Goal: Task Accomplishment & Management: Manage account settings

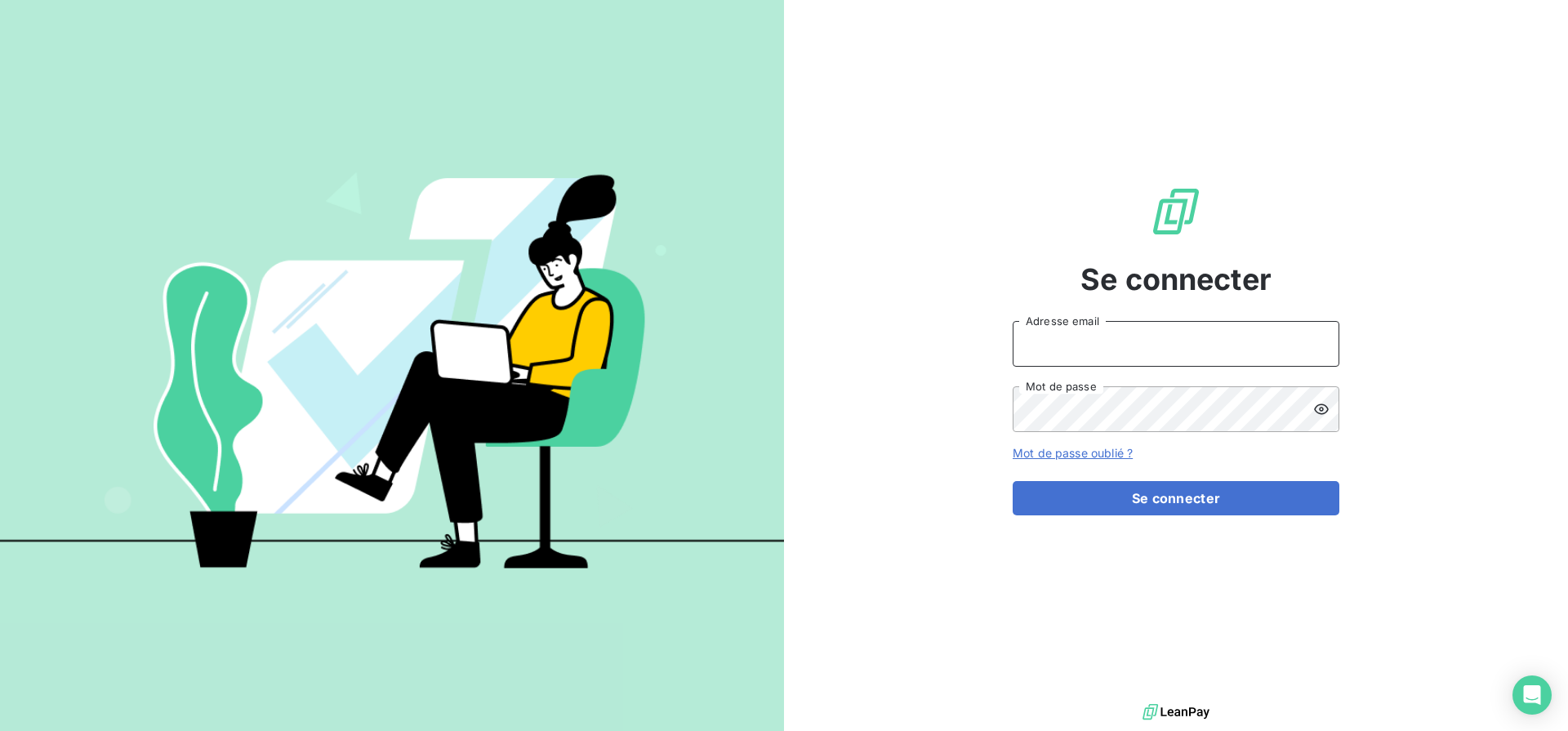
click at [1128, 357] on input "Adresse email" at bounding box center [1176, 343] width 327 height 45
type input "[EMAIL_ADDRESS][DOMAIN_NAME]"
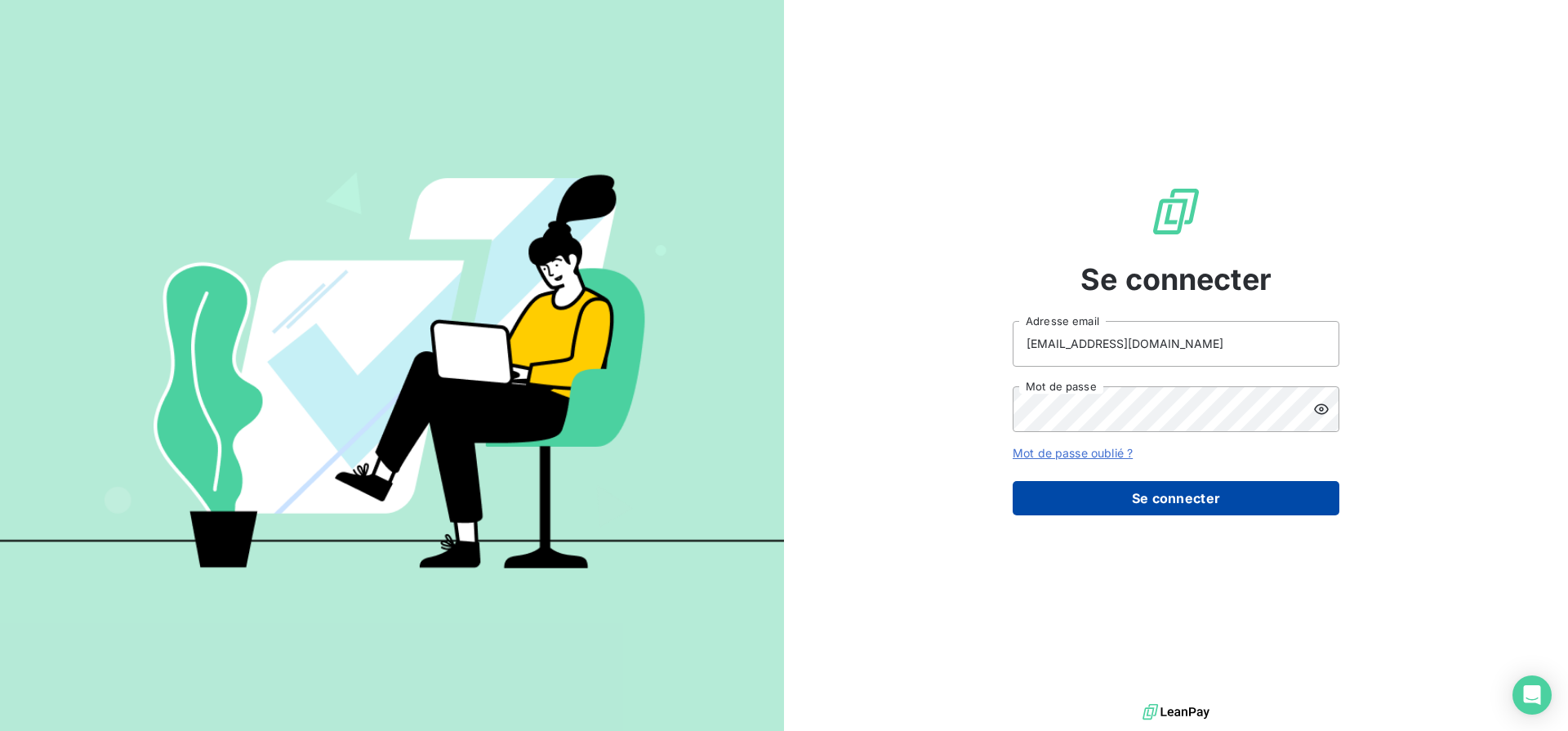
click at [1119, 501] on button "Se connecter" at bounding box center [1176, 498] width 327 height 34
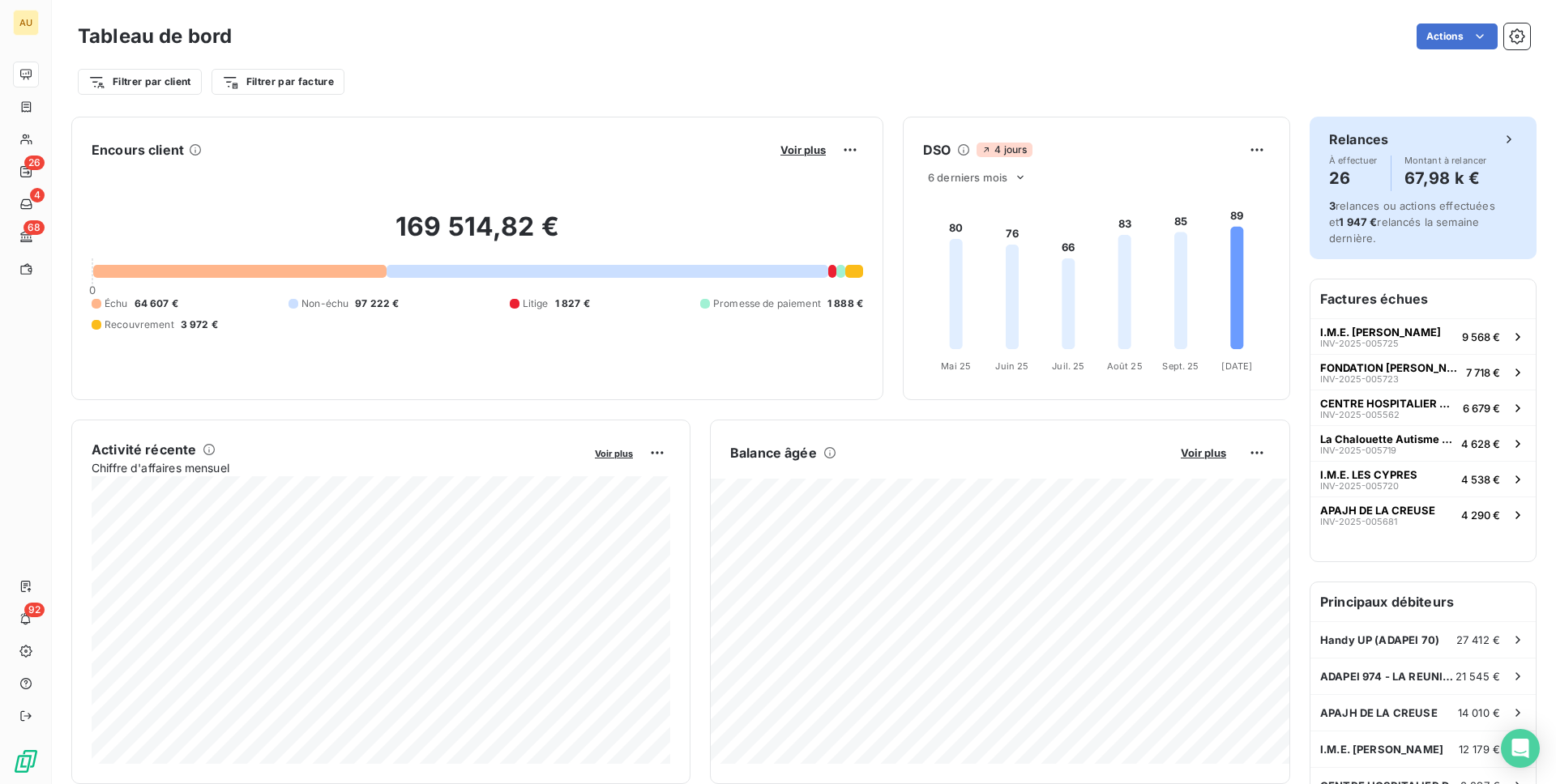
click at [1394, 201] on span "3 relances ou actions effectuées et 1 947 € relancés la semaine dernière." at bounding box center [1412, 222] width 166 height 45
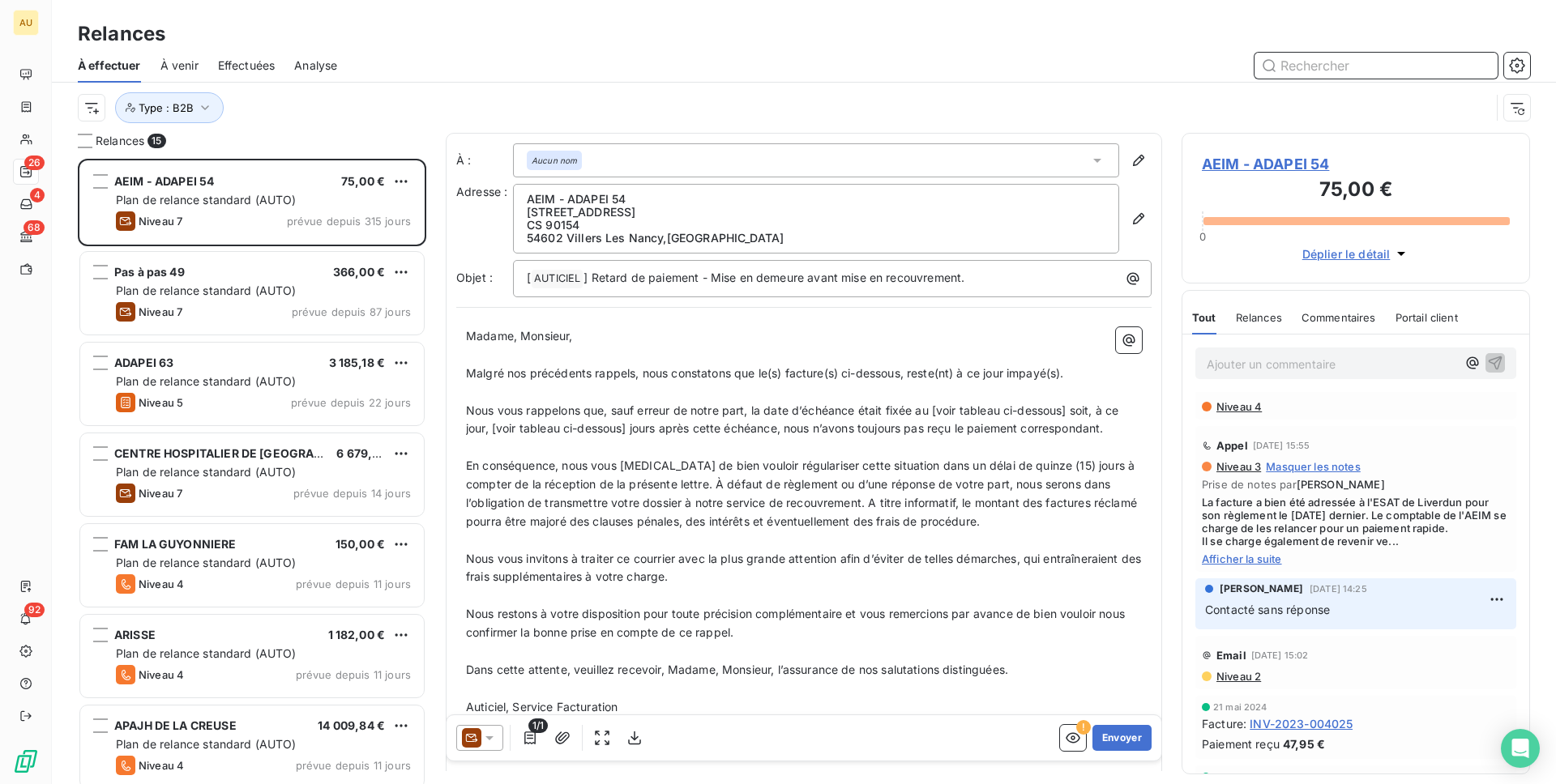
scroll to position [156, 0]
click at [1248, 466] on span "Niveau 3" at bounding box center [1238, 467] width 46 height 13
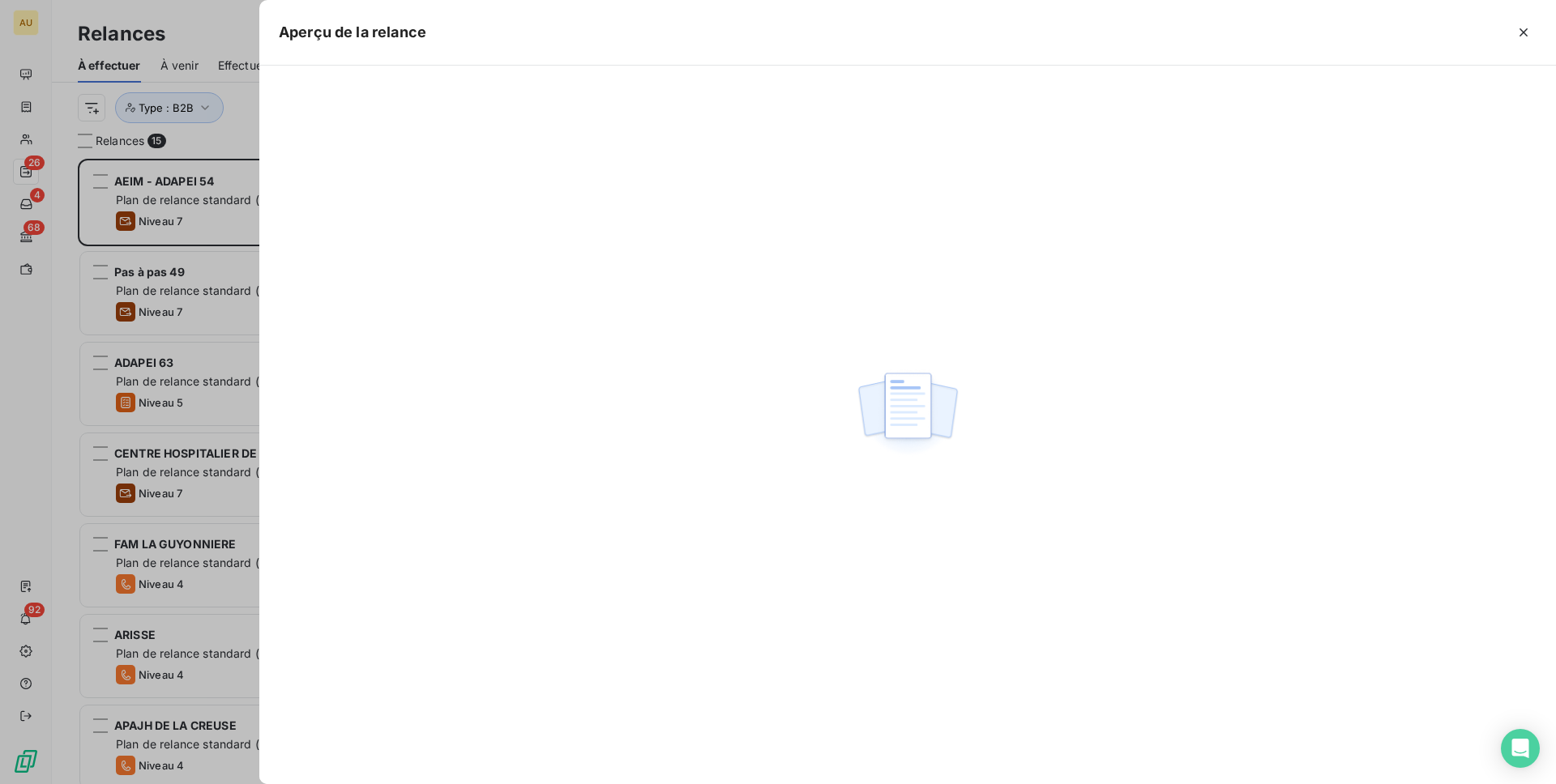
scroll to position [626, 349]
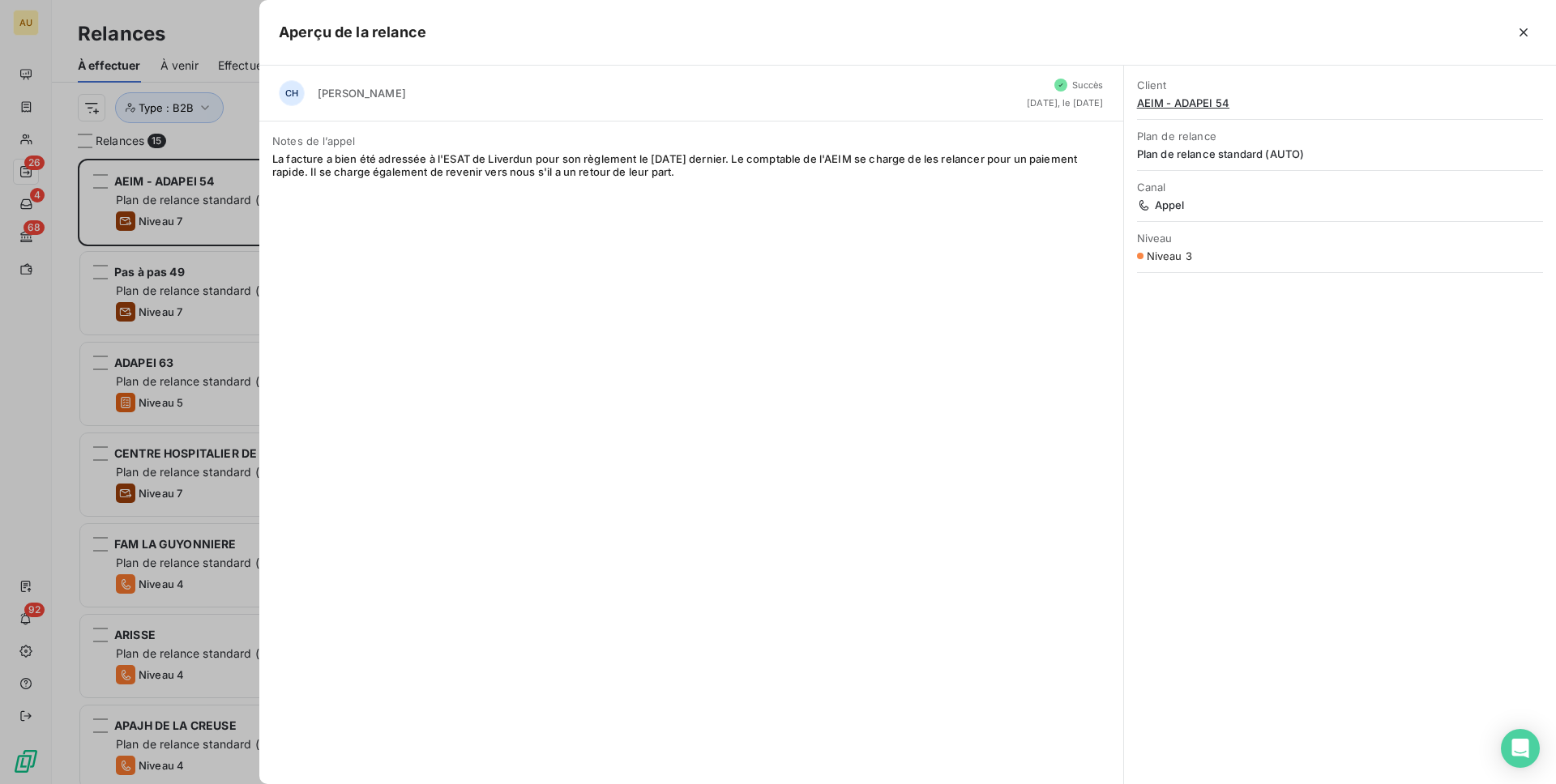
click at [1189, 105] on span "AEIM - ADAPEI 54" at bounding box center [1340, 103] width 406 height 13
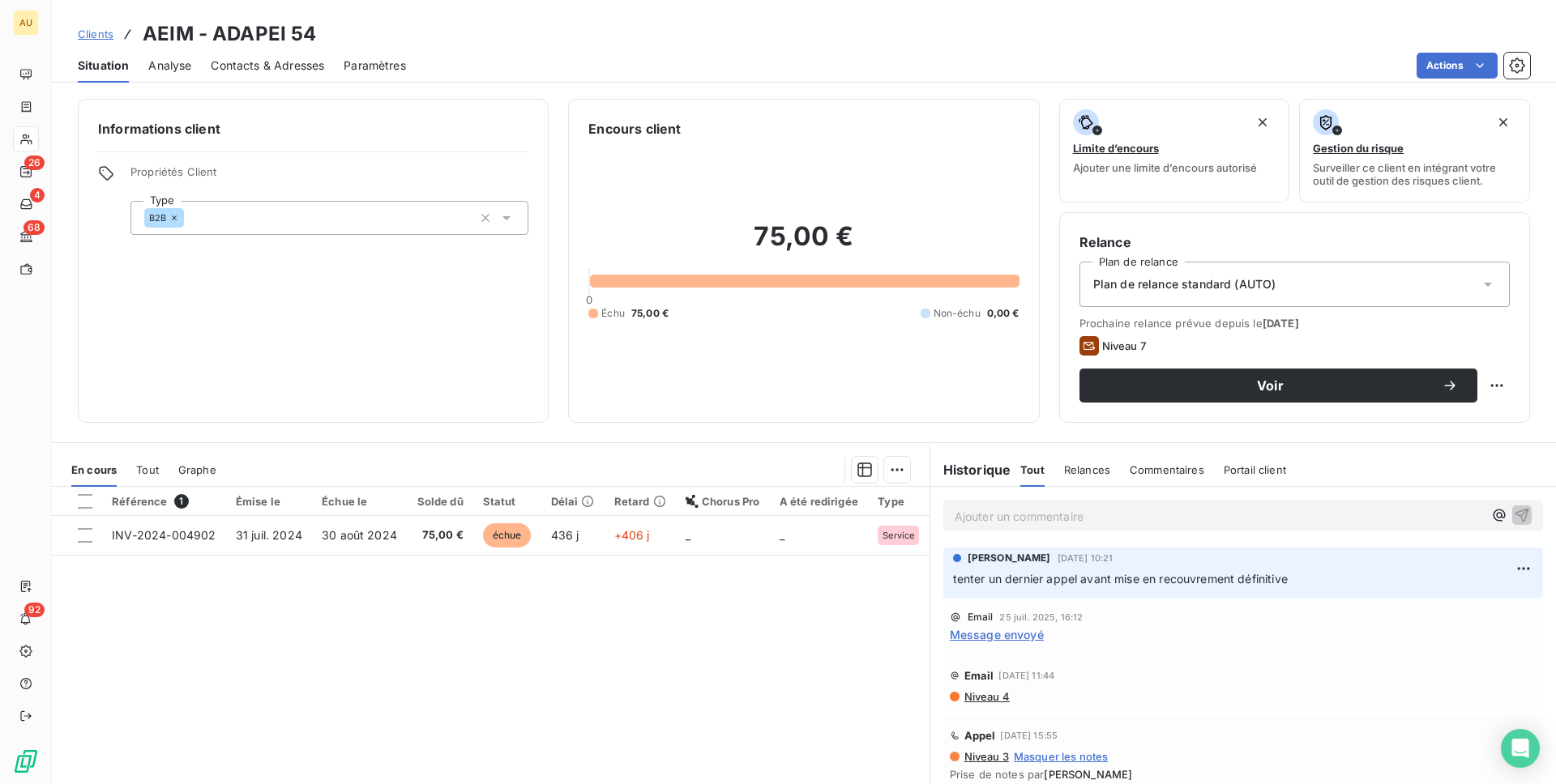
click at [1006, 637] on span "Message envoyé" at bounding box center [997, 635] width 94 height 17
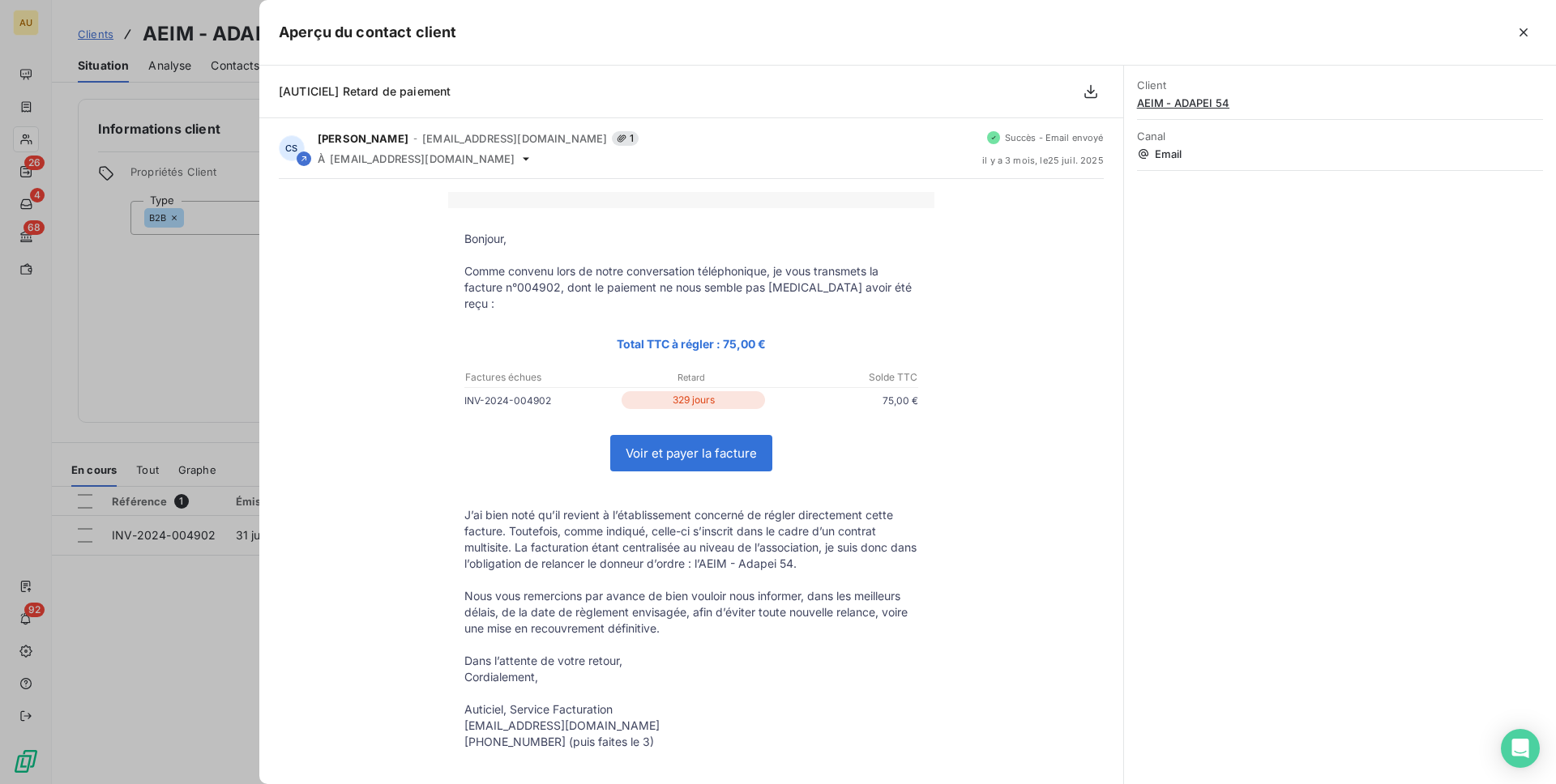
scroll to position [92, 0]
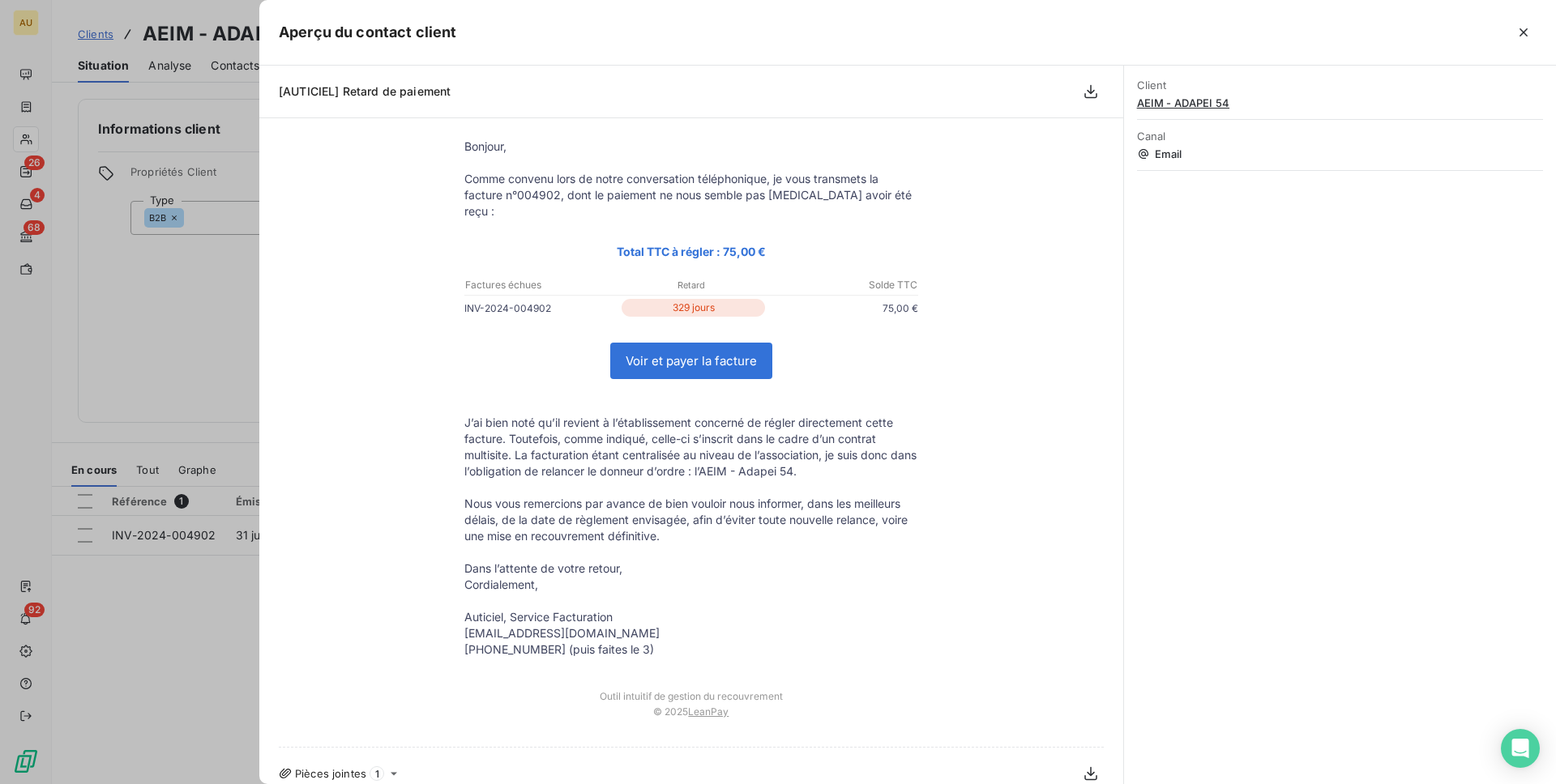
click at [183, 602] on div at bounding box center [778, 392] width 1556 height 784
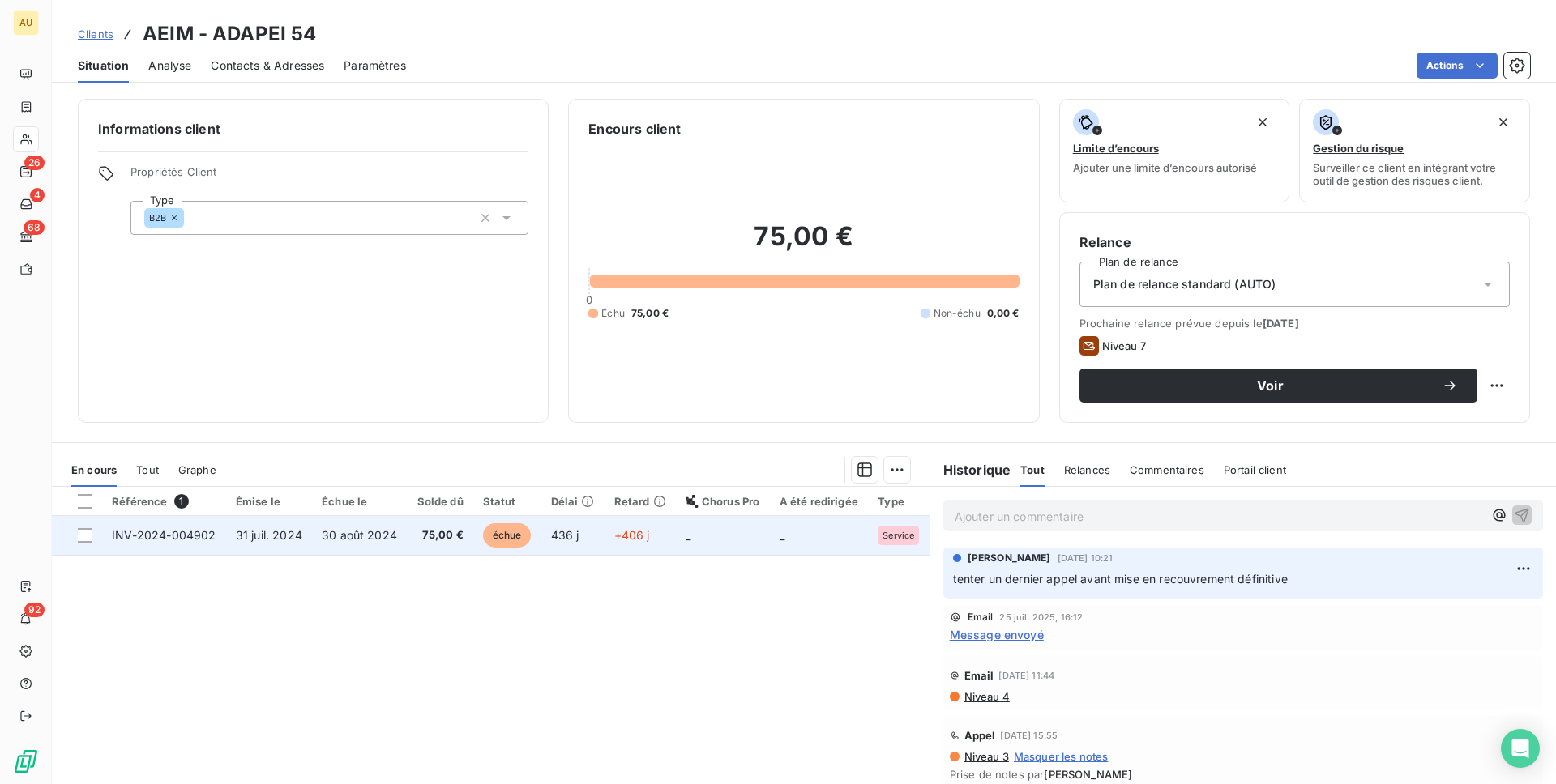
click at [248, 530] on span "31 juil. 2024" at bounding box center [269, 535] width 66 height 14
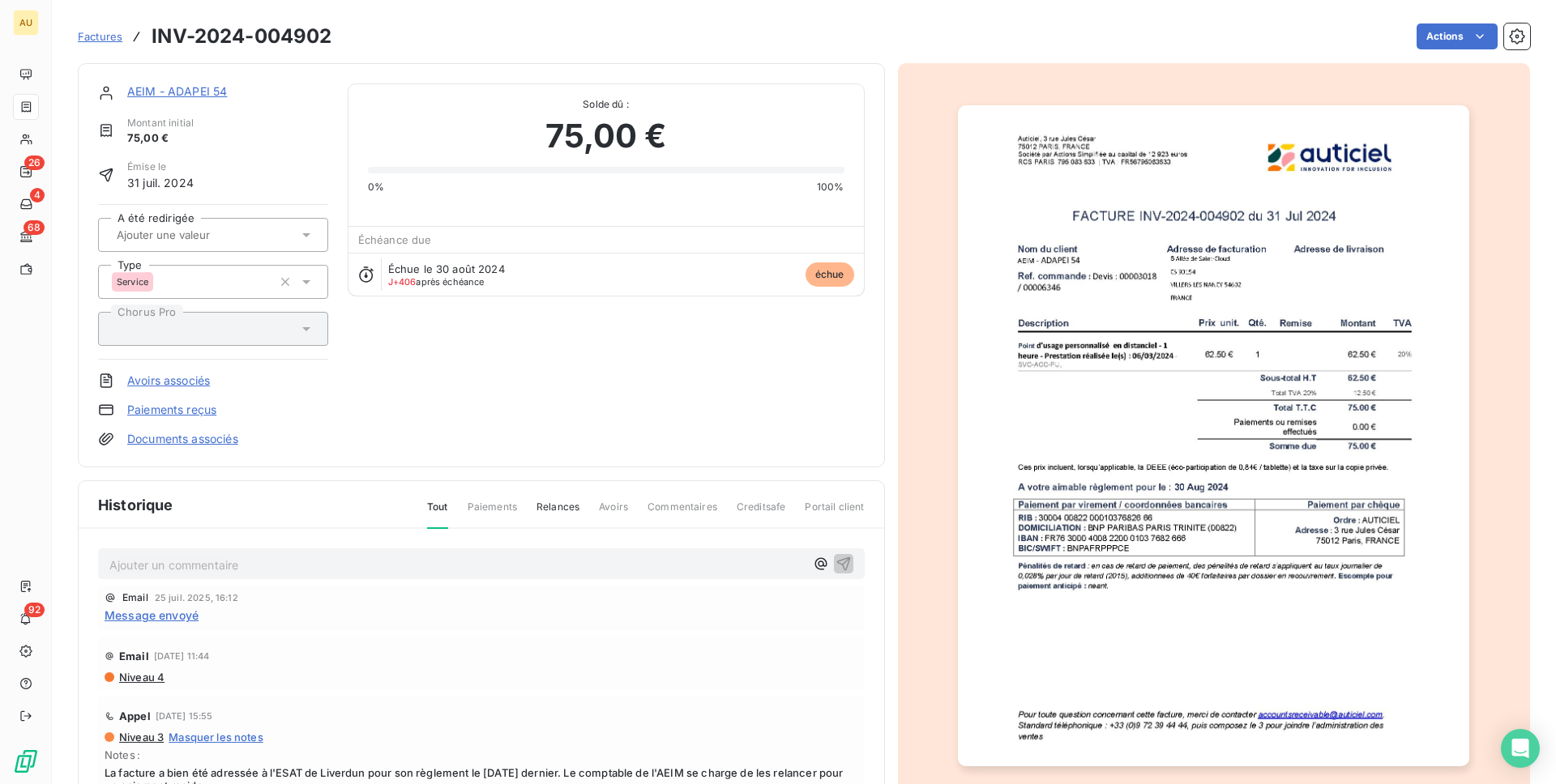
click at [245, 559] on p "Ajouter un commentaire ﻿" at bounding box center [457, 565] width 695 height 20
drag, startPoint x: 256, startPoint y: 570, endPoint x: 180, endPoint y: 431, distance: 158.4
click at [180, 431] on div "AEIM - ADAPEI 54 Montant initial 75,00 € Émise le [DATE] A été redirigée Type S…" at bounding box center [482, 460] width 807 height 794
click at [268, 564] on p "[EMAIL_ADDRESS][DOMAIN_NAME]" at bounding box center [457, 564] width 695 height 18
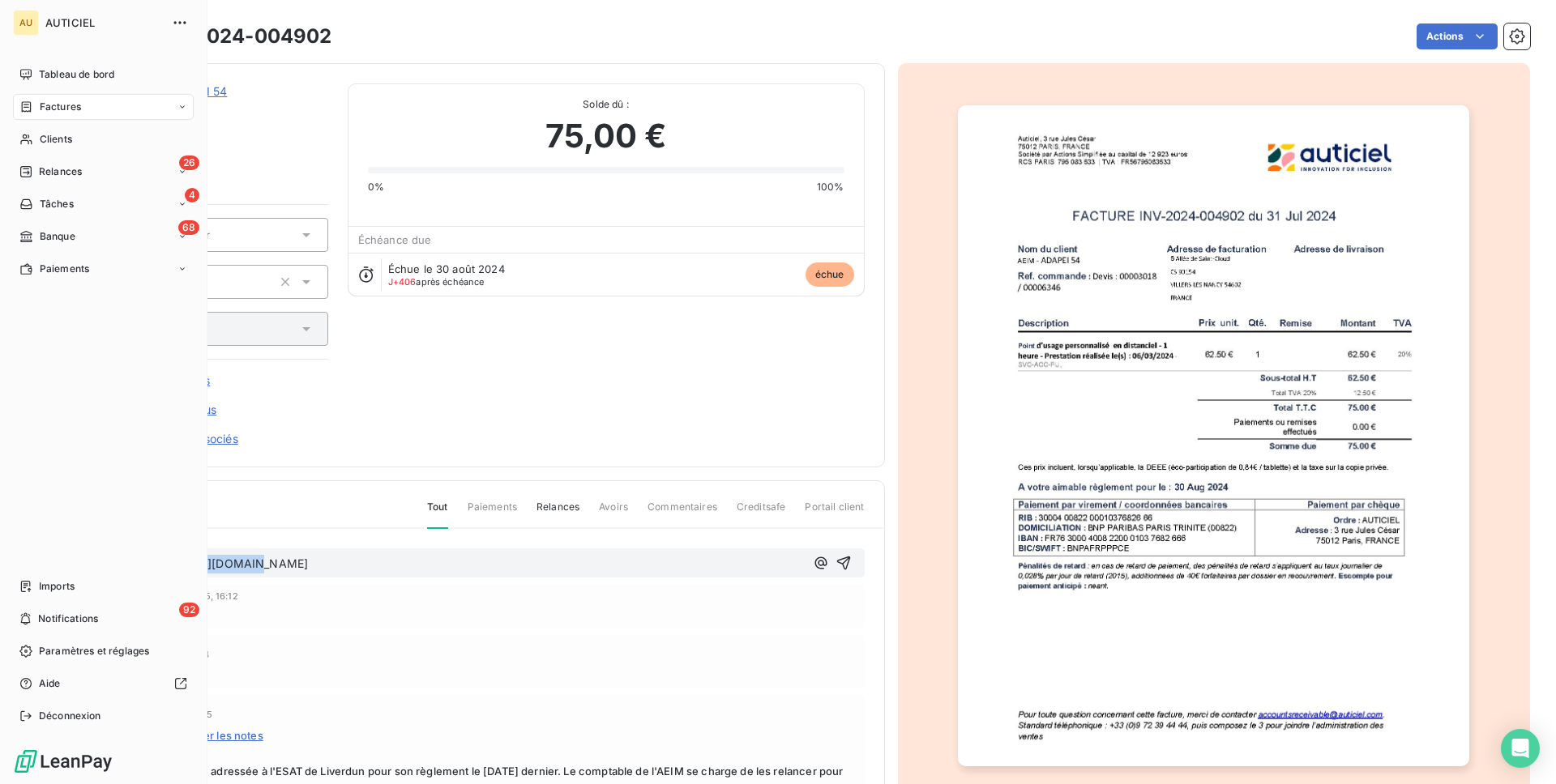
drag, startPoint x: 246, startPoint y: 566, endPoint x: 0, endPoint y: 565, distance: 246.0
click at [0, 565] on div "AU AUTICIEL Tableau de bord Factures Clients 26 Relances 4 Tâches 68 Banque Pai…" at bounding box center [778, 392] width 1556 height 784
copy span "[EMAIL_ADDRESS][DOMAIN_NAME]"
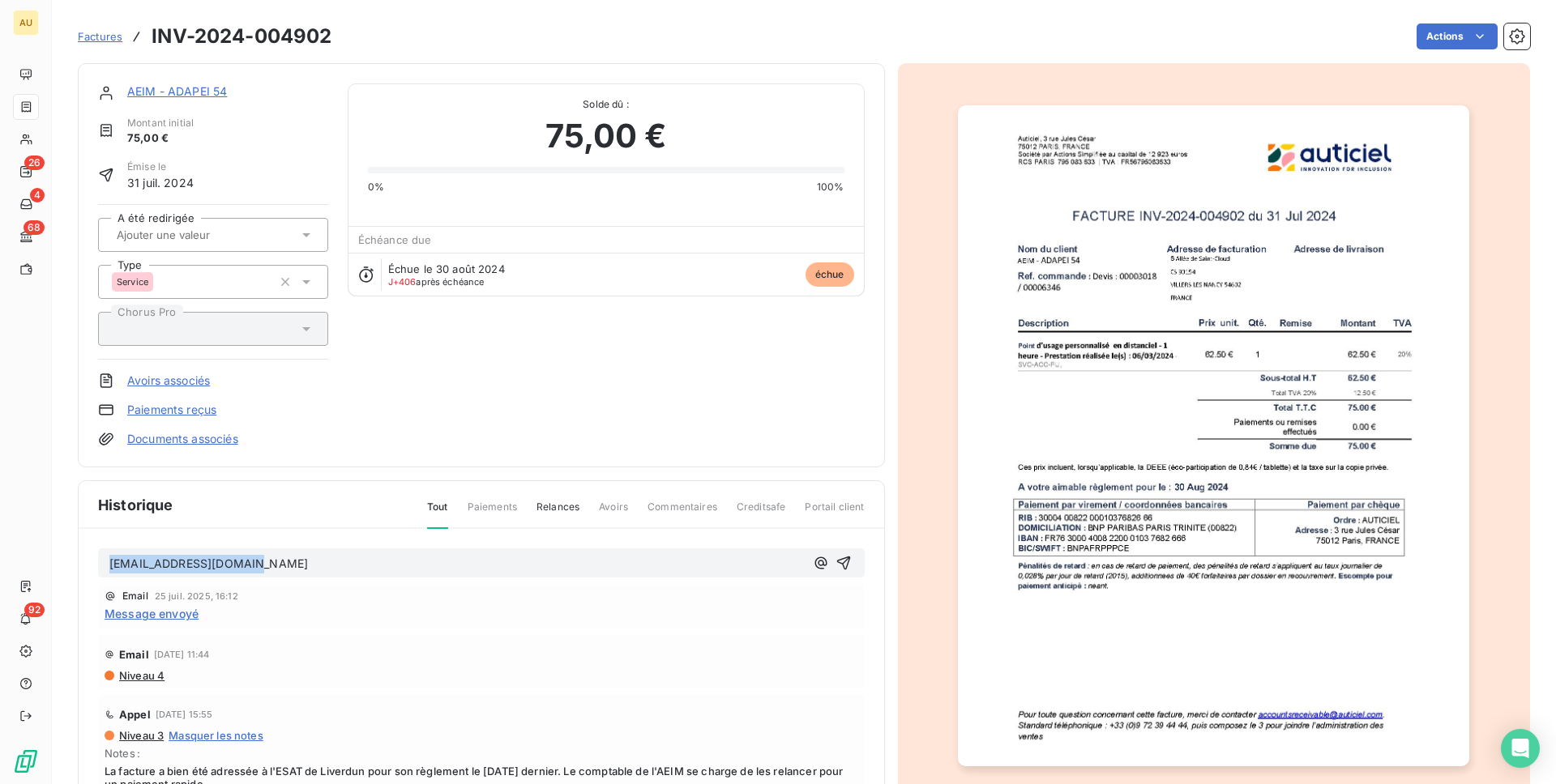
copy span "[EMAIL_ADDRESS][DOMAIN_NAME]"
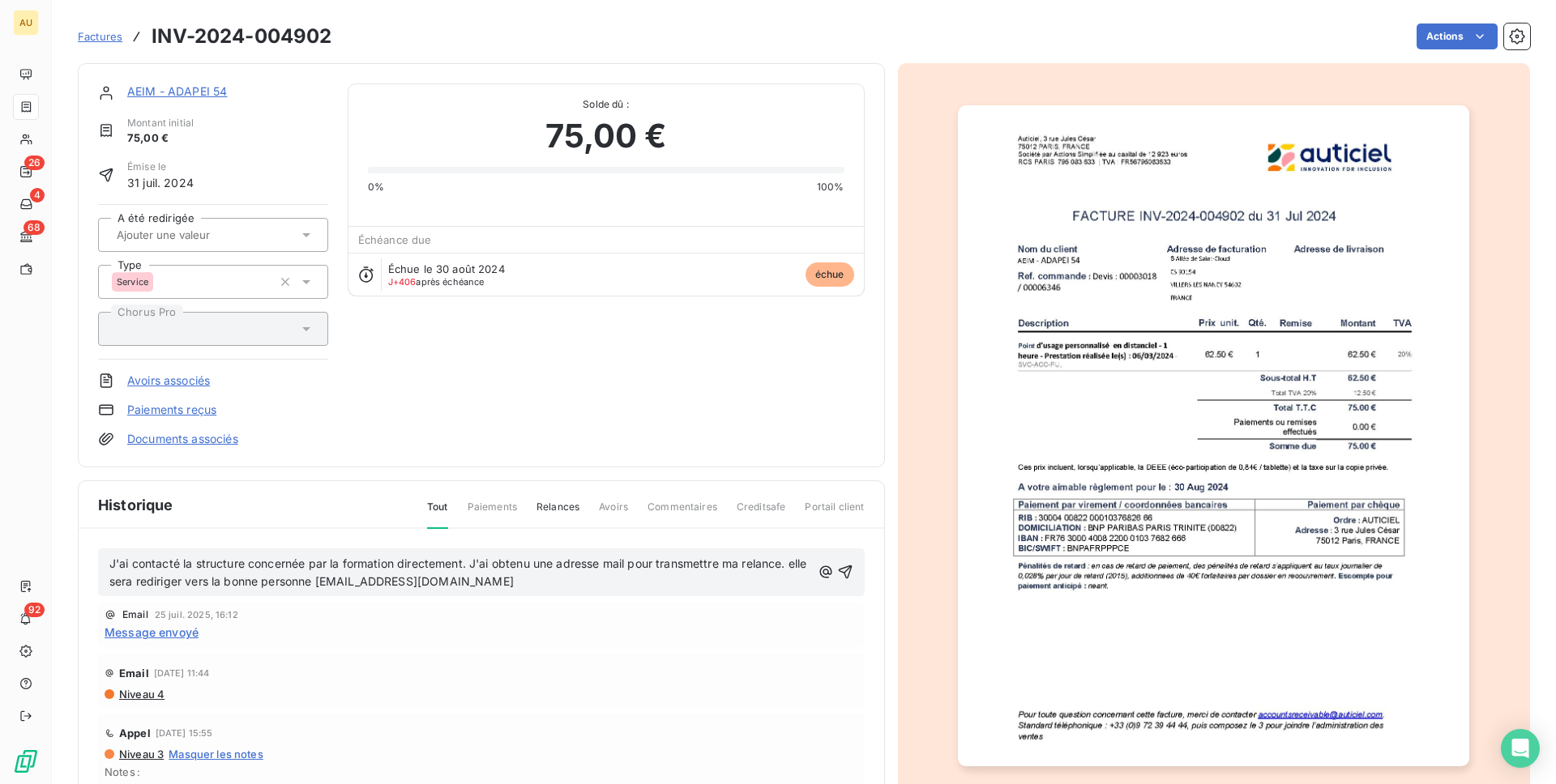
click at [392, 582] on span "J'ai contacté la structure concernée par la formation directement. J'ai obtenu …" at bounding box center [460, 572] width 702 height 32
drag, startPoint x: 481, startPoint y: 582, endPoint x: 342, endPoint y: 581, distance: 139.0
click at [342, 581] on p "J'ai contacté la structure concernée par la formation directement. J'ai obtenu …" at bounding box center [460, 573] width 702 height 37
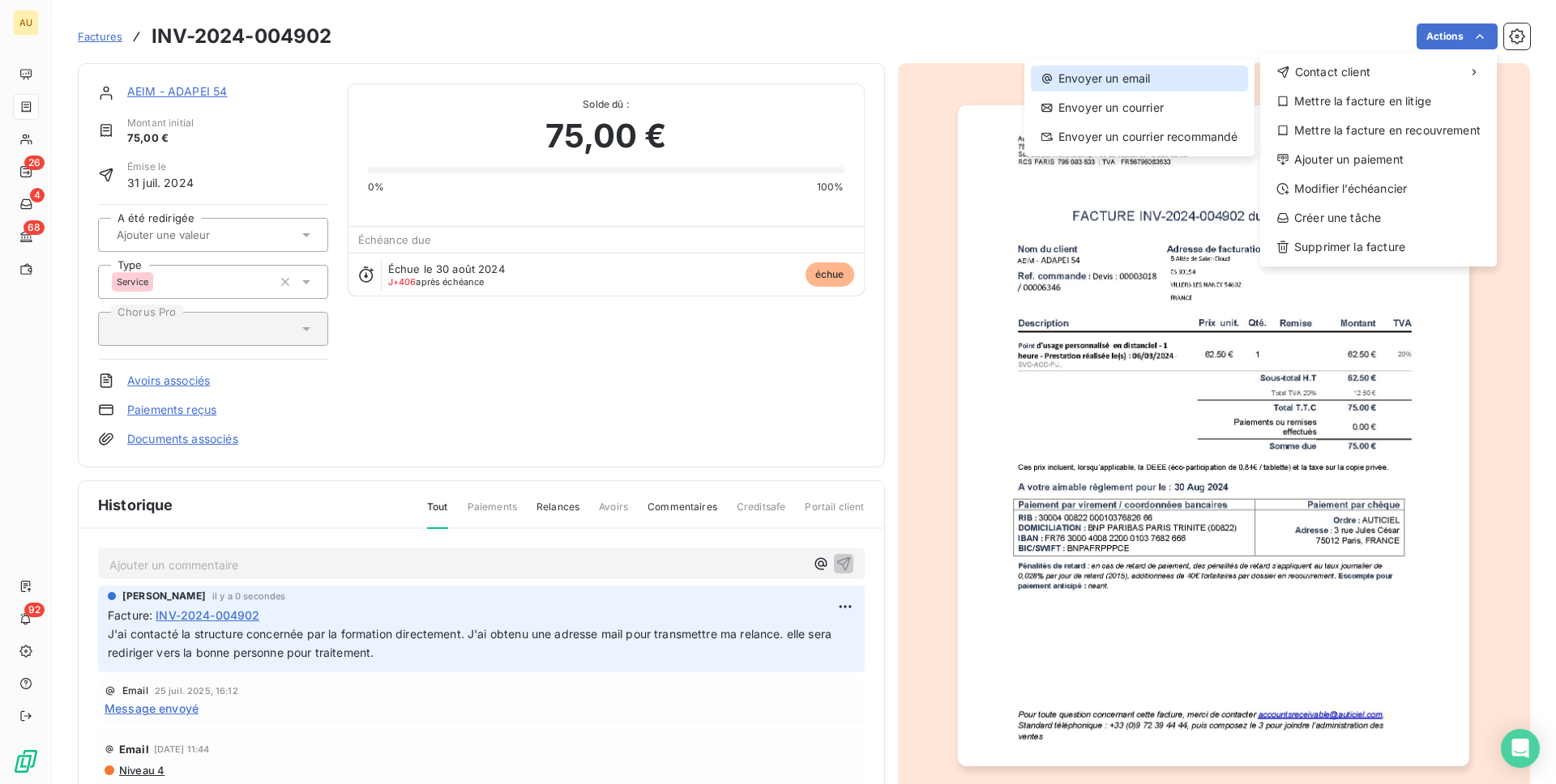
click at [1142, 76] on div "Envoyer un email" at bounding box center [1140, 78] width 217 height 26
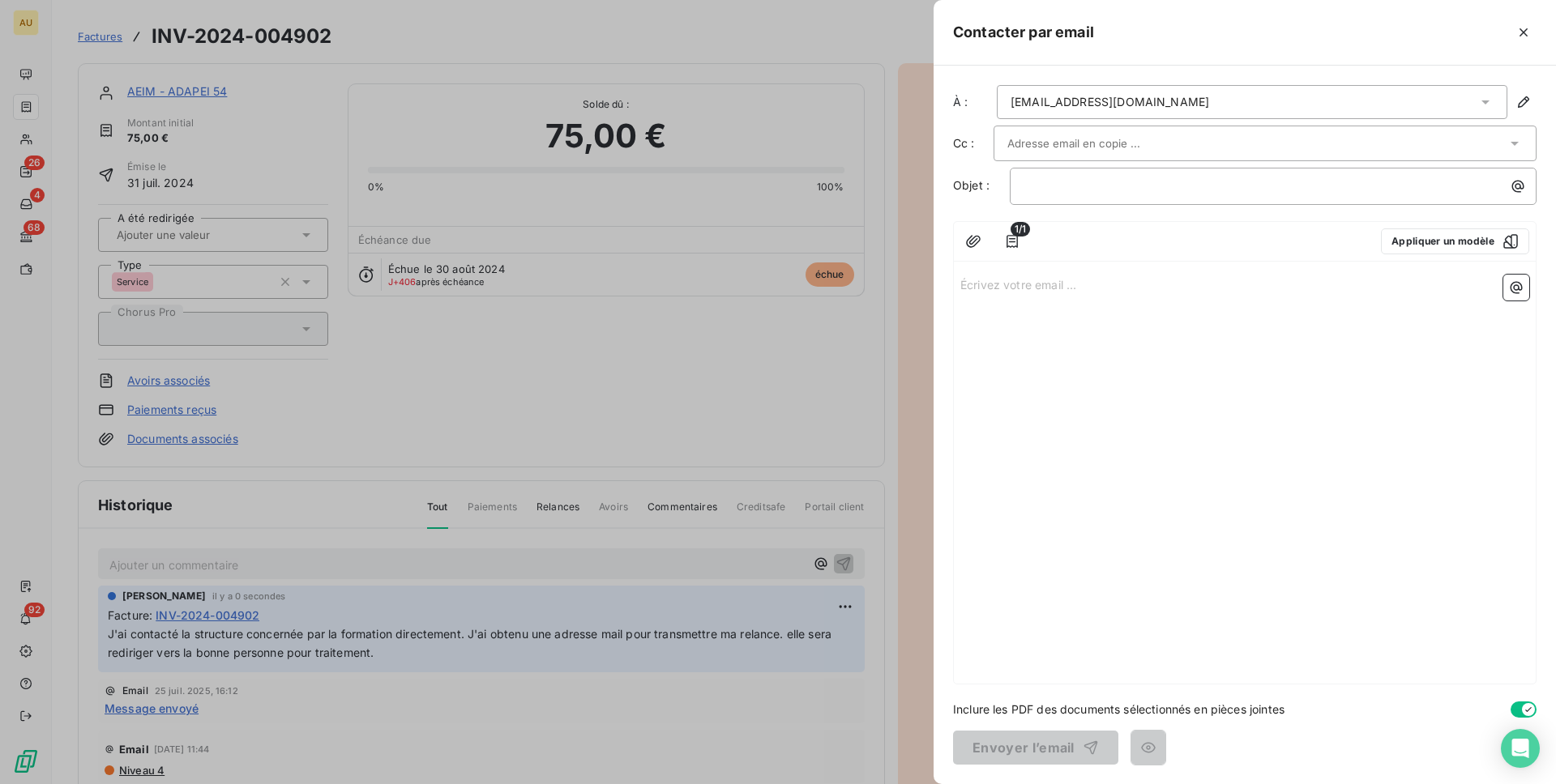
click at [1244, 98] on div "[EMAIL_ADDRESS][DOMAIN_NAME]" at bounding box center [1252, 101] width 511 height 34
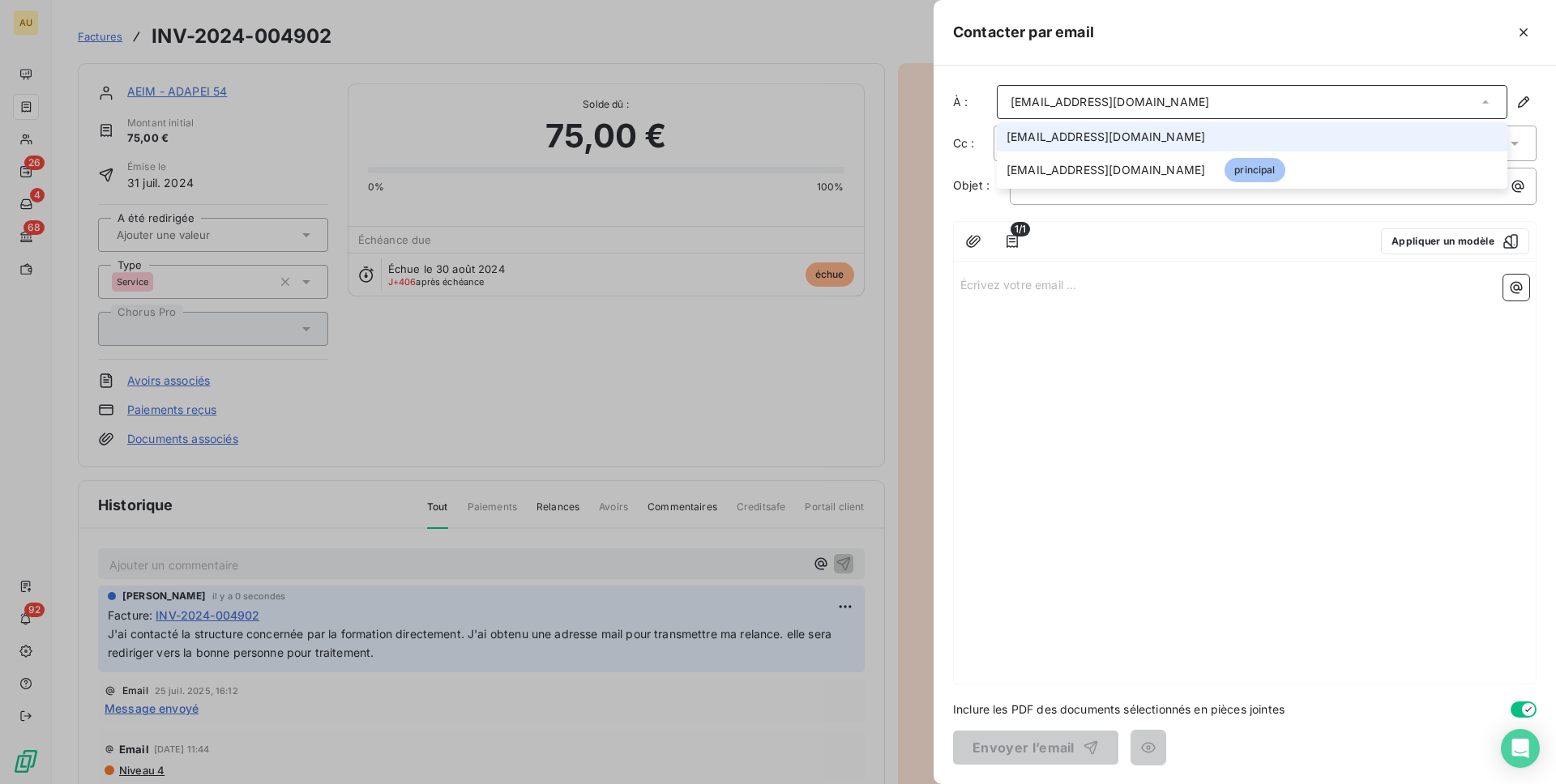
click at [1239, 69] on div "À : [EMAIL_ADDRESS][DOMAIN_NAME] [EMAIL_ADDRESS][DOMAIN_NAME] [EMAIL_ADDRESS][D…" at bounding box center [1245, 424] width 622 height 719
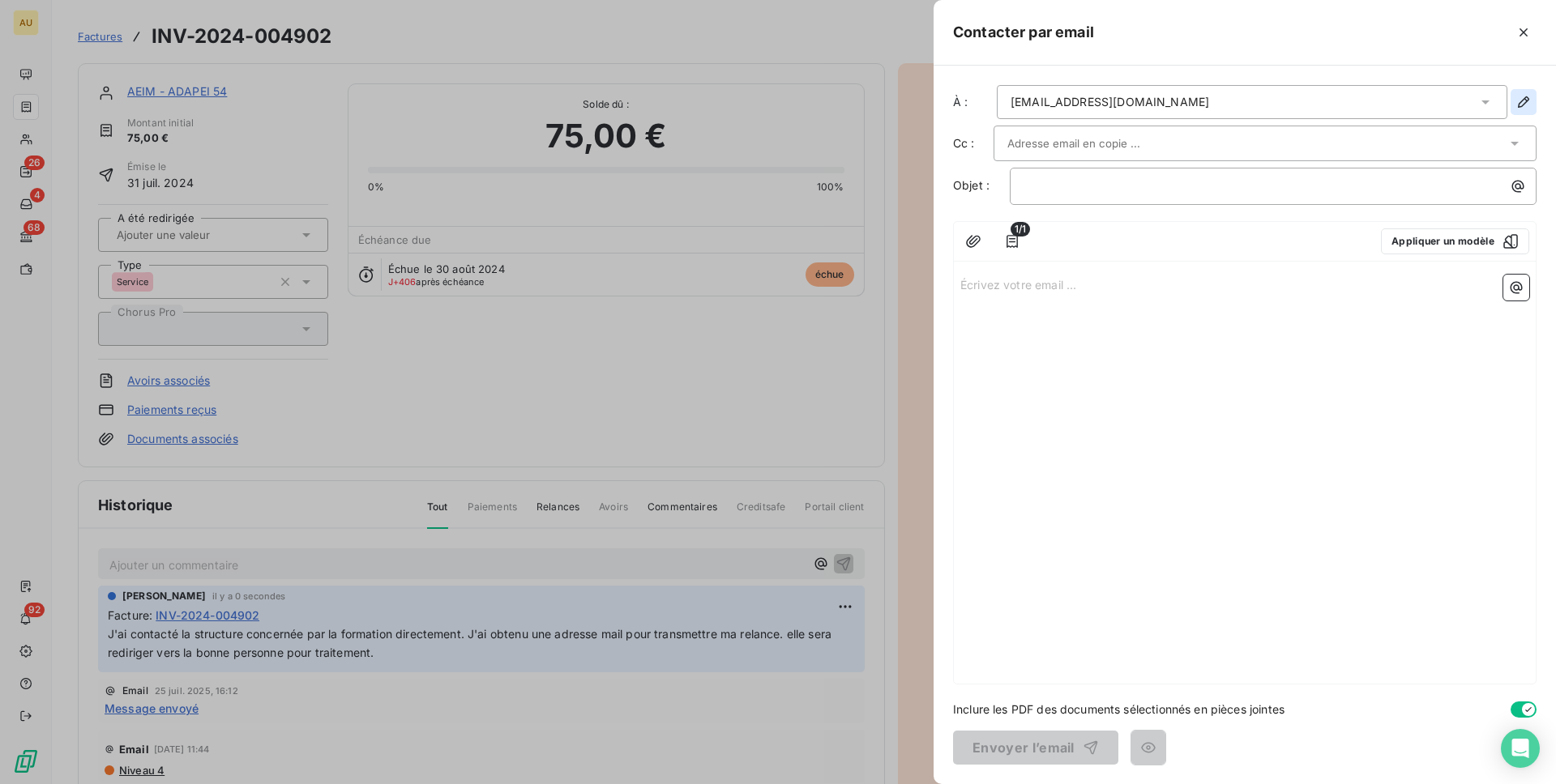
click at [1522, 98] on icon "button" at bounding box center [1524, 102] width 17 height 17
type input "[EMAIL_ADDRESS][DOMAIN_NAME]"
type input "0383448601"
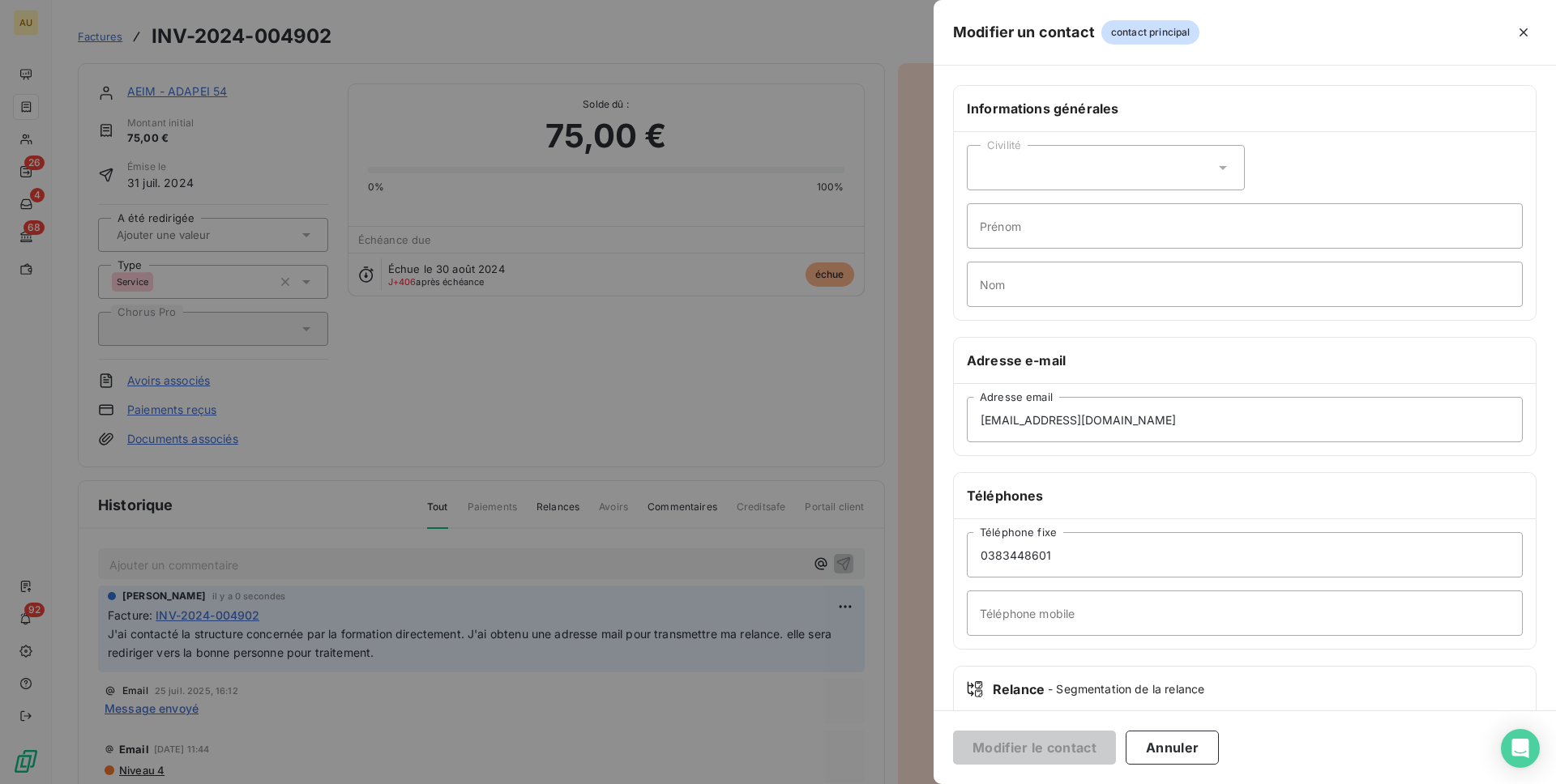
click at [1542, 23] on div "Modifier un contact contact principal" at bounding box center [1245, 32] width 622 height 65
click at [1519, 29] on icon "button" at bounding box center [1524, 32] width 17 height 17
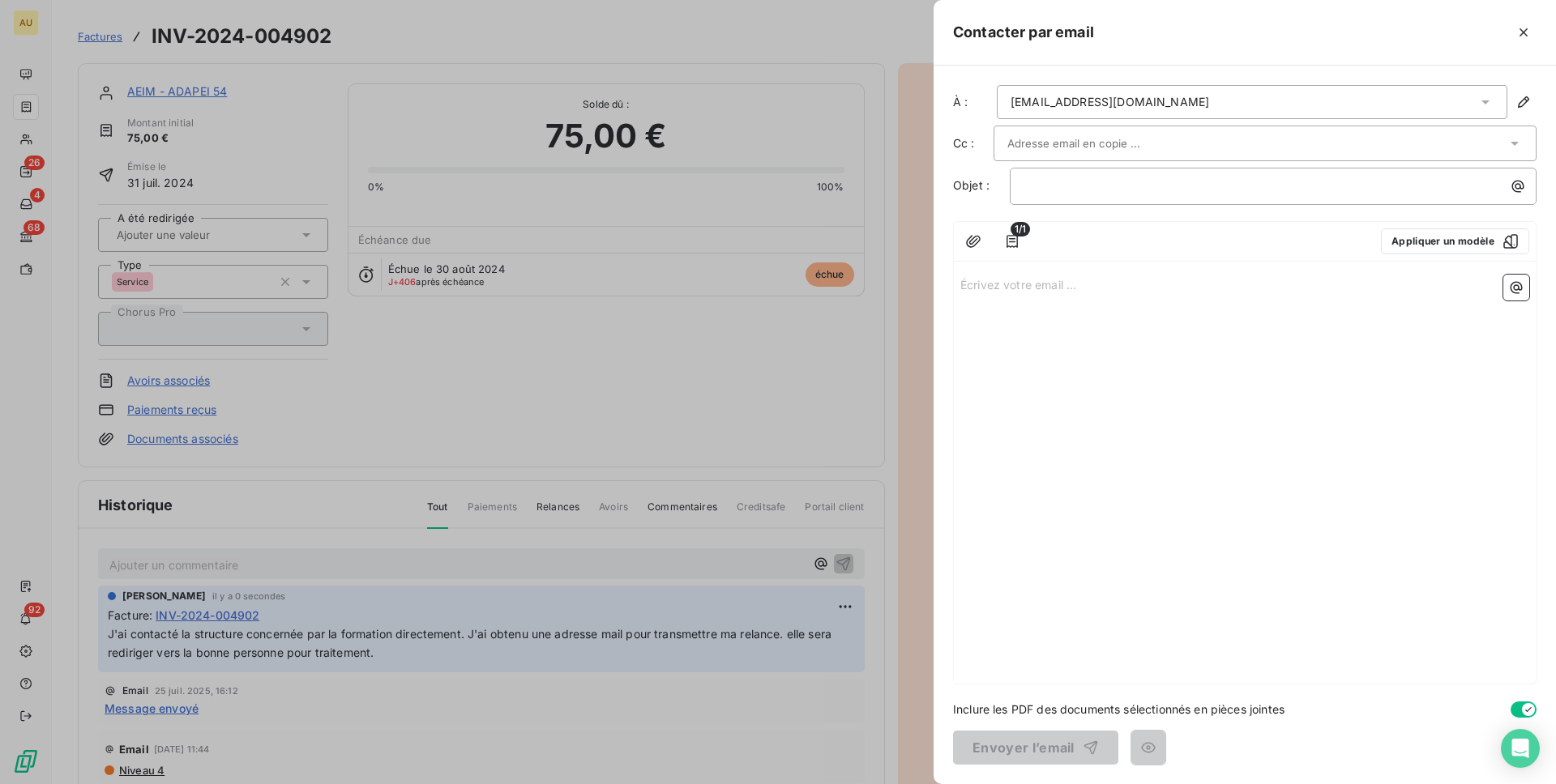
click at [178, 84] on div at bounding box center [778, 392] width 1556 height 784
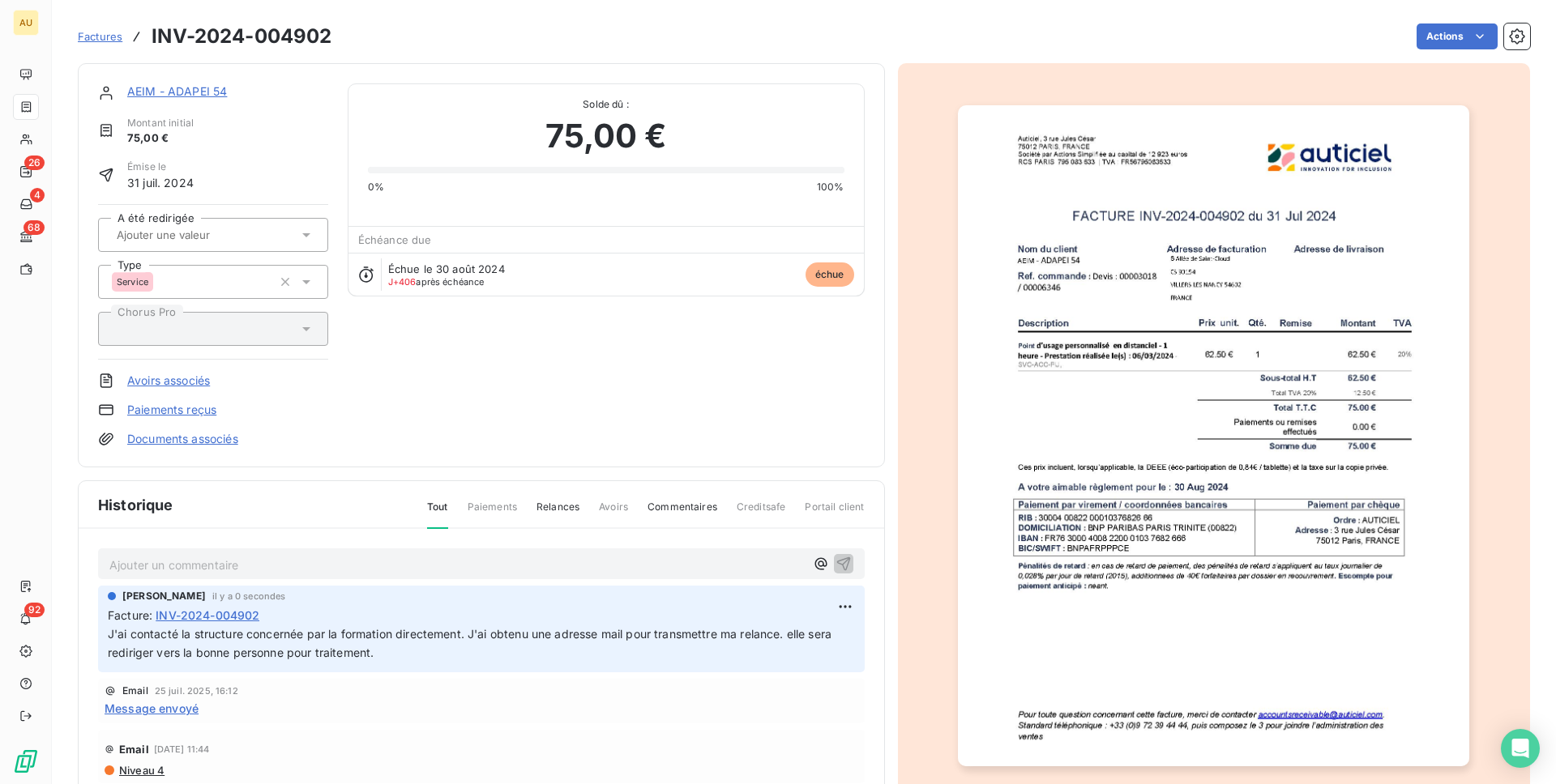
click at [180, 91] on link "AEIM - ADAPEI 54" at bounding box center [177, 91] width 99 height 14
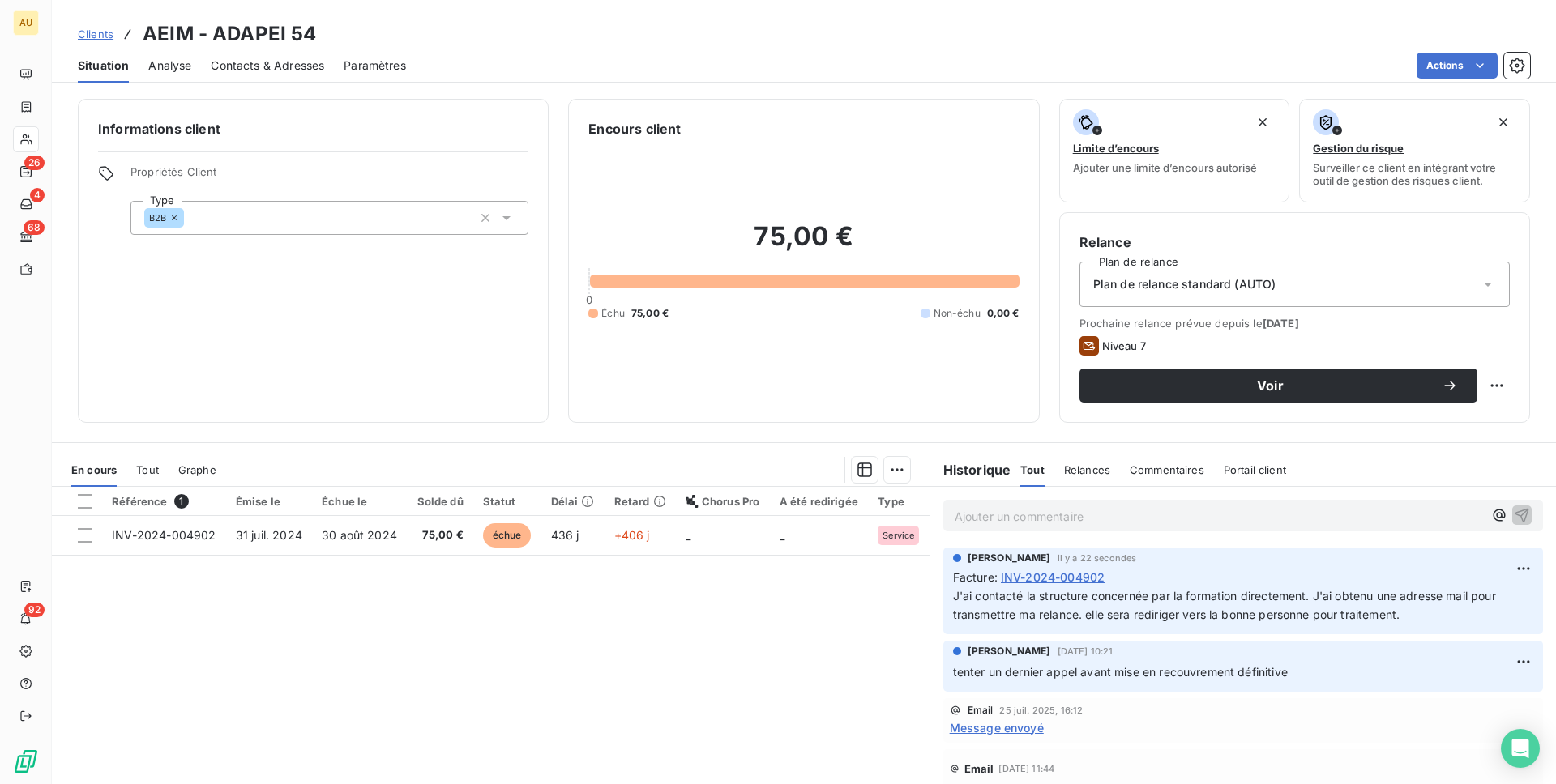
click at [266, 77] on div "Contacts & Adresses" at bounding box center [267, 65] width 113 height 34
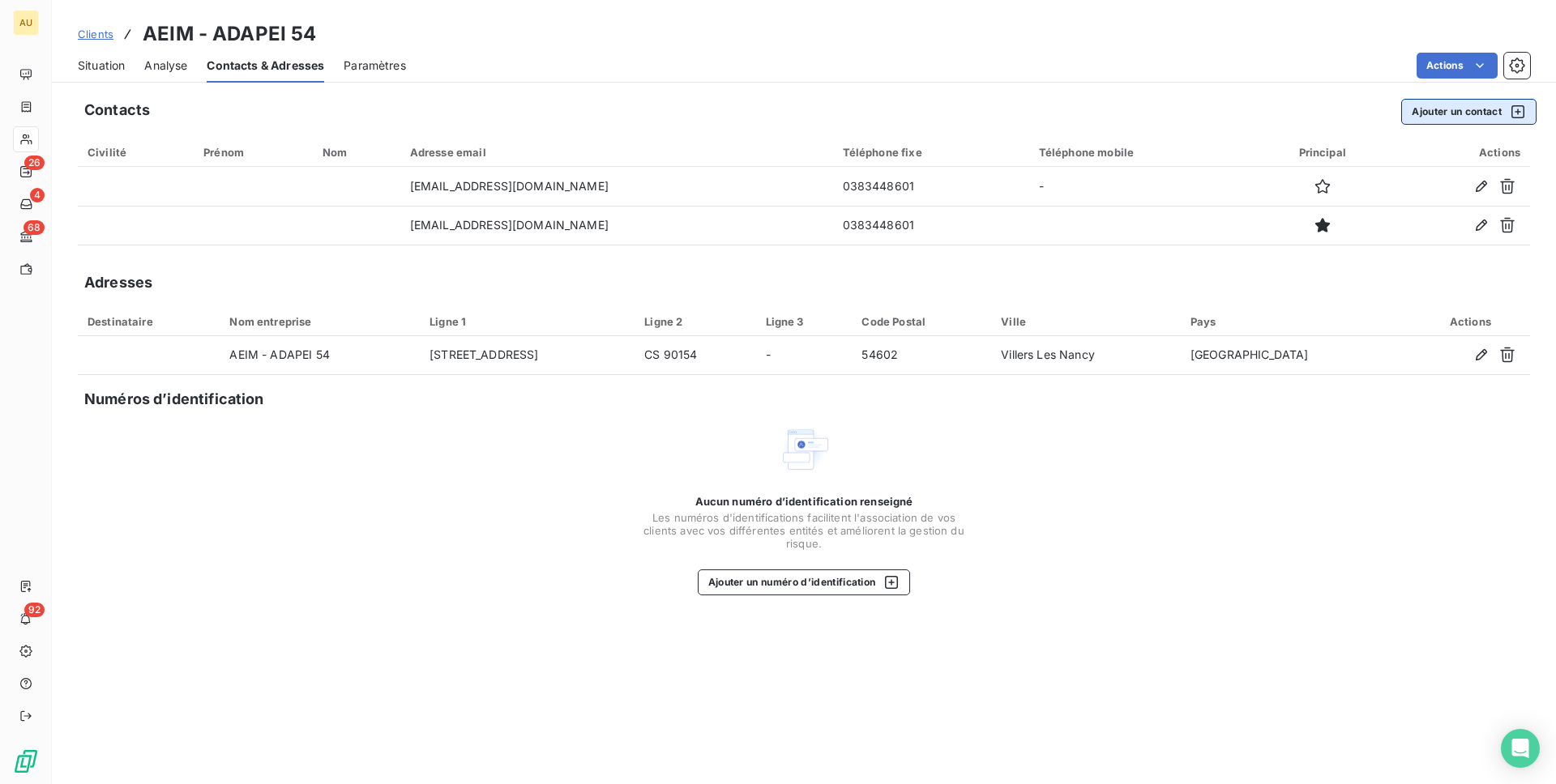
click at [1468, 113] on button "Ajouter un contact" at bounding box center [1469, 111] width 135 height 26
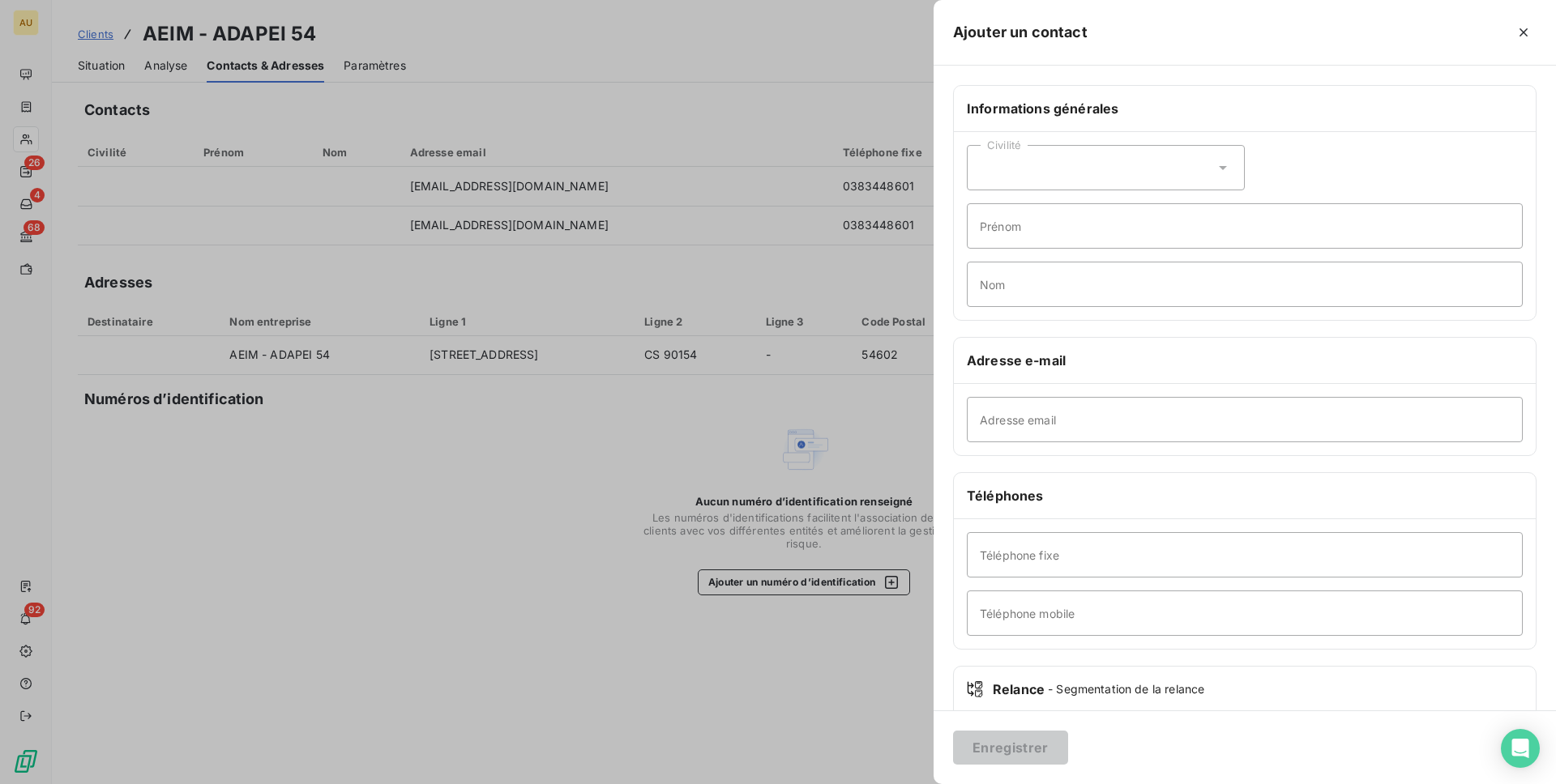
click at [1221, 459] on div "Informations générales Civilité Prénom Nom Adresse e-mail Adresse email Télépho…" at bounding box center [1245, 444] width 622 height 720
click at [1183, 428] on input "Adresse email" at bounding box center [1245, 419] width 556 height 45
paste input "[EMAIL_ADDRESS][DOMAIN_NAME]"
type input "[EMAIL_ADDRESS][DOMAIN_NAME]"
click at [1043, 553] on input "Téléphone fixe" at bounding box center [1245, 554] width 556 height 45
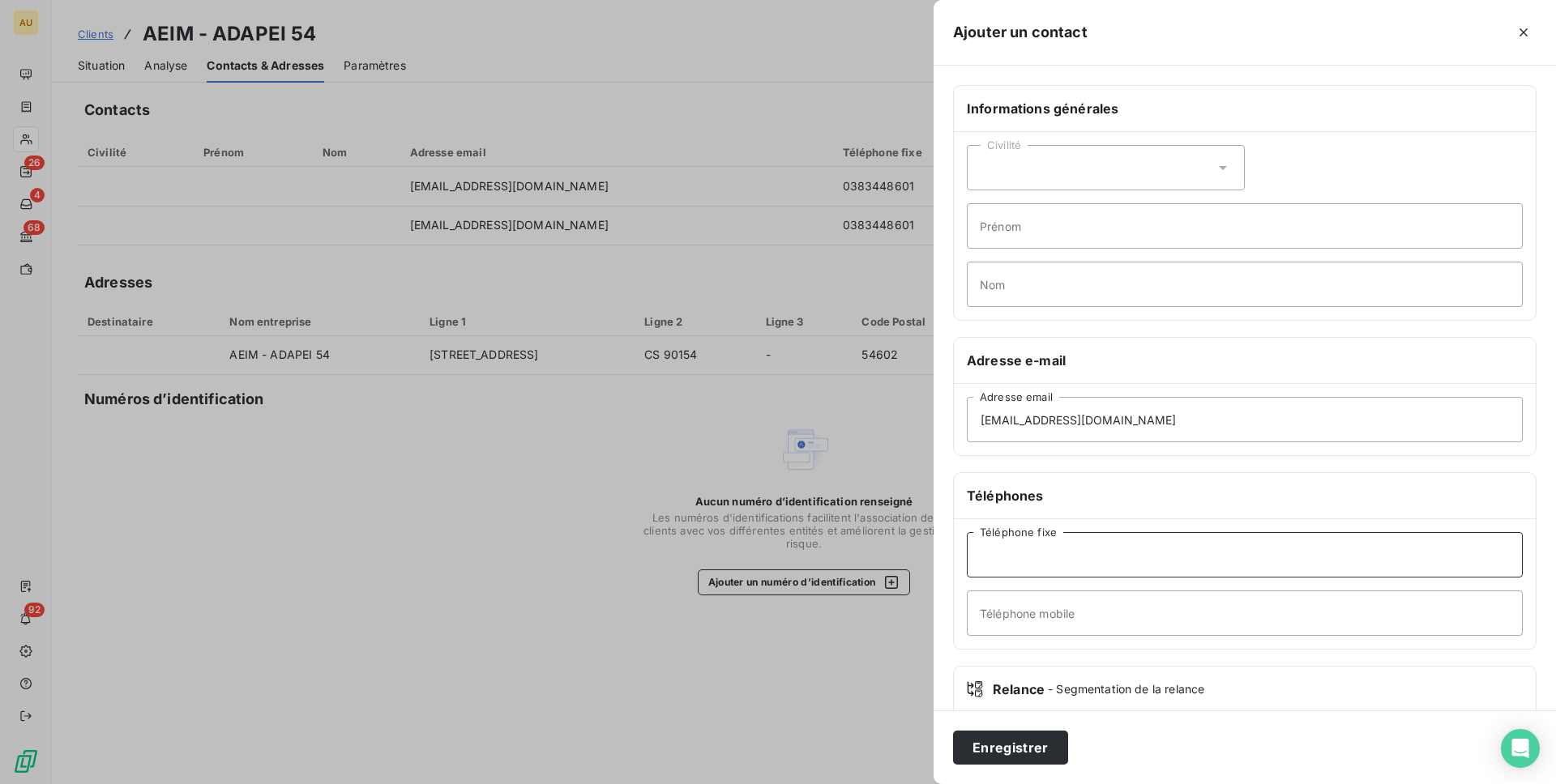
paste input "03 83 24 45 54"
type input "03 83 24 45 54"
click at [1041, 236] on input "Prénom" at bounding box center [1245, 225] width 556 height 45
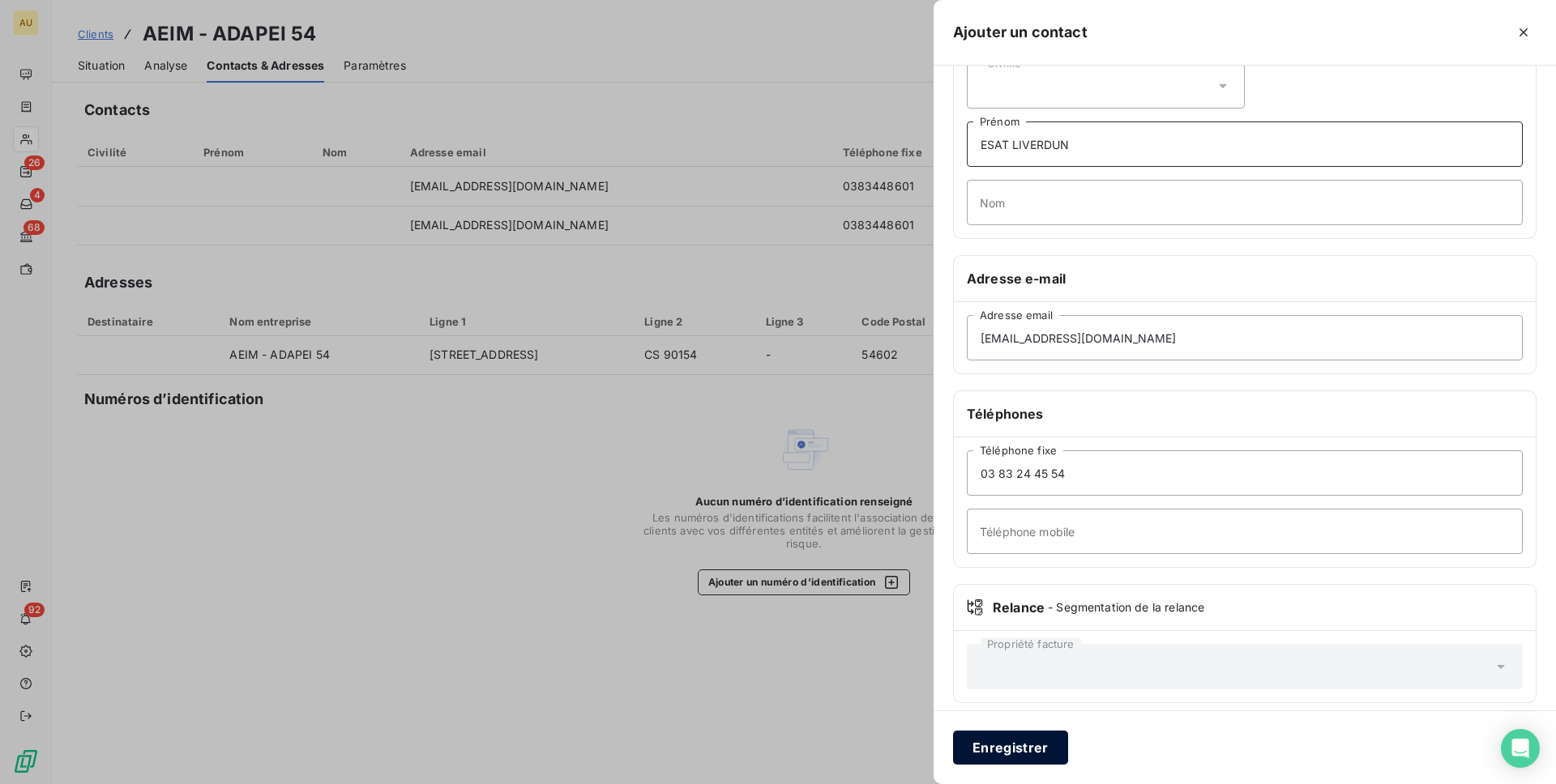
type input "ESAT LIVERDUN"
click at [1003, 724] on button "Enregistrer" at bounding box center [1010, 747] width 115 height 34
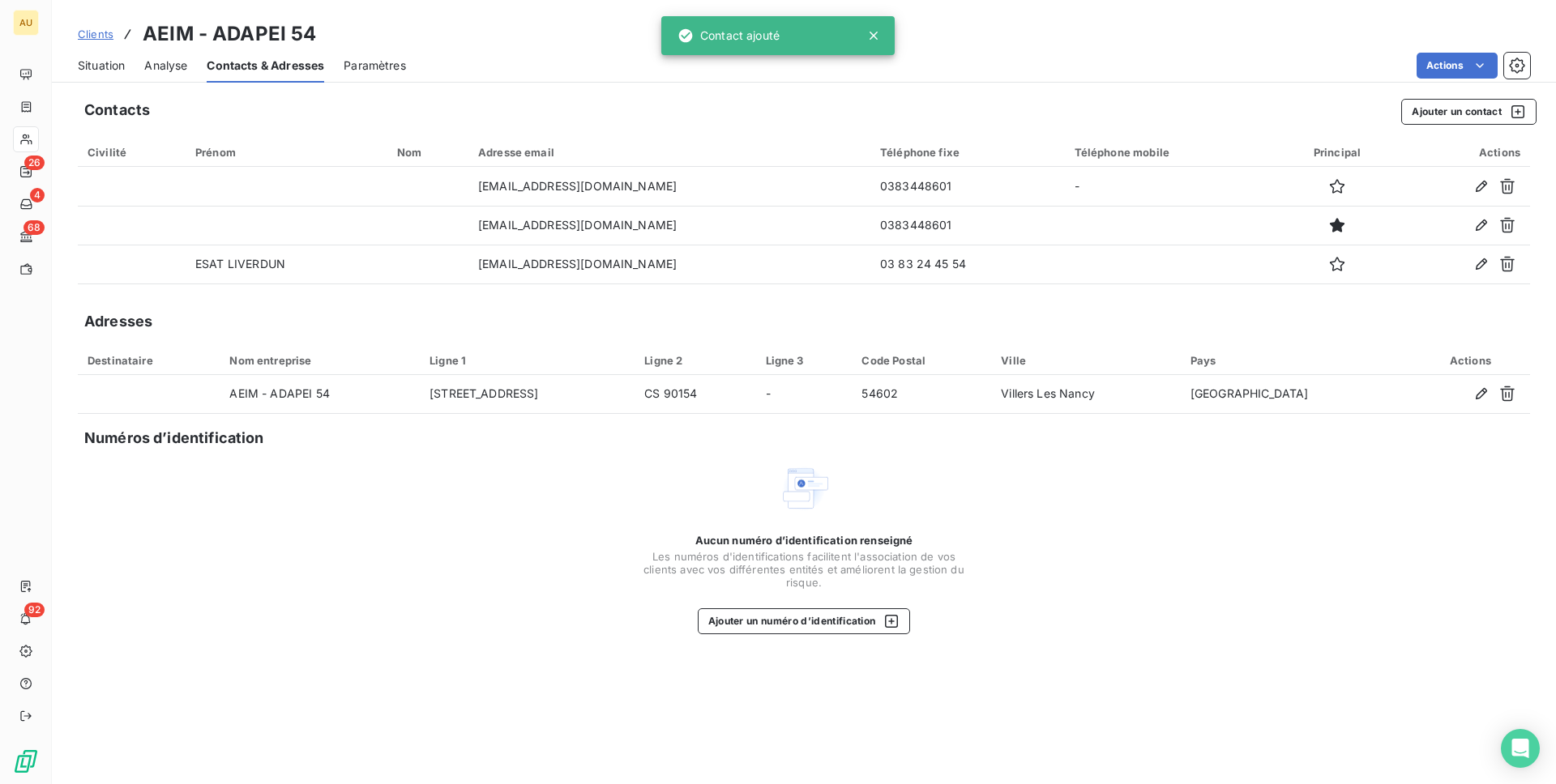
click at [566, 684] on div "Contacts Ajouter un contact Civilité Prénom Nom Adresse email Téléphone fixe Té…" at bounding box center [804, 436] width 1504 height 695
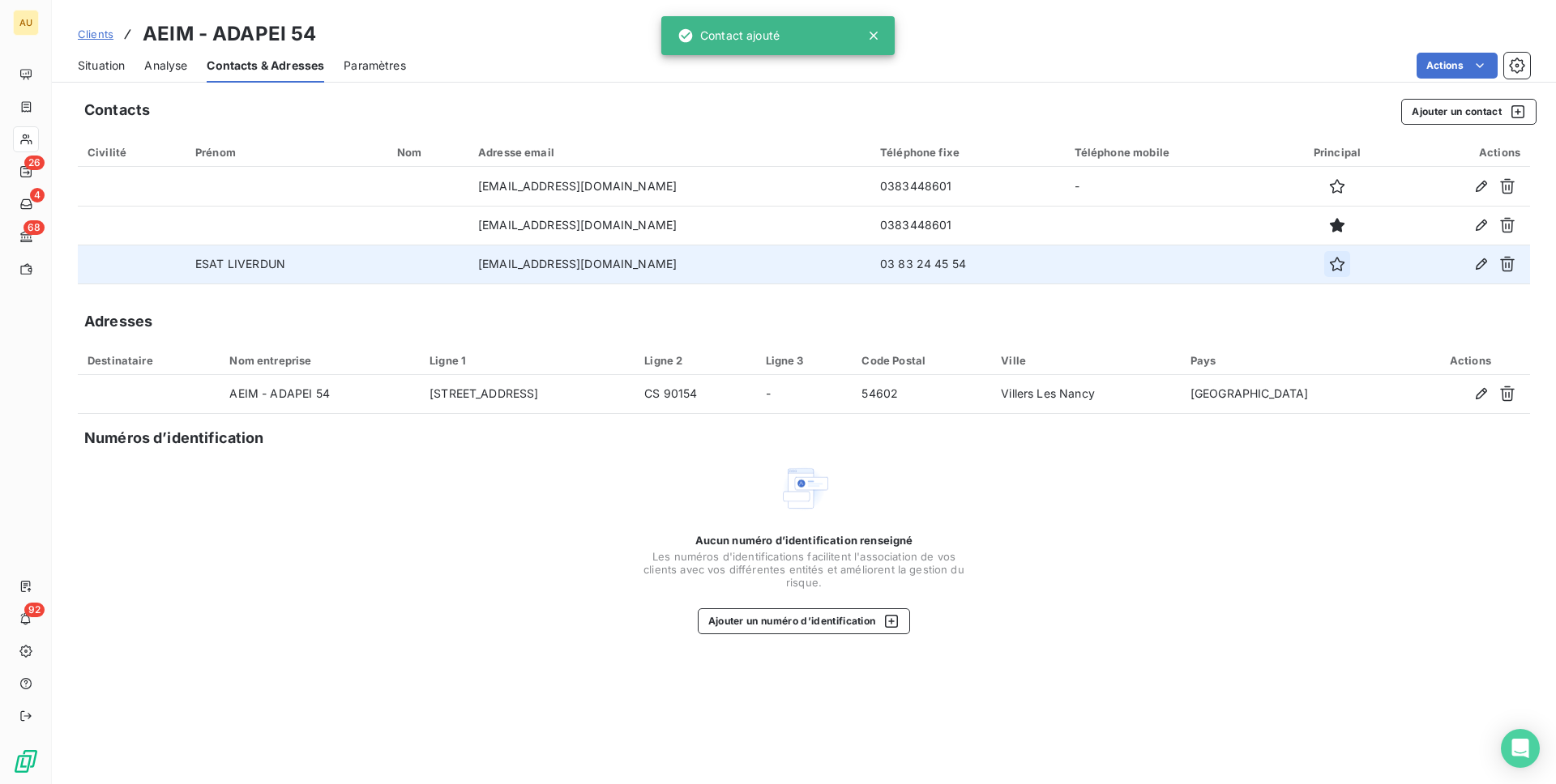
click at [1330, 264] on icon "button" at bounding box center [1338, 264] width 17 height 17
click at [505, 677] on div "Contacts Ajouter un contact Civilité Prénom Nom Adresse email Téléphone fixe Té…" at bounding box center [804, 436] width 1504 height 695
click at [88, 64] on span "Situation" at bounding box center [101, 66] width 47 height 17
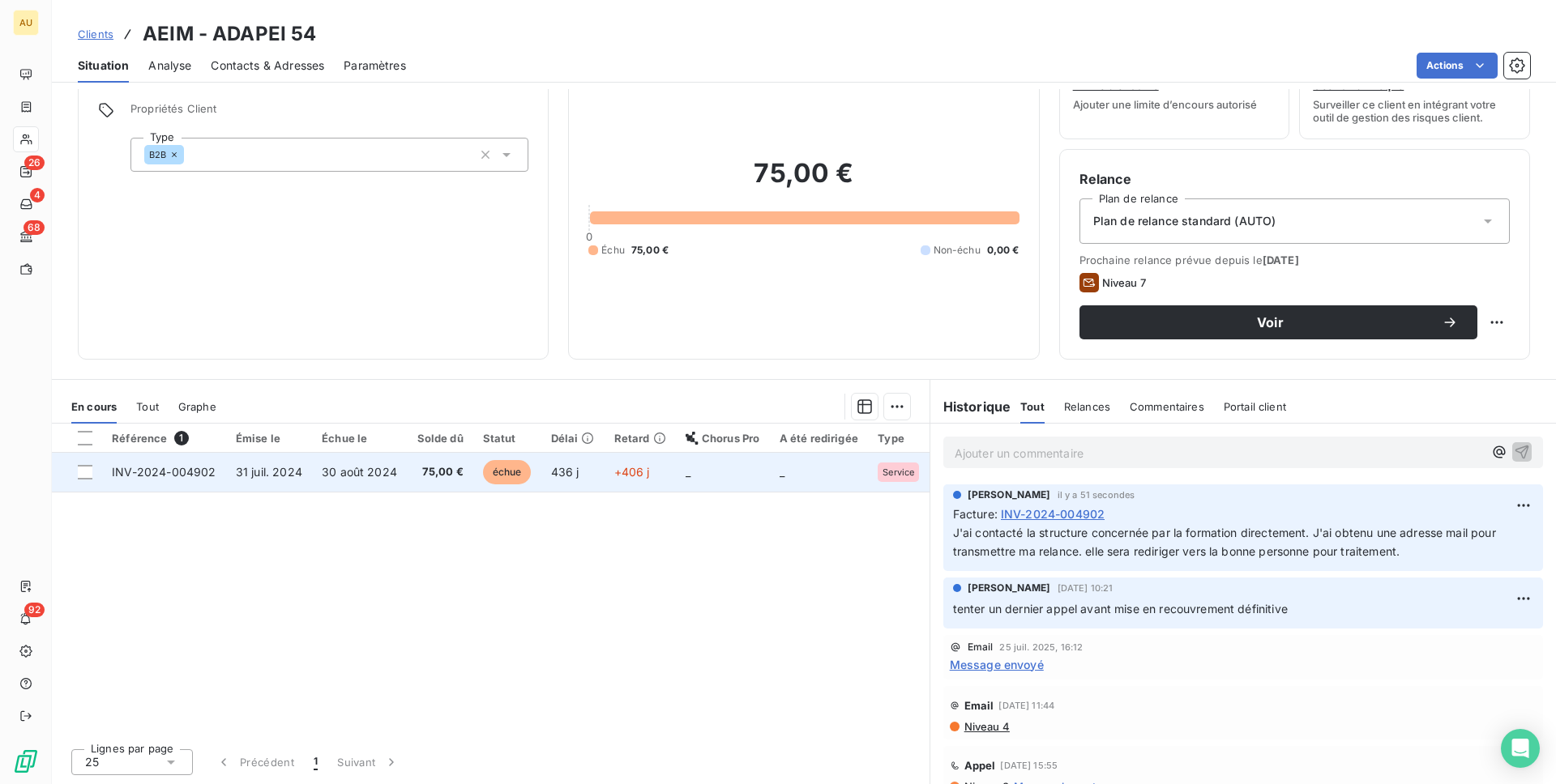
scroll to position [0, 0]
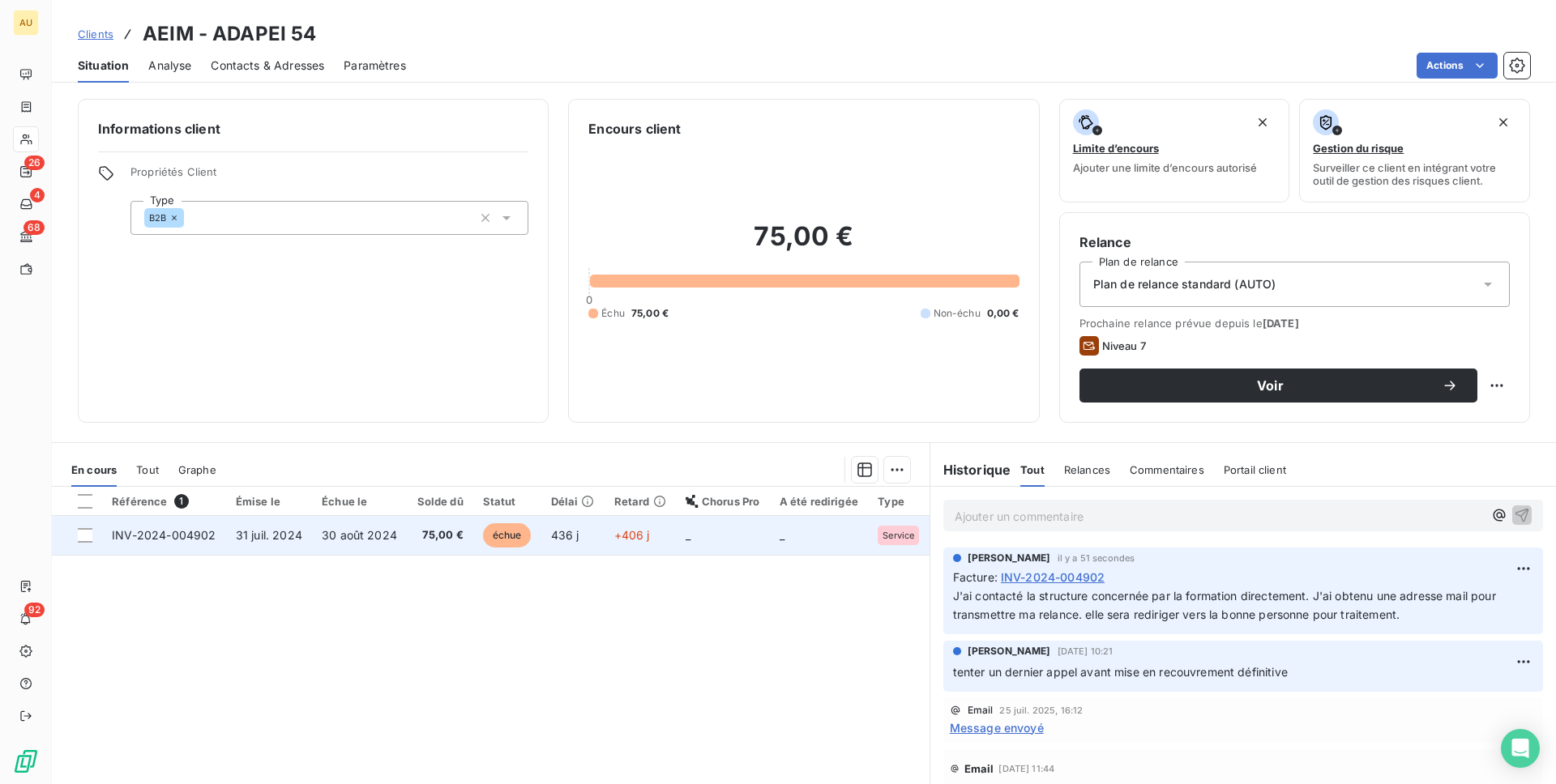
click at [331, 528] on span "30 août 2024" at bounding box center [360, 535] width 75 height 14
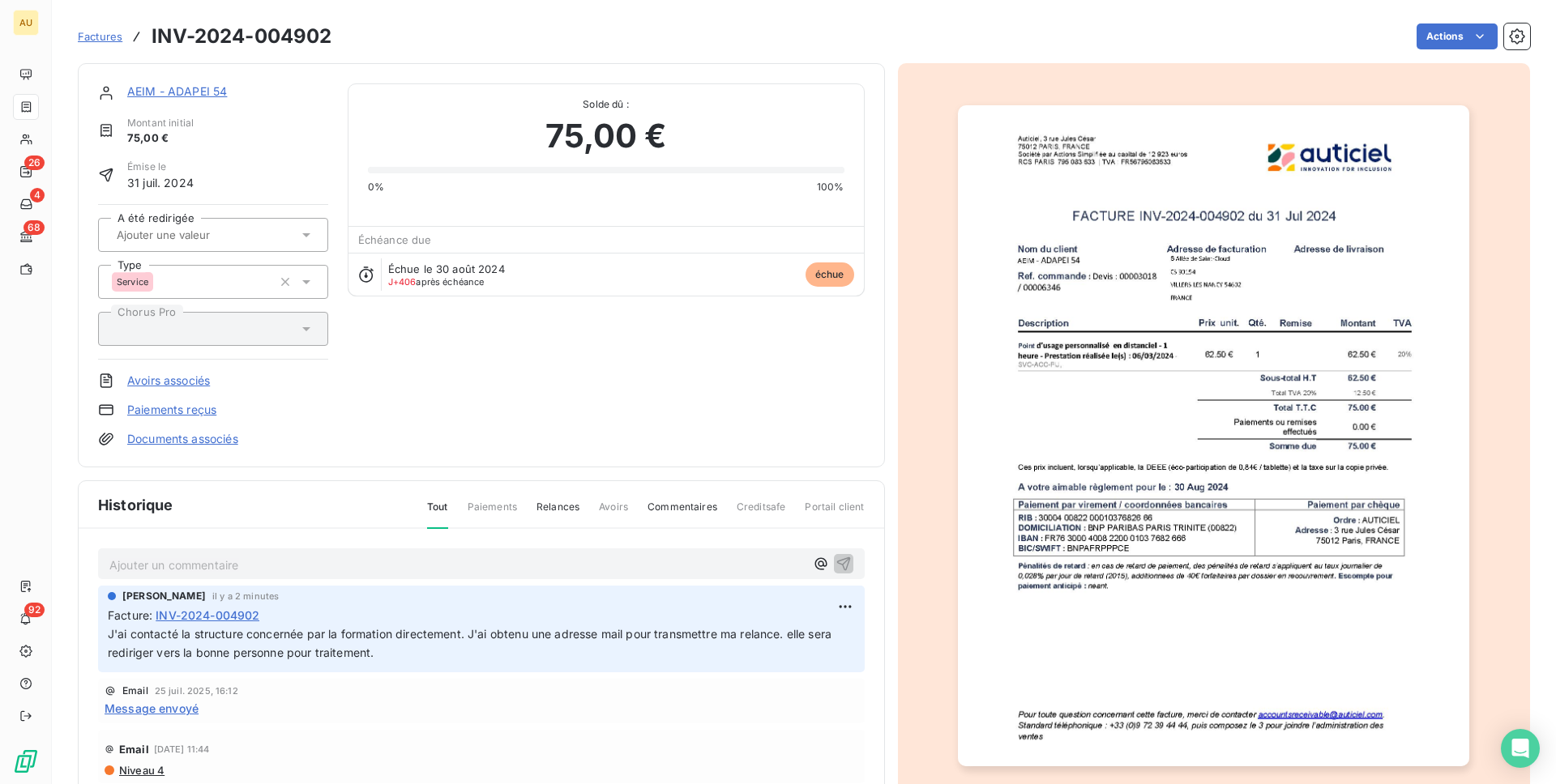
click at [145, 92] on link "AEIM - ADAPEI 54" at bounding box center [177, 91] width 99 height 14
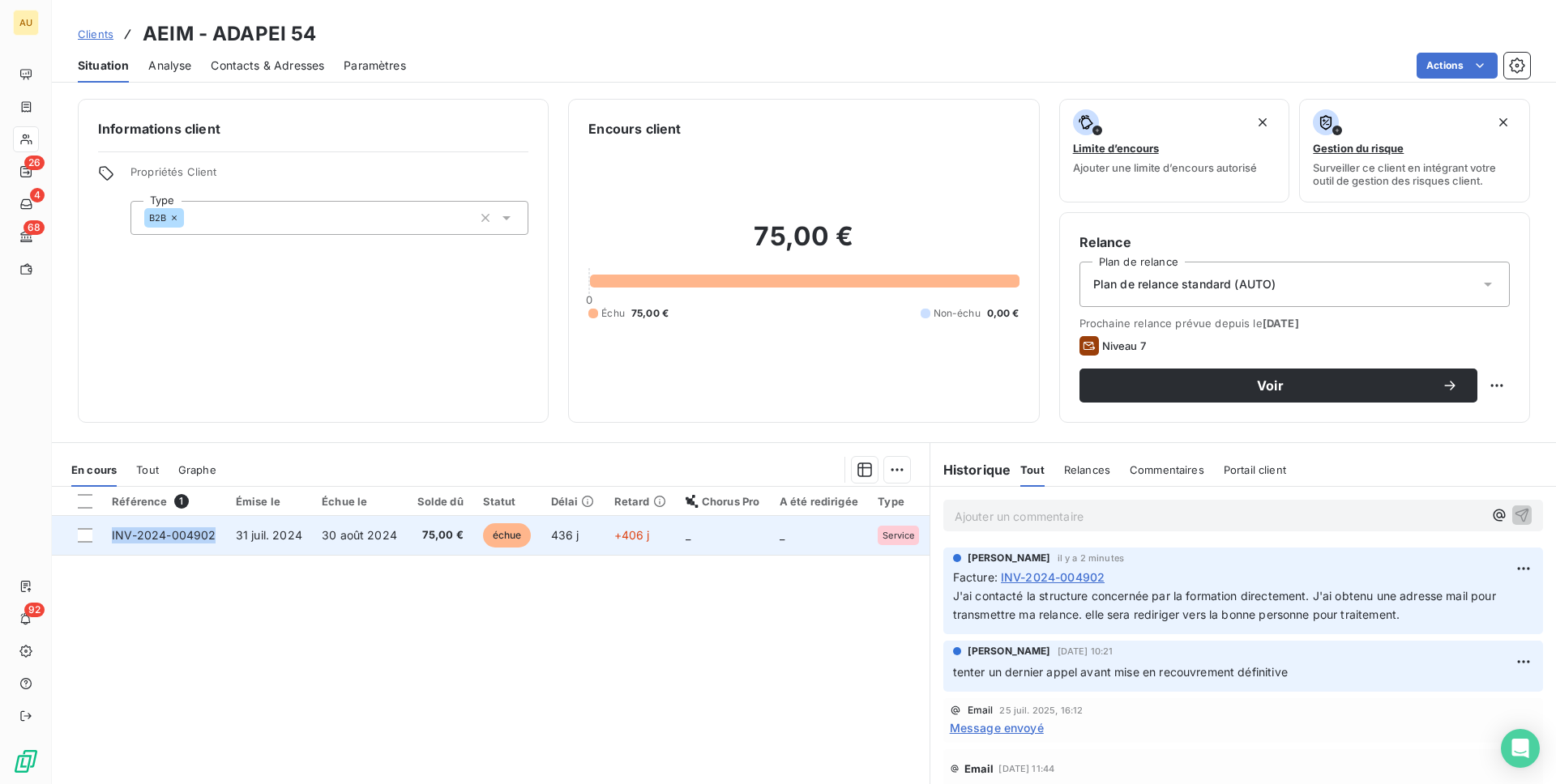
copy span "INV-2024-004902"
drag, startPoint x: 220, startPoint y: 533, endPoint x: 103, endPoint y: 537, distance: 117.1
click at [103, 537] on td "INV-2024-004902" at bounding box center [164, 536] width 124 height 39
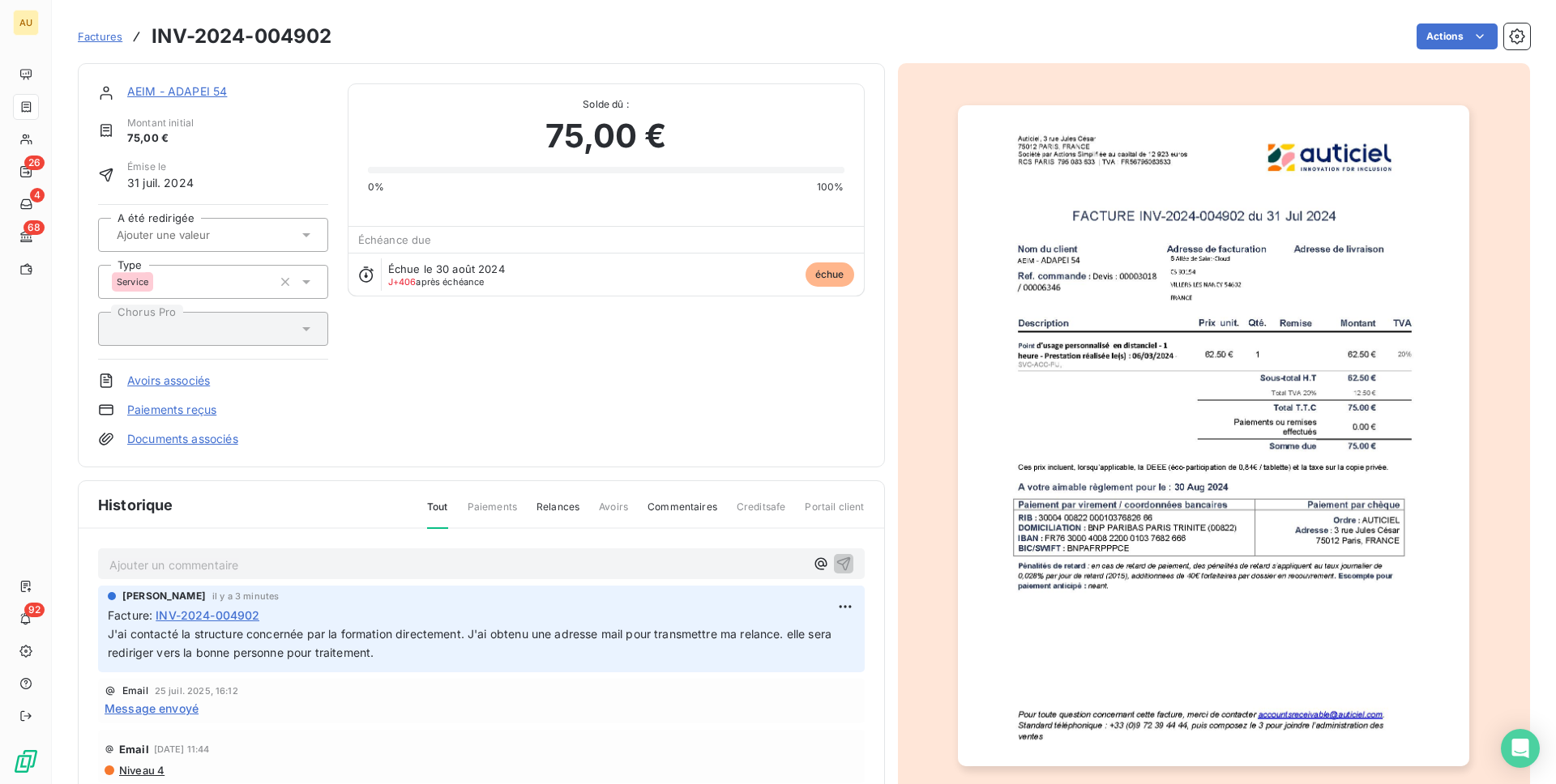
click at [157, 91] on link "AEIM - ADAPEI 54" at bounding box center [177, 91] width 99 height 14
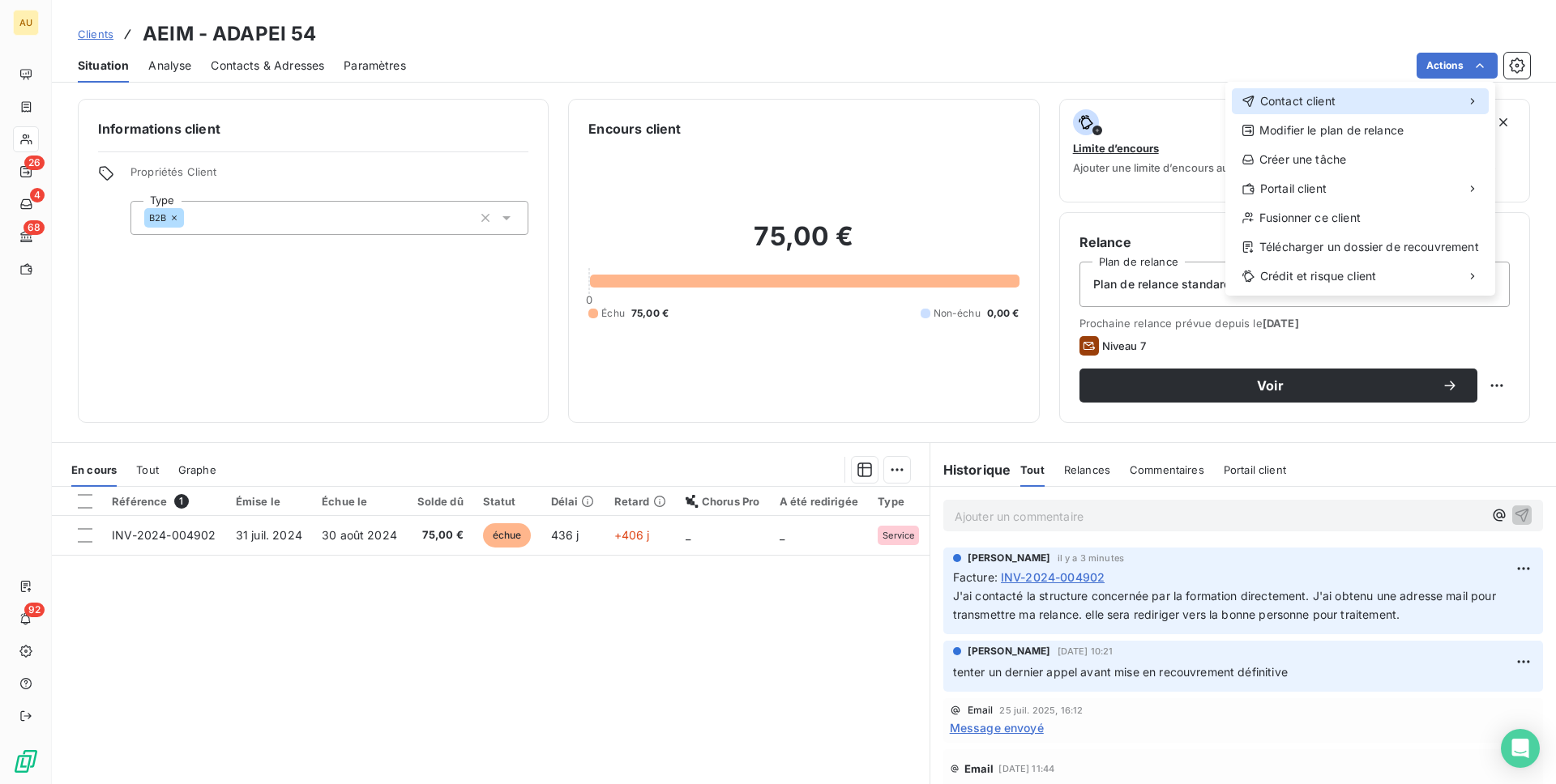
click at [1265, 99] on span "Contact client" at bounding box center [1298, 101] width 75 height 17
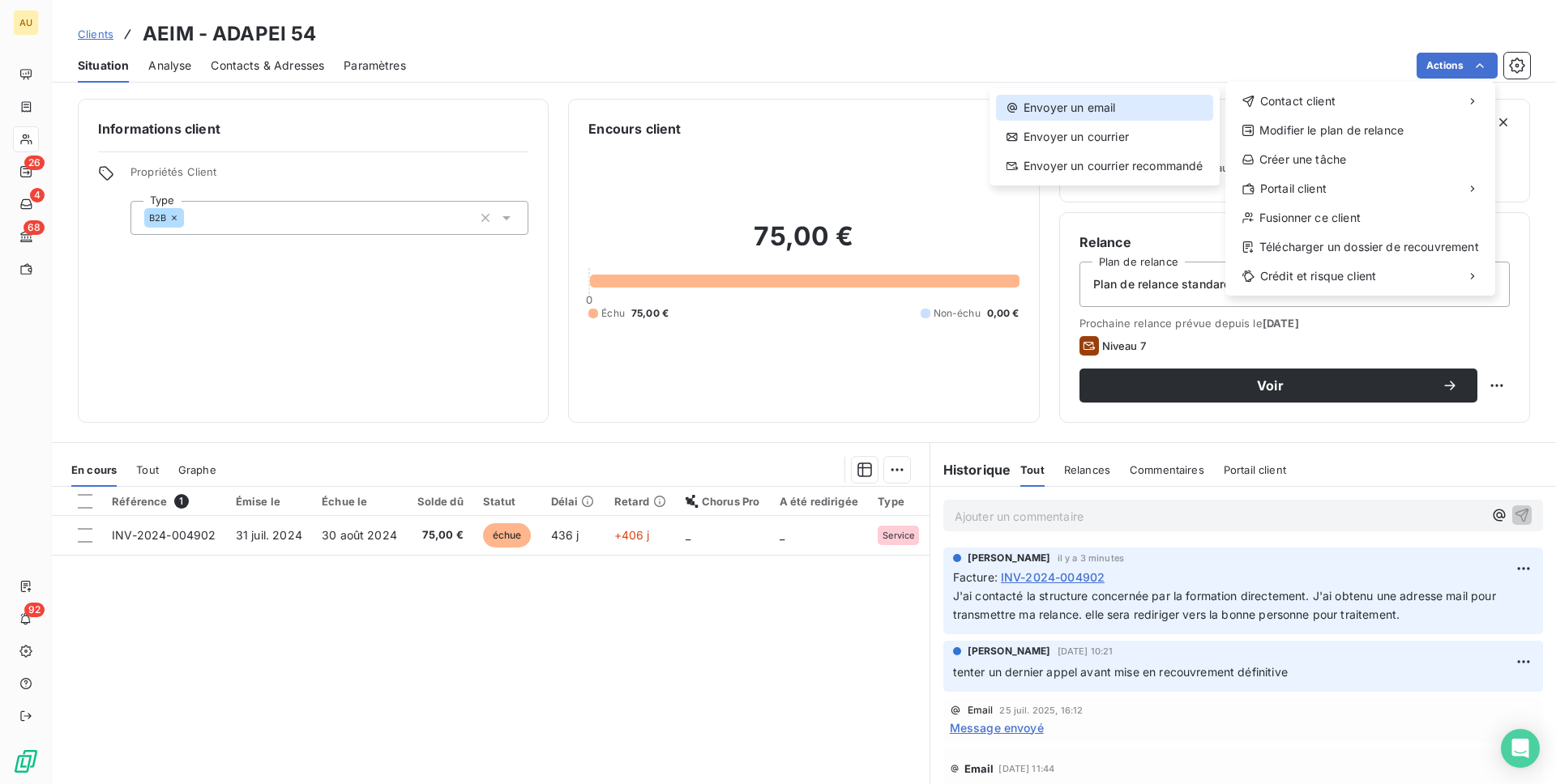
click at [1086, 111] on div "Envoyer un email" at bounding box center [1105, 108] width 217 height 26
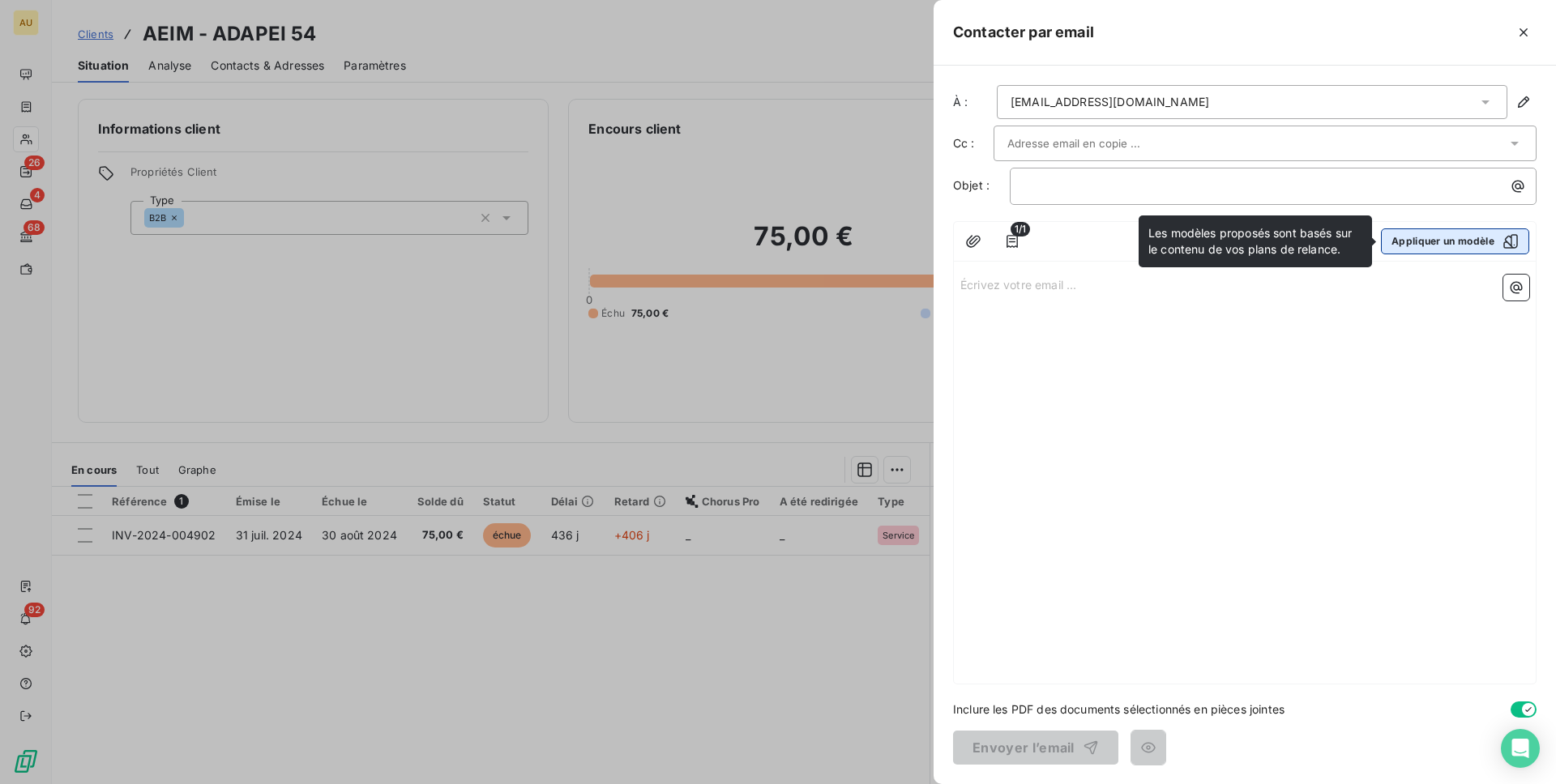
click at [1454, 245] on button "Appliquer un modèle" at bounding box center [1455, 241] width 148 height 26
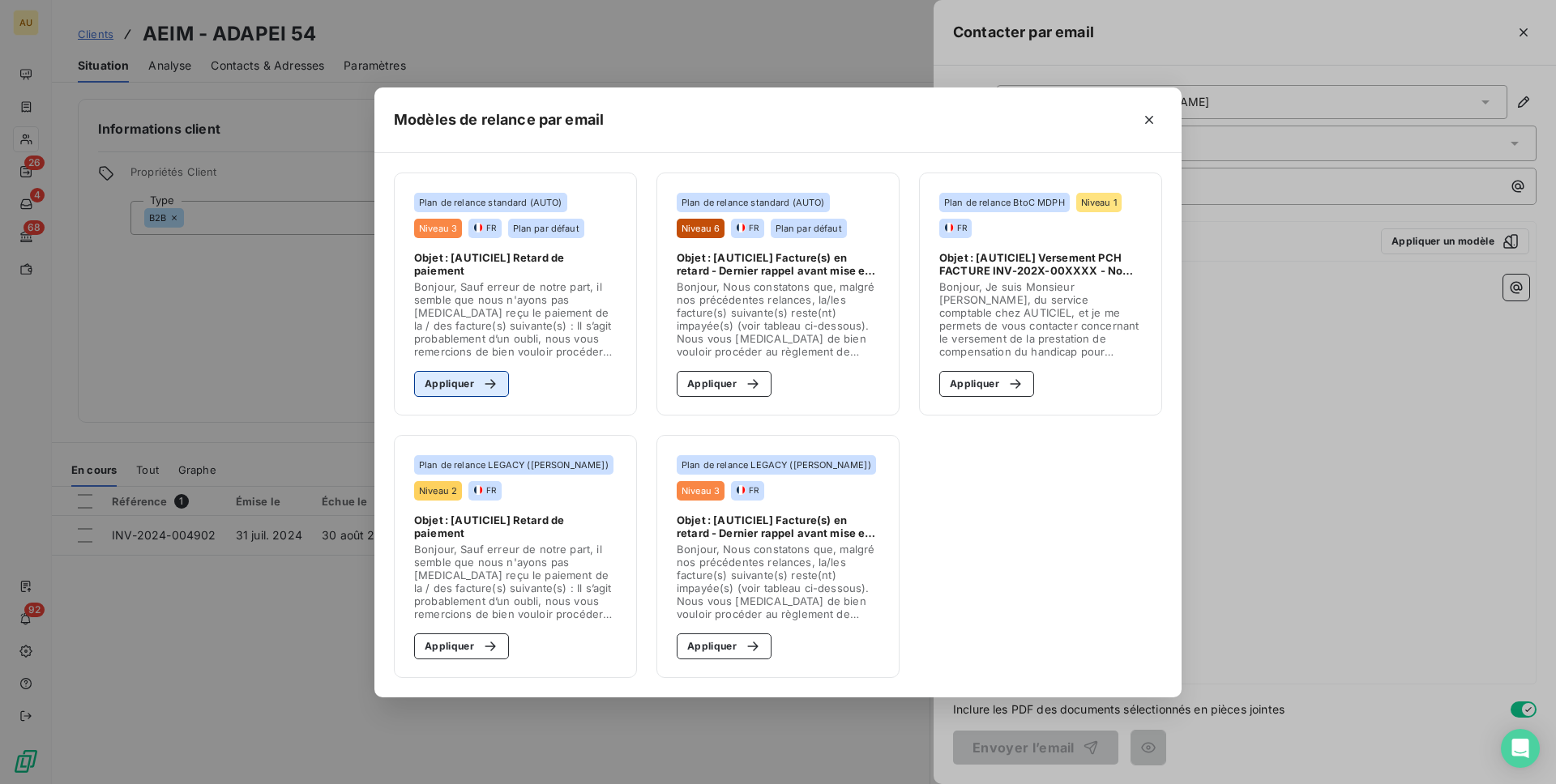
click at [454, 376] on button "Appliquer" at bounding box center [461, 384] width 95 height 26
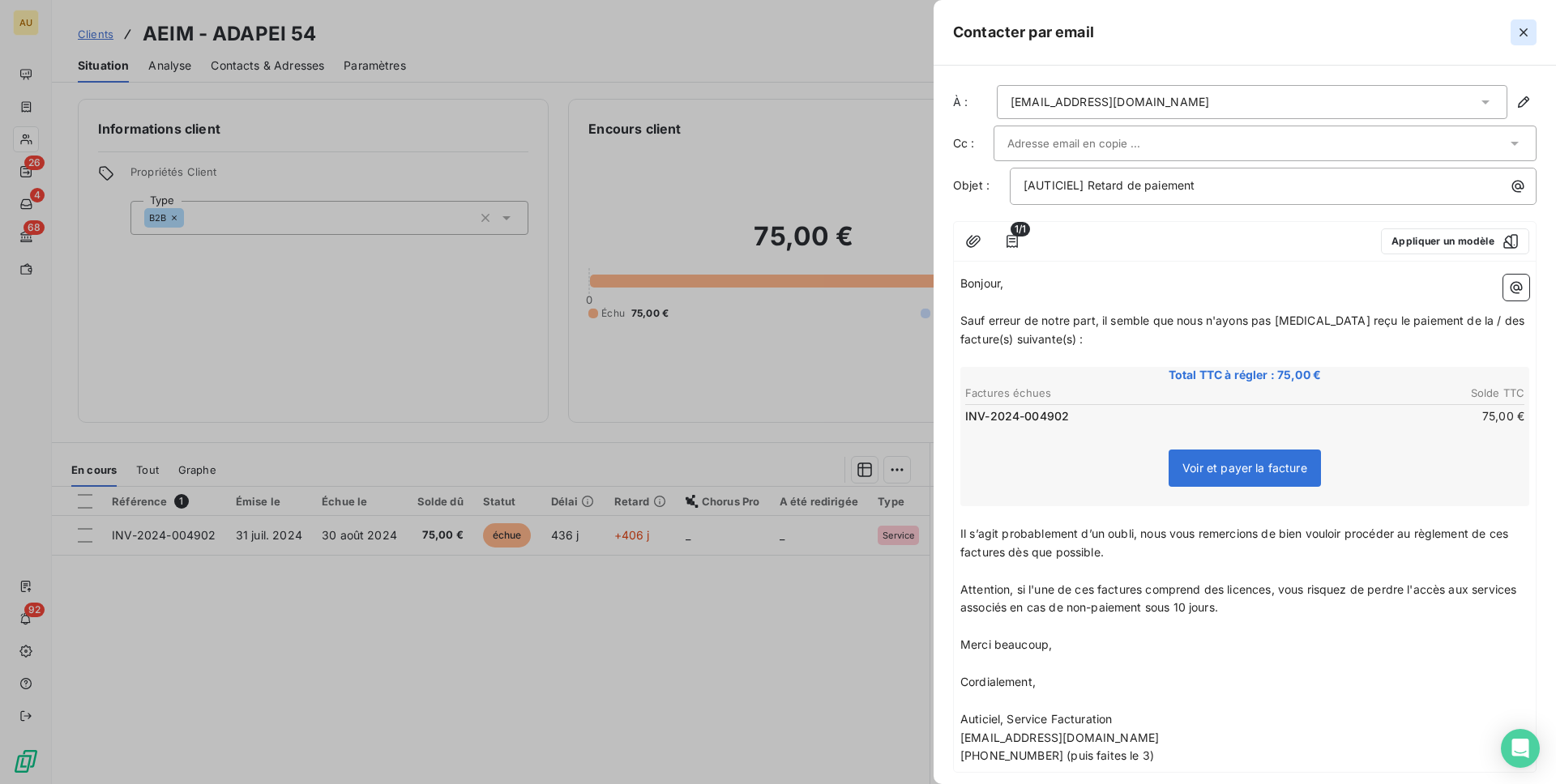
click at [1523, 30] on icon "button" at bounding box center [1524, 32] width 17 height 17
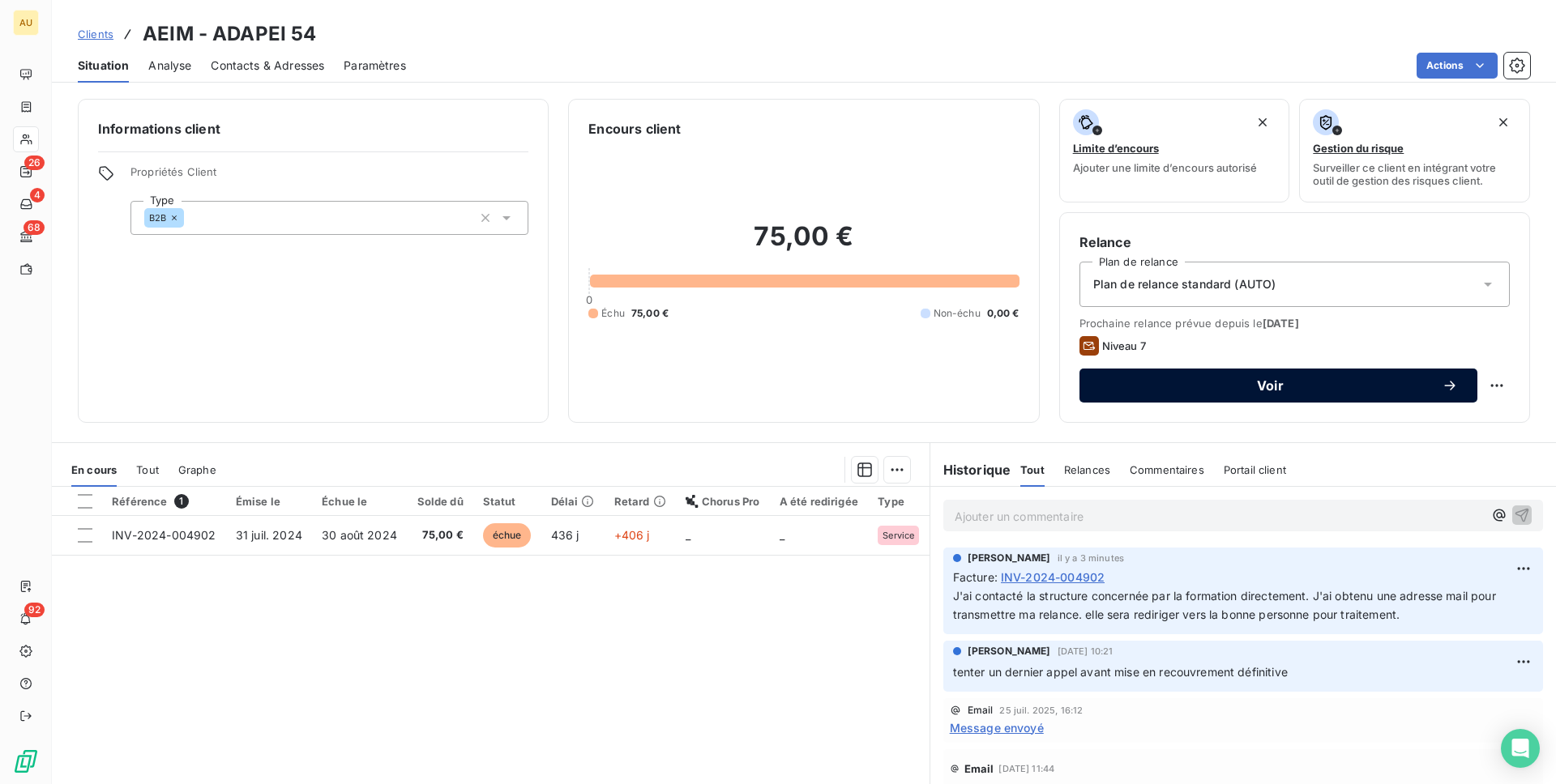
click at [1408, 391] on span "Voir" at bounding box center [1271, 386] width 343 height 13
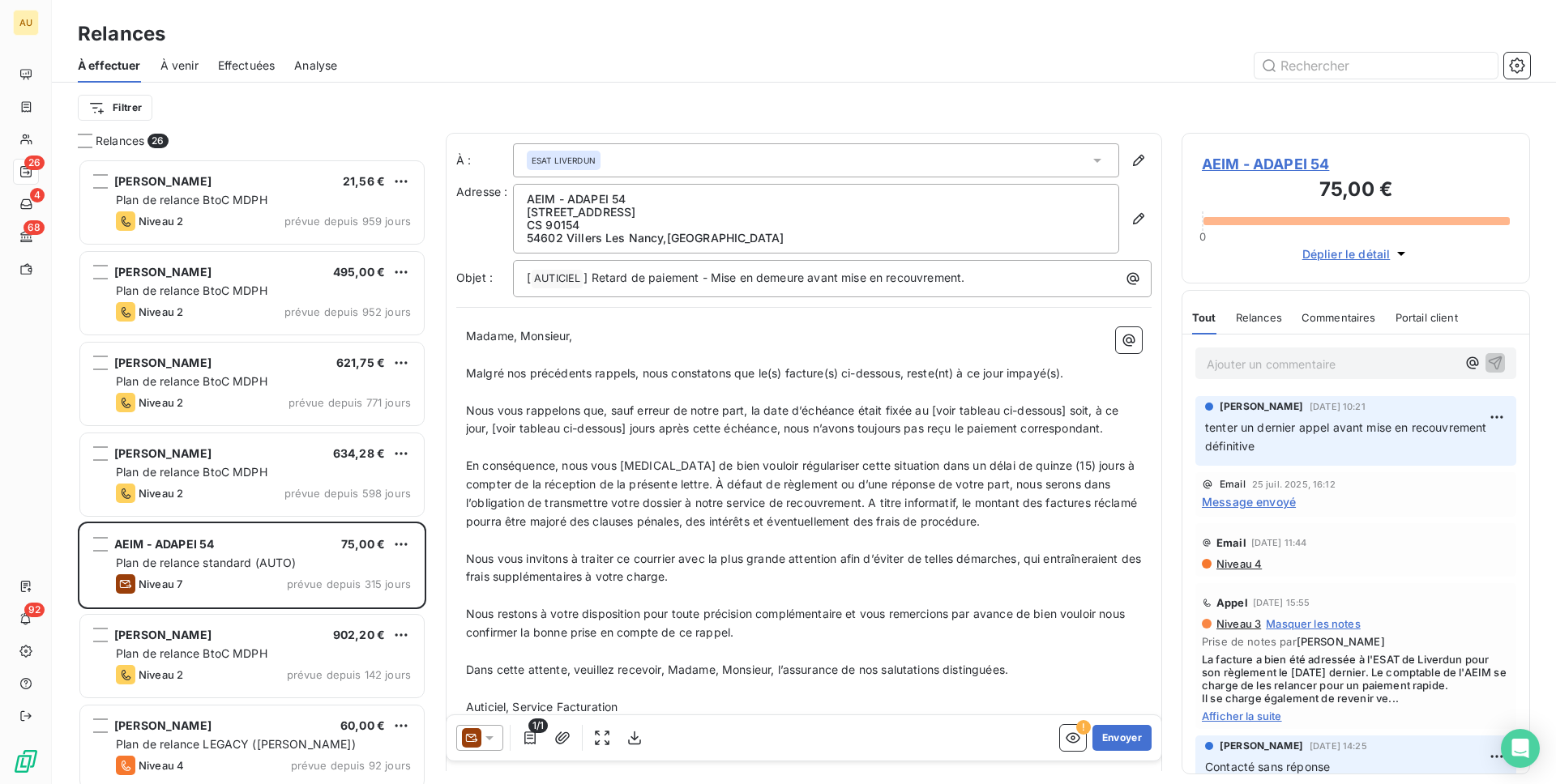
scroll to position [132, 0]
click at [1234, 559] on span "Niveau 4" at bounding box center [1238, 561] width 47 height 13
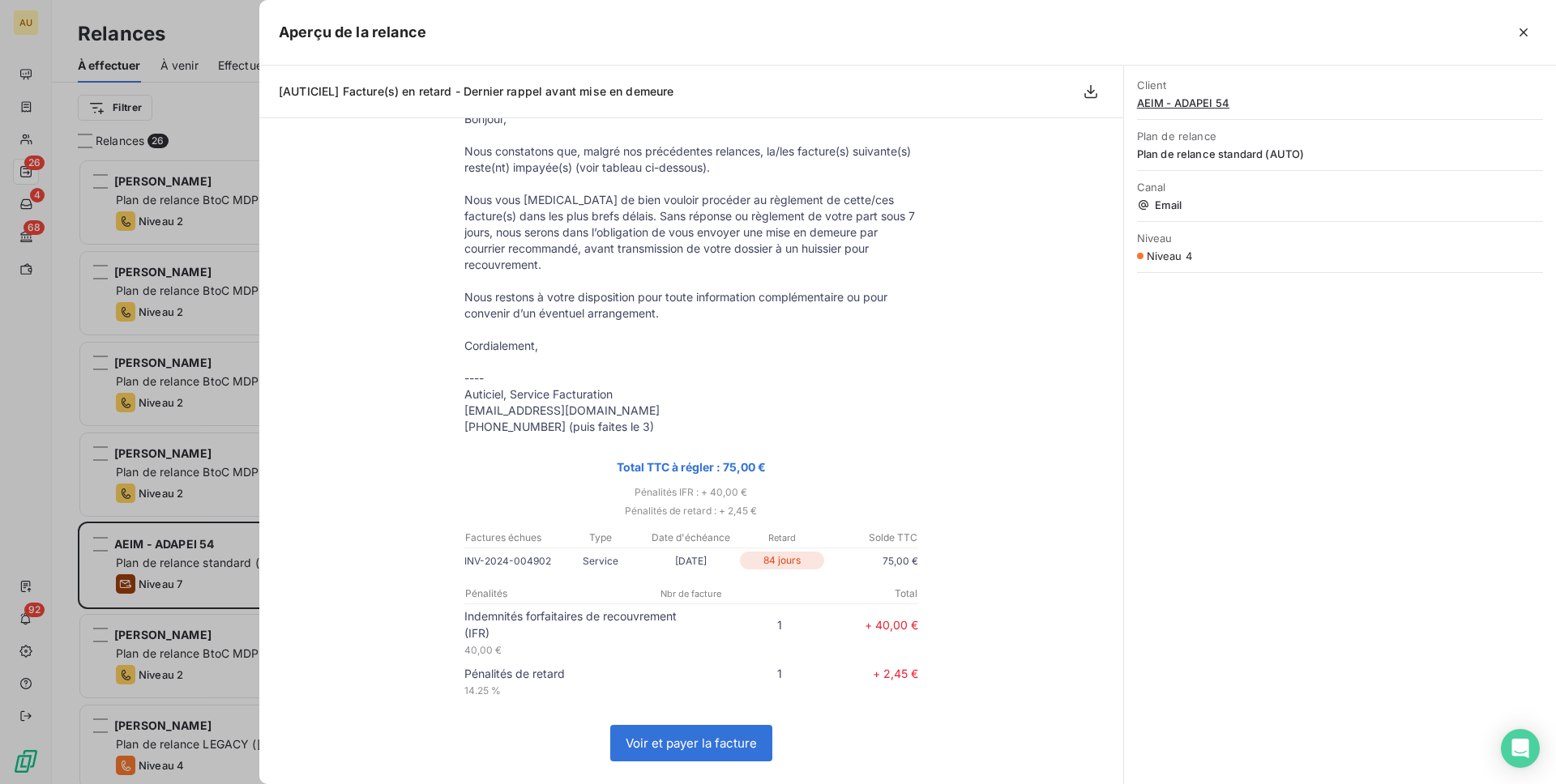
scroll to position [121, 0]
click at [213, 368] on div at bounding box center [778, 392] width 1556 height 784
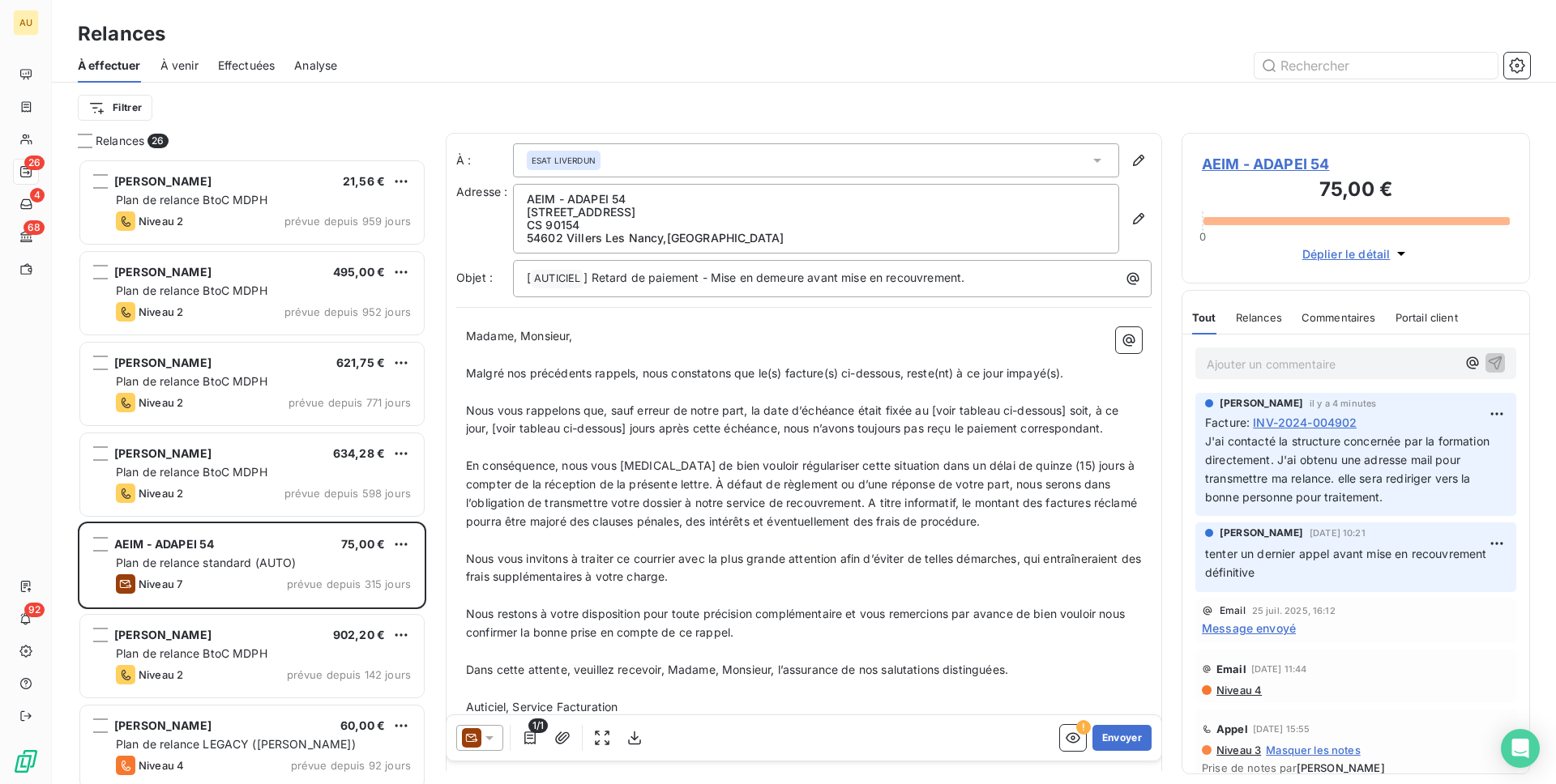
scroll to position [0, 0]
click at [487, 724] on icon at bounding box center [490, 738] width 17 height 17
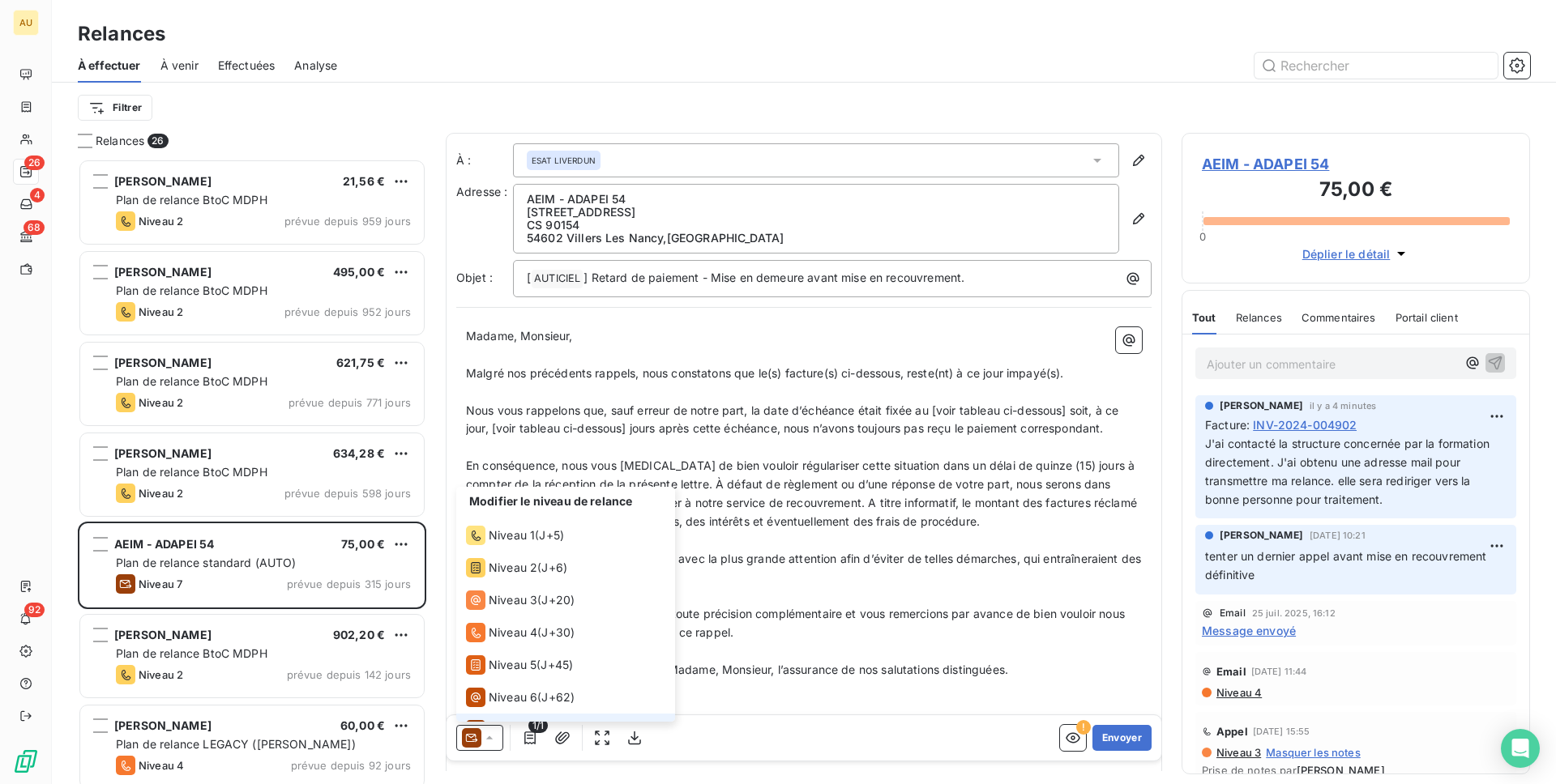
scroll to position [24, 0]
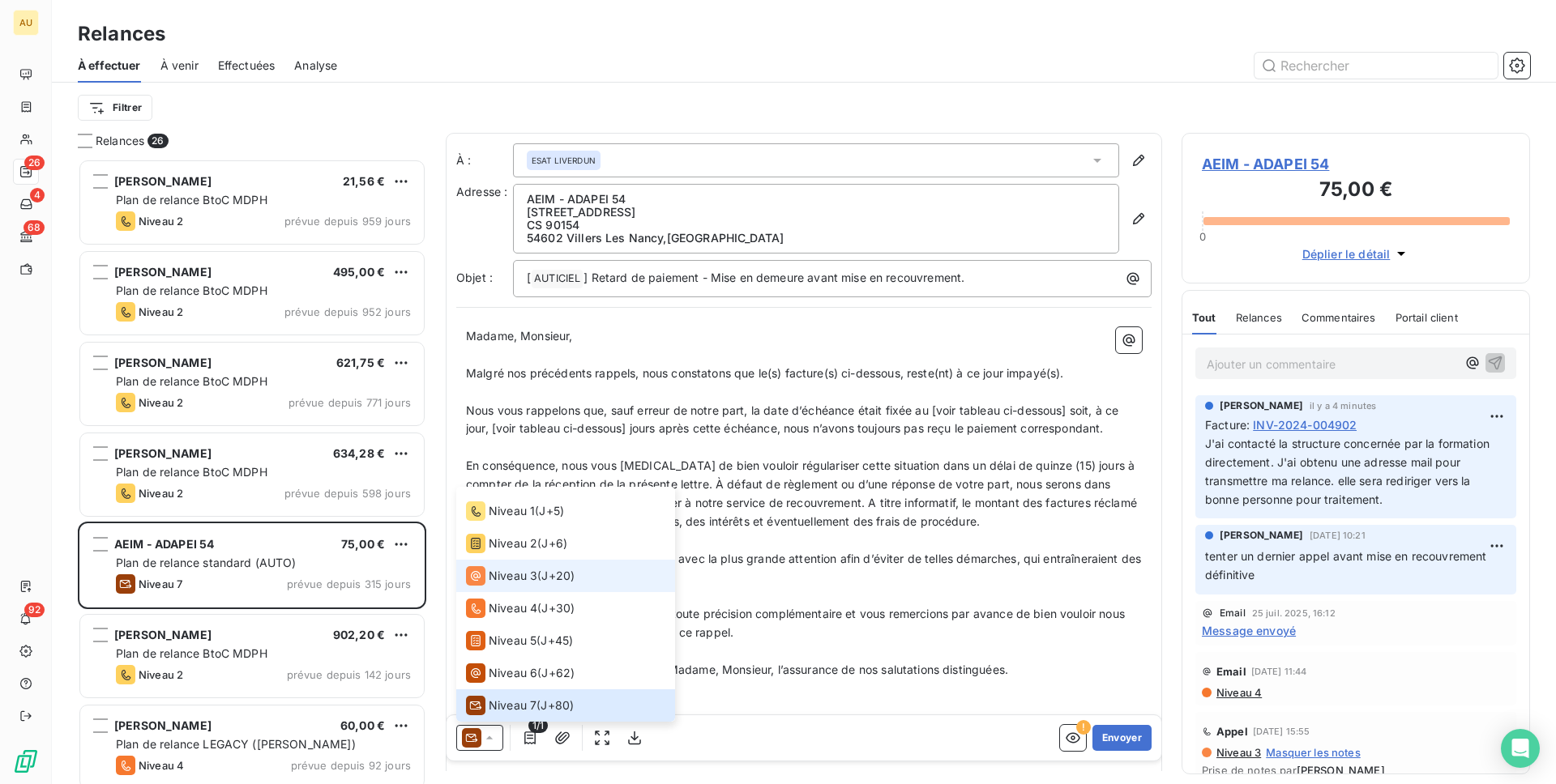
click at [533, 572] on span "Niveau 3" at bounding box center [513, 576] width 49 height 17
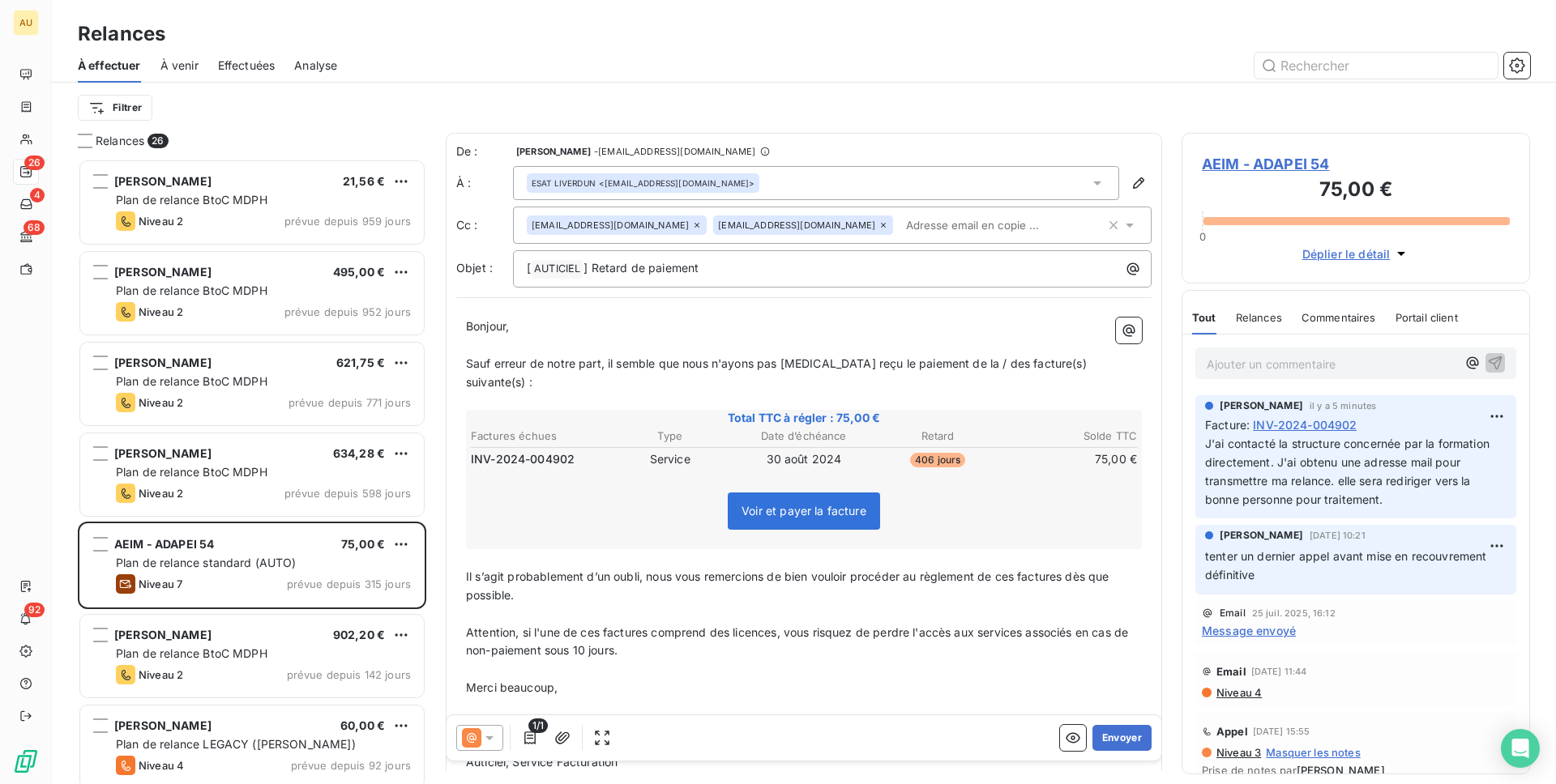
click at [692, 227] on icon at bounding box center [697, 225] width 10 height 10
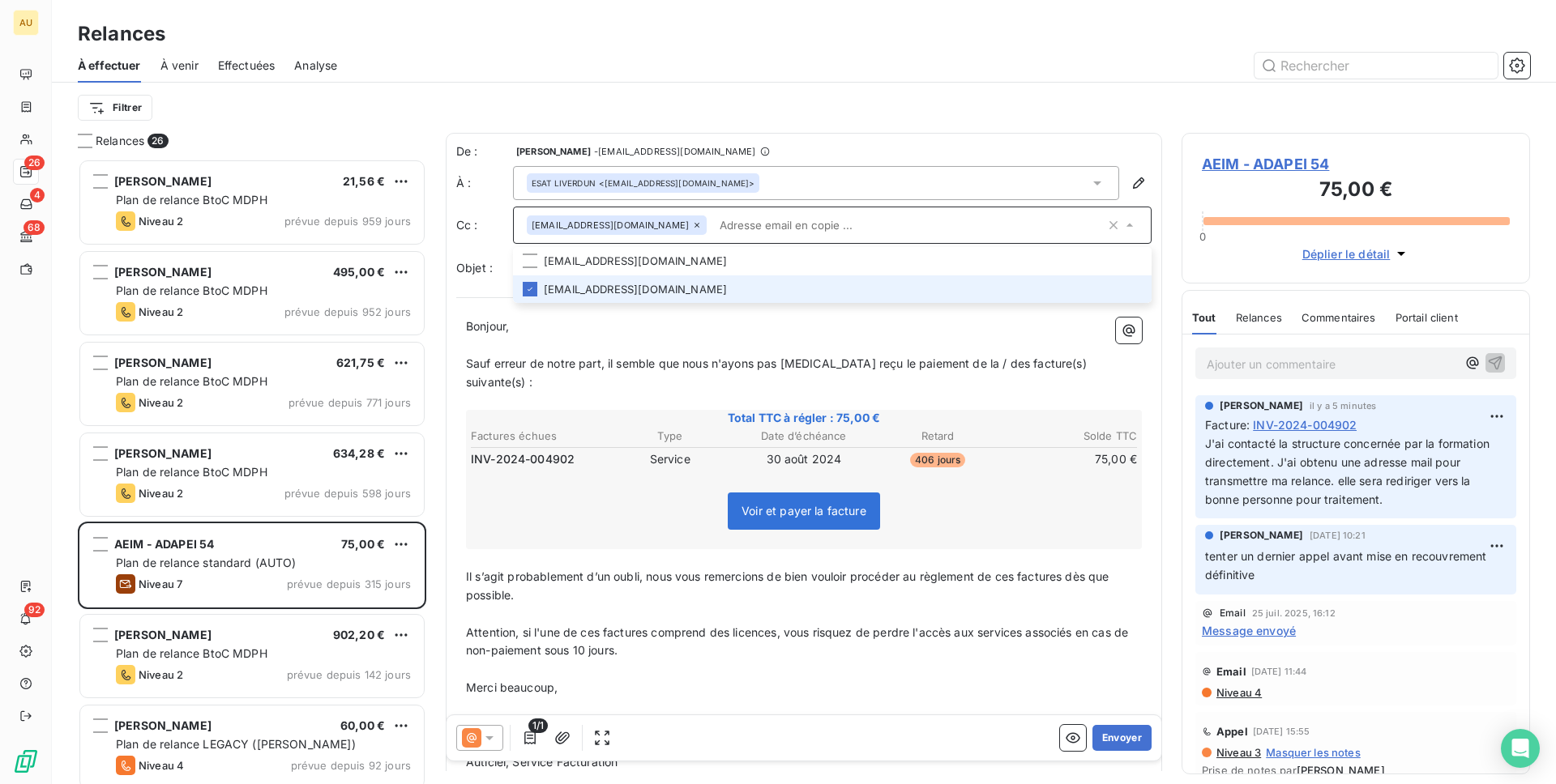
click at [692, 223] on icon at bounding box center [697, 225] width 10 height 10
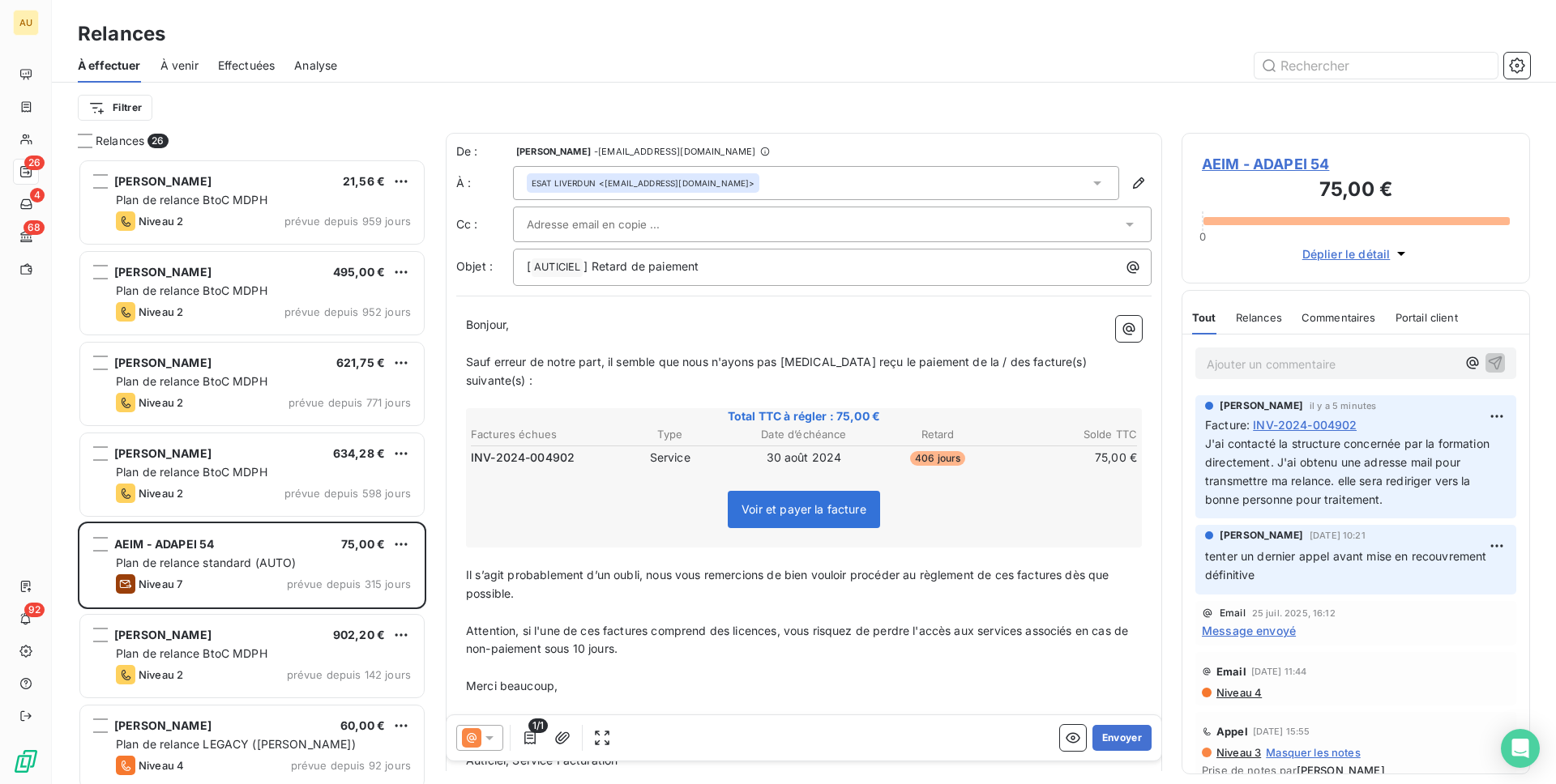
click at [721, 331] on p "Bonjour," at bounding box center [804, 325] width 676 height 18
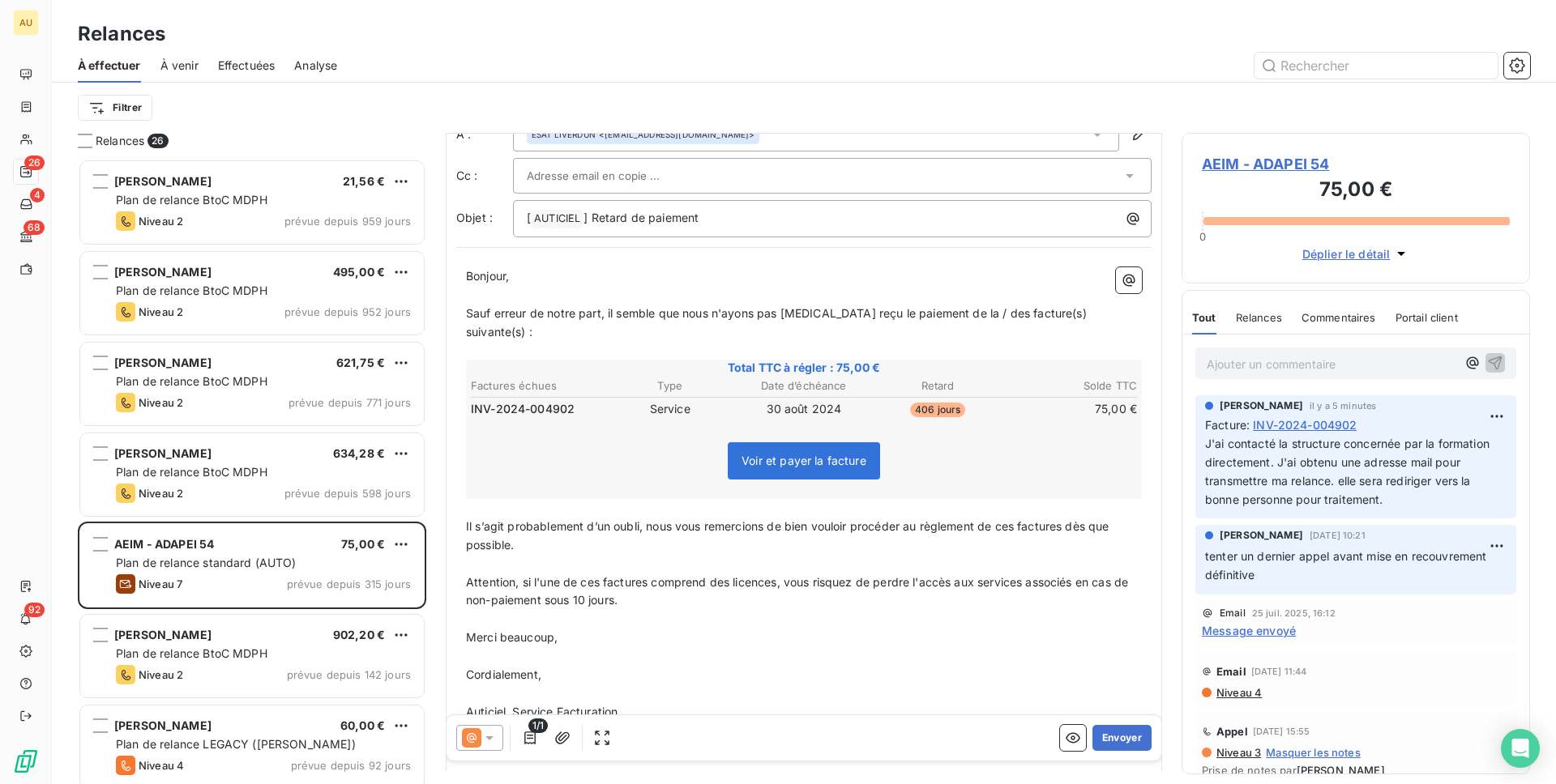
scroll to position [105, 0]
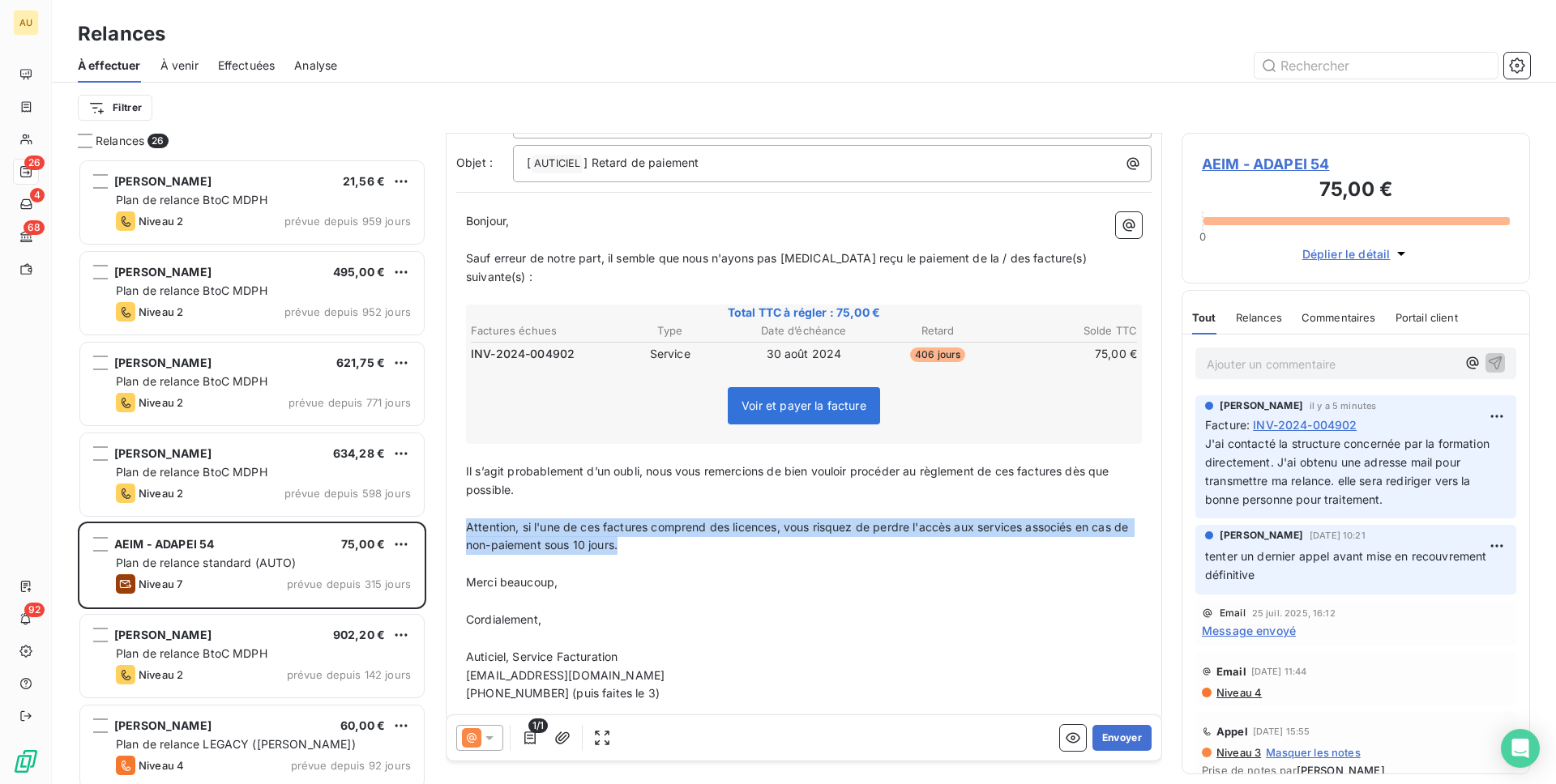
drag, startPoint x: 644, startPoint y: 529, endPoint x: 465, endPoint y: 510, distance: 180.0
click at [466, 518] on p "Attention, si l'une de ces factures comprend des licences, vous risquez de perd…" at bounding box center [804, 536] width 676 height 37
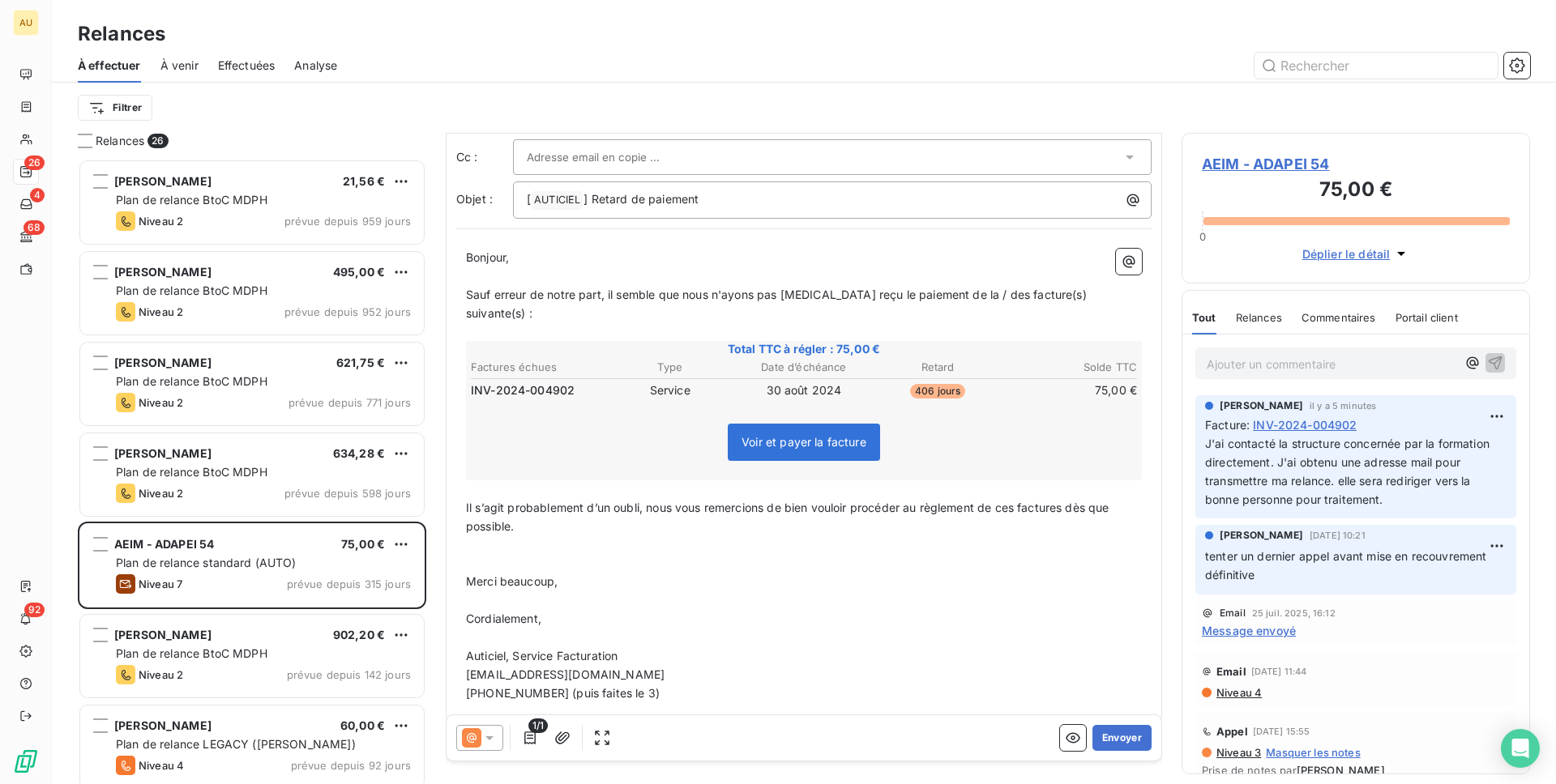
scroll to position [50, 0]
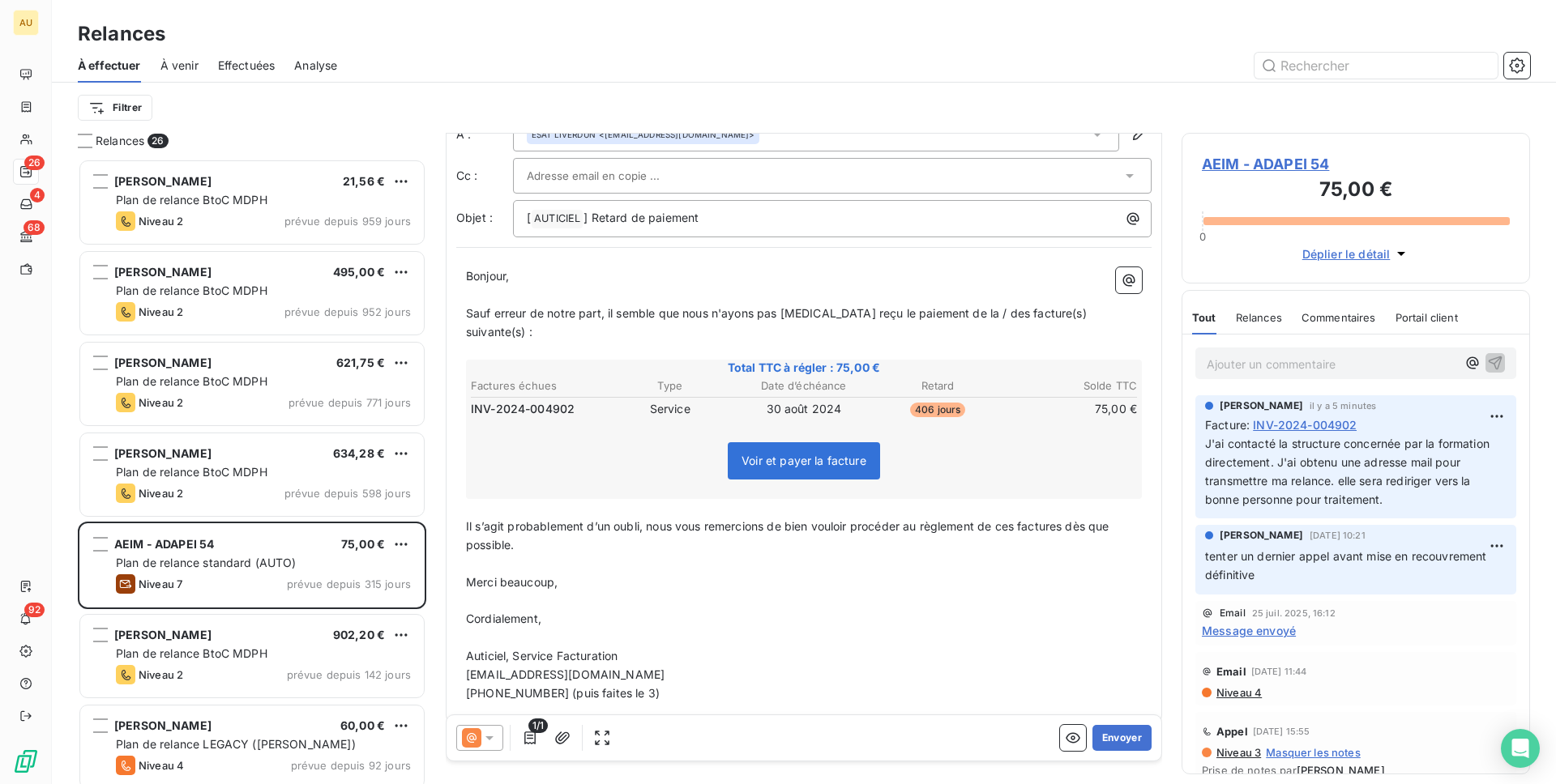
click at [487, 592] on p "﻿" at bounding box center [804, 601] width 676 height 18
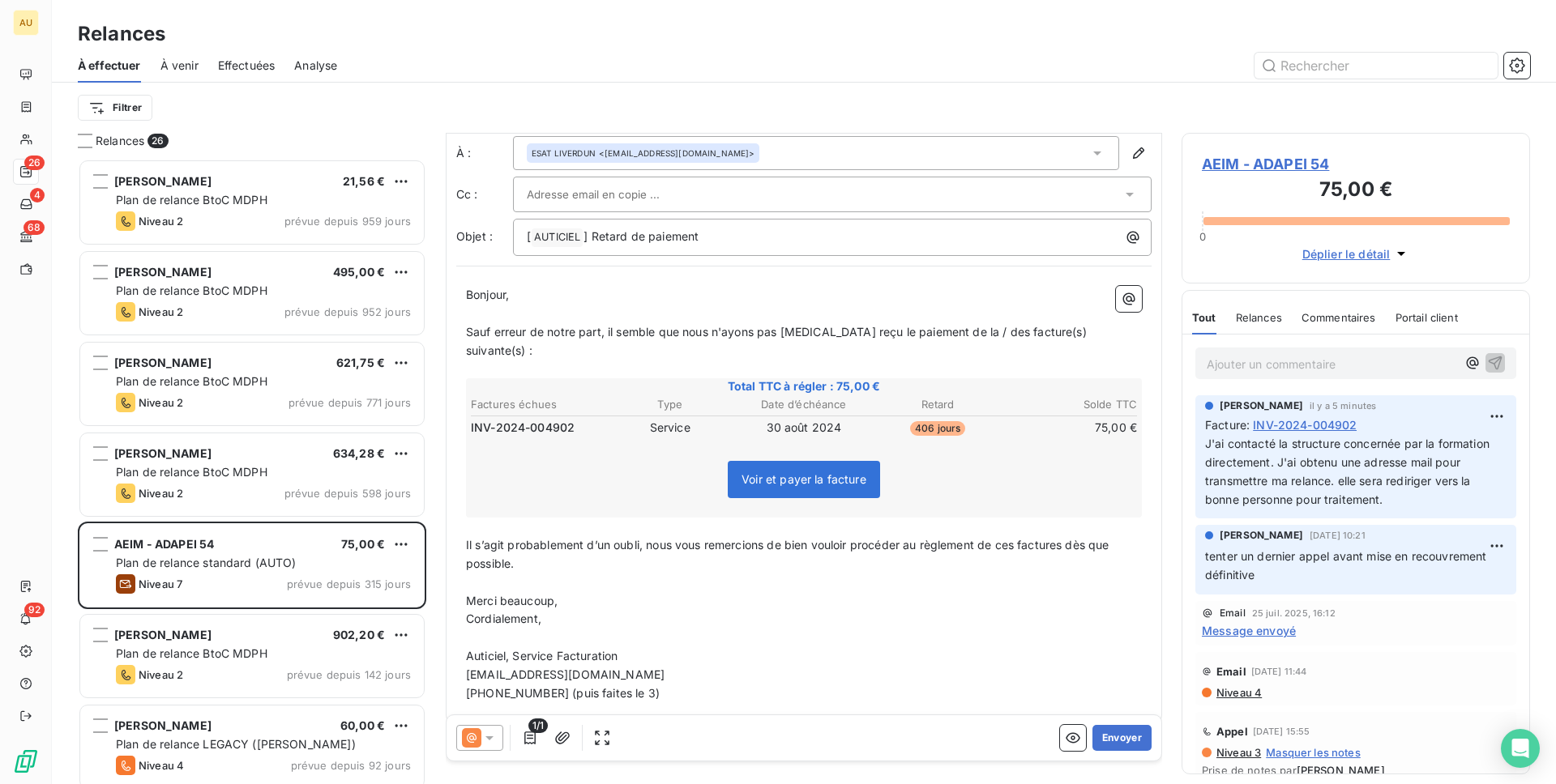
scroll to position [0, 0]
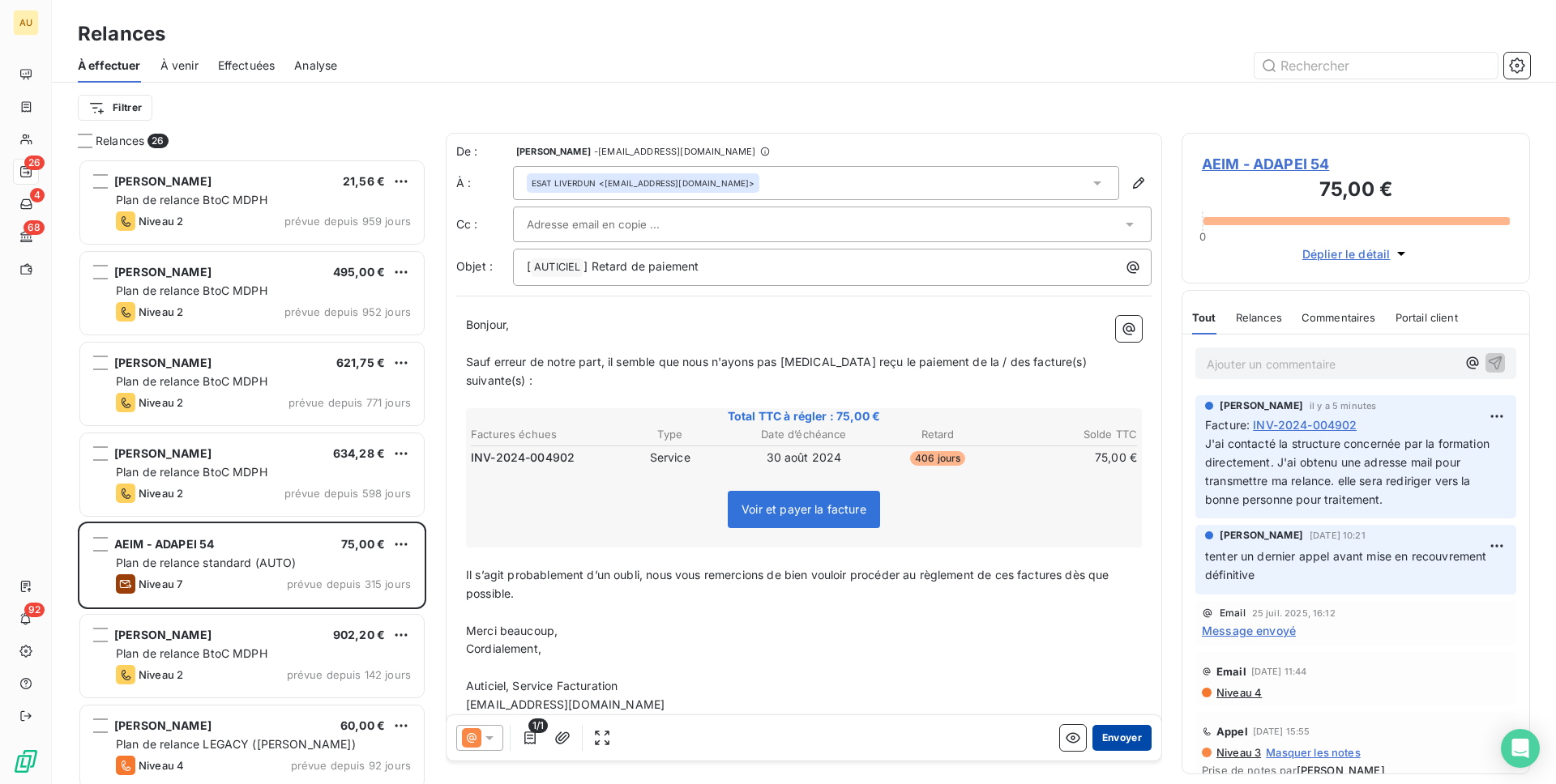
click at [1129, 724] on button "Envoyer" at bounding box center [1122, 738] width 59 height 26
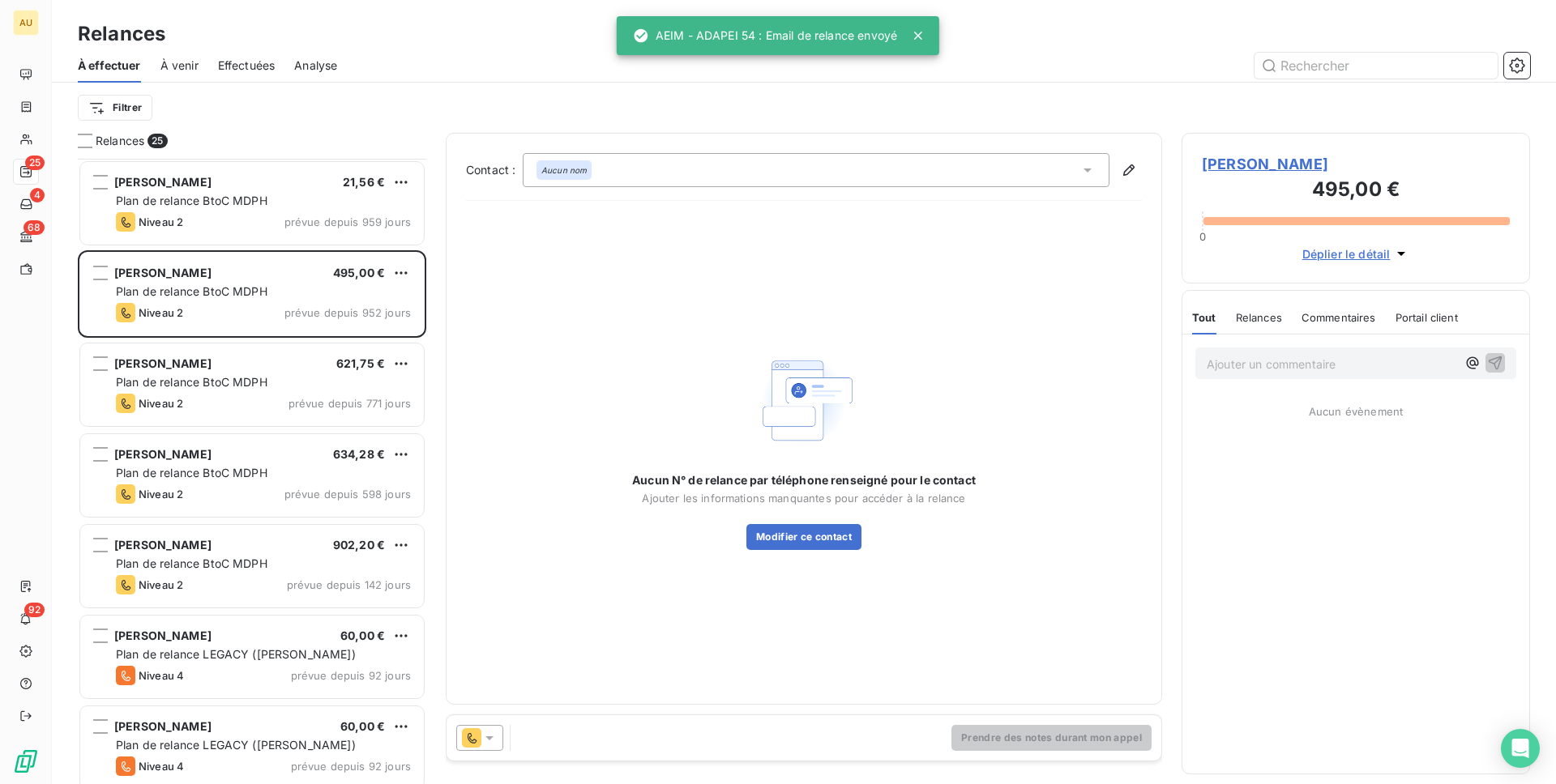
scroll to position [149, 0]
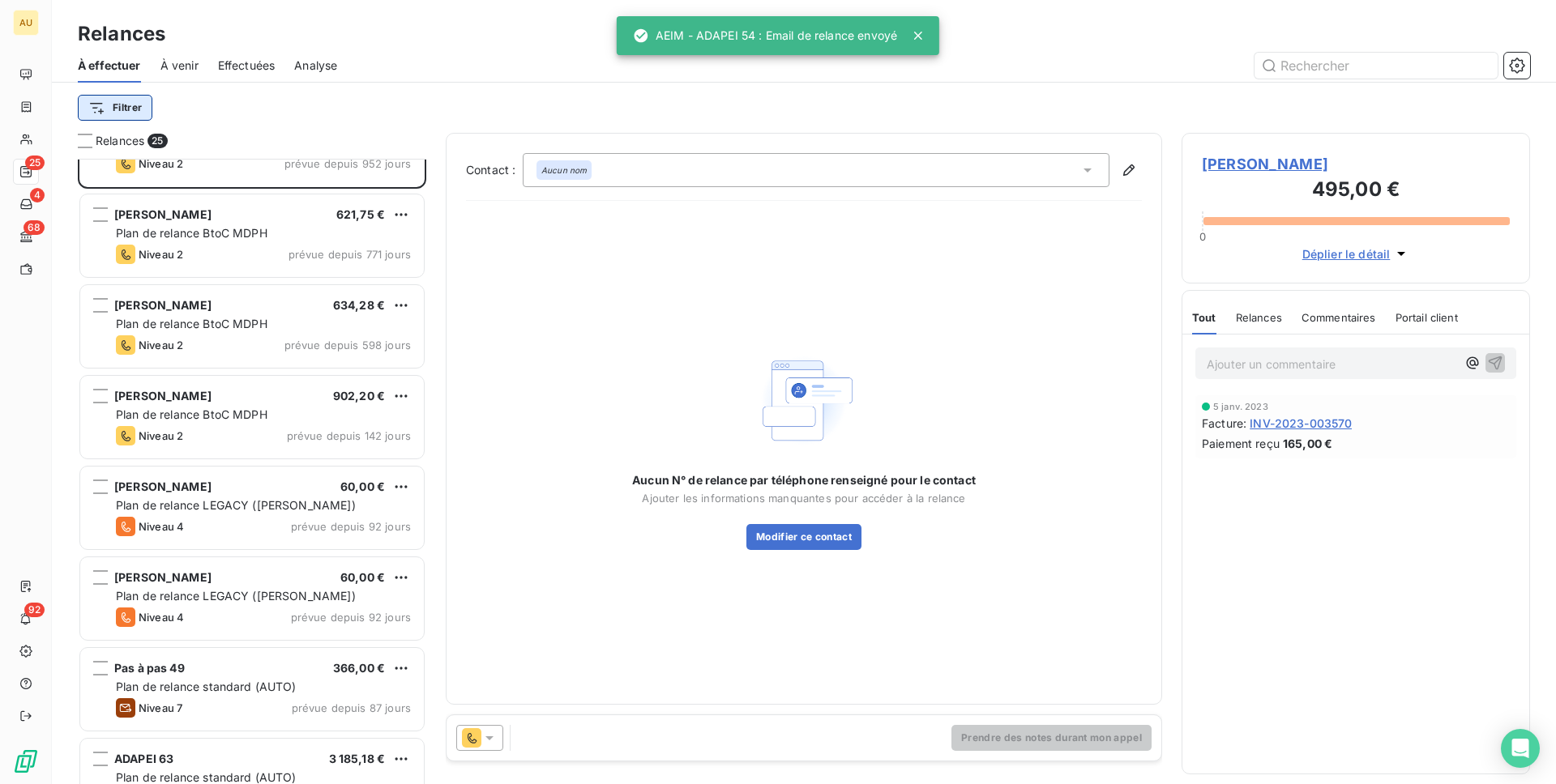
click at [134, 111] on html "AU 25 4 68 92 Relances À effectuer À venir Effectuées Analyse Filtrer Relances …" at bounding box center [778, 392] width 1556 height 784
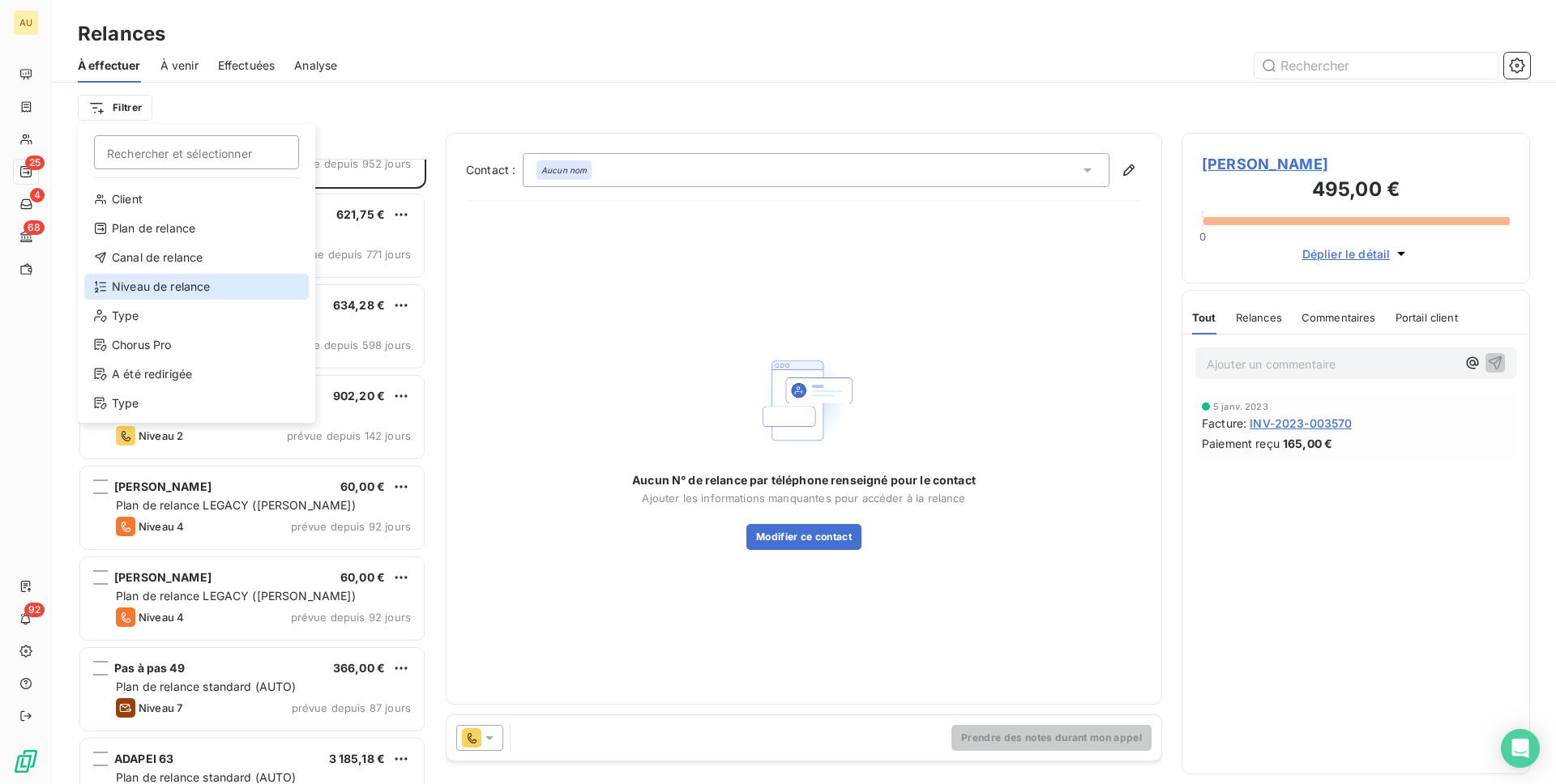
click at [188, 282] on div "Niveau de relance" at bounding box center [197, 287] width 225 height 26
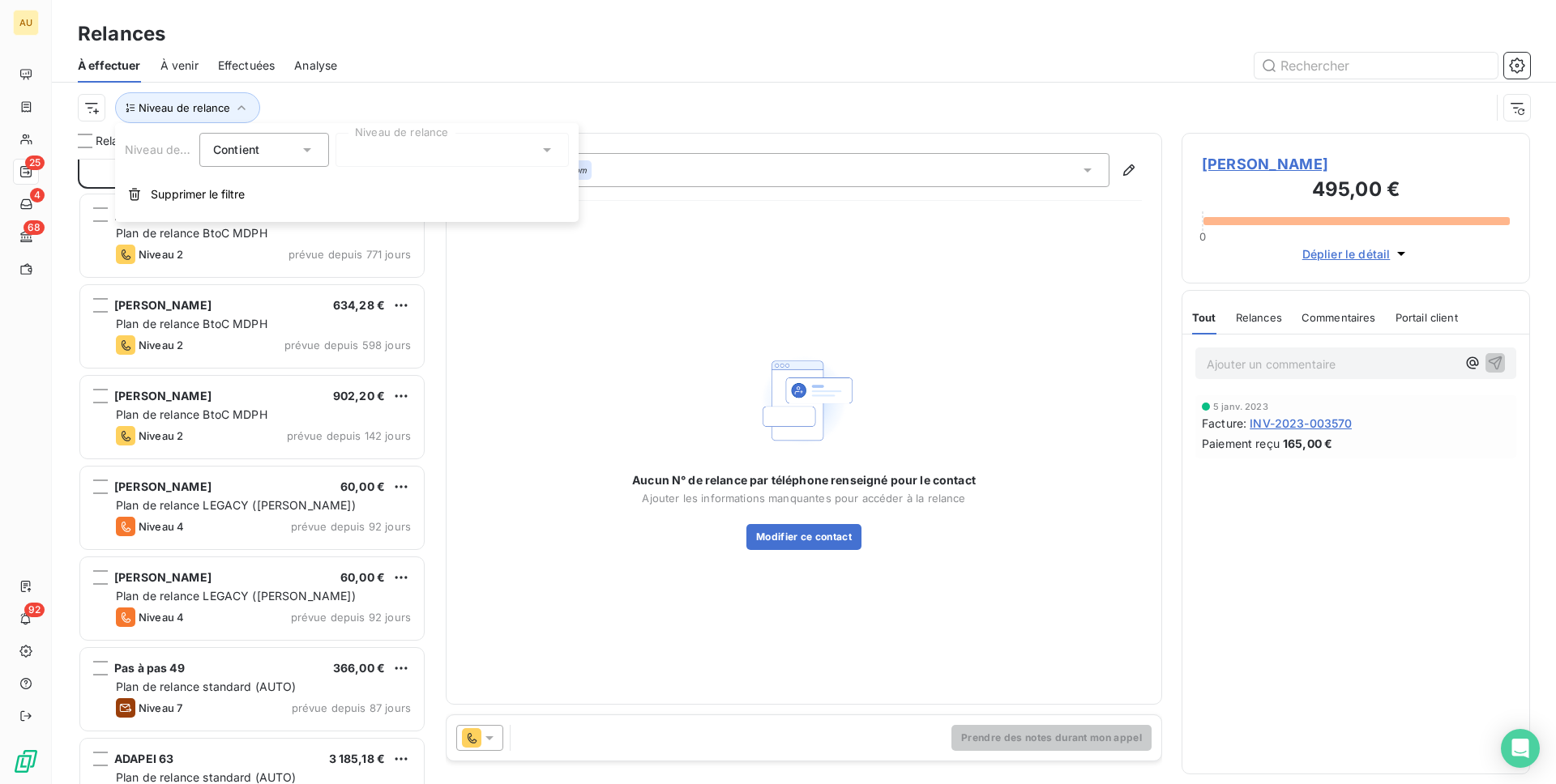
click at [542, 55] on div at bounding box center [943, 65] width 1174 height 26
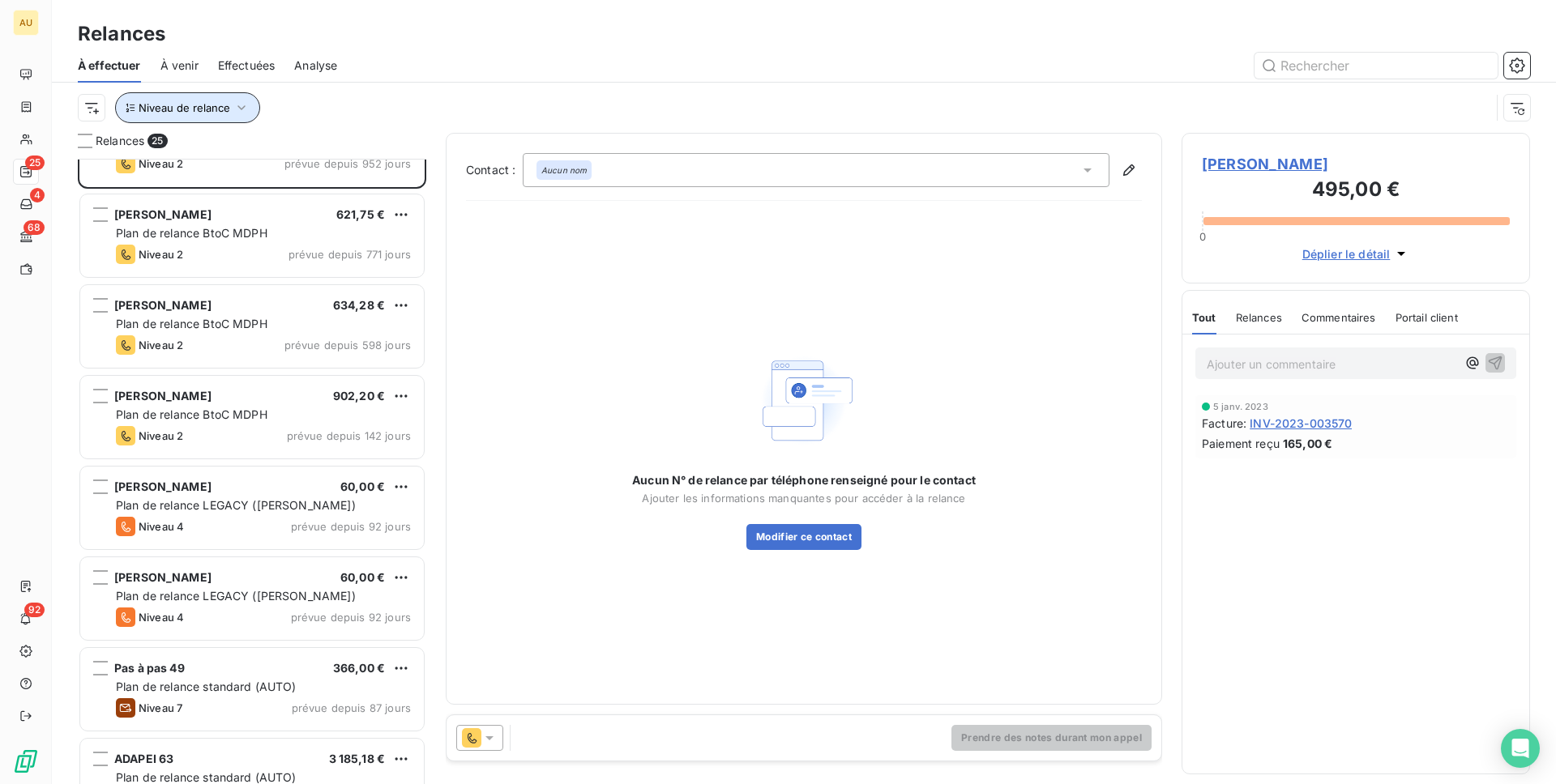
click at [205, 96] on button "Niveau de relance" at bounding box center [188, 107] width 145 height 30
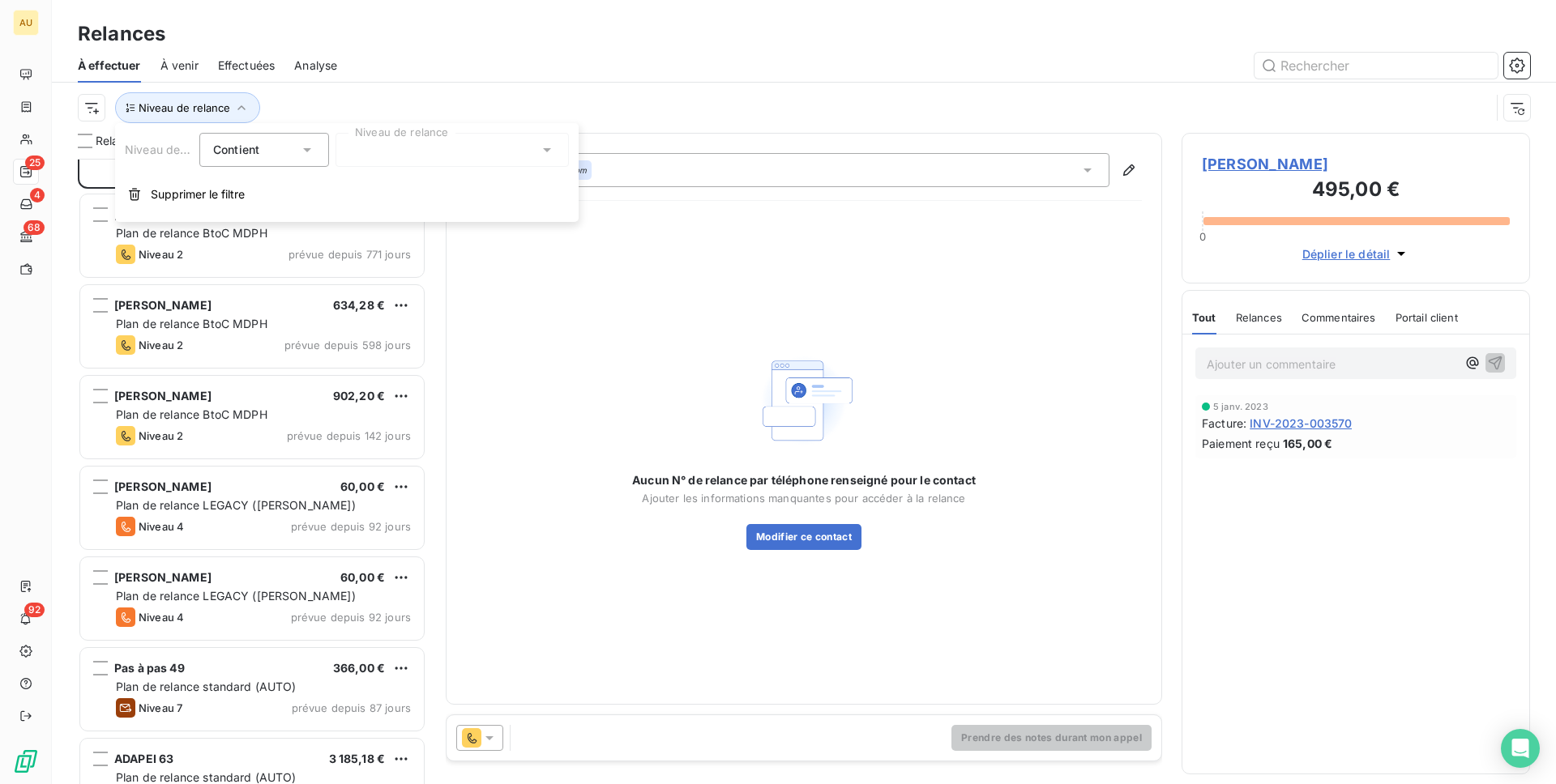
click at [369, 71] on div at bounding box center [943, 65] width 1174 height 26
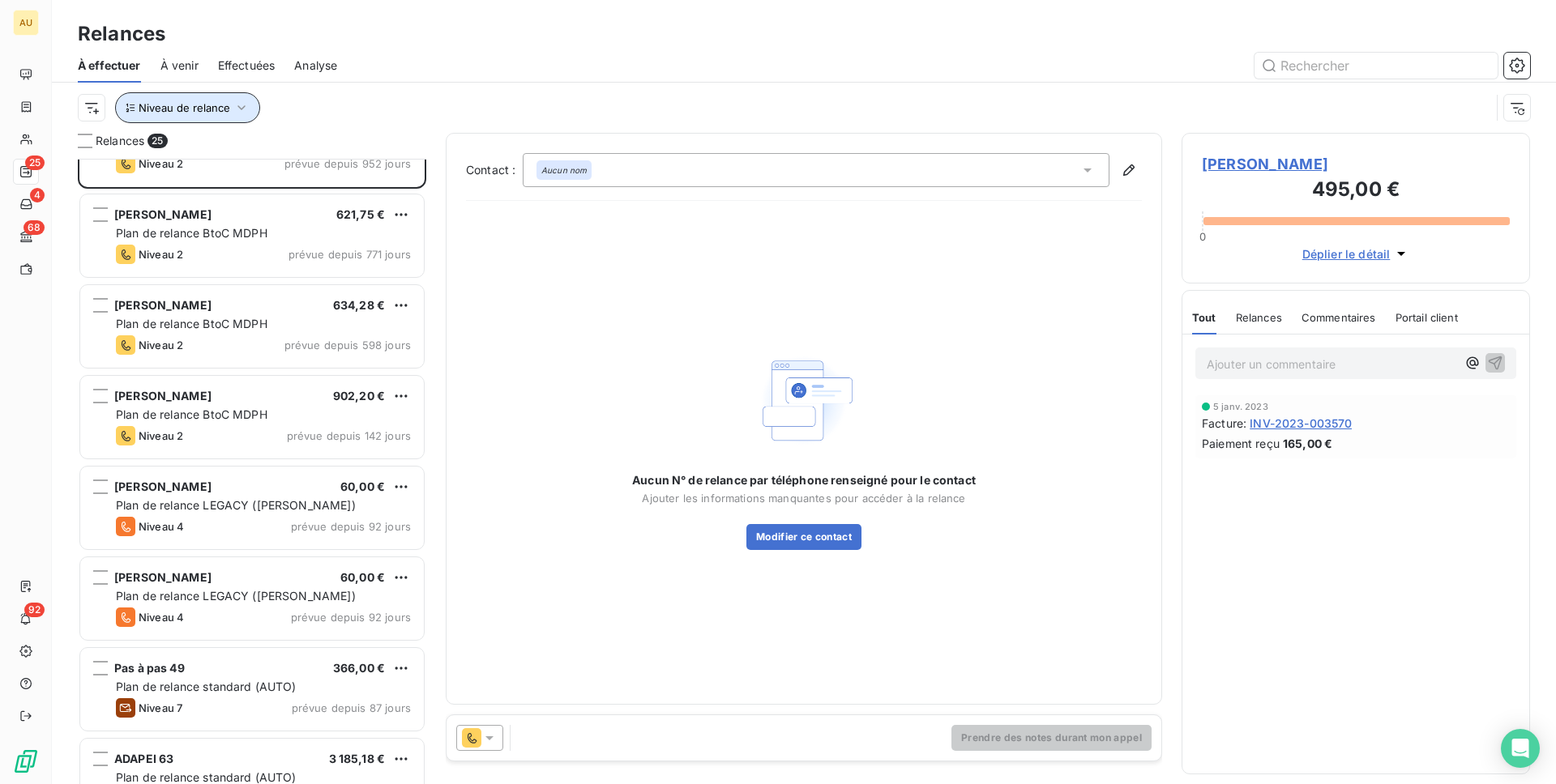
click at [195, 113] on span "Niveau de relance" at bounding box center [184, 108] width 91 height 13
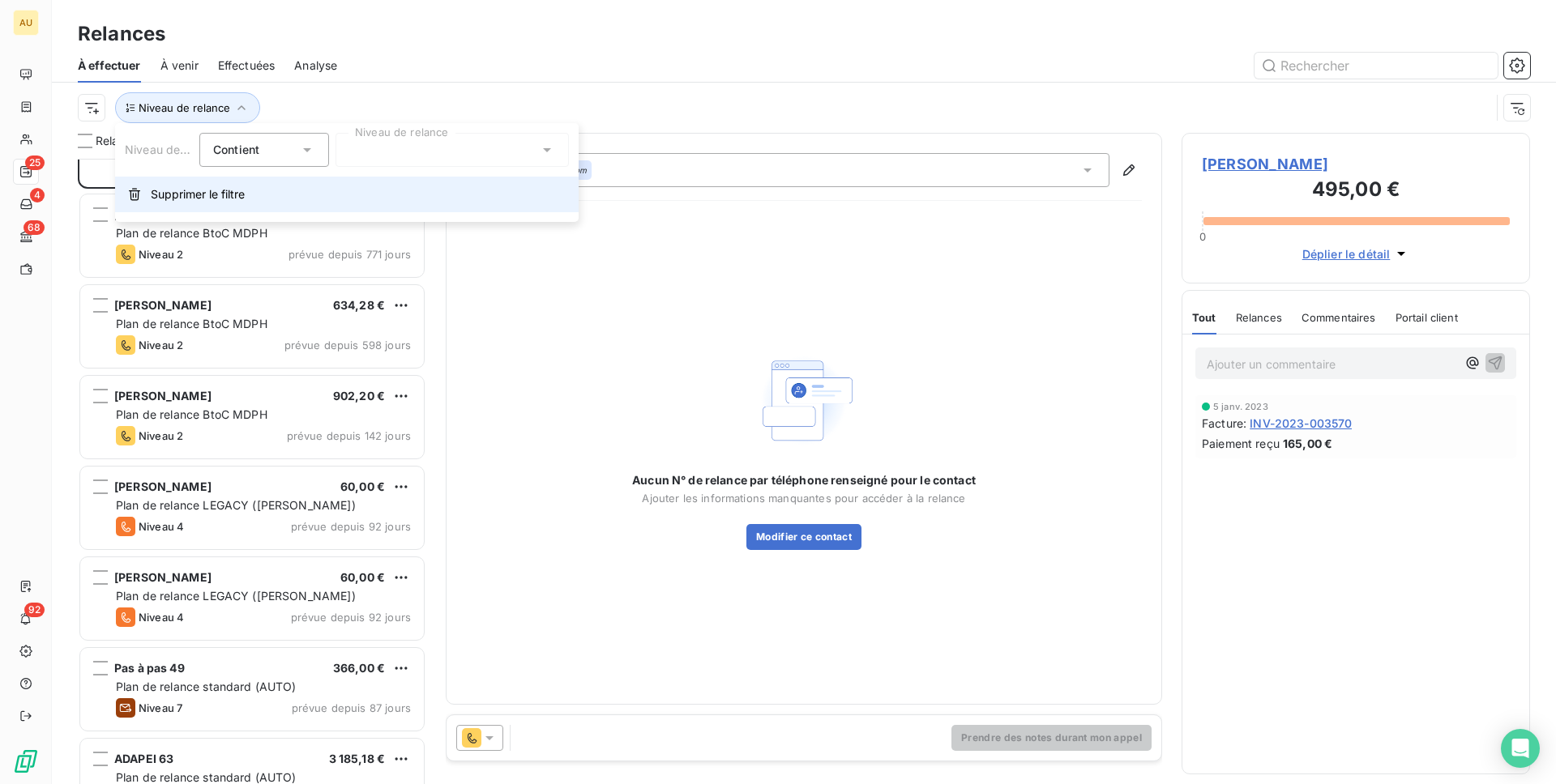
click at [193, 193] on span "Supprimer le filtre" at bounding box center [198, 194] width 94 height 17
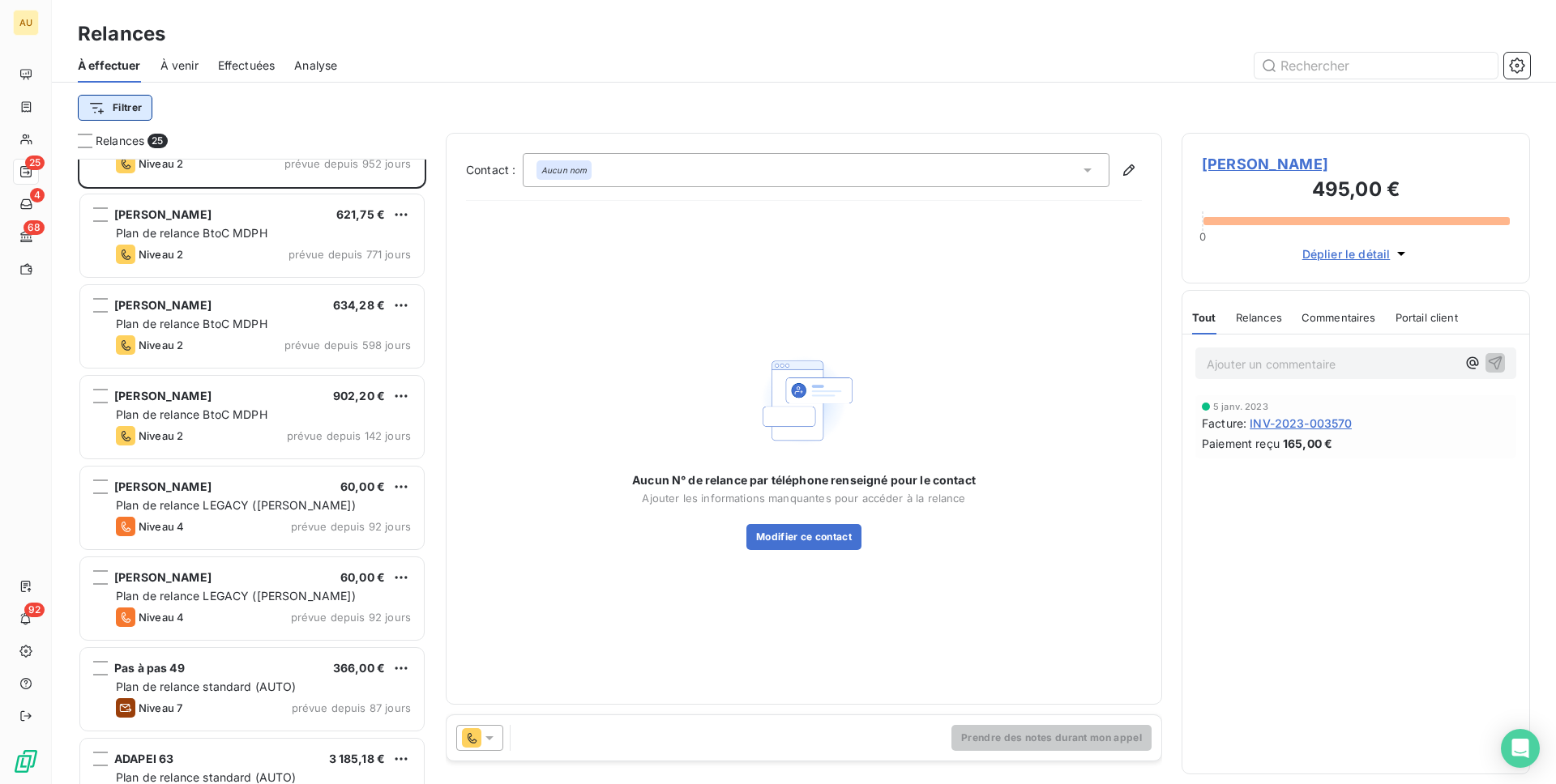
click at [104, 106] on html "AU 25 4 68 92 Relances À effectuer À venir Effectuées Analyse Filtrer Relances …" at bounding box center [778, 392] width 1556 height 784
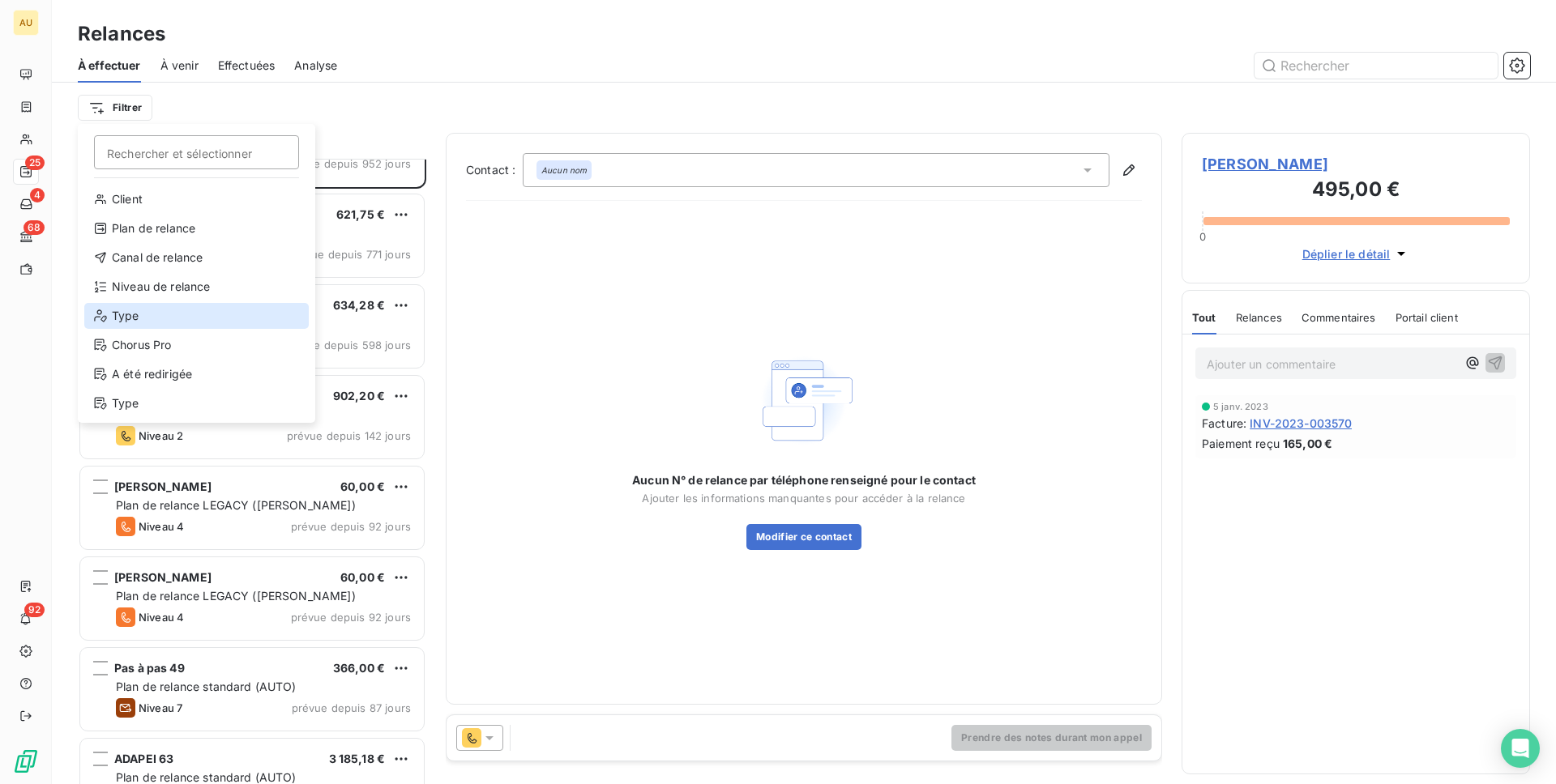
click at [183, 316] on div "Type" at bounding box center [197, 316] width 225 height 26
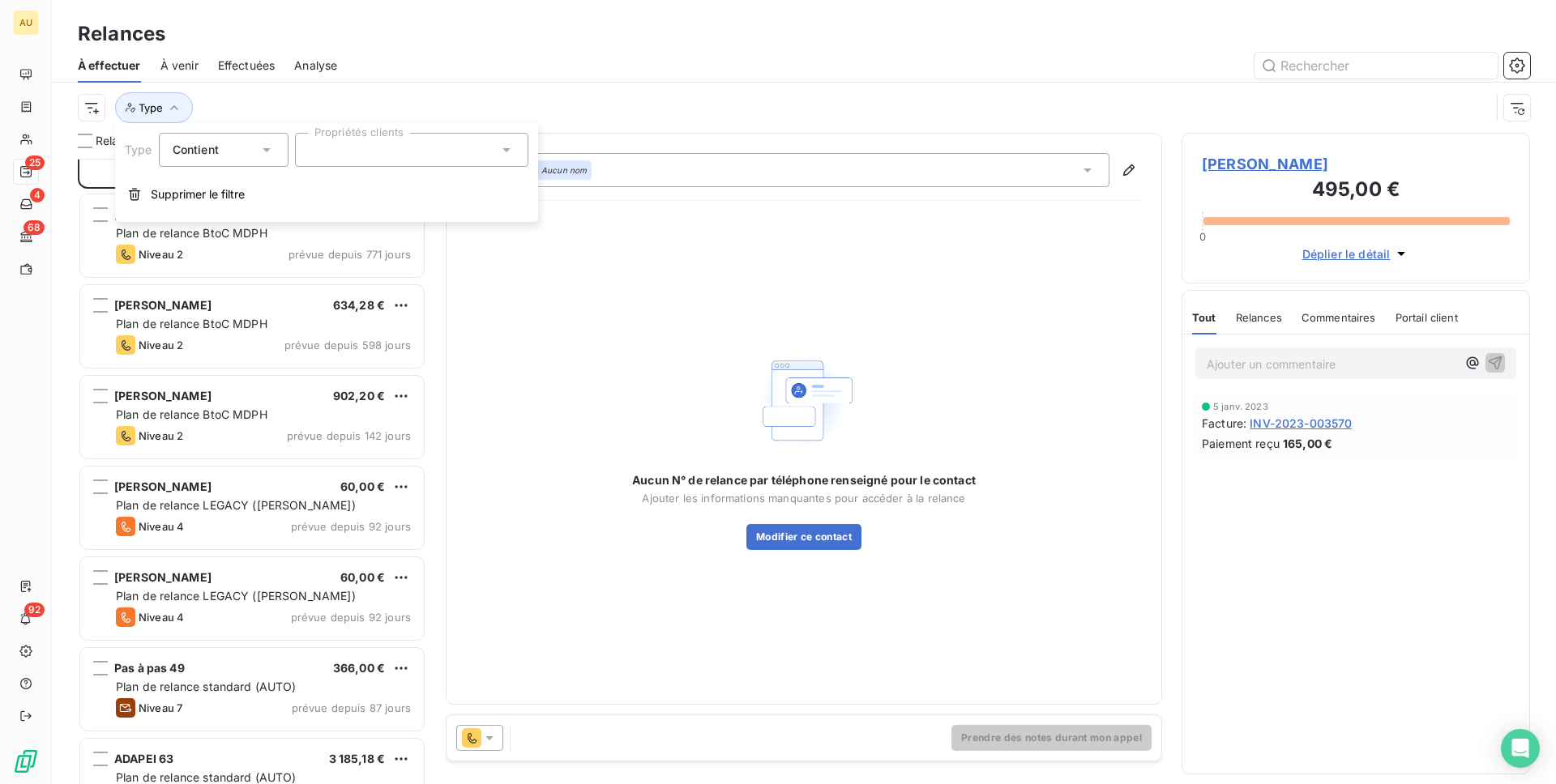
click at [400, 153] on div at bounding box center [412, 149] width 234 height 34
click at [397, 186] on li "B2B" at bounding box center [412, 189] width 227 height 32
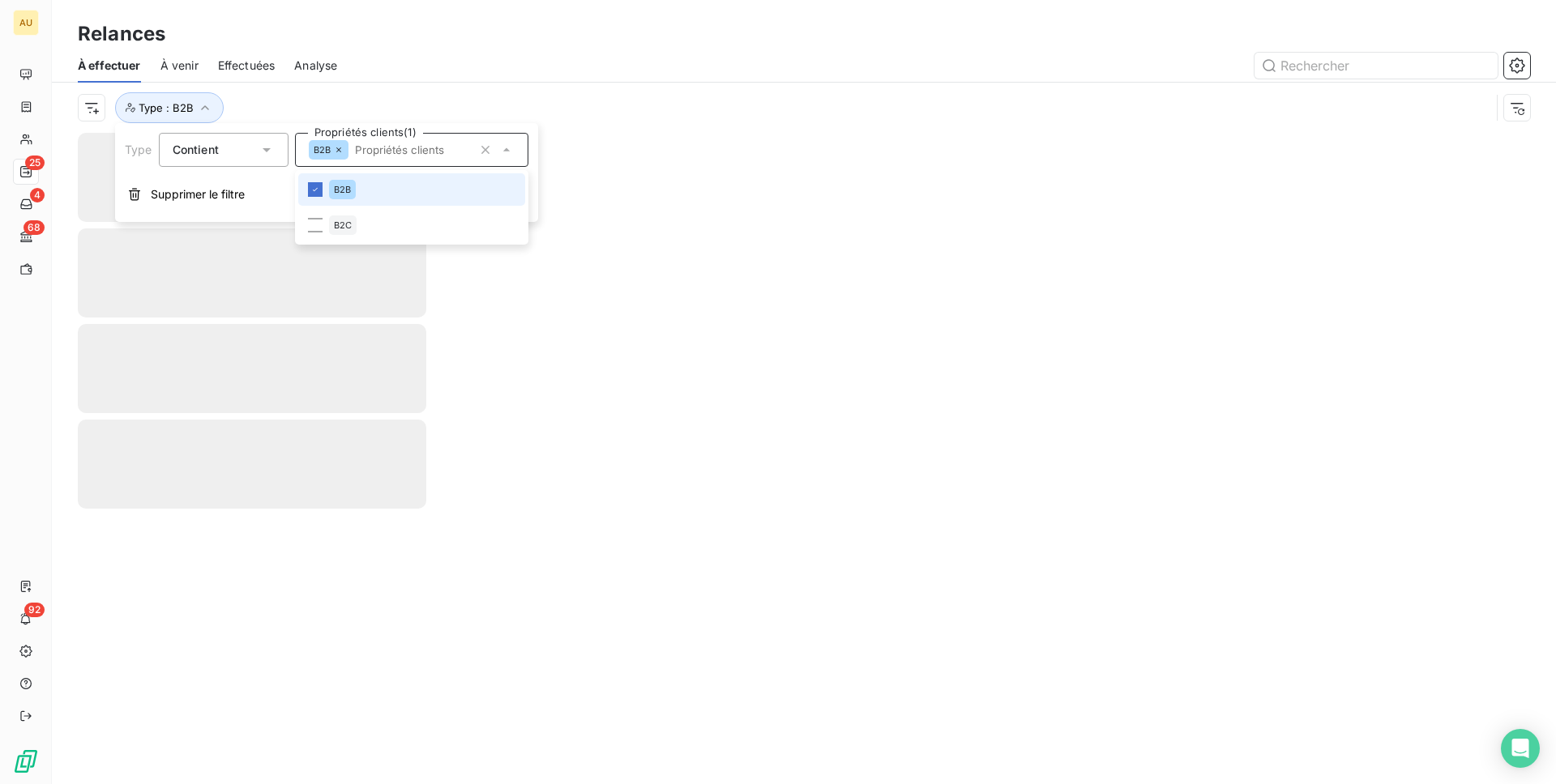
click at [668, 41] on div "Relances" at bounding box center [804, 34] width 1504 height 29
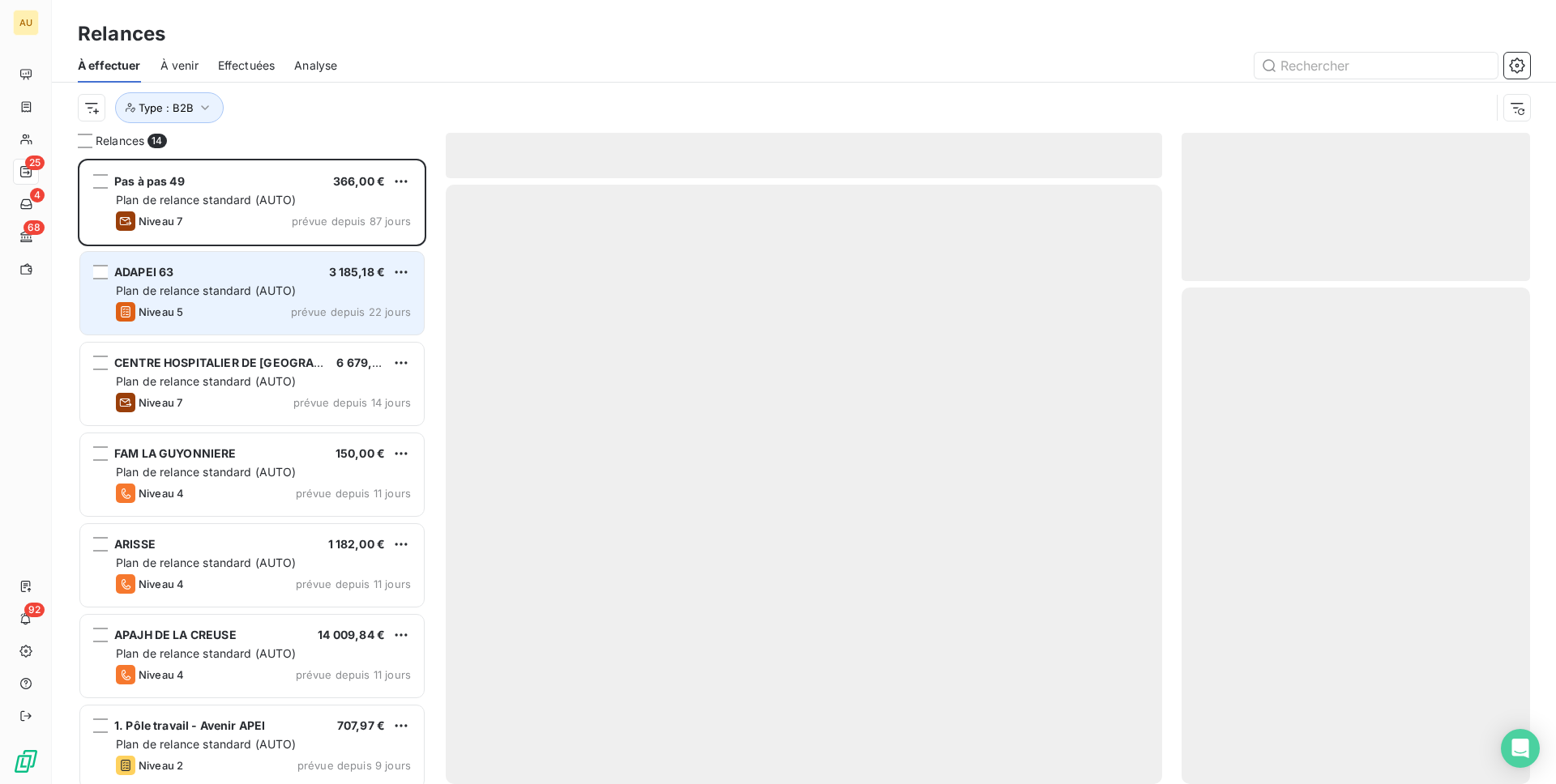
scroll to position [626, 349]
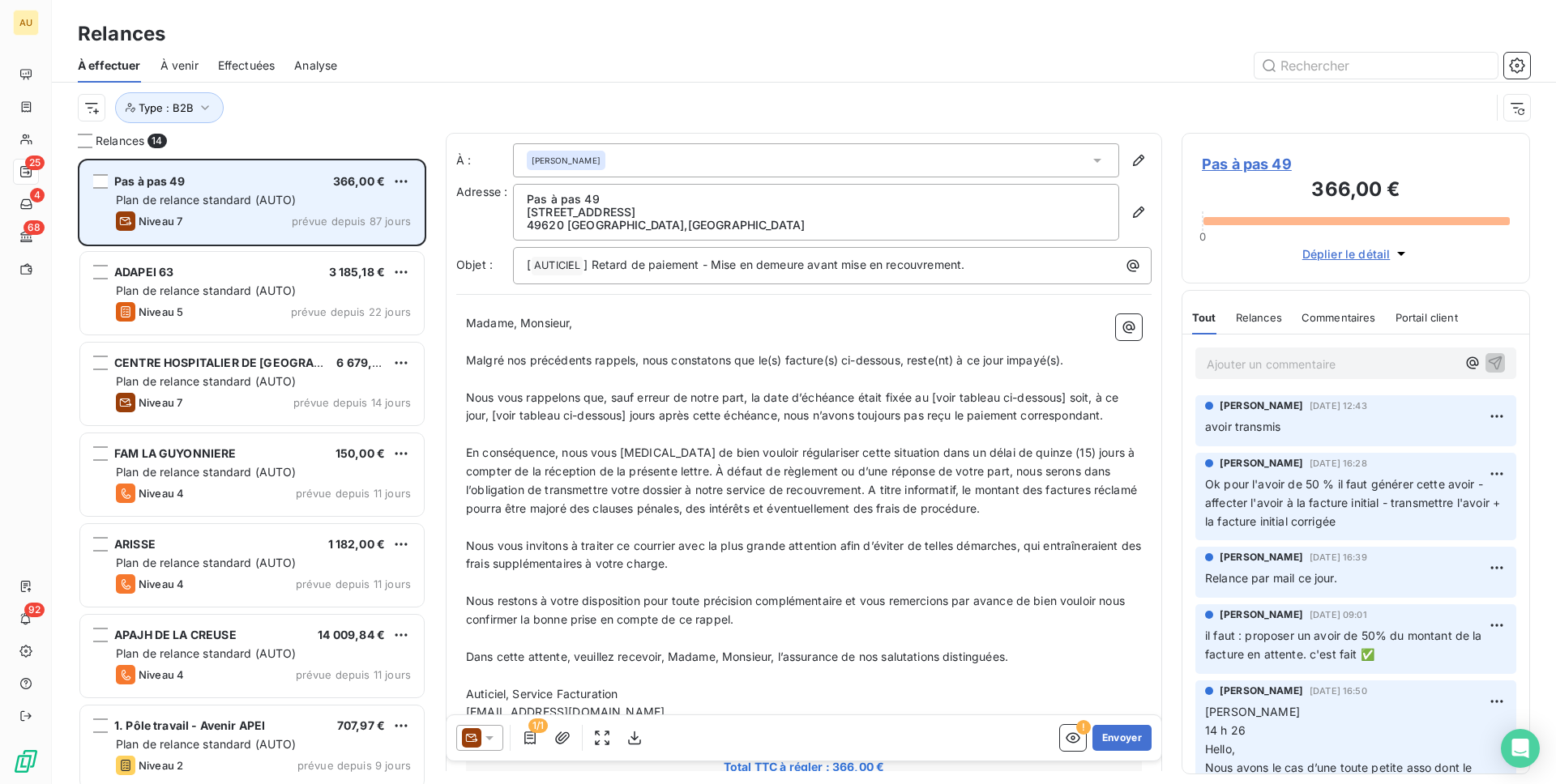
click at [266, 201] on span "Plan de relance standard (AUTO)" at bounding box center [206, 200] width 180 height 14
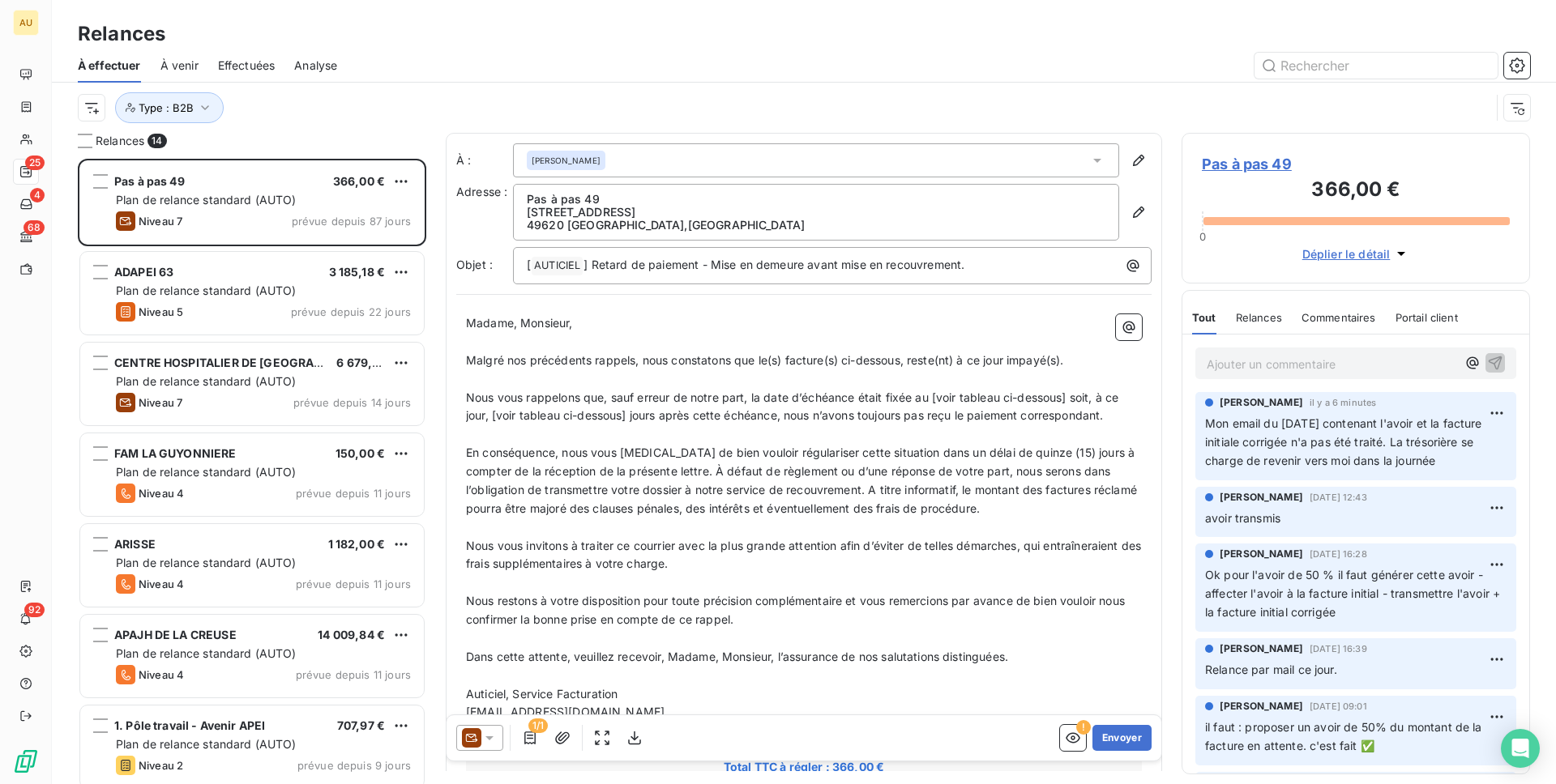
scroll to position [98, 0]
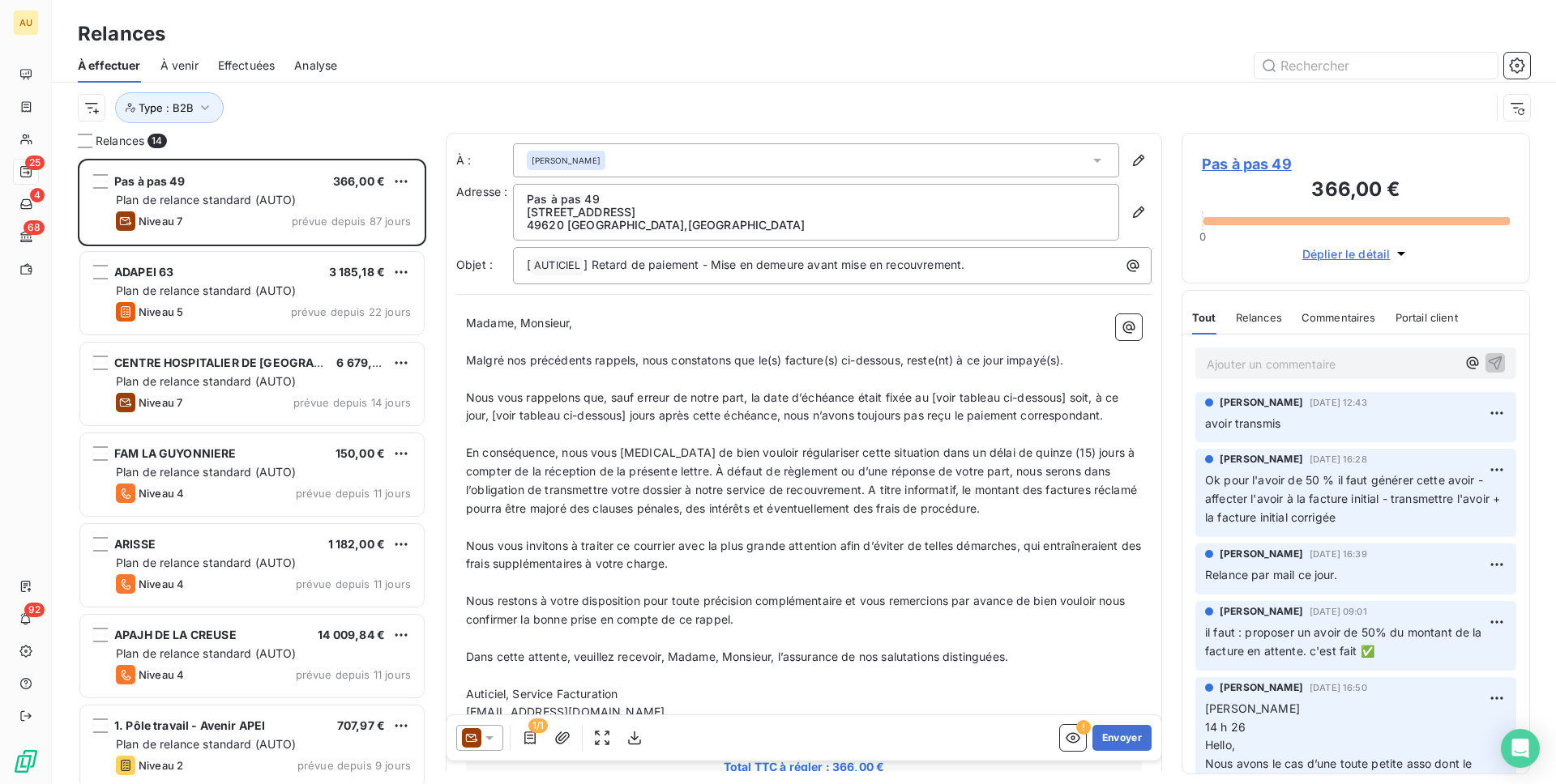
click at [1257, 363] on p "Ajouter un commentaire ﻿" at bounding box center [1331, 364] width 250 height 20
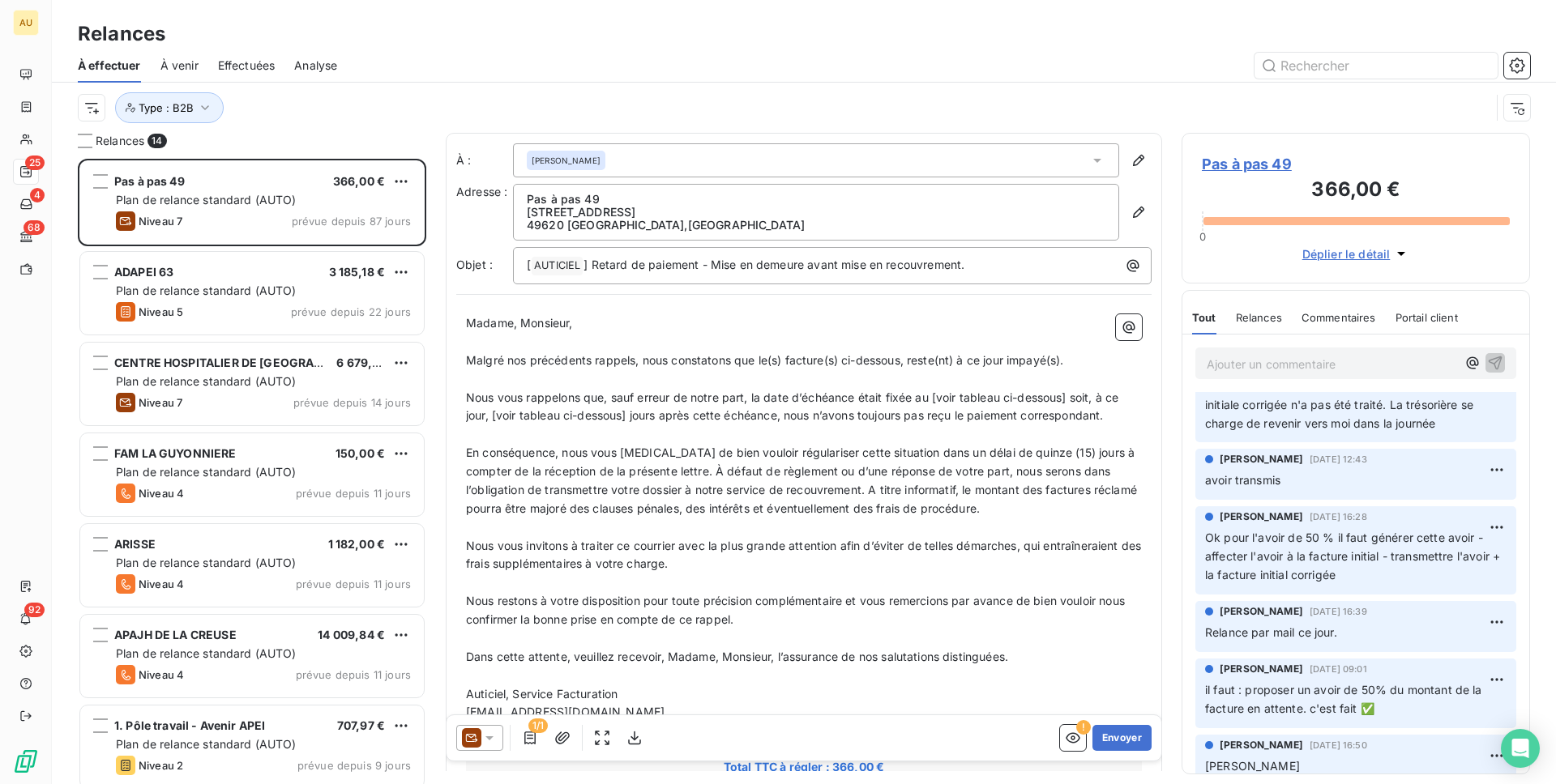
scroll to position [156, 0]
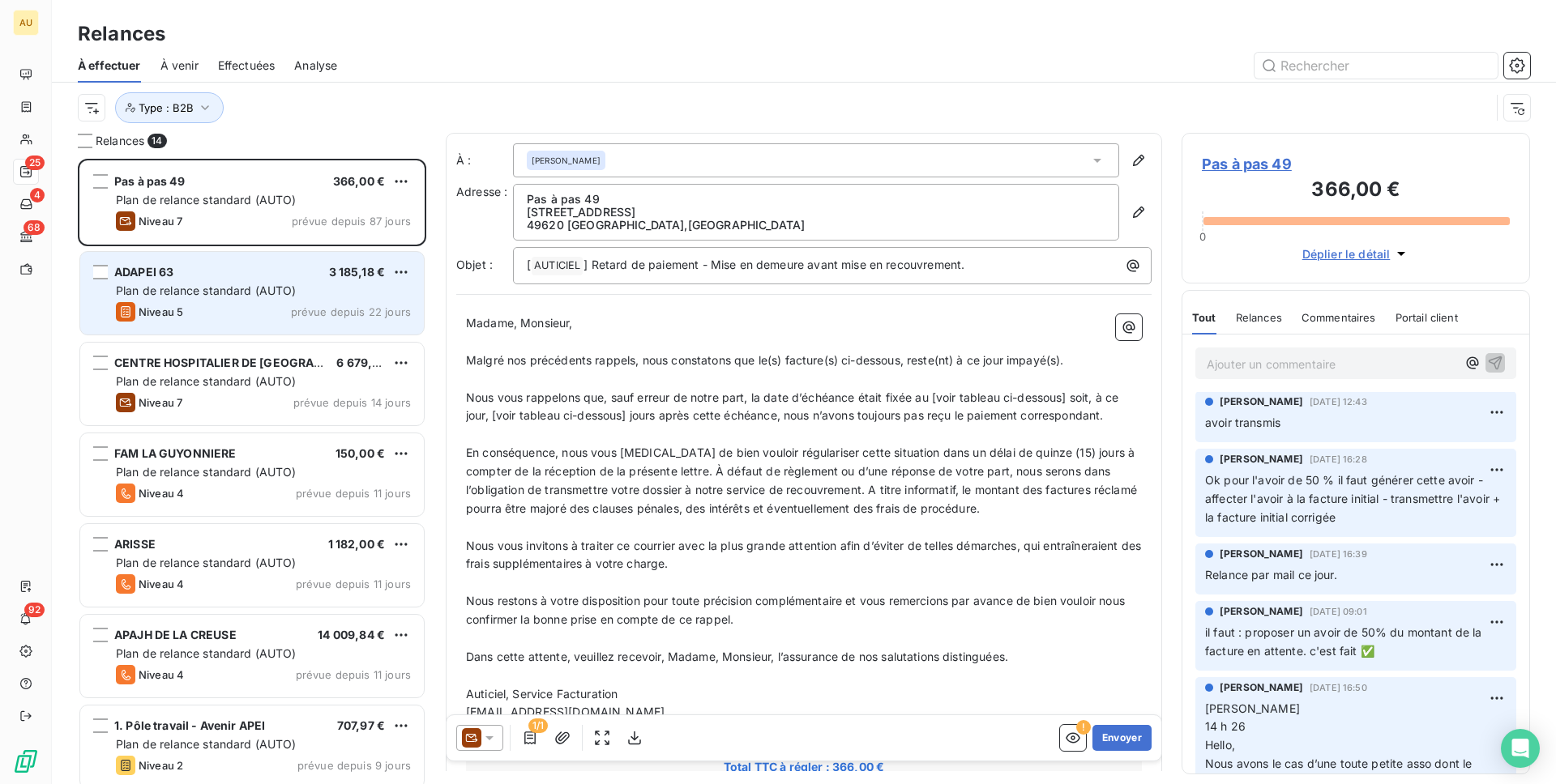
click at [286, 297] on div "Plan de relance standard (AUTO)" at bounding box center [263, 291] width 295 height 17
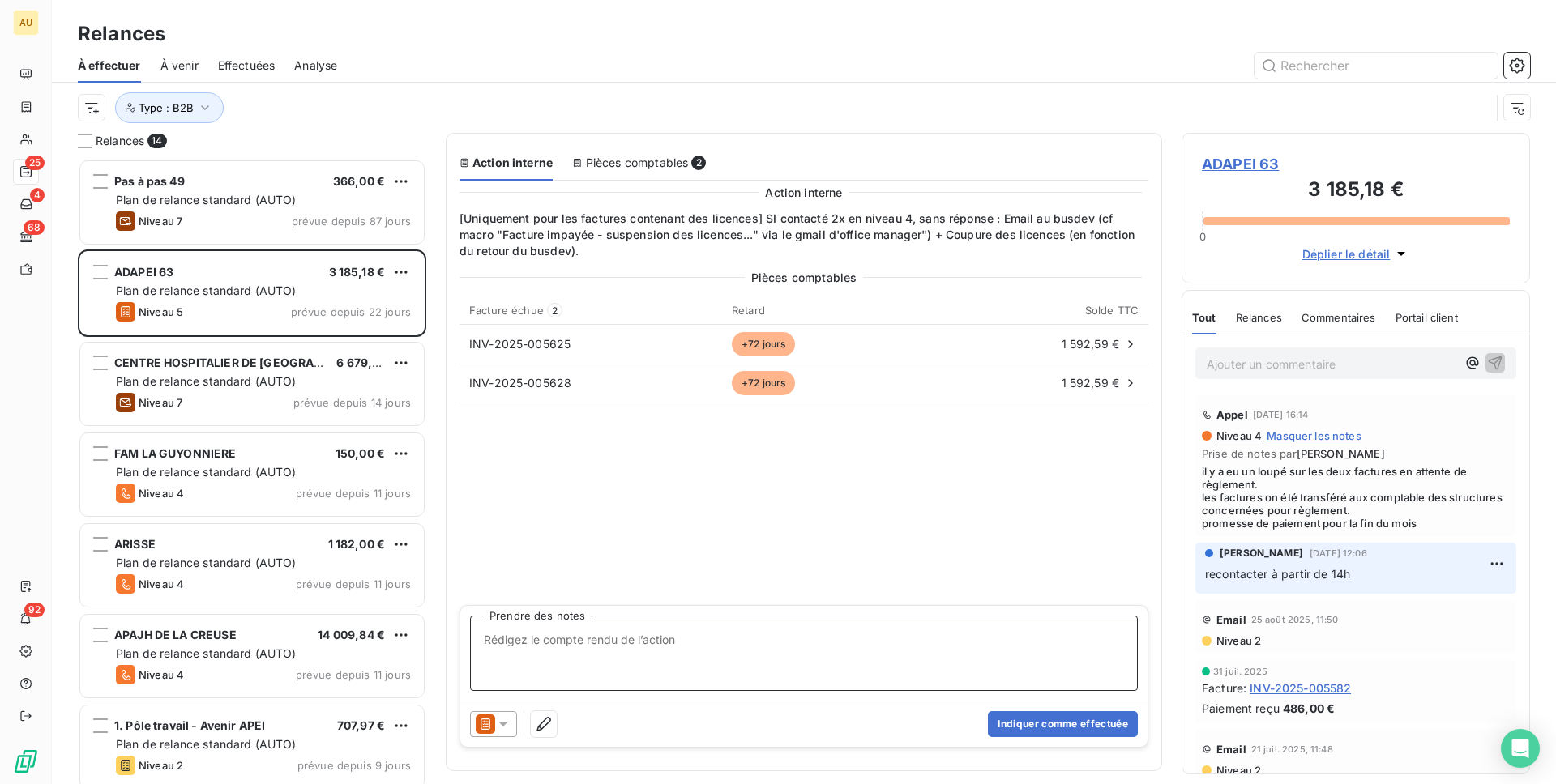
click at [586, 643] on textarea "Prendre des notes" at bounding box center [804, 653] width 668 height 75
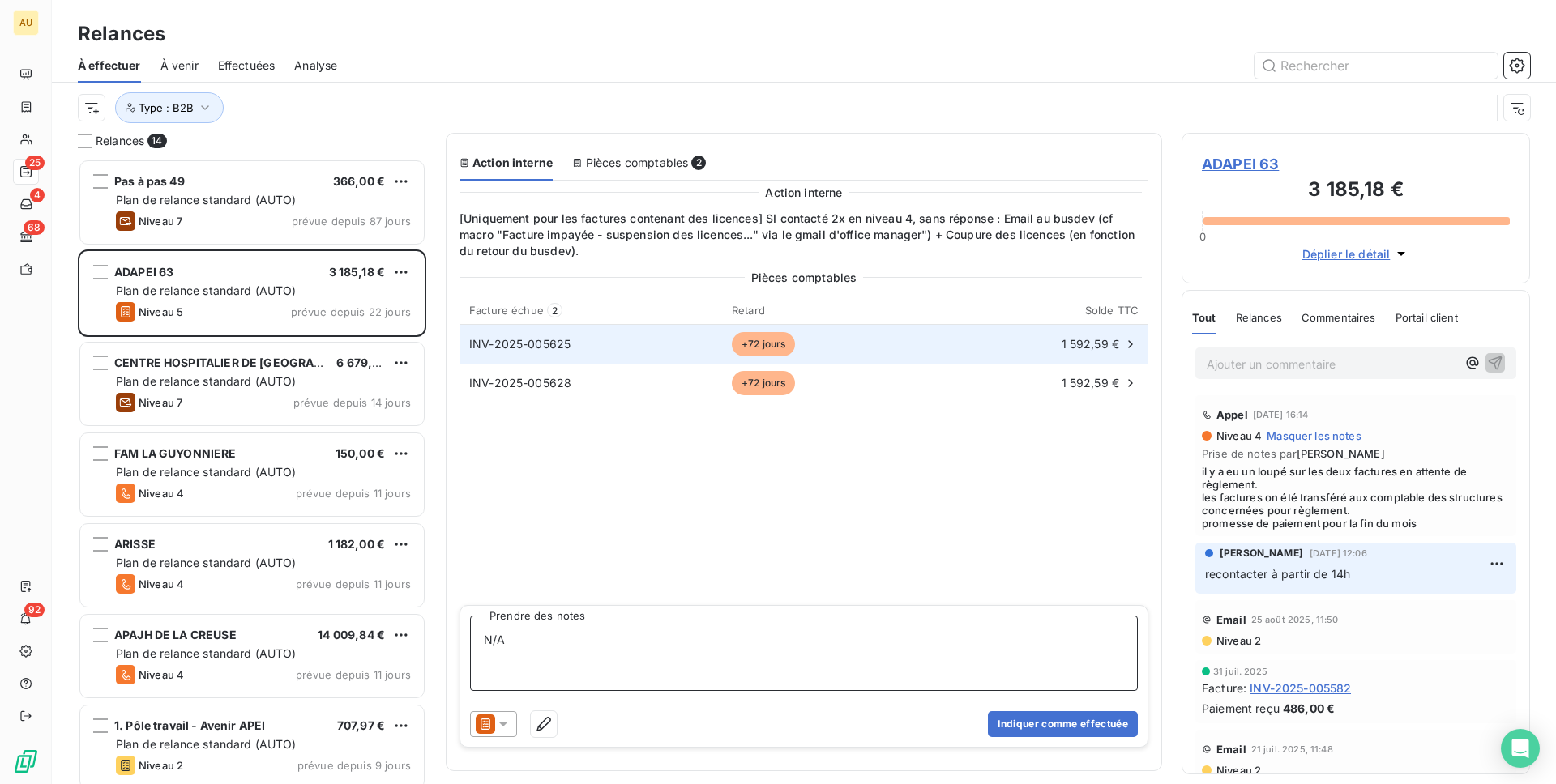
type textarea "N/A"
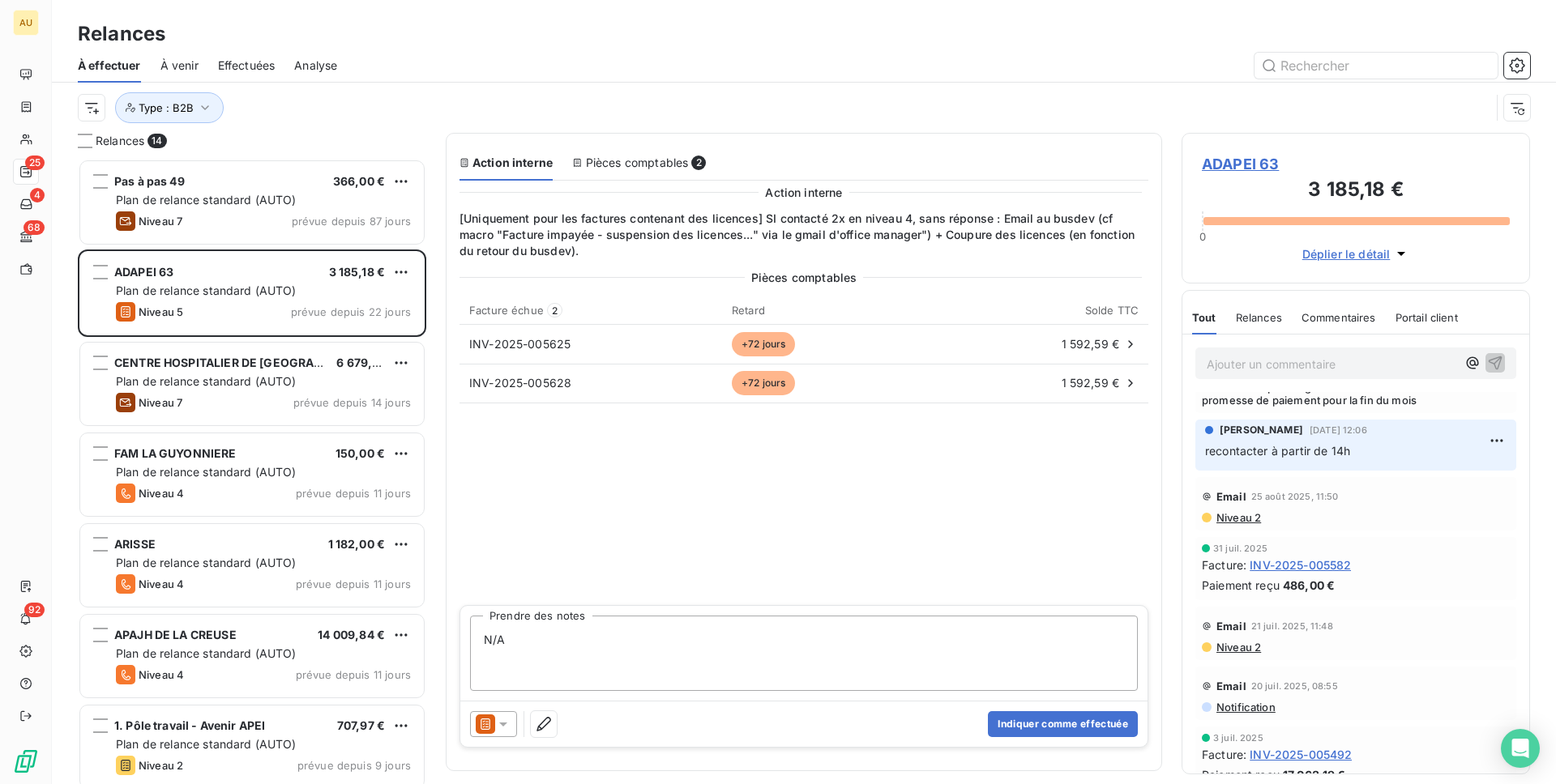
scroll to position [30, 0]
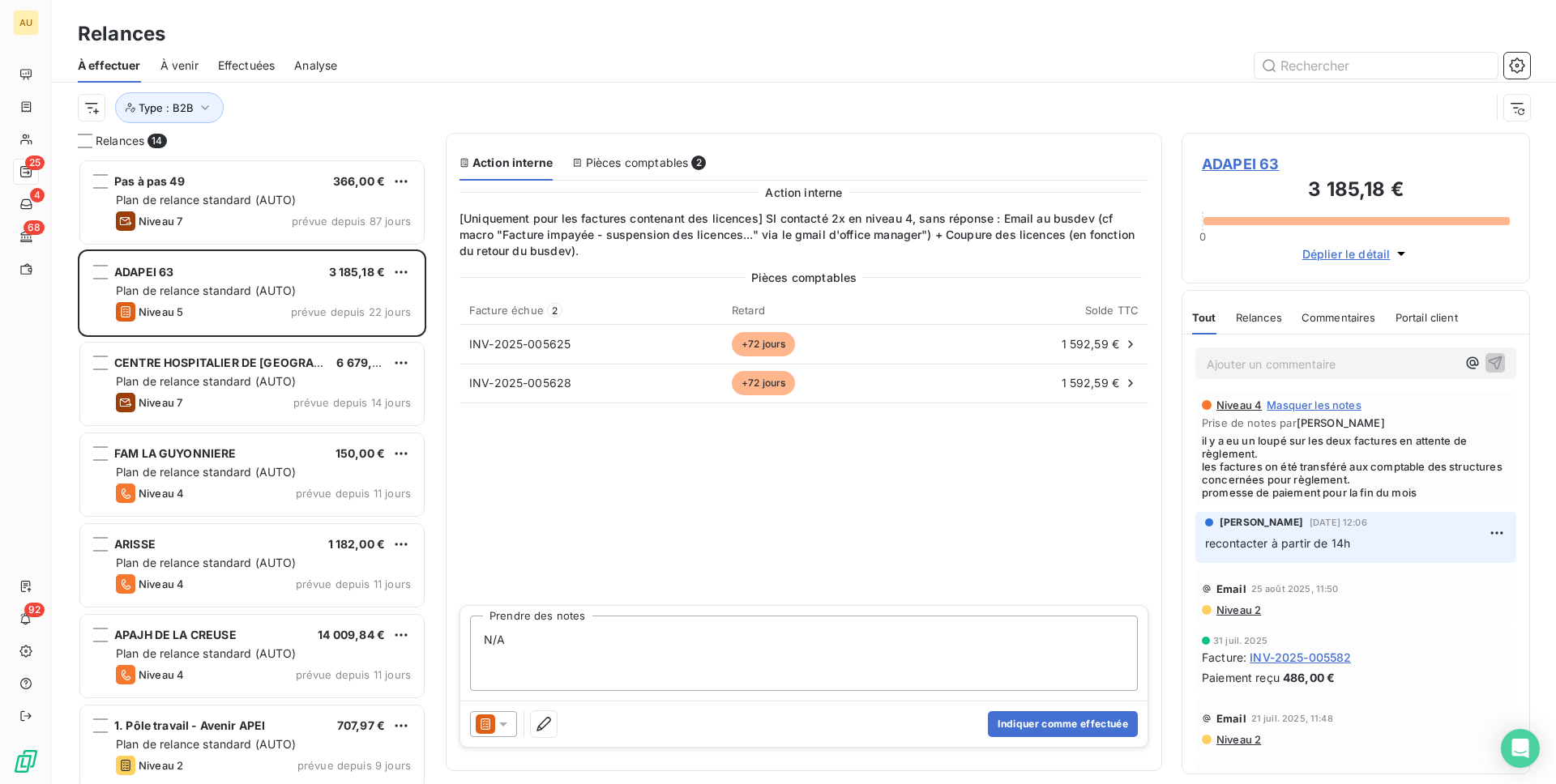
click at [504, 724] on icon at bounding box center [504, 724] width 17 height 17
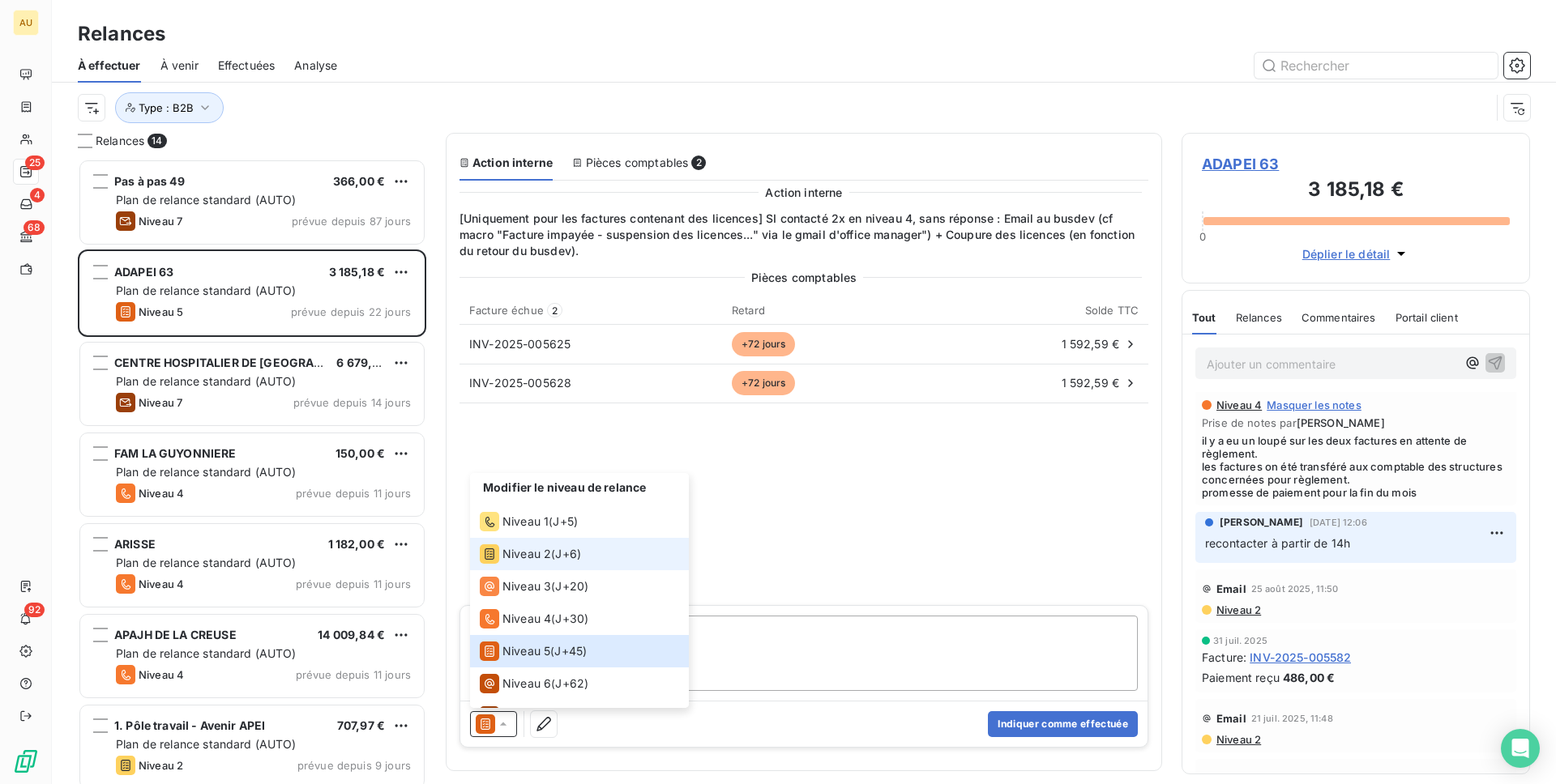
click at [528, 551] on span "Niveau 2" at bounding box center [527, 554] width 49 height 17
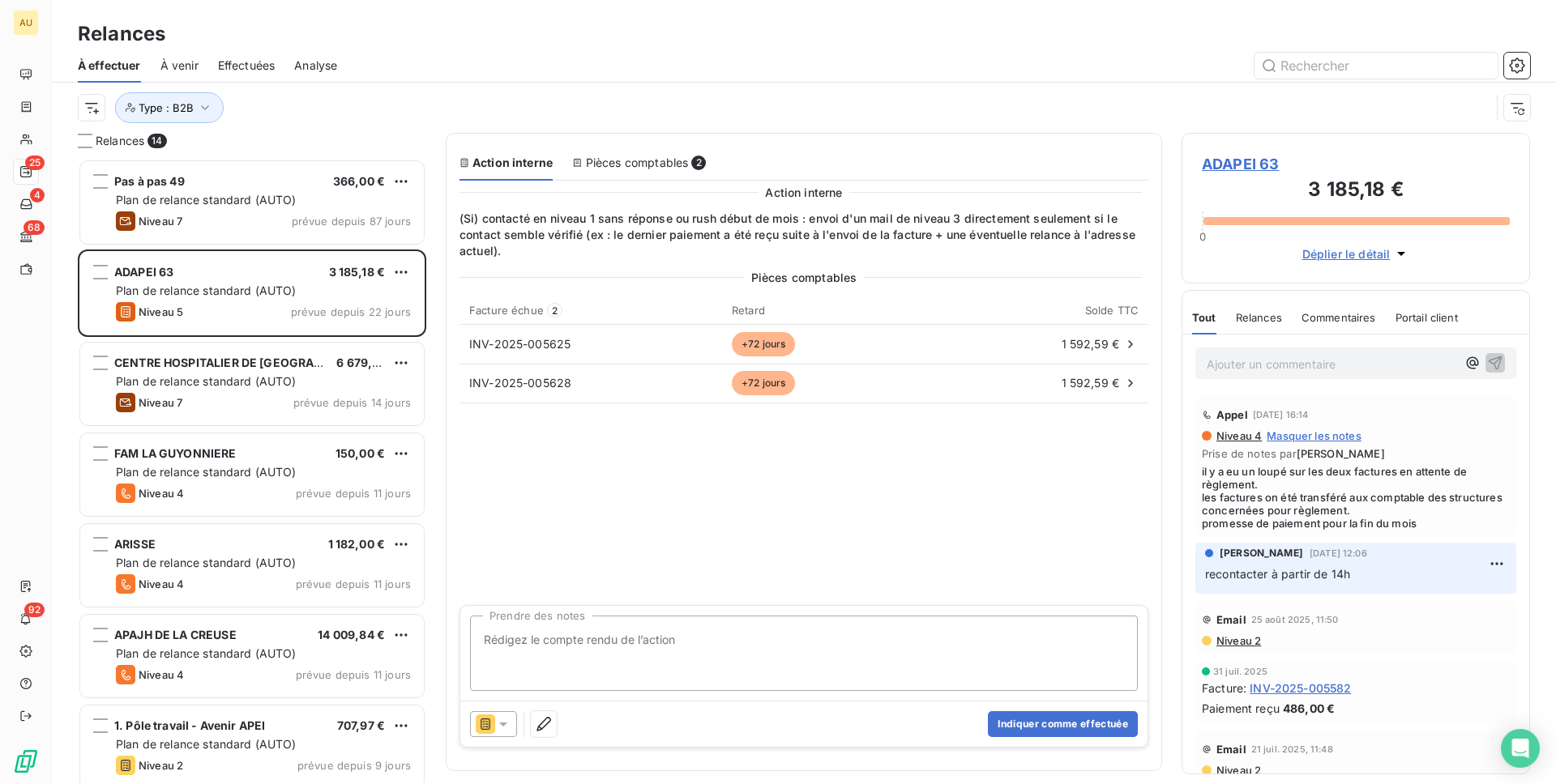
click at [496, 709] on div "Indiquer comme effectuée" at bounding box center [804, 724] width 688 height 46
click at [498, 722] on icon at bounding box center [504, 724] width 17 height 17
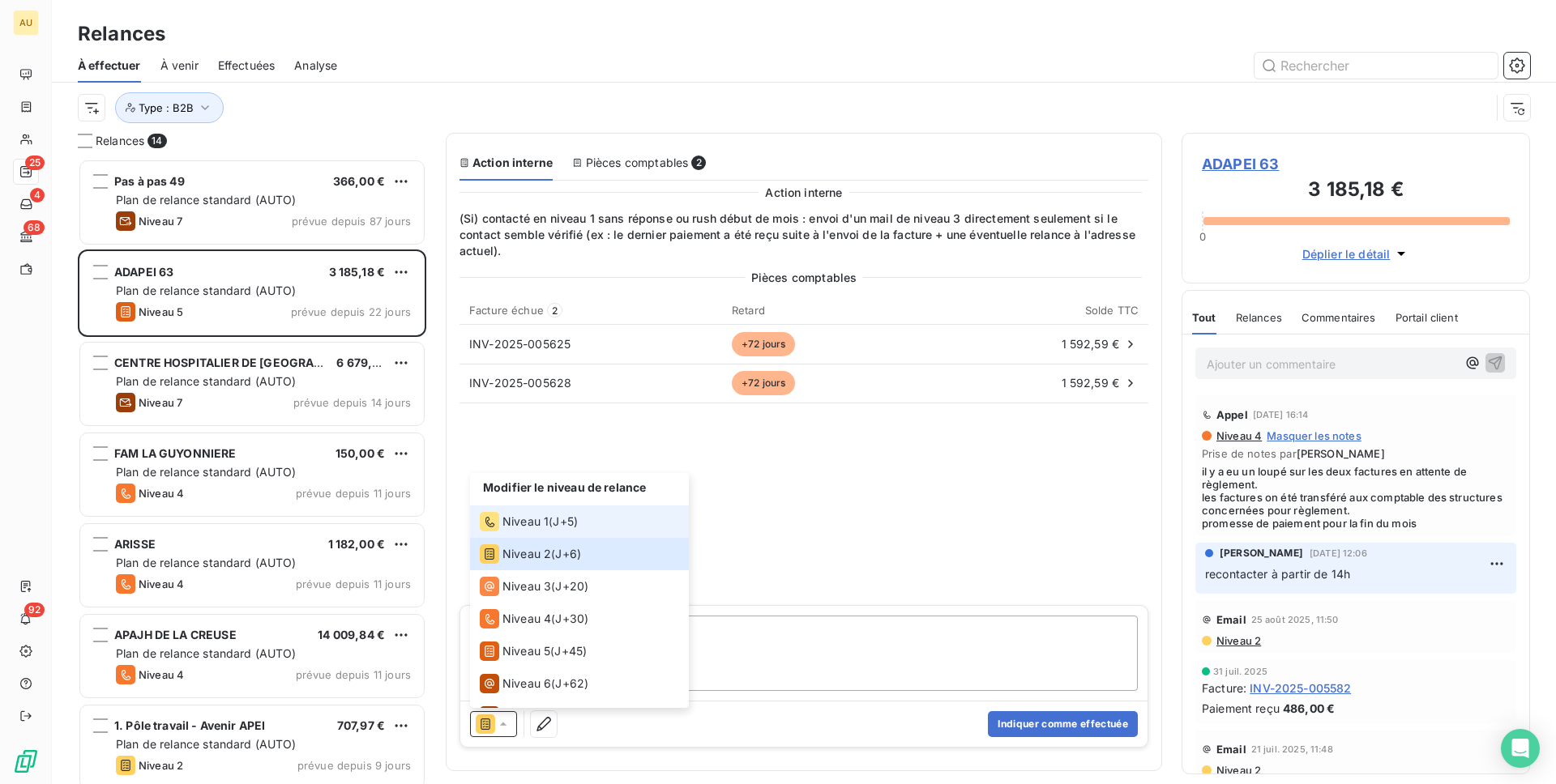
click at [517, 525] on span "Niveau 1" at bounding box center [526, 522] width 46 height 17
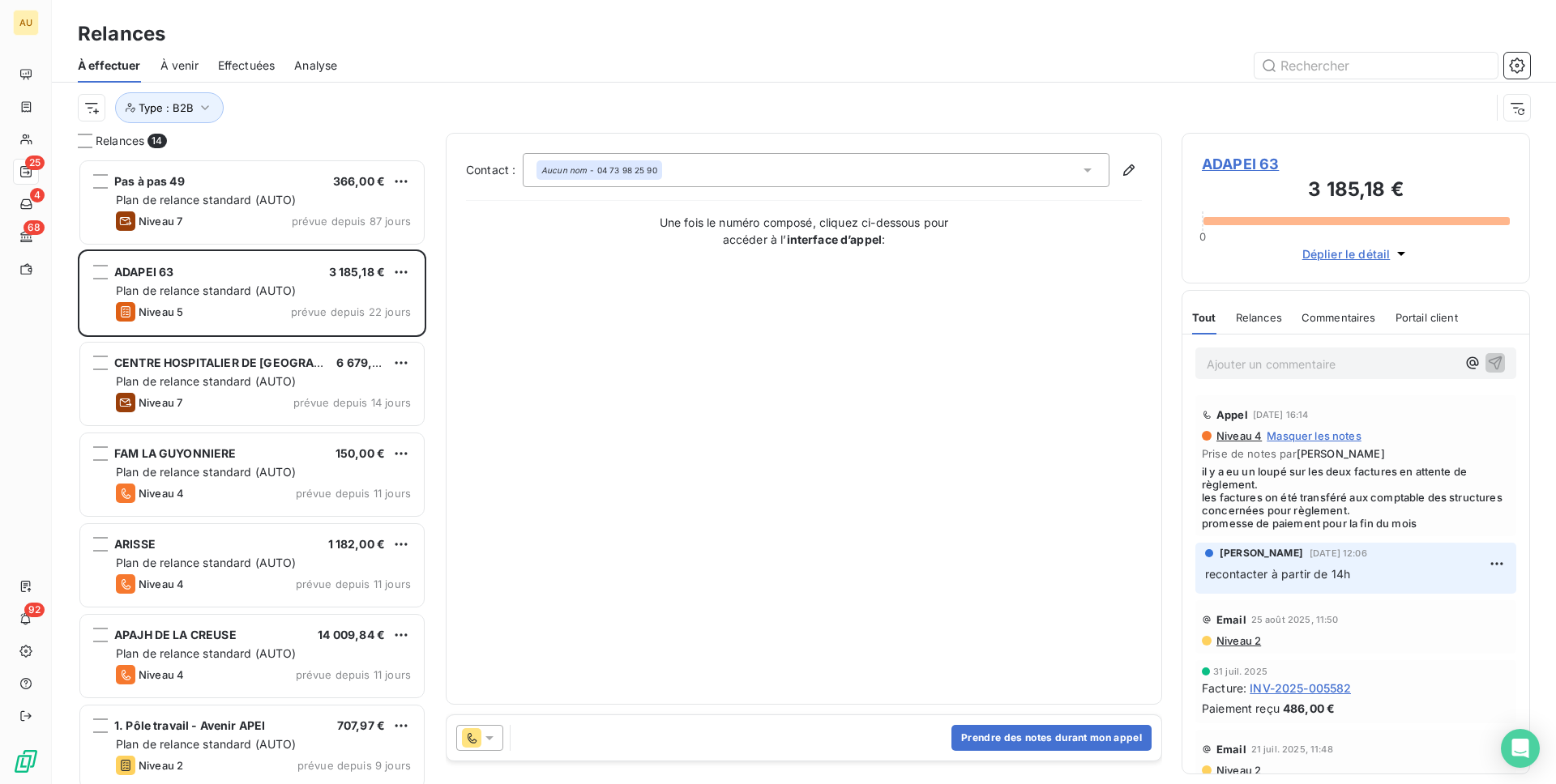
click at [490, 724] on icon at bounding box center [490, 738] width 17 height 17
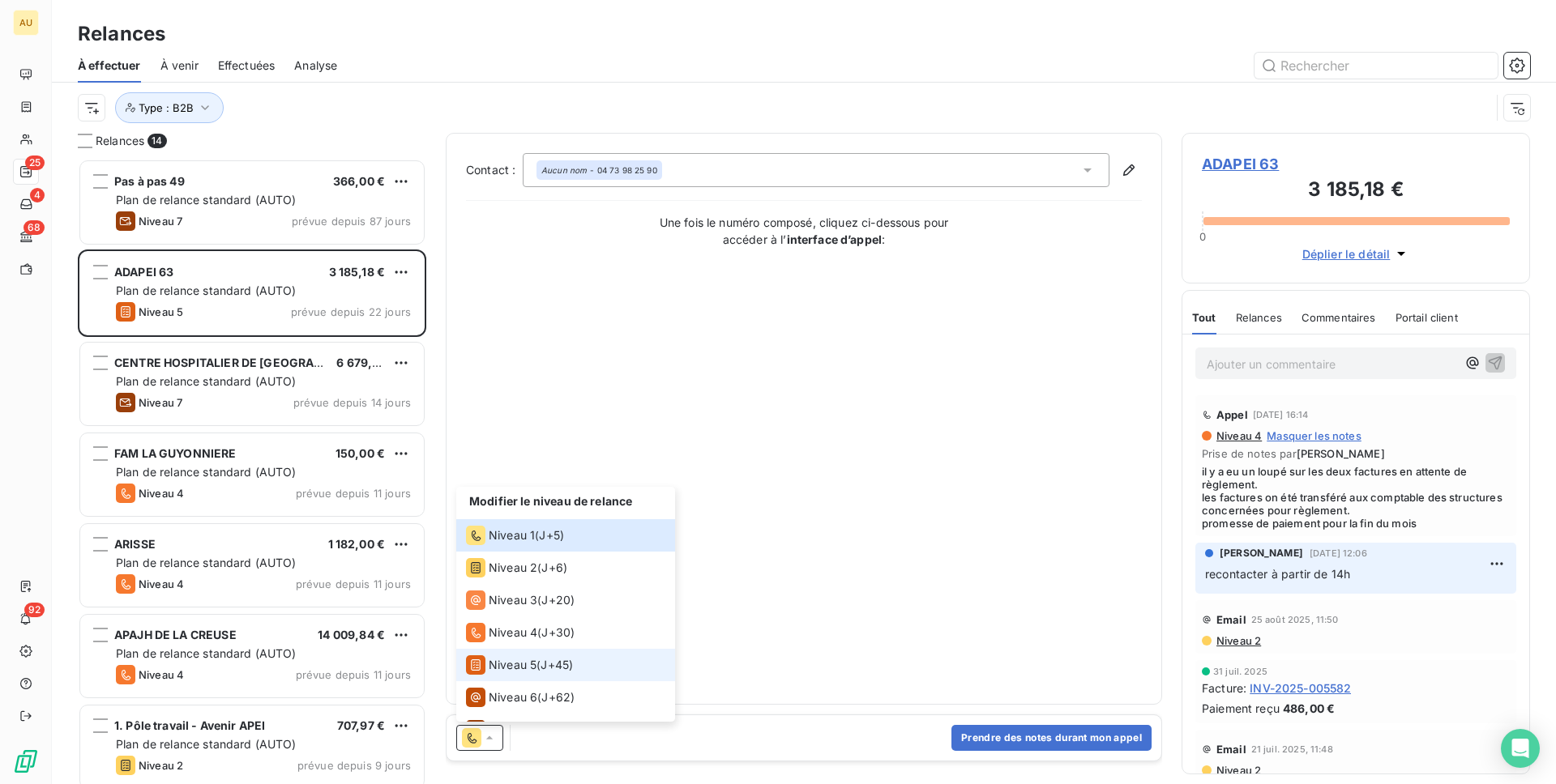
click at [517, 666] on span "Niveau 5" at bounding box center [513, 665] width 48 height 17
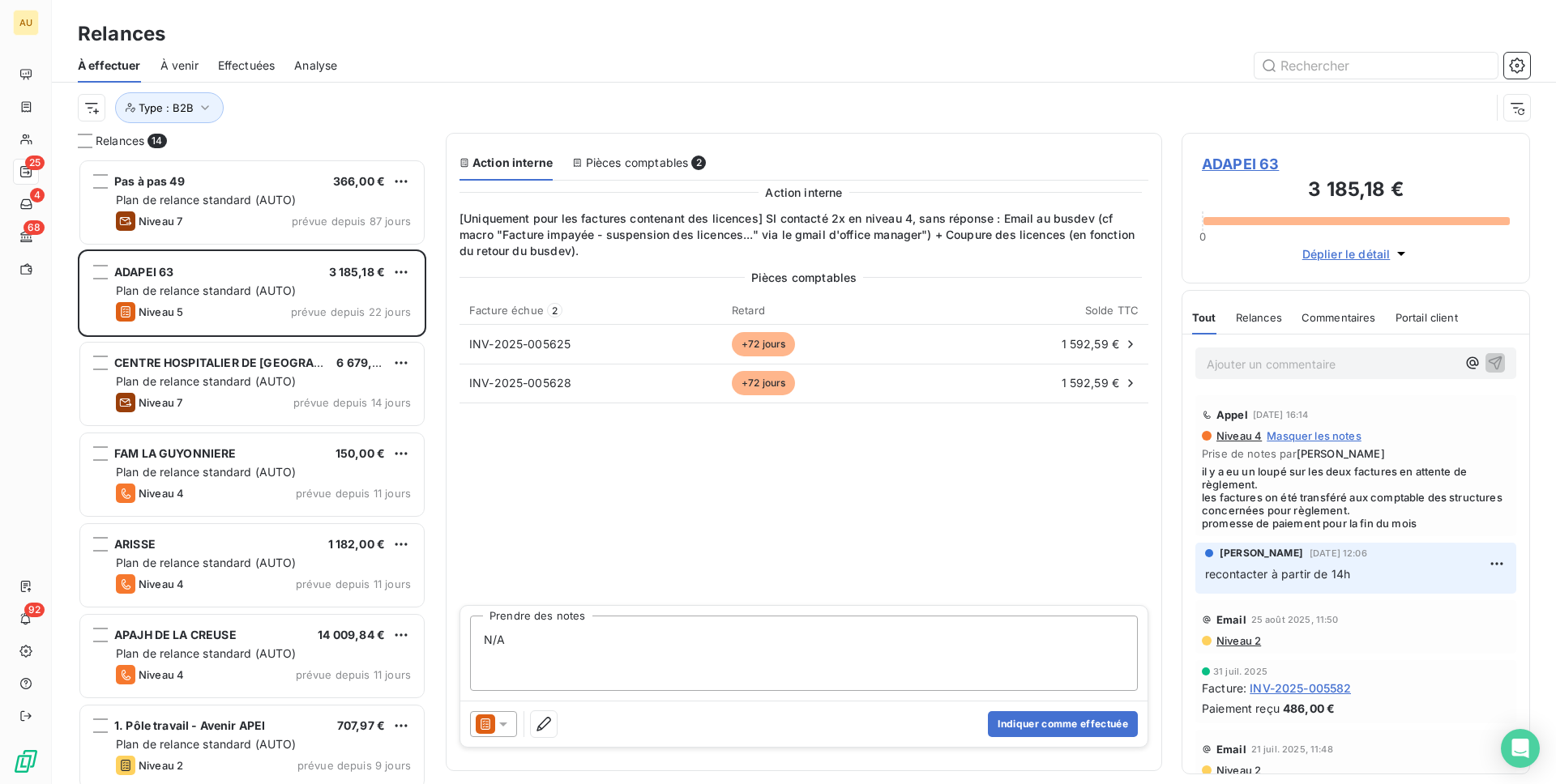
type textarea "N/A"
click at [505, 724] on icon at bounding box center [504, 724] width 17 height 17
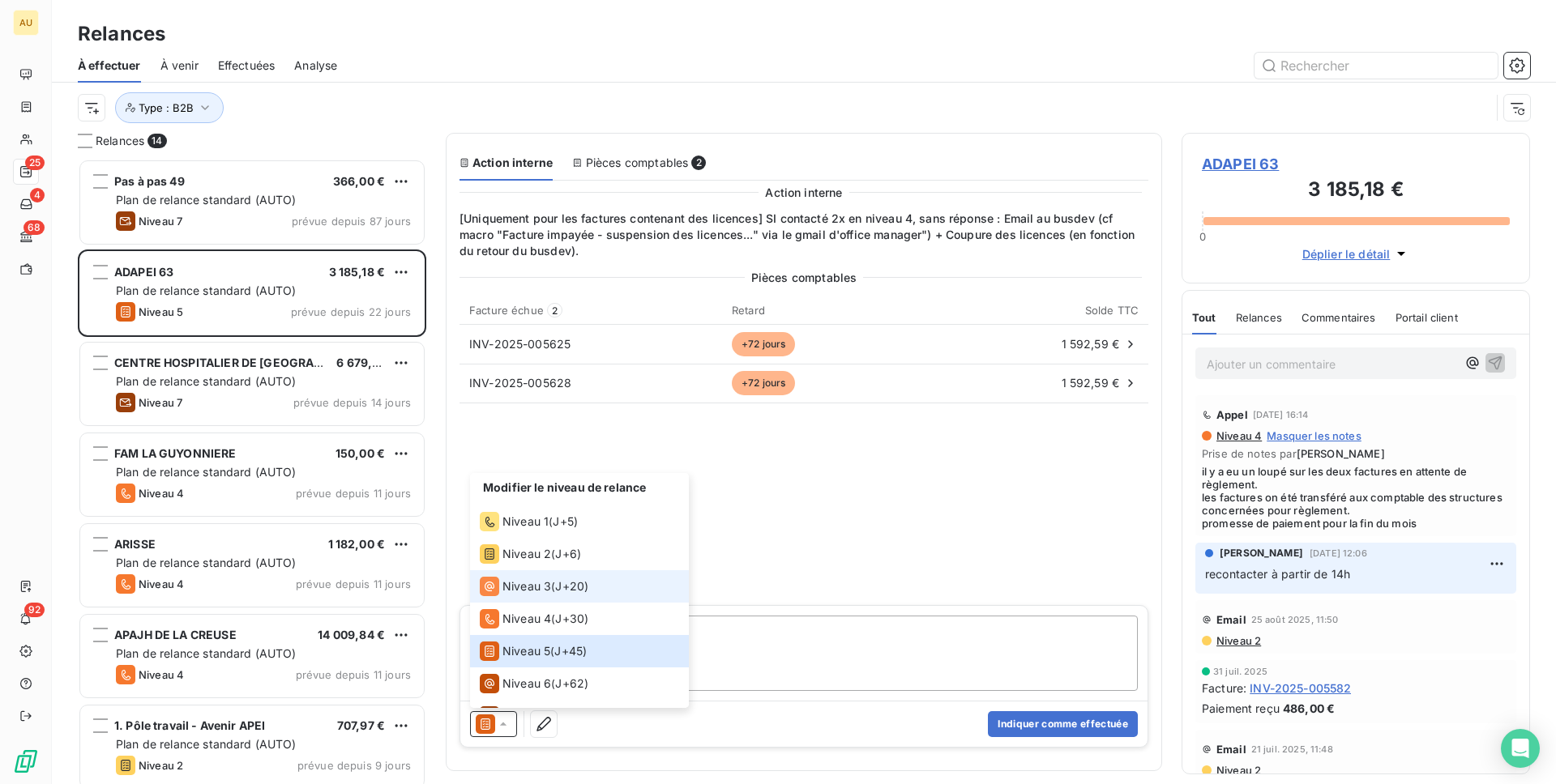
click at [528, 594] on span "Niveau 3" at bounding box center [527, 587] width 49 height 17
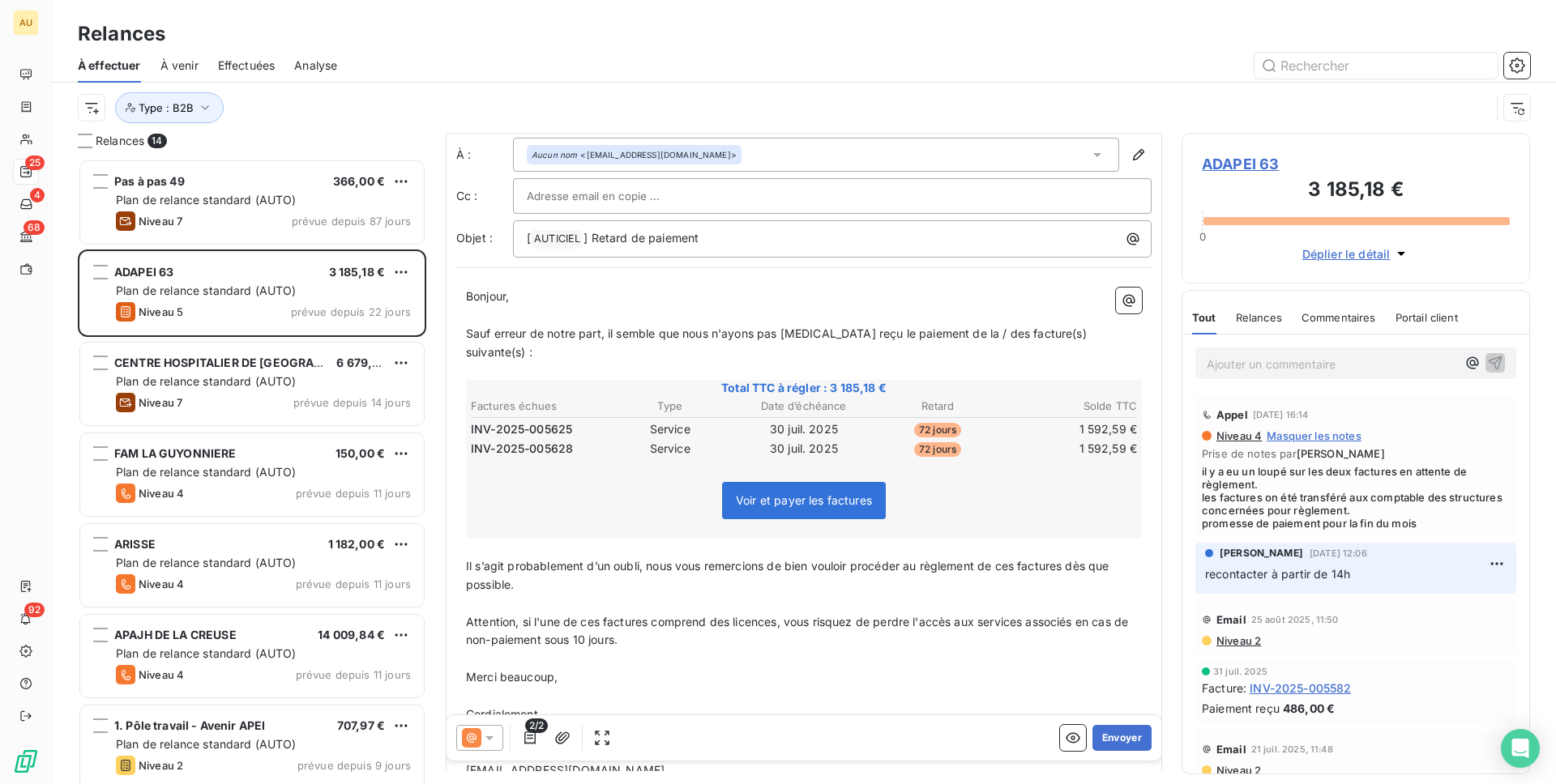
scroll to position [32, 0]
click at [487, 724] on icon at bounding box center [490, 738] width 17 height 17
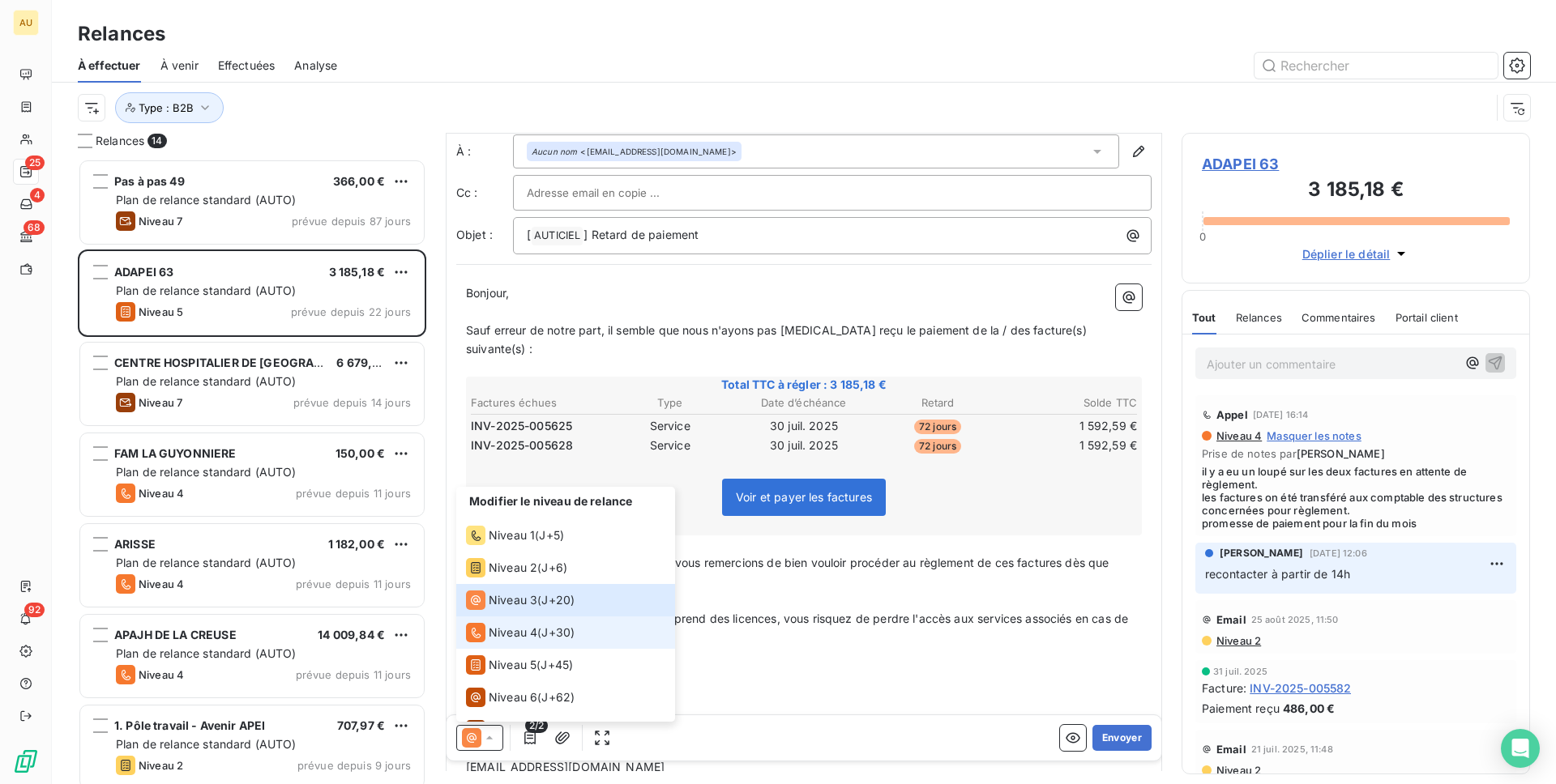
click at [512, 636] on span "Niveau 4" at bounding box center [513, 633] width 49 height 17
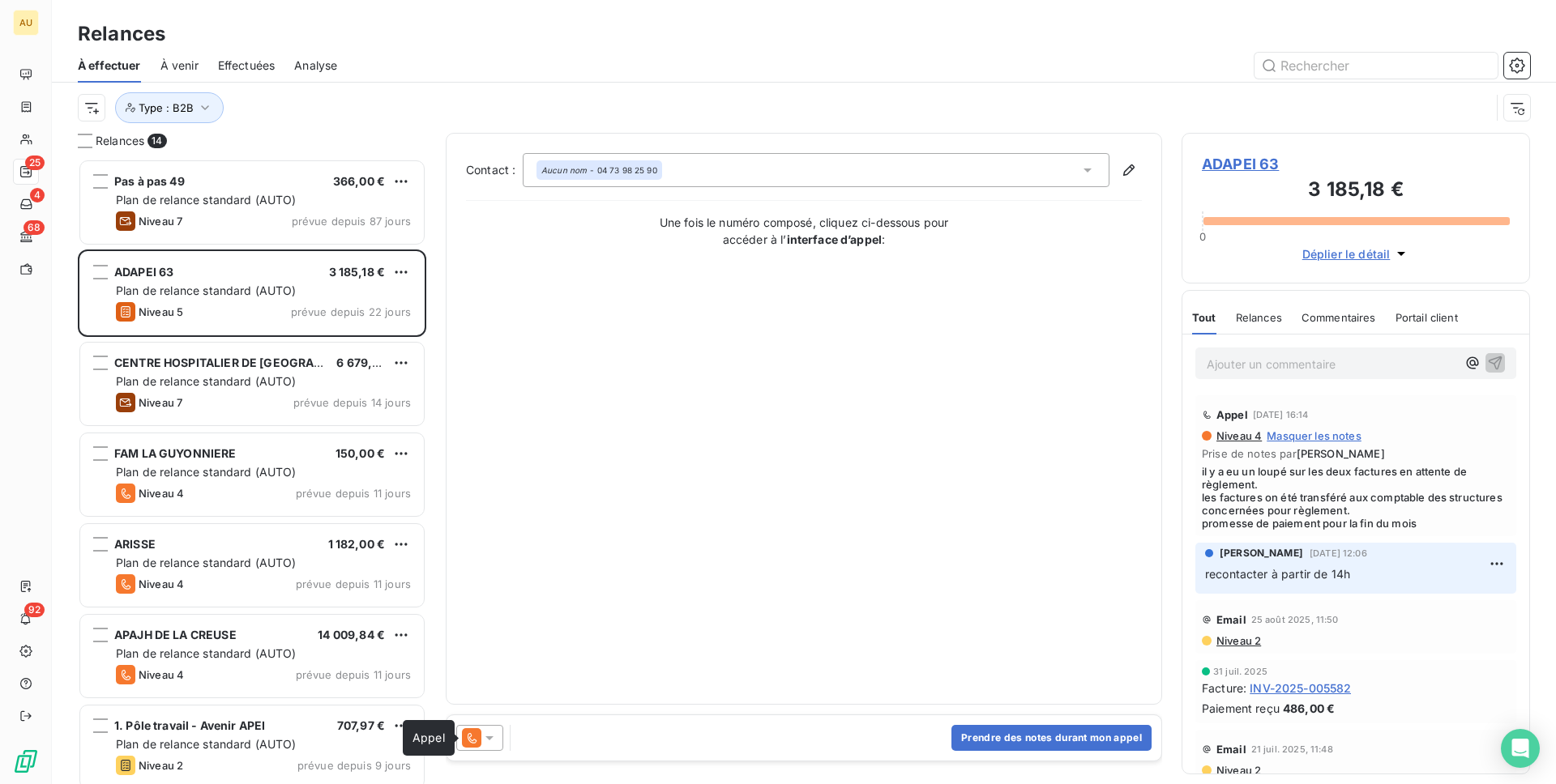
click at [476, 724] on icon at bounding box center [471, 737] width 19 height 19
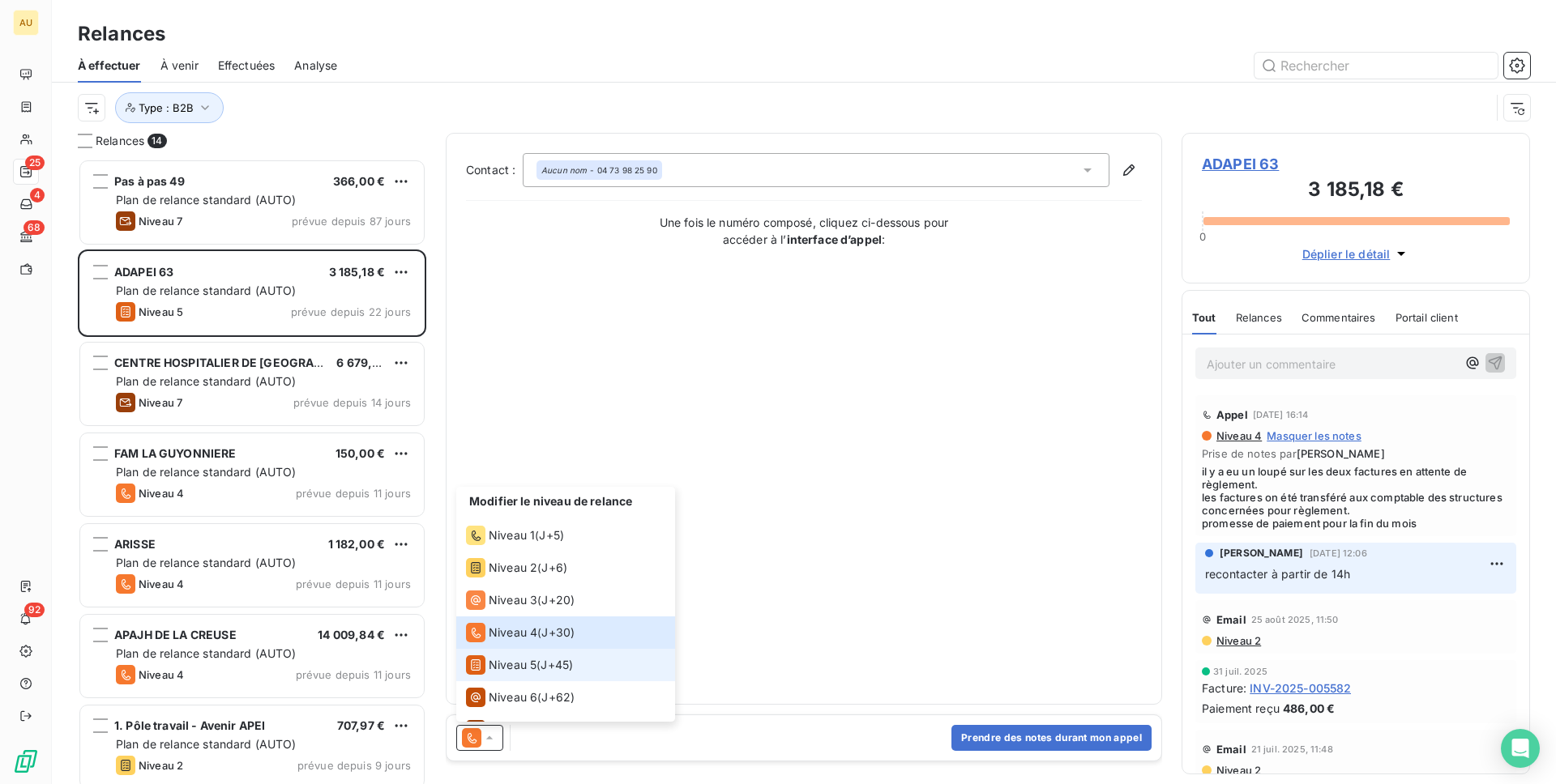
click at [503, 667] on span "Niveau 5" at bounding box center [513, 665] width 48 height 17
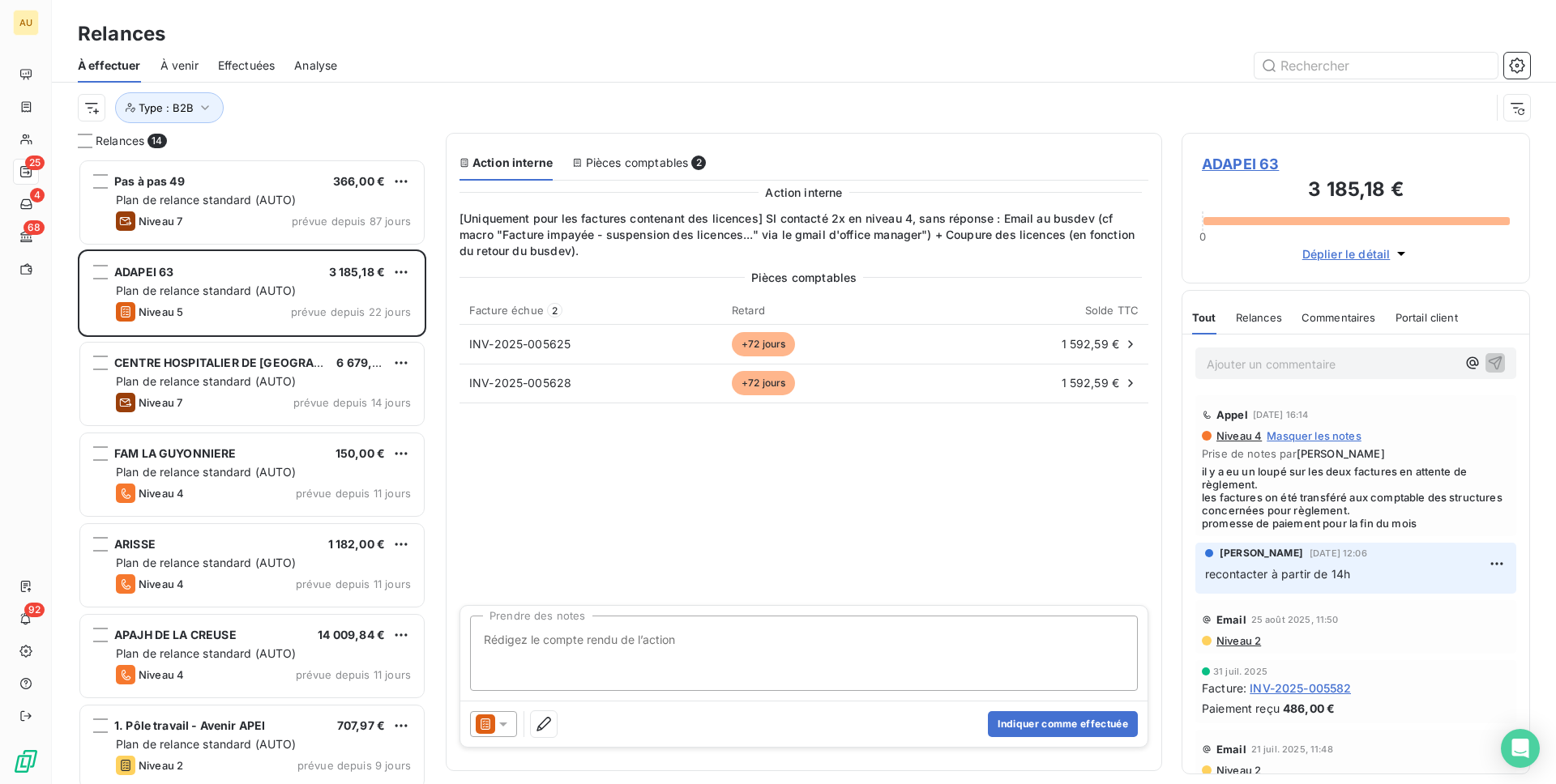
click at [526, 662] on textarea "Prendre des notes" at bounding box center [804, 653] width 668 height 75
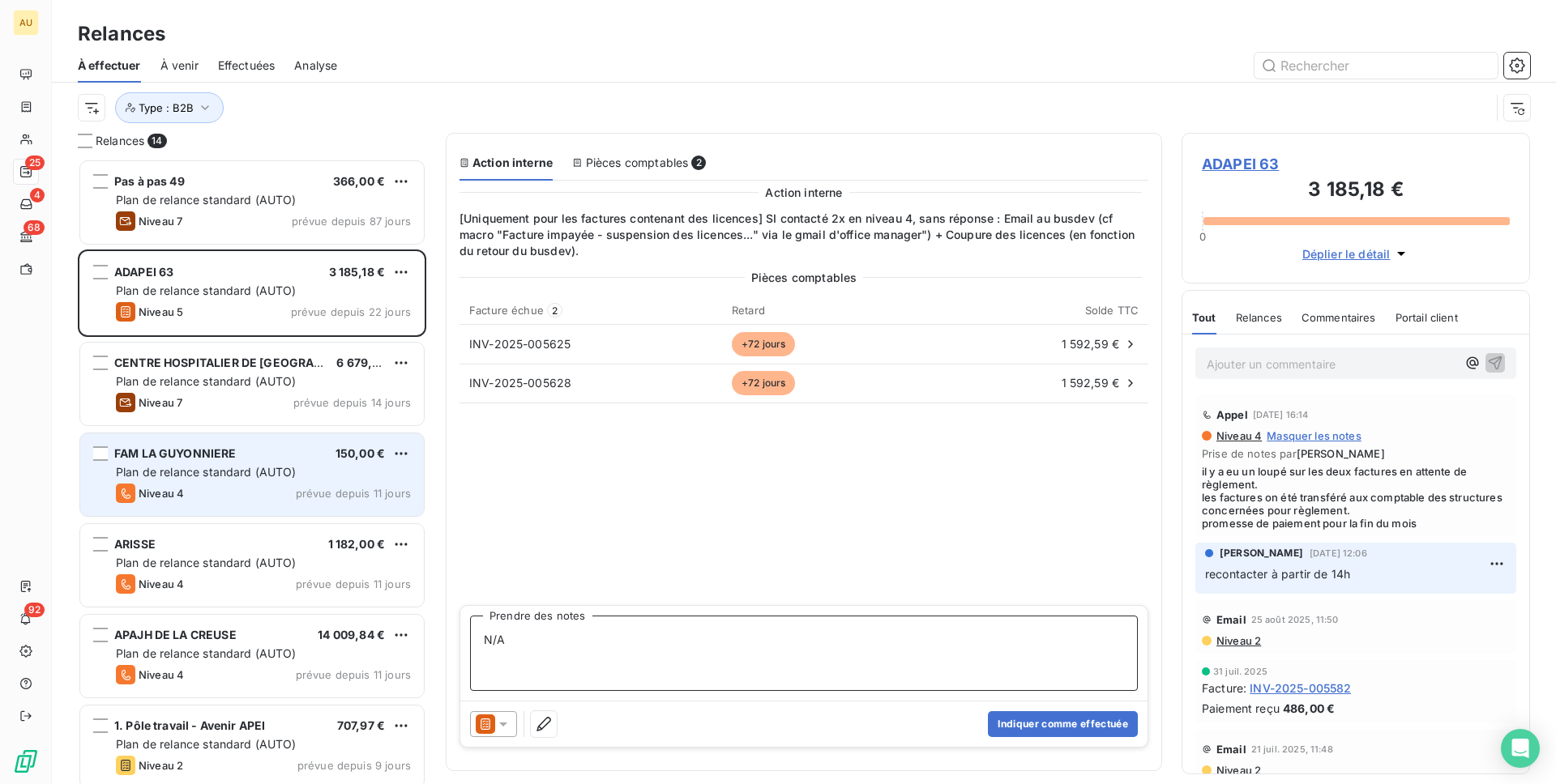
scroll to position [626, 349]
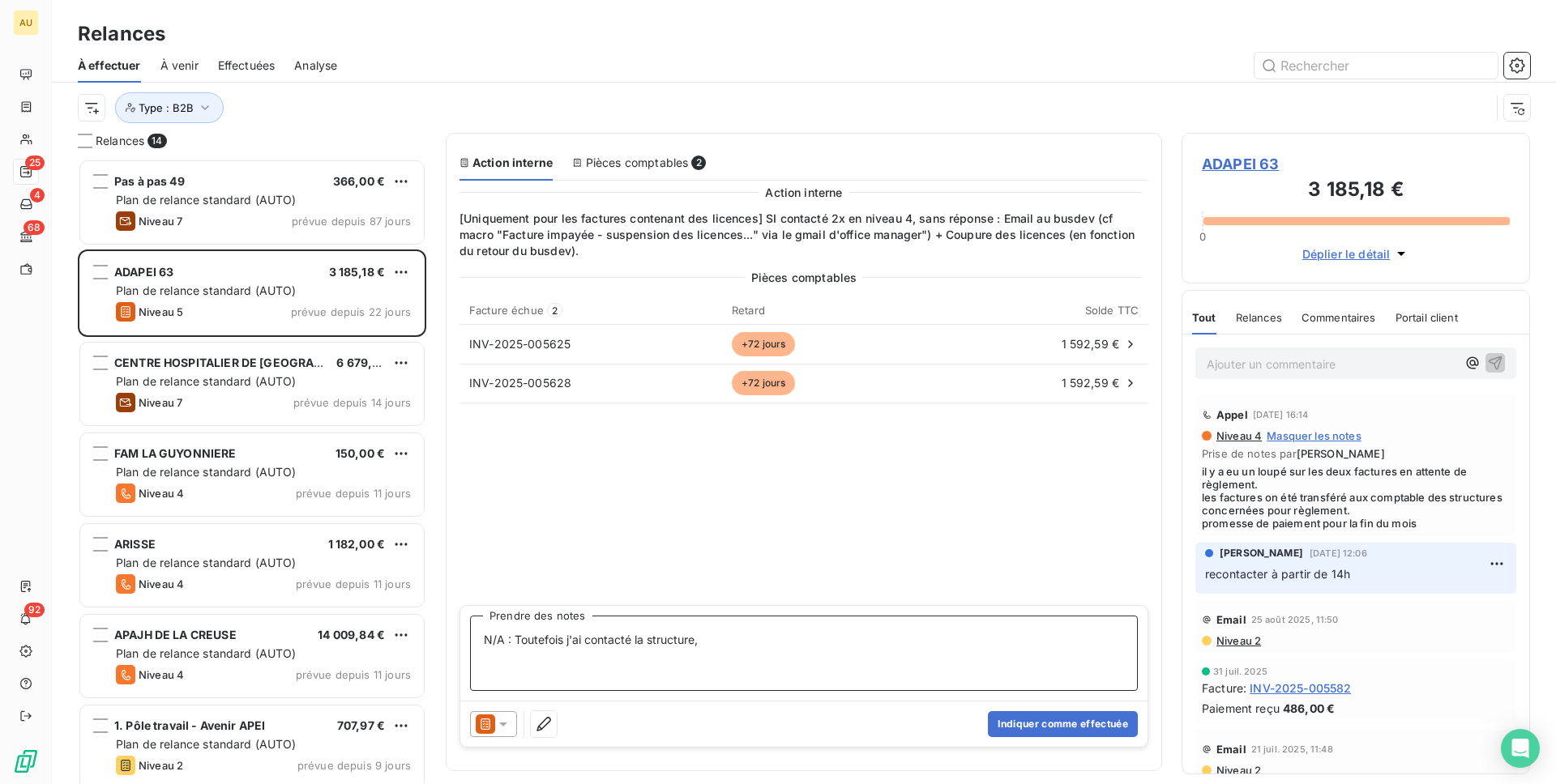
click at [740, 647] on textarea "N/A : Toutefois j'ai contacté la structure," at bounding box center [804, 653] width 668 height 75
click at [892, 653] on textarea "N/A : Toutefois j'ai contacté la structure et la facture 5625 à été saisi en co…" at bounding box center [804, 653] width 668 height 75
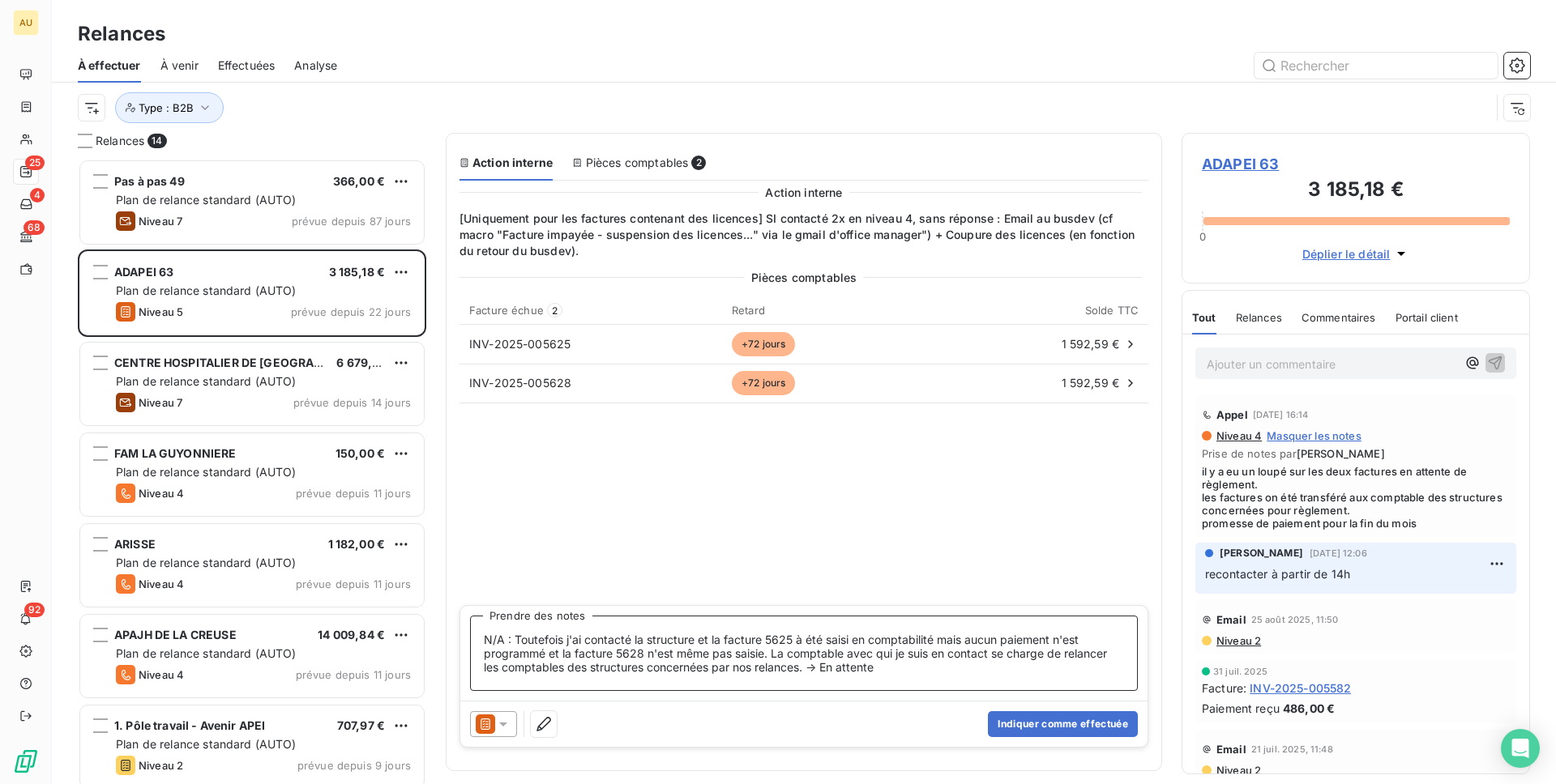
click at [798, 640] on textarea "N/A : Toutefois j'ai contacté la structure et la facture 5625 à été saisi en co…" at bounding box center [804, 653] width 668 height 75
click at [702, 640] on textarea "N/A : Toutefois j'ai contacté la structure et la facture 5625 a été saisi en co…" at bounding box center [804, 653] width 668 height 75
click at [702, 642] on textarea "N/A : Toutefois j'ai contacté la structure et la facture 5625 a été saisi en co…" at bounding box center [804, 653] width 668 height 75
click at [844, 645] on textarea "N/A : Toutefois j'ai contacté la structure : la facture 5625 a été saisi en com…" at bounding box center [804, 653] width 668 height 75
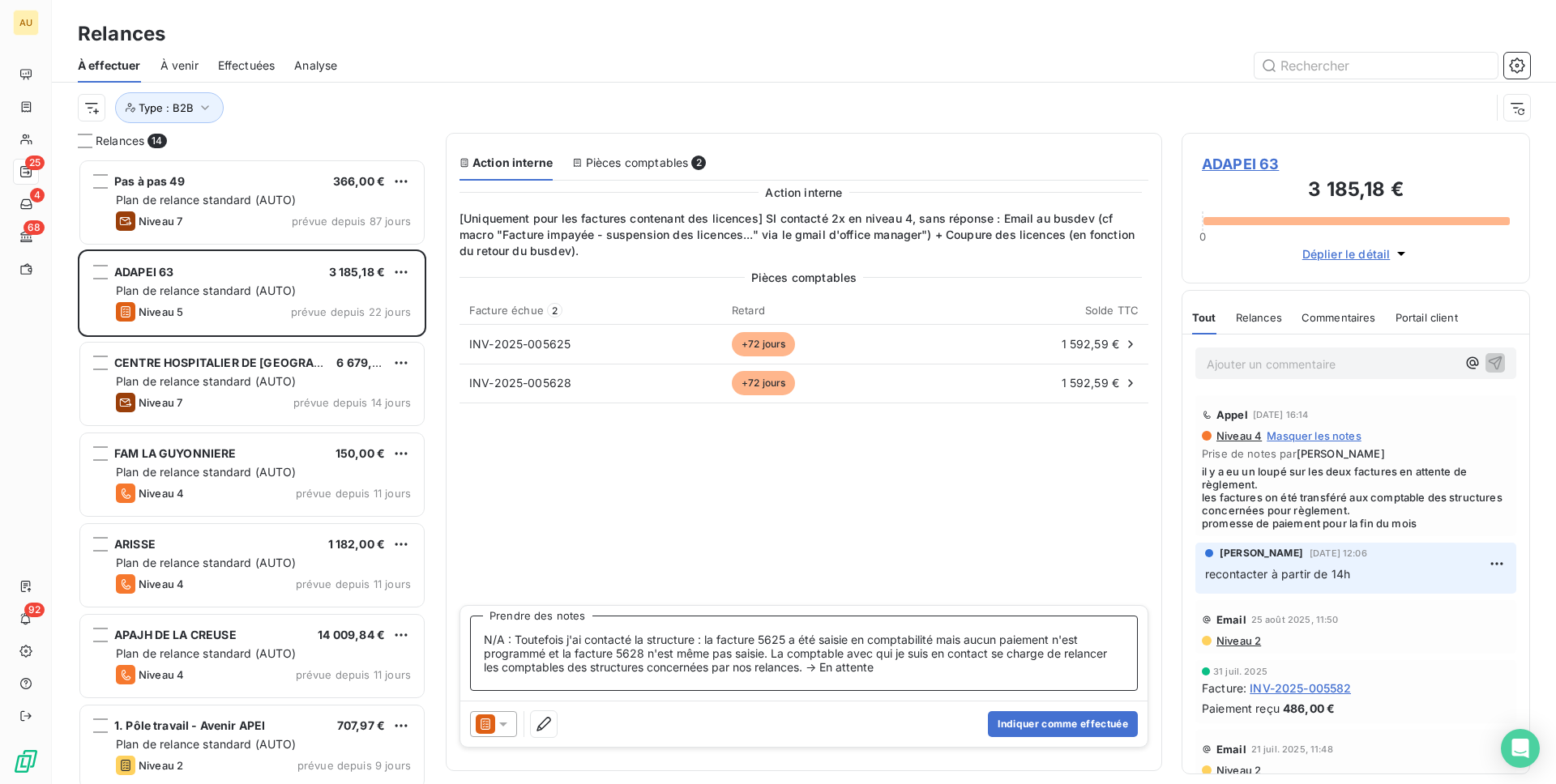
type textarea "N/A : Toutefois j'ai contacté la structure : la facture 5625 a été saisie en co…"
click at [1036, 720] on button "Indiquer comme effectuée" at bounding box center [1062, 724] width 150 height 26
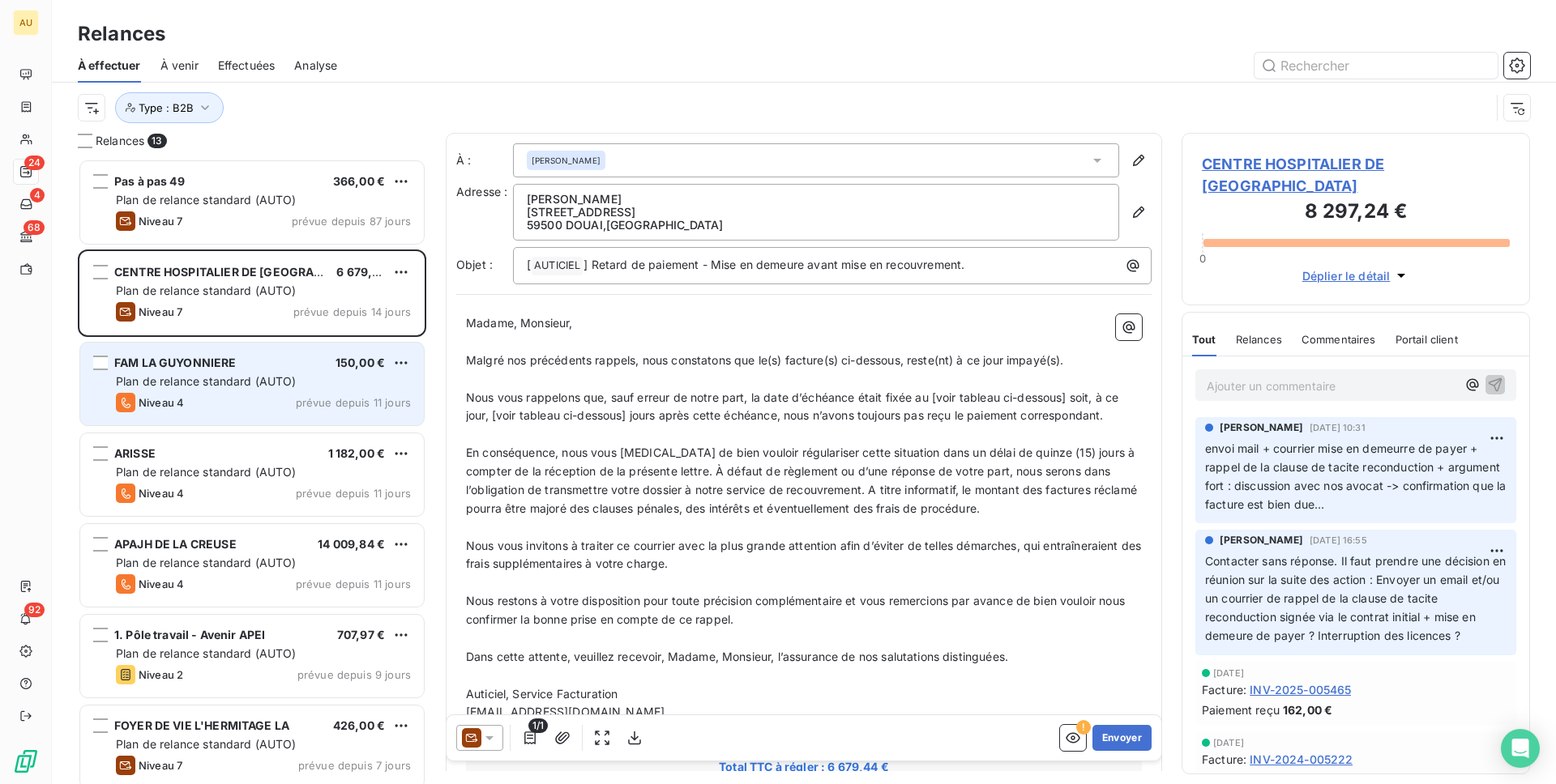
click at [309, 367] on div "FAM LA GUYONNIERE 150,00 €" at bounding box center [263, 363] width 295 height 15
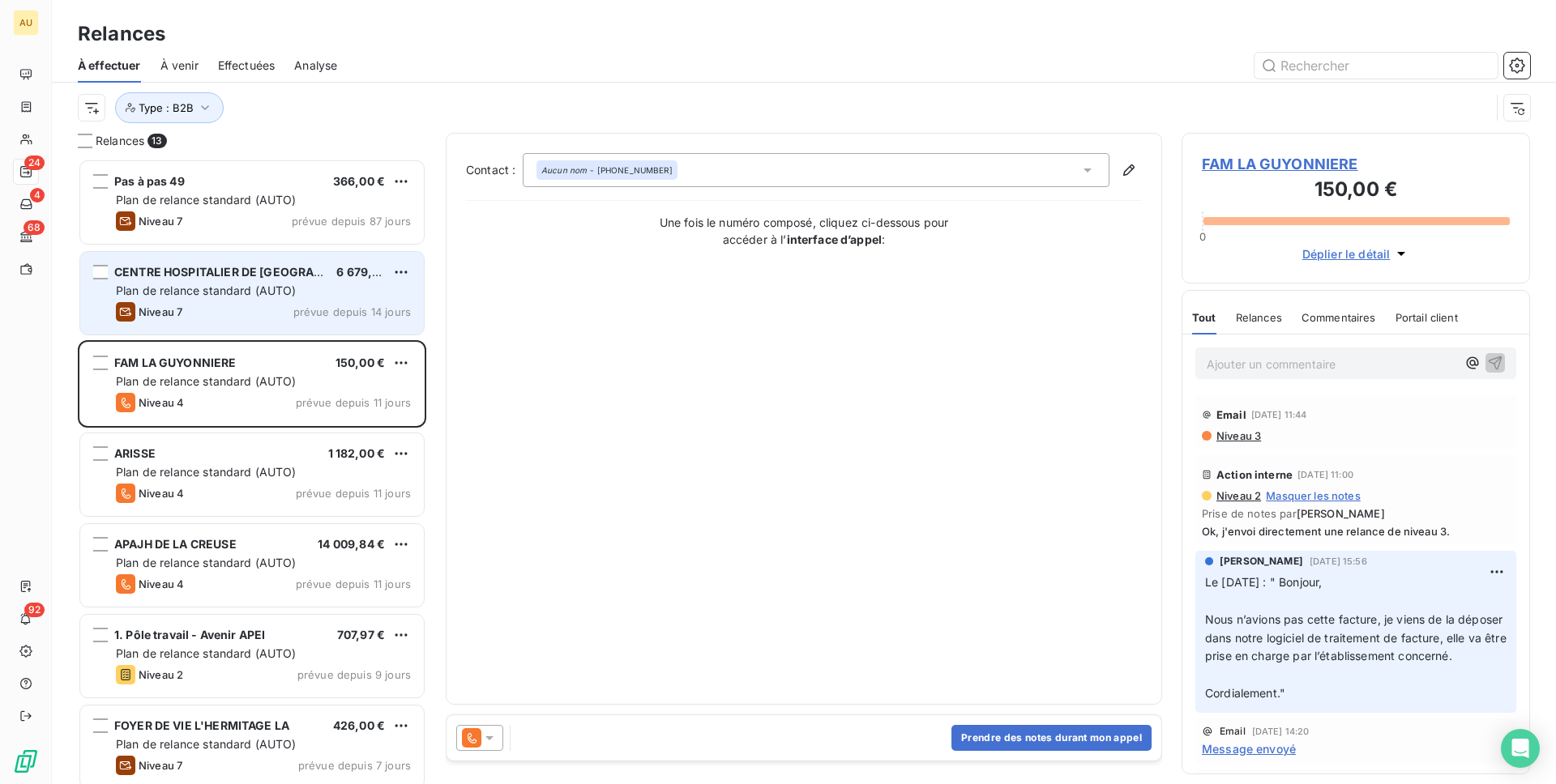
click at [324, 306] on span "prévue depuis 14 jours" at bounding box center [353, 312] width 118 height 13
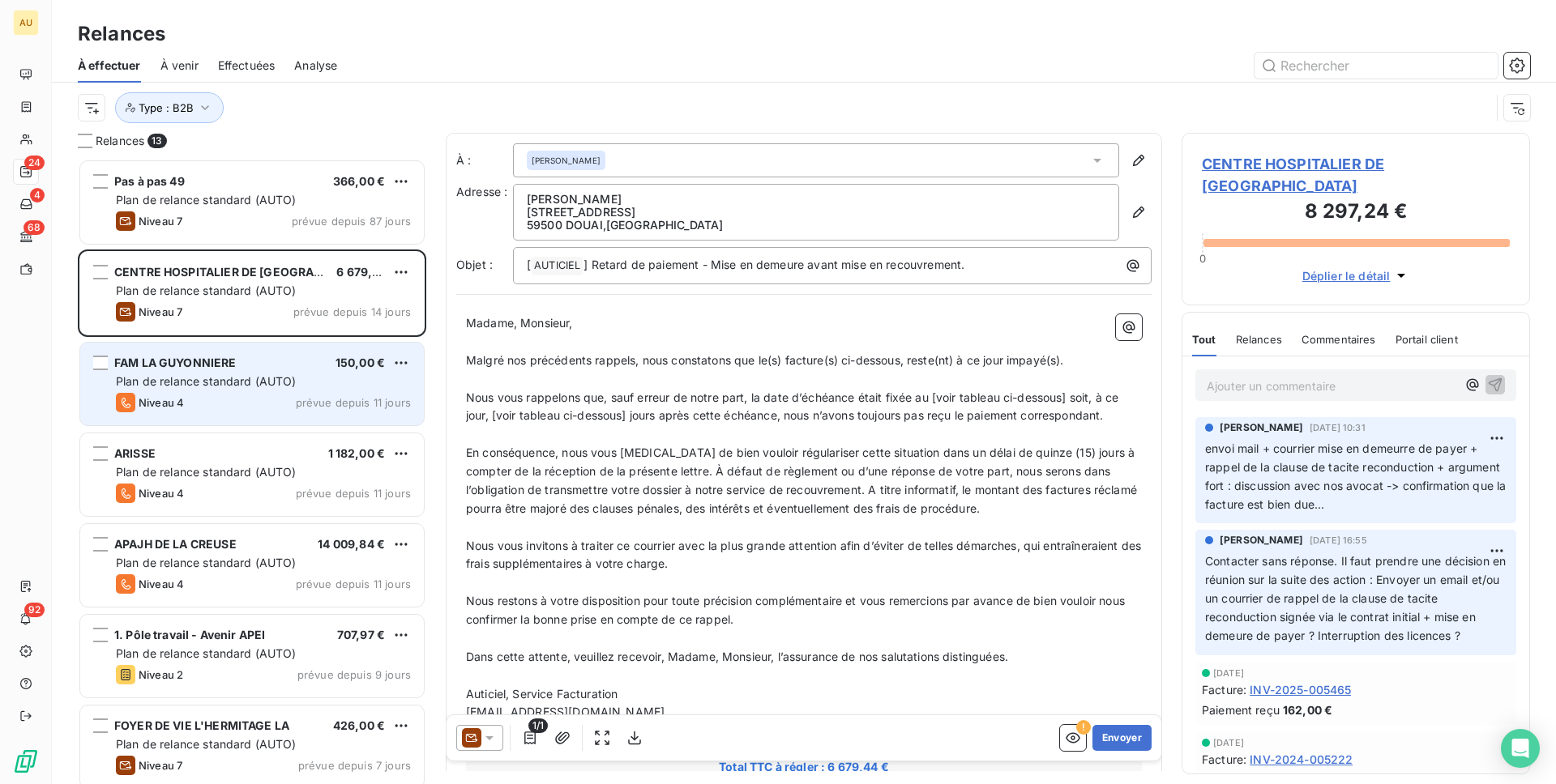
click at [247, 376] on span "Plan de relance standard (AUTO)" at bounding box center [206, 381] width 180 height 14
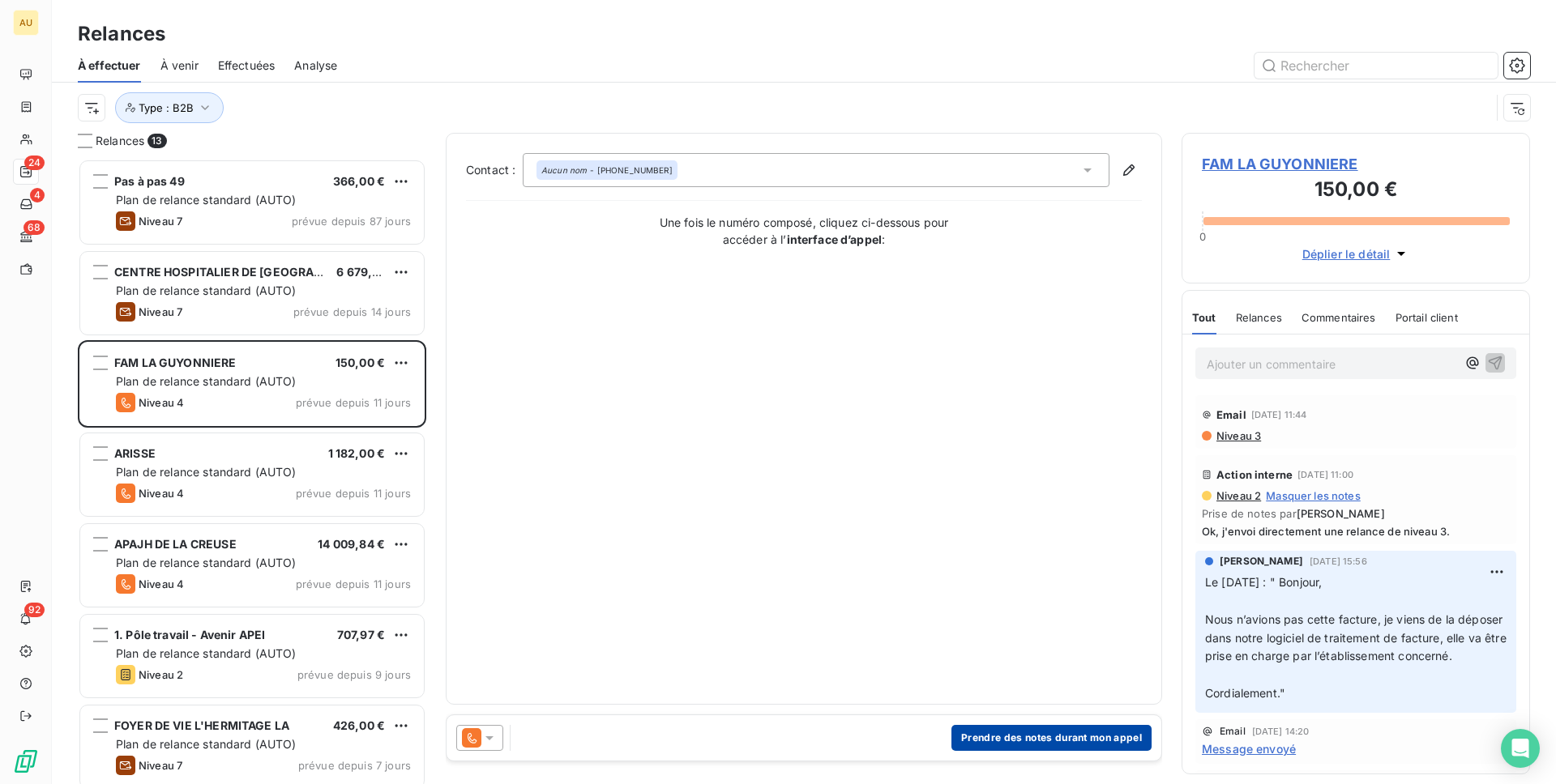
click at [1047, 724] on button "Prendre des notes durant mon appel" at bounding box center [1051, 738] width 200 height 26
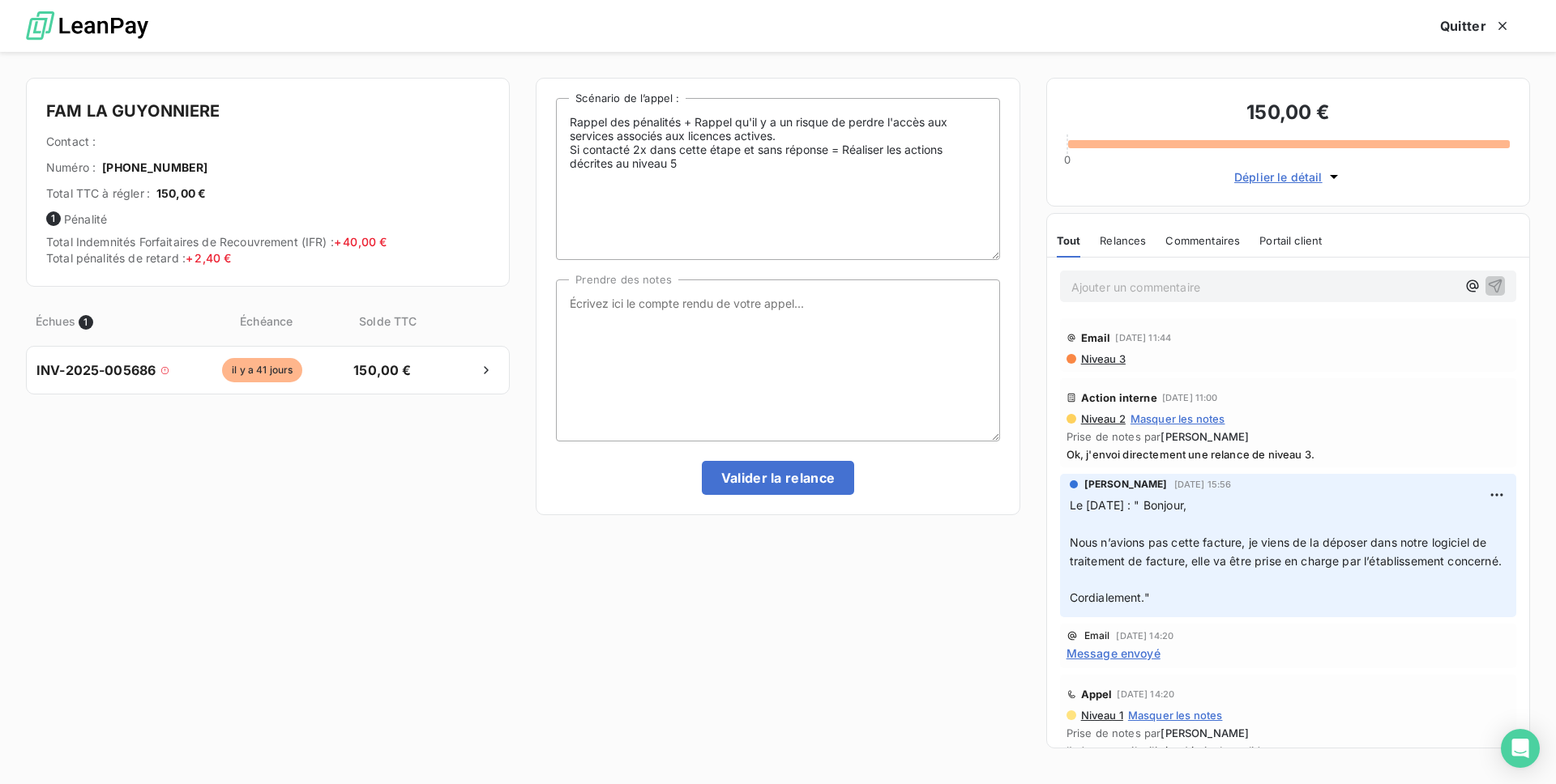
click at [125, 166] on span "[PHONE_NUMBER]" at bounding box center [155, 167] width 105 height 17
copy span "[PHONE_NUMBER]"
click at [749, 329] on textarea "Prendre des notes" at bounding box center [778, 361] width 444 height 162
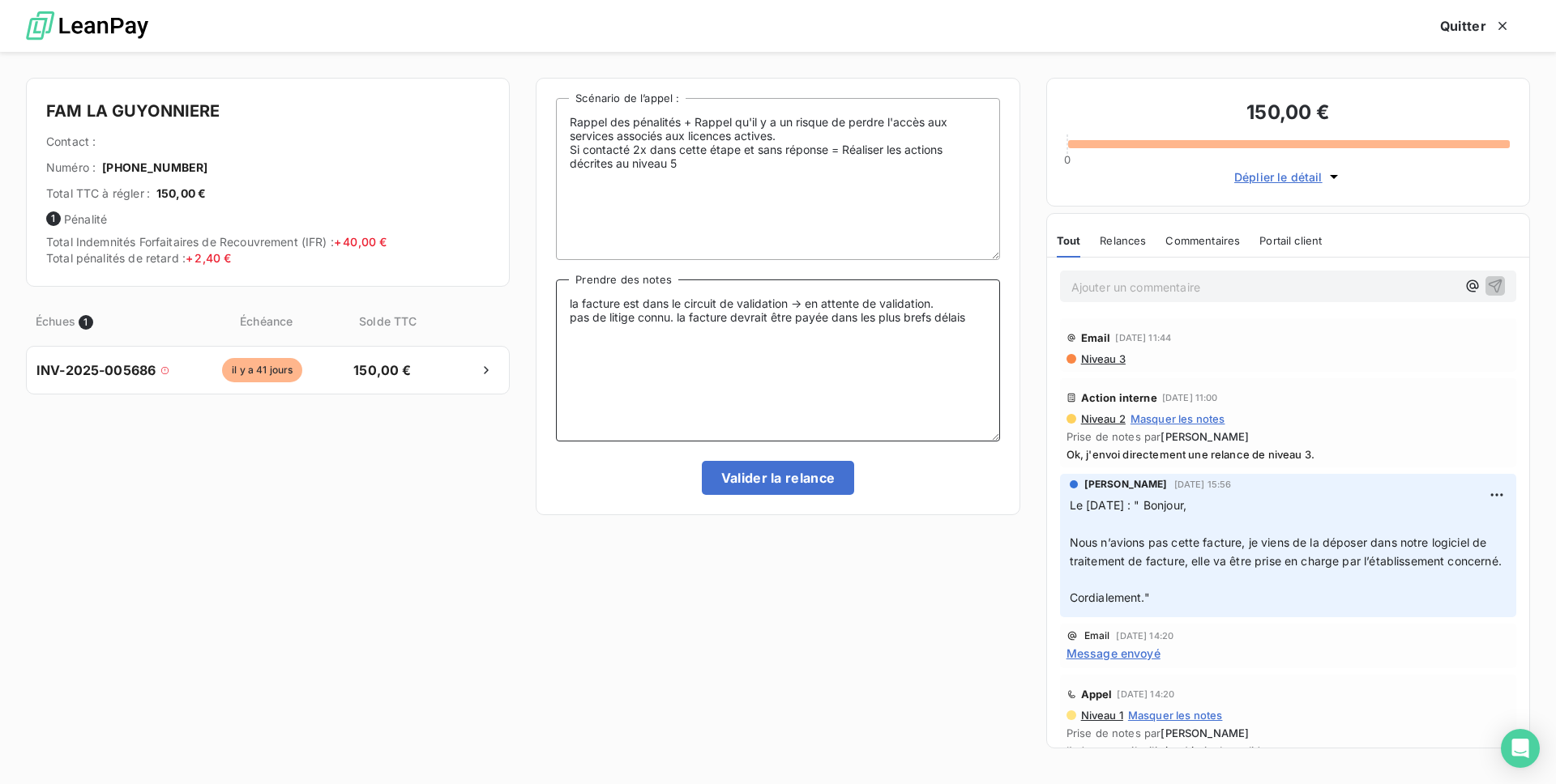
type textarea "la facture est dans le circuit de validation -> en attente de validation. pas d…"
click button "Valider la relance" at bounding box center [778, 478] width 153 height 34
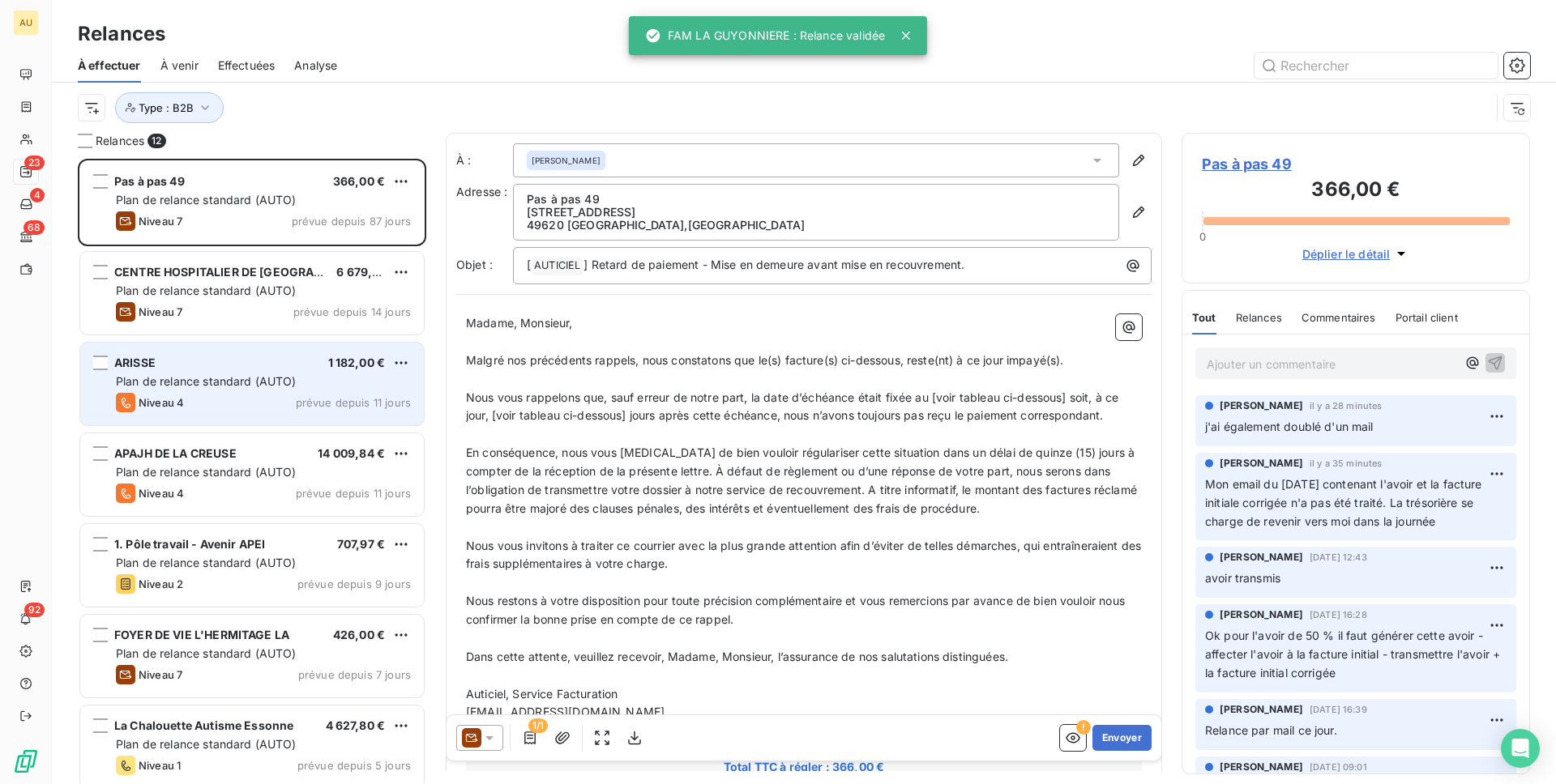
click at [261, 385] on span "Plan de relance standard (AUTO)" at bounding box center [206, 381] width 180 height 14
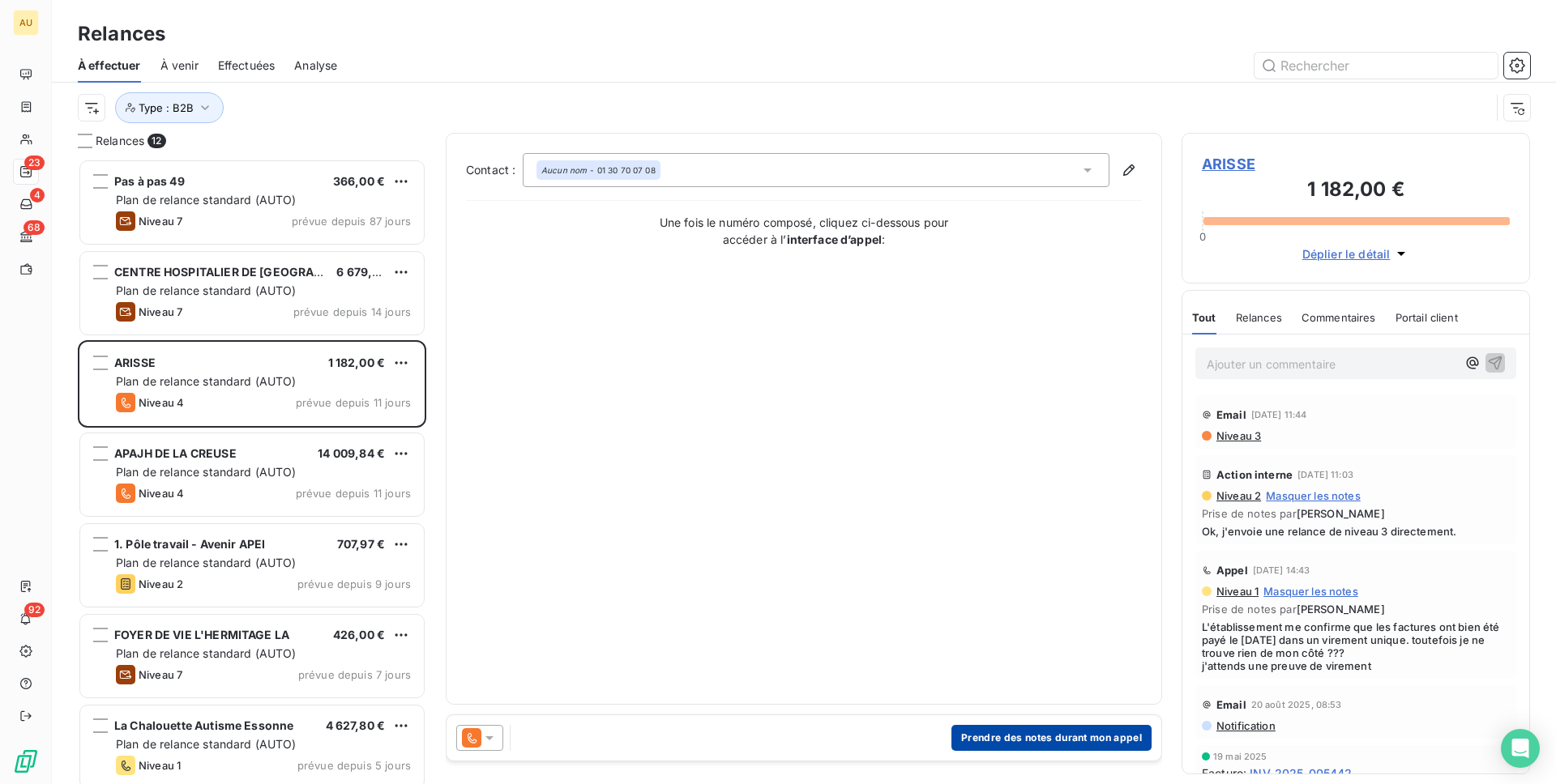
click at [986, 724] on button "Prendre des notes durant mon appel" at bounding box center [1051, 738] width 200 height 26
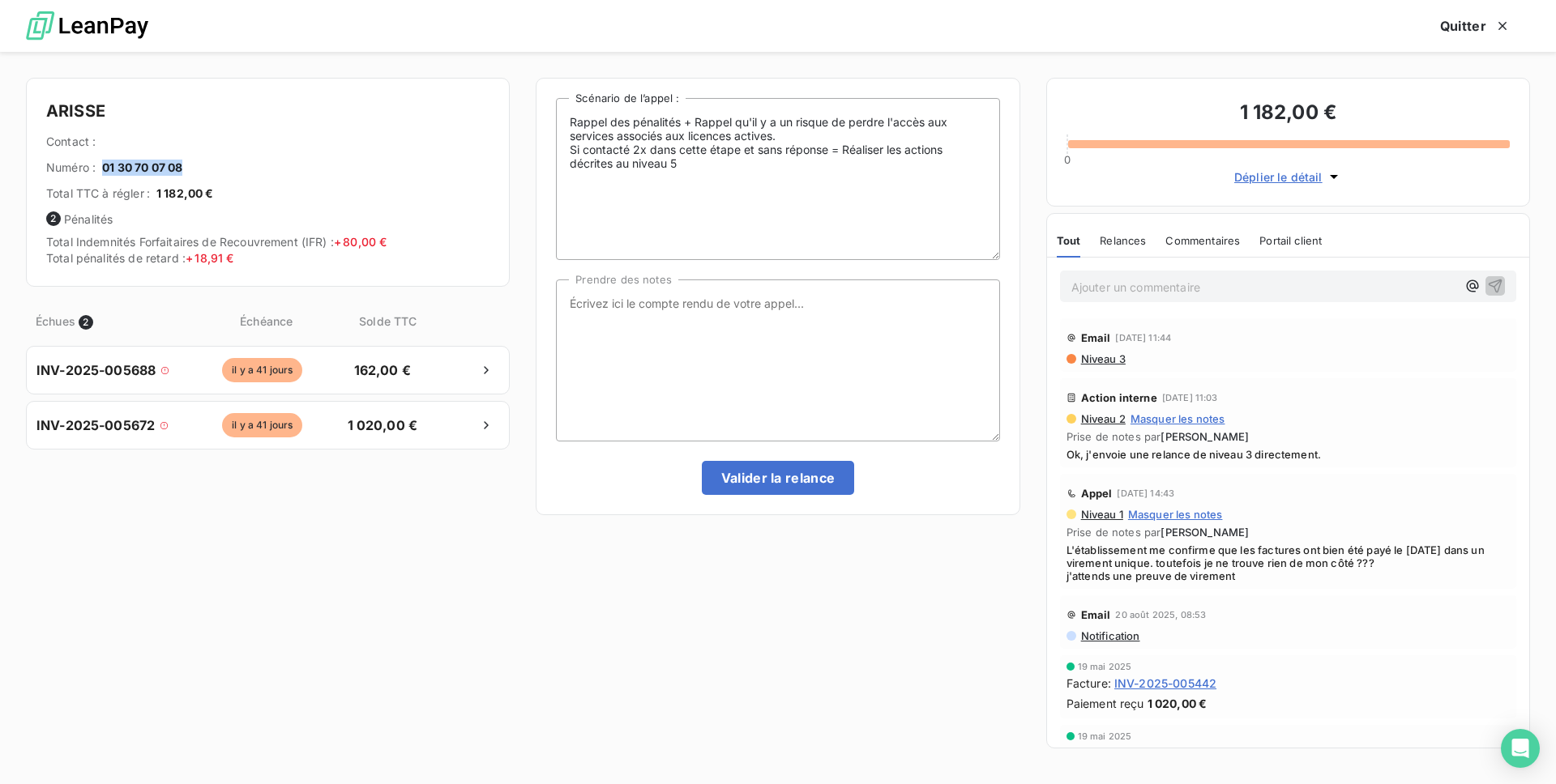
drag, startPoint x: 102, startPoint y: 167, endPoint x: 273, endPoint y: 167, distance: 171.0
click at [273, 167] on div "Numéro : 01 30 70 07 08" at bounding box center [268, 167] width 444 height 17
copy span "01 30 70 07 08"
click at [789, 339] on textarea "Prendre des notes" at bounding box center [778, 361] width 444 height 162
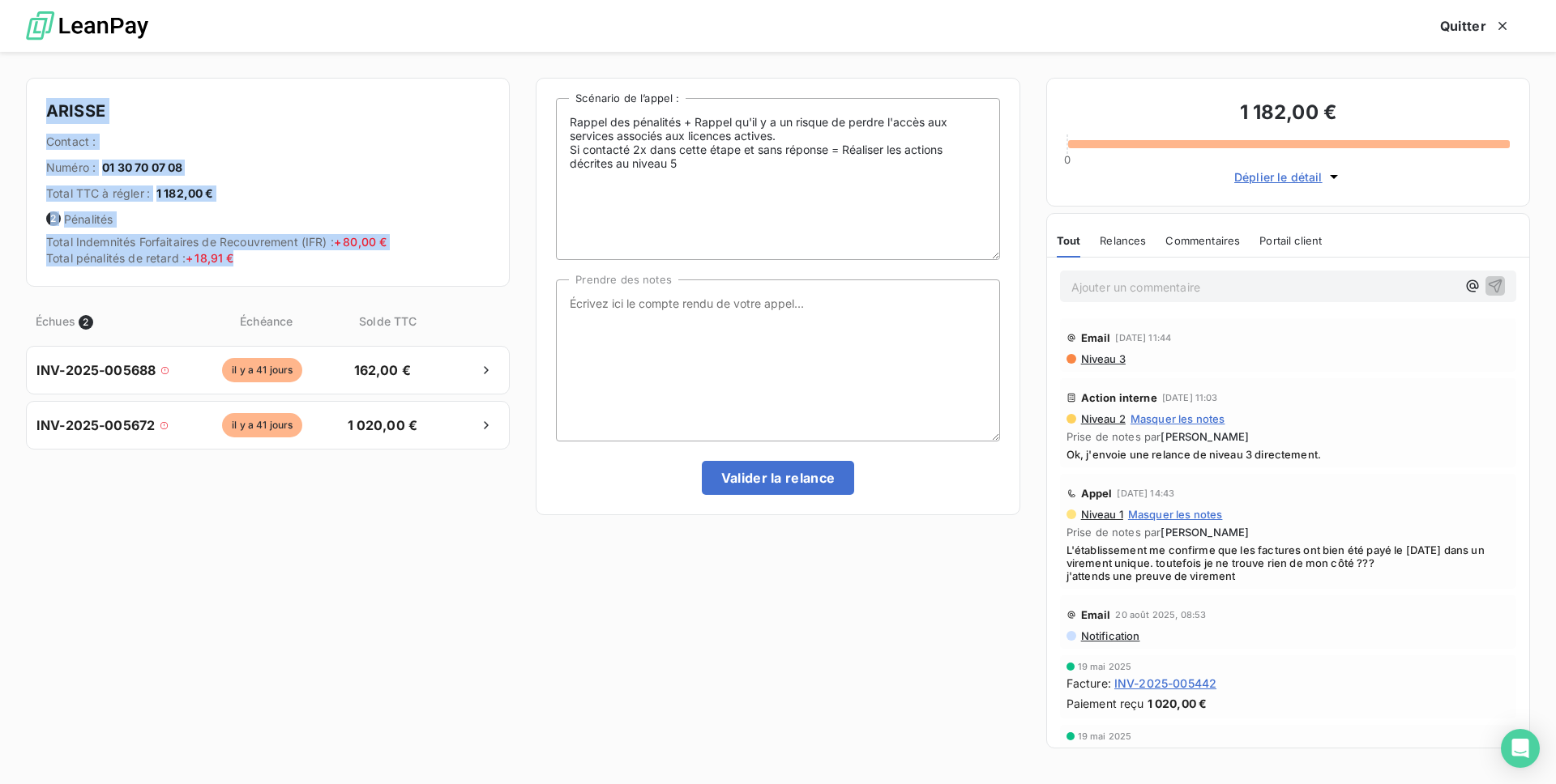
drag, startPoint x: 247, startPoint y: 255, endPoint x: 46, endPoint y: 97, distance: 255.7
click at [46, 97] on div "ARISSE Contact : Numéro : [PHONE_NUMBER] Total TTC à régler : 1 182,00 € 2 Péna…" at bounding box center [268, 182] width 484 height 209
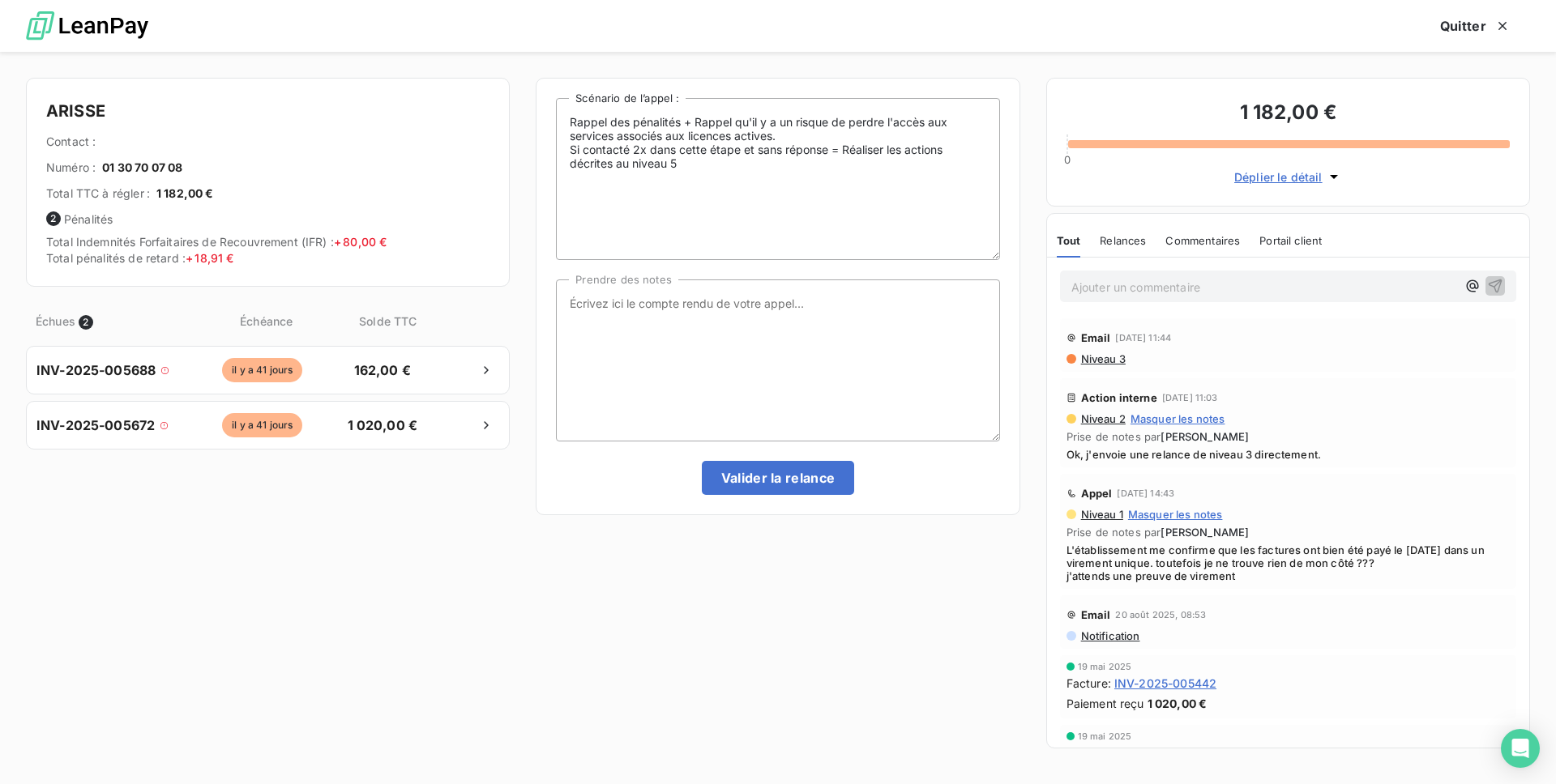
click at [668, 605] on div "Rappel des pénalités + Rappel qu'il y a un risque de perdre l'accès aux service…" at bounding box center [778, 419] width 484 height 681
click at [770, 363] on textarea "Prendre des notes" at bounding box center [778, 361] width 444 height 162
click at [772, 298] on textarea "Prendre des notes" at bounding box center [778, 361] width 444 height 162
click at [692, 329] on textarea "Prendre des notes" at bounding box center [778, 361] width 444 height 162
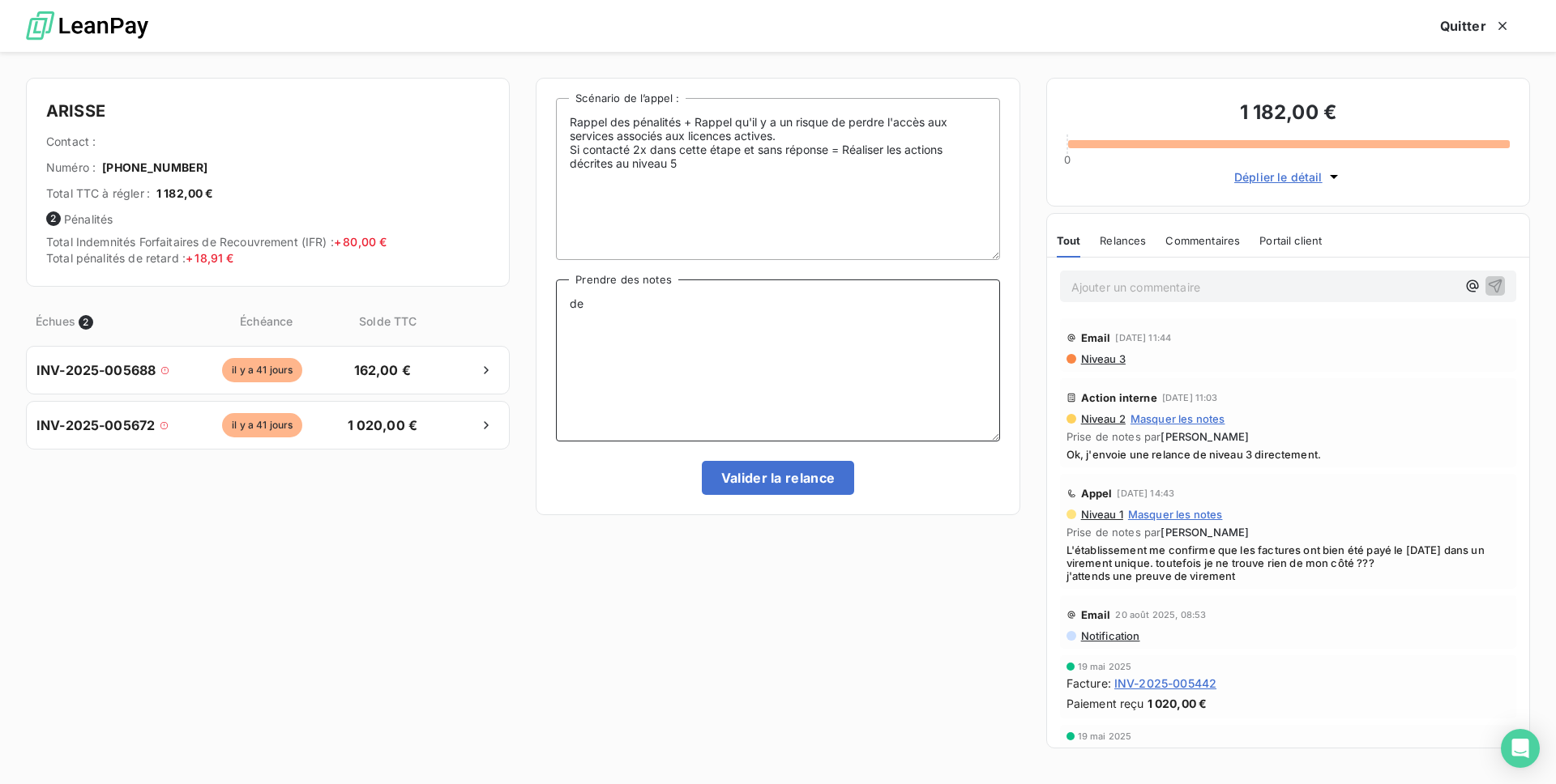
type textarea "d"
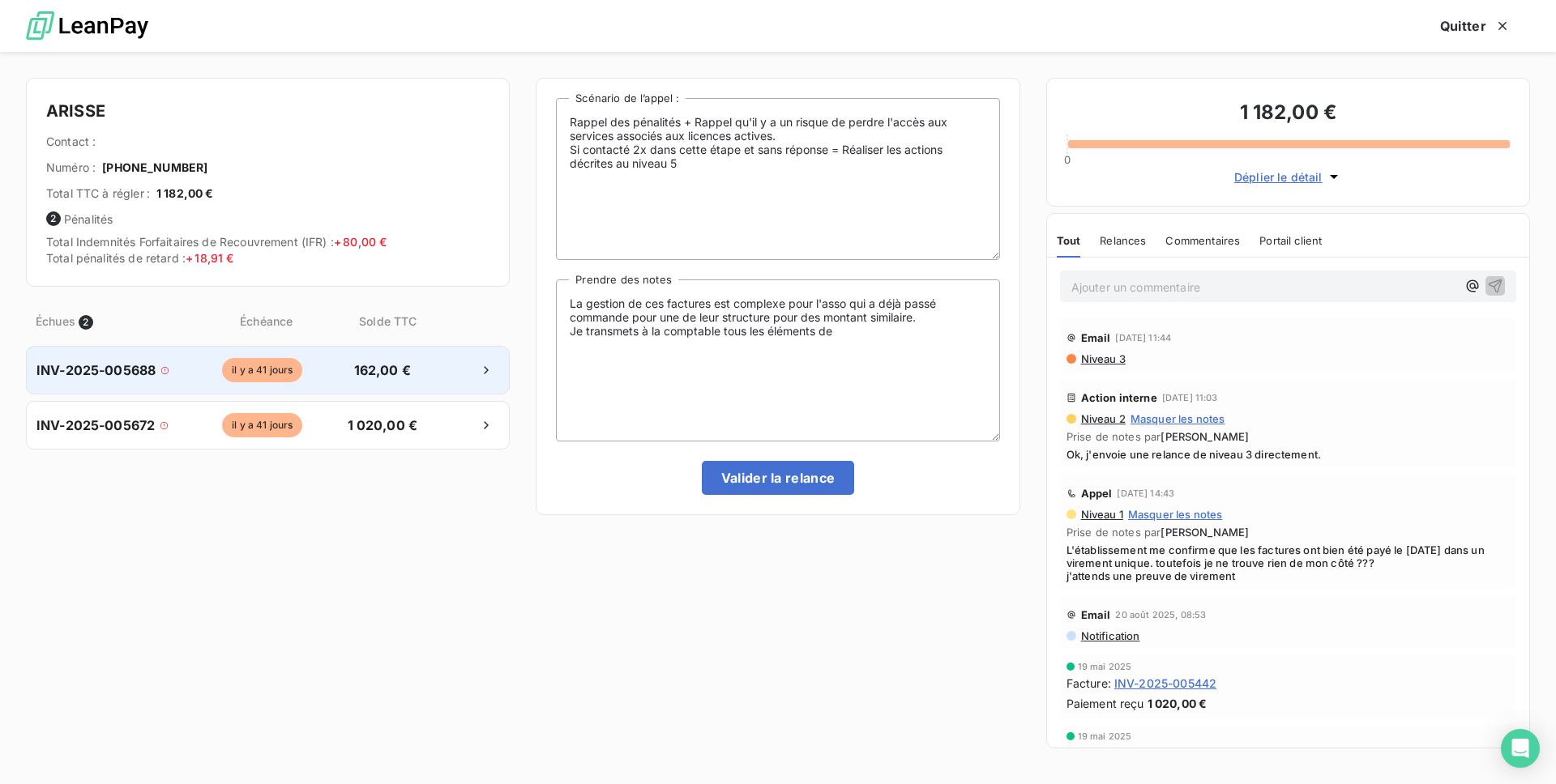
click at [142, 369] on span "INV-2025-005688" at bounding box center [96, 370] width 119 height 19
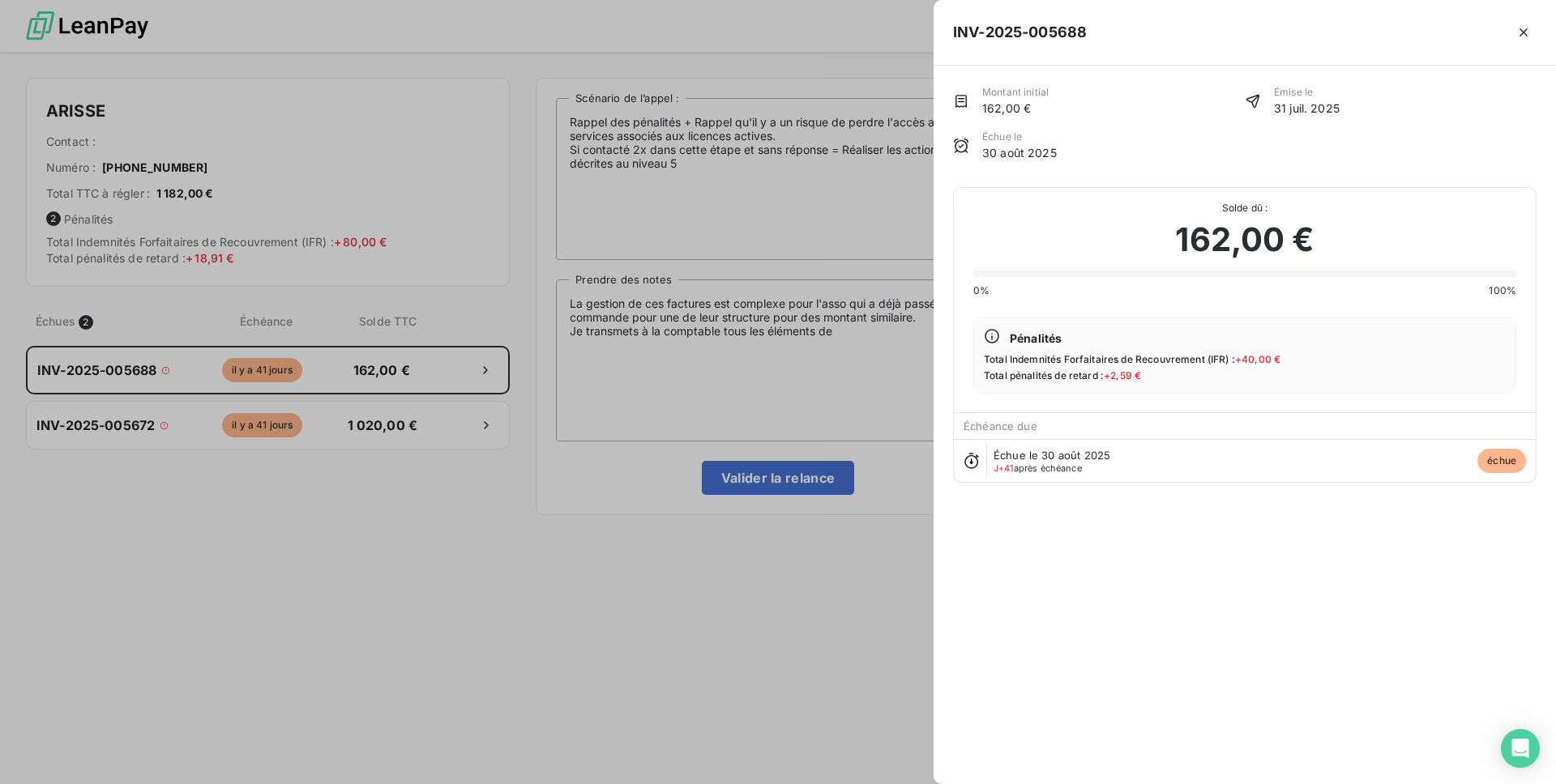
click at [1063, 32] on h5 "INV-2025-005688" at bounding box center [1019, 32] width 134 height 23
copy h5 "005688"
click at [839, 348] on div at bounding box center [778, 392] width 1556 height 784
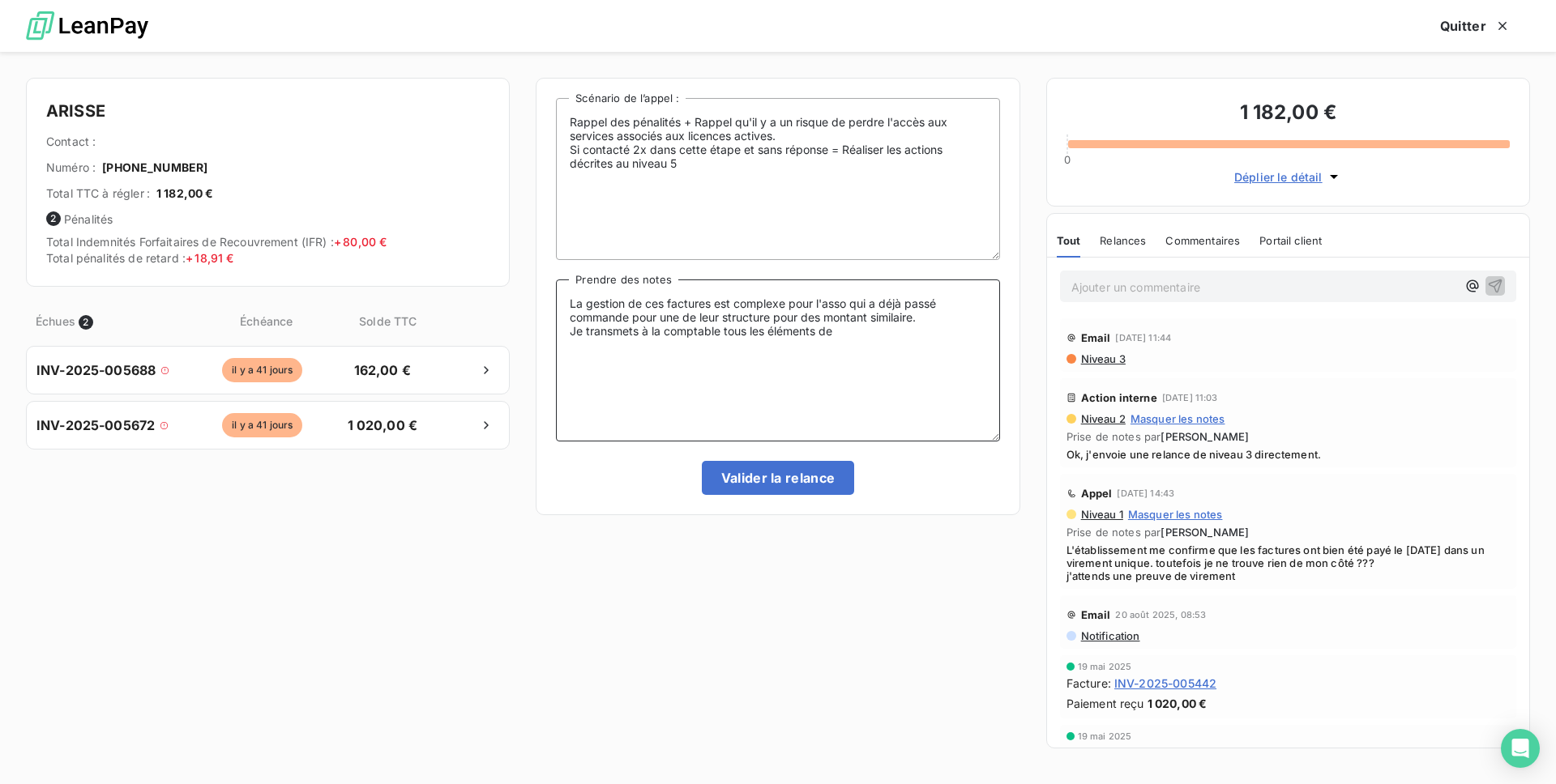
click at [860, 329] on textarea "La gestion de ces factures est complexe pour l'asso qui a déjà passé commande p…" at bounding box center [778, 361] width 444 height 162
type textarea "La gestion de ces factures est complexe pour l'asso qui a déjà passé commande p…"
click at [773, 317] on textarea "La gestion de ces factures est complexe pour l'asso qui a déjà passé commande p…" at bounding box center [778, 361] width 444 height 162
click at [883, 318] on textarea "La gestion de ces factures est complexe pour l'asso qui a déjà passé commande p…" at bounding box center [778, 361] width 444 height 162
click at [934, 318] on textarea "La gestion de ces factures est complexe pour l'asso qui a déjà passé commande p…" at bounding box center [778, 361] width 444 height 162
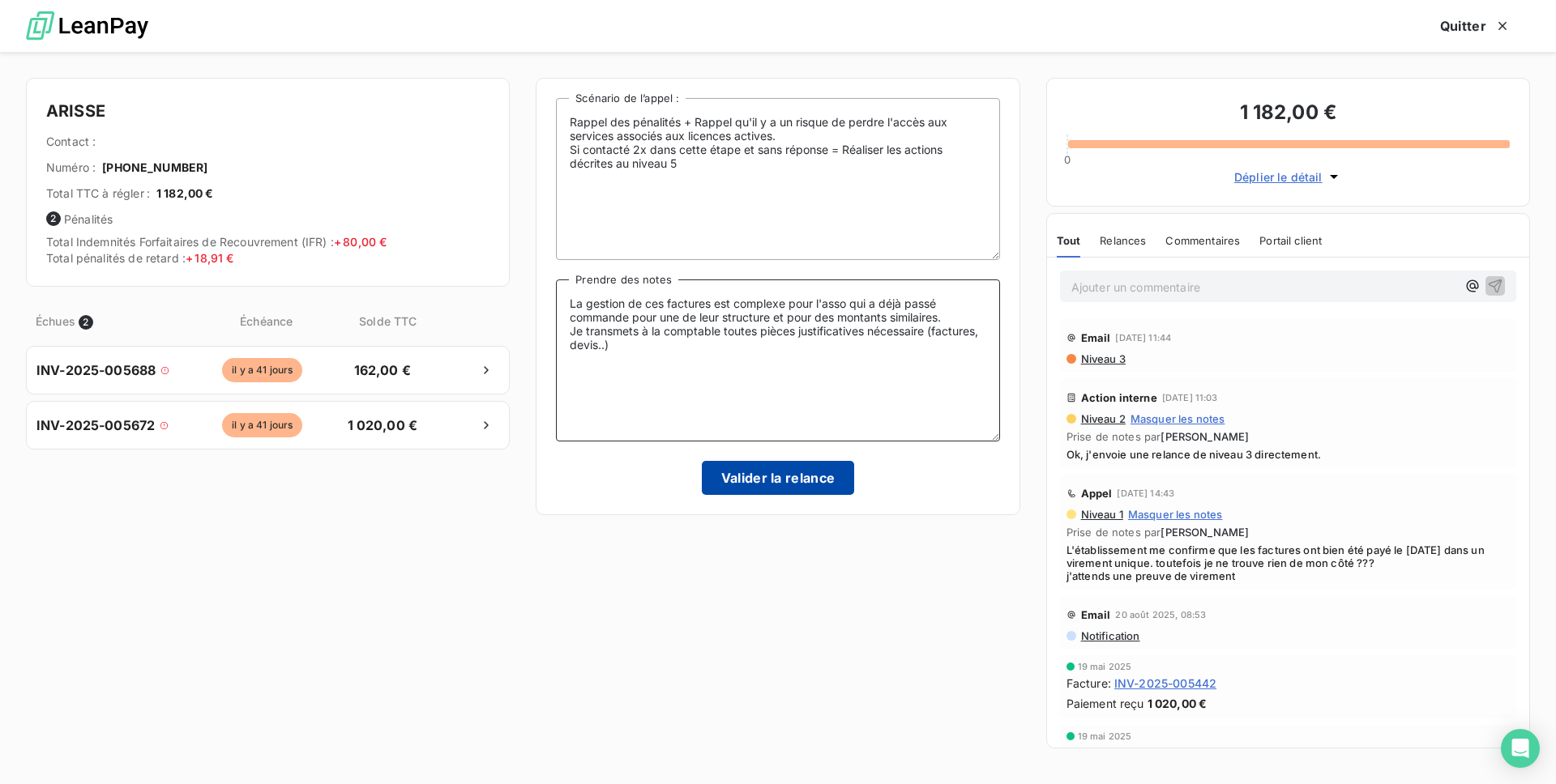
type textarea "La gestion de ces factures est complexe pour l'asso qui a déjà passé commande p…"
click at [796, 480] on button "Valider la relance" at bounding box center [778, 478] width 153 height 34
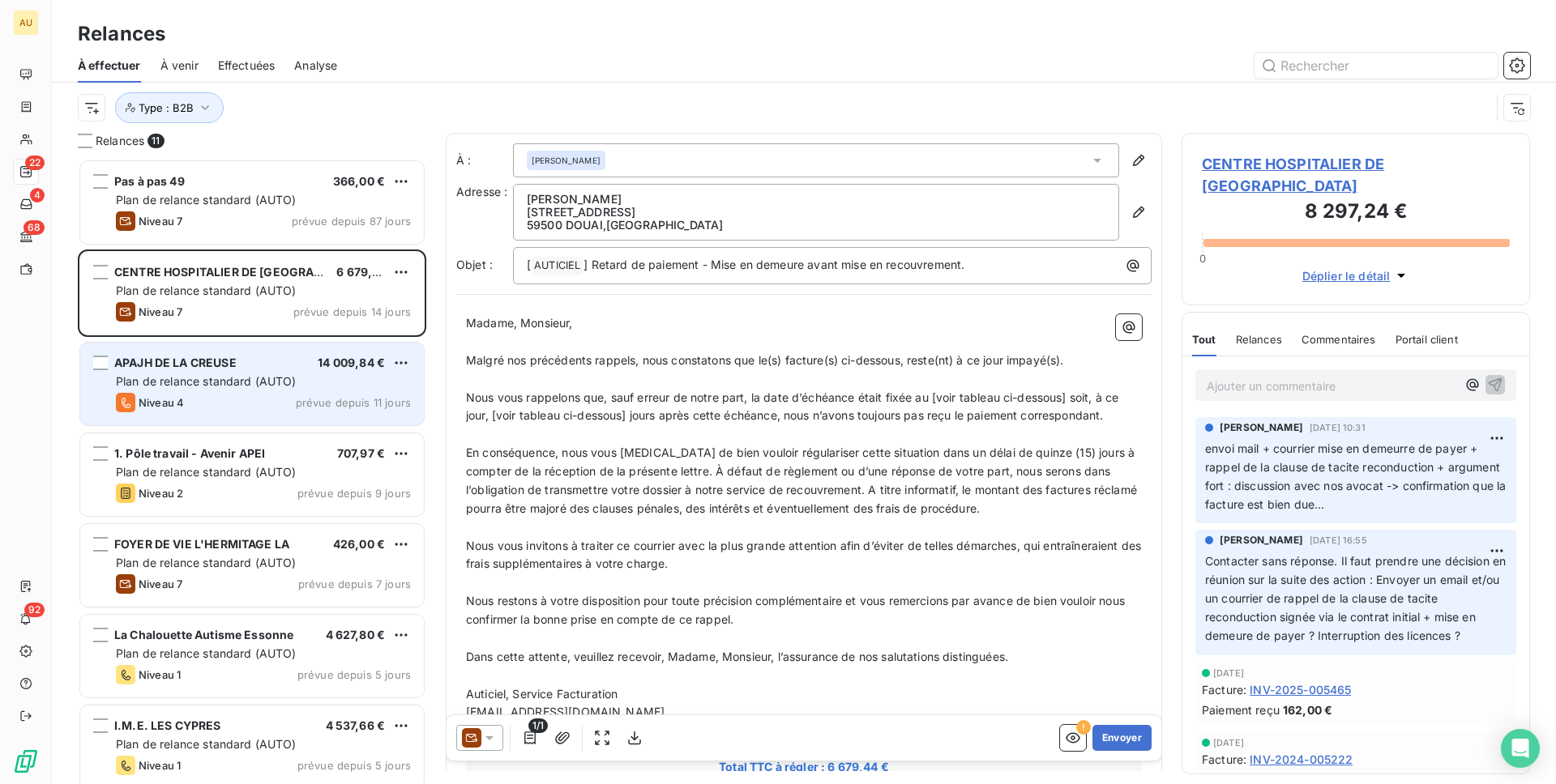
click at [273, 378] on span "Plan de relance standard (AUTO)" at bounding box center [206, 381] width 180 height 14
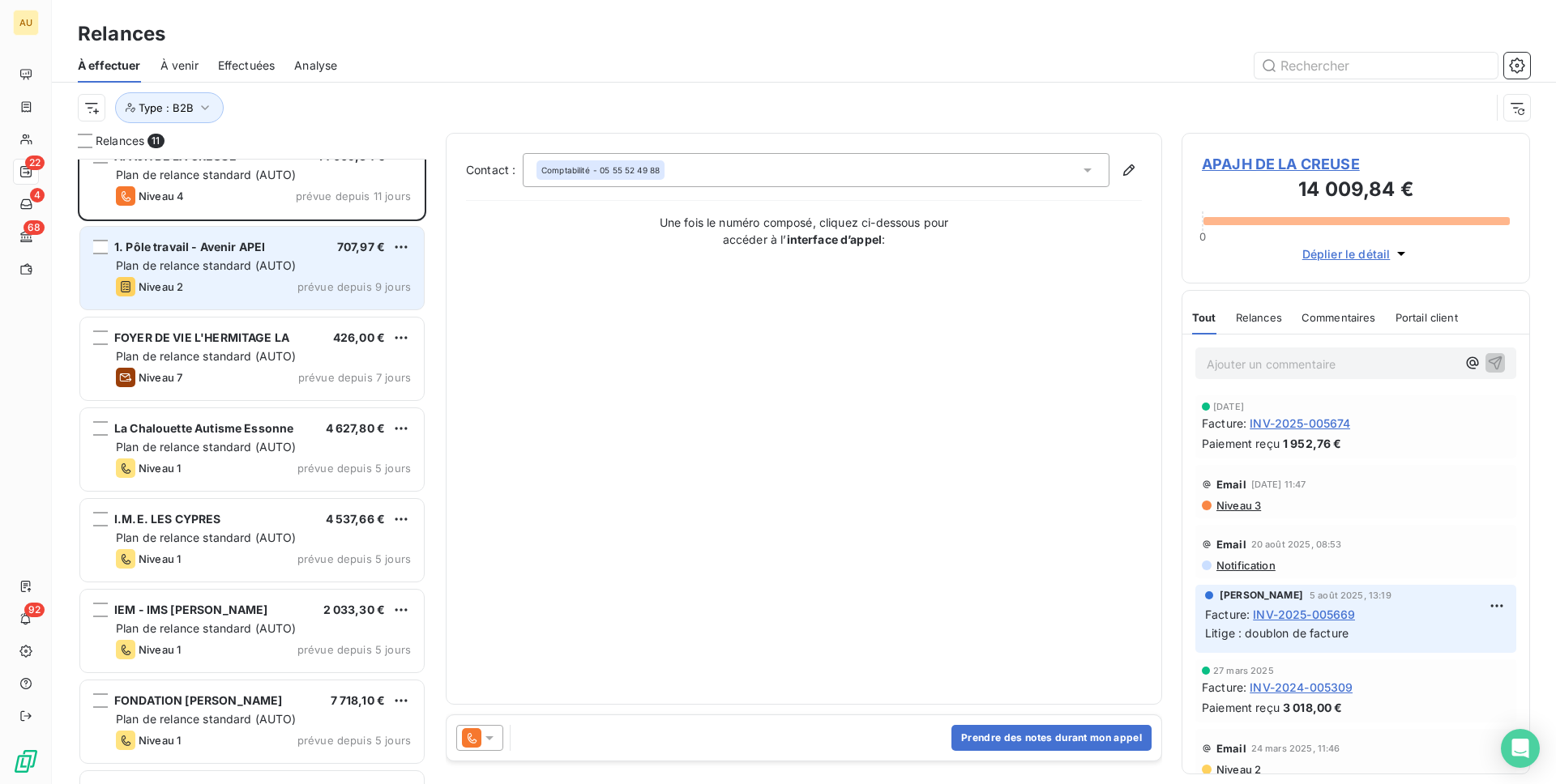
scroll to position [121, 0]
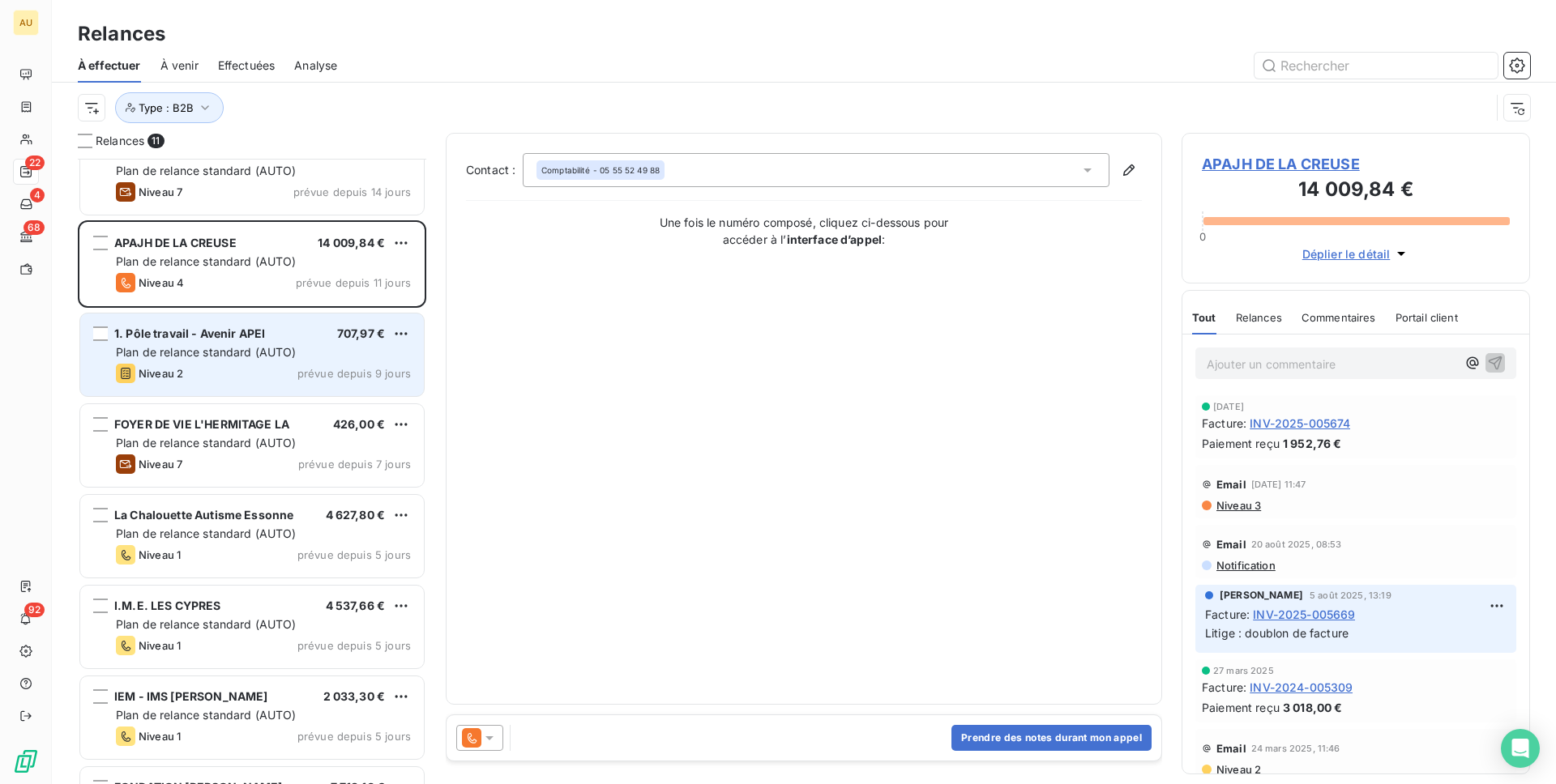
click at [258, 369] on div "Niveau 2 prévue depuis 9 jours" at bounding box center [263, 373] width 295 height 19
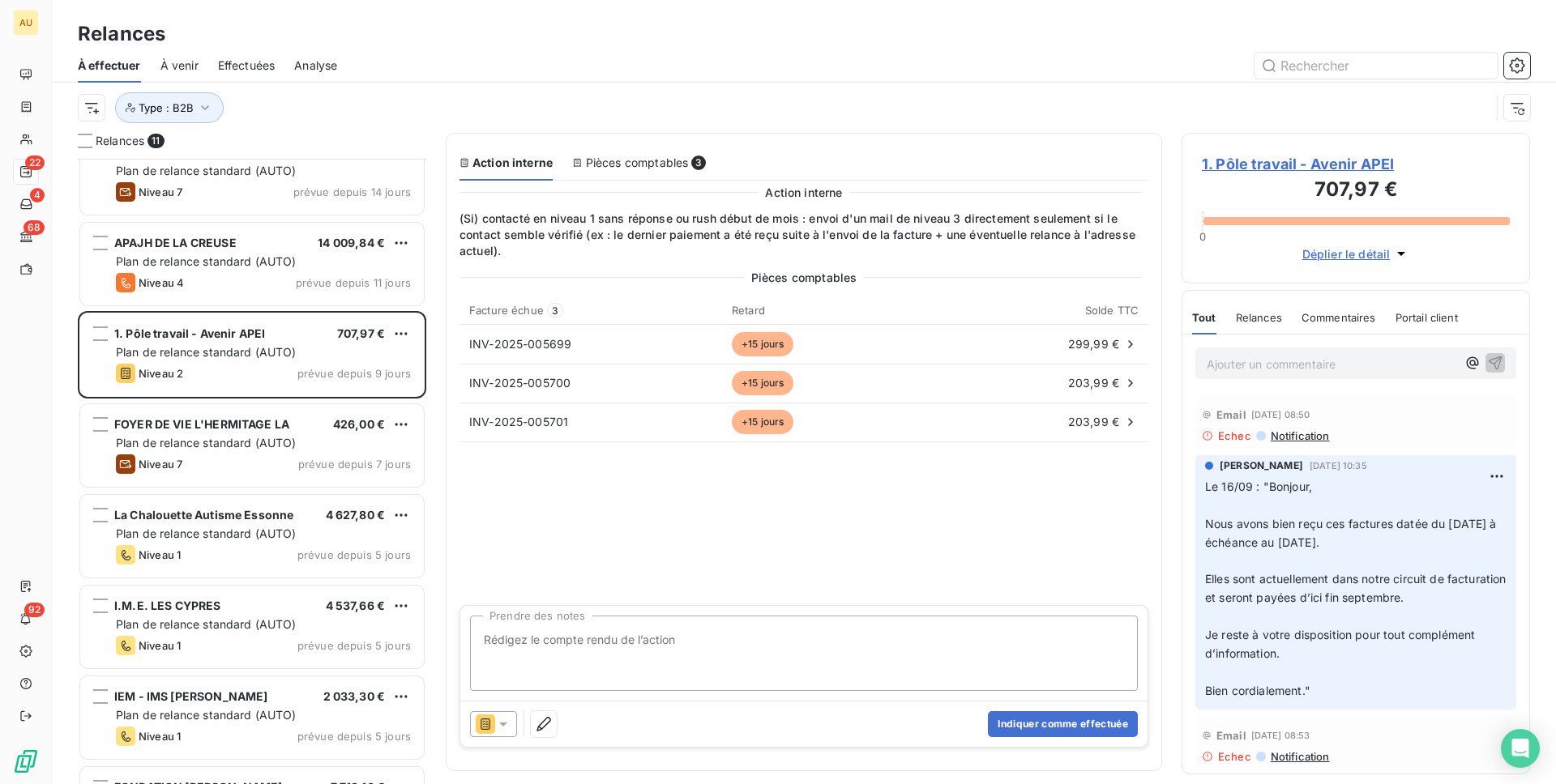
click at [1305, 436] on span "Notification" at bounding box center [1300, 436] width 61 height 13
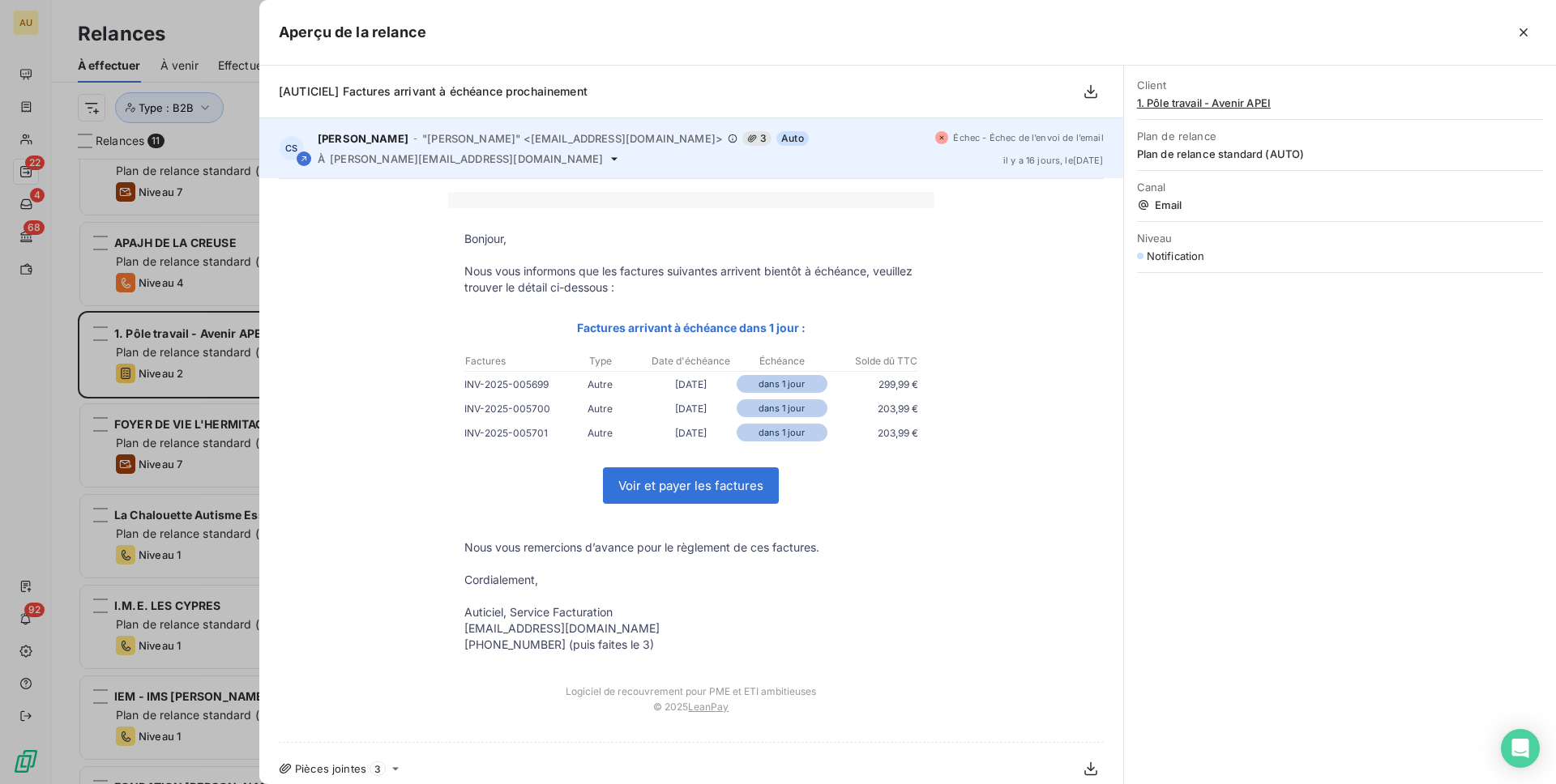
click at [611, 157] on icon at bounding box center [614, 159] width 6 height 4
click at [608, 156] on icon at bounding box center [614, 159] width 13 height 13
click at [608, 155] on icon at bounding box center [614, 159] width 13 height 13
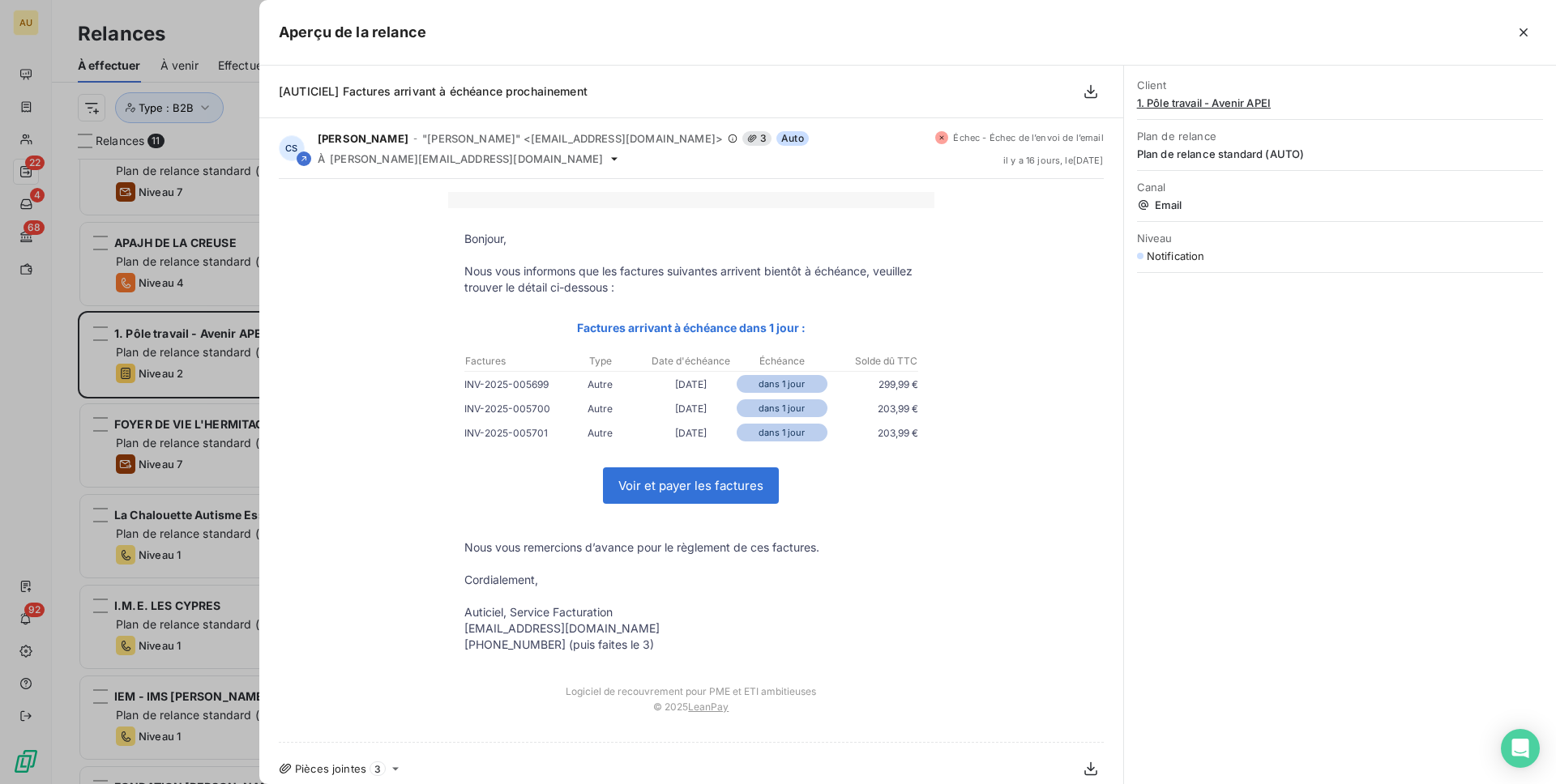
click at [145, 464] on div at bounding box center [778, 392] width 1556 height 784
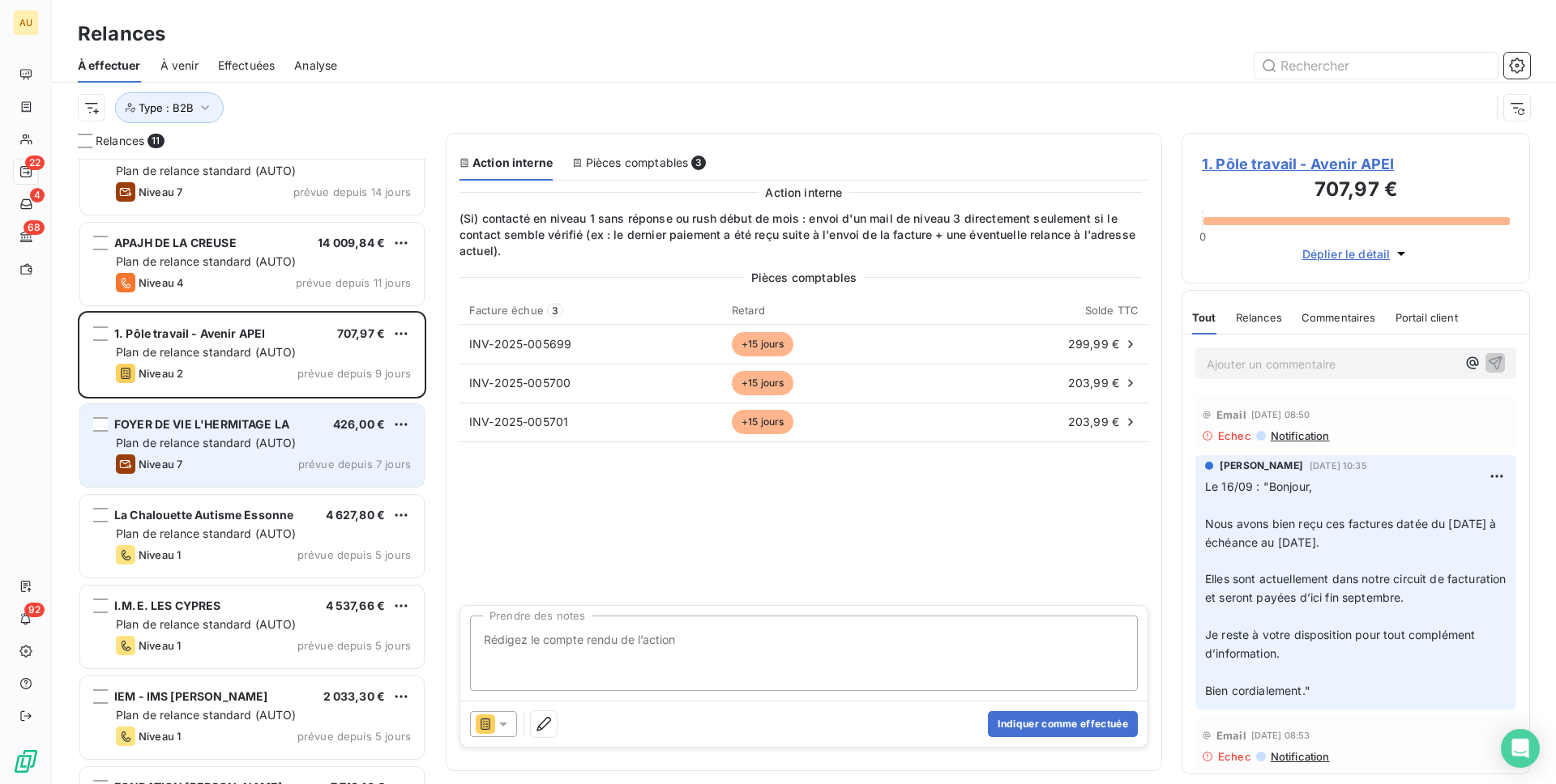
scroll to position [374, 0]
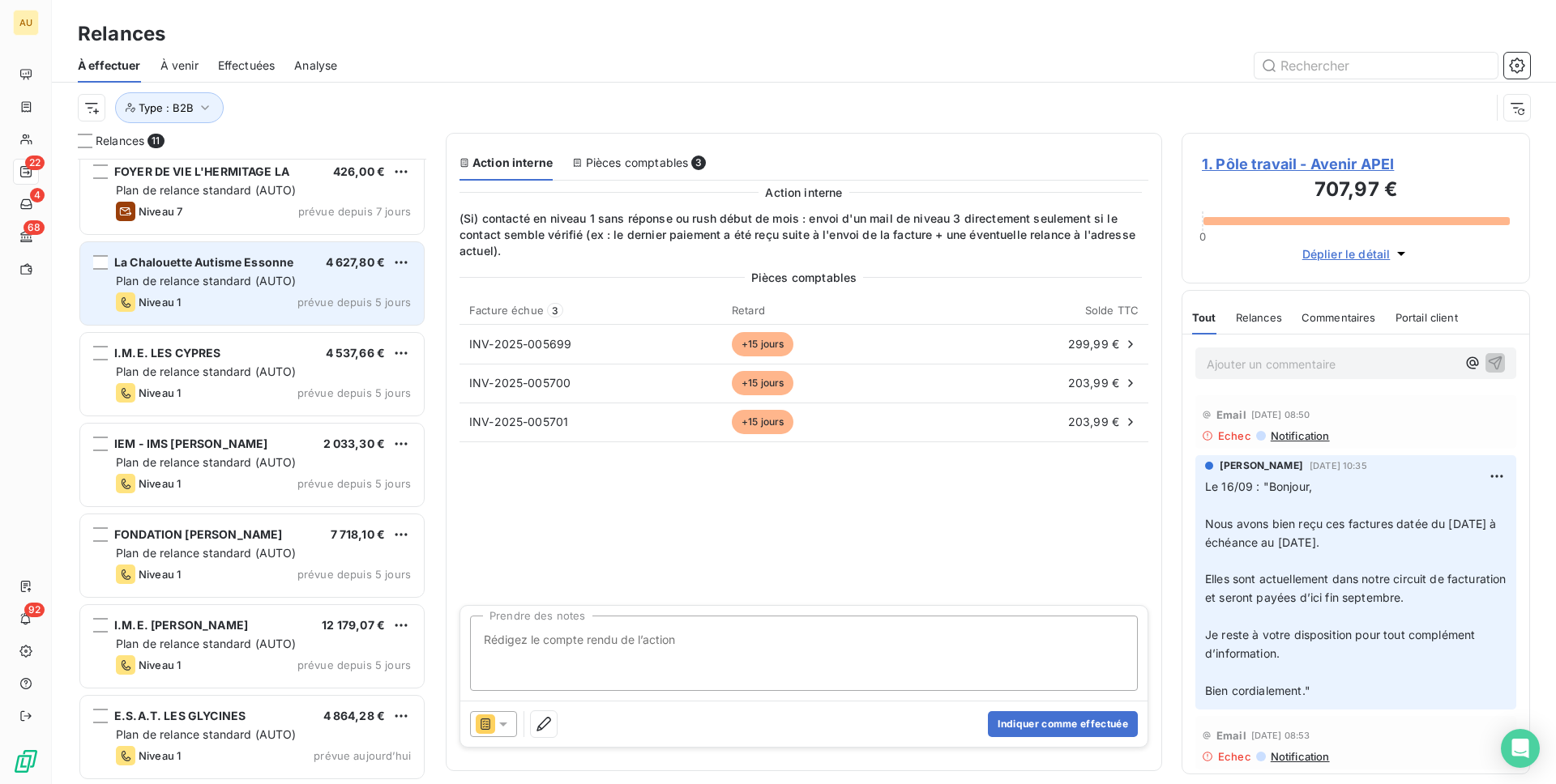
click at [252, 311] on div "Niveau 1 prévue depuis 5 jours" at bounding box center [263, 302] width 295 height 19
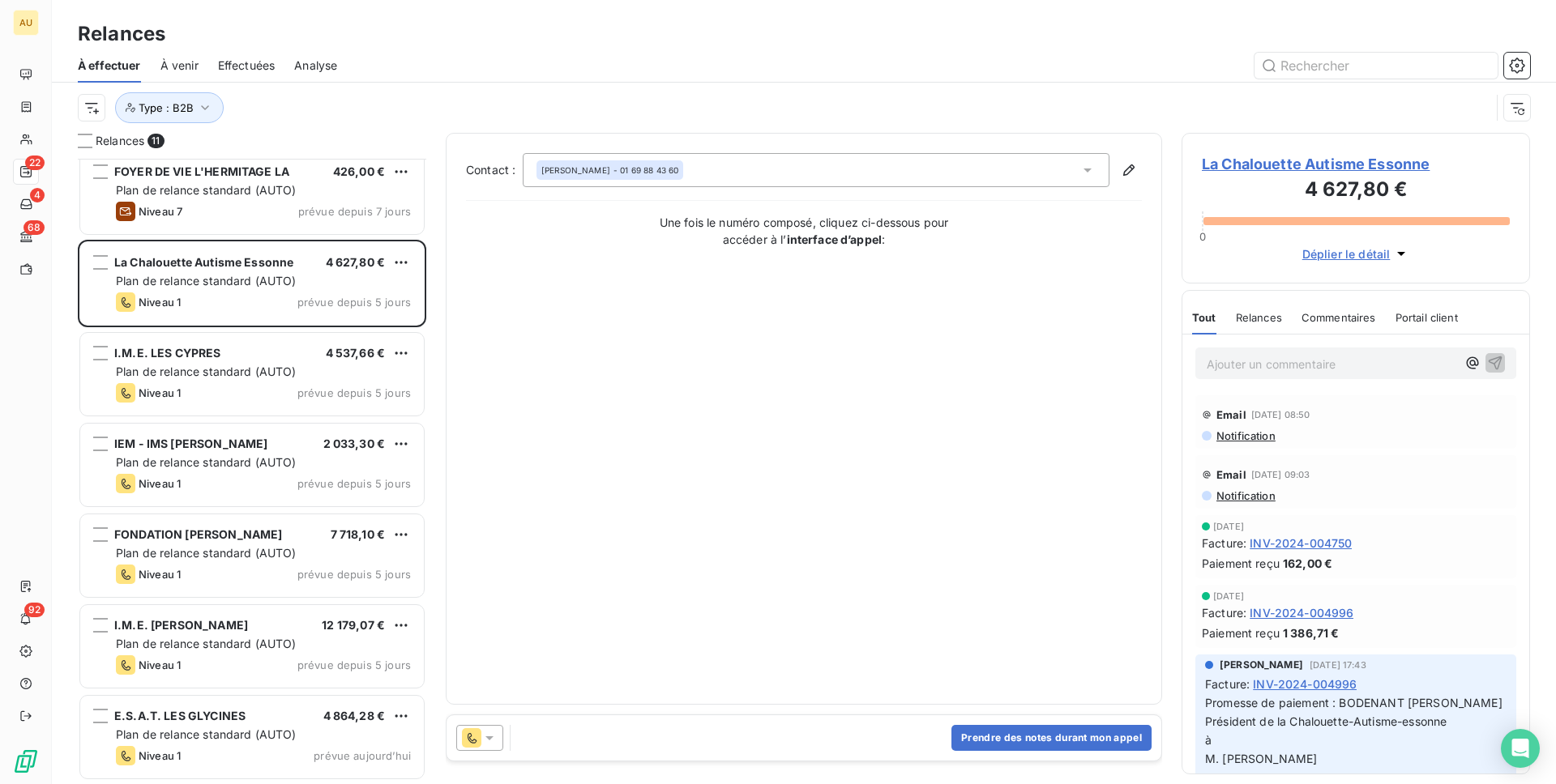
click at [473, 724] on icon at bounding box center [471, 737] width 19 height 19
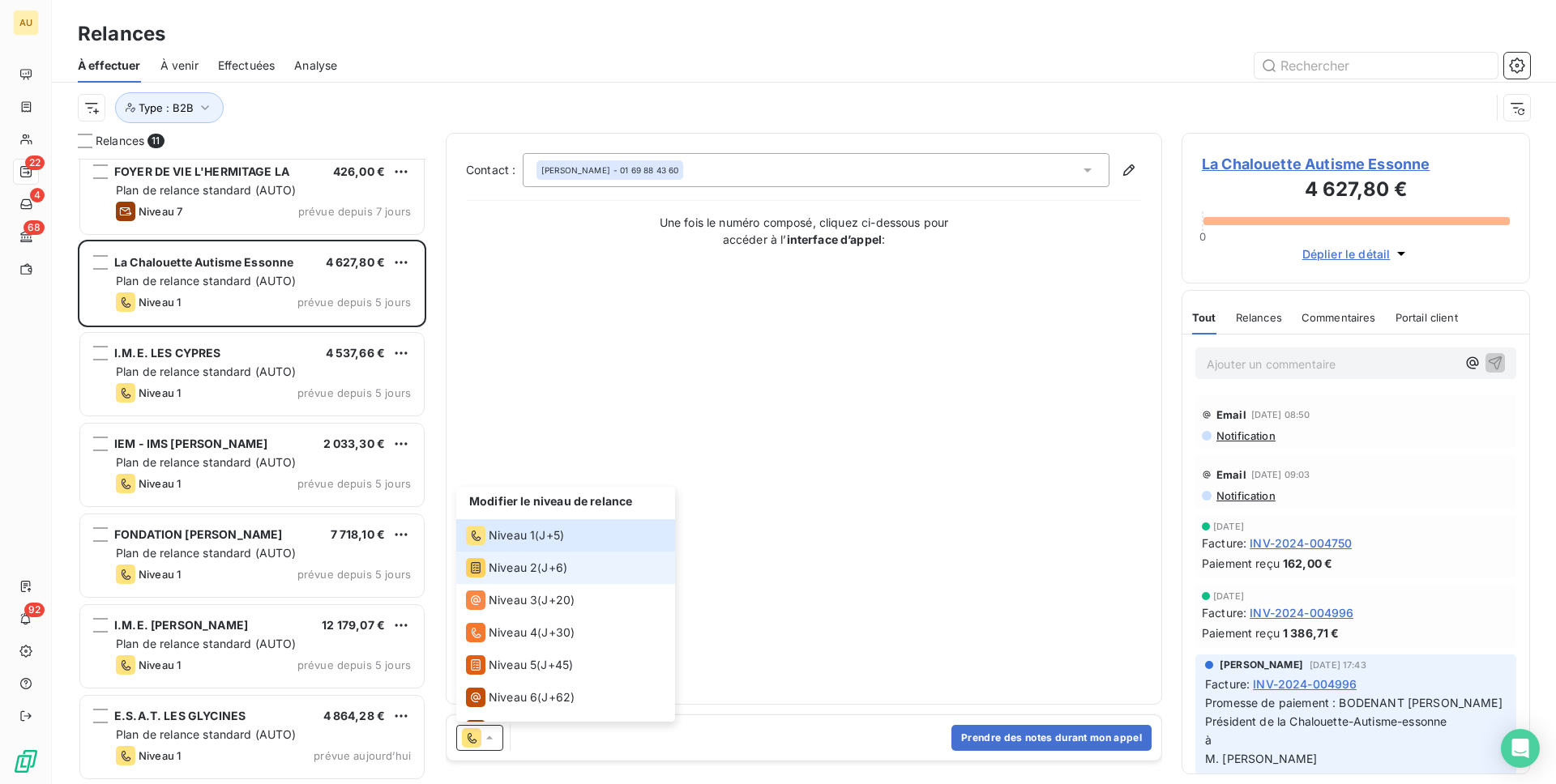
click at [550, 568] on span "J+6 )" at bounding box center [554, 568] width 26 height 17
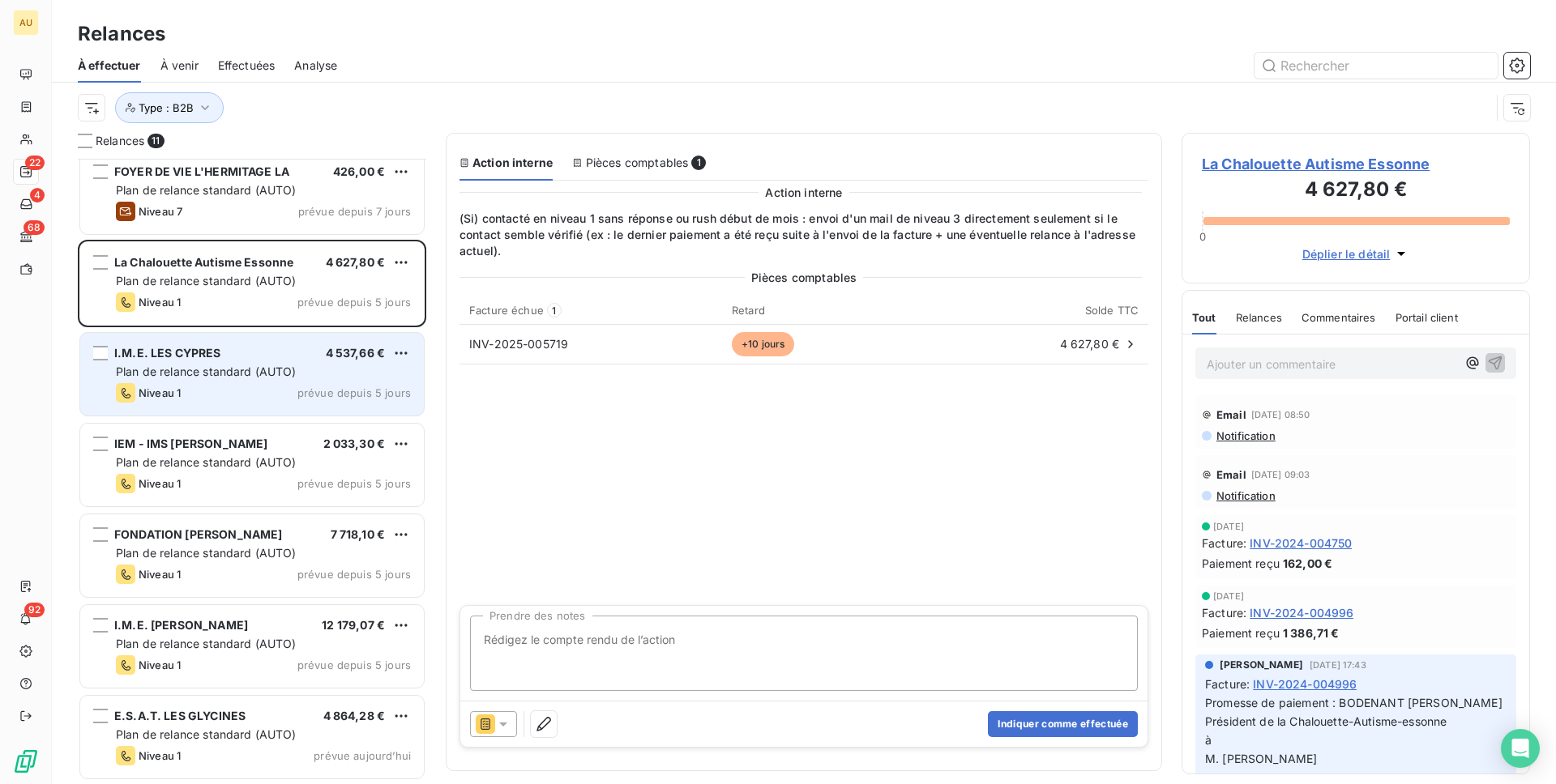
click at [282, 390] on div "Niveau 1 prévue depuis 5 jours" at bounding box center [263, 392] width 295 height 19
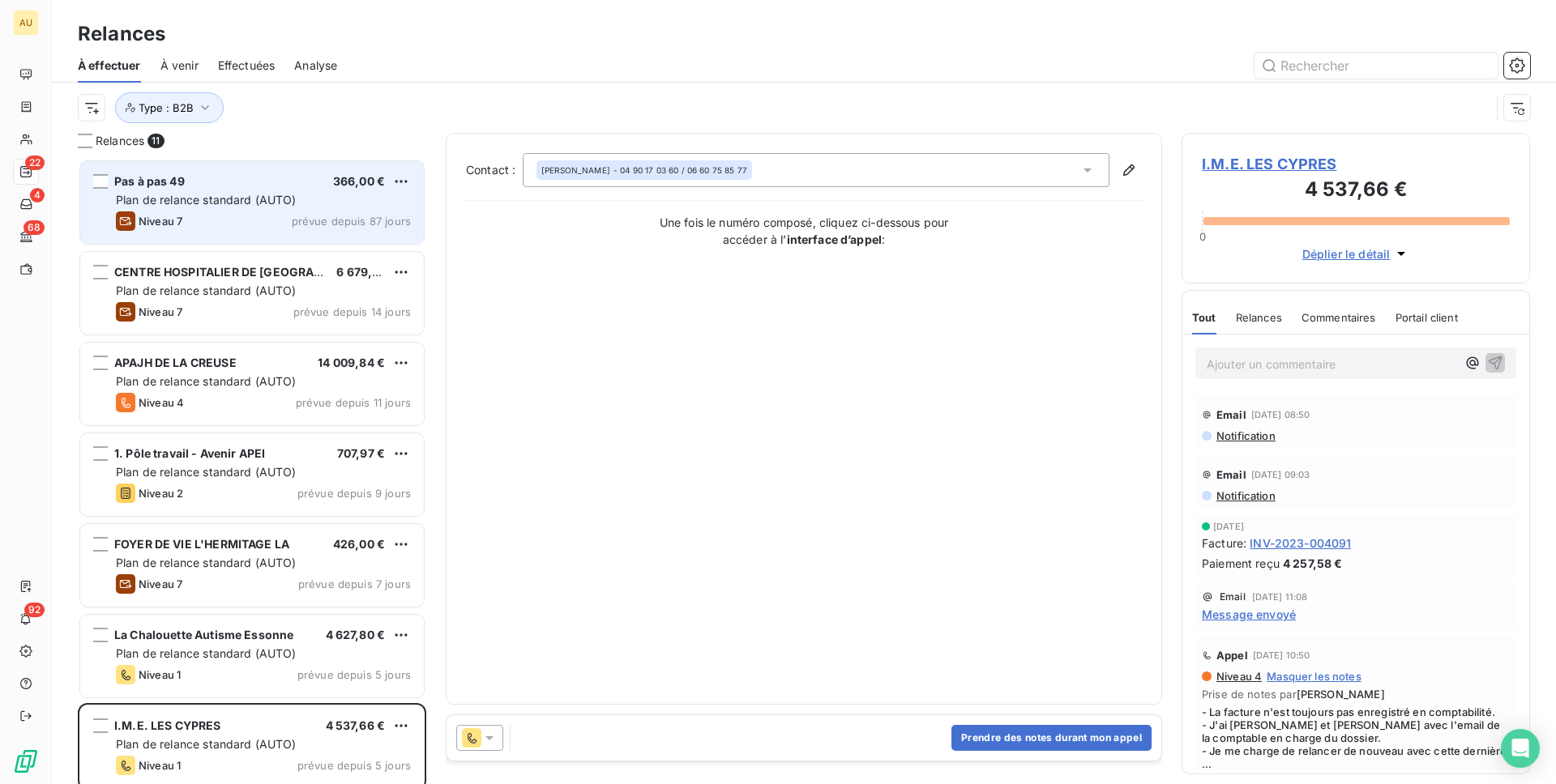
click at [211, 221] on div "Niveau 7 prévue depuis 87 jours" at bounding box center [263, 221] width 295 height 19
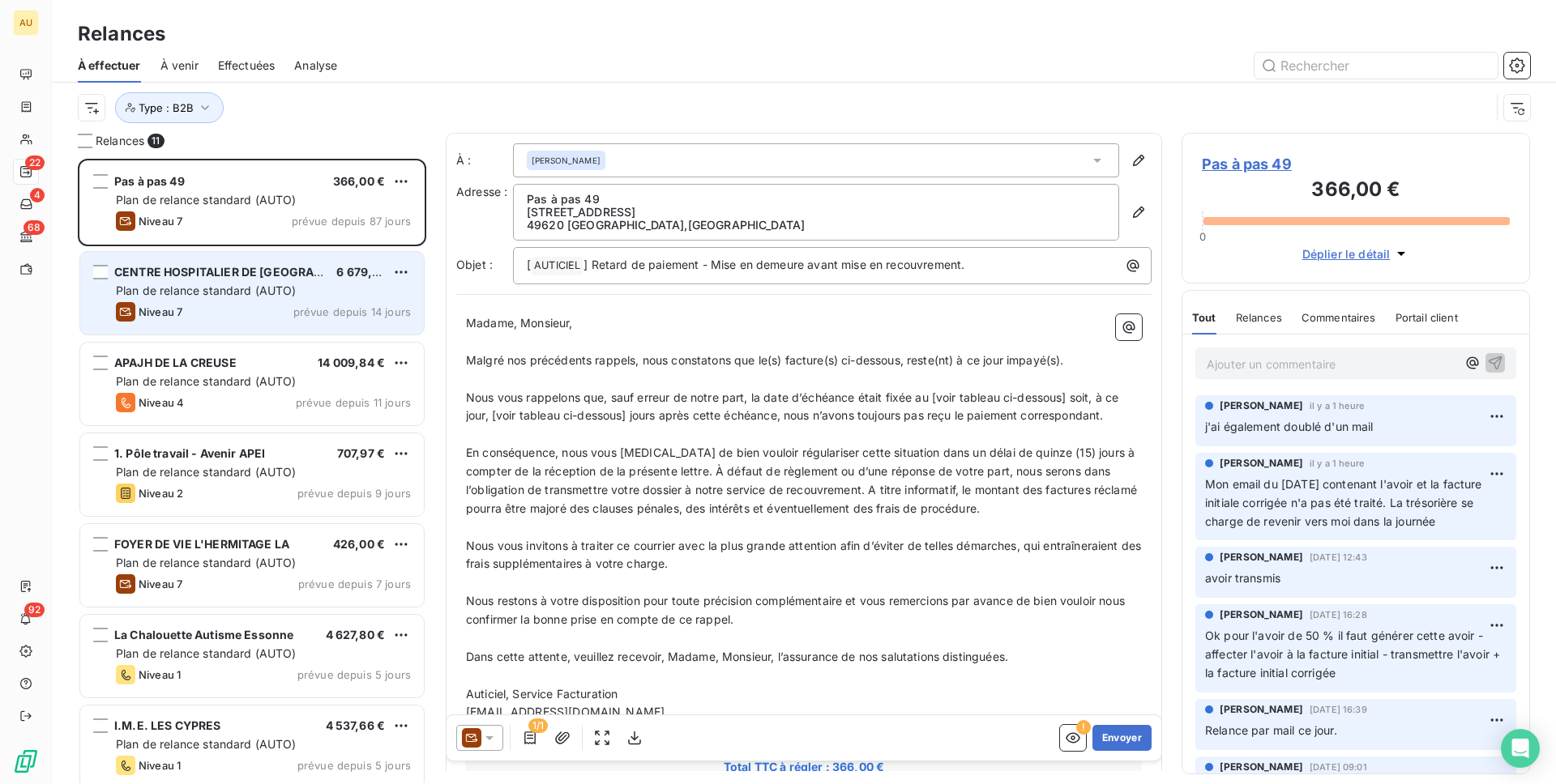
click at [230, 315] on div "Niveau 7 prévue depuis 14 jours" at bounding box center [263, 311] width 295 height 19
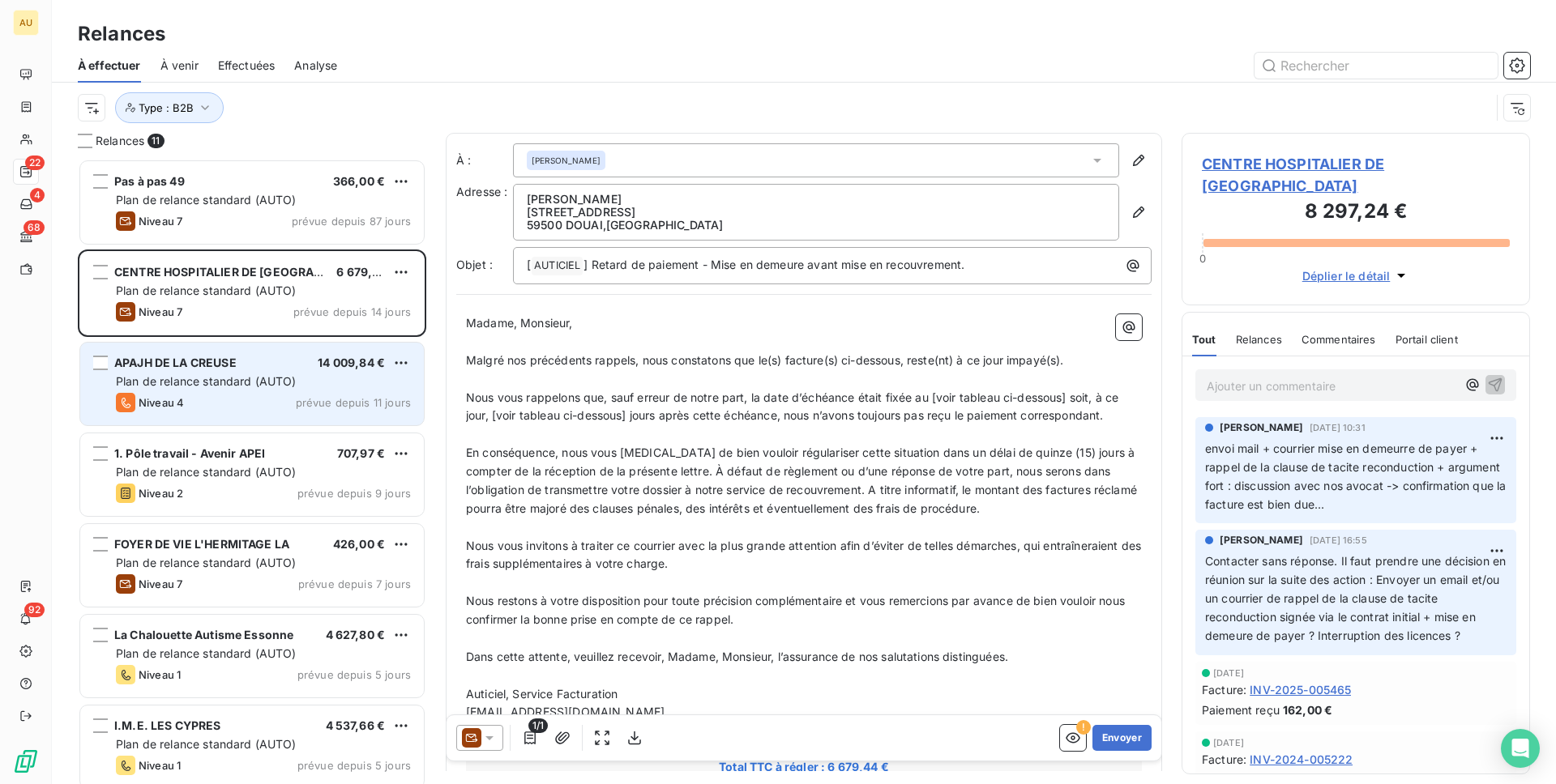
click at [258, 380] on span "Plan de relance standard (AUTO)" at bounding box center [206, 381] width 180 height 14
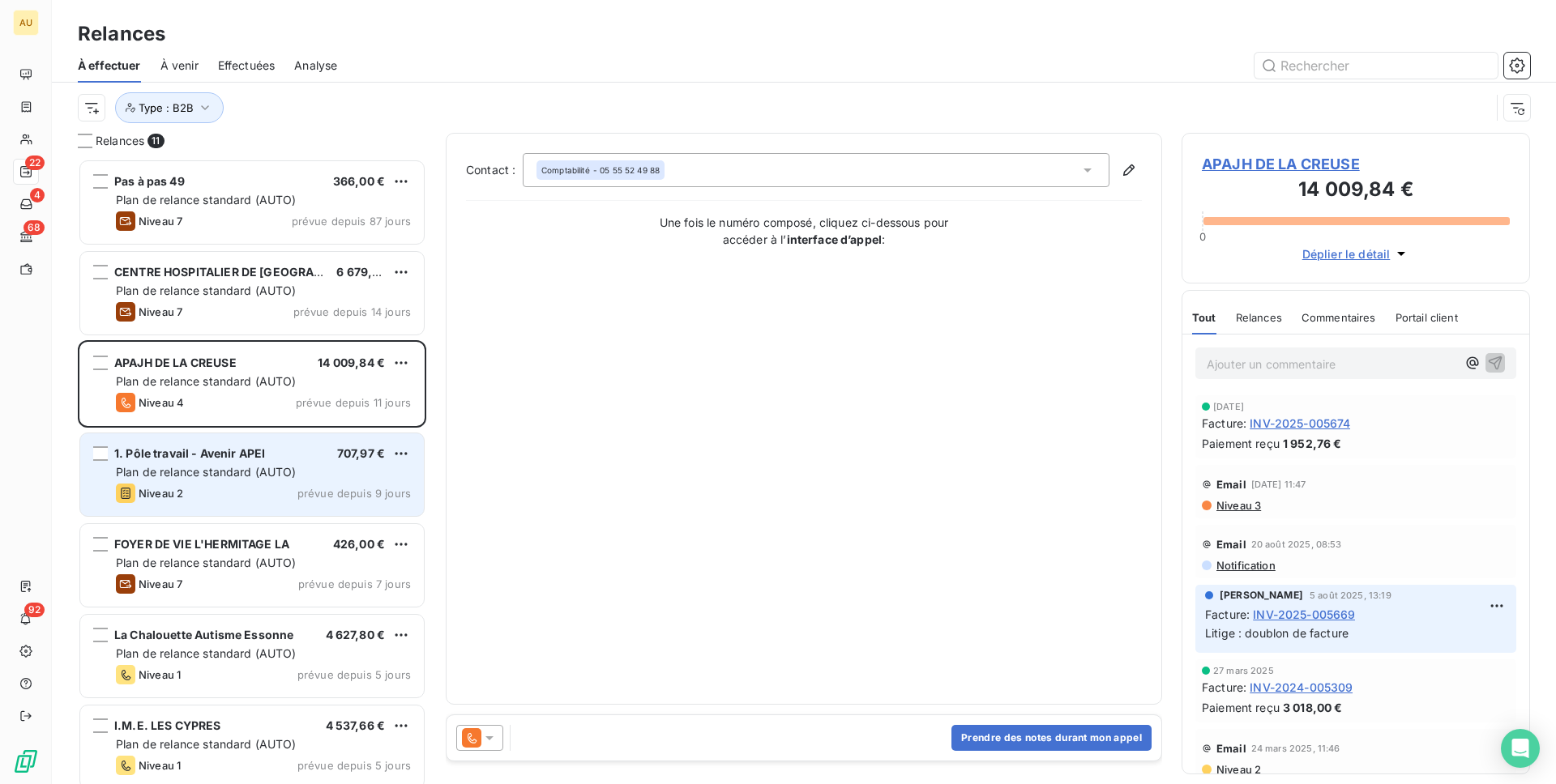
click at [259, 458] on span "1. Pôle travail - Avenir APEI" at bounding box center [190, 453] width 151 height 14
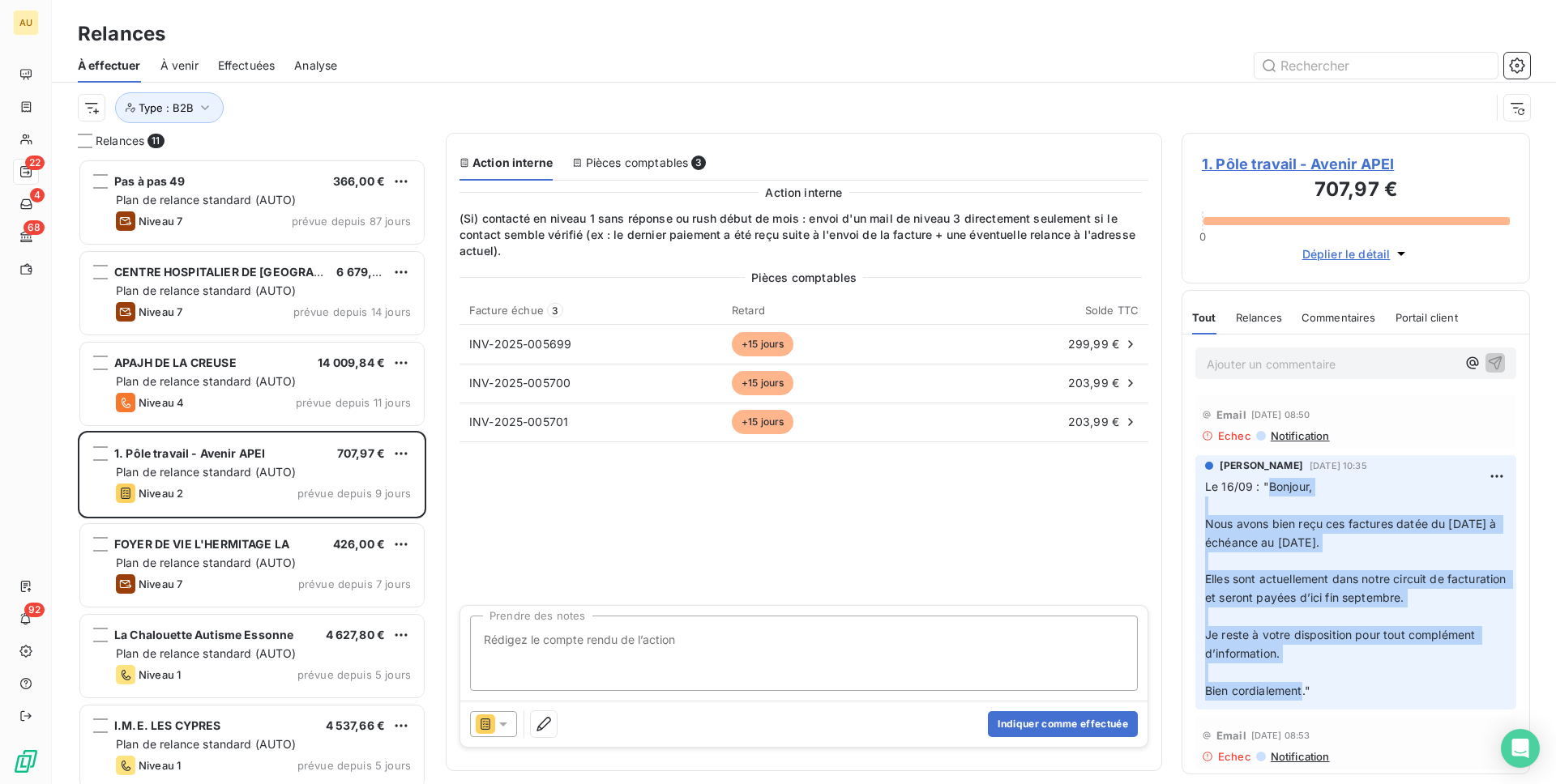
drag, startPoint x: 1269, startPoint y: 487, endPoint x: 1304, endPoint y: 699, distance: 214.9
click at [1304, 699] on p "Le 16/09 : "Bonjour, ﻿ Nous avons bien reçu ces factures datée du [DATE] à éché…" at bounding box center [1356, 589] width 302 height 223
click at [1370, 517] on span "Nous avons bien reçu ces factures datée du [DATE] à échéance au [DATE]." at bounding box center [1353, 533] width 295 height 32
drag, startPoint x: 1269, startPoint y: 489, endPoint x: 1313, endPoint y: 694, distance: 209.7
click at [1313, 694] on p "Le 16/09 : "Bonjour, ﻿ Nous avons bien reçu ces factures datée du [DATE] à éché…" at bounding box center [1356, 589] width 302 height 223
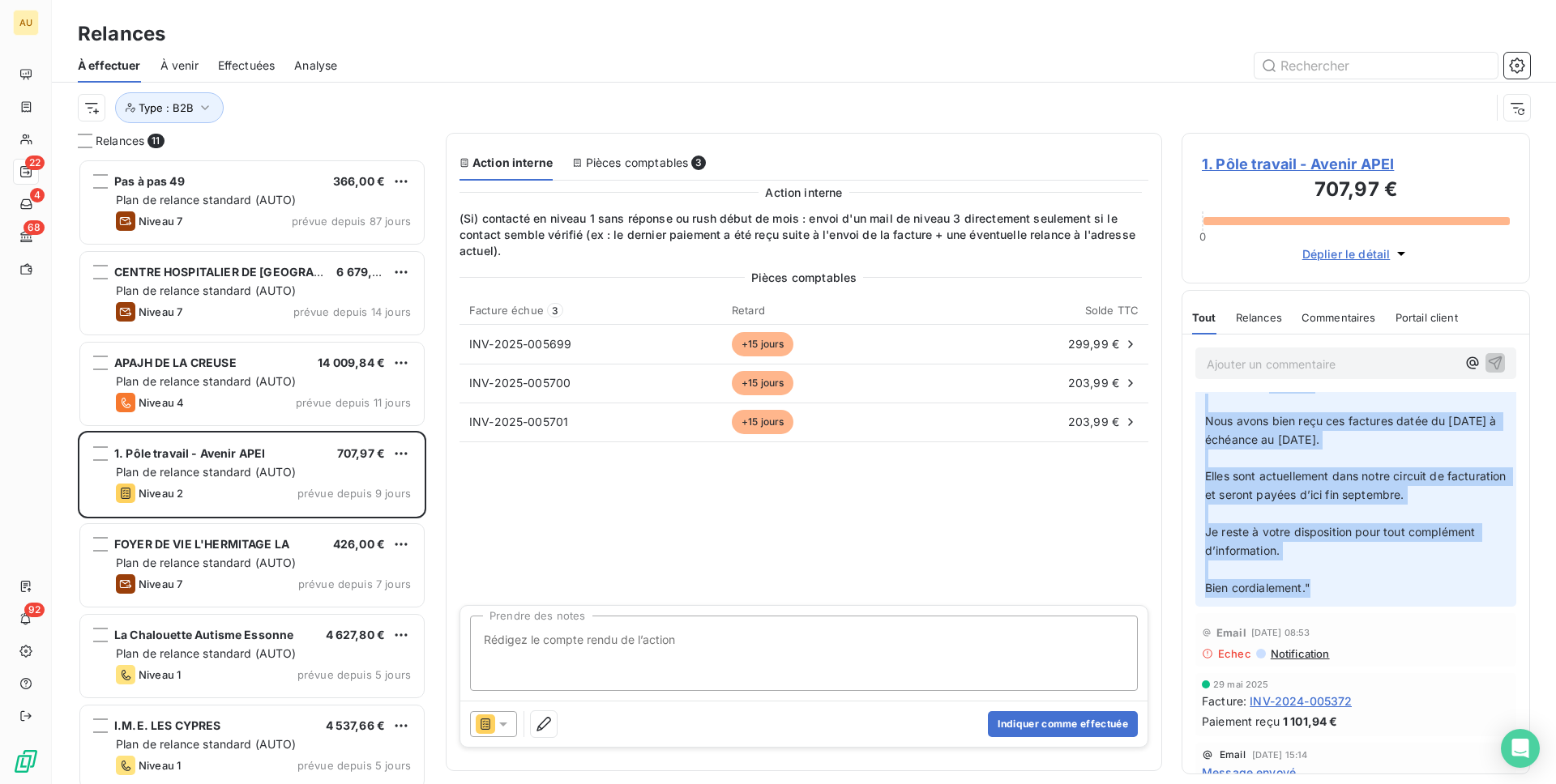
scroll to position [124, 0]
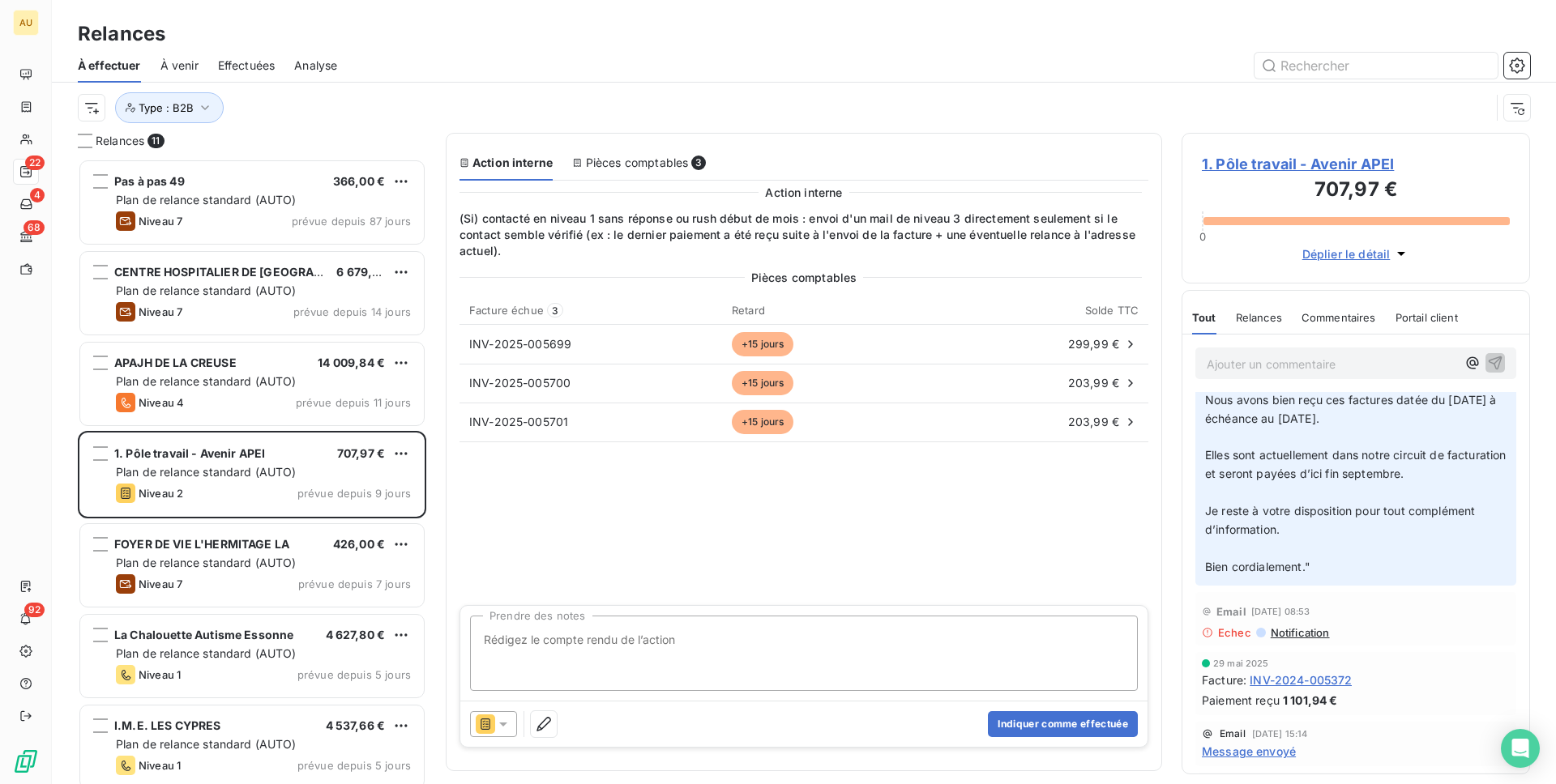
click at [1311, 636] on span "Notification" at bounding box center [1300, 633] width 61 height 13
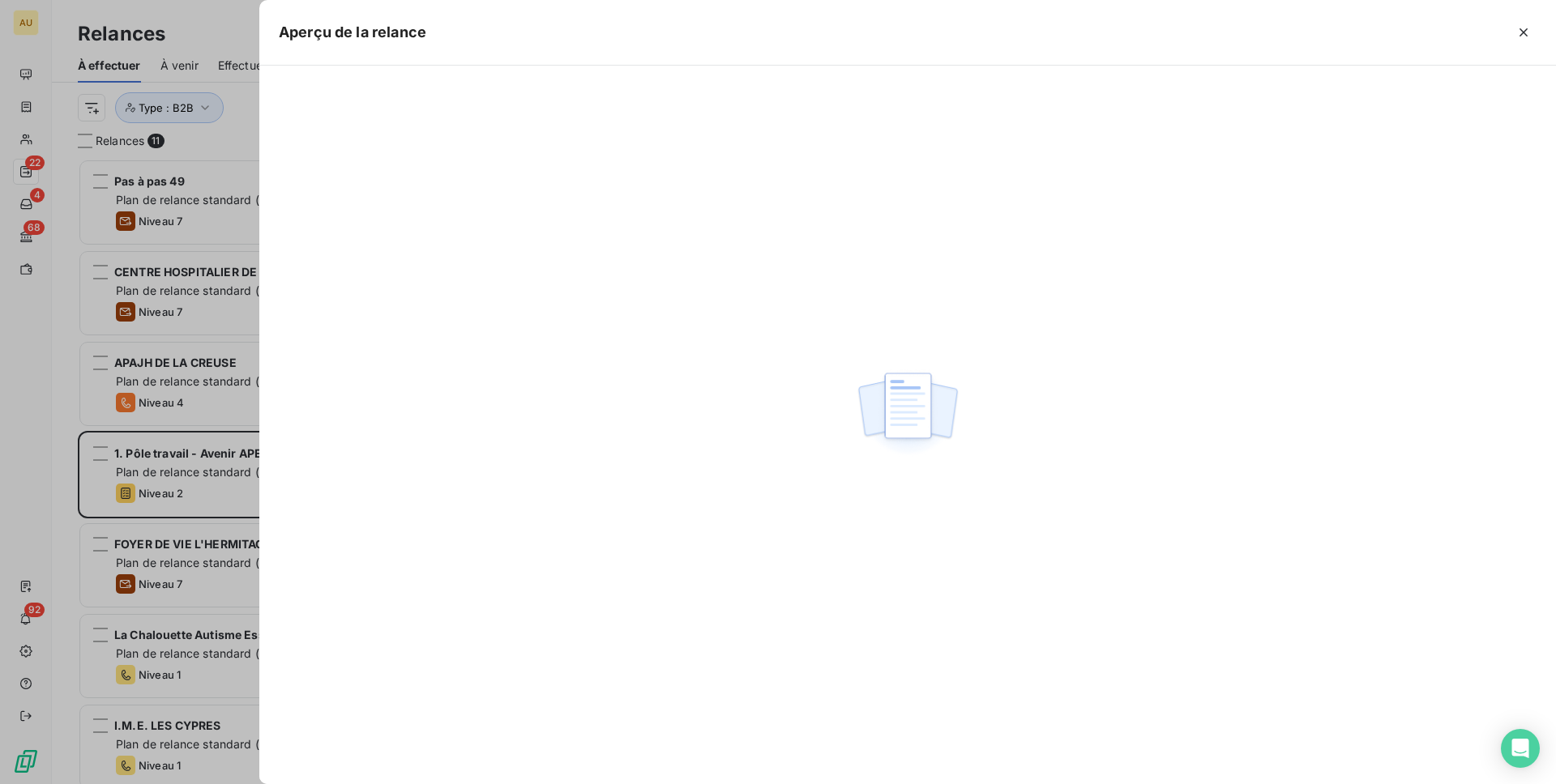
scroll to position [626, 349]
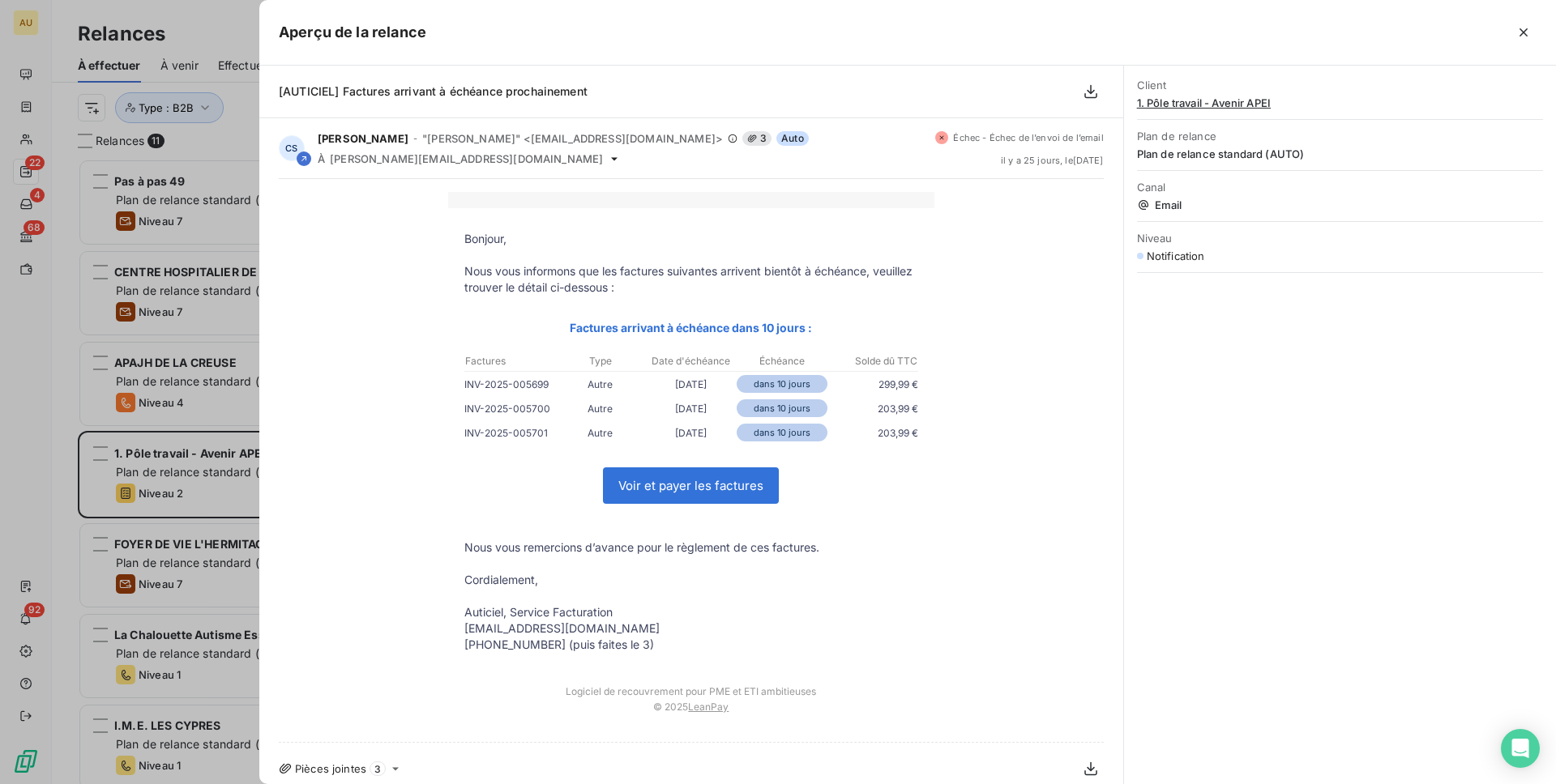
click at [260, 421] on div "Bonjour, Nous vous informons que les factures suivantes arrivent bientôt à éché…" at bounding box center [691, 487] width 865 height 616
click at [1529, 29] on icon "button" at bounding box center [1524, 32] width 17 height 17
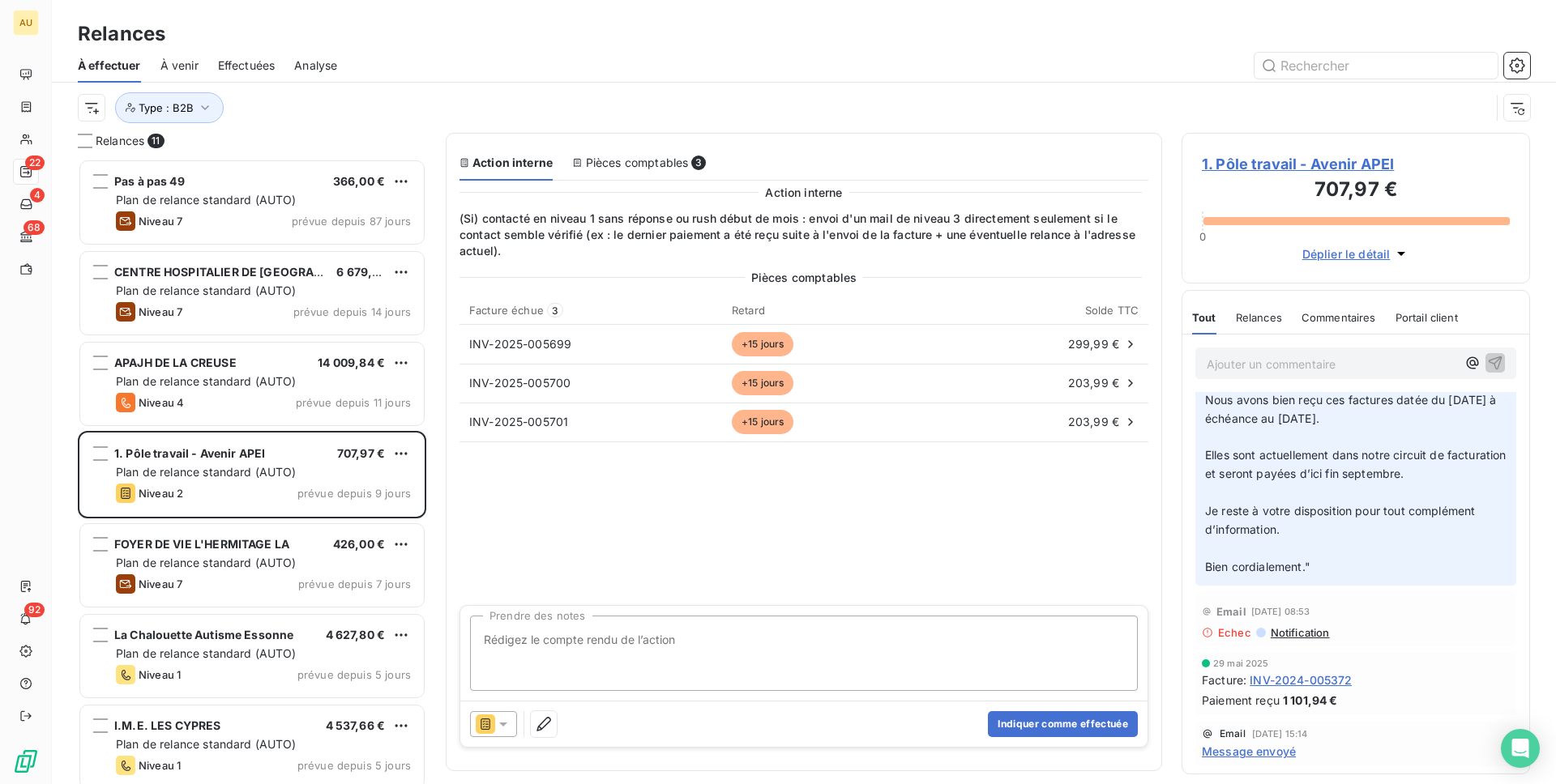
click at [1529, 29] on div "Relances" at bounding box center [804, 34] width 1504 height 29
click at [513, 662] on textarea "Prendre des notes" at bounding box center [804, 653] width 668 height 75
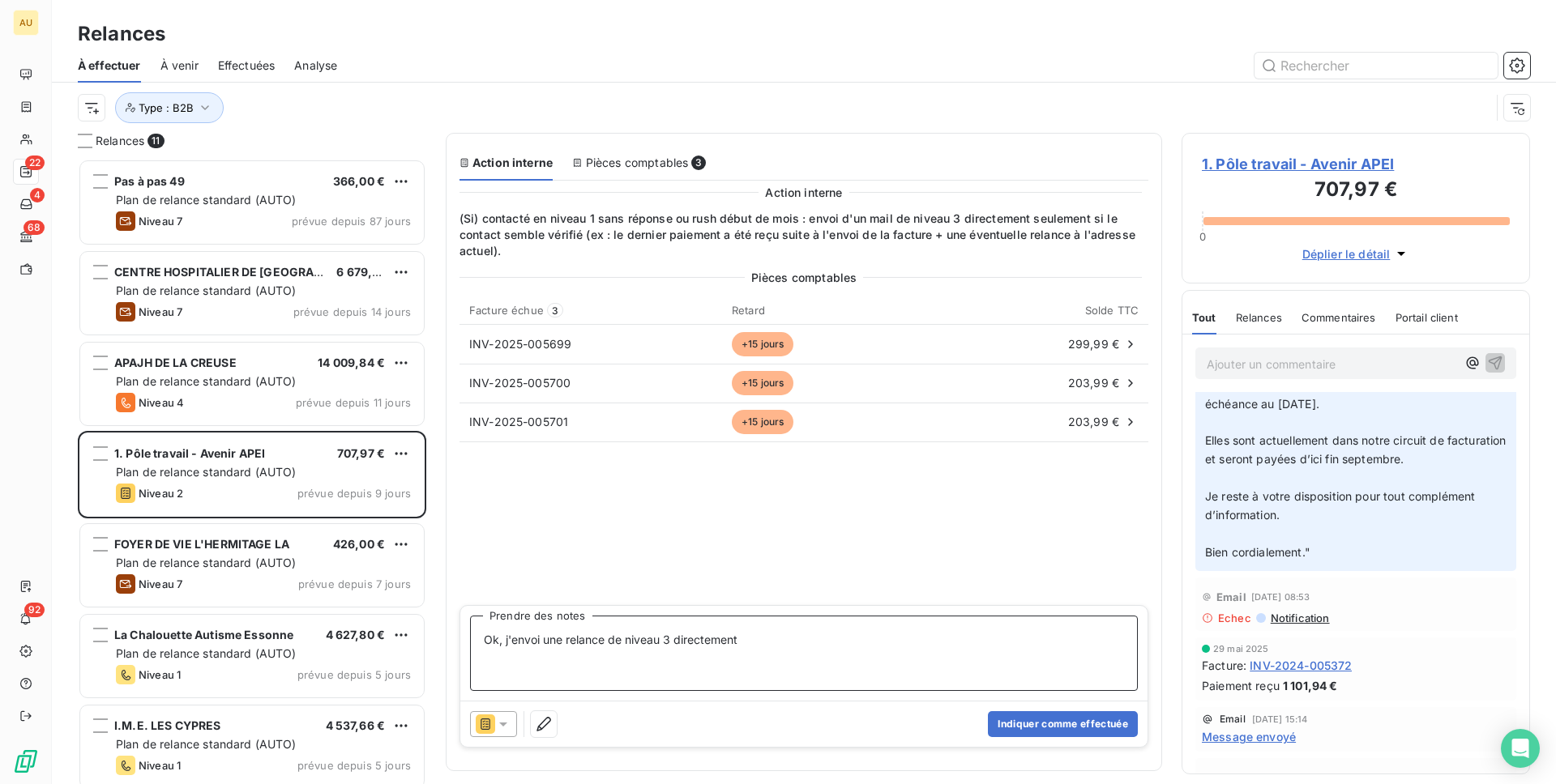
type textarea "Ok, j'envoi une relance de niveau 3 directement"
click at [1070, 723] on button "Indiquer comme effectuée" at bounding box center [1062, 724] width 150 height 26
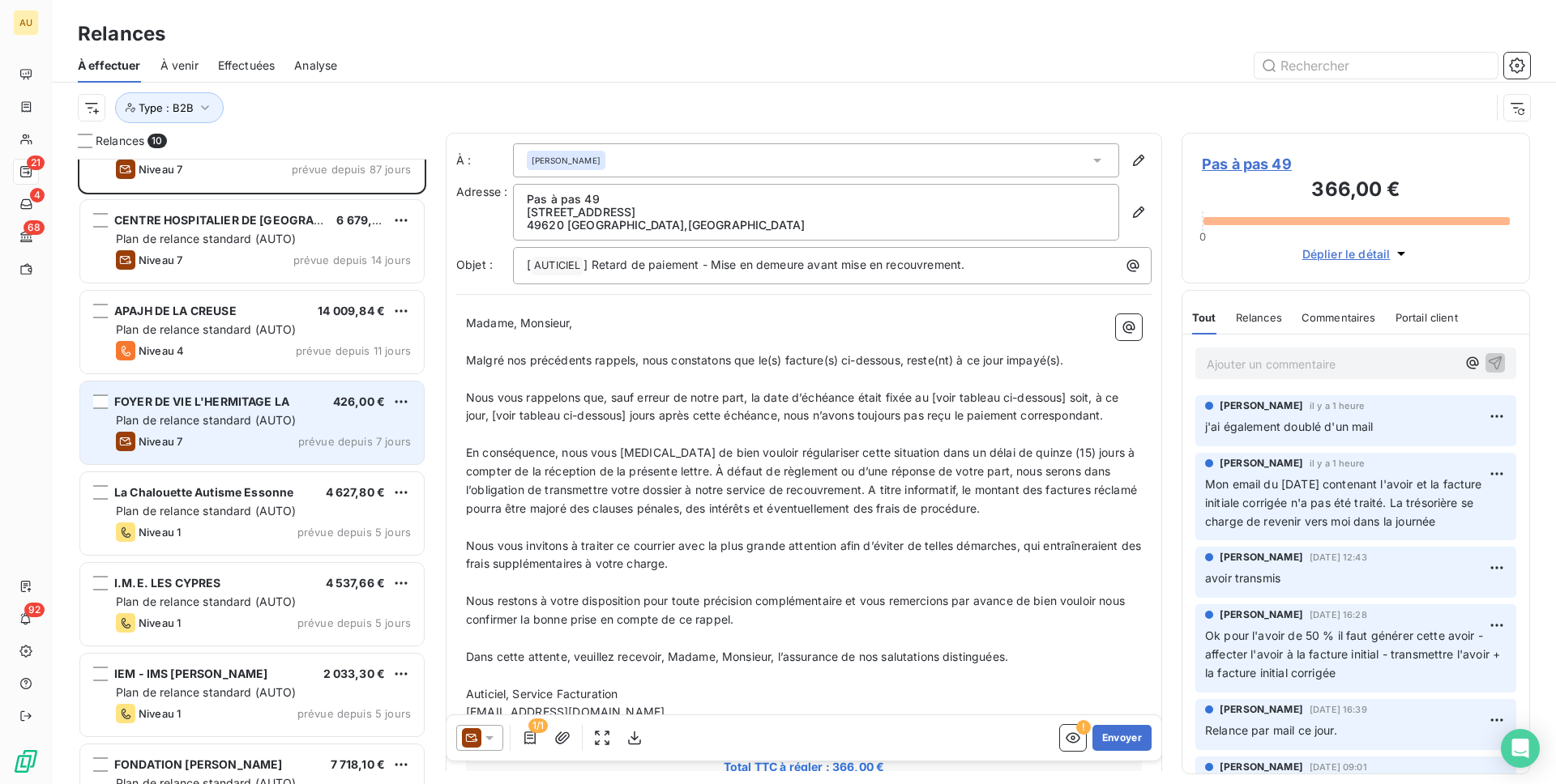
scroll to position [55, 0]
click at [258, 437] on div "Niveau 7 prévue depuis 7 jours" at bounding box center [263, 439] width 295 height 19
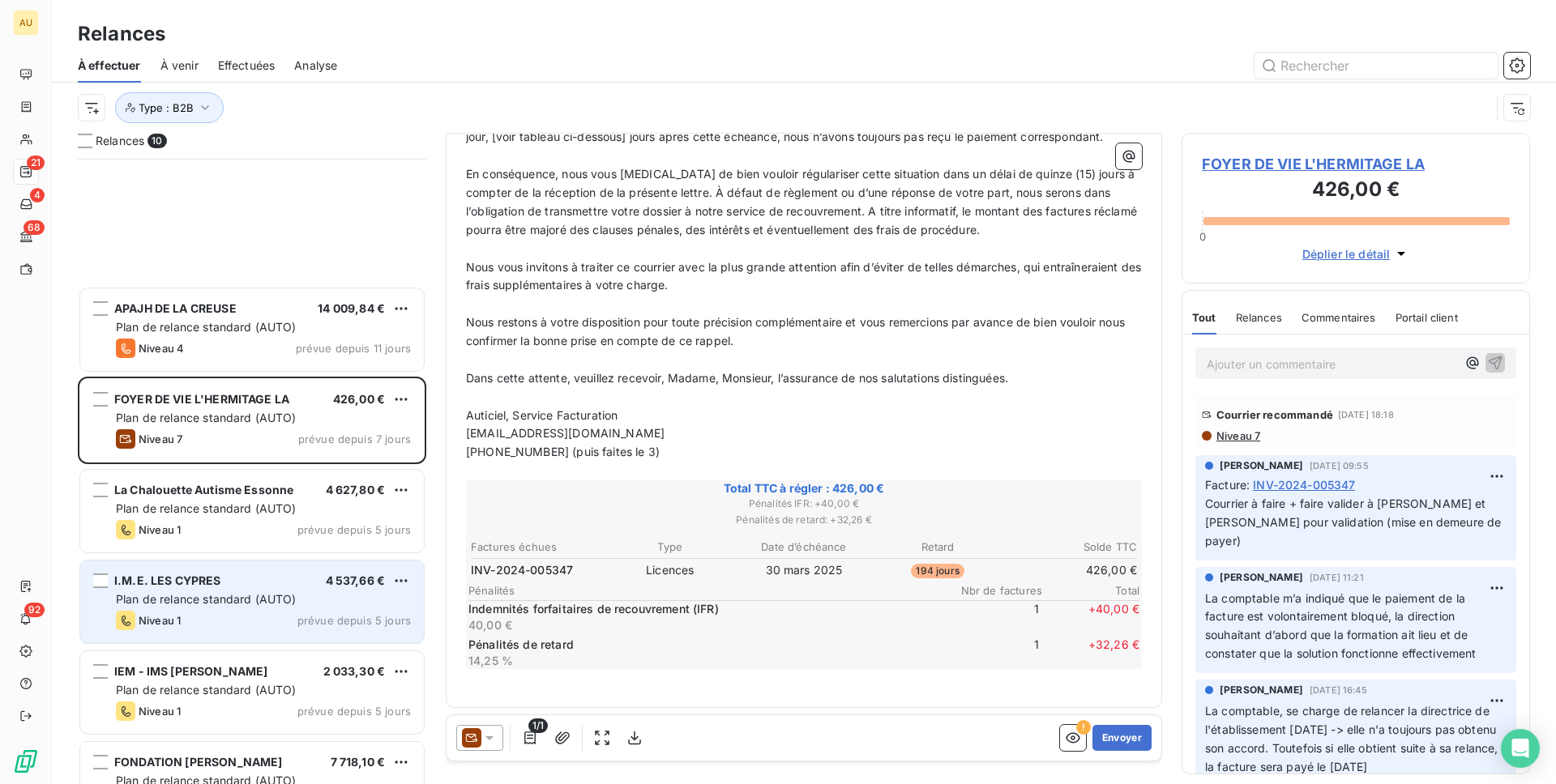
scroll to position [282, 0]
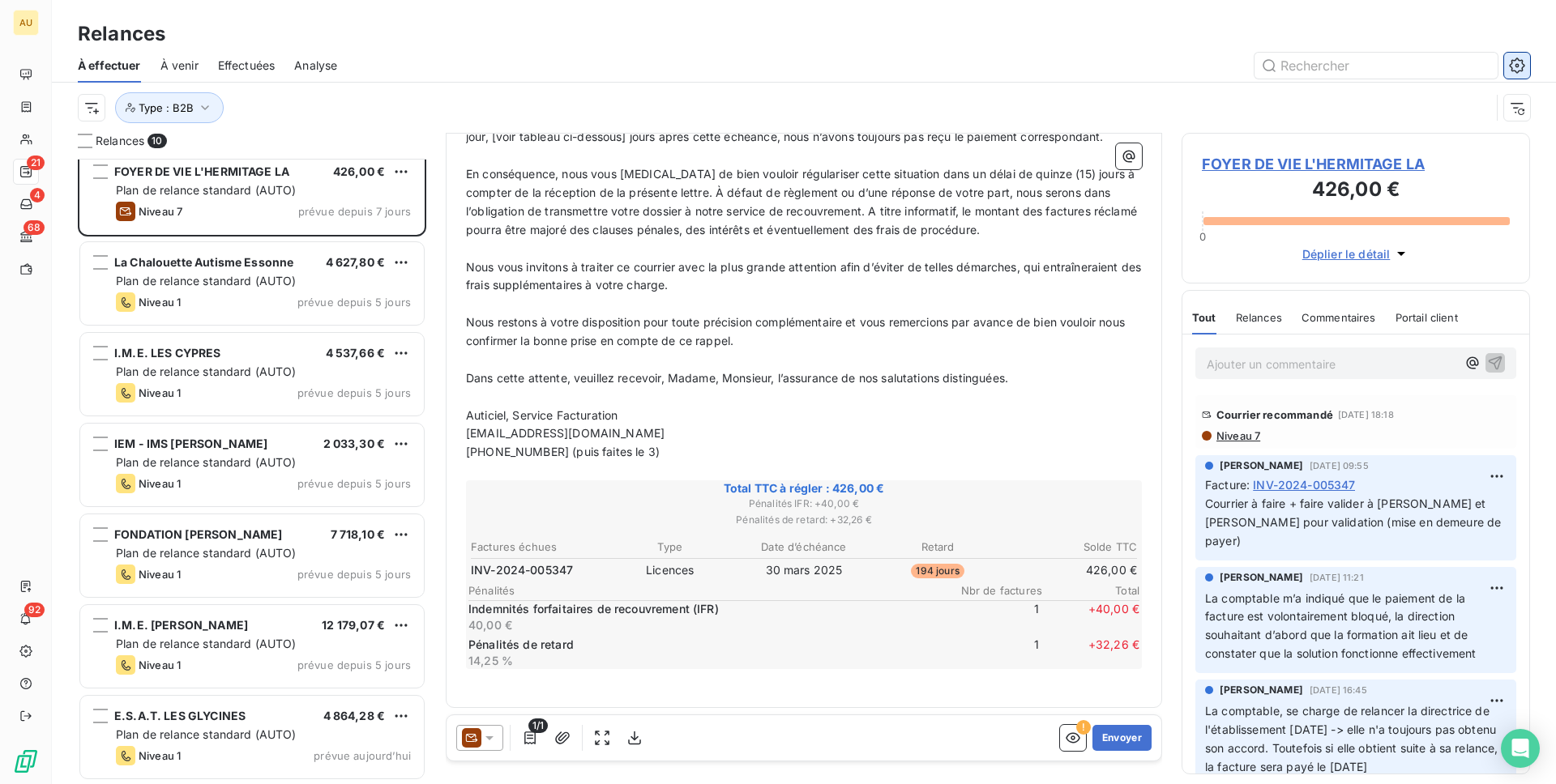
click at [1516, 63] on icon "button" at bounding box center [1517, 65] width 4 height 4
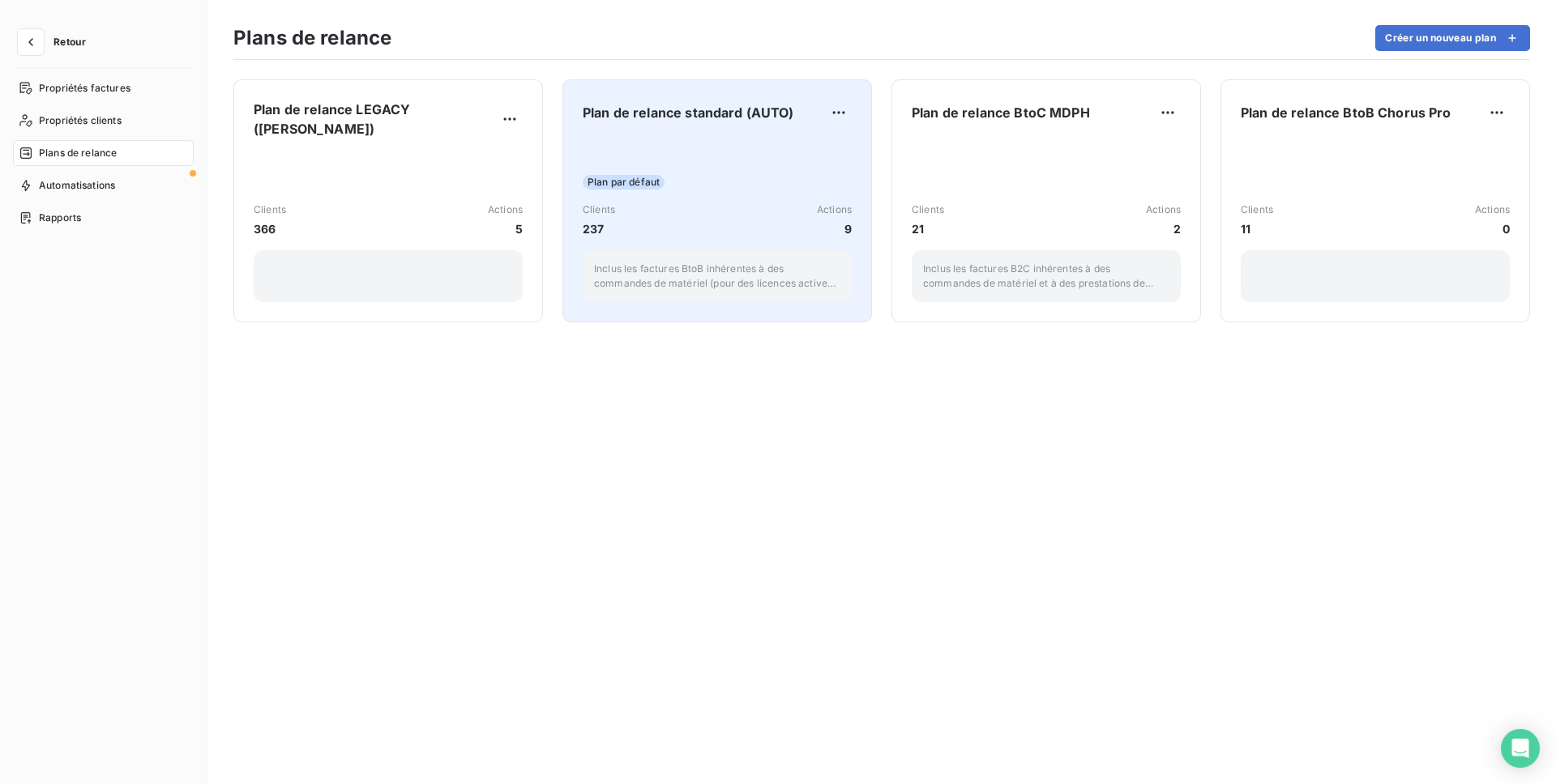
click at [691, 214] on div "Clients 237 Actions 9" at bounding box center [717, 220] width 269 height 35
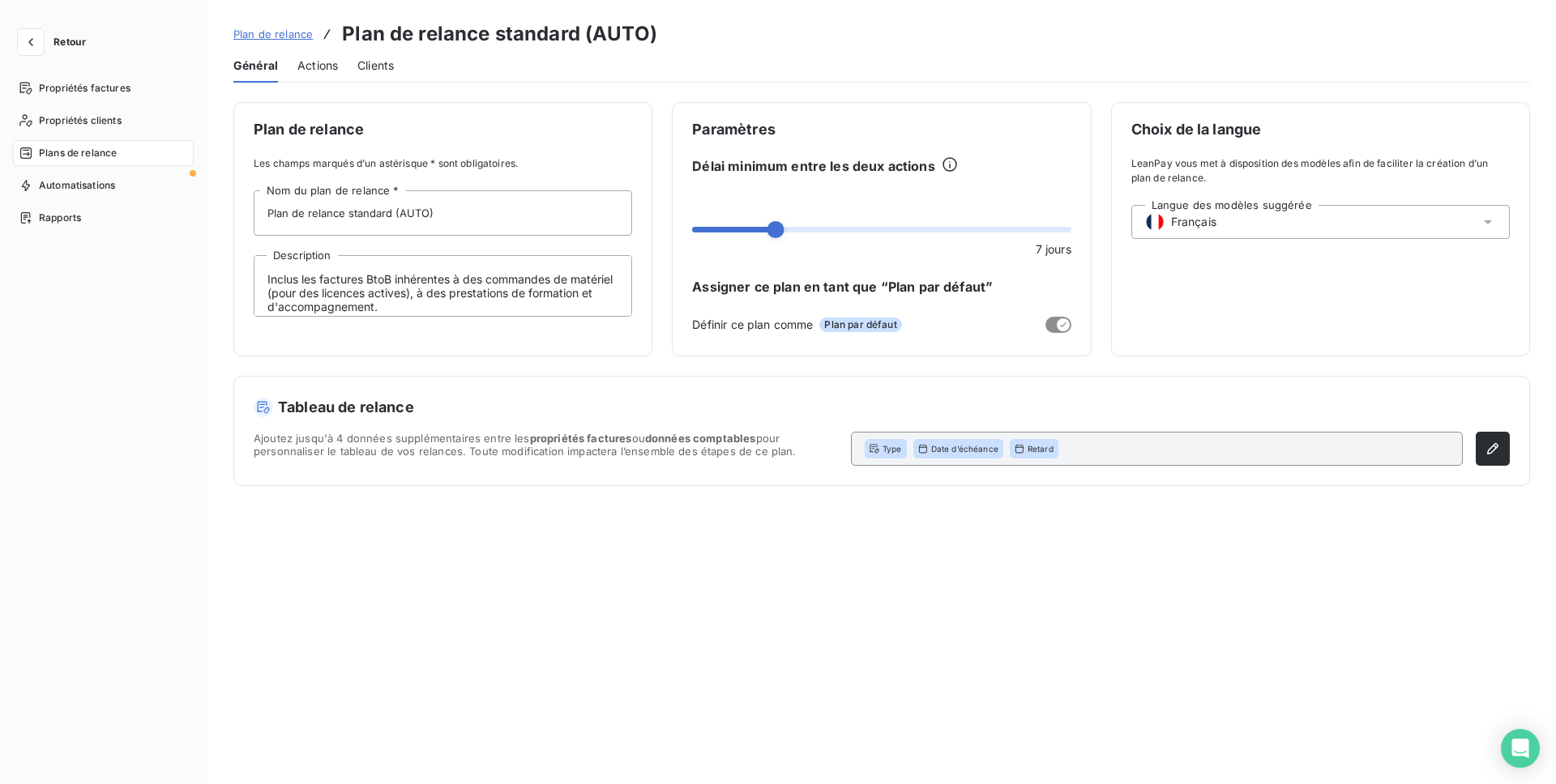
click at [312, 64] on span "Actions" at bounding box center [318, 66] width 41 height 17
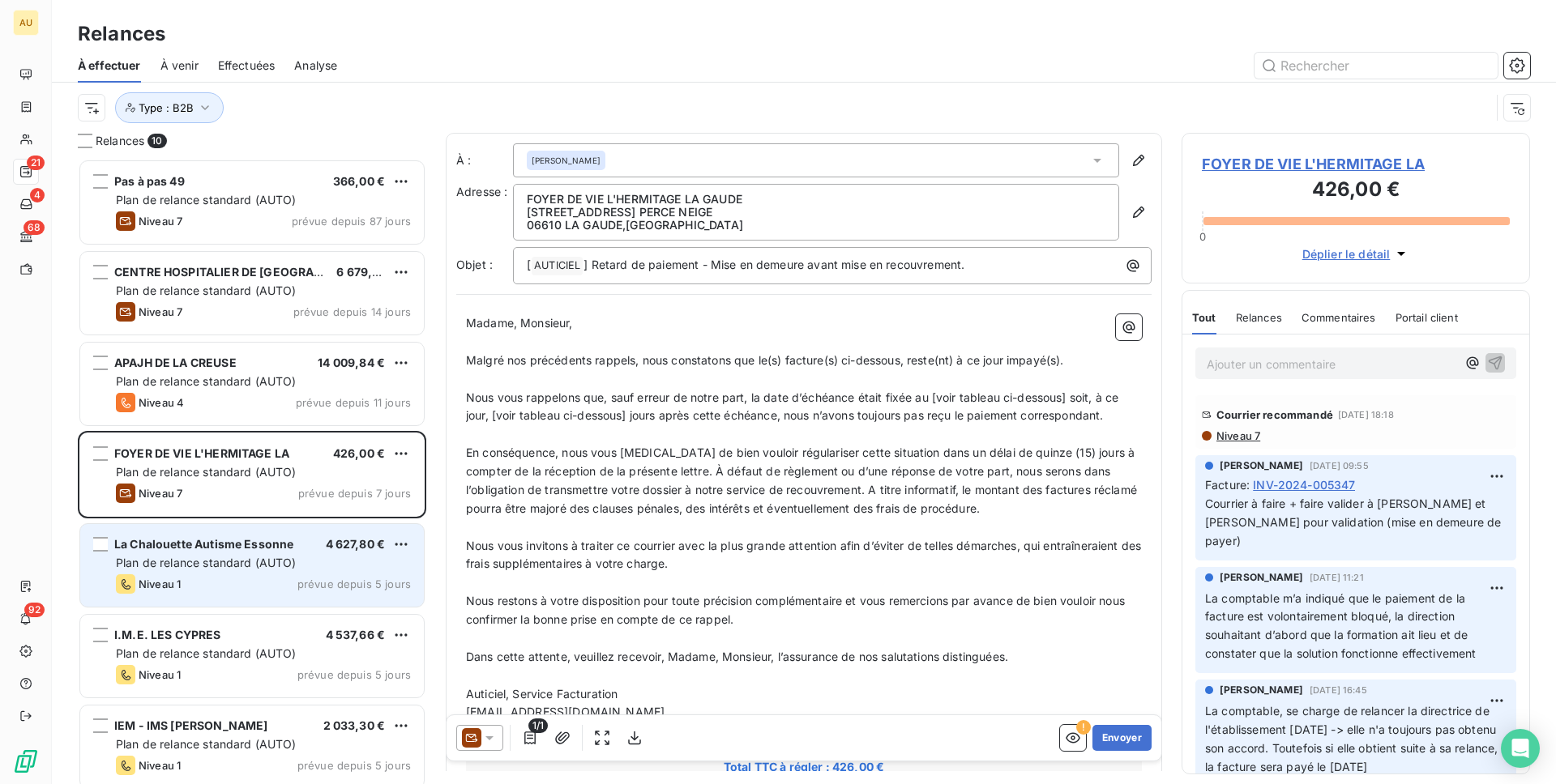
scroll to position [282, 0]
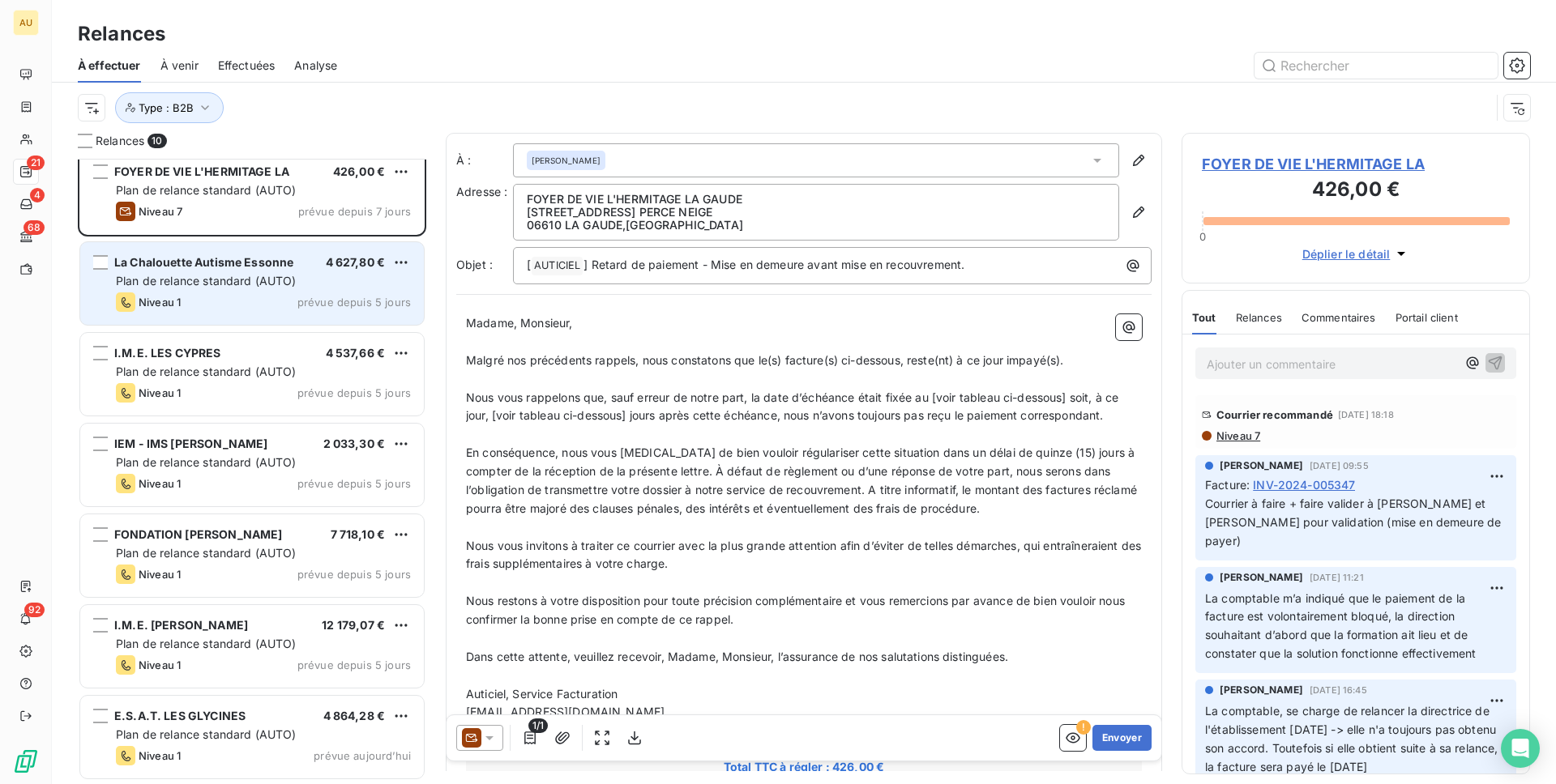
click at [251, 282] on span "Plan de relance standard (AUTO)" at bounding box center [206, 281] width 180 height 14
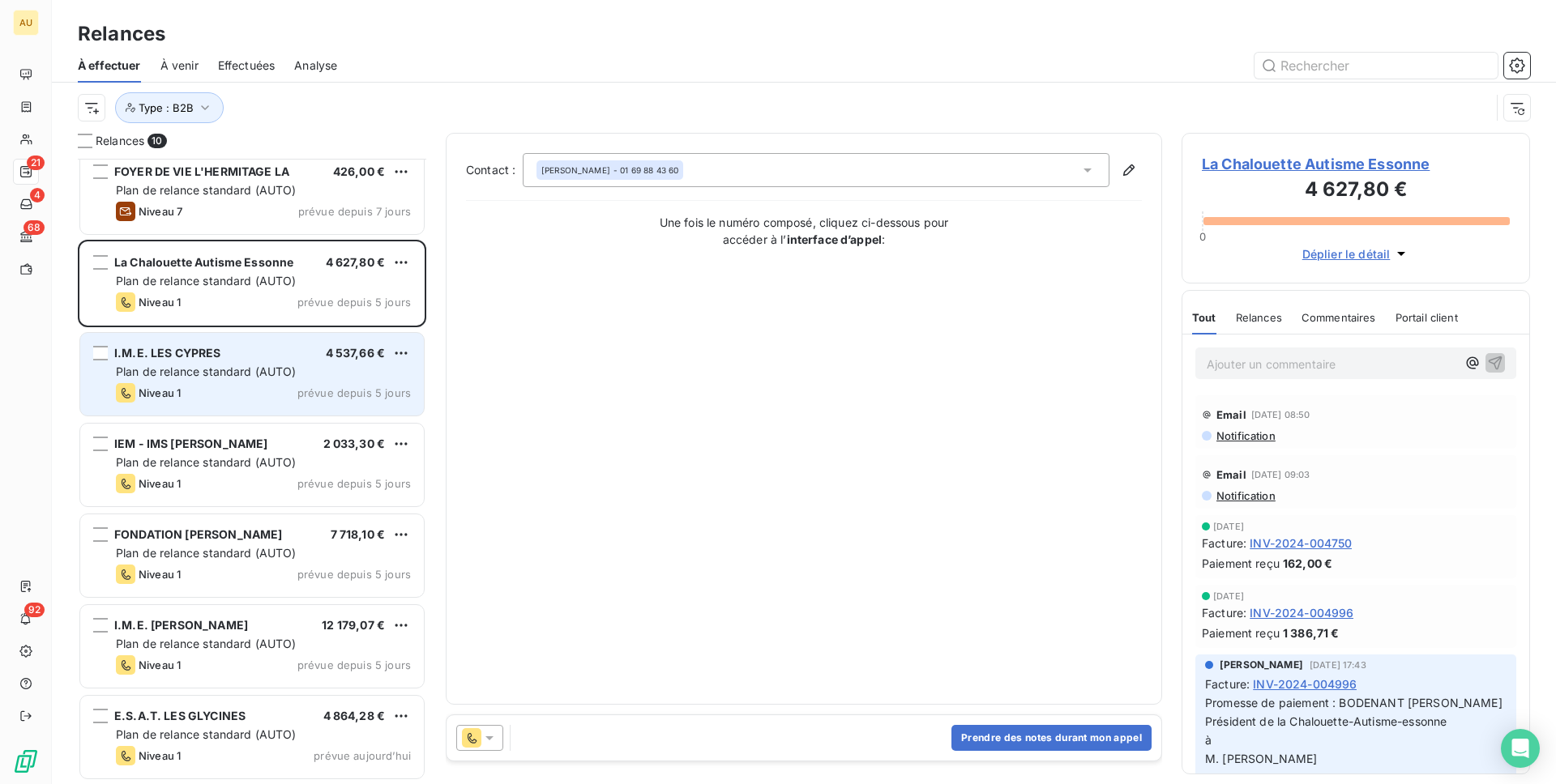
click at [204, 372] on span "Plan de relance standard (AUTO)" at bounding box center [206, 371] width 180 height 14
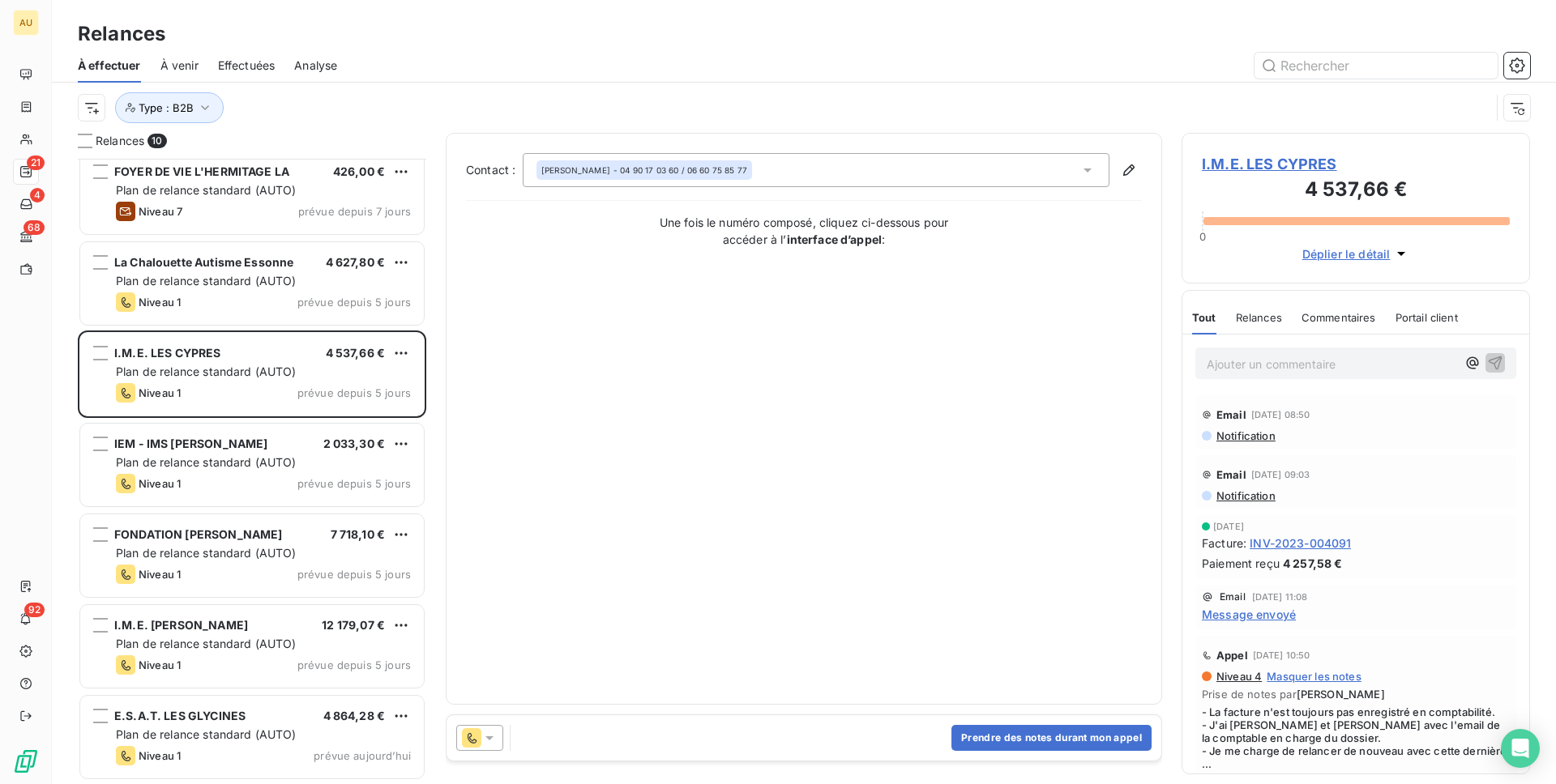
click at [490, 724] on icon at bounding box center [490, 738] width 17 height 17
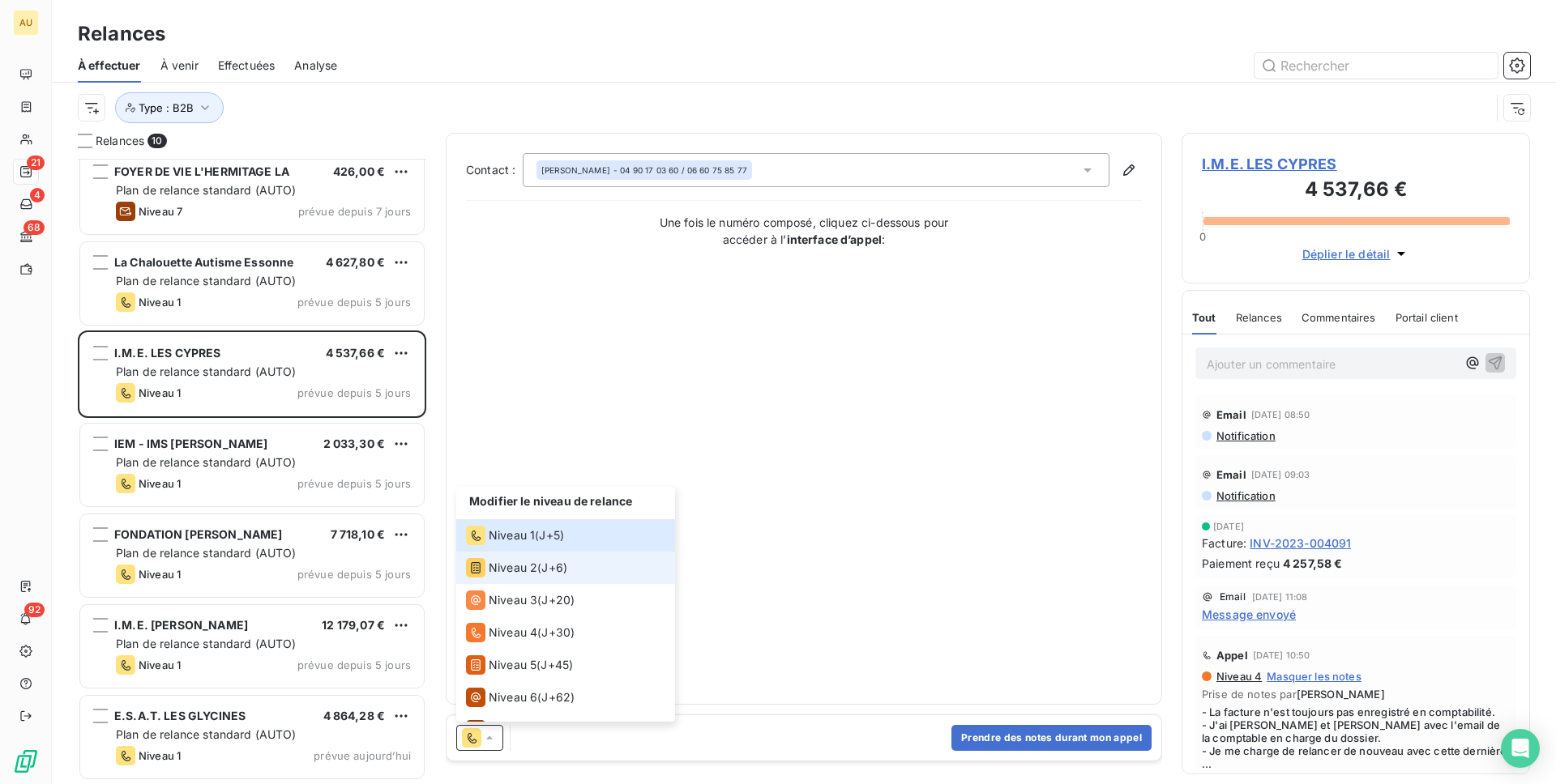
click at [533, 570] on span "Niveau 2" at bounding box center [513, 568] width 49 height 17
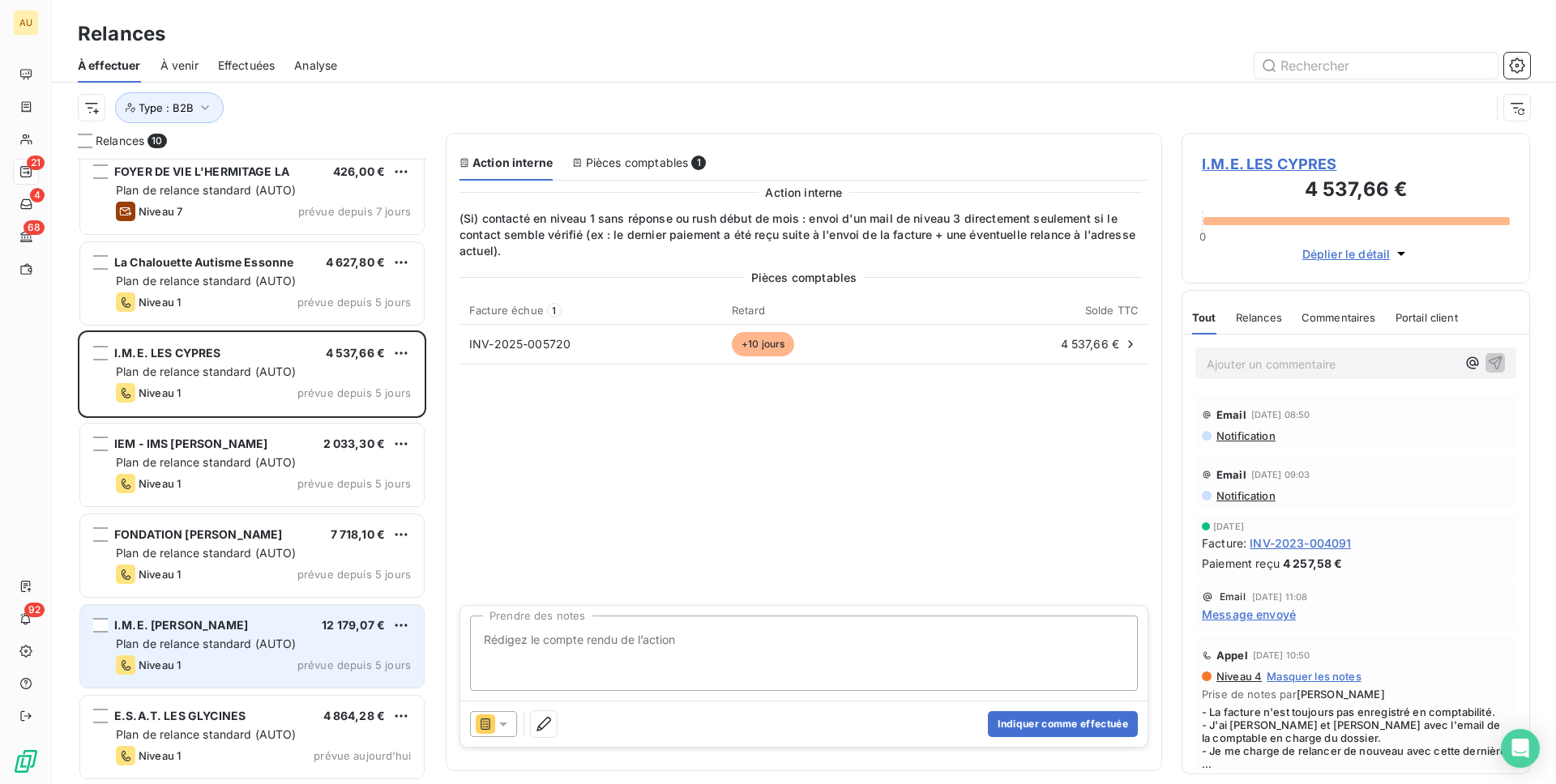
click at [361, 651] on div "Plan de relance standard (AUTO)" at bounding box center [263, 644] width 295 height 17
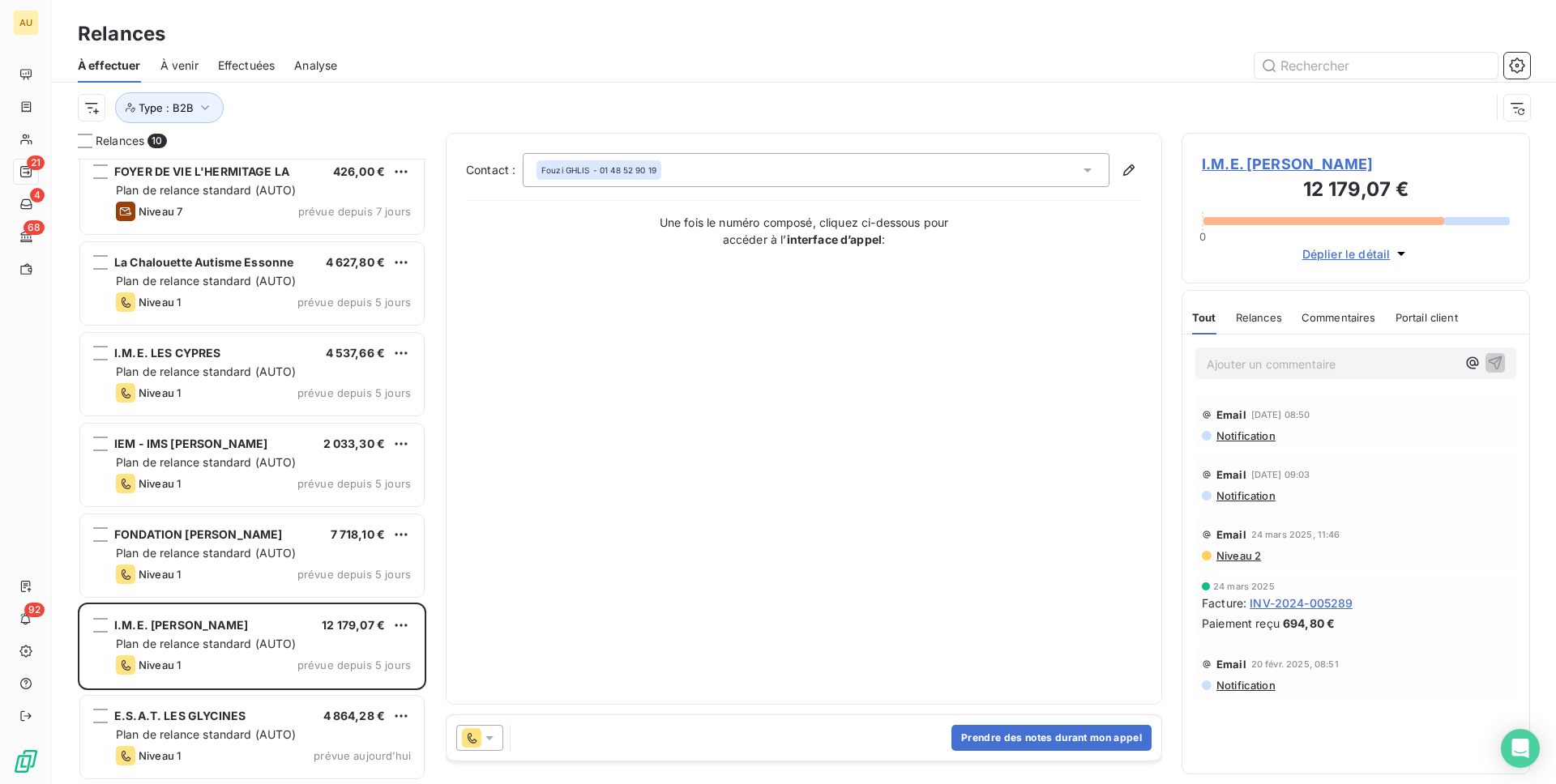
click at [1261, 162] on span "I.M.E. [PERSON_NAME]" at bounding box center [1356, 164] width 308 height 22
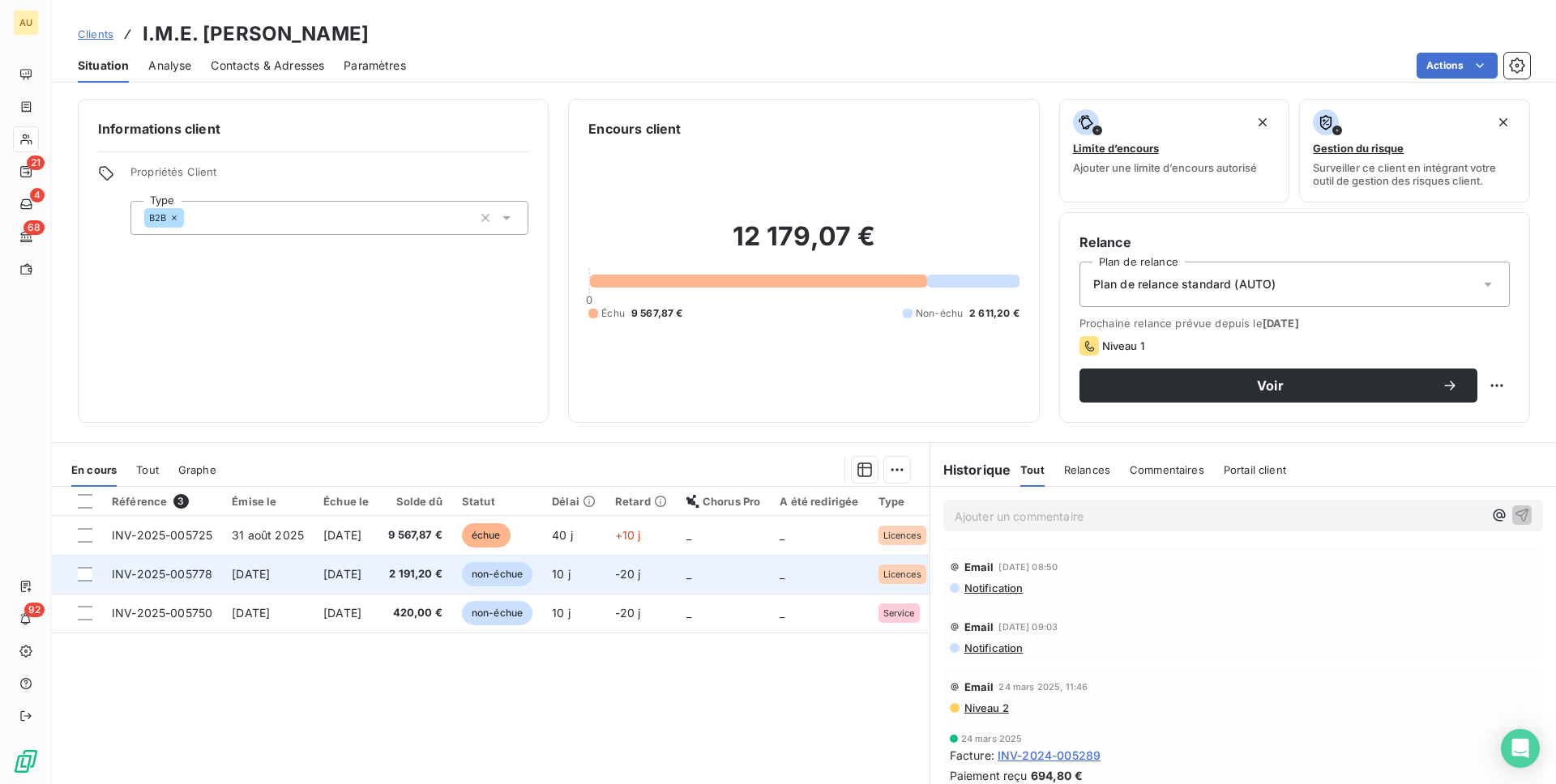
click at [362, 578] on span "[DATE]" at bounding box center [342, 573] width 38 height 14
click at [339, 555] on td "[DATE]" at bounding box center [346, 574] width 64 height 39
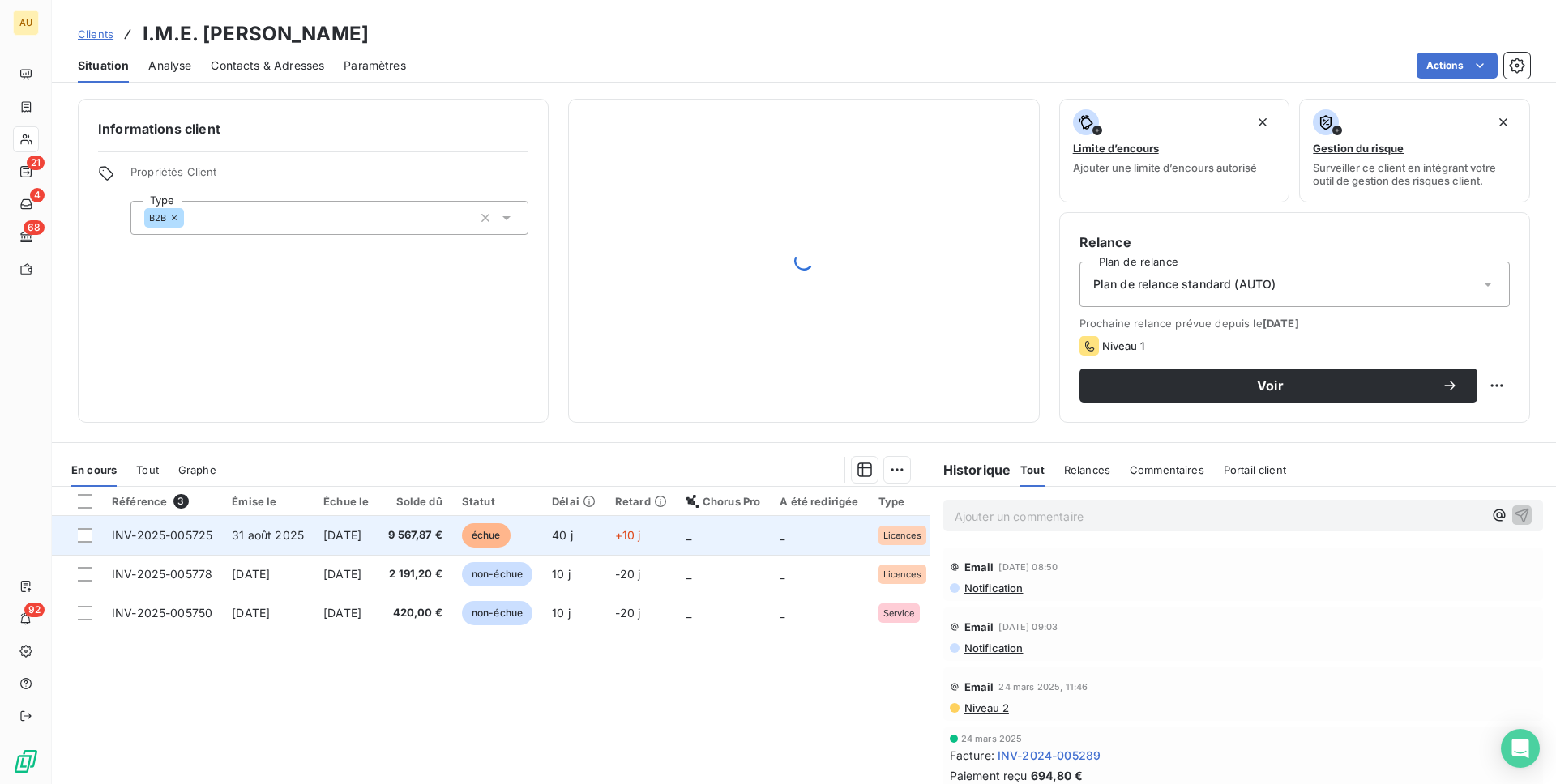
click at [360, 531] on span "[DATE]" at bounding box center [342, 535] width 38 height 14
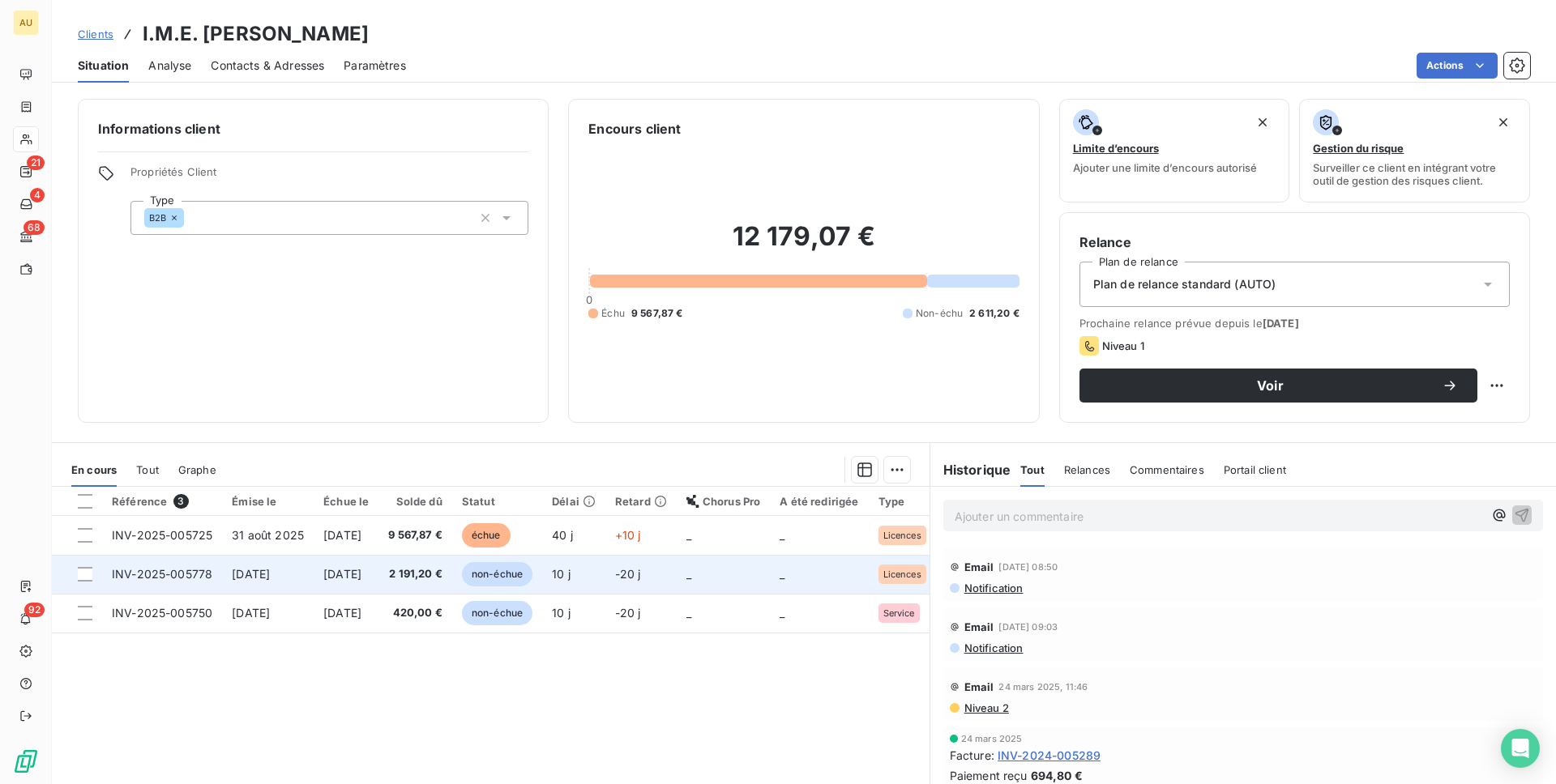
click at [270, 571] on span "[DATE]" at bounding box center [250, 573] width 38 height 14
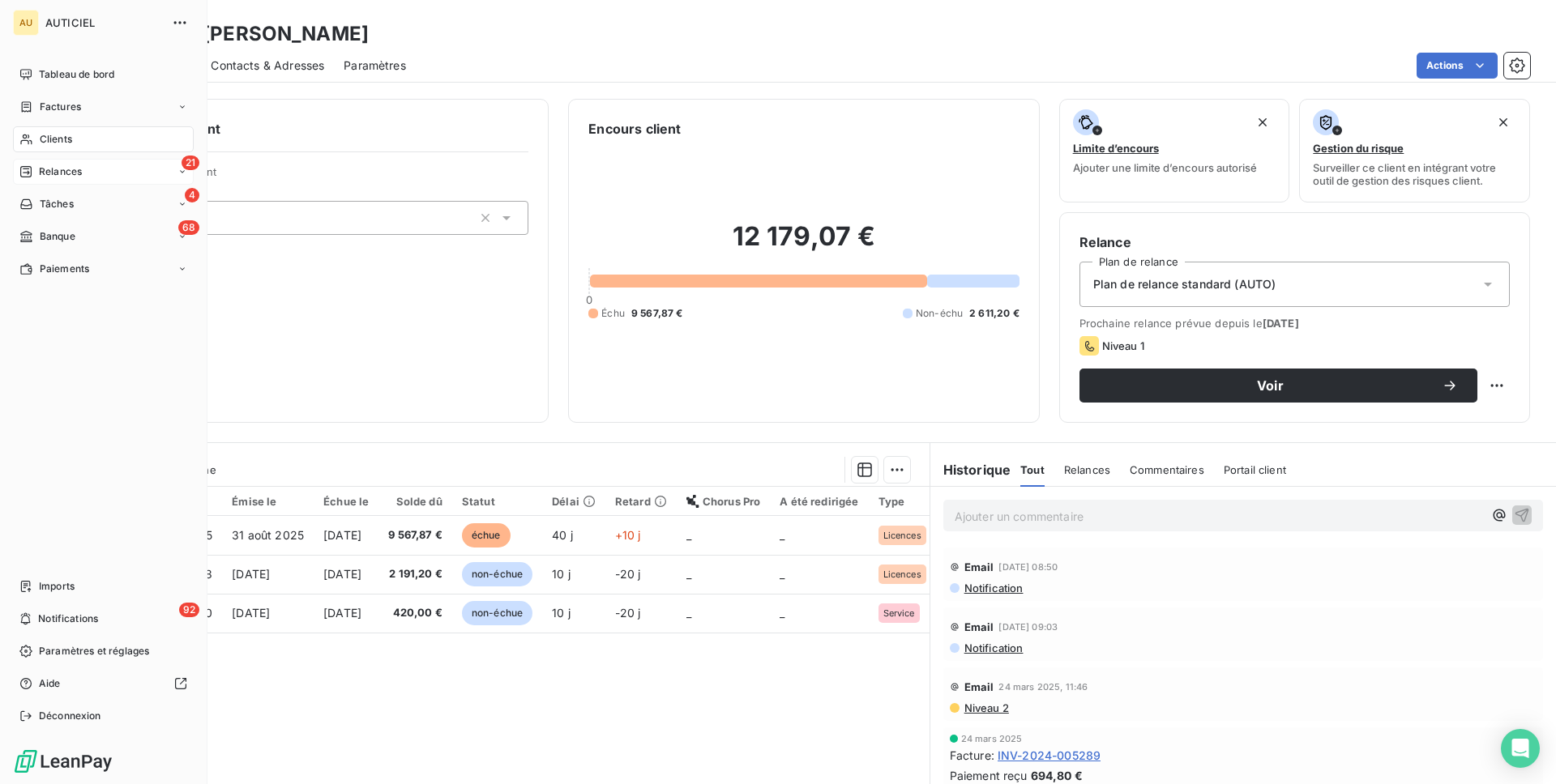
click at [87, 160] on div "21 Relances" at bounding box center [103, 172] width 180 height 26
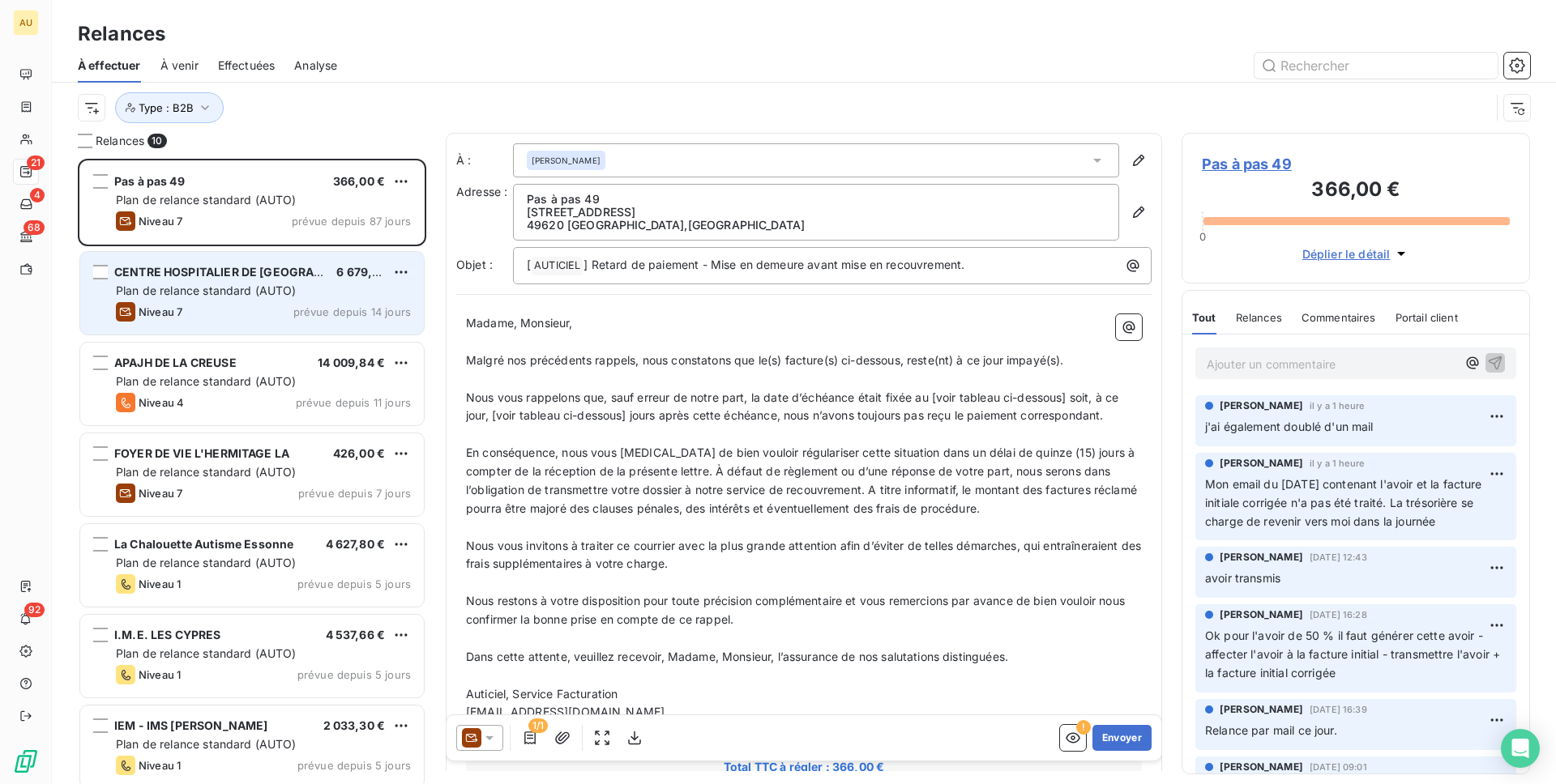
scroll to position [282, 0]
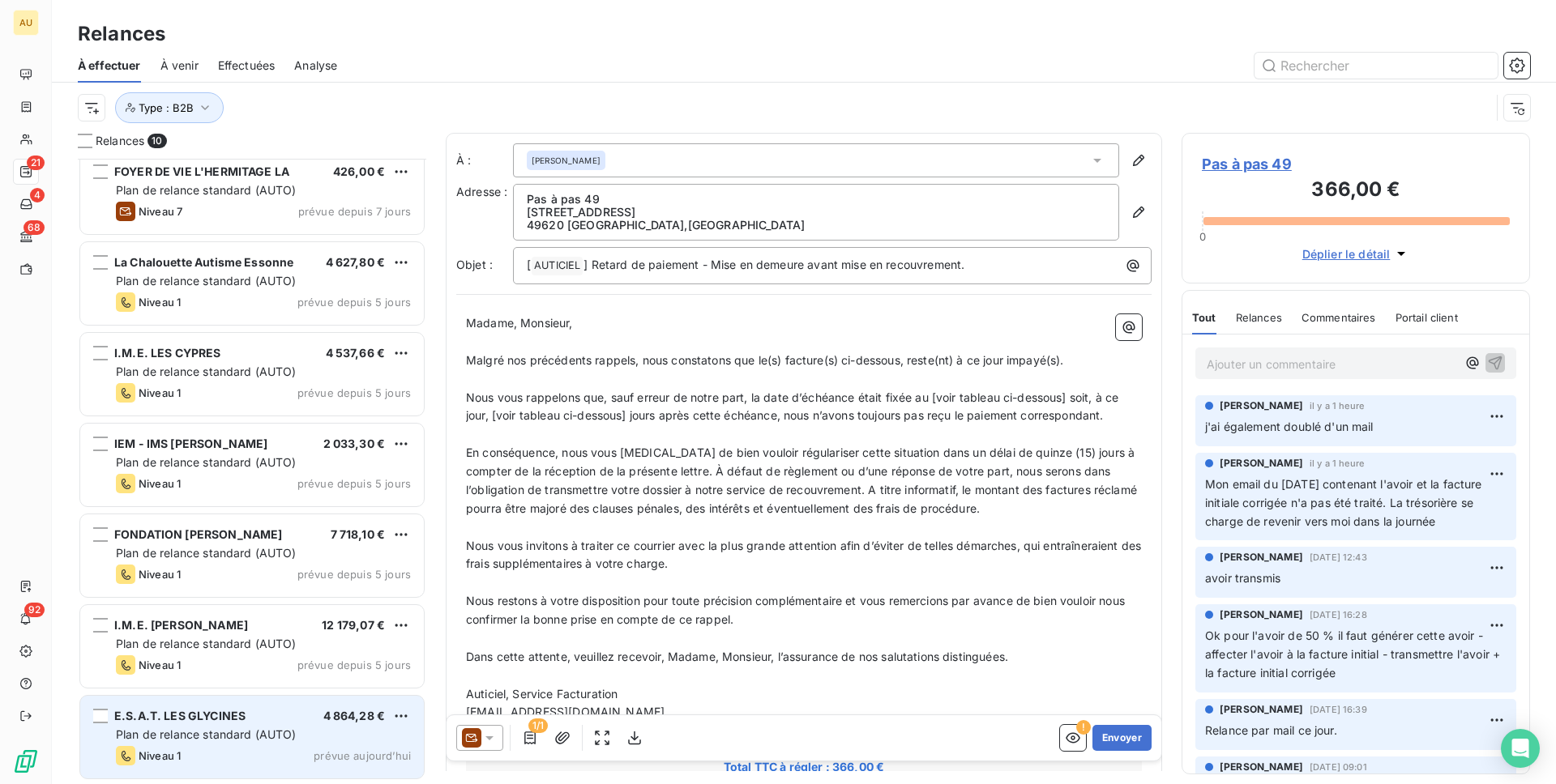
click at [300, 724] on div "Plan de relance standard (AUTO)" at bounding box center [263, 735] width 295 height 17
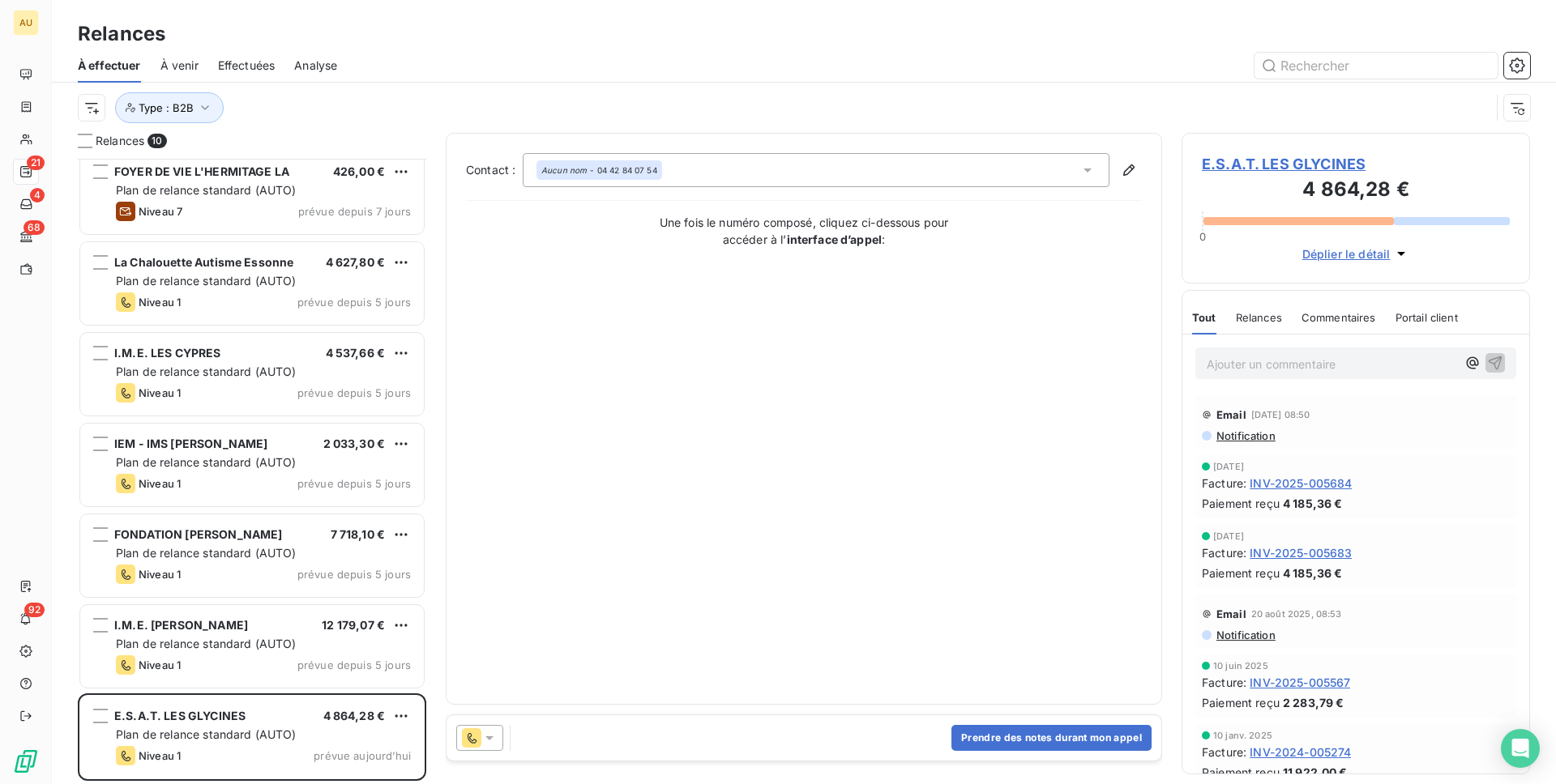
click at [484, 724] on icon at bounding box center [490, 738] width 17 height 17
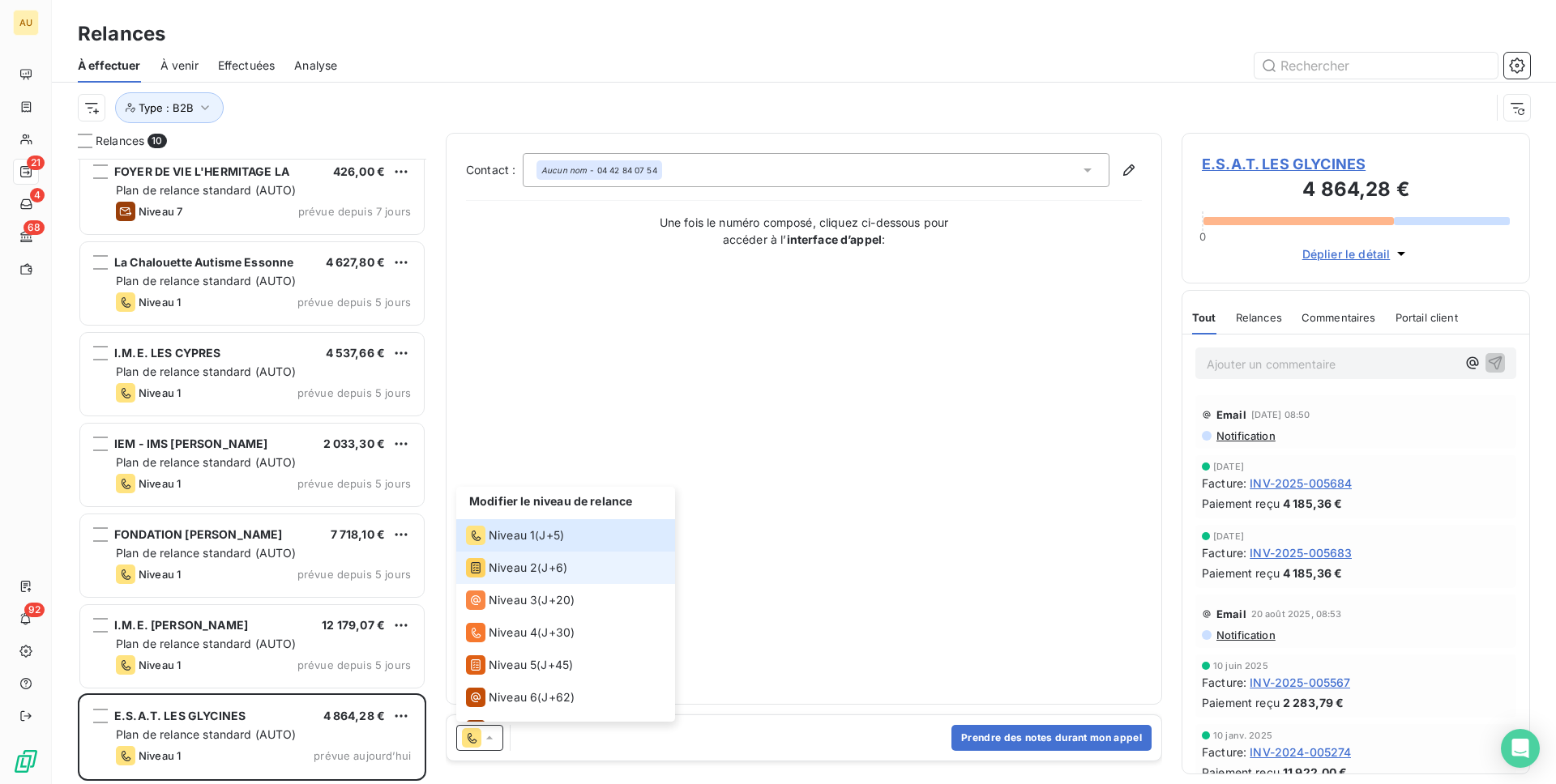
click at [514, 573] on span "Niveau 2" at bounding box center [513, 568] width 49 height 17
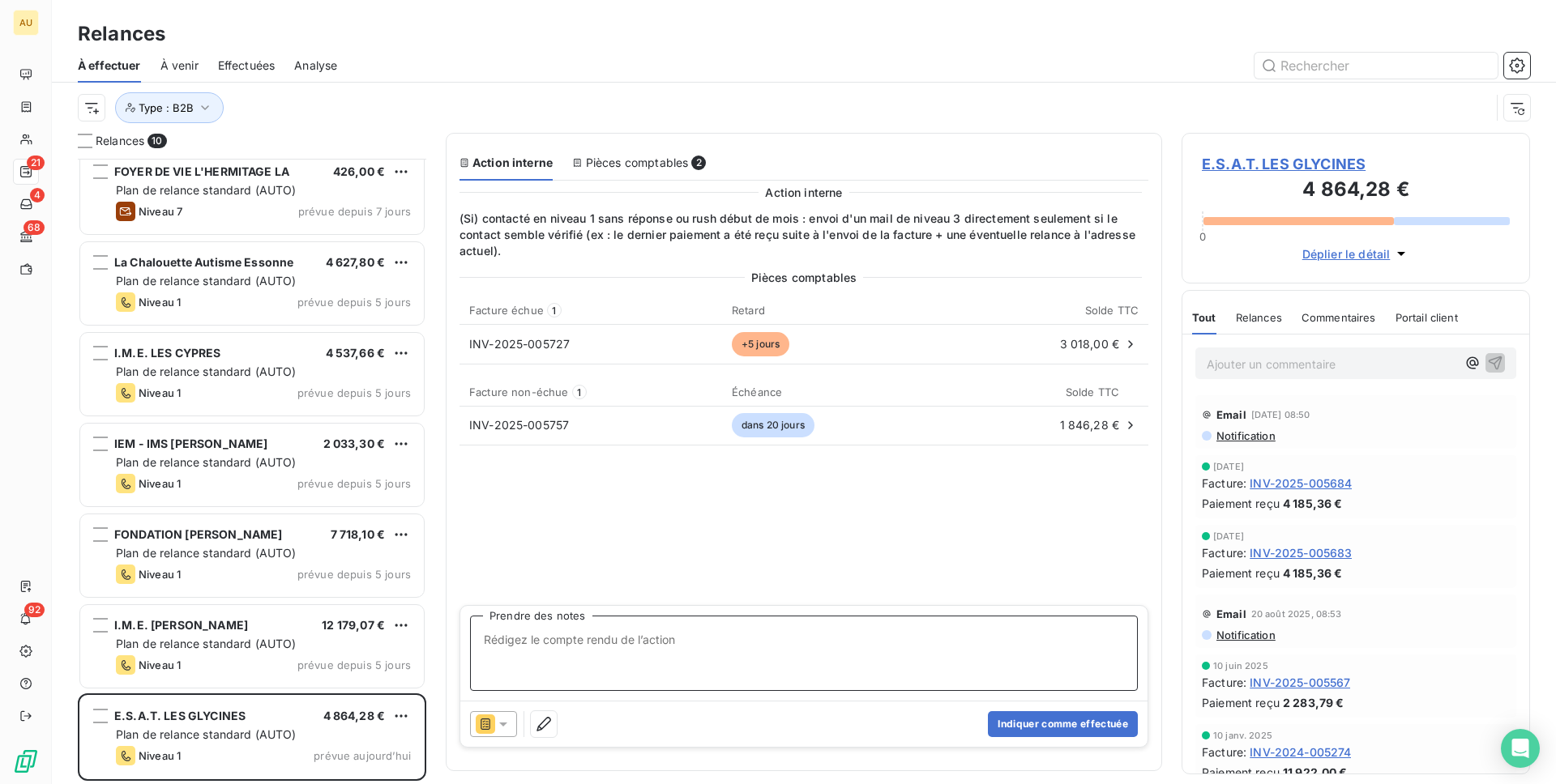
click at [532, 672] on textarea "Prendre des notes" at bounding box center [804, 653] width 668 height 75
type textarea "P"
type textarea "Ok j'envoi une relance de niveau 3 directement"
click at [1075, 716] on button "Indiquer comme effectuée" at bounding box center [1062, 724] width 150 height 26
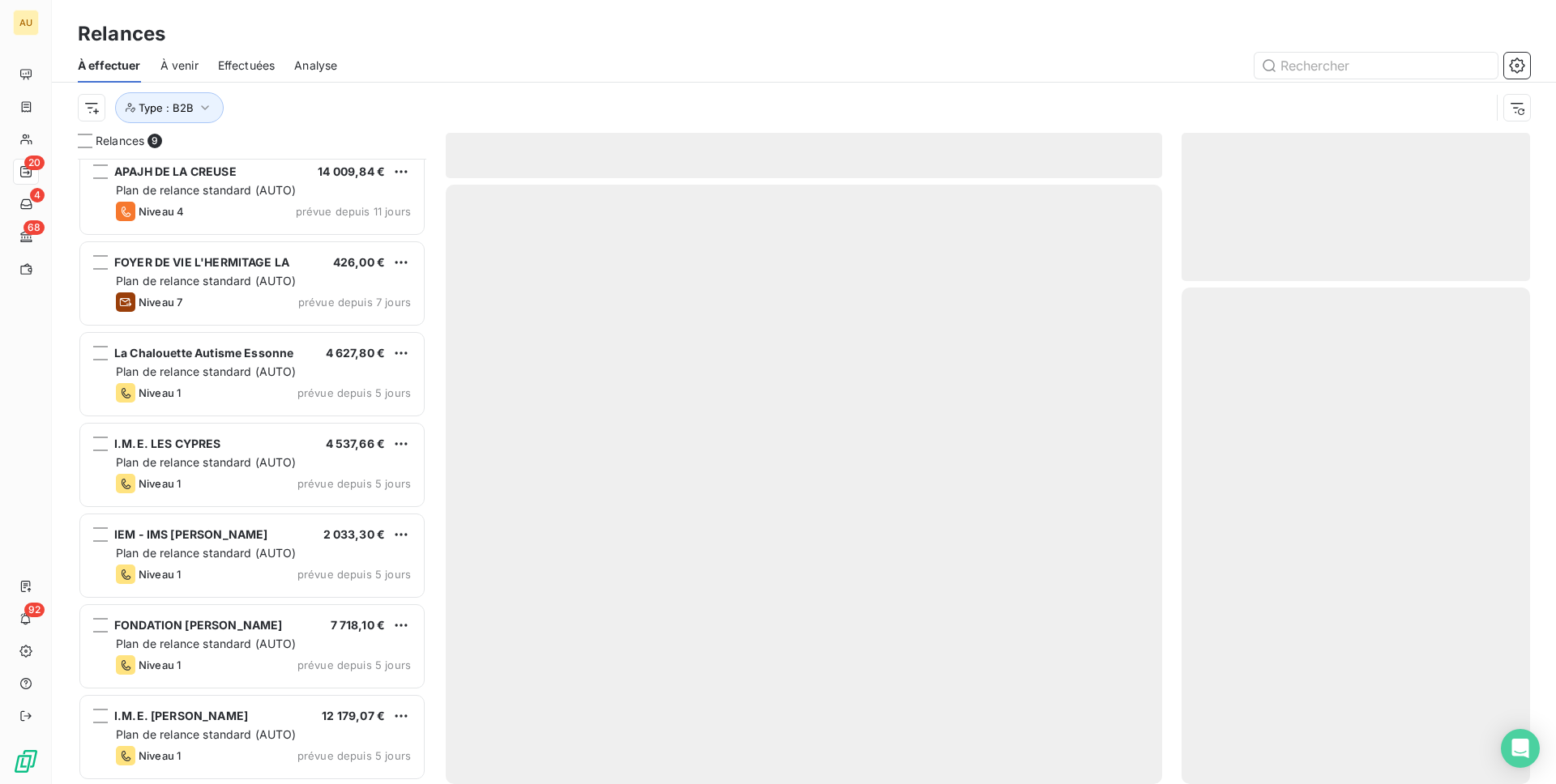
scroll to position [191, 0]
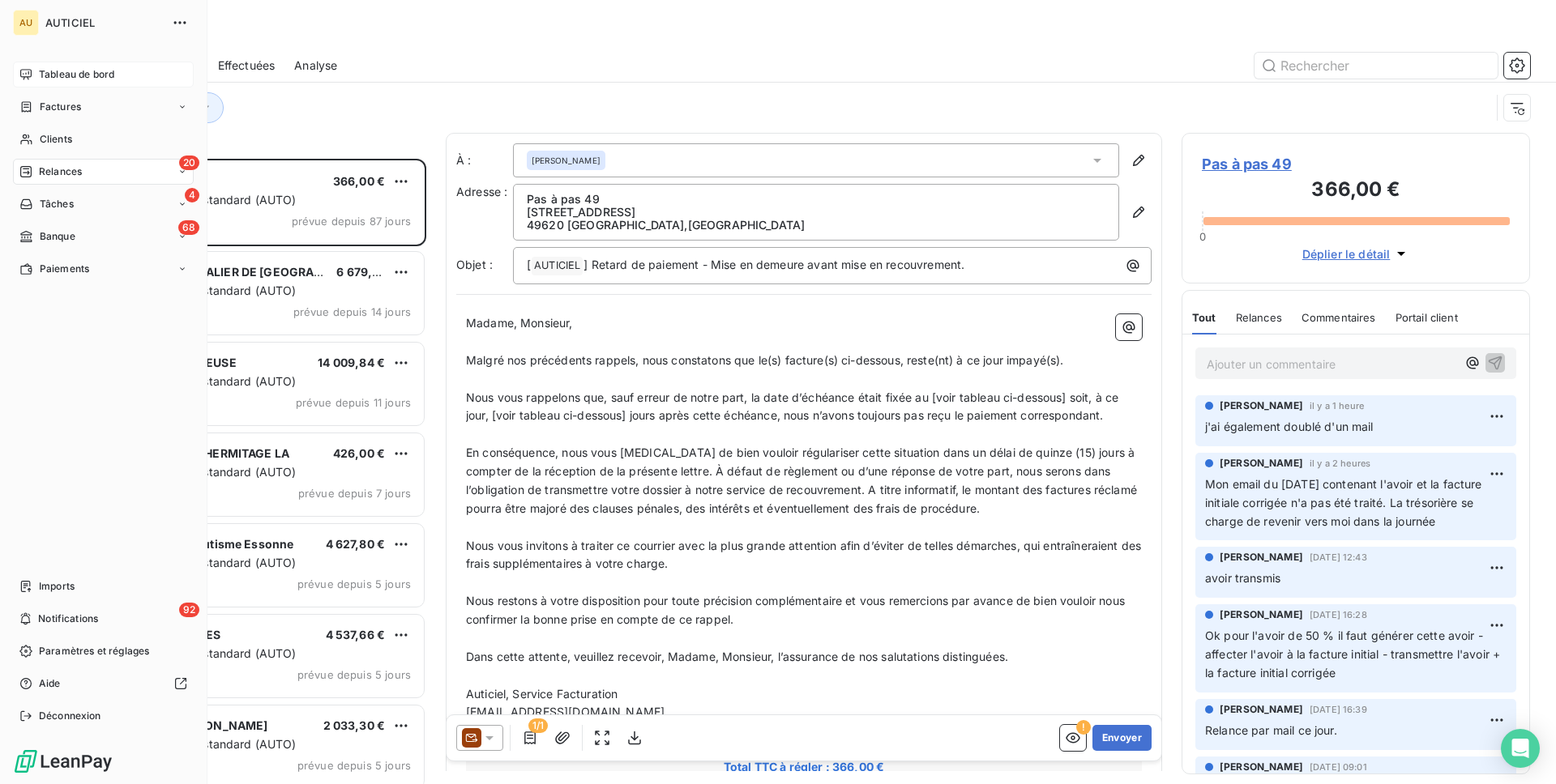
click at [57, 76] on span "Tableau de bord" at bounding box center [76, 75] width 75 height 15
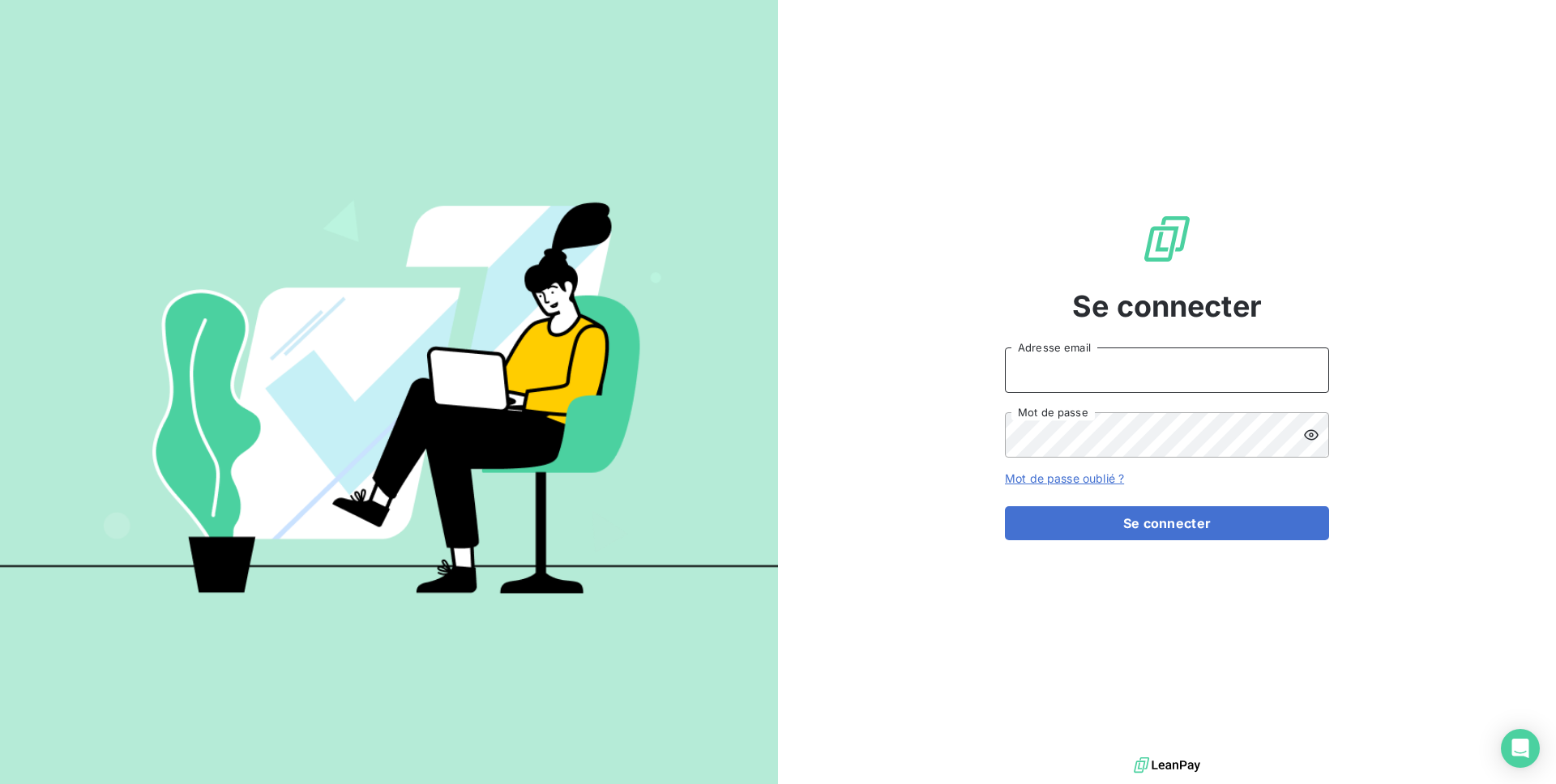
click at [1129, 384] on input "Adresse email" at bounding box center [1167, 370] width 324 height 45
type input "[EMAIL_ADDRESS][DOMAIN_NAME]"
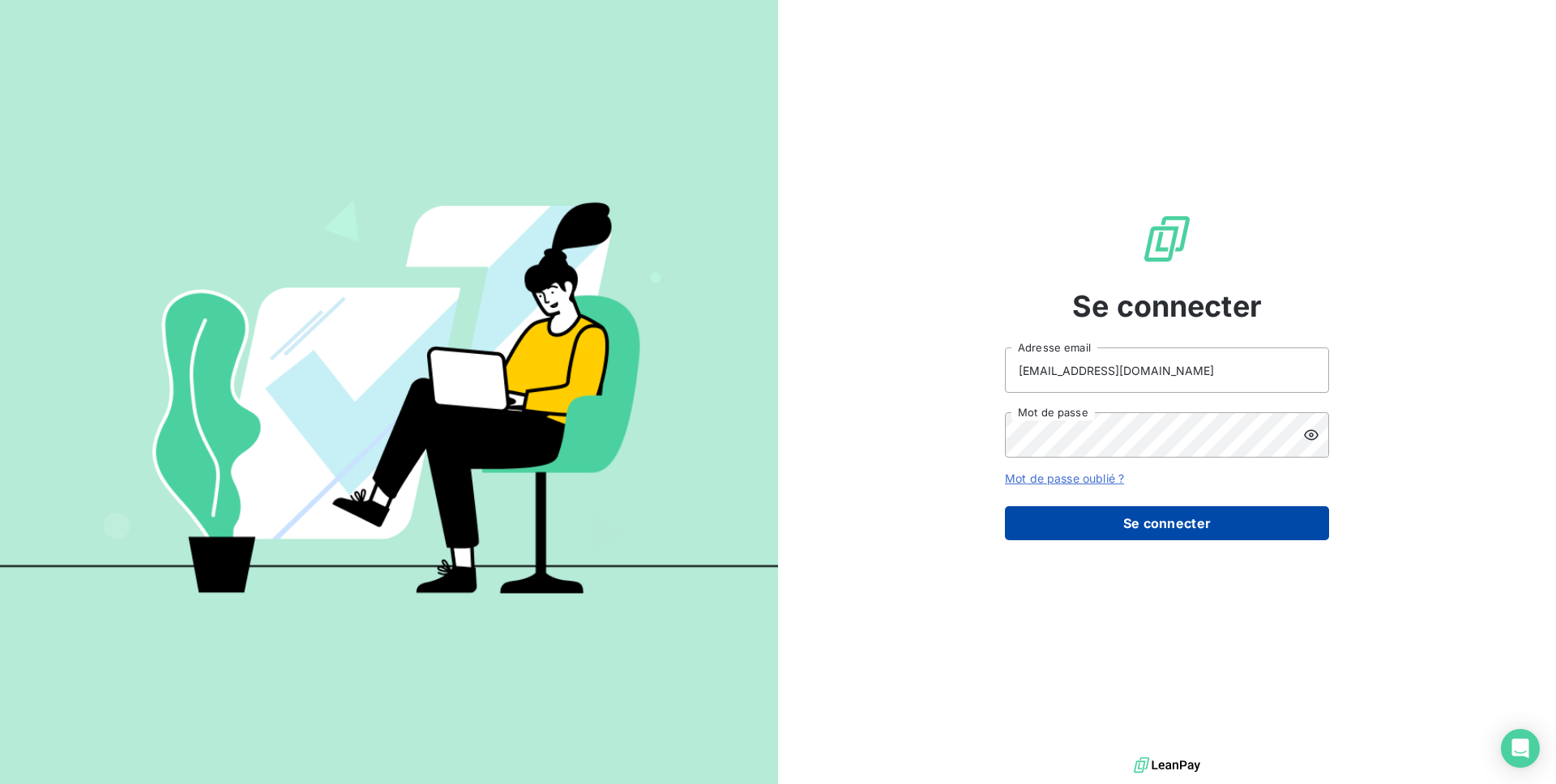
click at [1163, 525] on button "Se connecter" at bounding box center [1167, 523] width 324 height 34
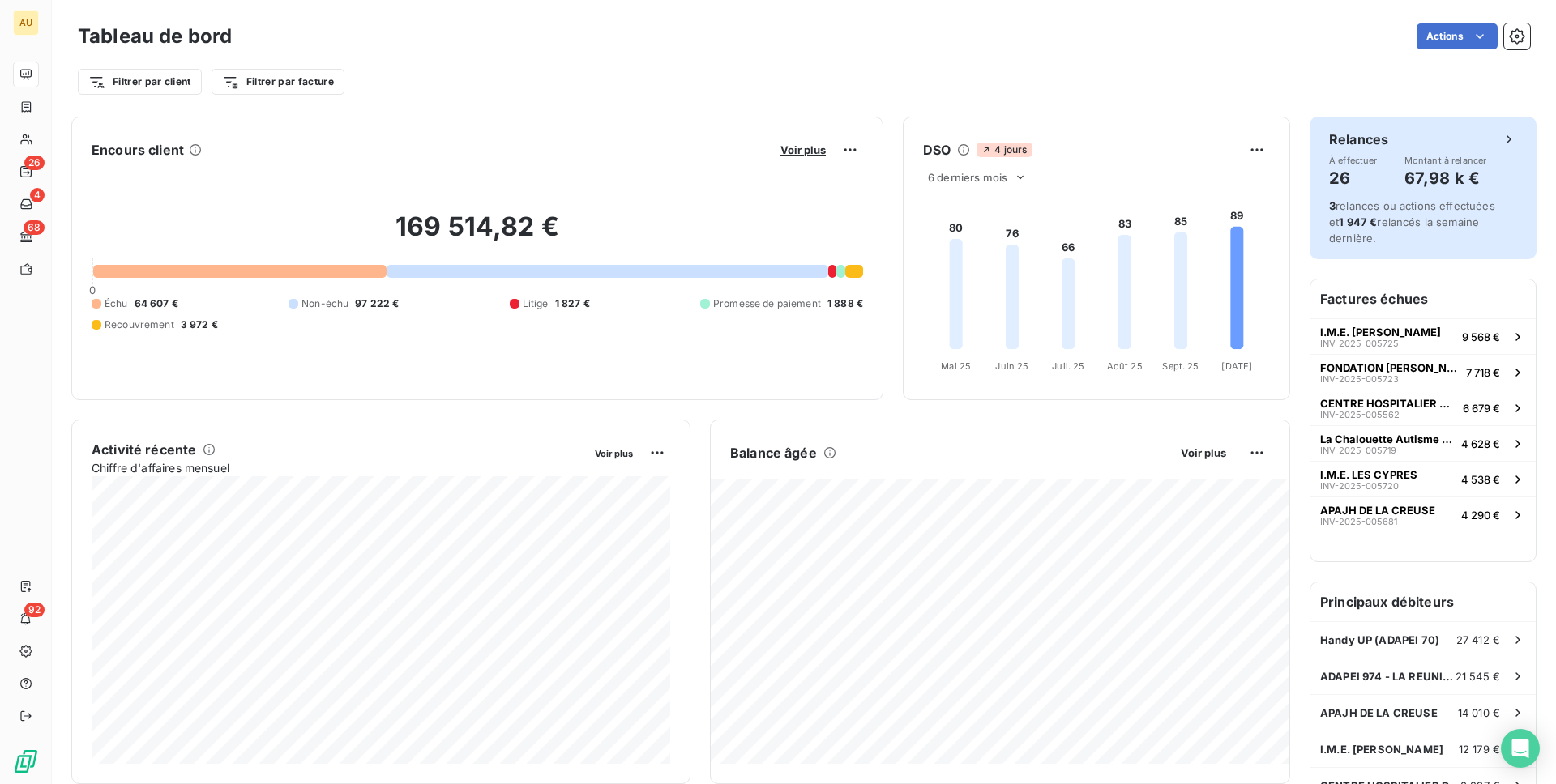
click at [1418, 186] on h4 "67,98 k €" at bounding box center [1446, 179] width 83 height 26
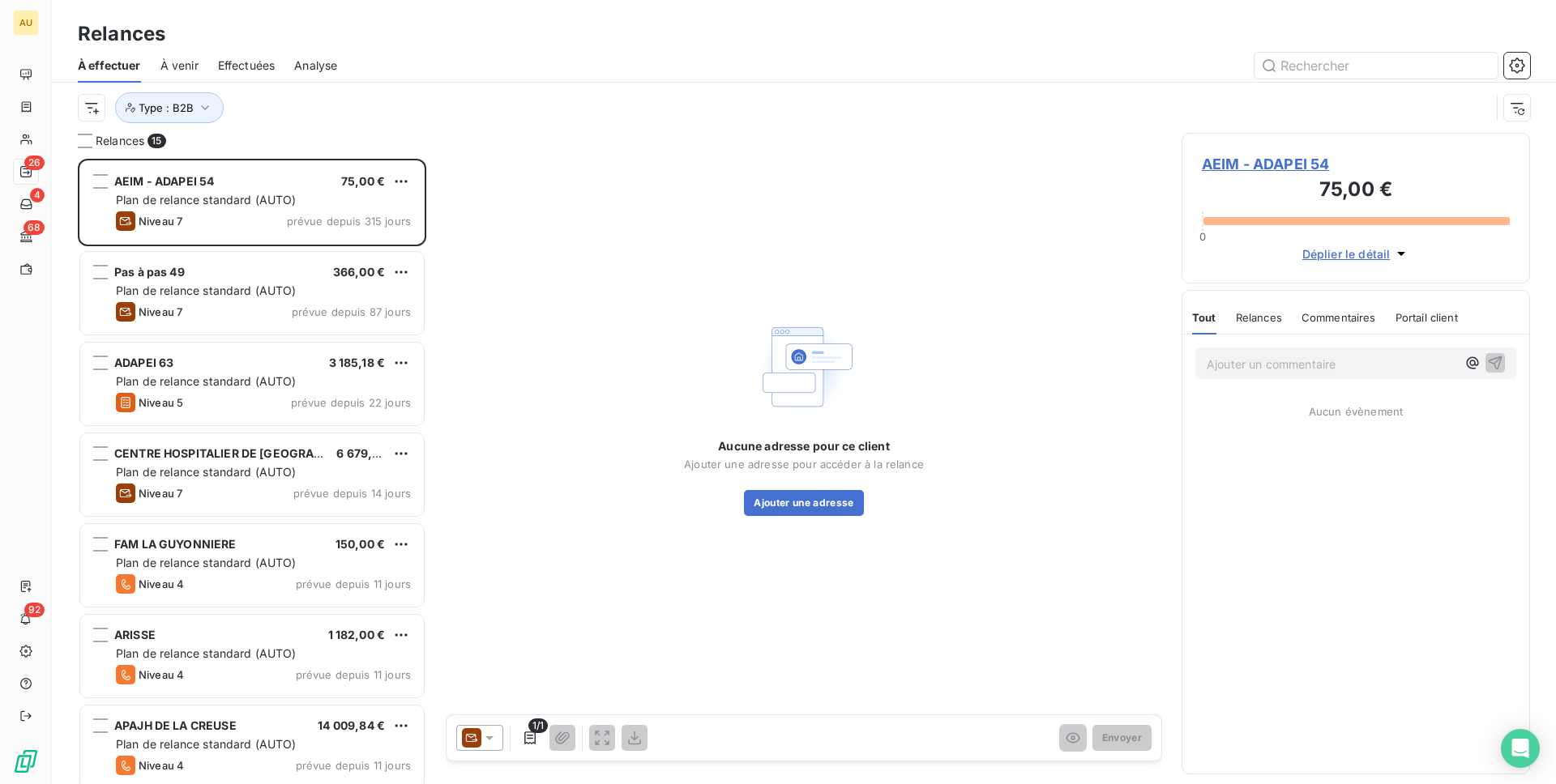
scroll to position [626, 349]
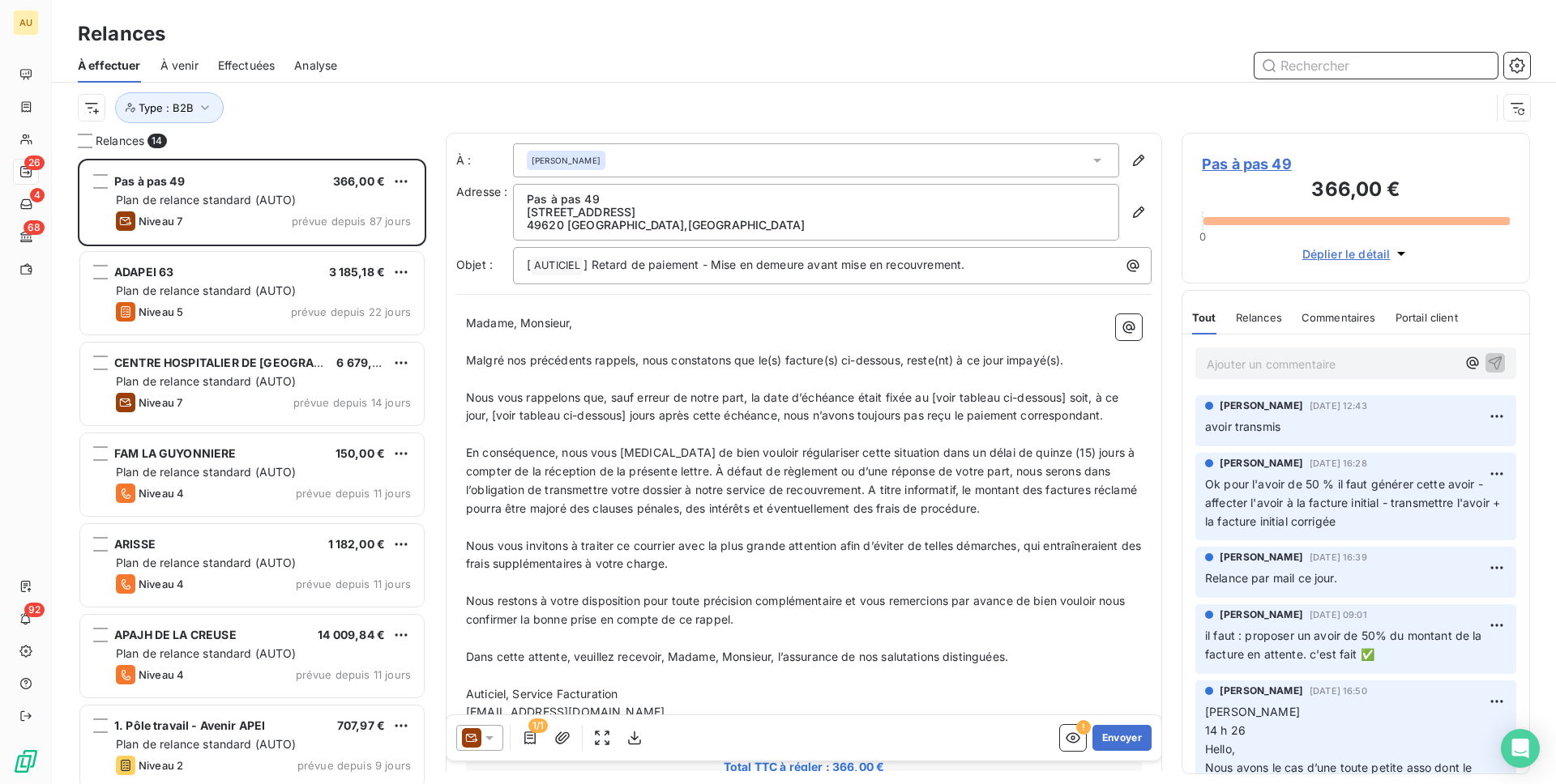
scroll to position [1, 1]
click at [1245, 156] on span "Pas à pas 49" at bounding box center [1356, 164] width 308 height 22
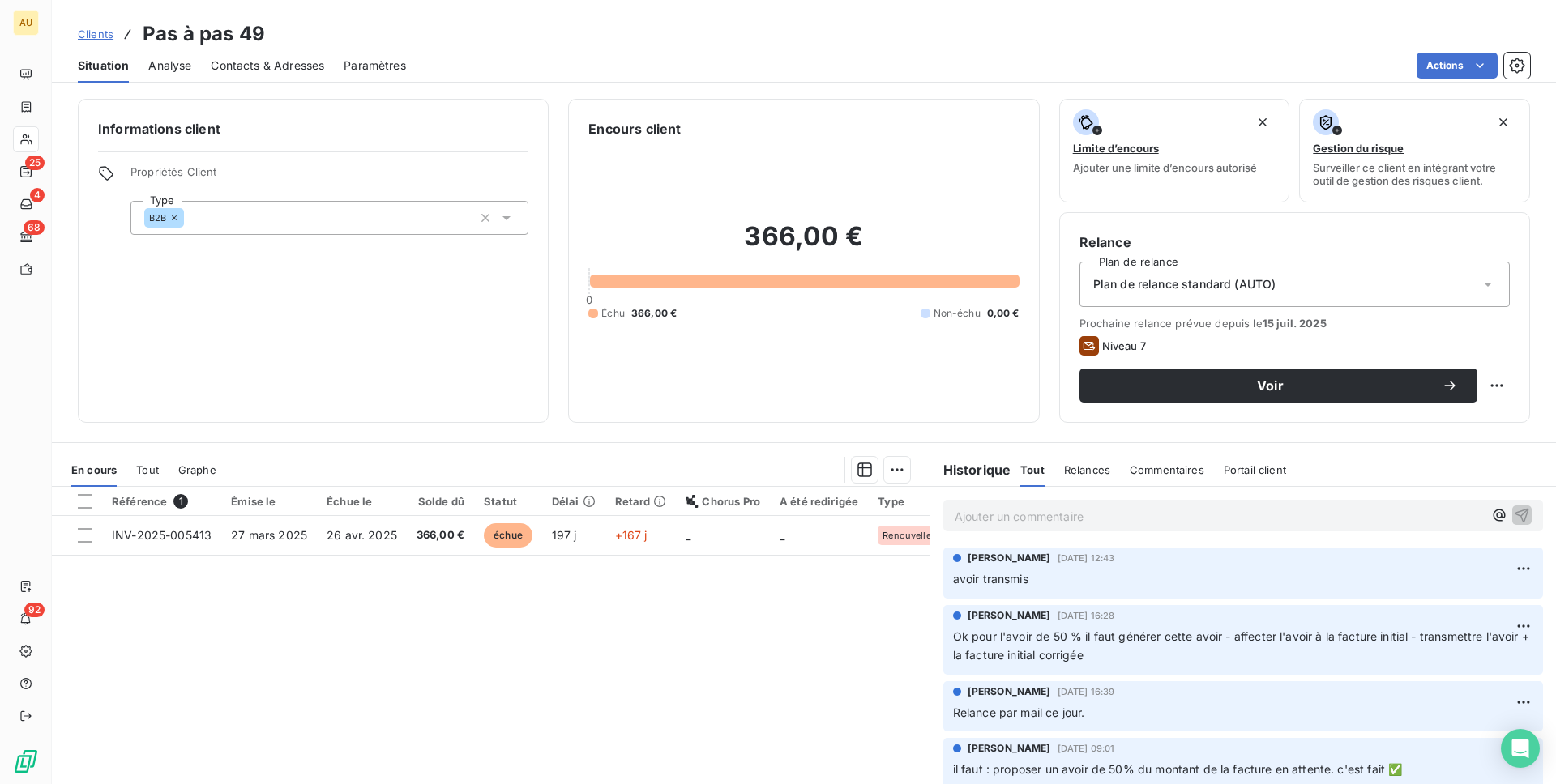
click at [268, 65] on span "Contacts & Adresses" at bounding box center [267, 66] width 113 height 17
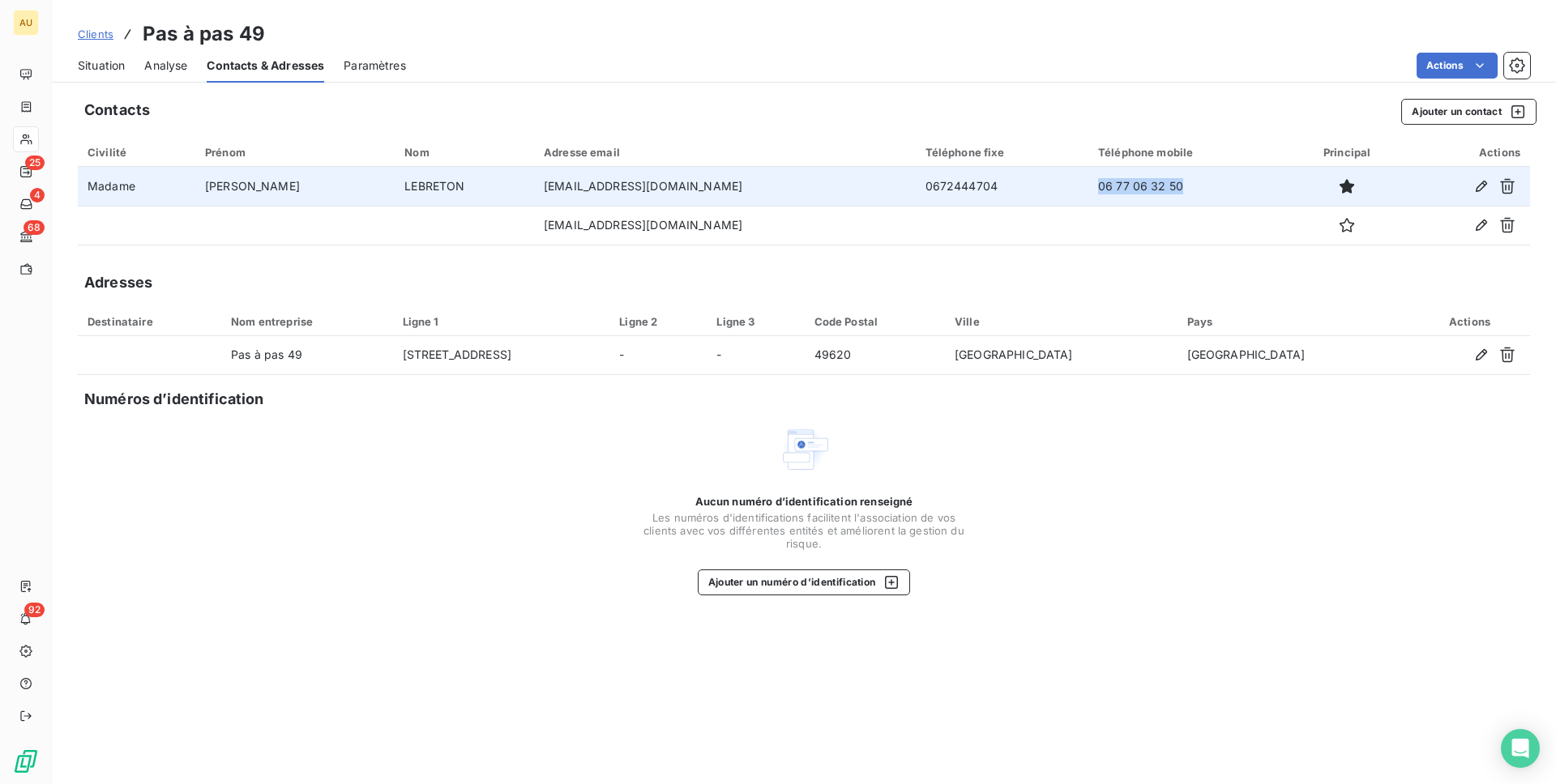
drag, startPoint x: 1055, startPoint y: 179, endPoint x: 1183, endPoint y: 185, distance: 128.1
click at [1183, 185] on tr "Madame ARNAUD LEBRETON intervenantespasapas49@gmail.com 0672444704 06 77 06 32 …" at bounding box center [805, 186] width 1453 height 39
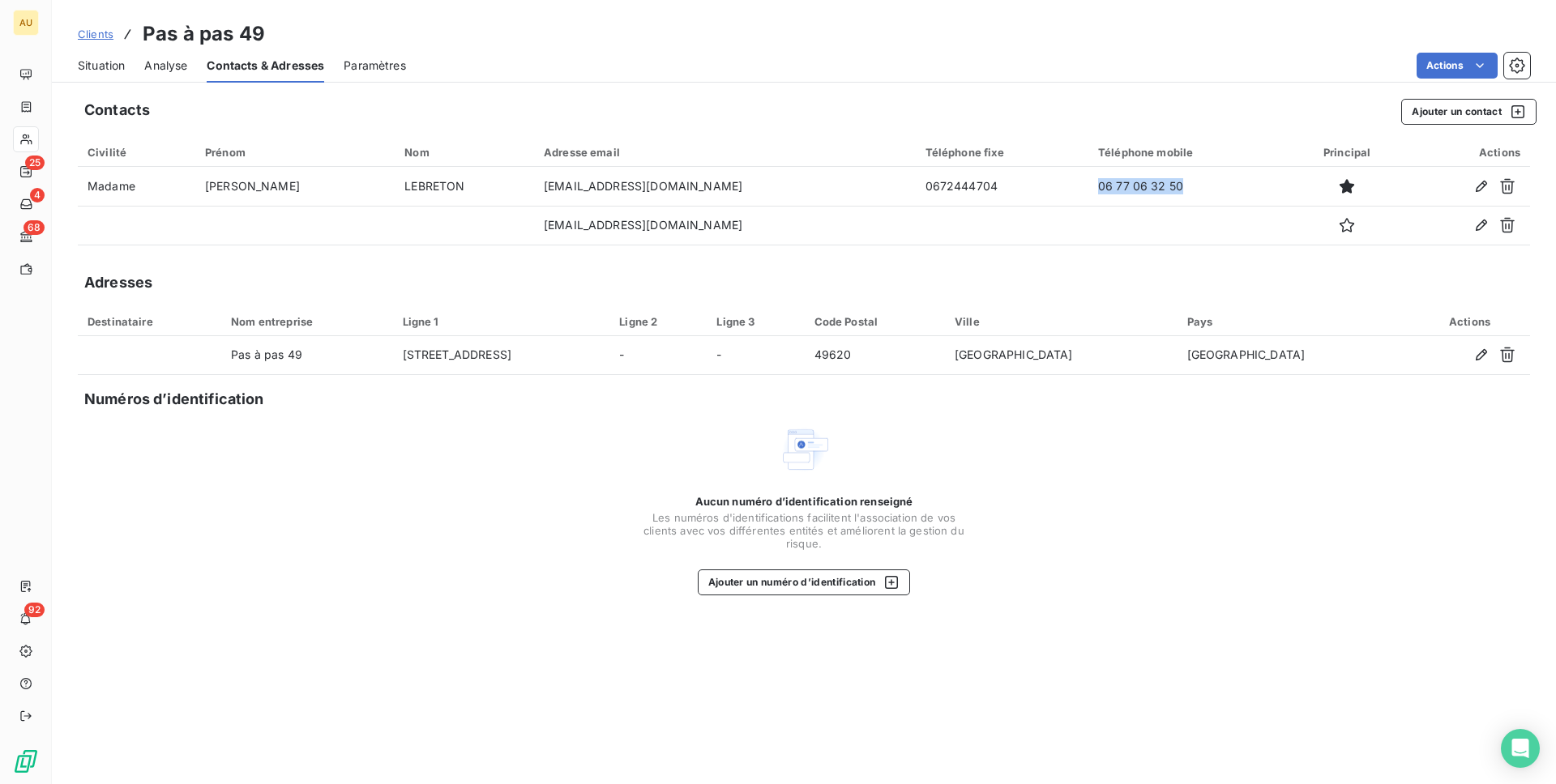
click at [110, 63] on span "Situation" at bounding box center [101, 66] width 47 height 17
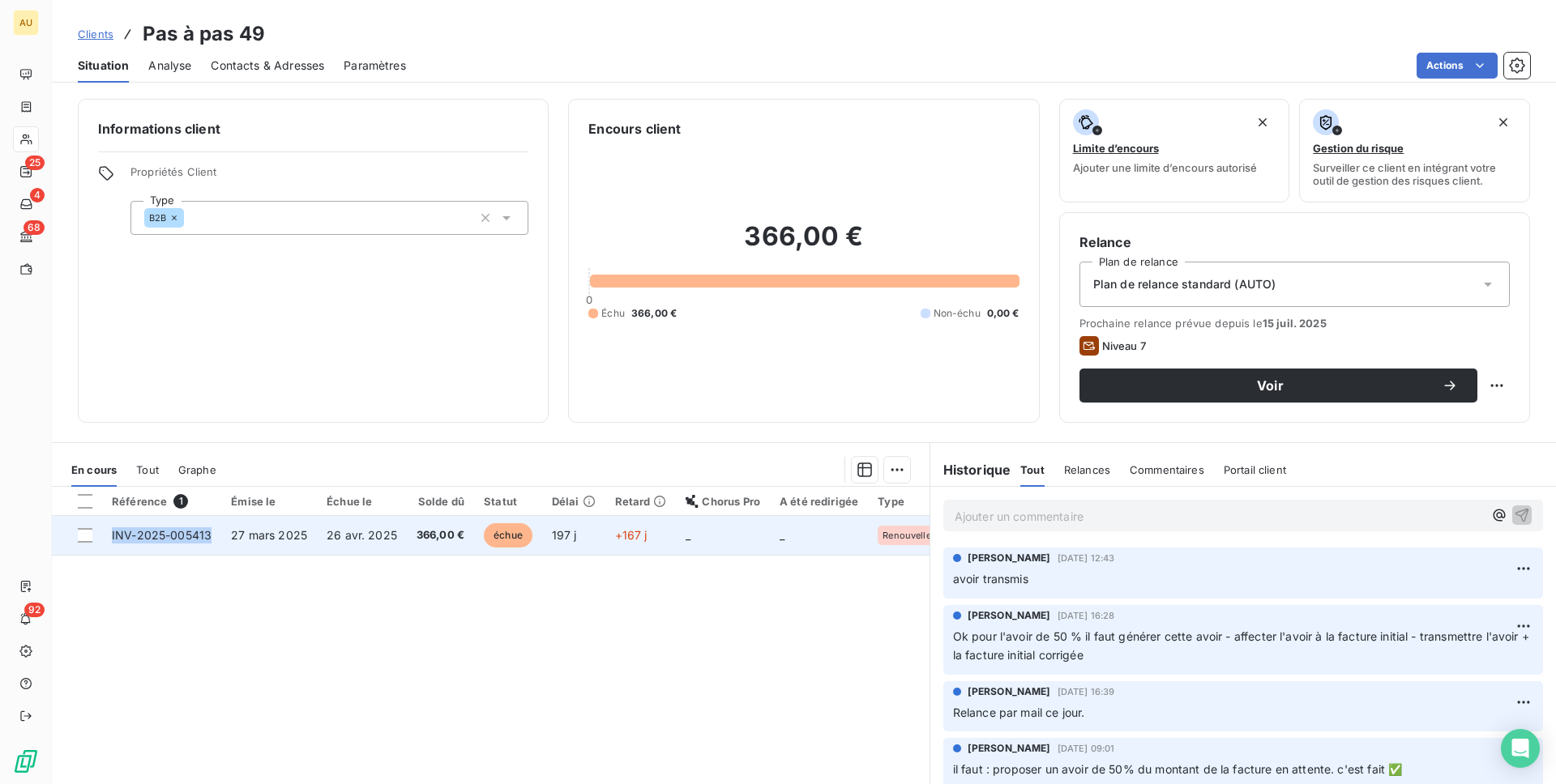
copy span "INV-2025-005413"
drag, startPoint x: 209, startPoint y: 537, endPoint x: 111, endPoint y: 537, distance: 98.0
click at [111, 537] on span "INV-2025-005413" at bounding box center [161, 535] width 99 height 14
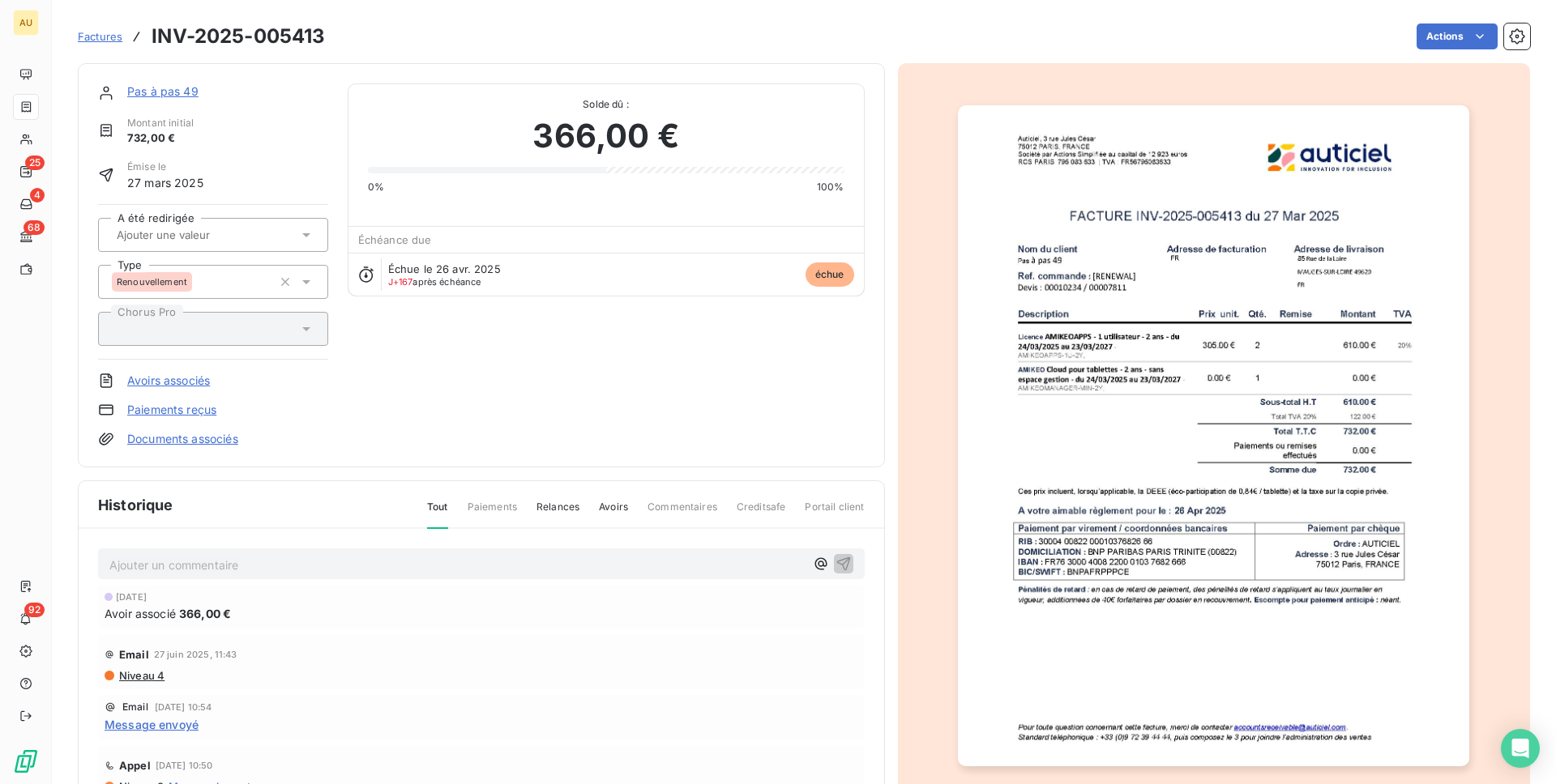
click at [157, 93] on link "Pas à pas 49" at bounding box center [162, 91] width 71 height 14
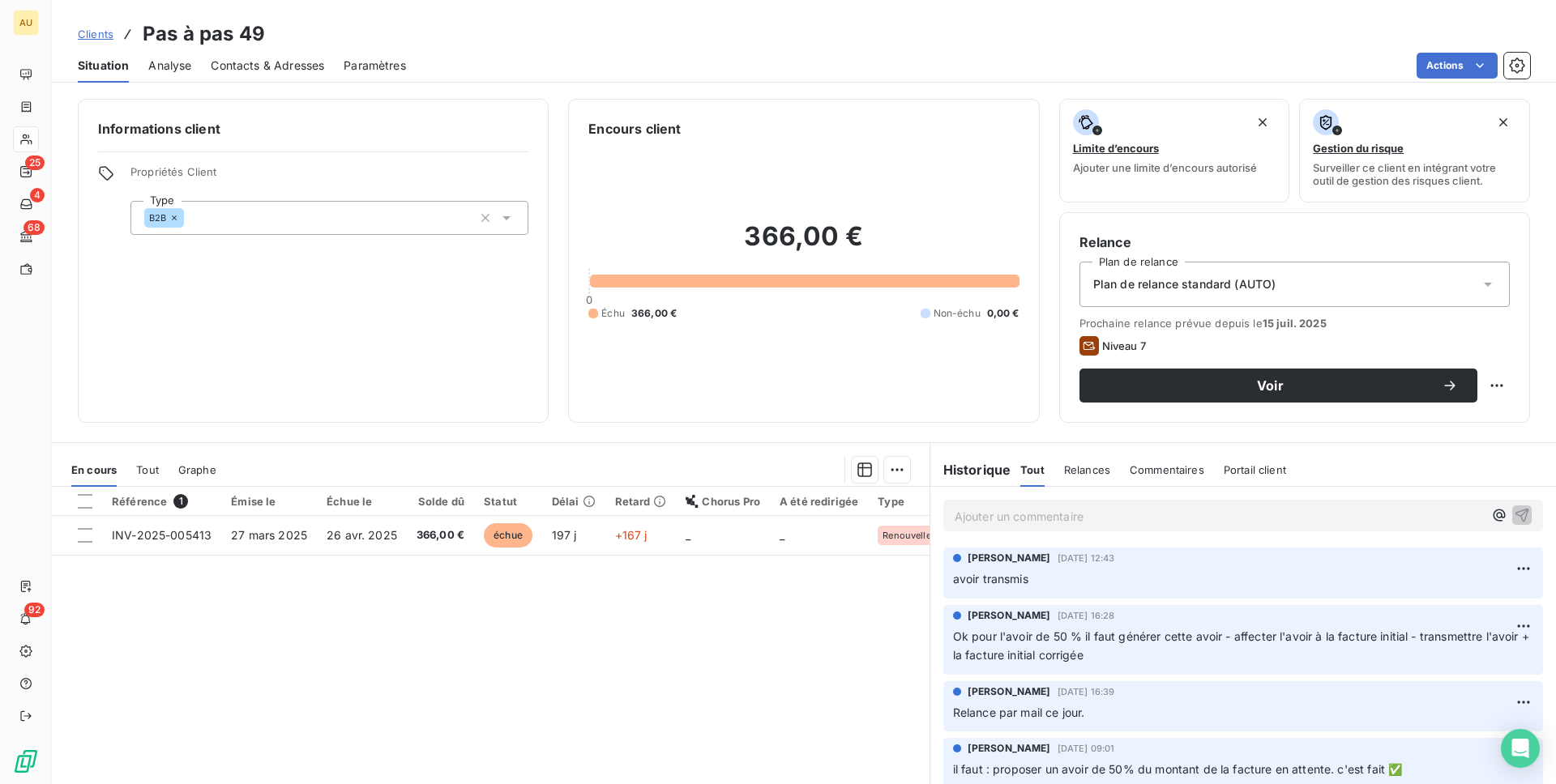
click at [242, 58] on span "Contacts & Adresses" at bounding box center [267, 66] width 113 height 17
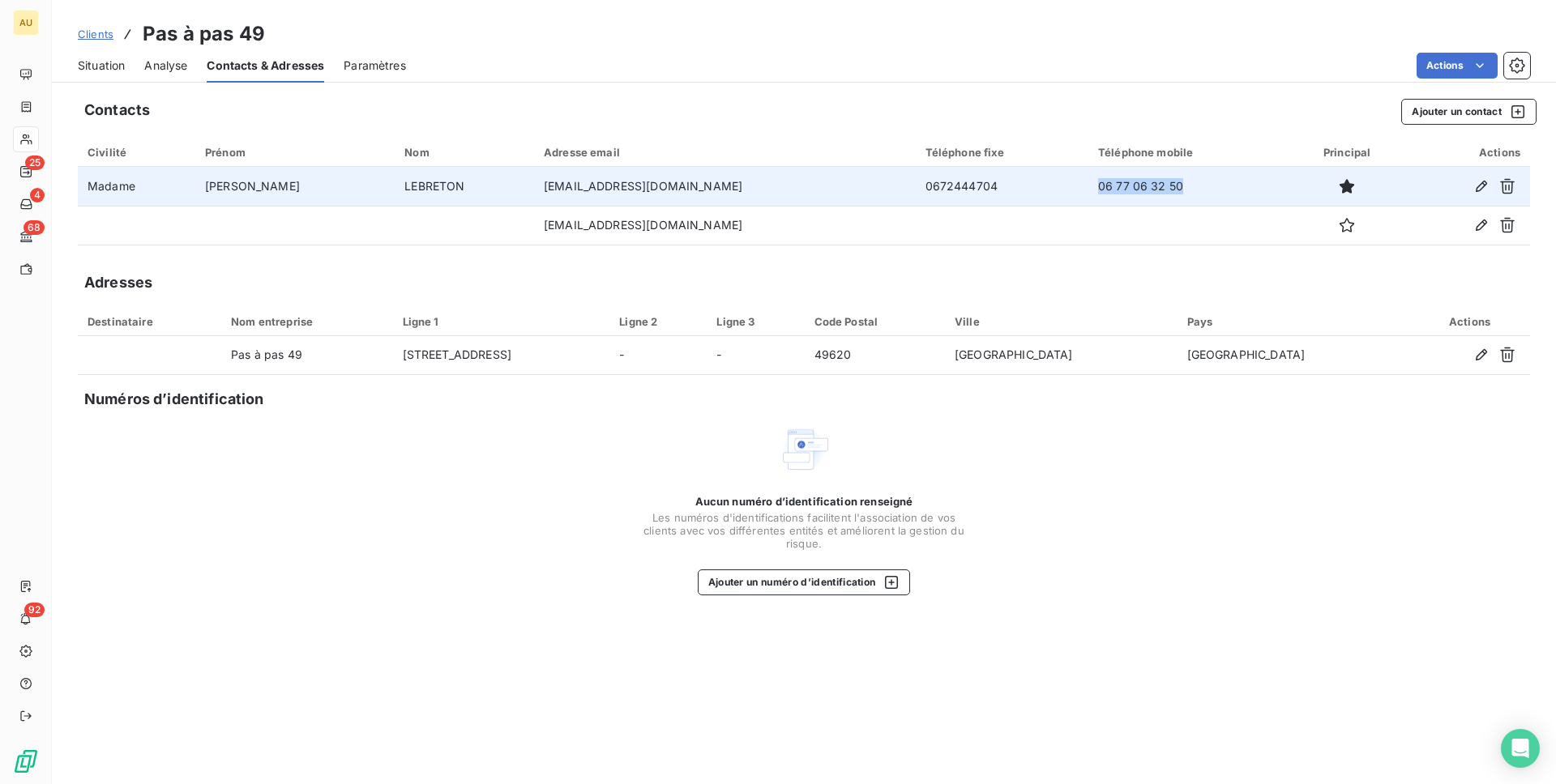
drag, startPoint x: 1069, startPoint y: 187, endPoint x: 1176, endPoint y: 187, distance: 107.0
click at [1176, 187] on td "06 77 06 32 50" at bounding box center [1188, 186] width 200 height 39
click at [916, 187] on td "0672444704" at bounding box center [1003, 186] width 173 height 39
copy td "0672444704"
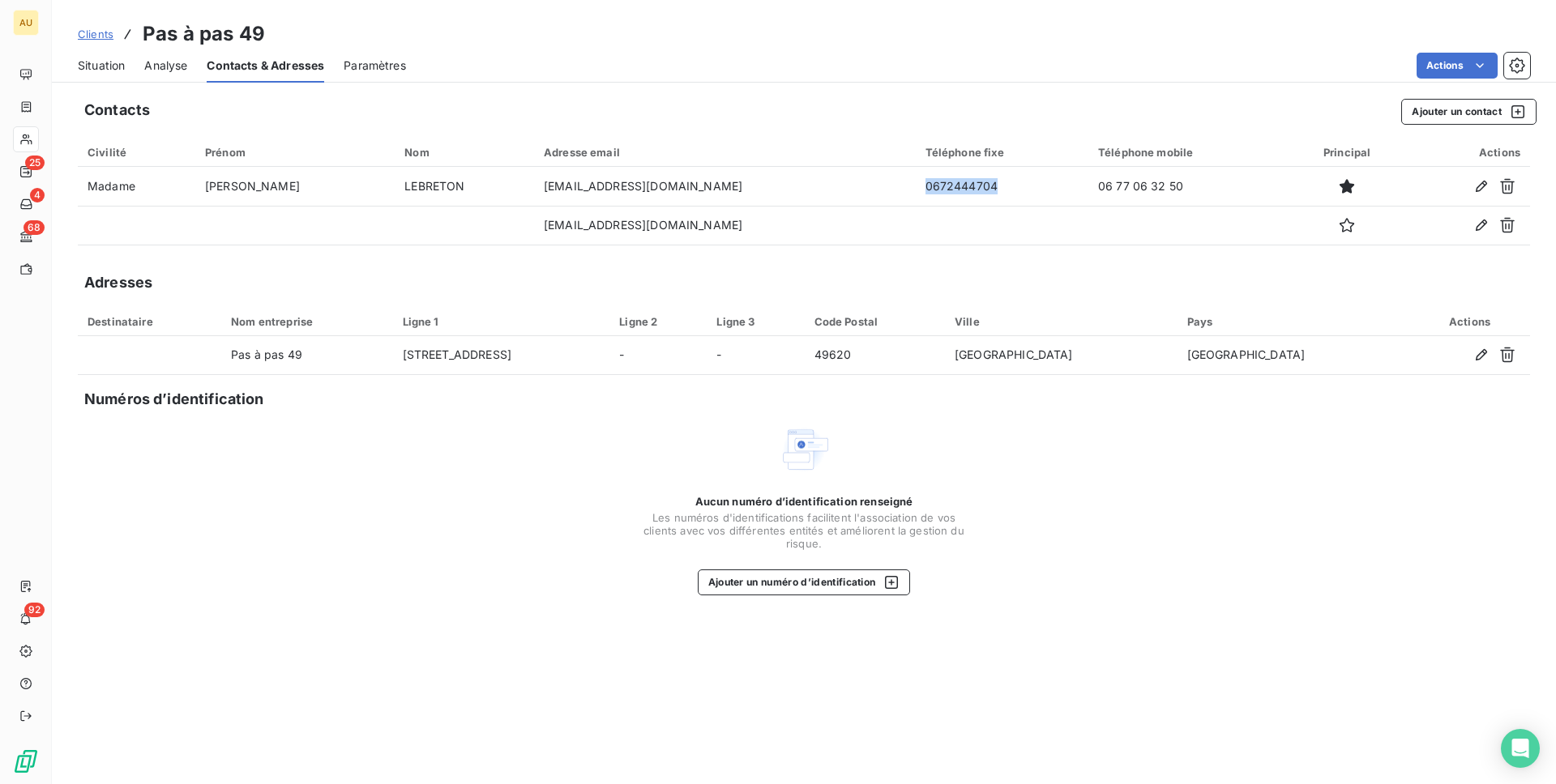
click at [106, 59] on span "Situation" at bounding box center [101, 66] width 47 height 17
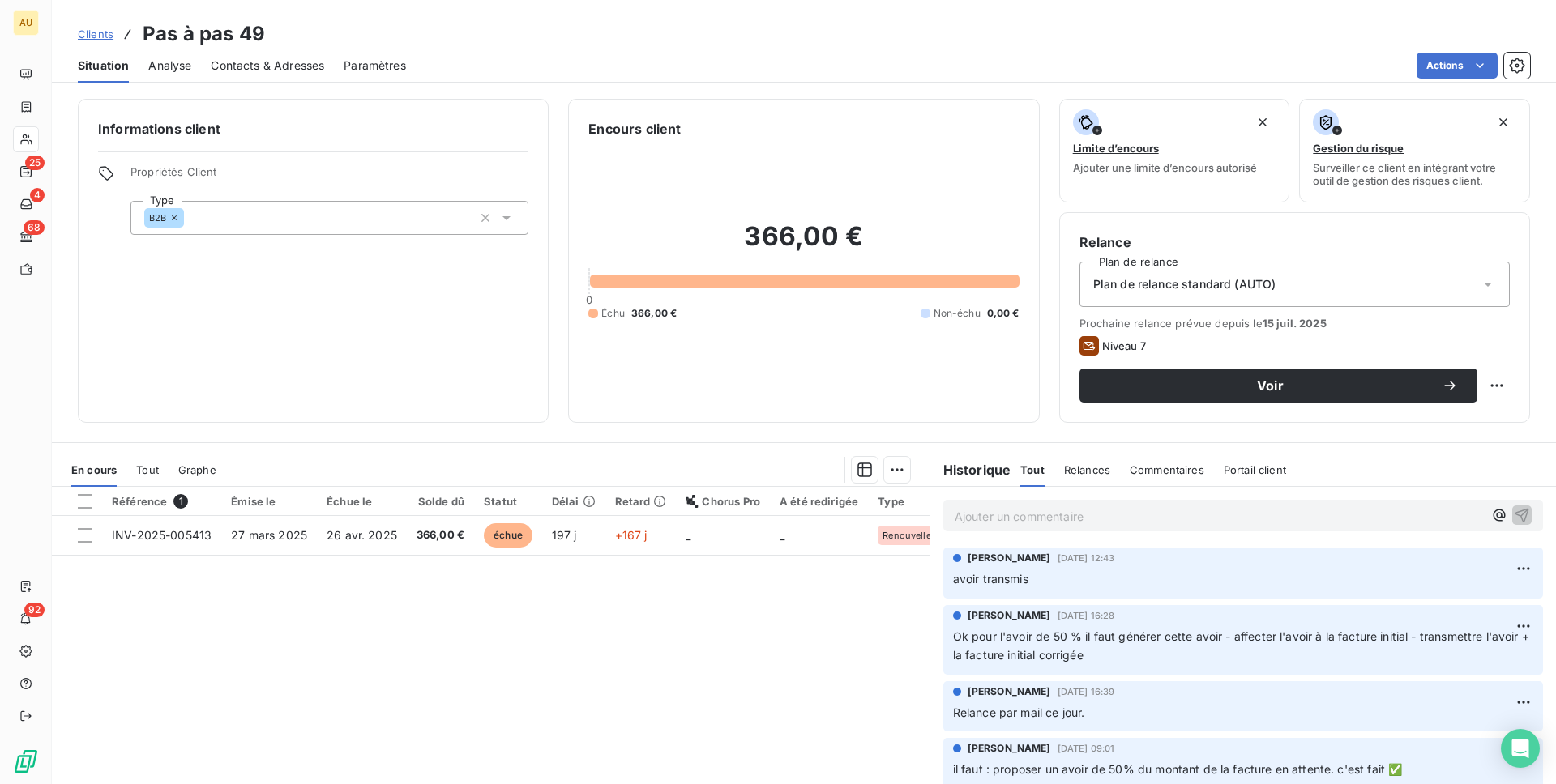
click at [1036, 515] on p "Ajouter un commentaire ﻿" at bounding box center [1219, 516] width 528 height 20
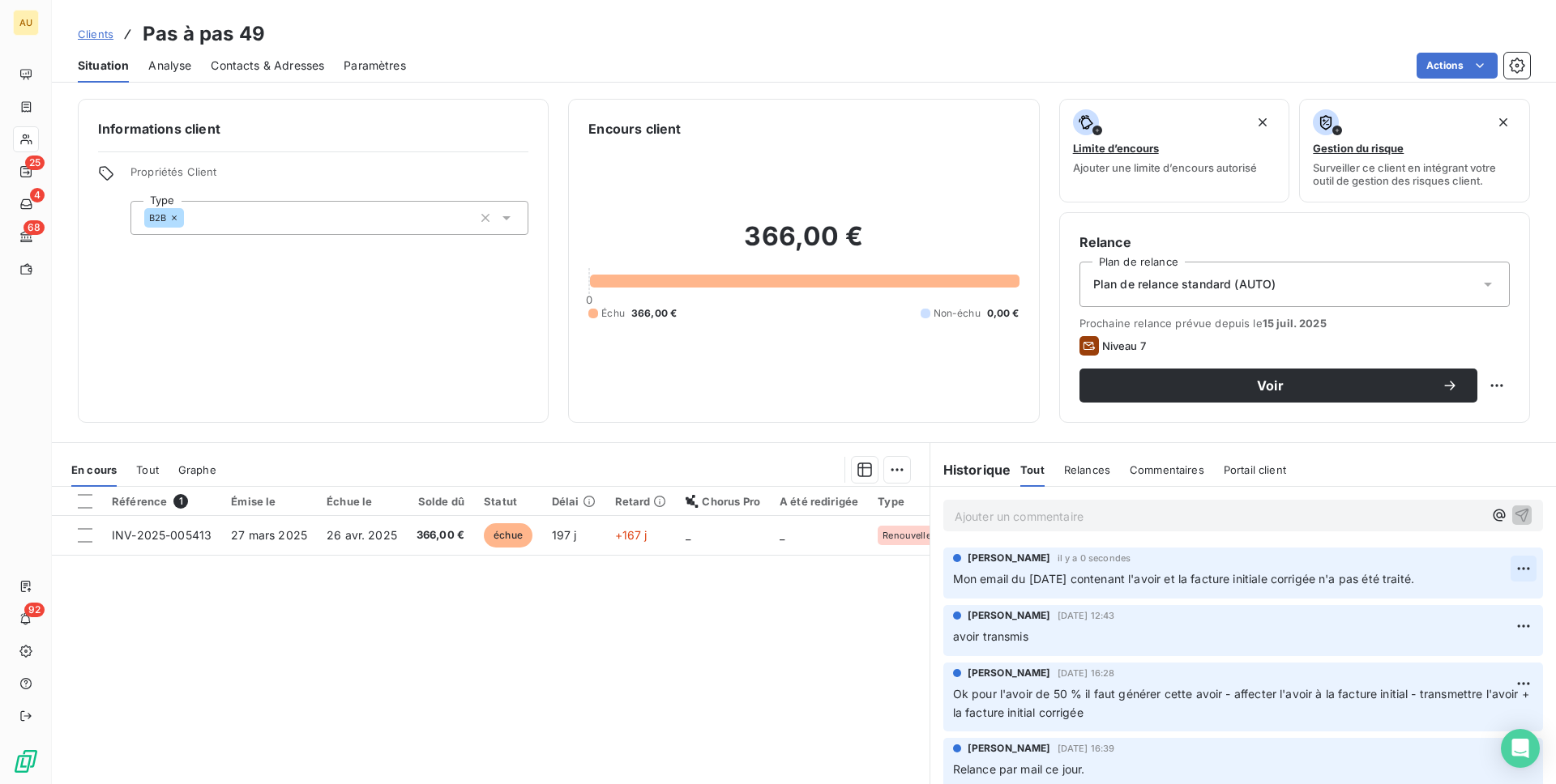
click at [1515, 569] on html "AU 25 4 68 92 Clients Pas à pas 49 Situation Analyse Contacts & Adresses Paramè…" at bounding box center [778, 392] width 1556 height 784
click at [1473, 605] on div "Editer" at bounding box center [1485, 605] width 91 height 26
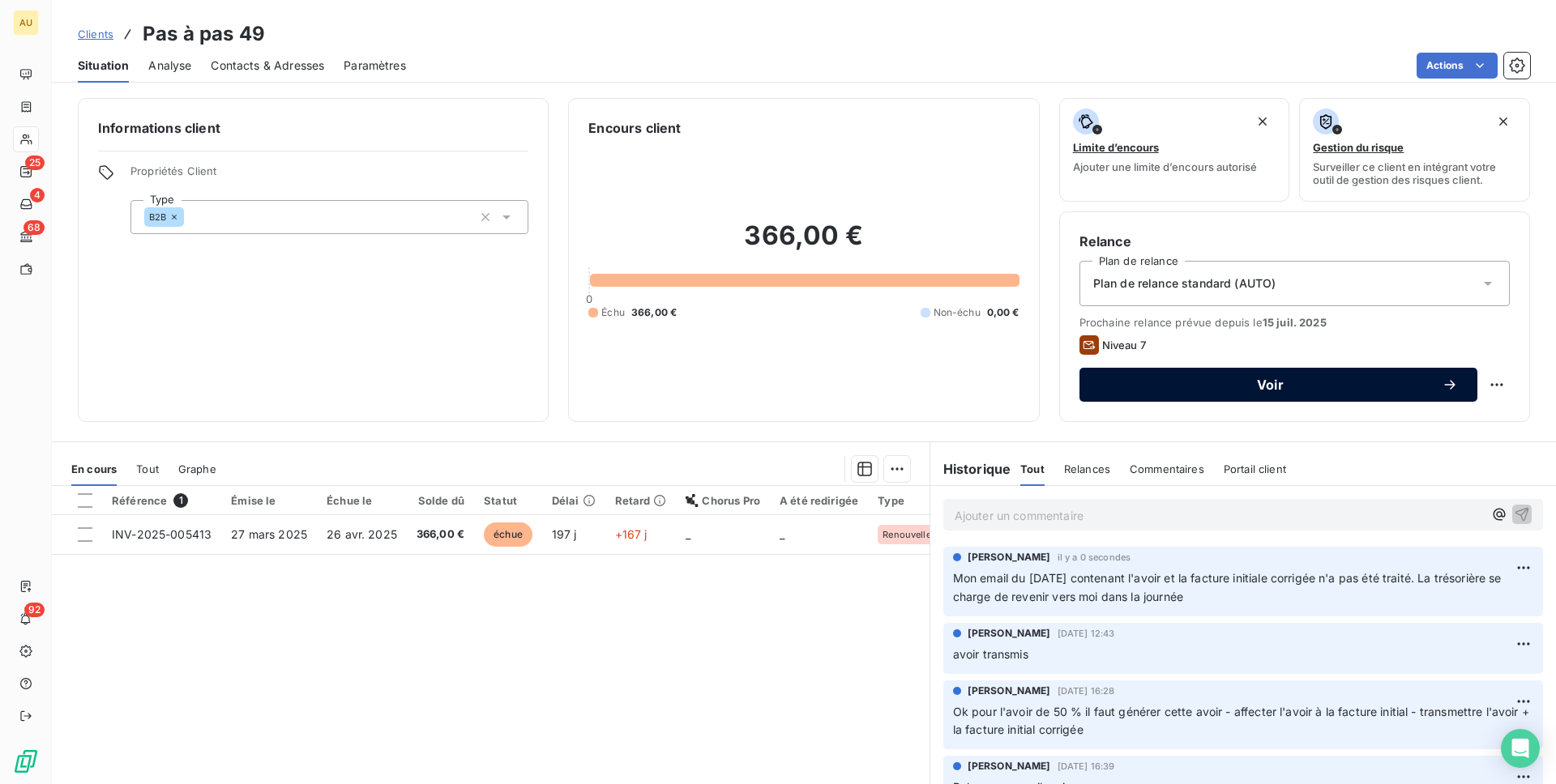
scroll to position [1, 0]
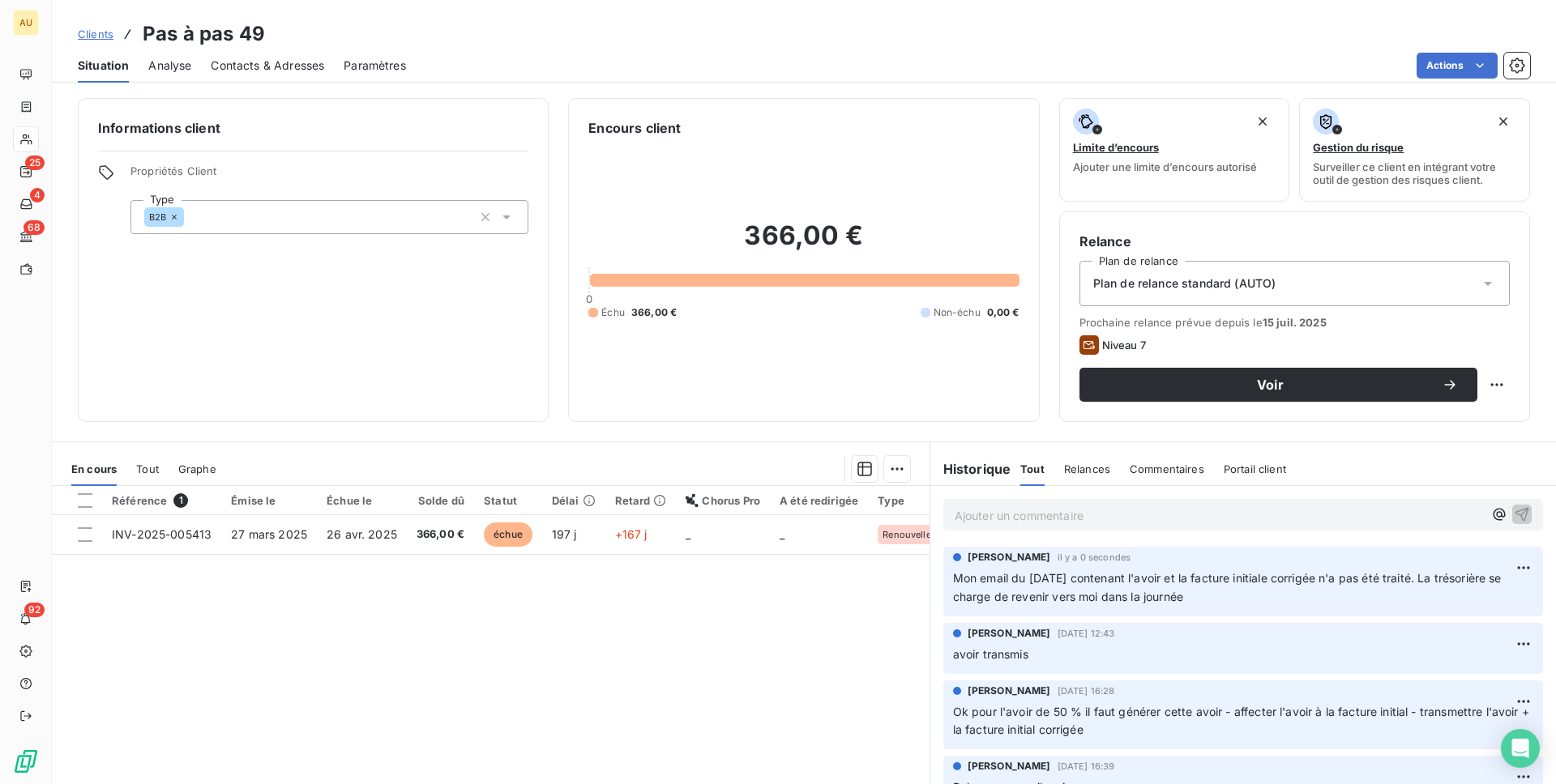
click at [1047, 521] on p "Ajouter un commentaire ﻿" at bounding box center [1219, 515] width 528 height 20
click at [1160, 522] on p "j'ai également doublé d'un mail" at bounding box center [1219, 514] width 528 height 18
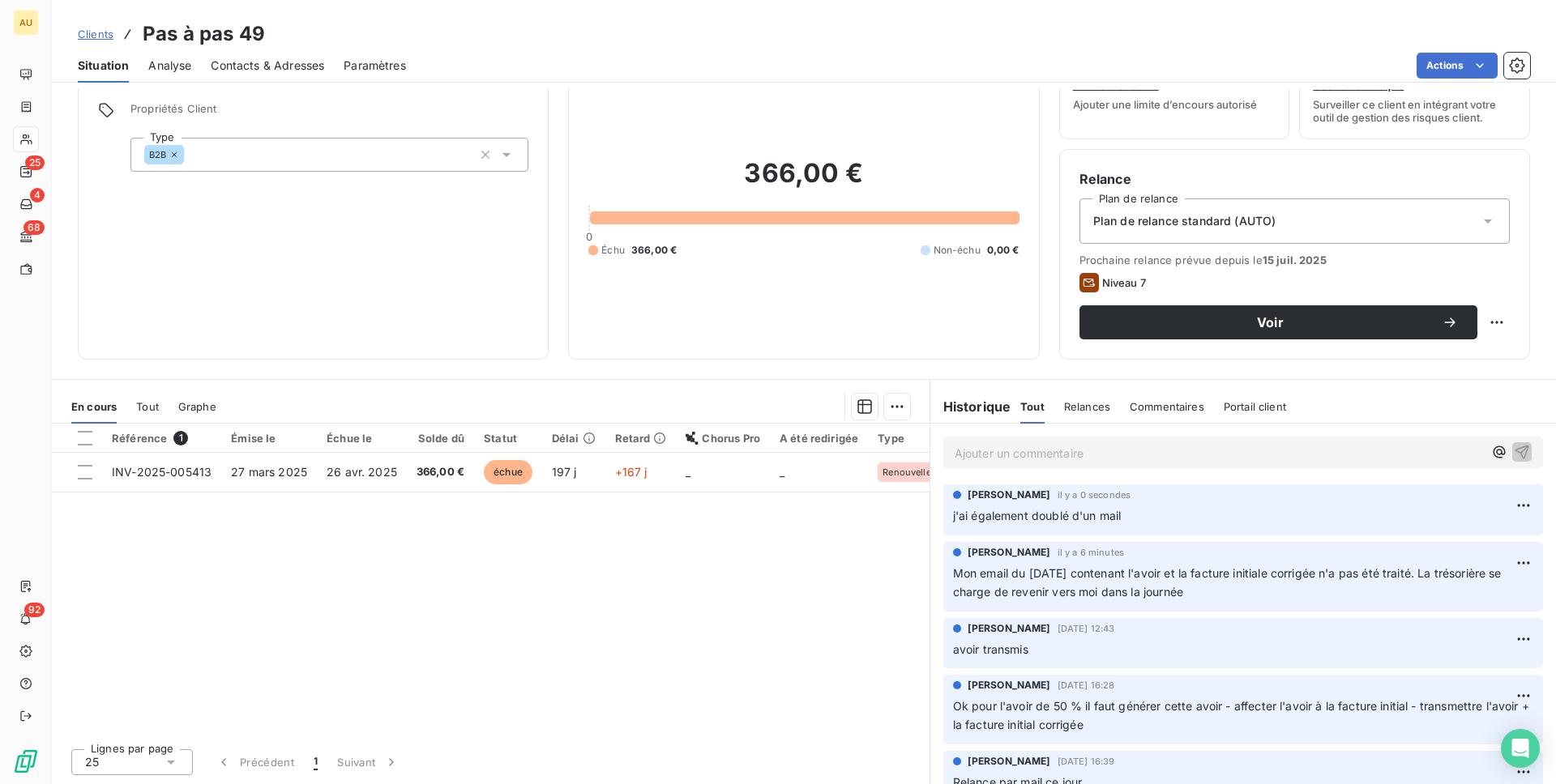
scroll to position [0, 0]
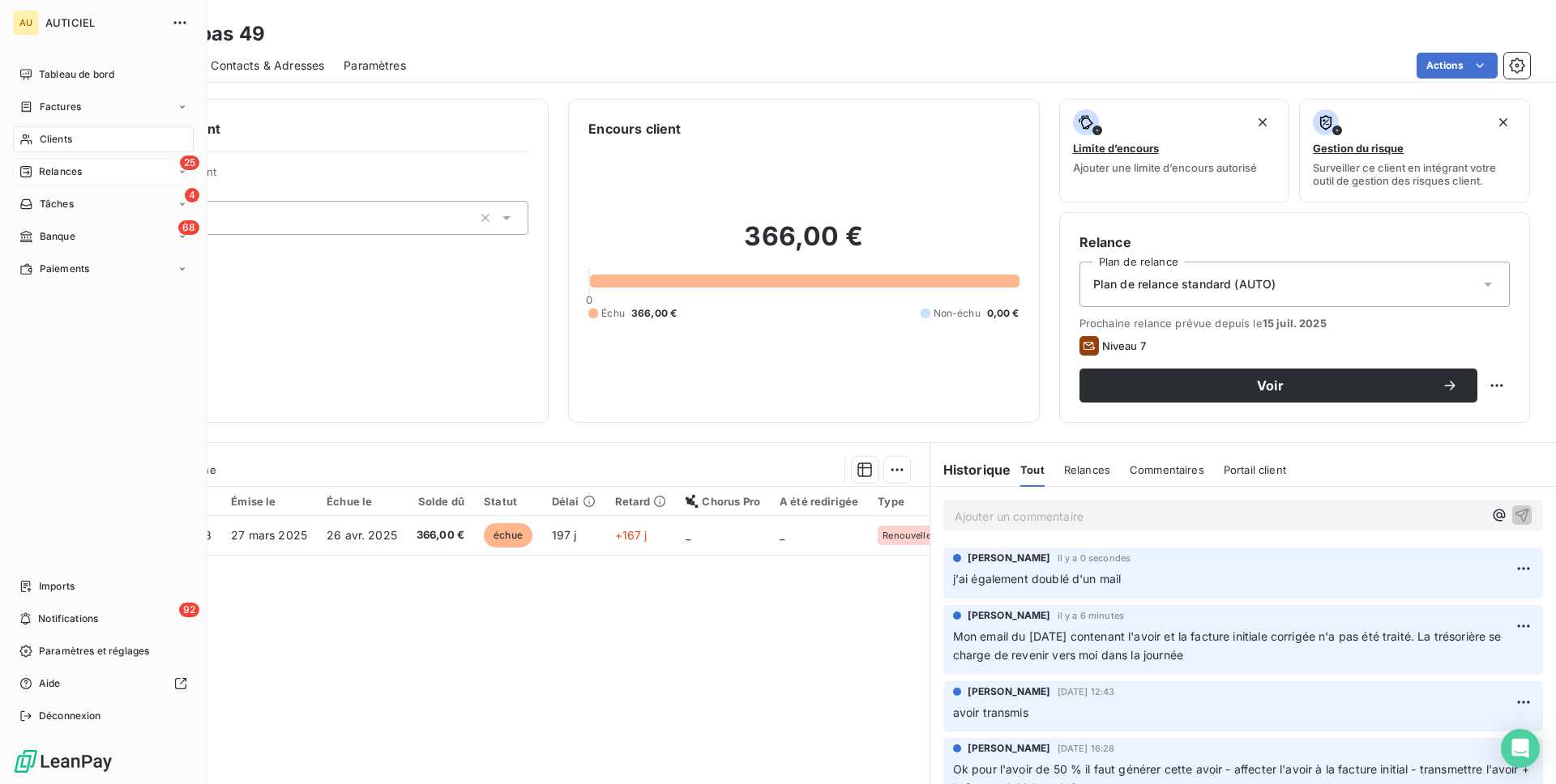
click at [85, 170] on div "25 Relances" at bounding box center [103, 172] width 180 height 26
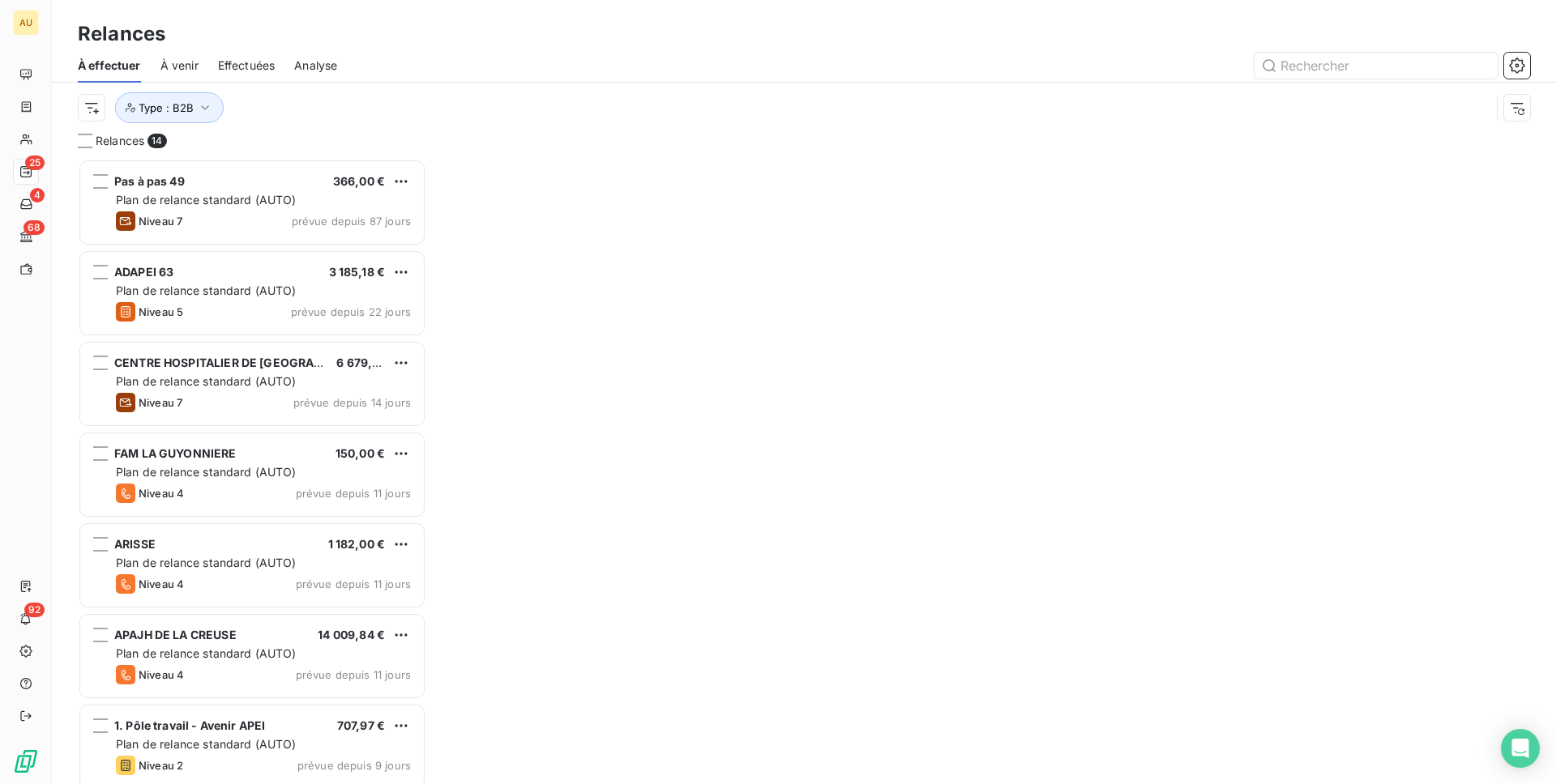
scroll to position [626, 349]
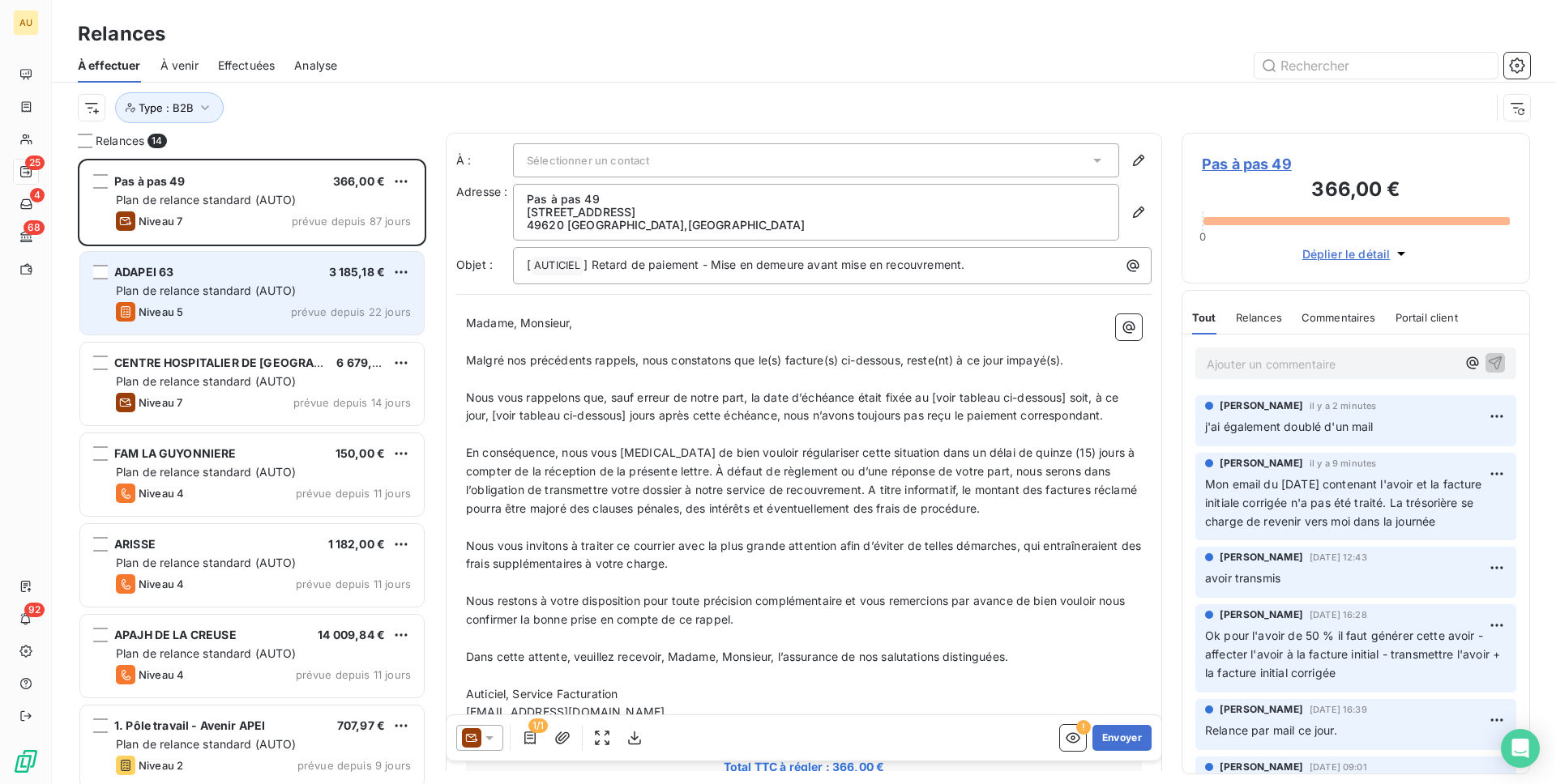
click at [225, 302] on div "Niveau 5 prévue depuis 22 jours" at bounding box center [263, 311] width 295 height 19
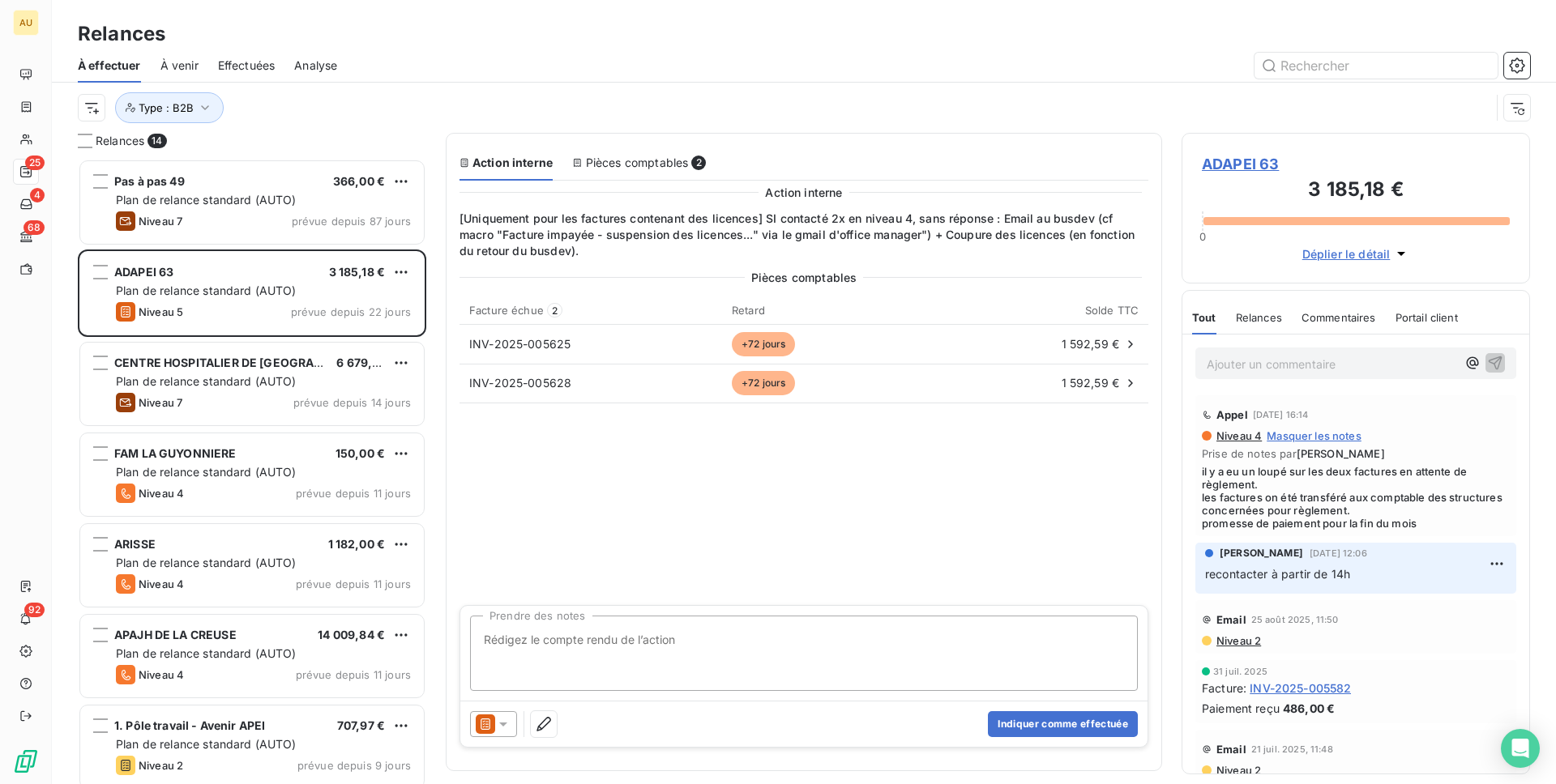
click at [1216, 160] on span "ADAPEI 63" at bounding box center [1356, 164] width 308 height 22
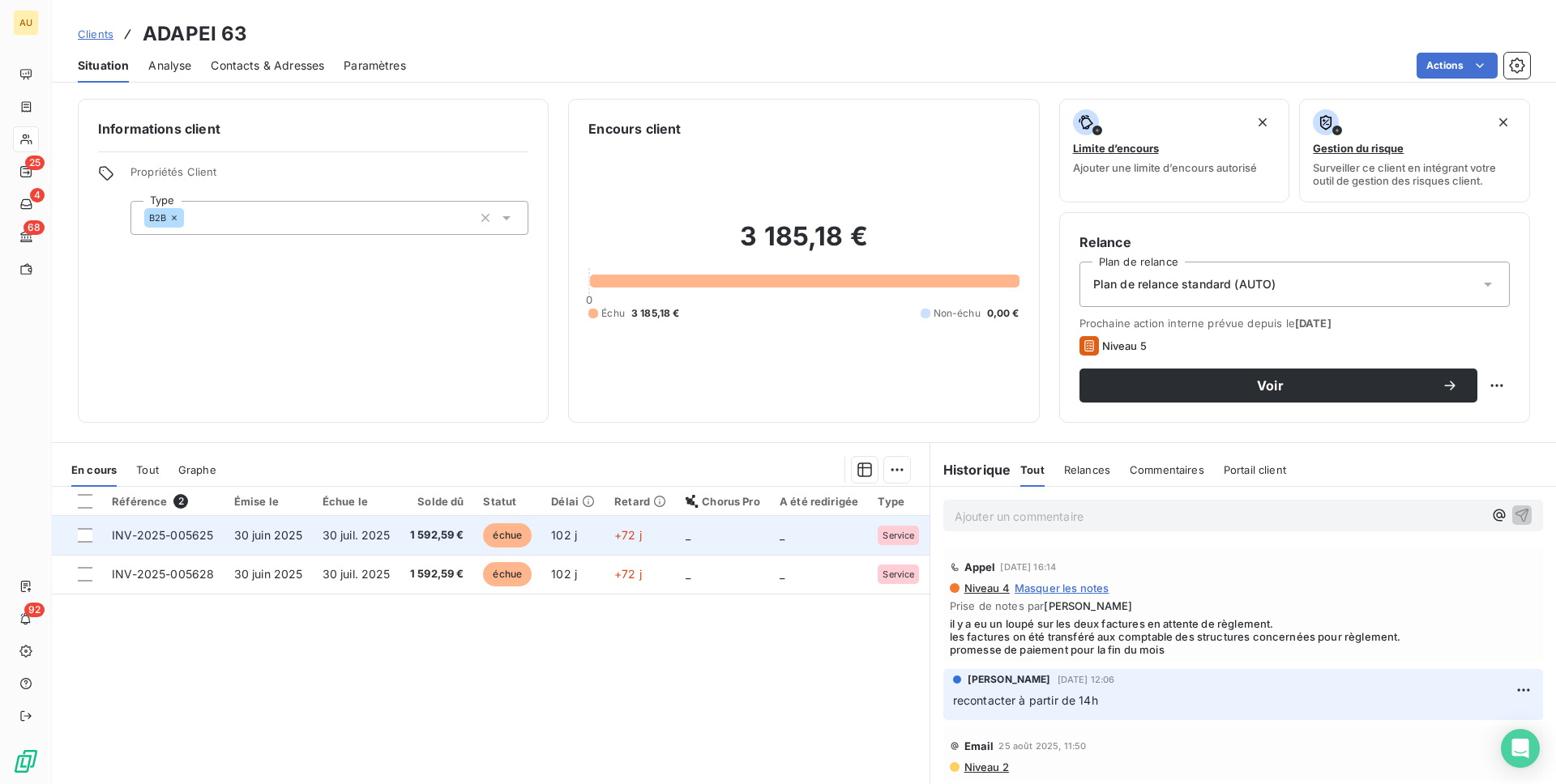
click at [298, 536] on span "30 juin 2025" at bounding box center [268, 535] width 69 height 14
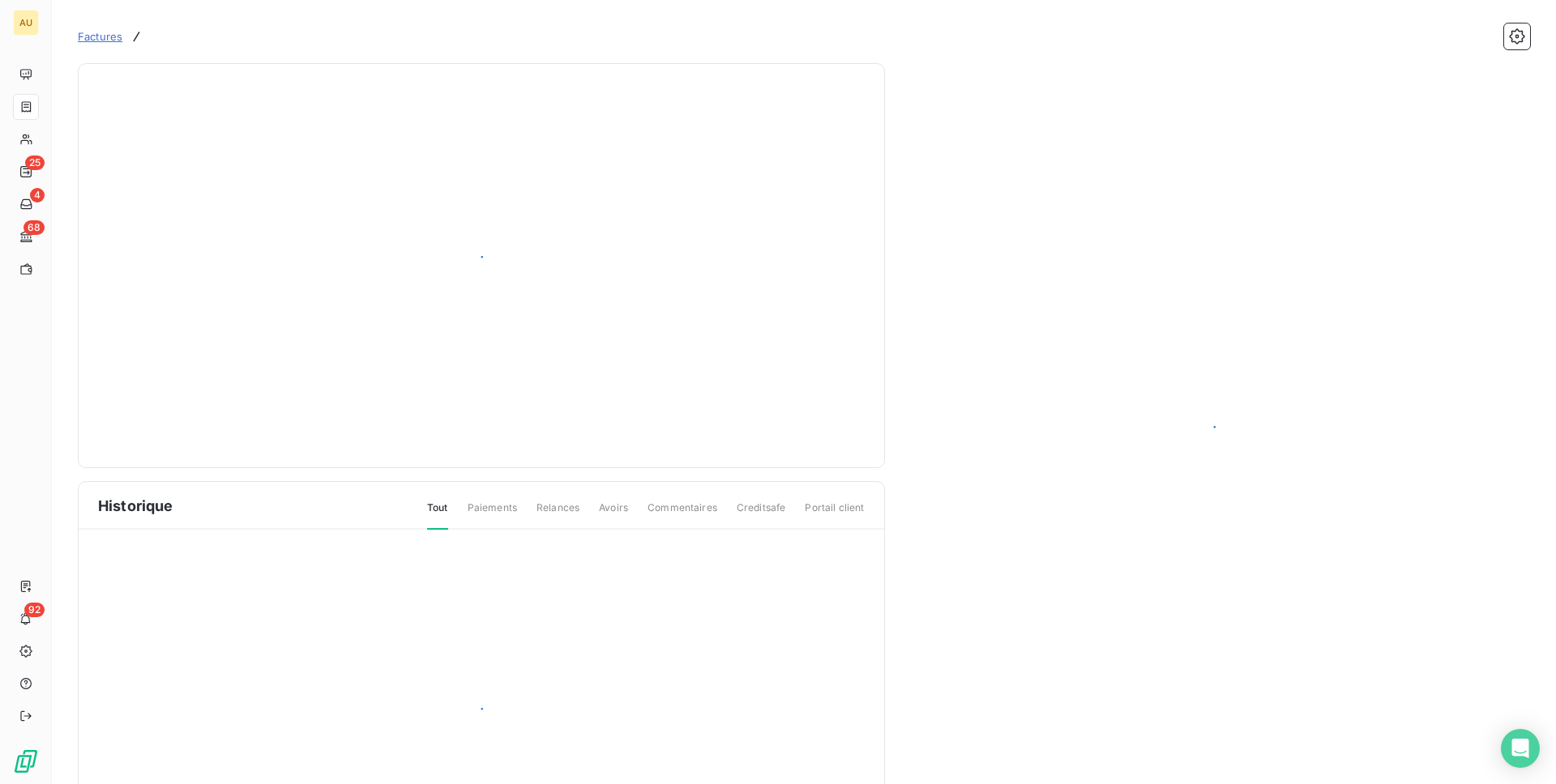
click at [298, 536] on div at bounding box center [481, 718] width 806 height 375
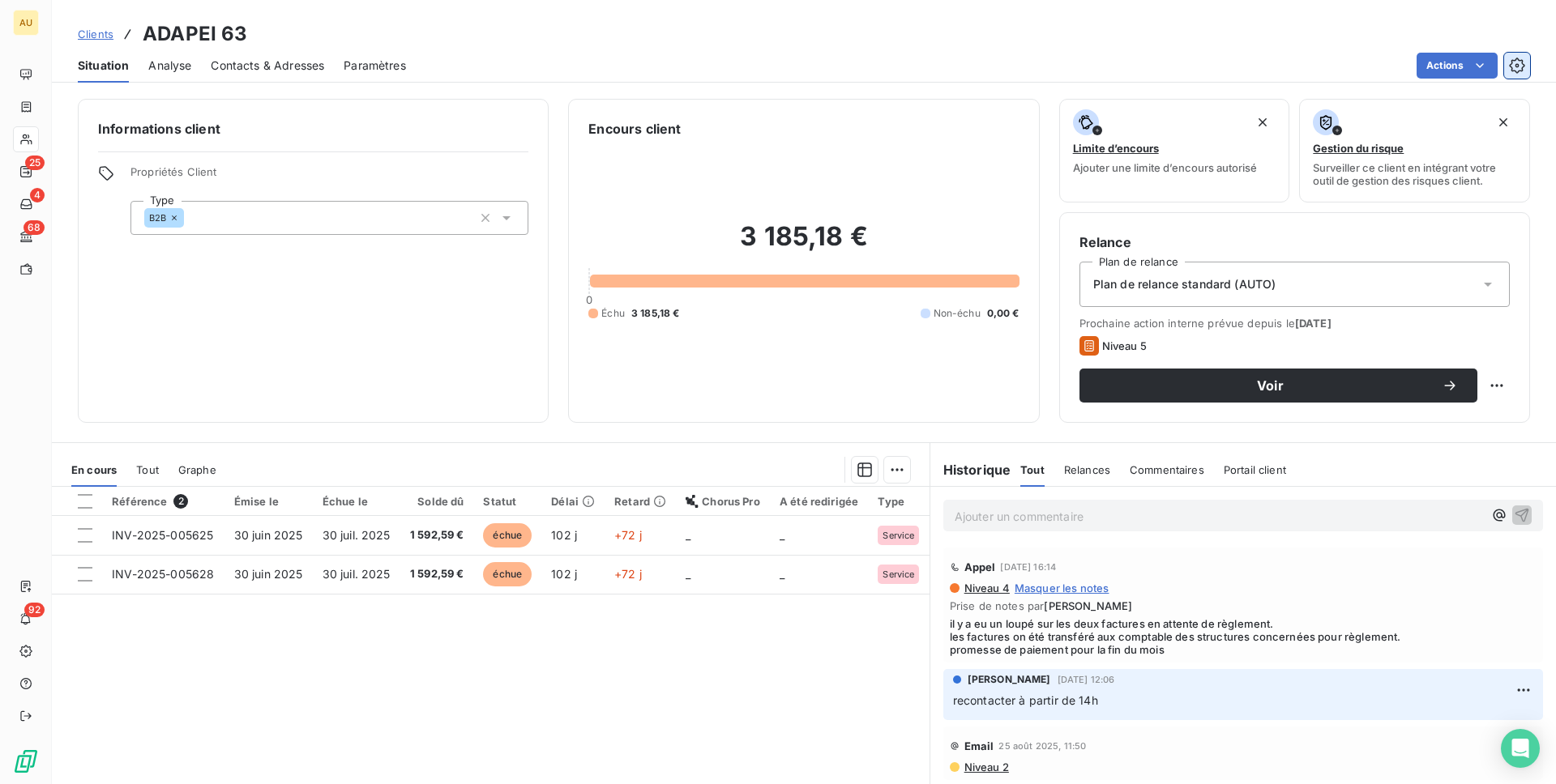
click at [1526, 64] on button "button" at bounding box center [1517, 65] width 26 height 26
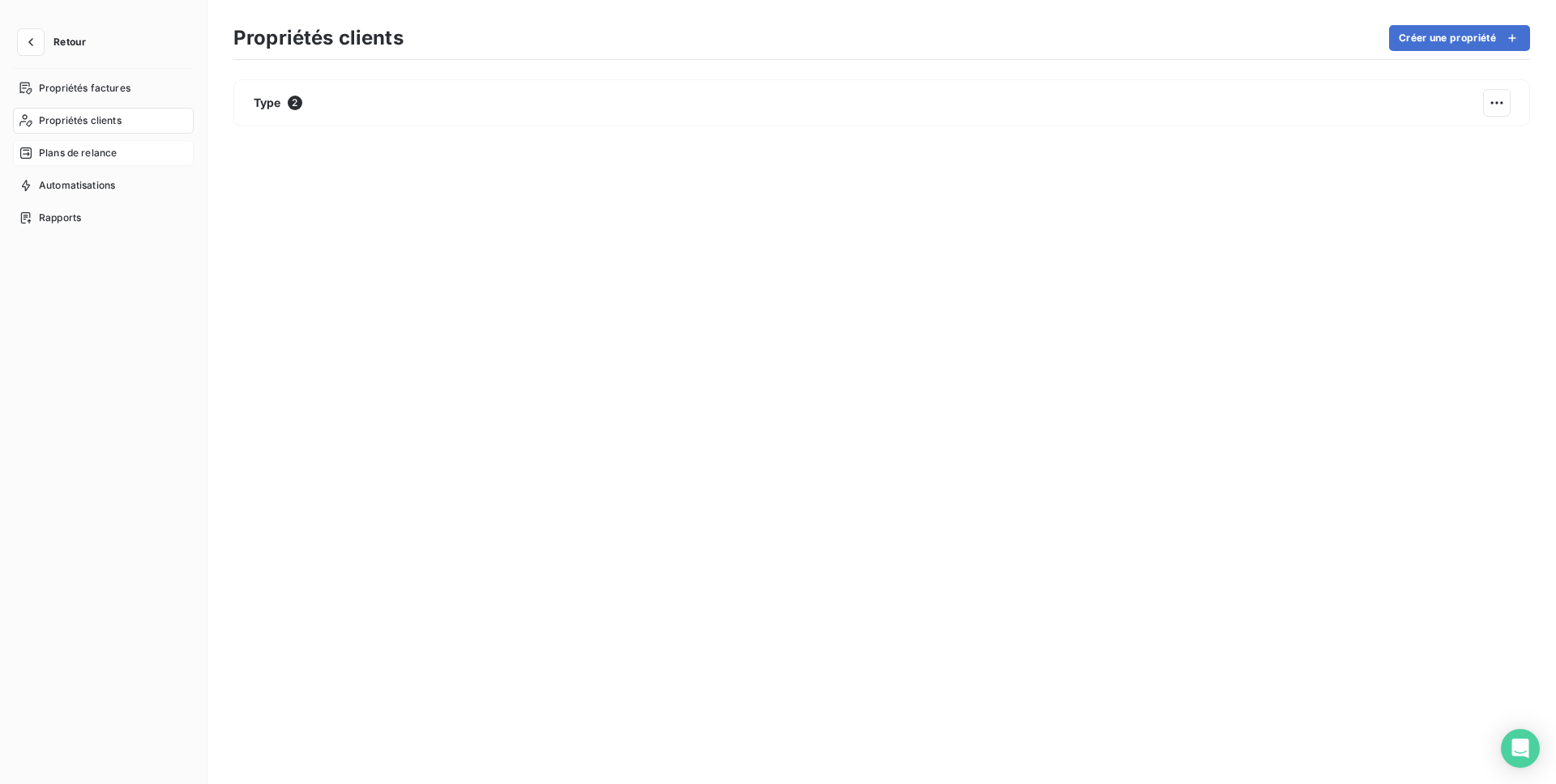
click at [75, 157] on span "Plans de relance" at bounding box center [77, 153] width 78 height 15
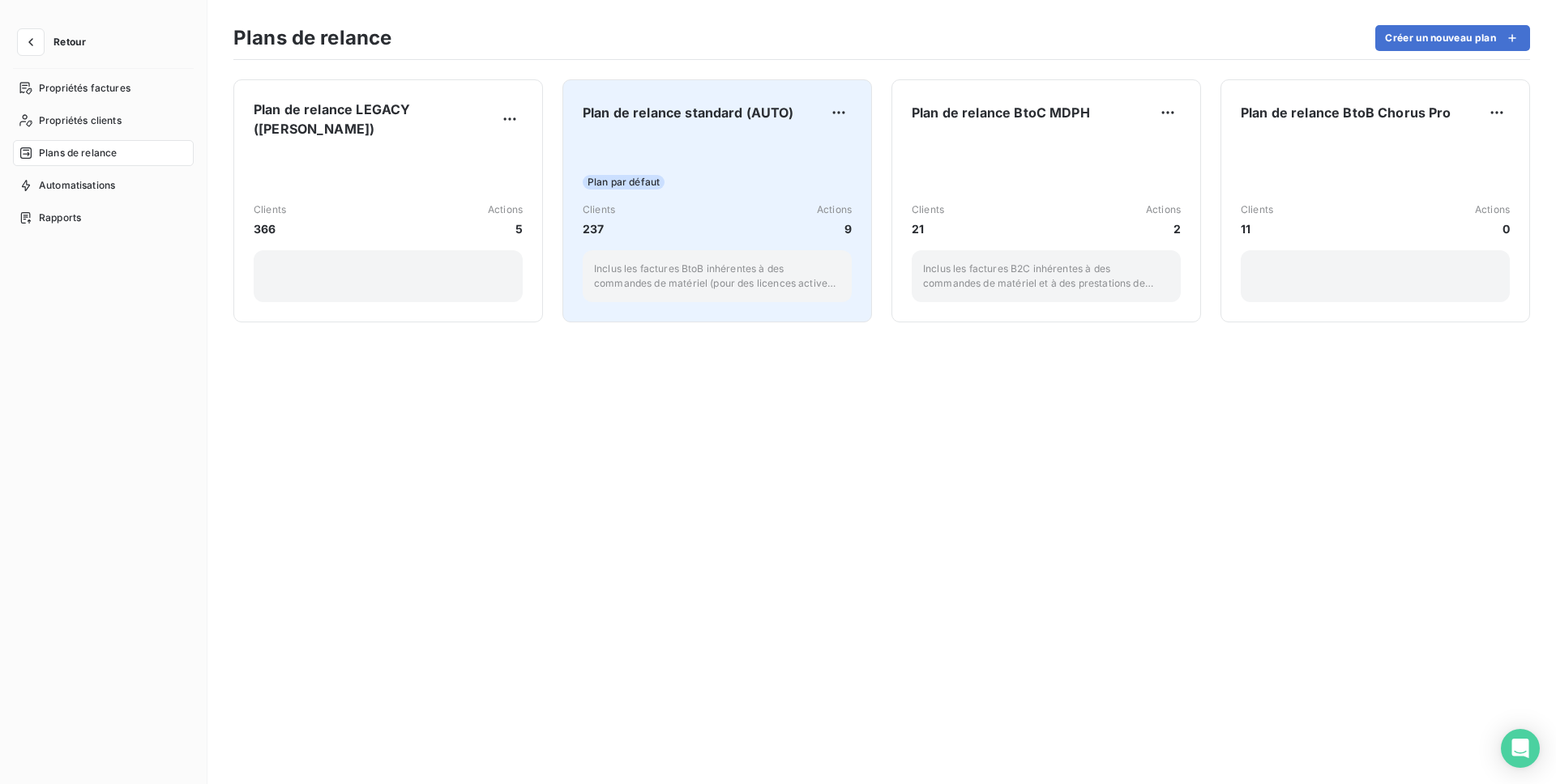
click at [763, 230] on div "Clients 237 Actions 9" at bounding box center [717, 220] width 269 height 35
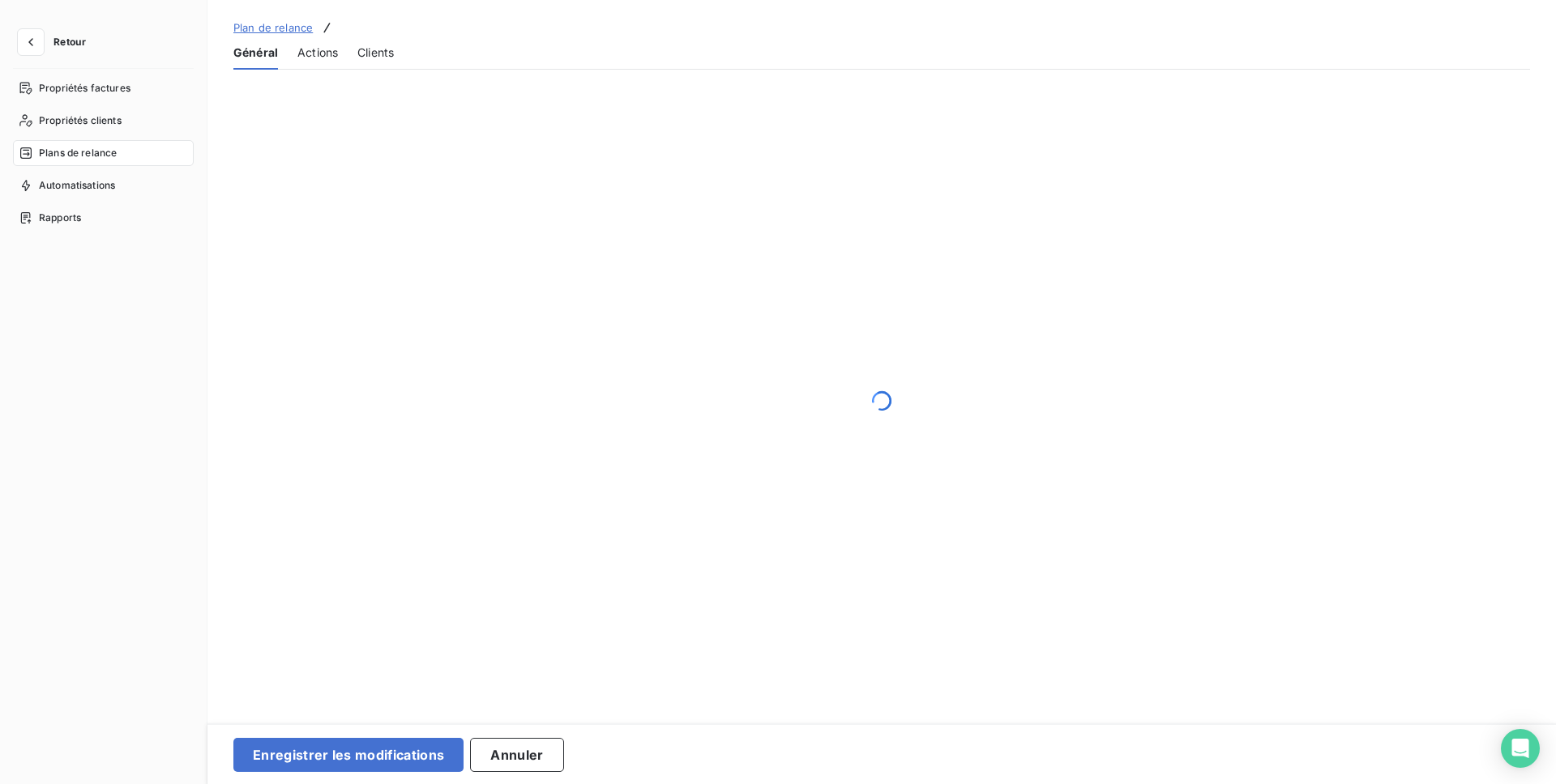
click at [315, 62] on div "Actions" at bounding box center [318, 52] width 41 height 34
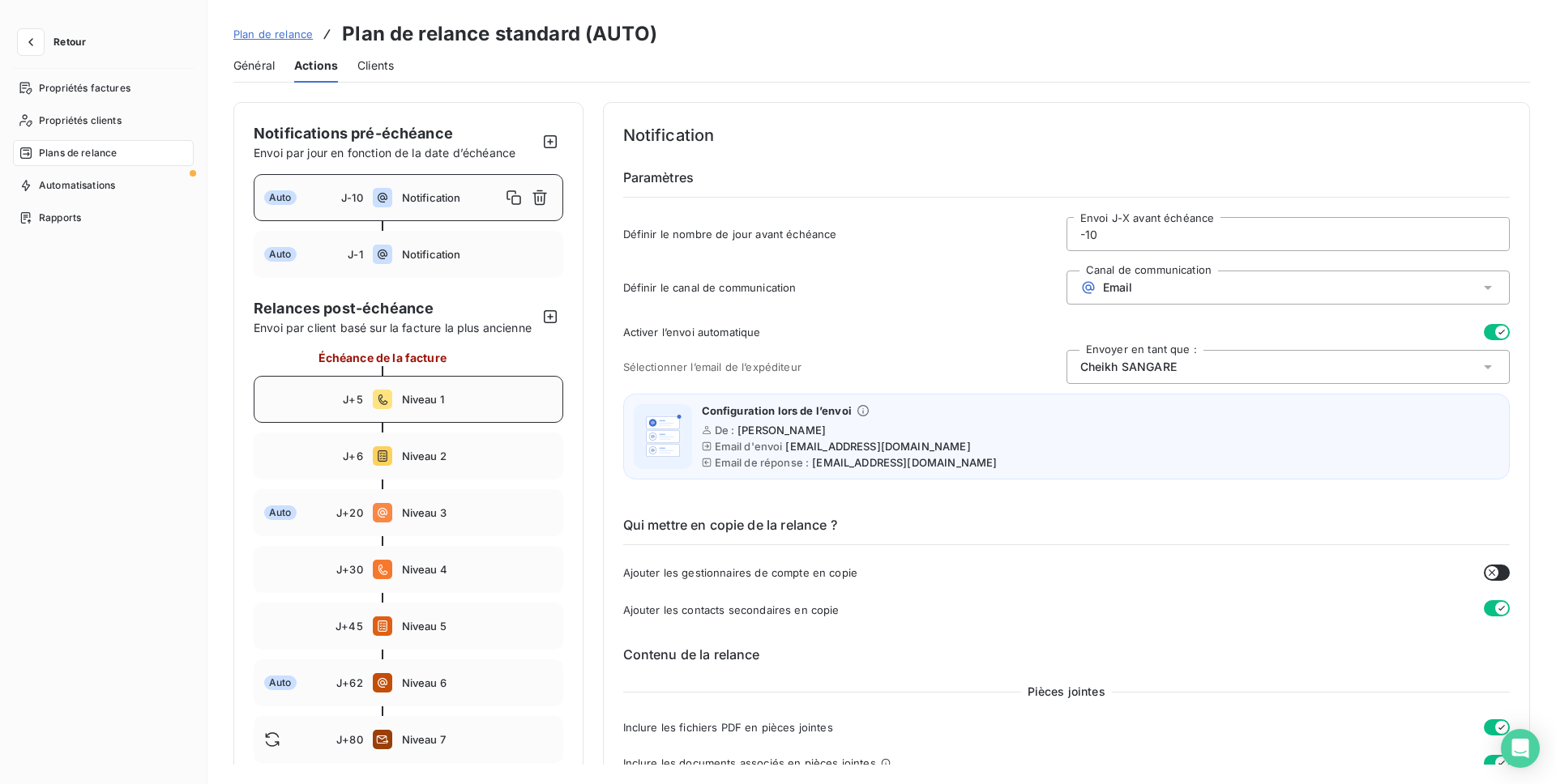
click at [422, 393] on span "Niveau 1" at bounding box center [478, 399] width 151 height 13
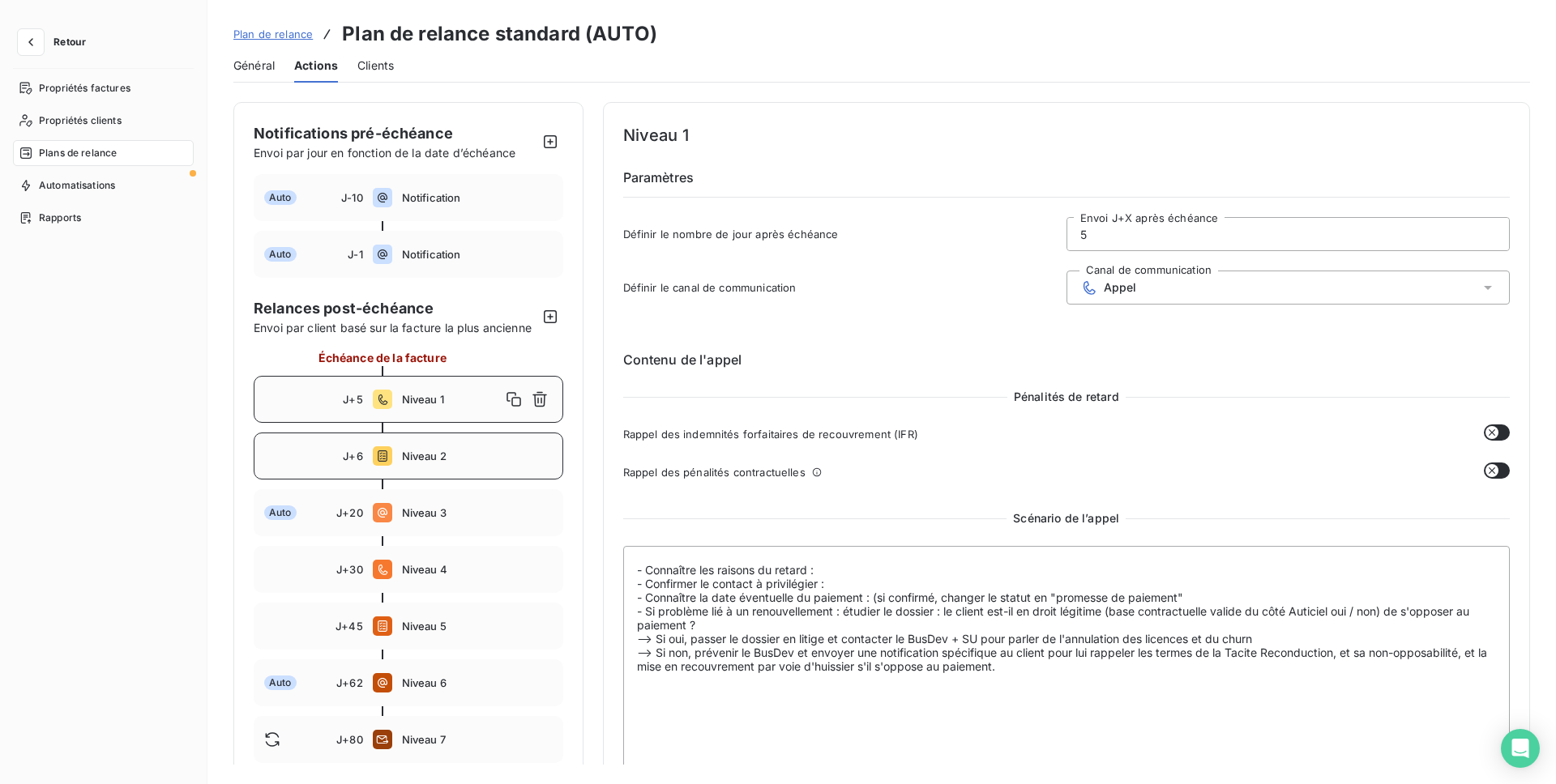
click at [418, 462] on span "Niveau 2" at bounding box center [478, 456] width 151 height 13
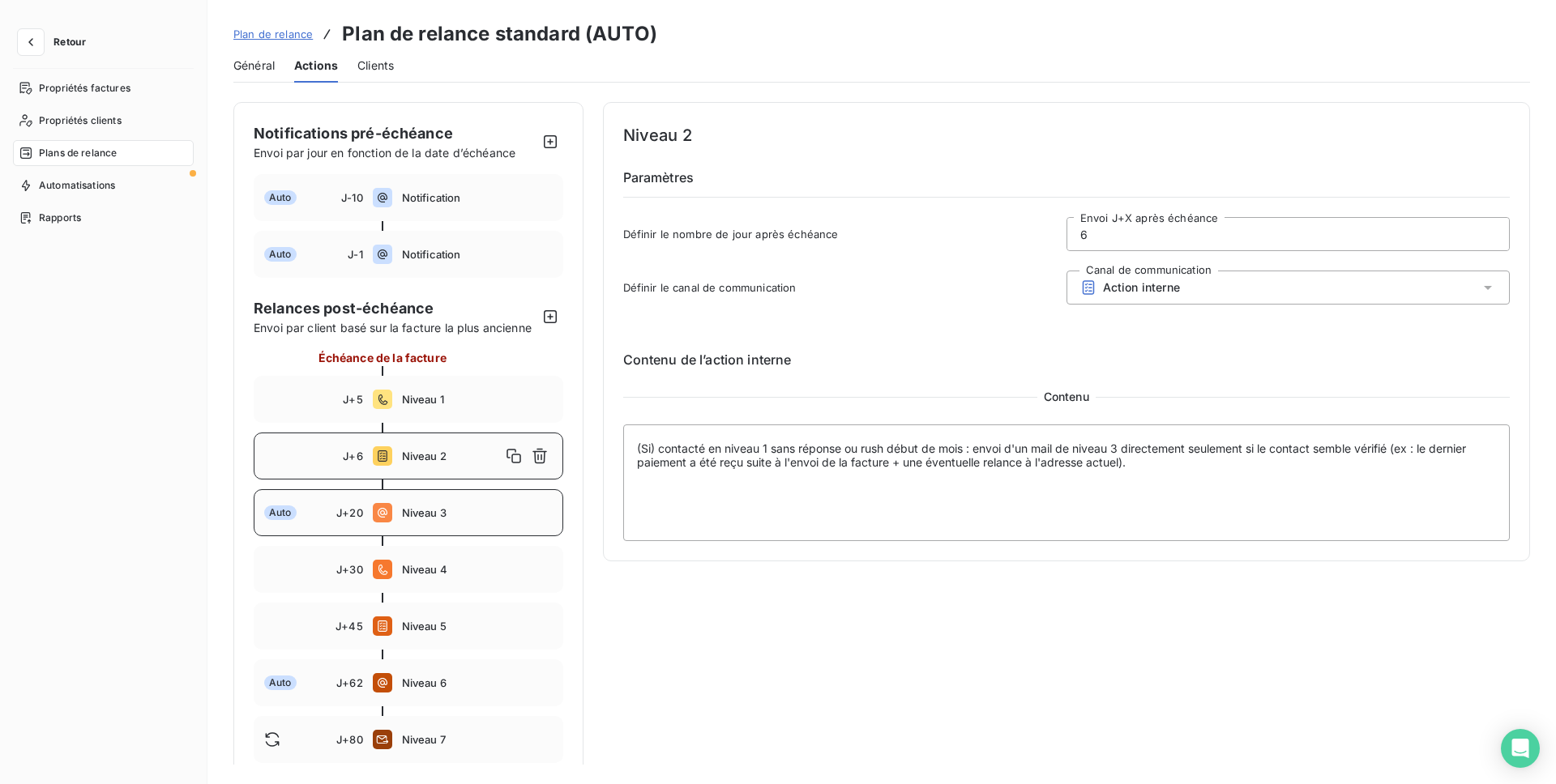
click at [451, 506] on span "Niveau 3" at bounding box center [478, 513] width 151 height 13
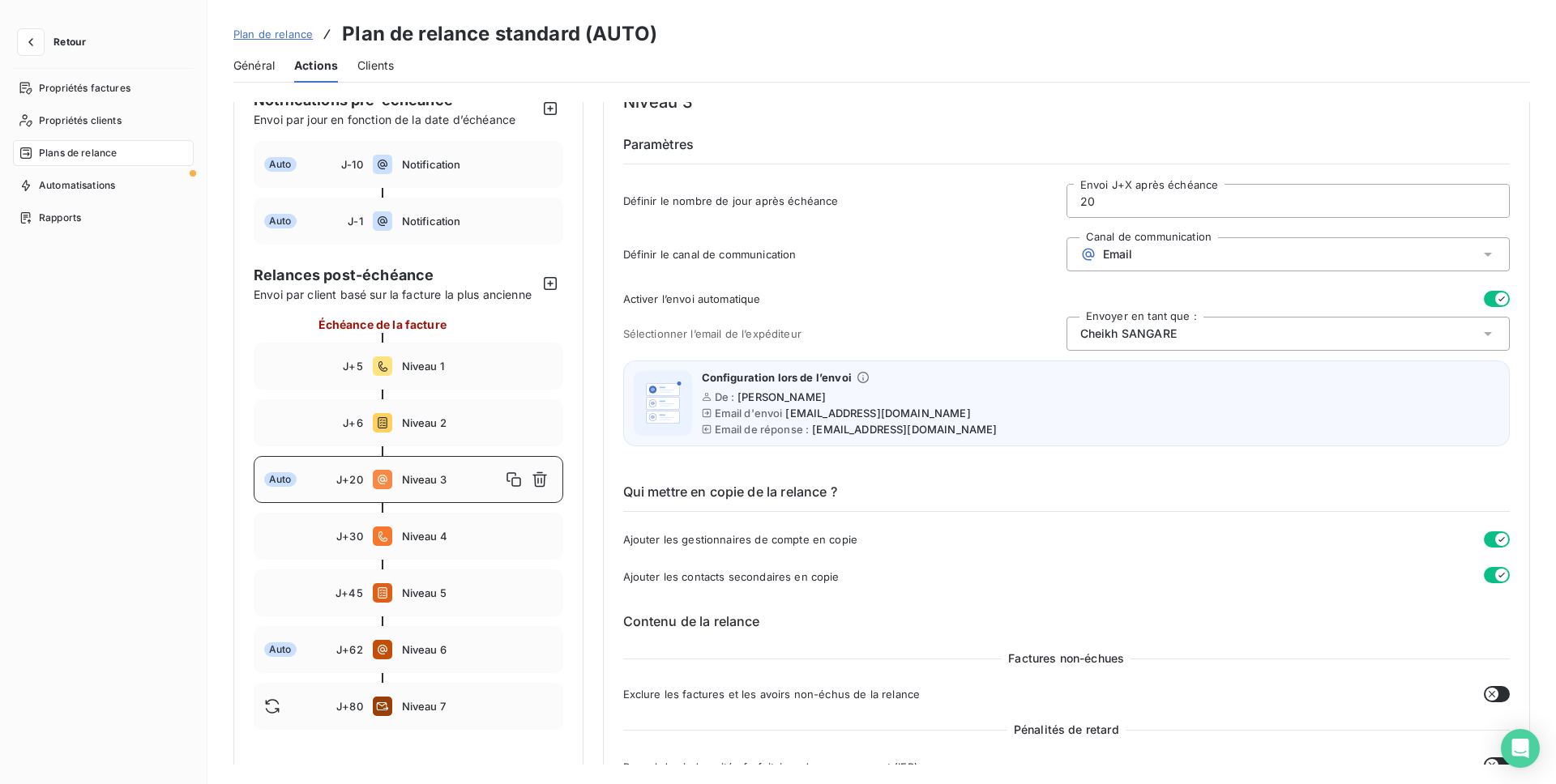
scroll to position [36, 0]
click at [447, 538] on span "Niveau 4" at bounding box center [478, 534] width 151 height 13
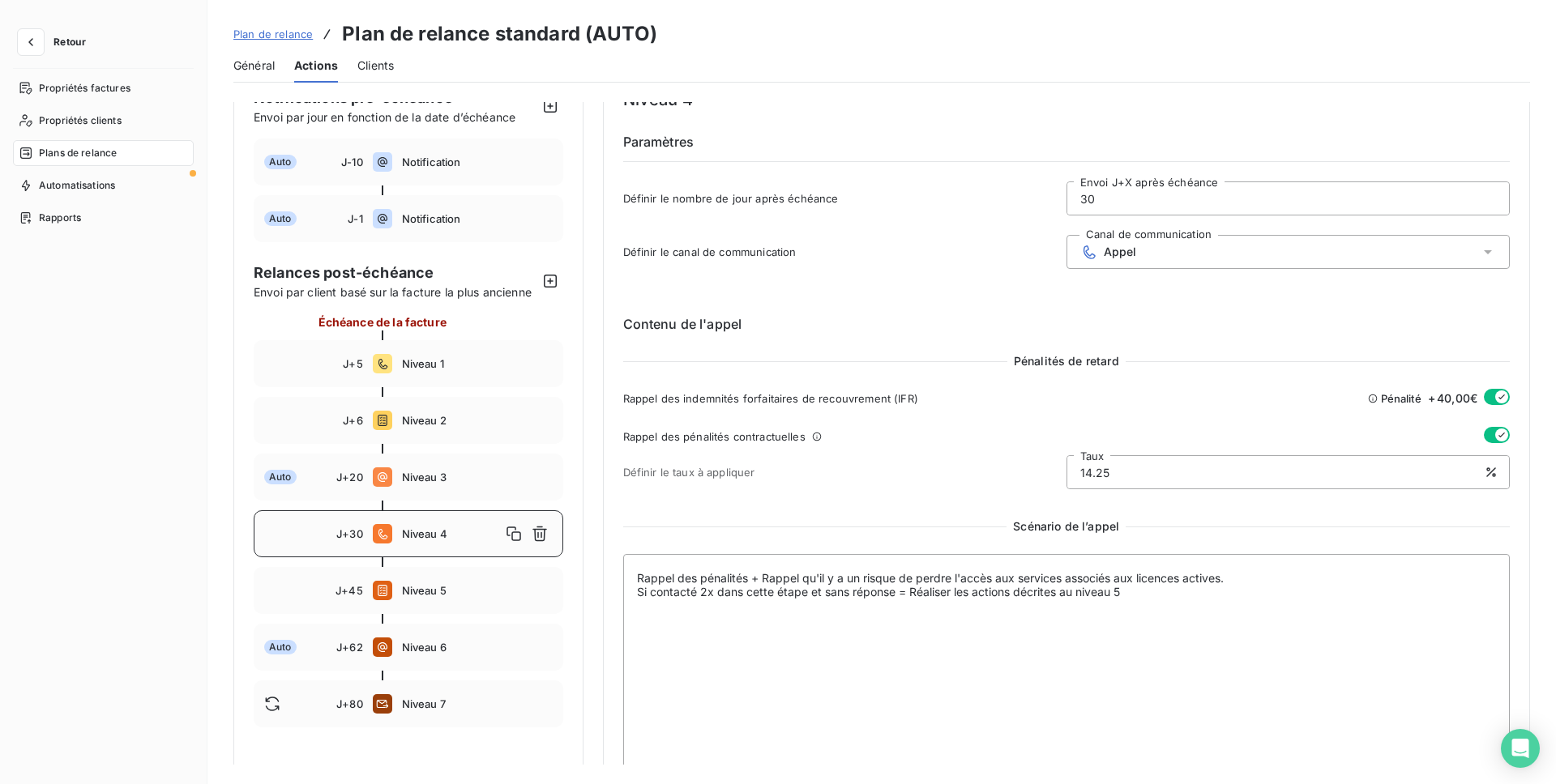
scroll to position [50, 0]
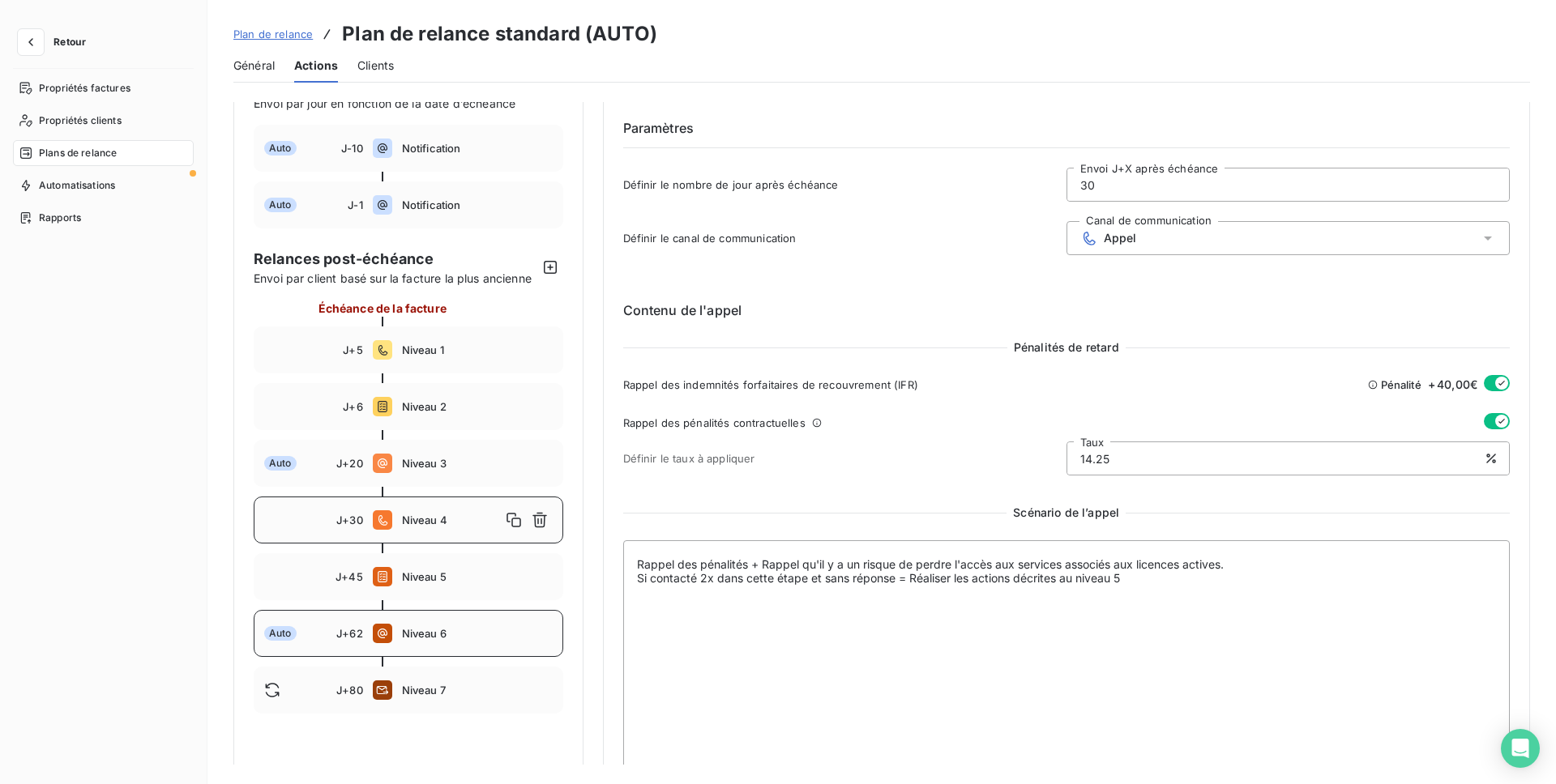
click at [445, 641] on div "Auto J+62 Niveau 6" at bounding box center [409, 633] width 309 height 47
type input "62"
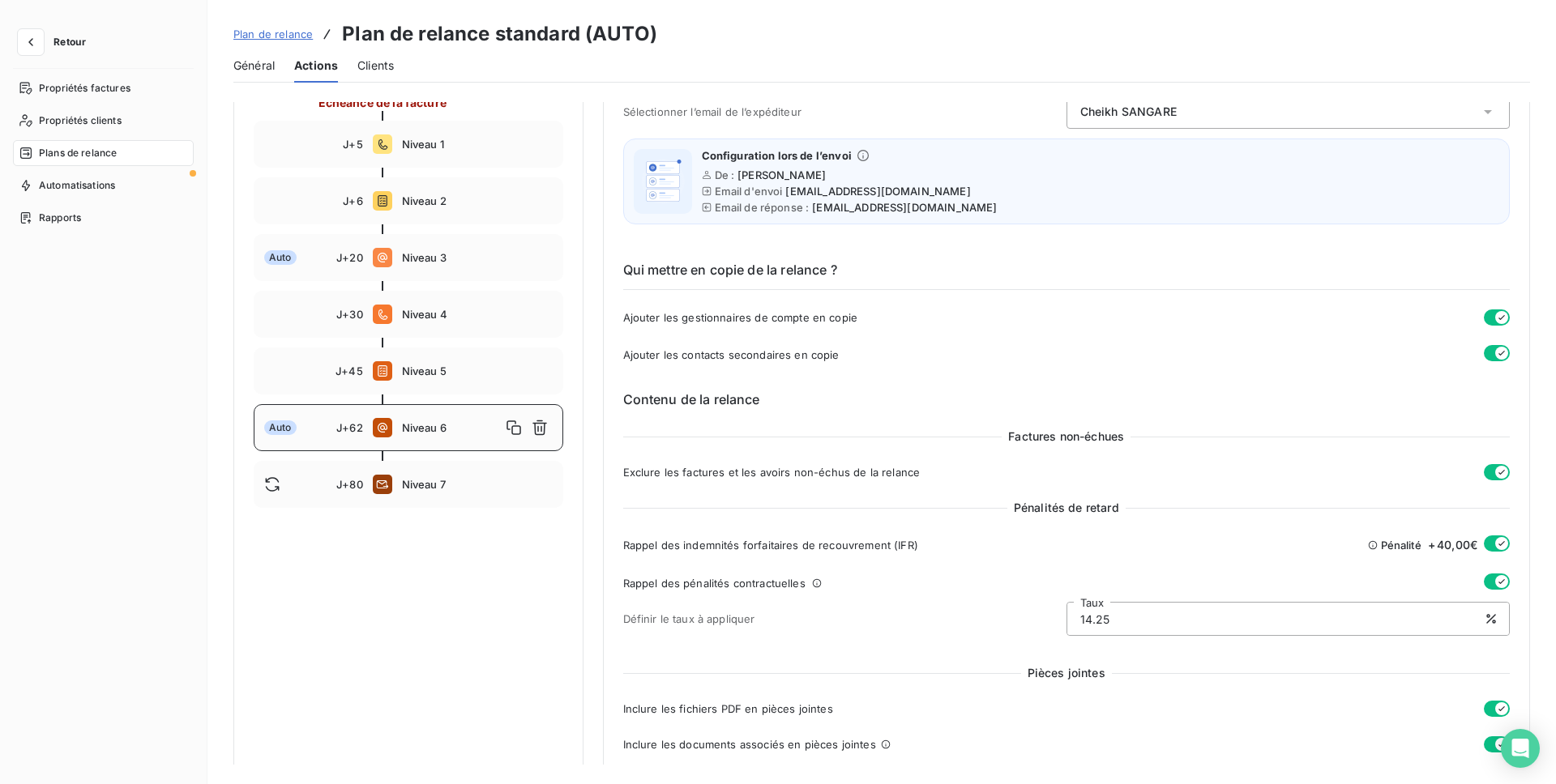
scroll to position [0, 0]
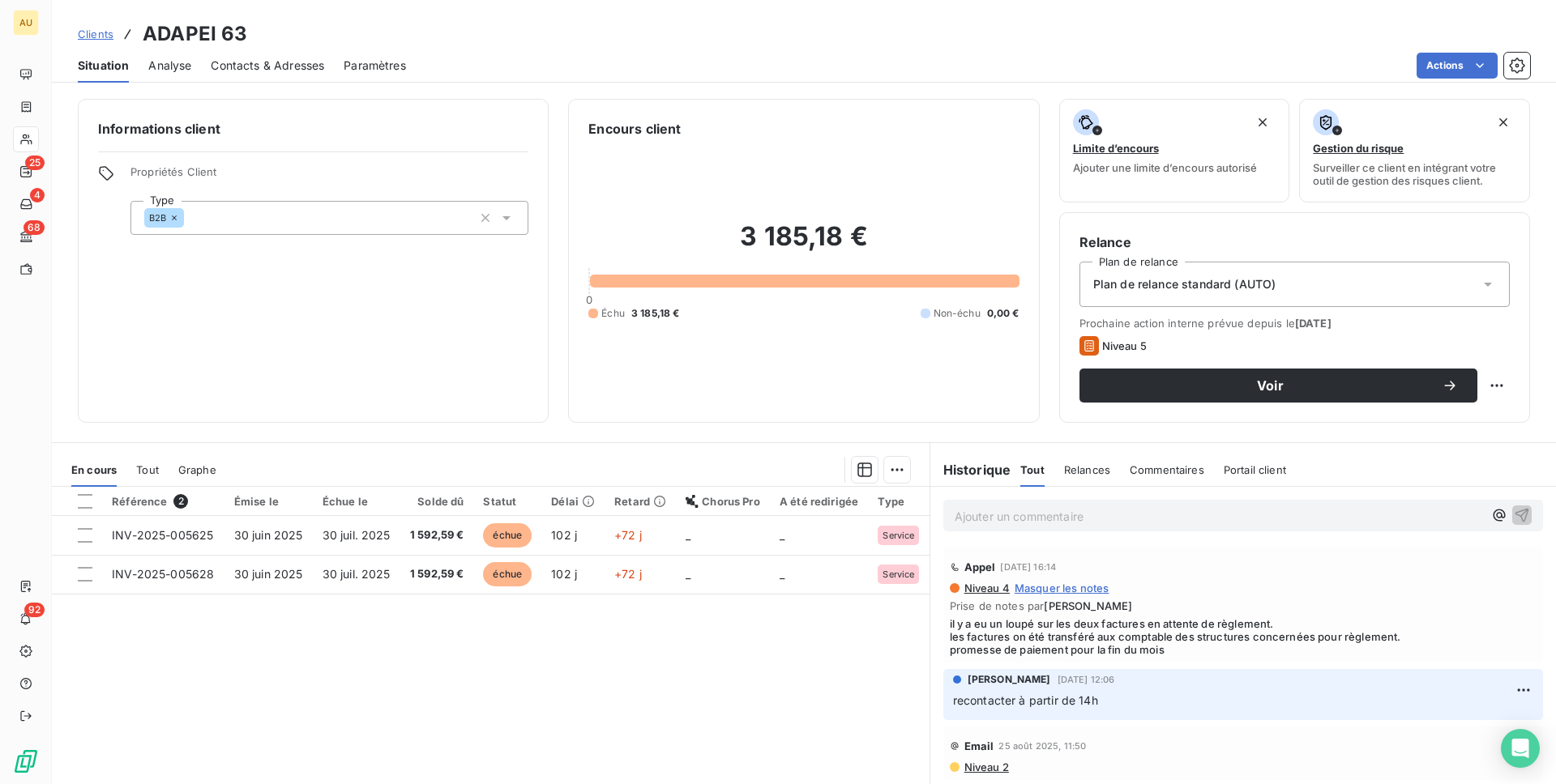
click at [239, 68] on span "Contacts & Adresses" at bounding box center [267, 66] width 113 height 17
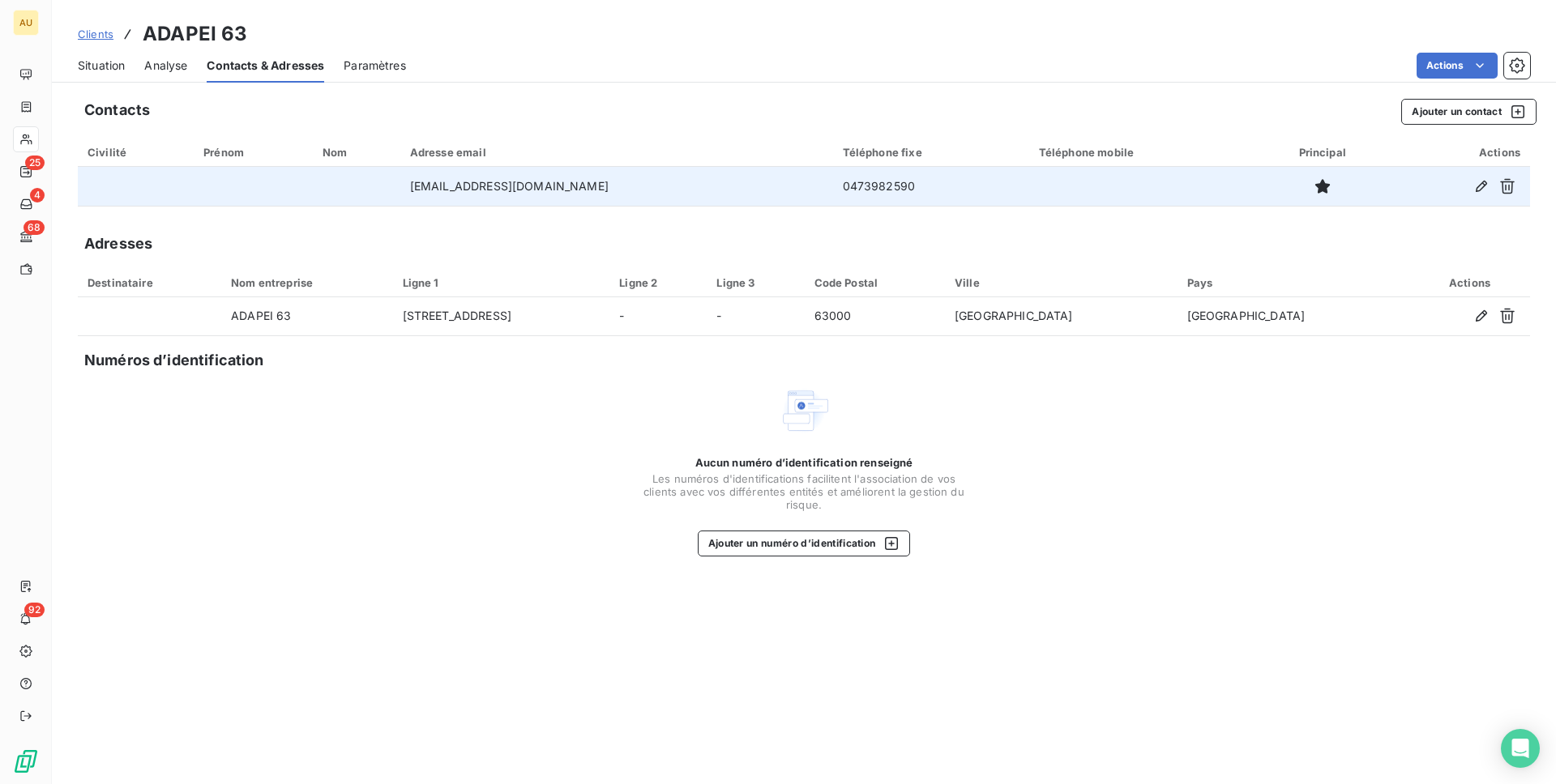
click at [833, 190] on td "0473982590" at bounding box center [931, 186] width 196 height 39
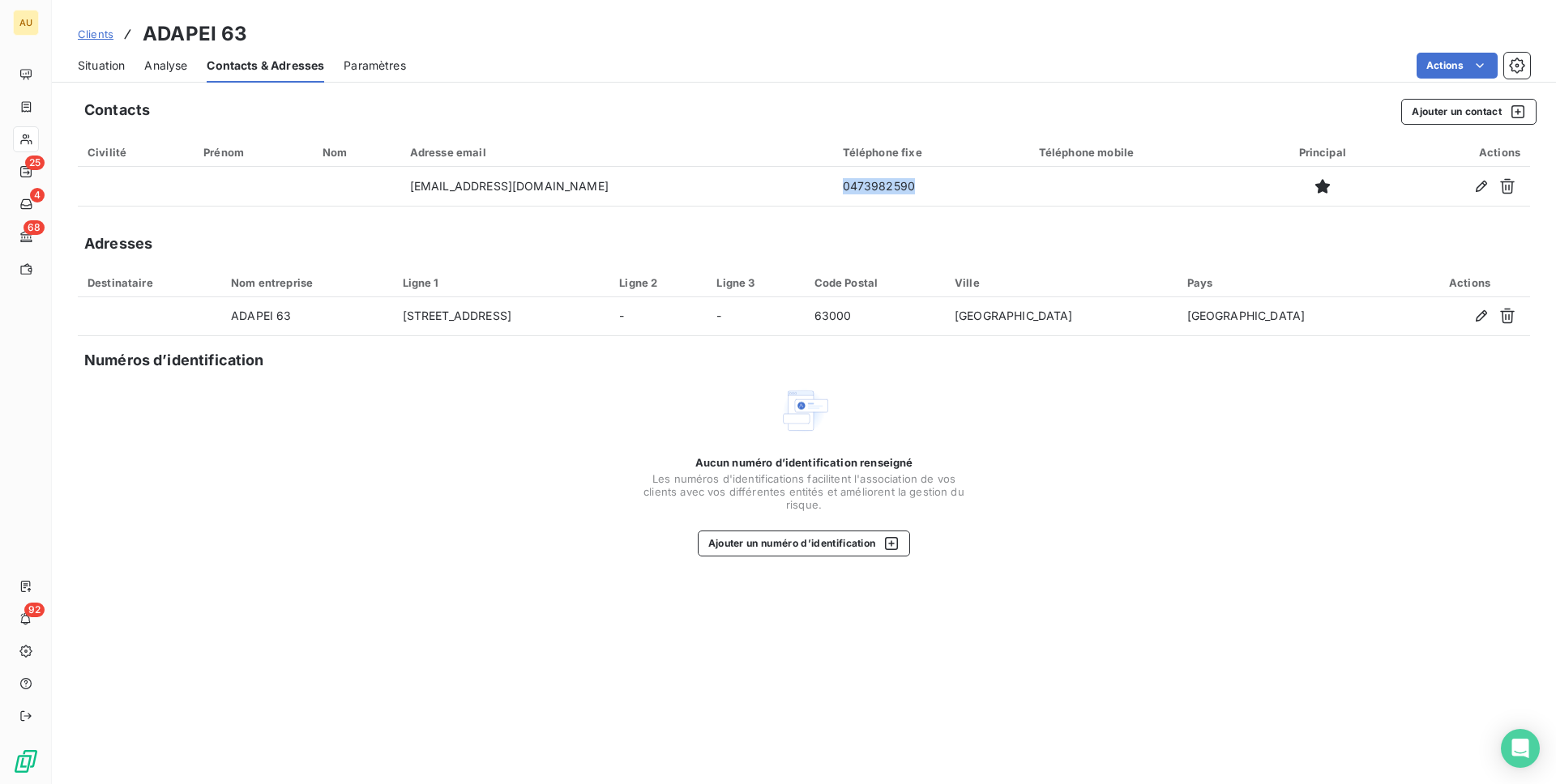
copy td "0473982590"
click at [96, 70] on span "Situation" at bounding box center [101, 66] width 47 height 17
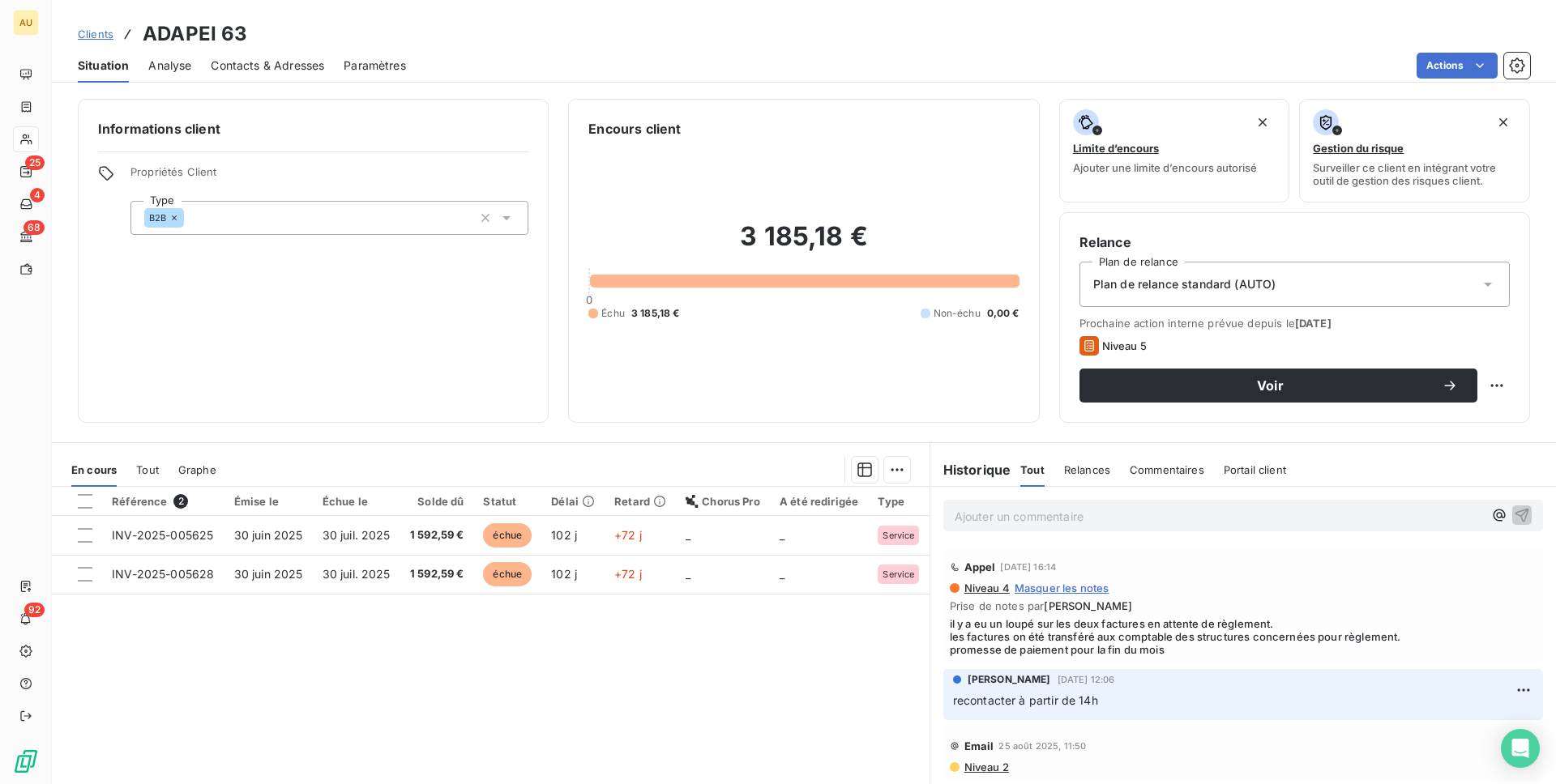
click at [553, 639] on div "Référence 2 Émise le Échue le Solde dû Statut Délai Retard Chorus Pro A été red…" at bounding box center [490, 642] width 877 height 312
click at [566, 673] on div "Référence 2 Émise le Échue le Solde dû Statut Délai Retard Chorus Pro A été red…" at bounding box center [490, 642] width 877 height 312
click at [704, 636] on div "Référence 2 Émise le Échue le Solde dû Statut Délai Retard Chorus Pro A été red…" at bounding box center [490, 642] width 877 height 312
click at [1014, 517] on p "Ajouter un commentaire ﻿" at bounding box center [1219, 516] width 528 height 20
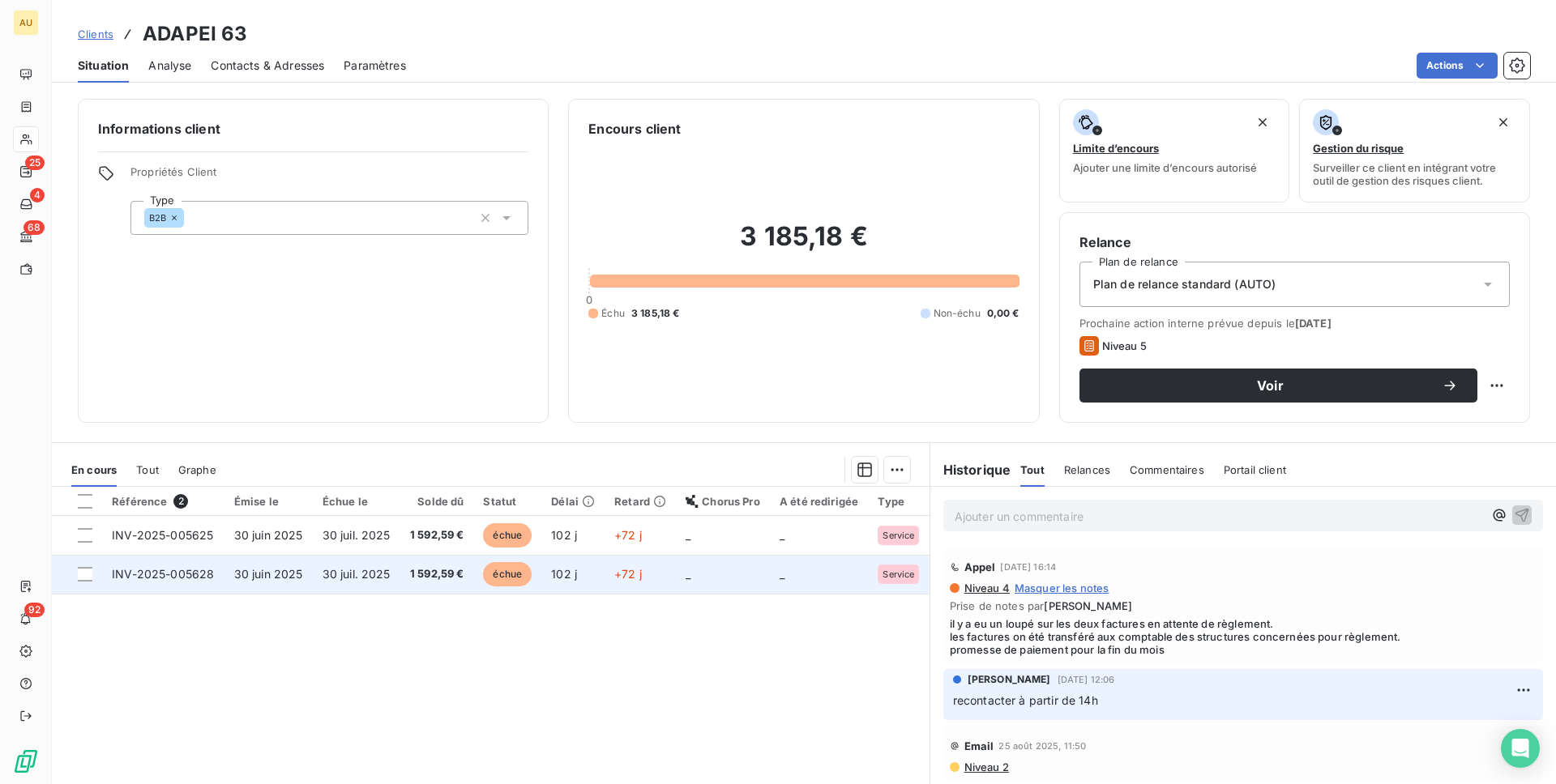
click at [304, 566] on td "30 juin 2025" at bounding box center [269, 574] width 88 height 39
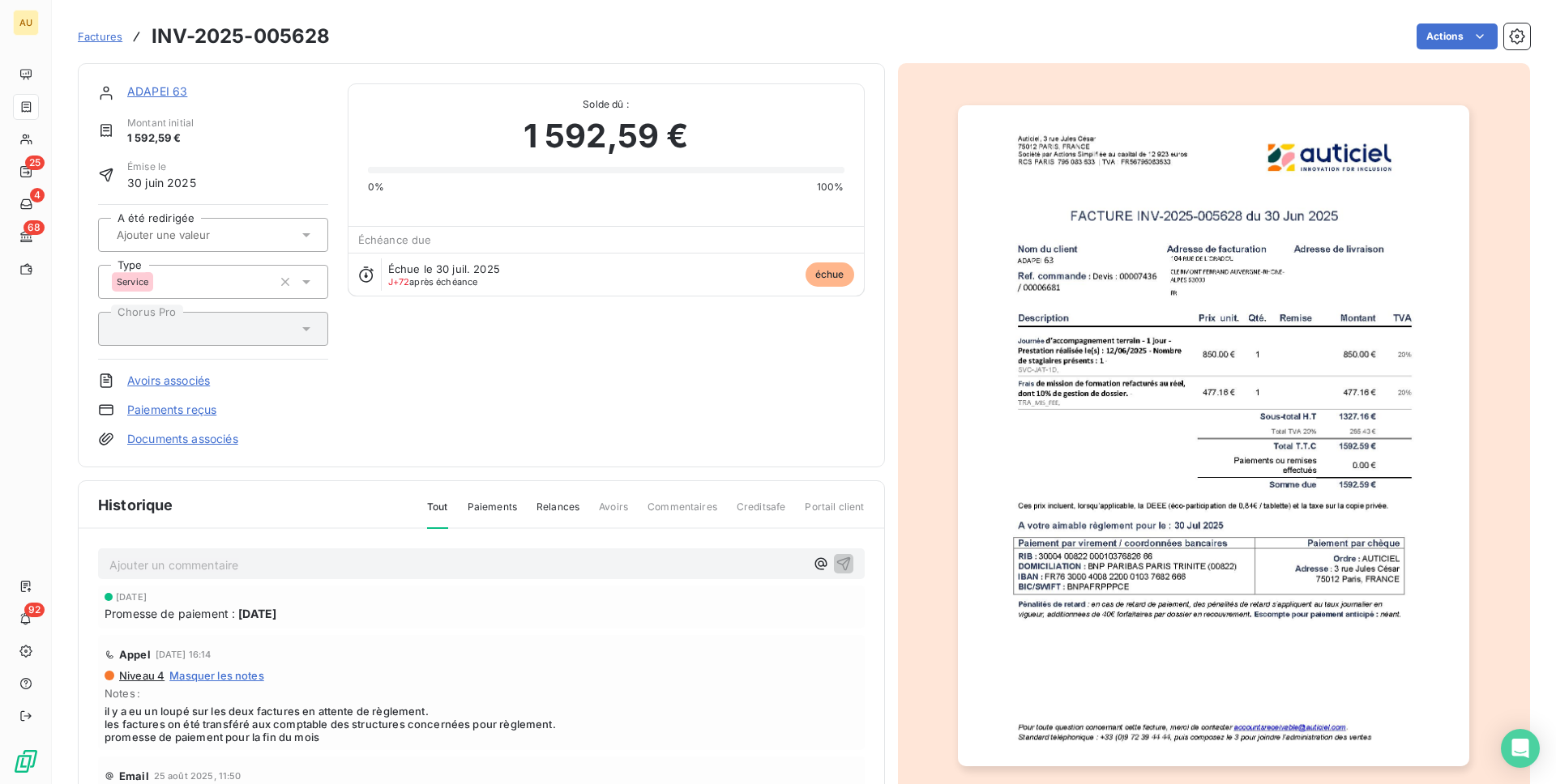
click at [277, 34] on h3 "INV-2025-005628" at bounding box center [241, 37] width 179 height 29
copy h3 "005628"
click at [153, 85] on link "ADAPEI 63" at bounding box center [157, 91] width 60 height 14
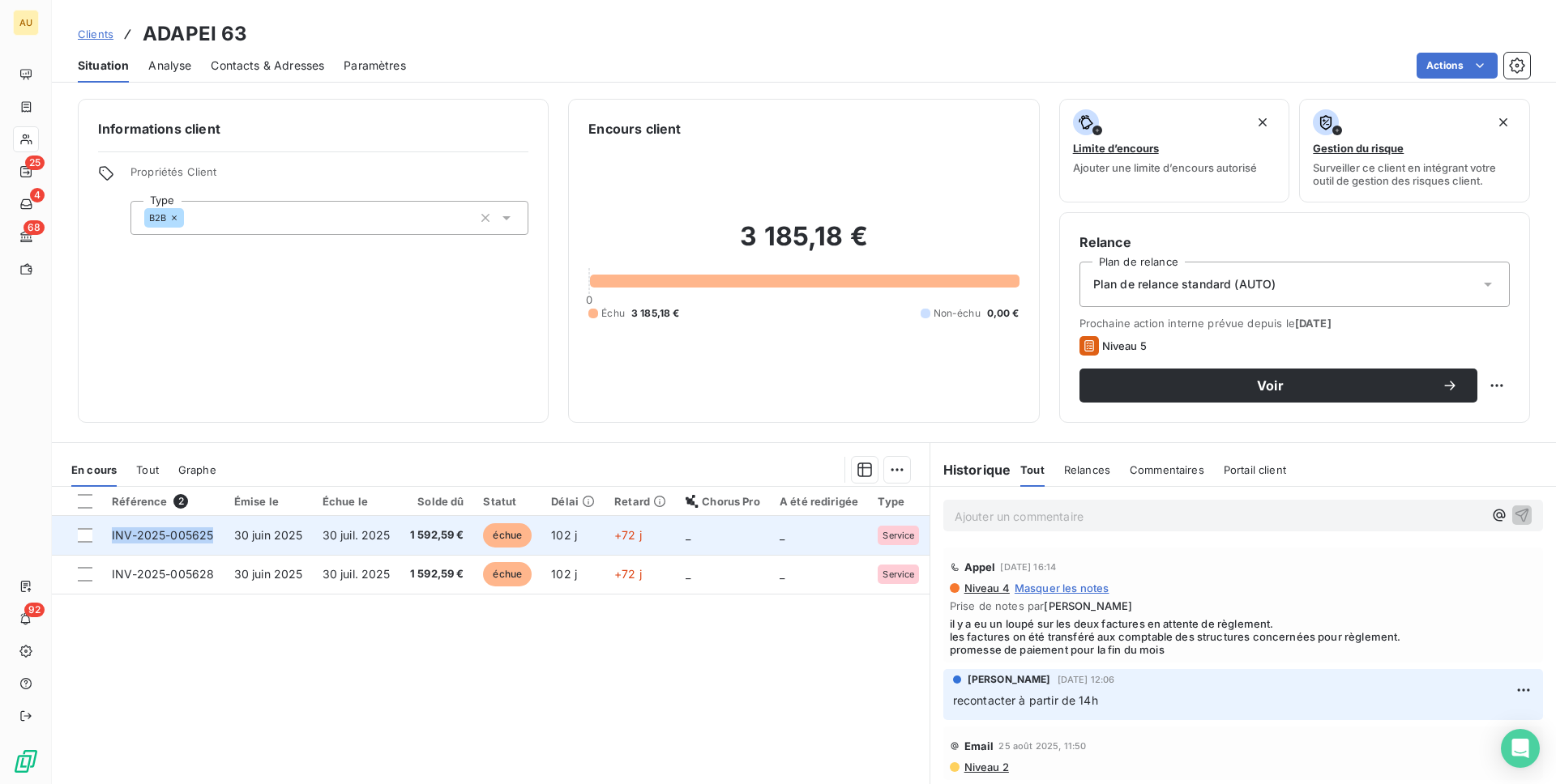
drag, startPoint x: 223, startPoint y: 531, endPoint x: 105, endPoint y: 533, distance: 118.0
click at [105, 533] on tr "INV-2025-005625 30 juin 2025 30 juil. 2025 1 592,59 € échue 102 j +72 j _ _ Ser…" at bounding box center [490, 536] width 877 height 39
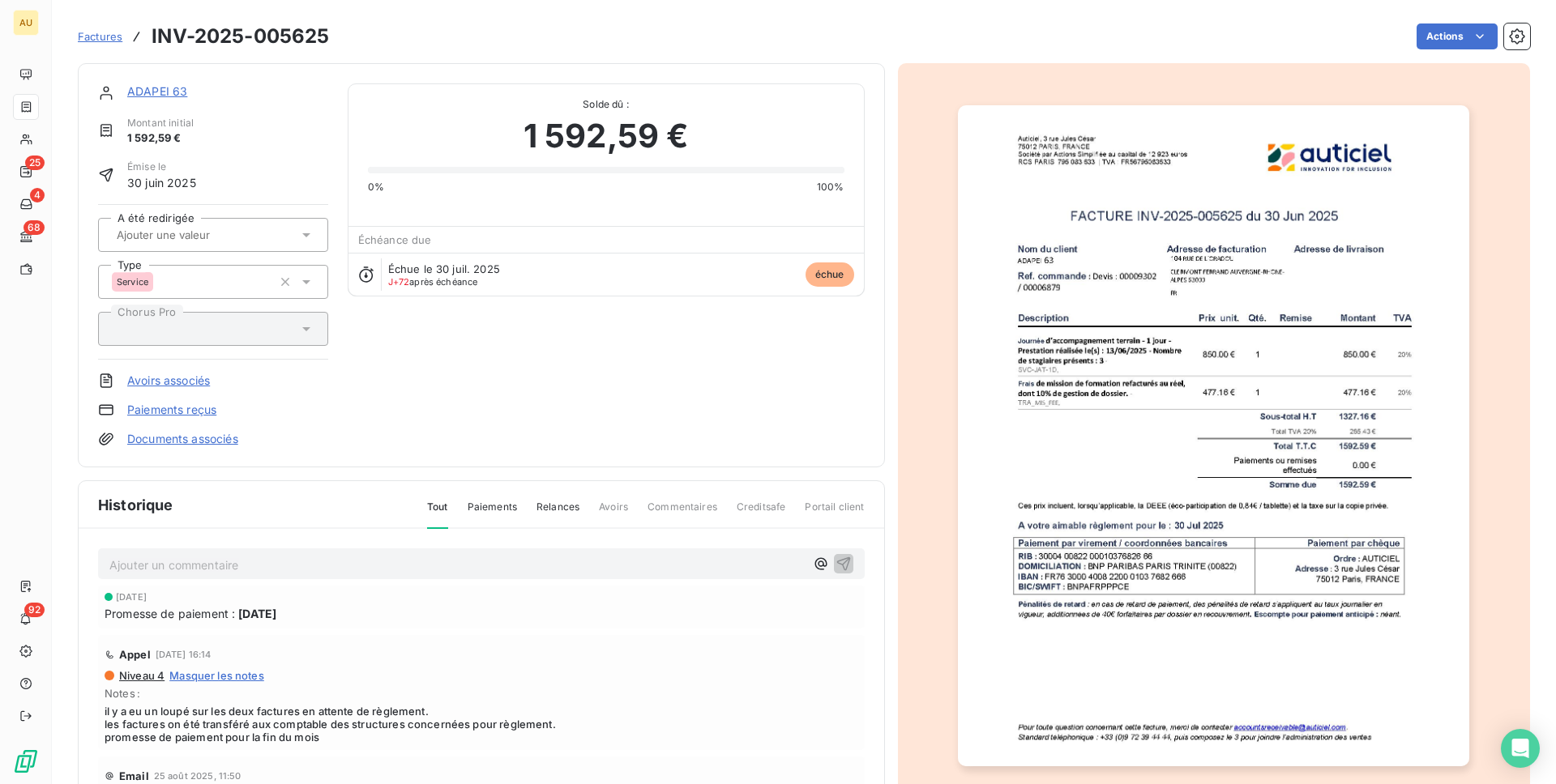
click at [309, 37] on h3 "INV-2025-005625" at bounding box center [240, 37] width 178 height 29
copy h3 "005625"
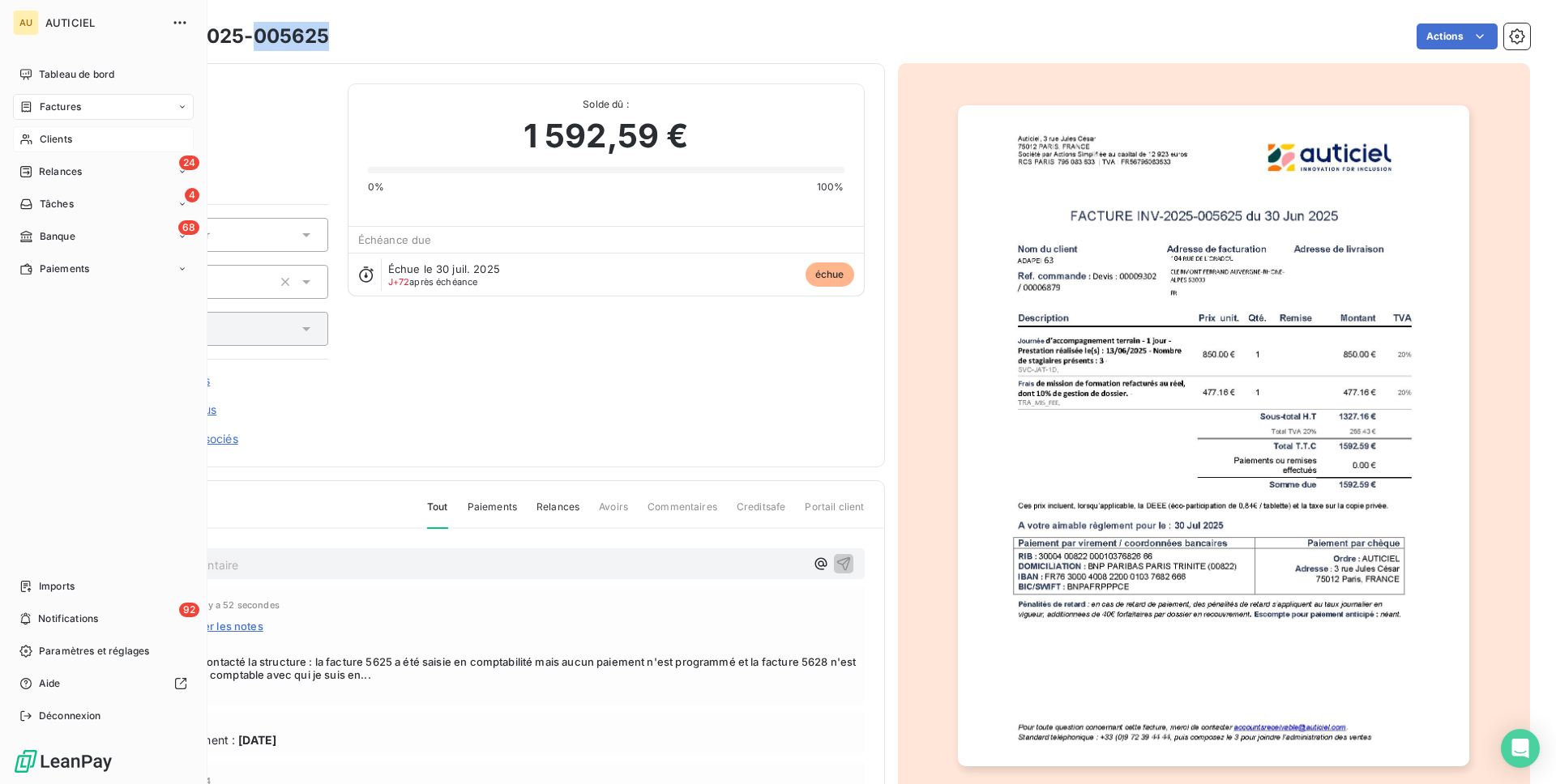
click at [65, 144] on span "Clients" at bounding box center [55, 140] width 32 height 15
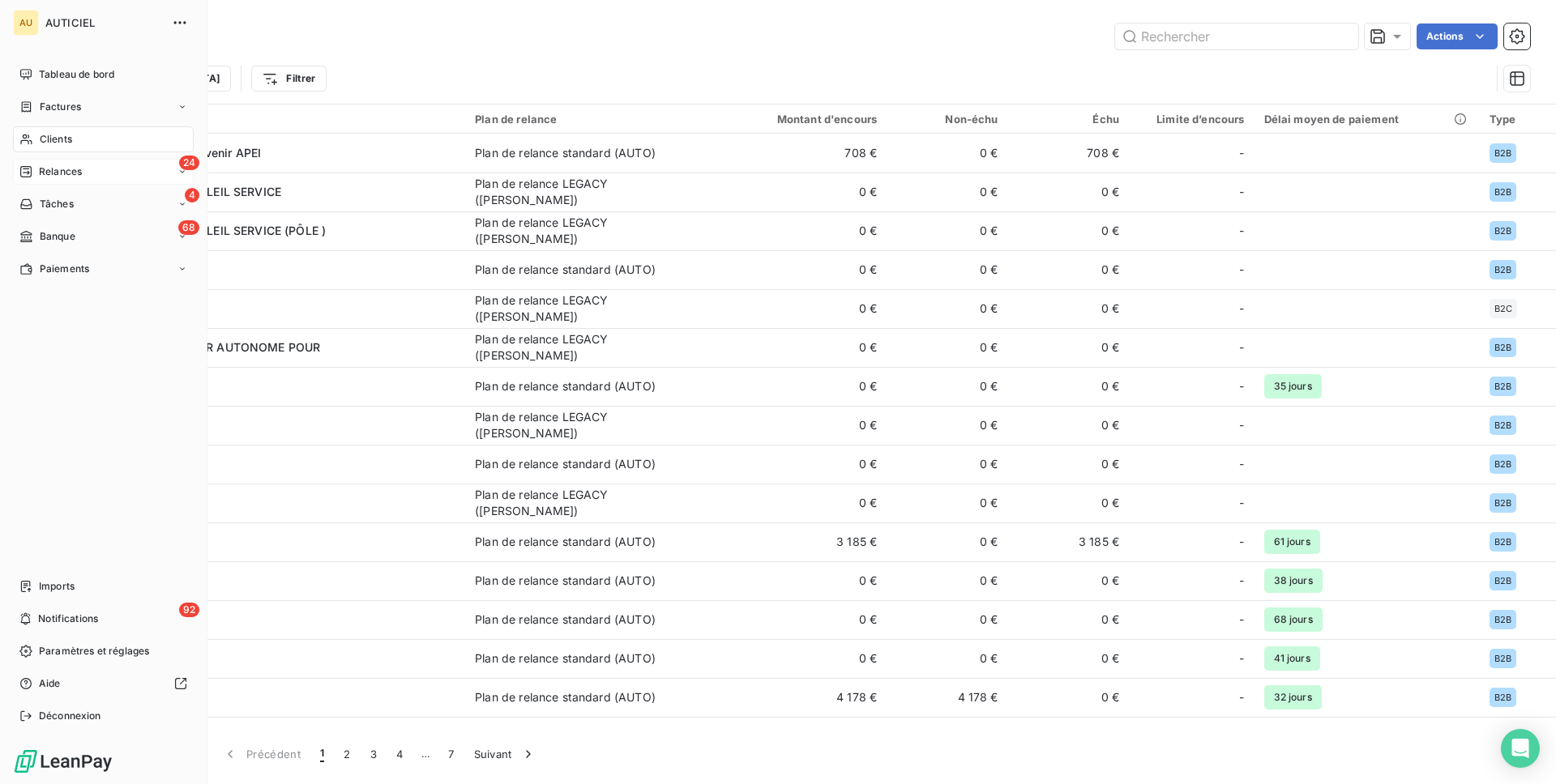
click at [49, 178] on span "Relances" at bounding box center [60, 172] width 43 height 15
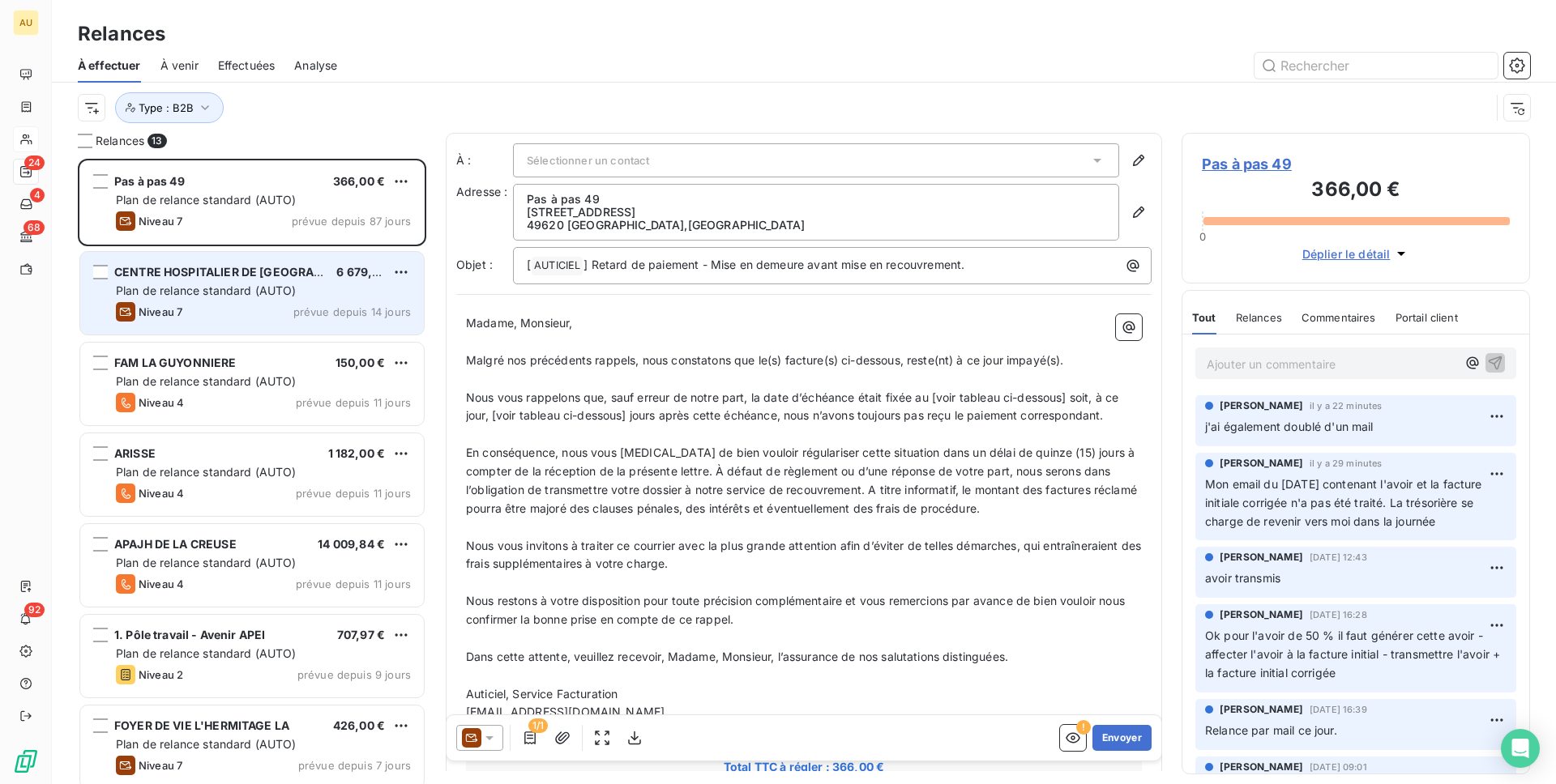
click at [352, 283] on div "Plan de relance standard (AUTO)" at bounding box center [263, 291] width 295 height 17
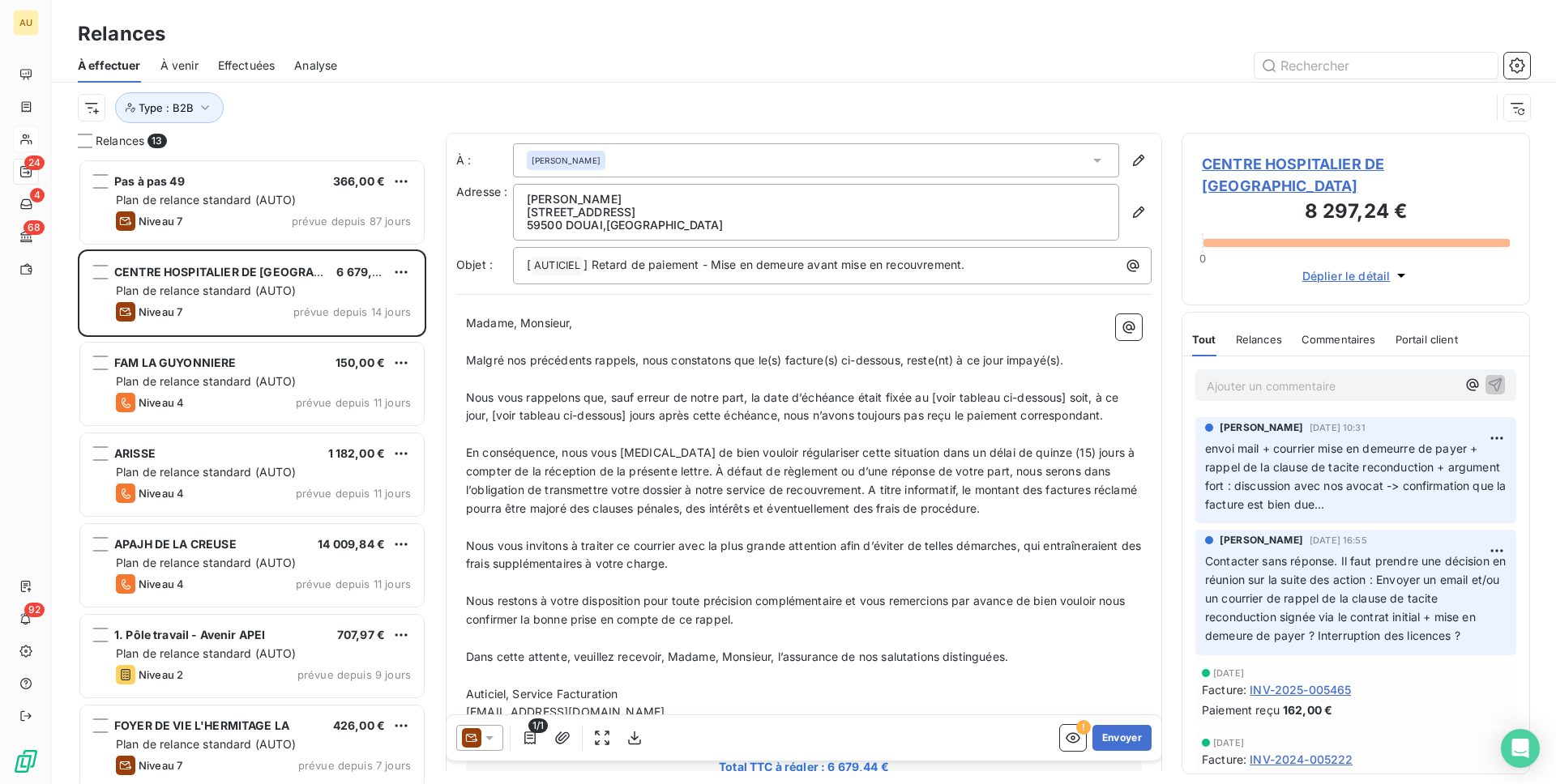
click at [1341, 156] on span "CENTRE HOSPITALIER DE [GEOGRAPHIC_DATA]" at bounding box center [1356, 175] width 308 height 44
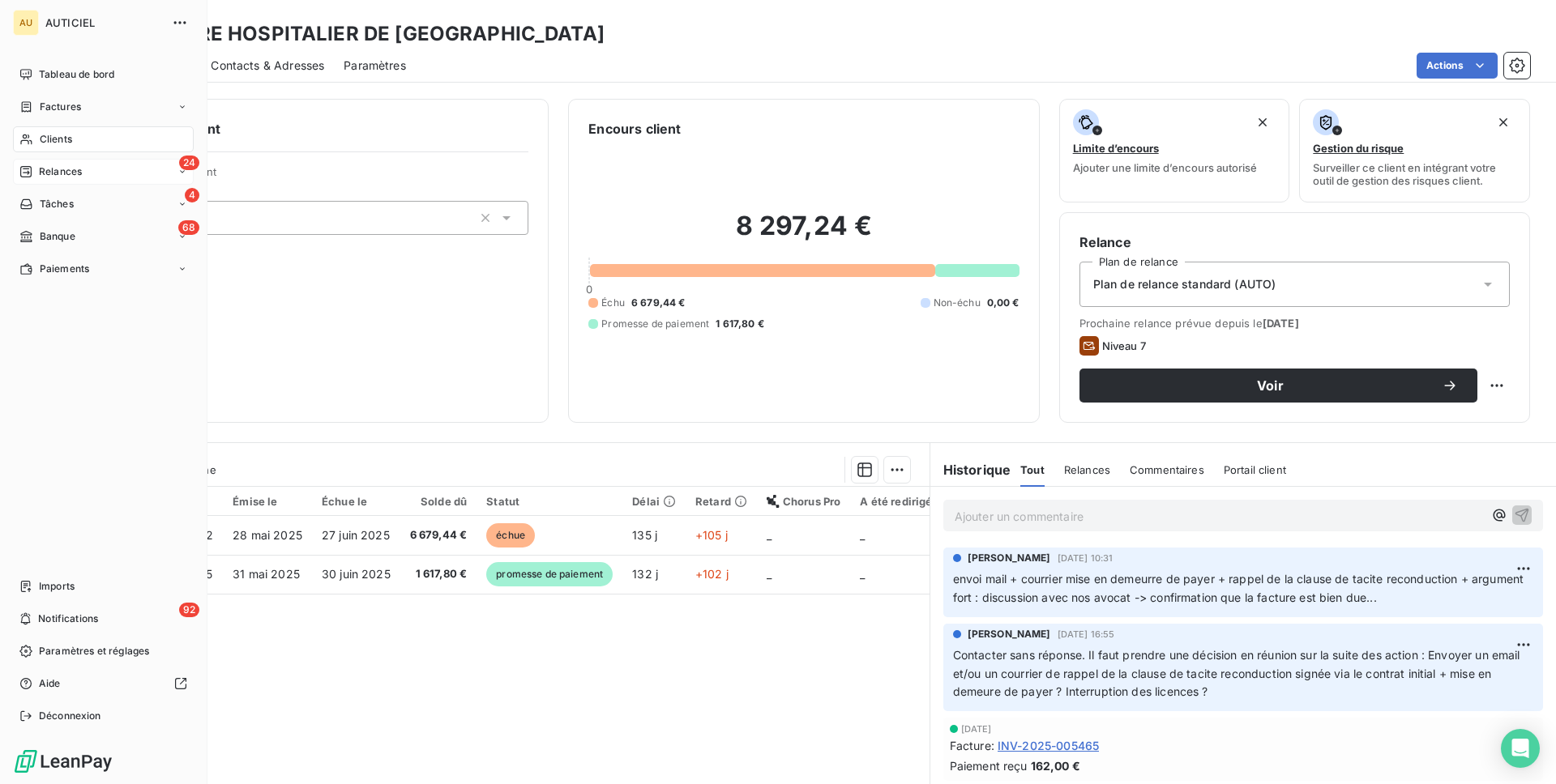
click at [79, 169] on span "Relances" at bounding box center [60, 172] width 43 height 15
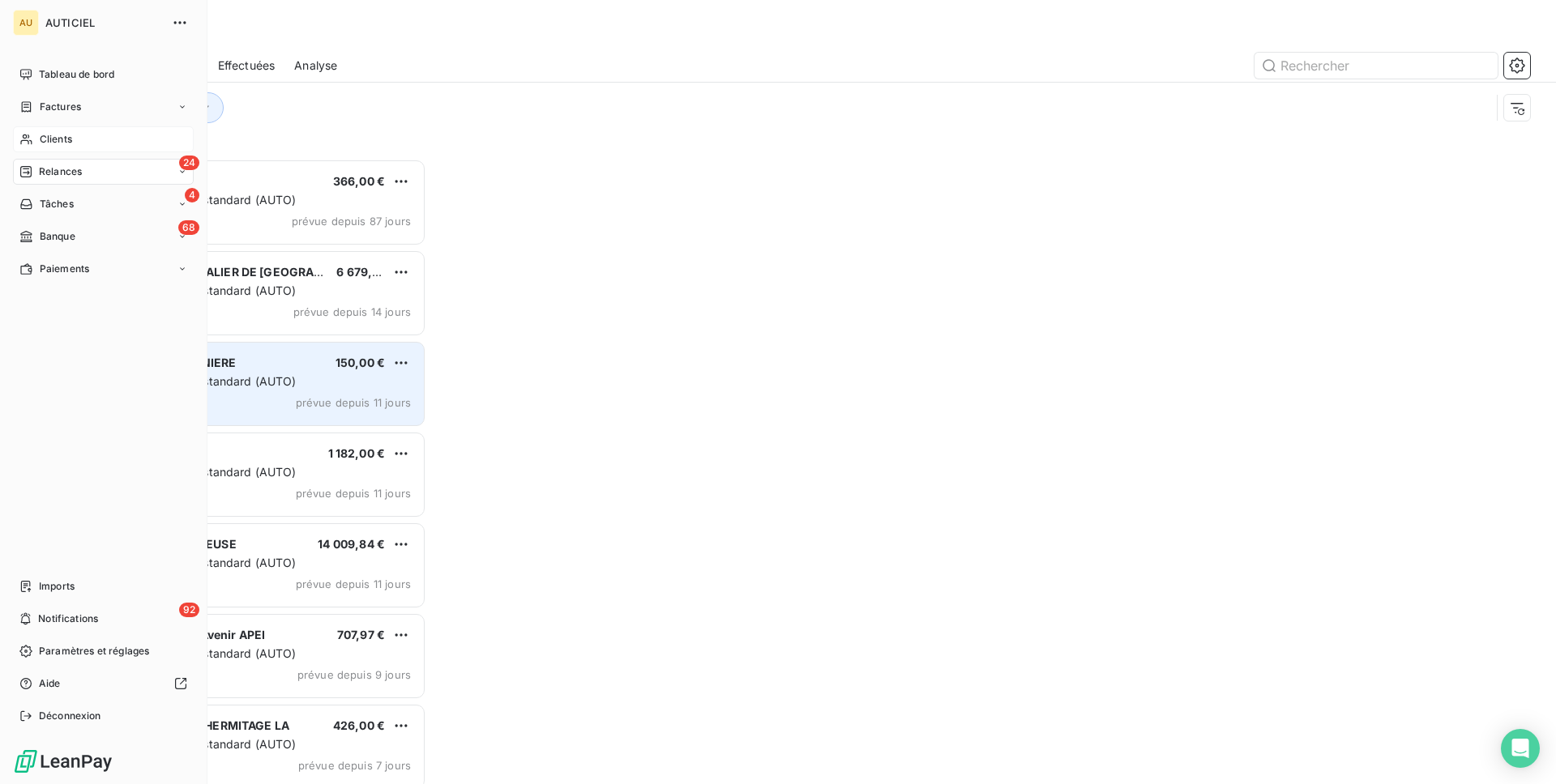
scroll to position [626, 349]
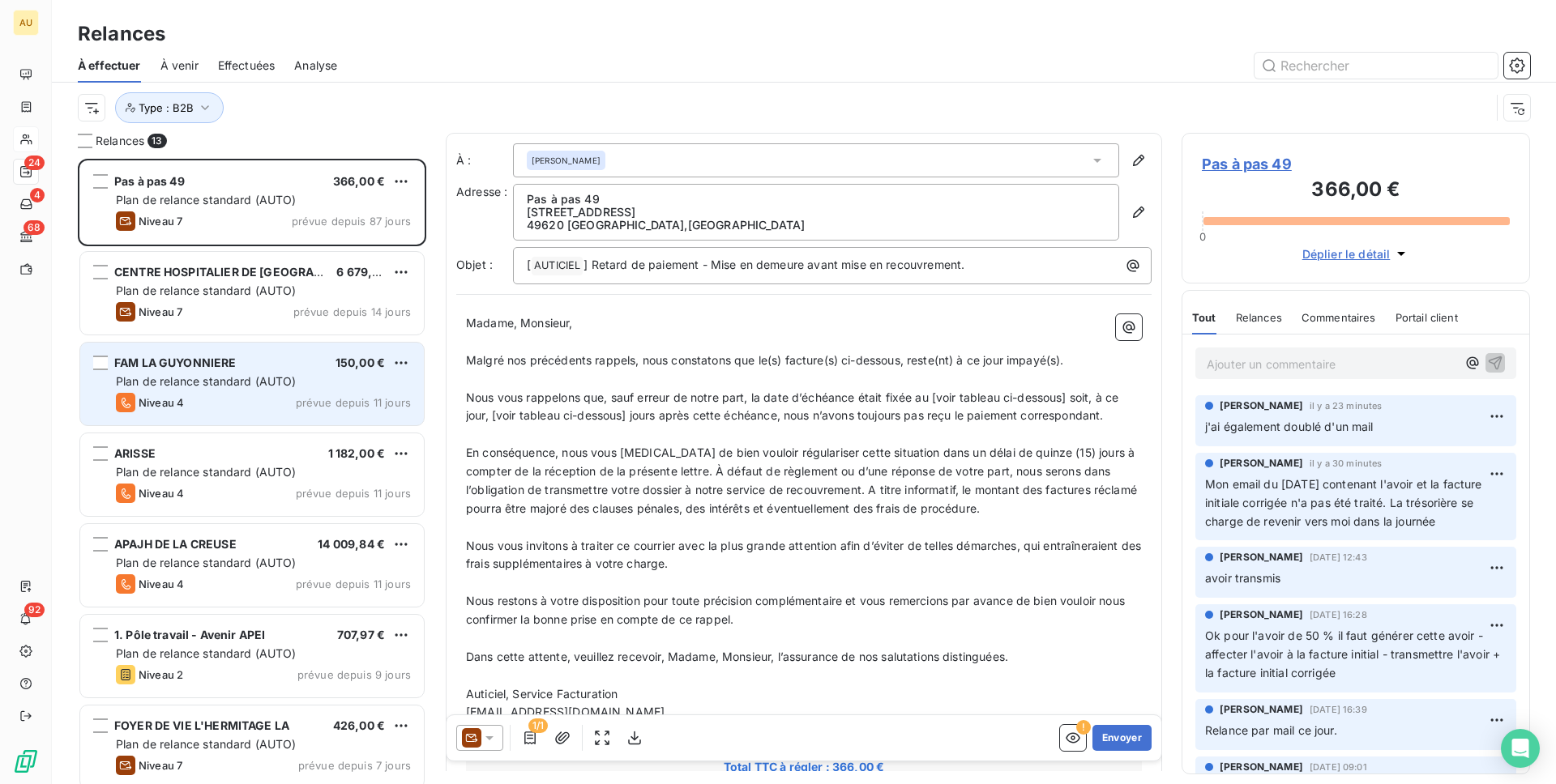
click at [240, 394] on div "Niveau 4 prévue depuis 11 jours" at bounding box center [263, 402] width 295 height 19
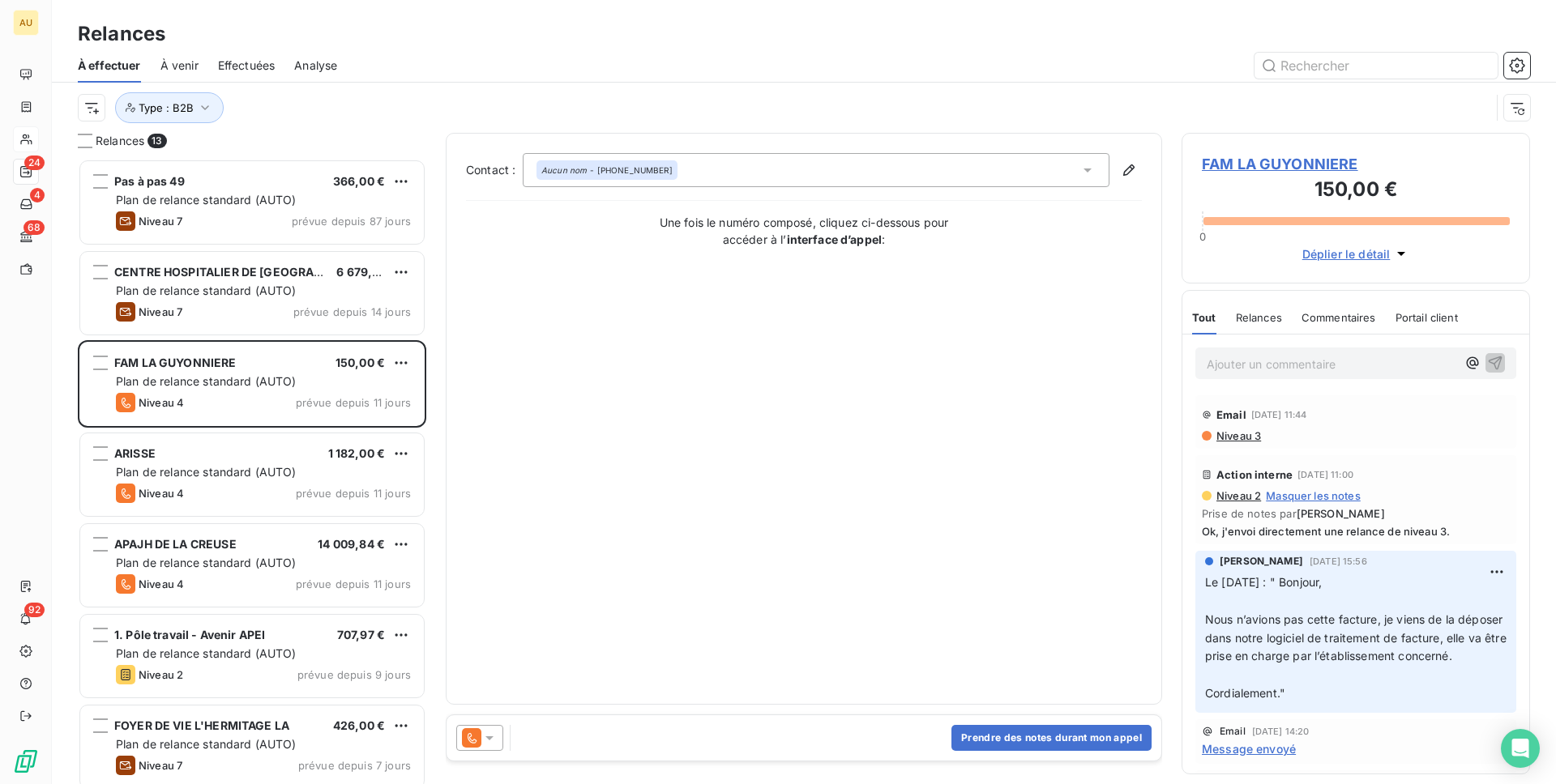
click at [1229, 168] on span "FAM LA GUYONNIERE" at bounding box center [1356, 164] width 308 height 22
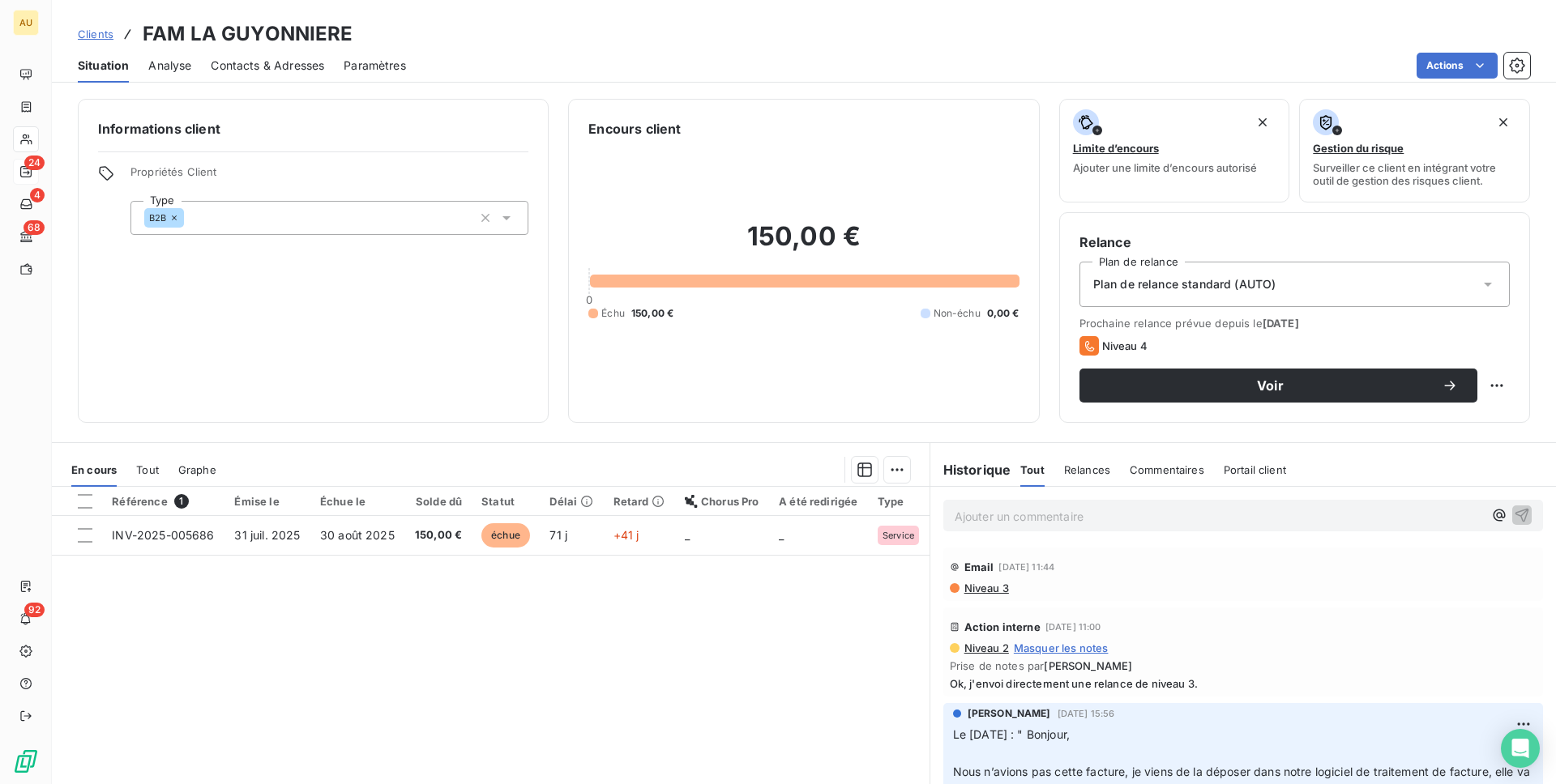
click at [204, 29] on h3 "FAM LA GUYONNIERE" at bounding box center [248, 34] width 211 height 29
copy h3 "FAM LA GUYONNIERE"
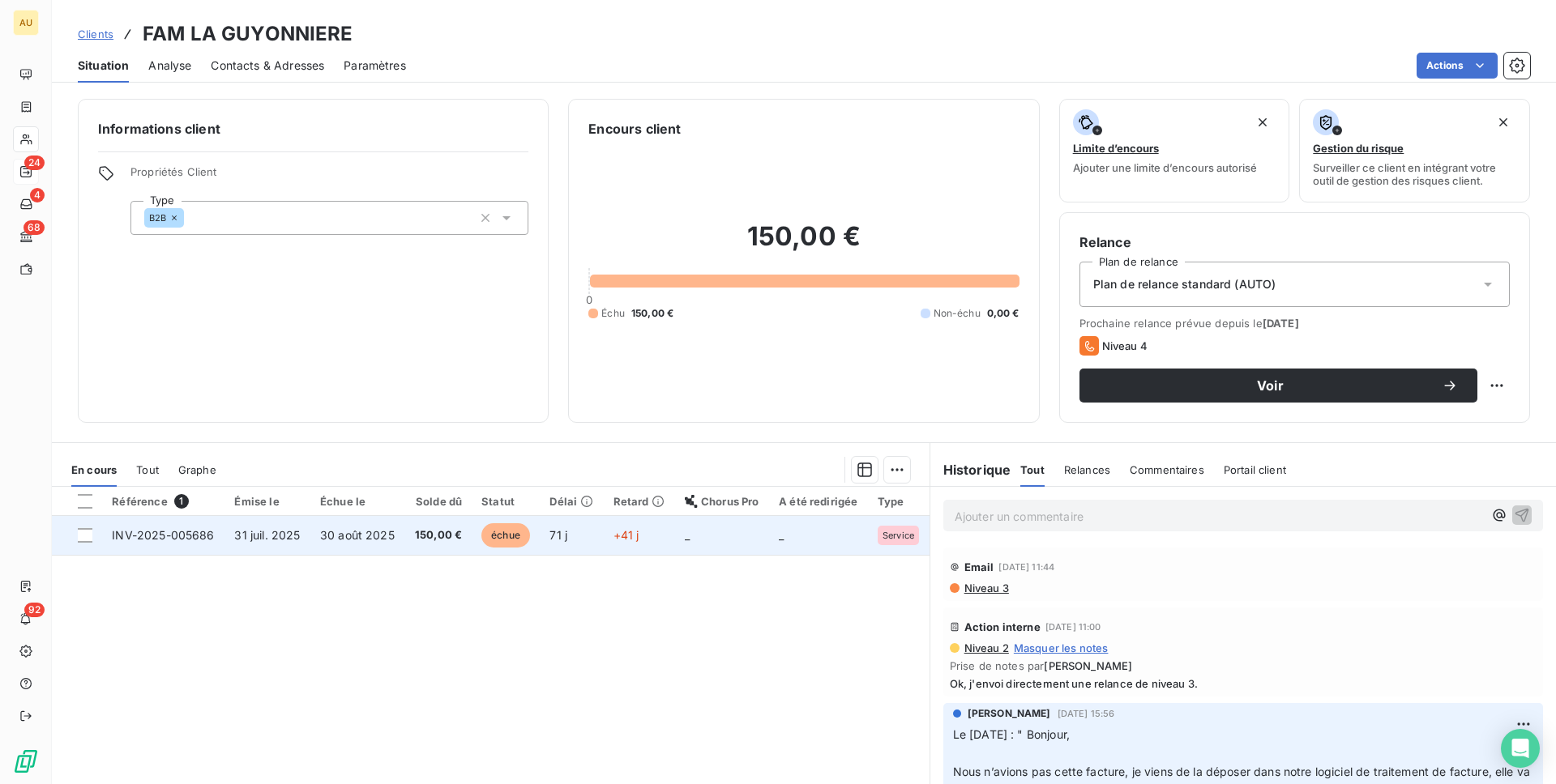
click at [298, 539] on span "31 juil. 2025" at bounding box center [266, 535] width 65 height 14
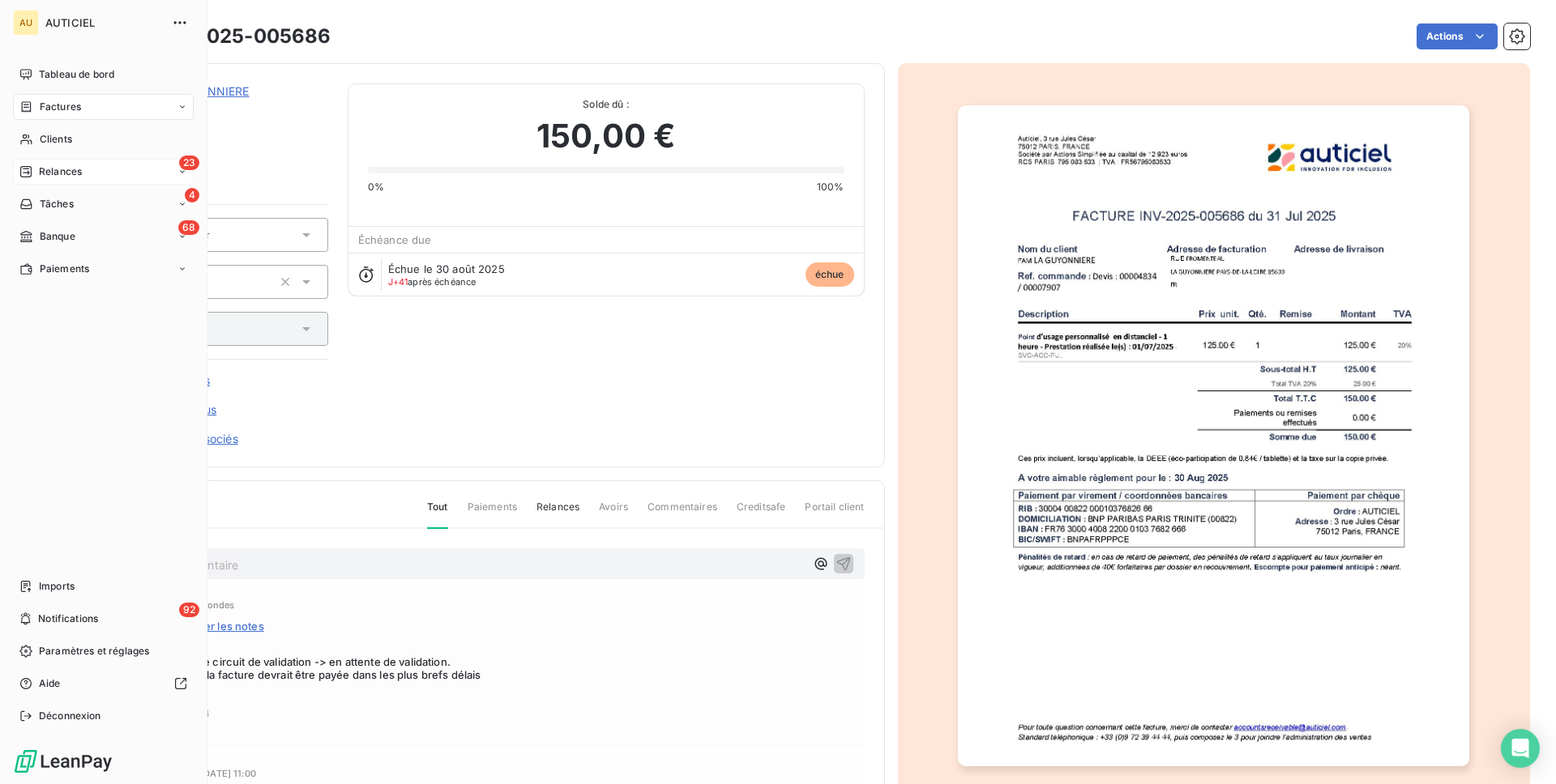
click at [62, 166] on span "Relances" at bounding box center [60, 172] width 43 height 15
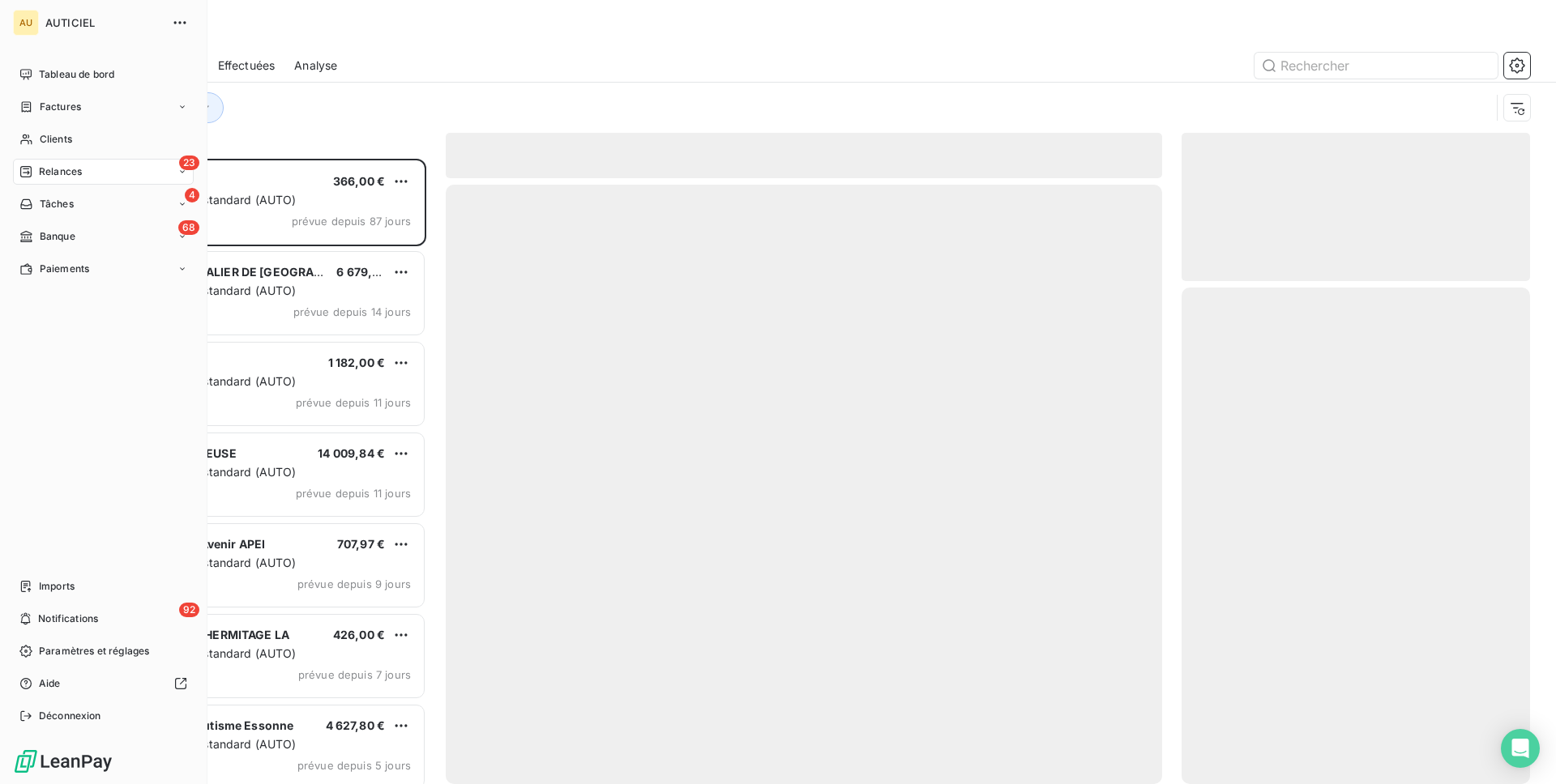
scroll to position [626, 349]
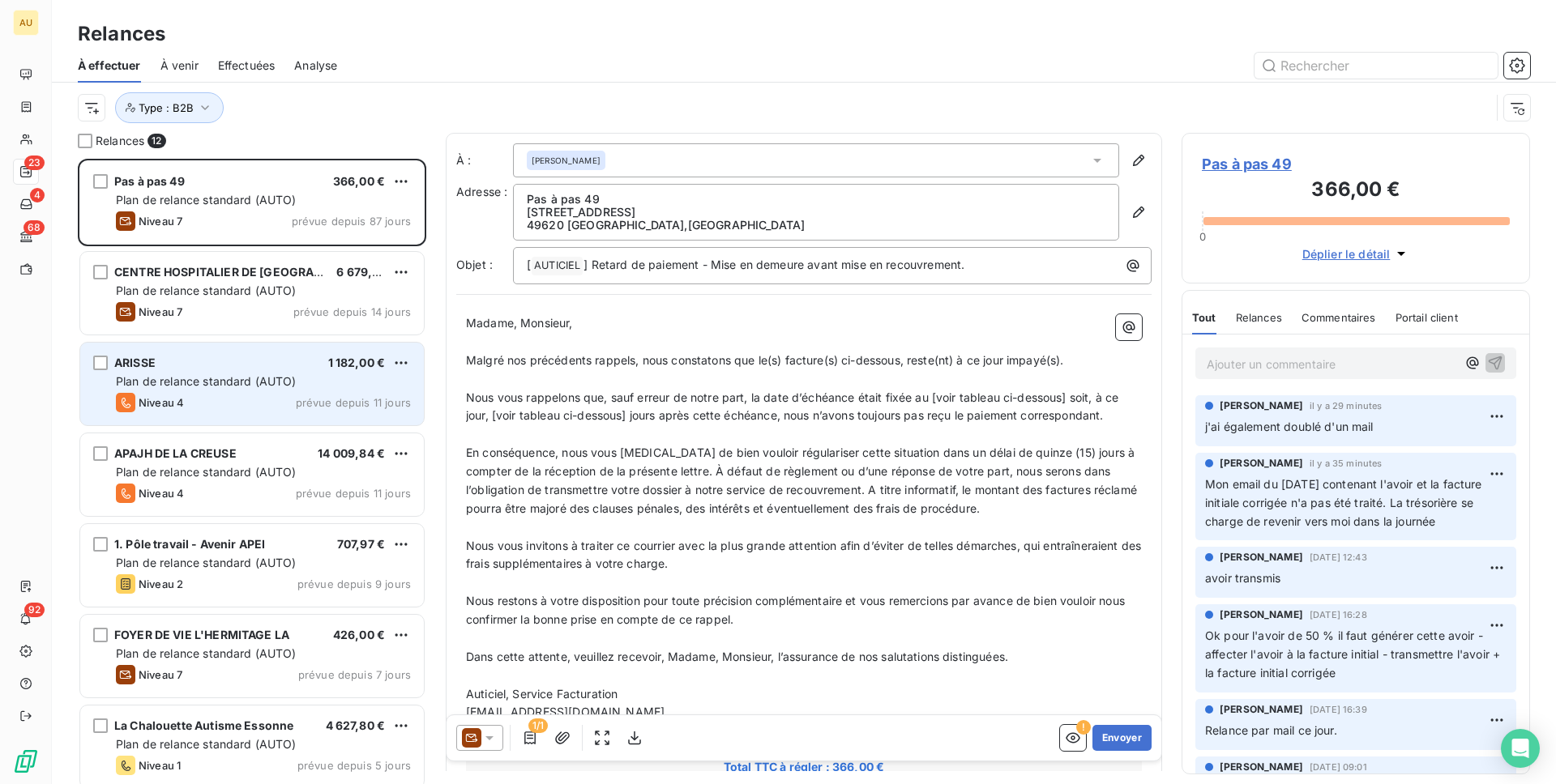
click at [266, 393] on div "Niveau 4 prévue depuis 11 jours" at bounding box center [263, 402] width 295 height 19
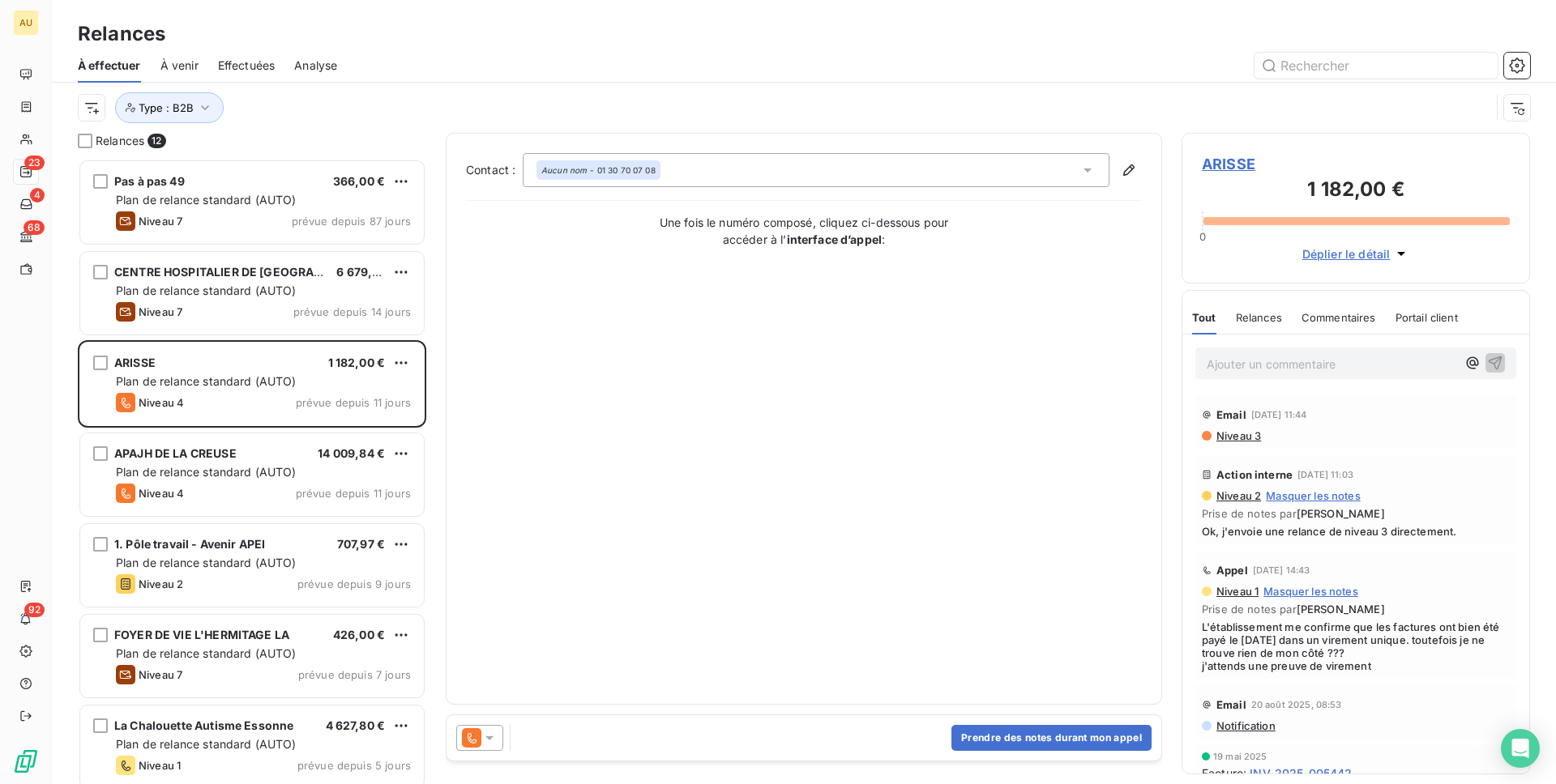
click at [1234, 167] on span "ARISSE" at bounding box center [1356, 164] width 308 height 22
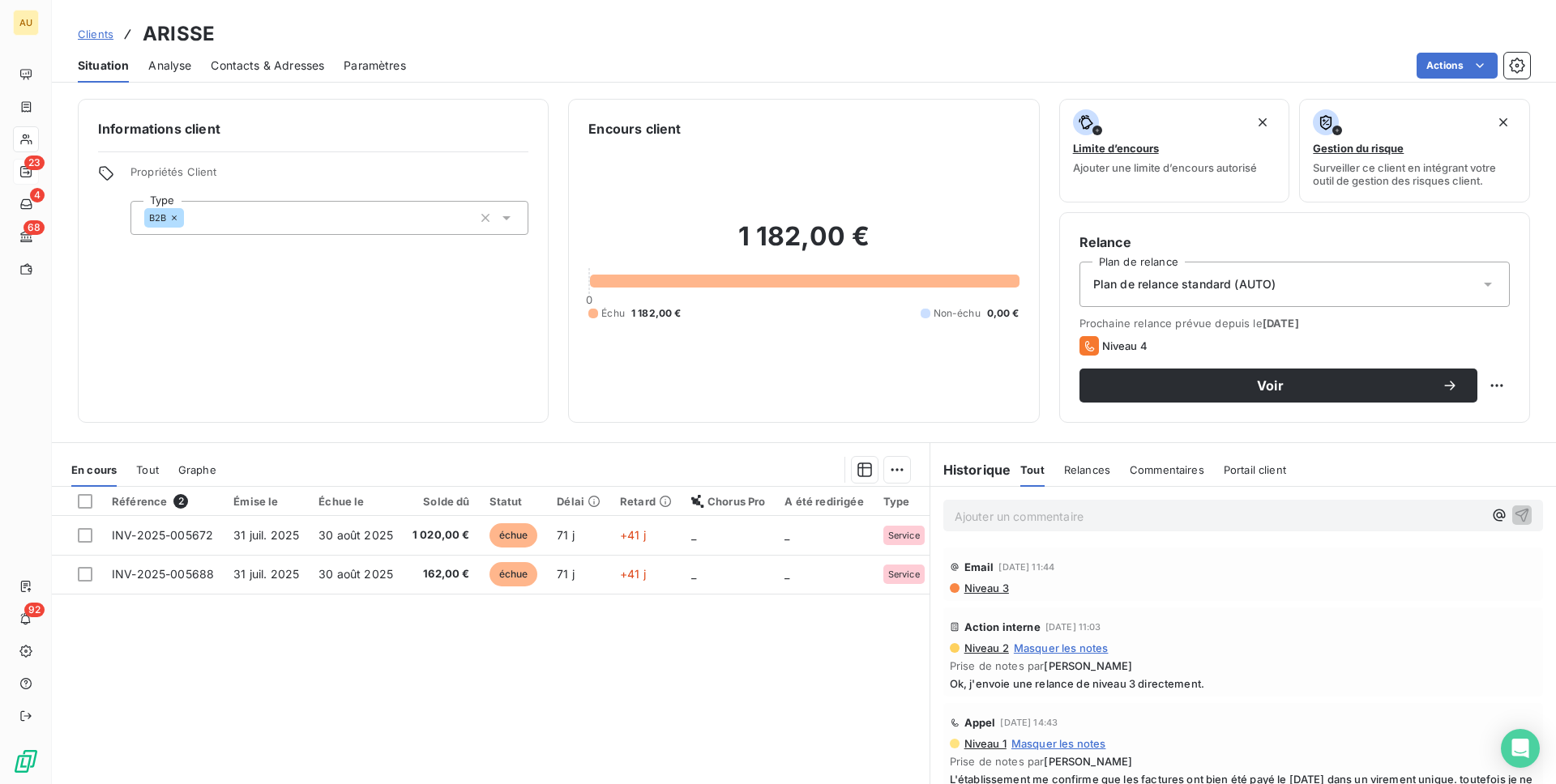
click at [254, 67] on span "Contacts & Adresses" at bounding box center [267, 66] width 113 height 17
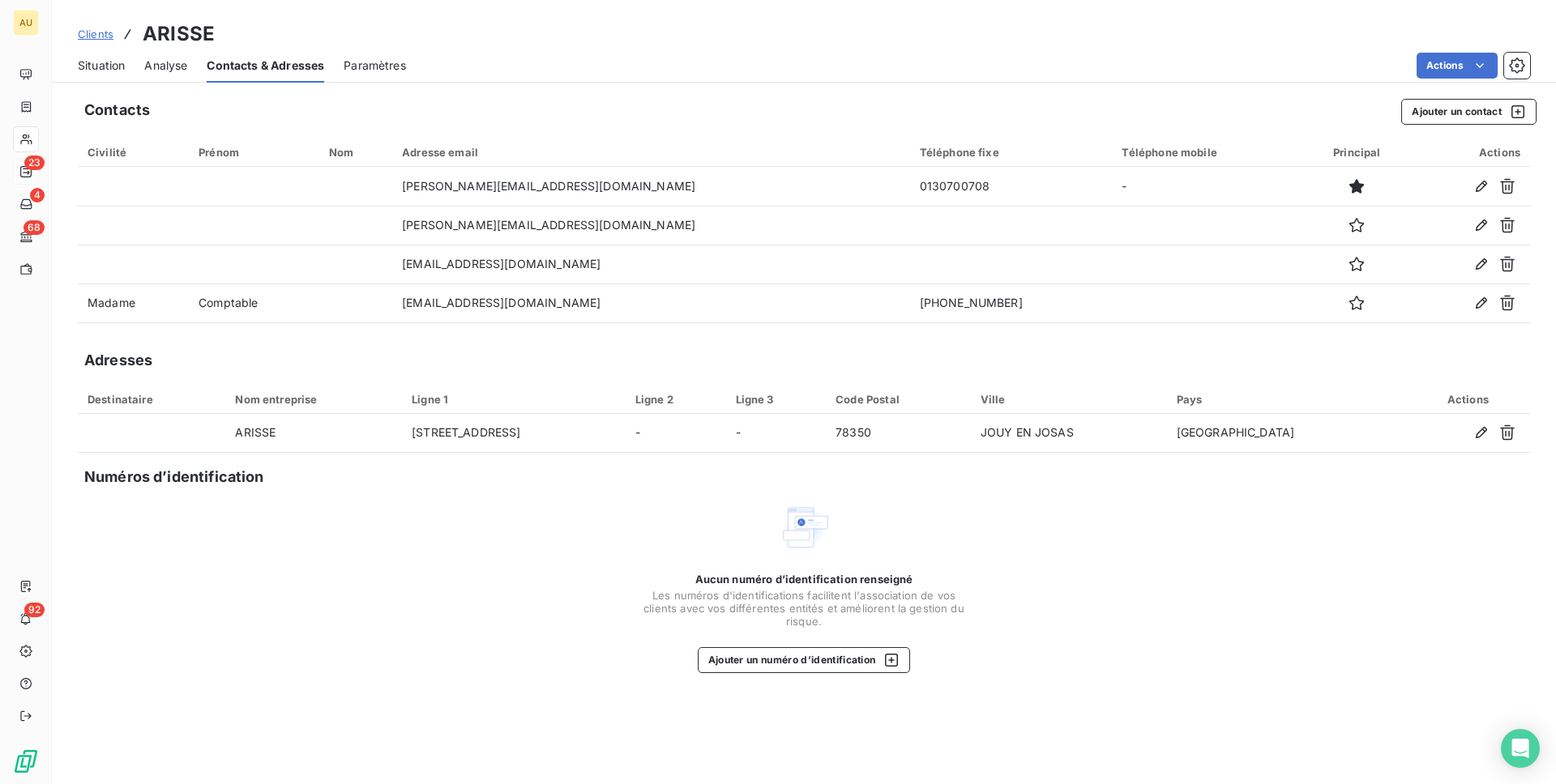
click at [105, 64] on span "Situation" at bounding box center [101, 66] width 47 height 17
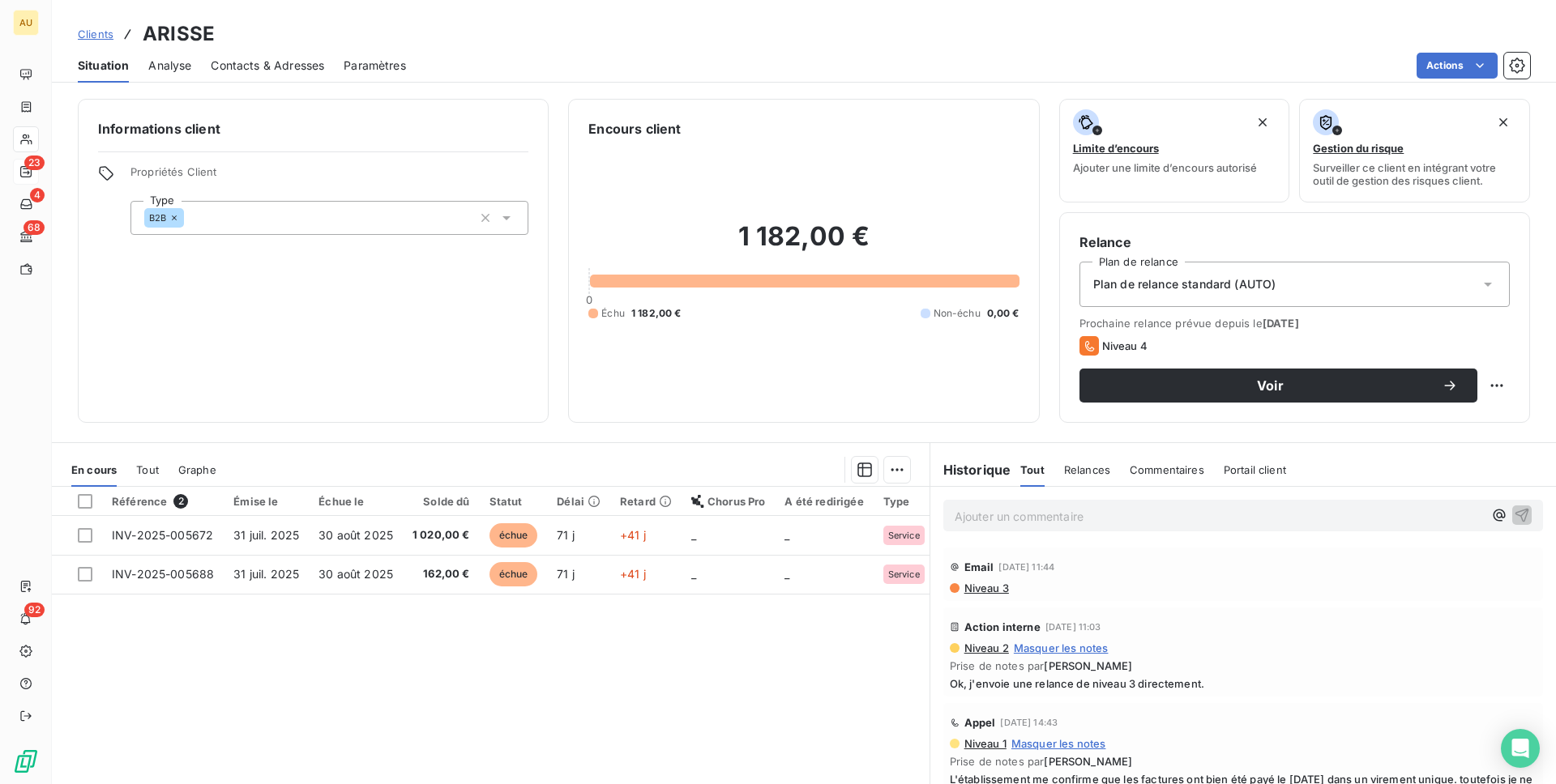
click at [284, 69] on span "Contacts & Adresses" at bounding box center [267, 66] width 113 height 17
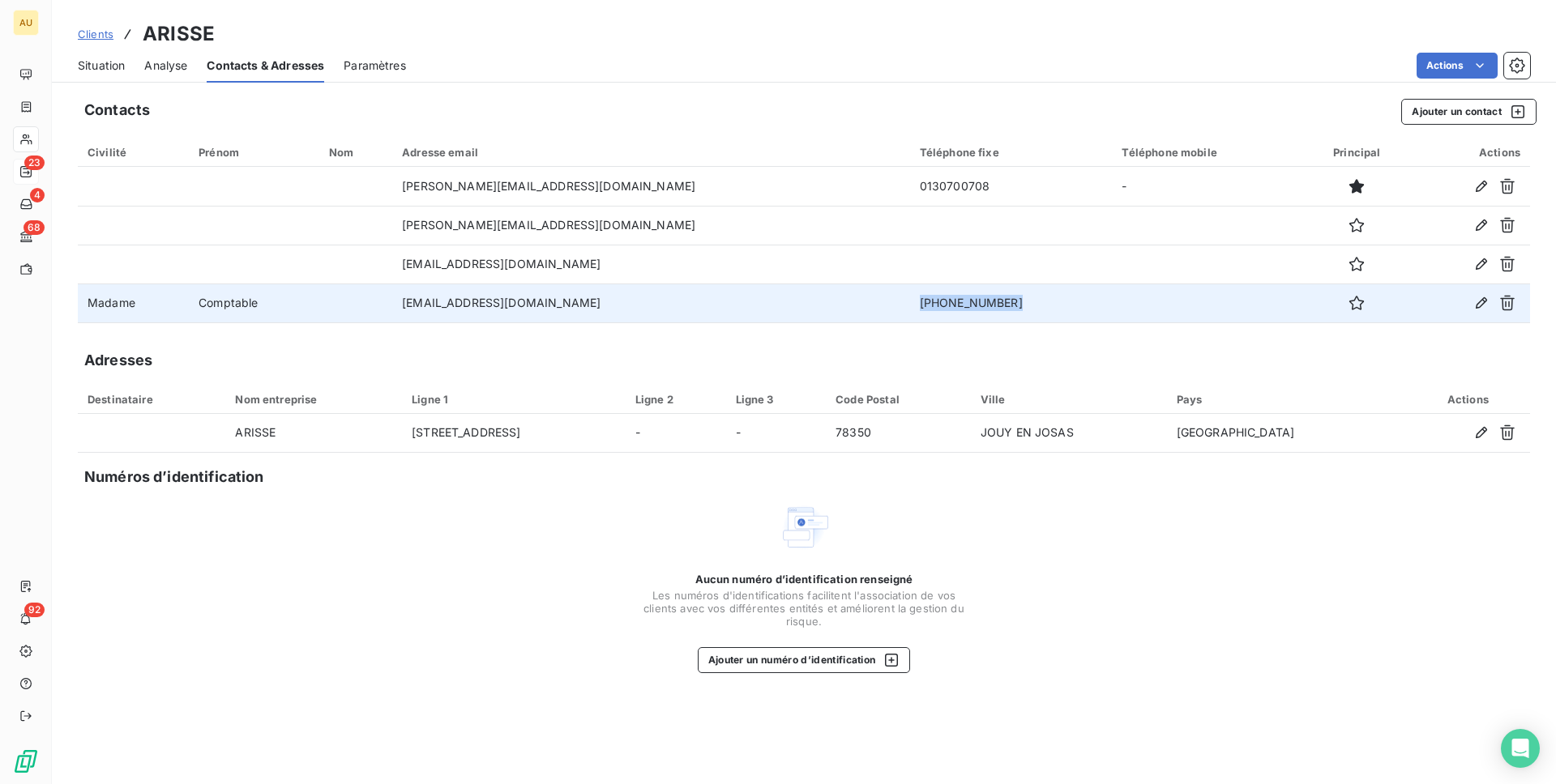
drag, startPoint x: 840, startPoint y: 302, endPoint x: 989, endPoint y: 300, distance: 149.0
click at [989, 300] on td "[PHONE_NUMBER]" at bounding box center [1012, 303] width 203 height 39
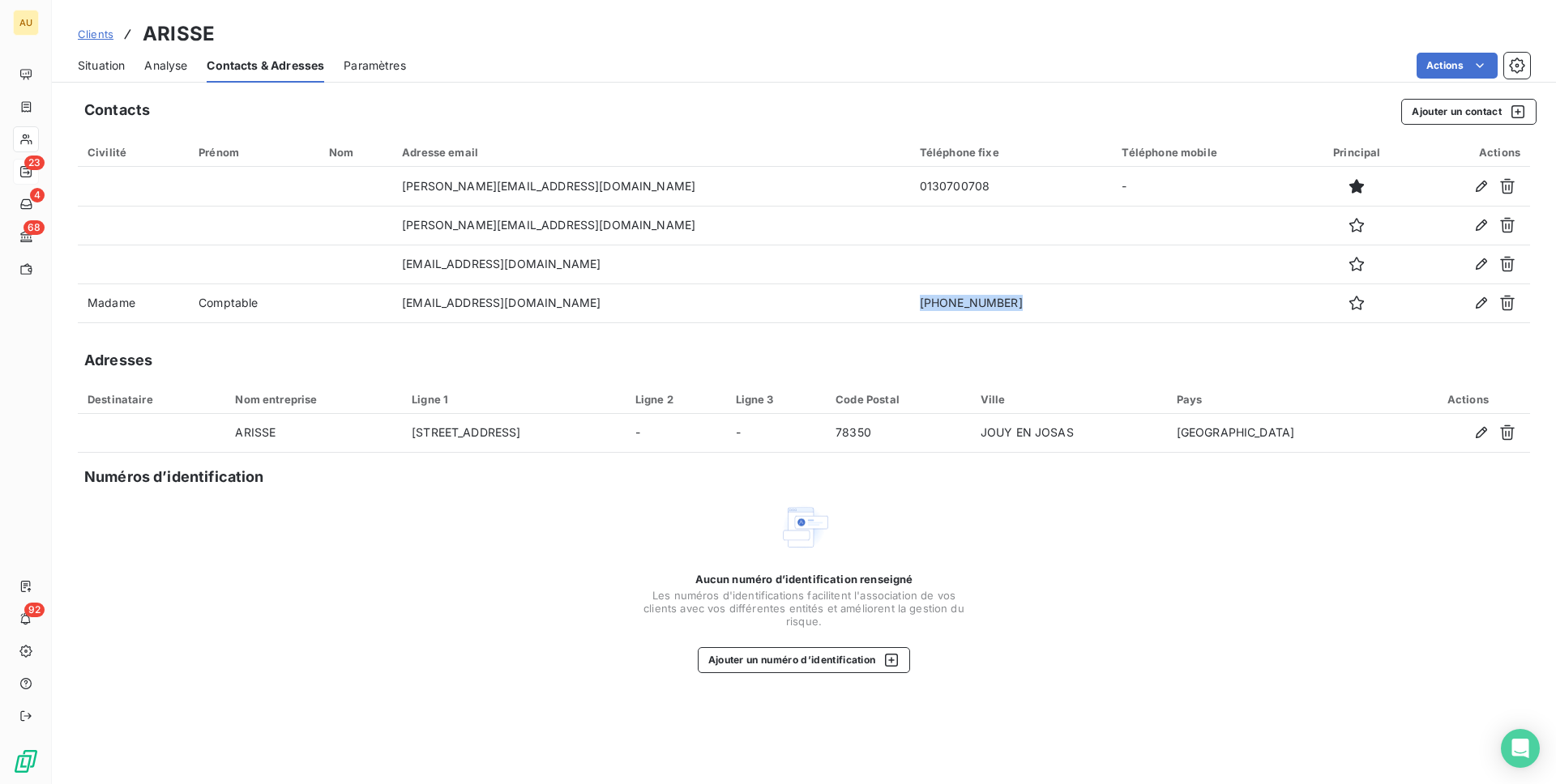
copy td "[PHONE_NUMBER]"
click at [107, 63] on span "Situation" at bounding box center [101, 66] width 47 height 17
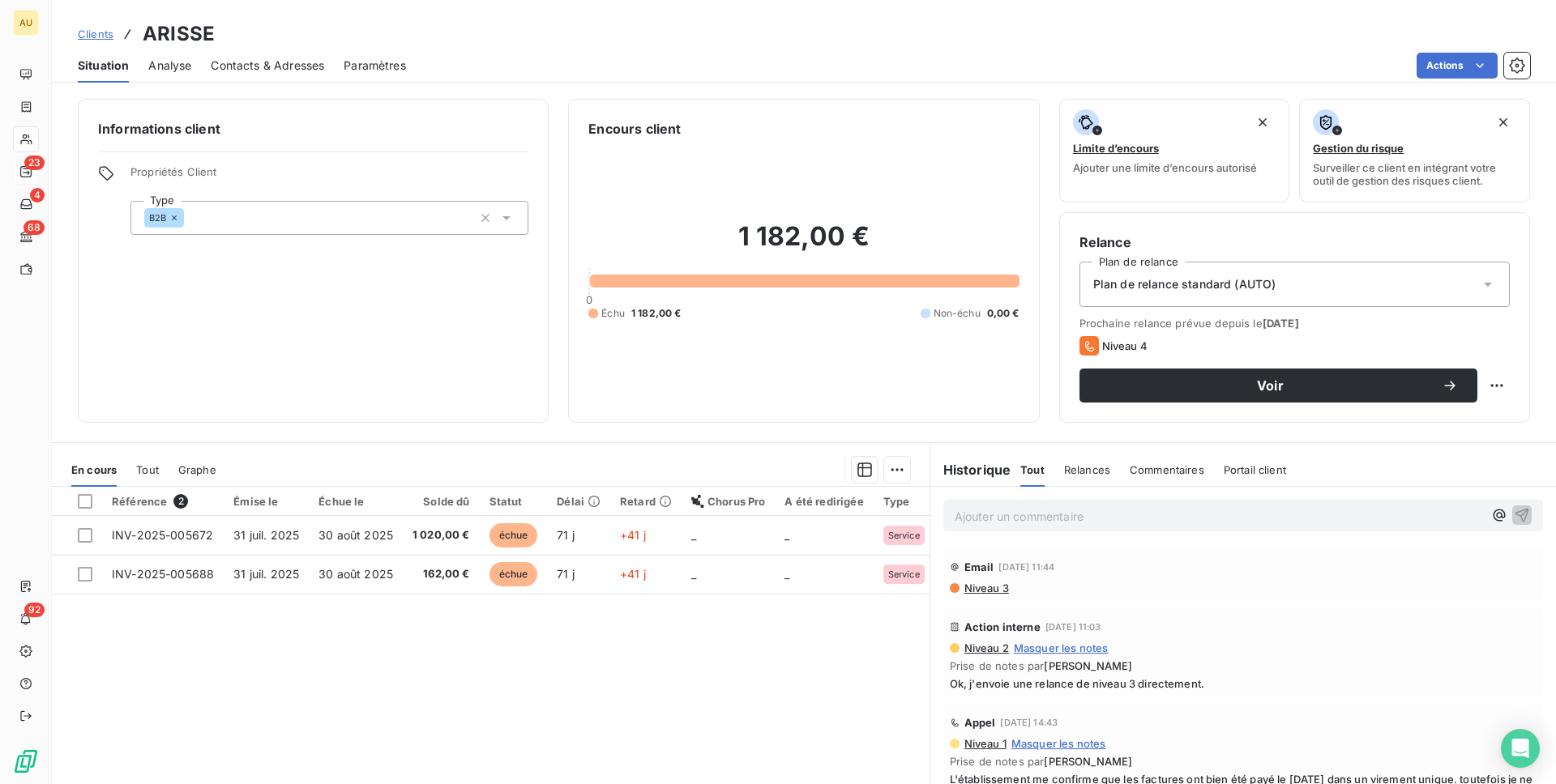
click at [482, 627] on div "Référence 2 Émise le Échue le Solde dû Statut Délai Retard Chorus Pro A été red…" at bounding box center [490, 642] width 877 height 312
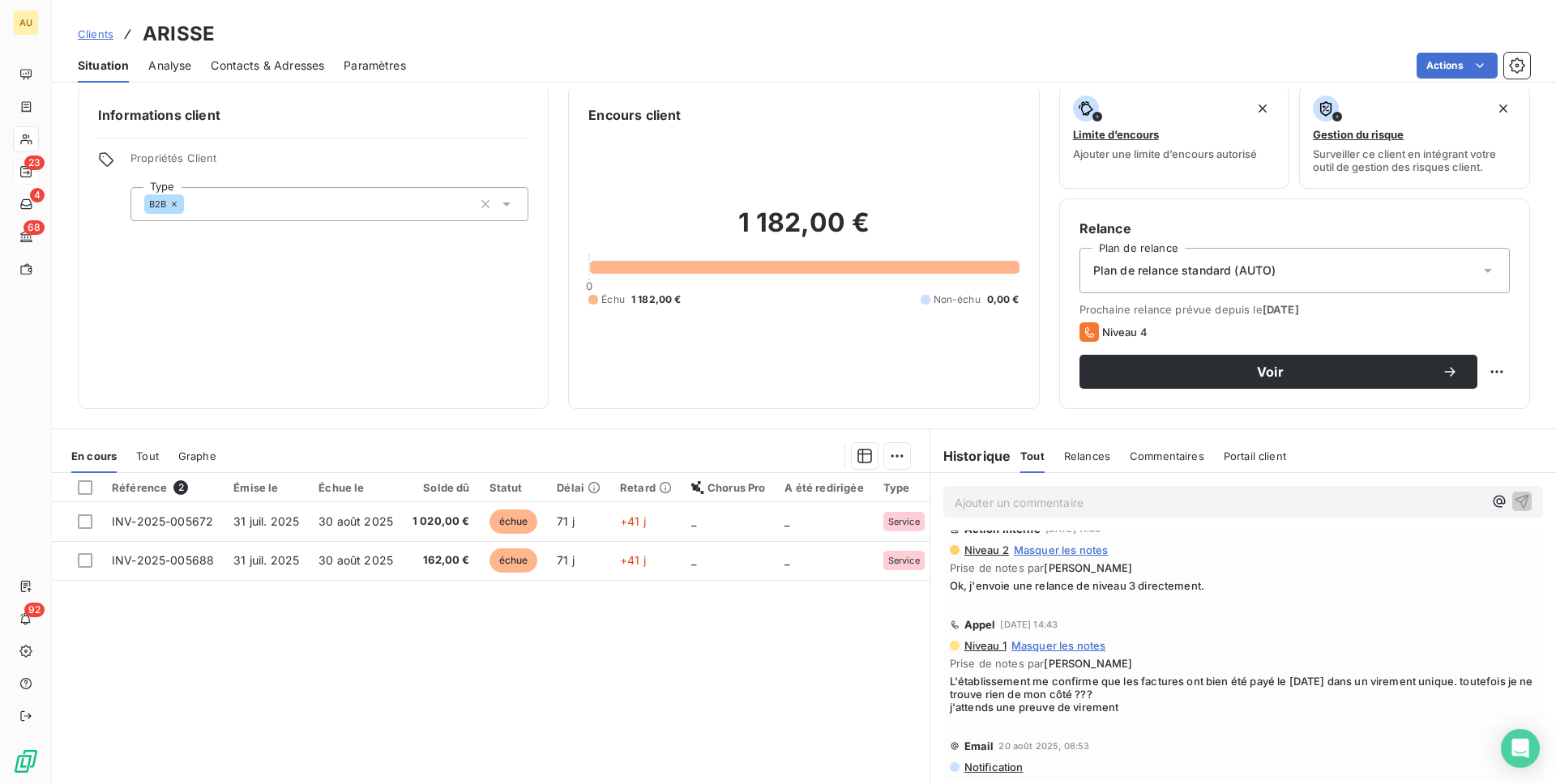
scroll to position [87, 0]
drag, startPoint x: 1122, startPoint y: 706, endPoint x: 1015, endPoint y: 685, distance: 109.0
click at [1015, 685] on span "L'établissement me confirme que les factures ont bien été payé le [DATE] dans u…" at bounding box center [1243, 691] width 586 height 39
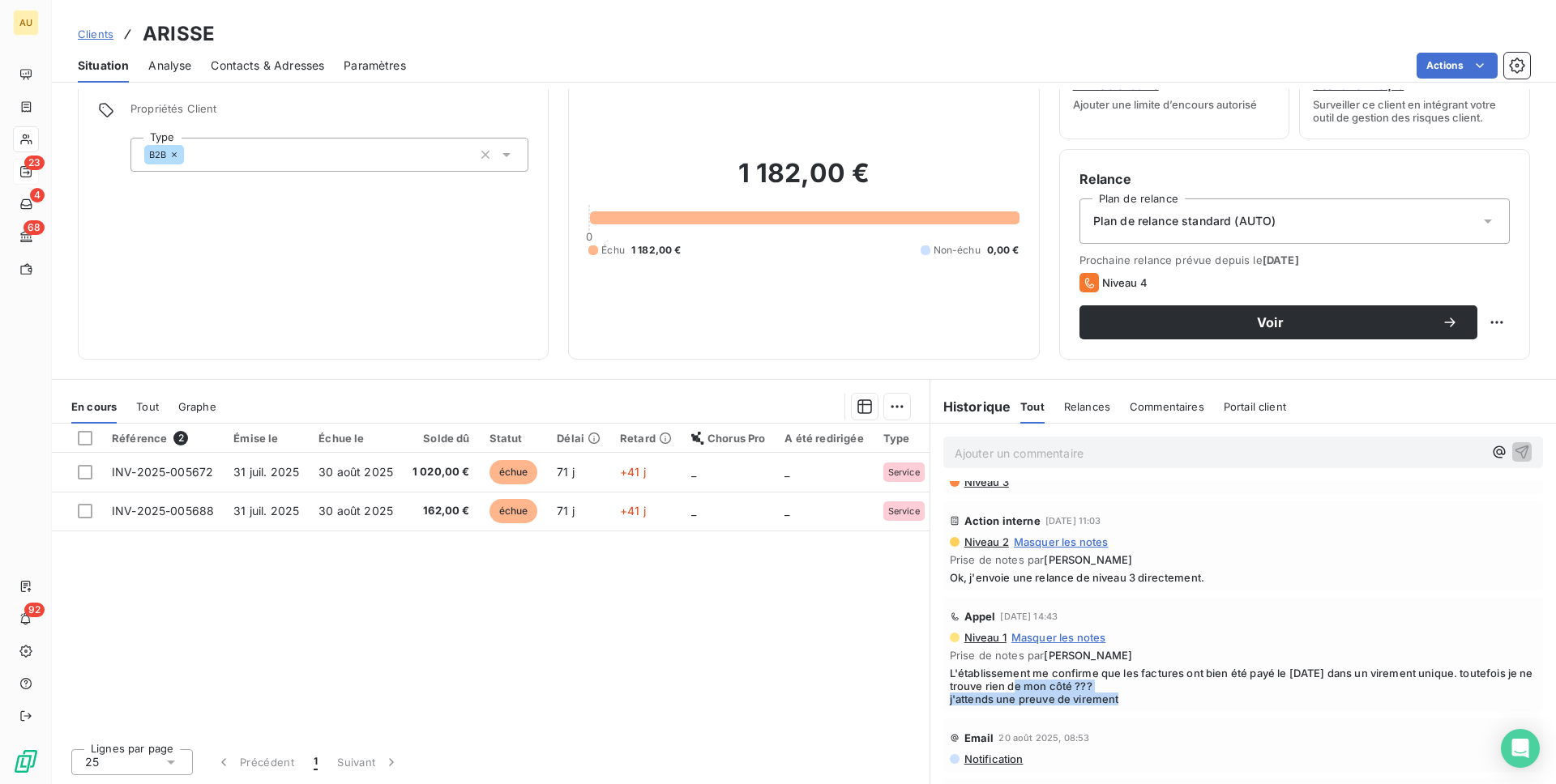
scroll to position [0, 0]
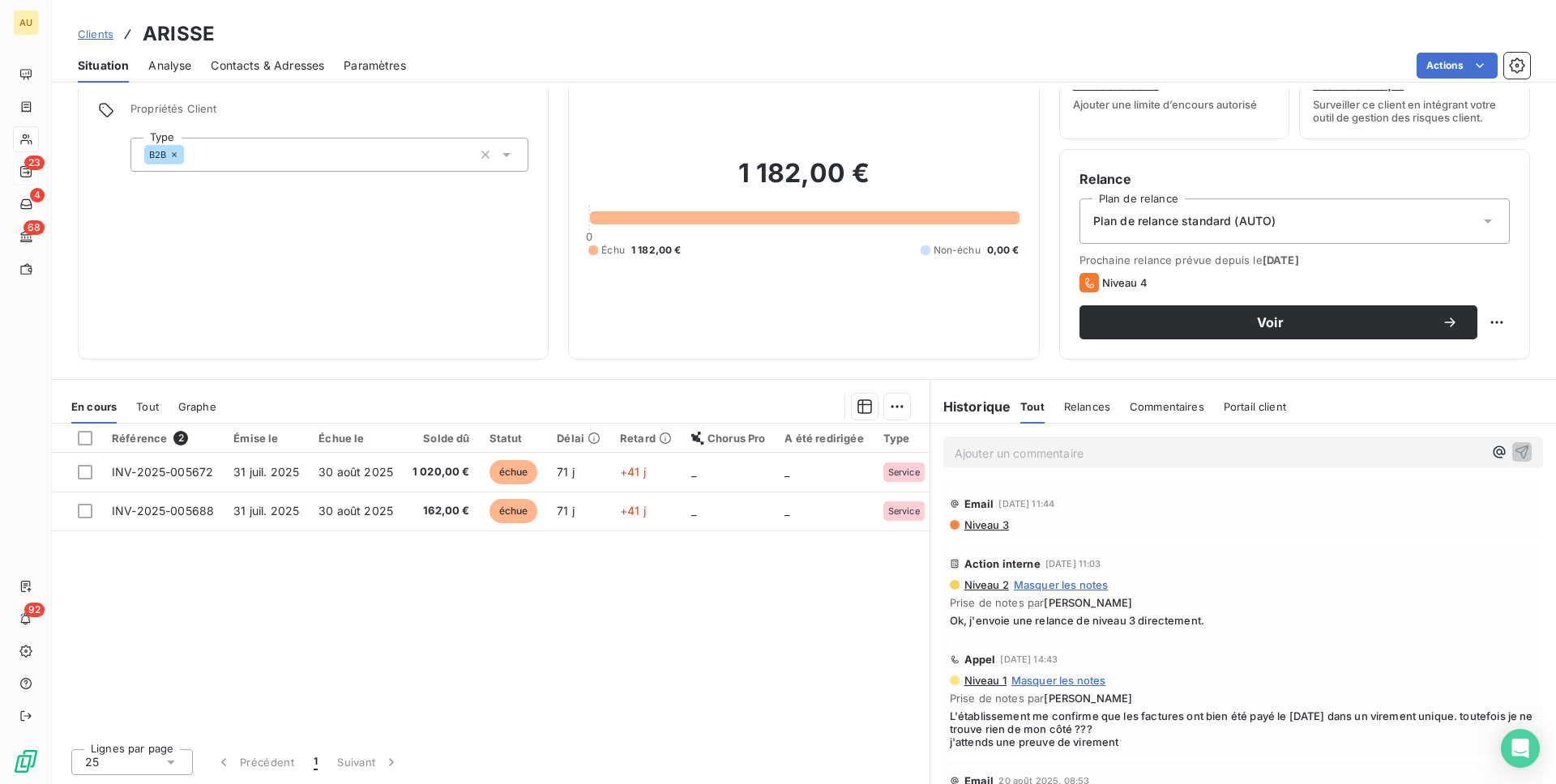
click at [507, 620] on div "Référence 2 Émise le Échue le Solde dû Statut Délai Retard Chorus Pro A été red…" at bounding box center [490, 579] width 877 height 312
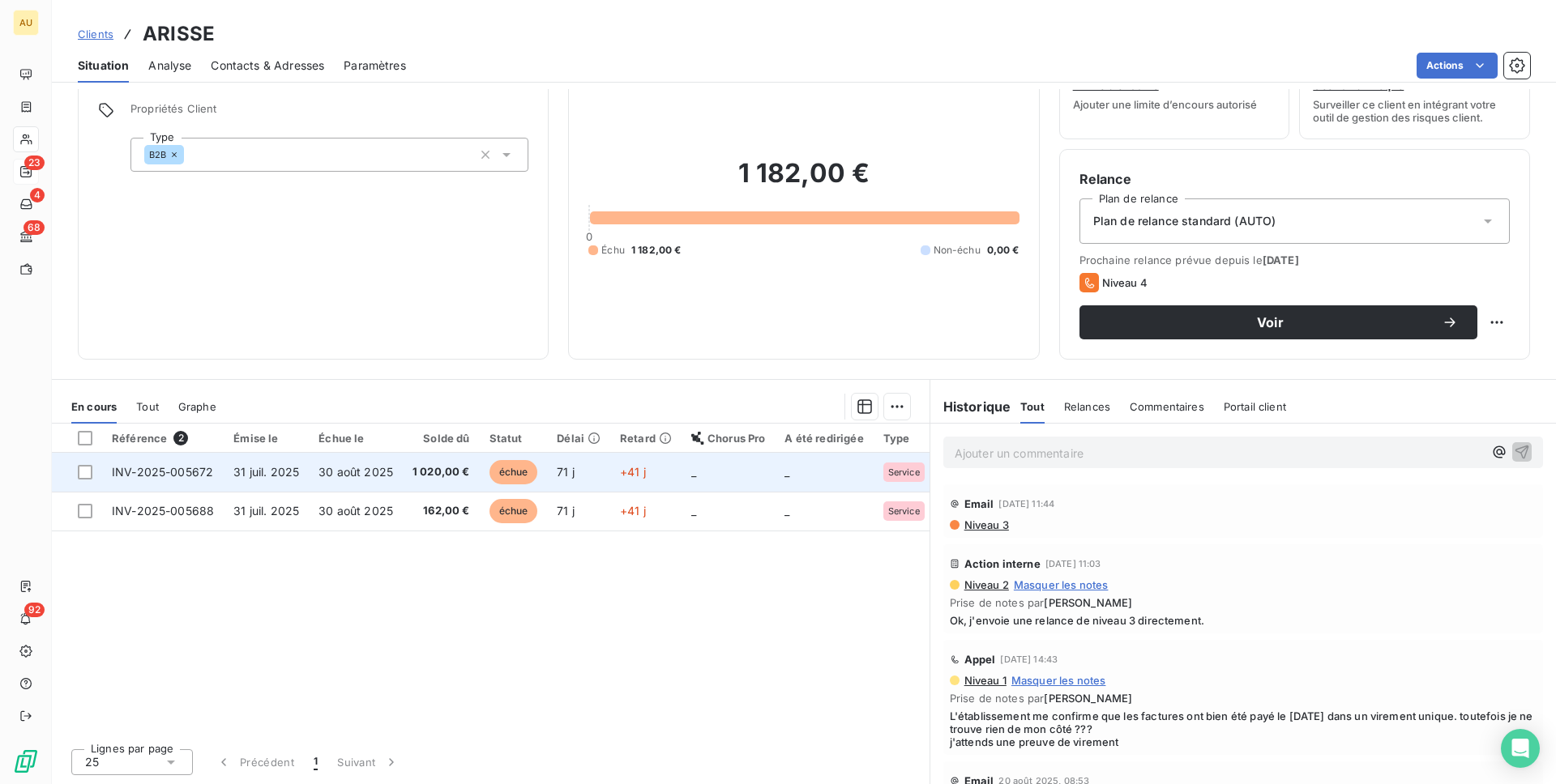
click at [273, 476] on span "31 juil. 2025" at bounding box center [266, 471] width 65 height 14
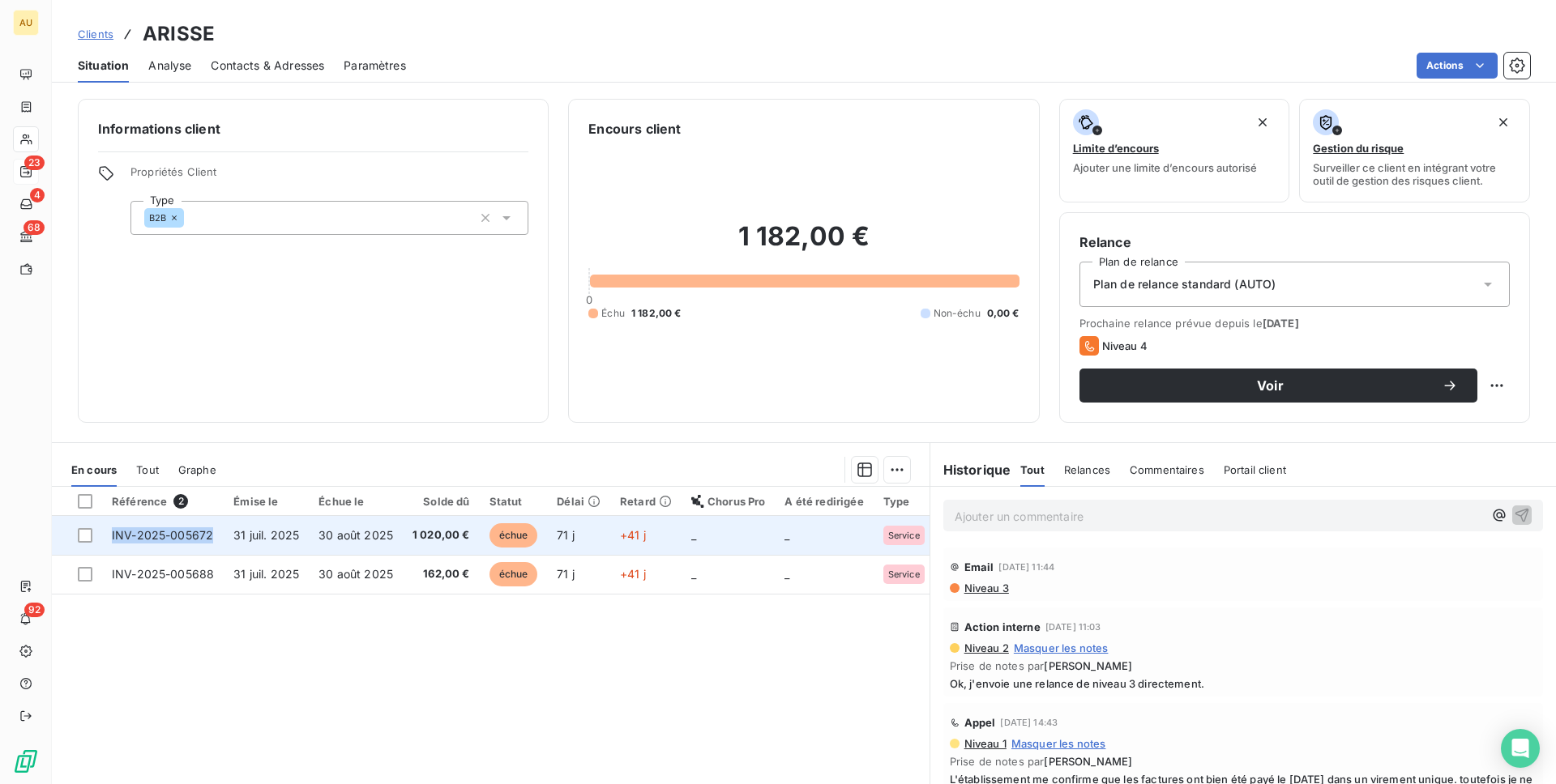
drag, startPoint x: 221, startPoint y: 534, endPoint x: 107, endPoint y: 534, distance: 114.0
click at [107, 534] on tr "INV-2025-005672 31 juil. 2025 30 août 2025 1 020,00 € échue 71 j +41 j _ _ Serv…" at bounding box center [493, 536] width 883 height 39
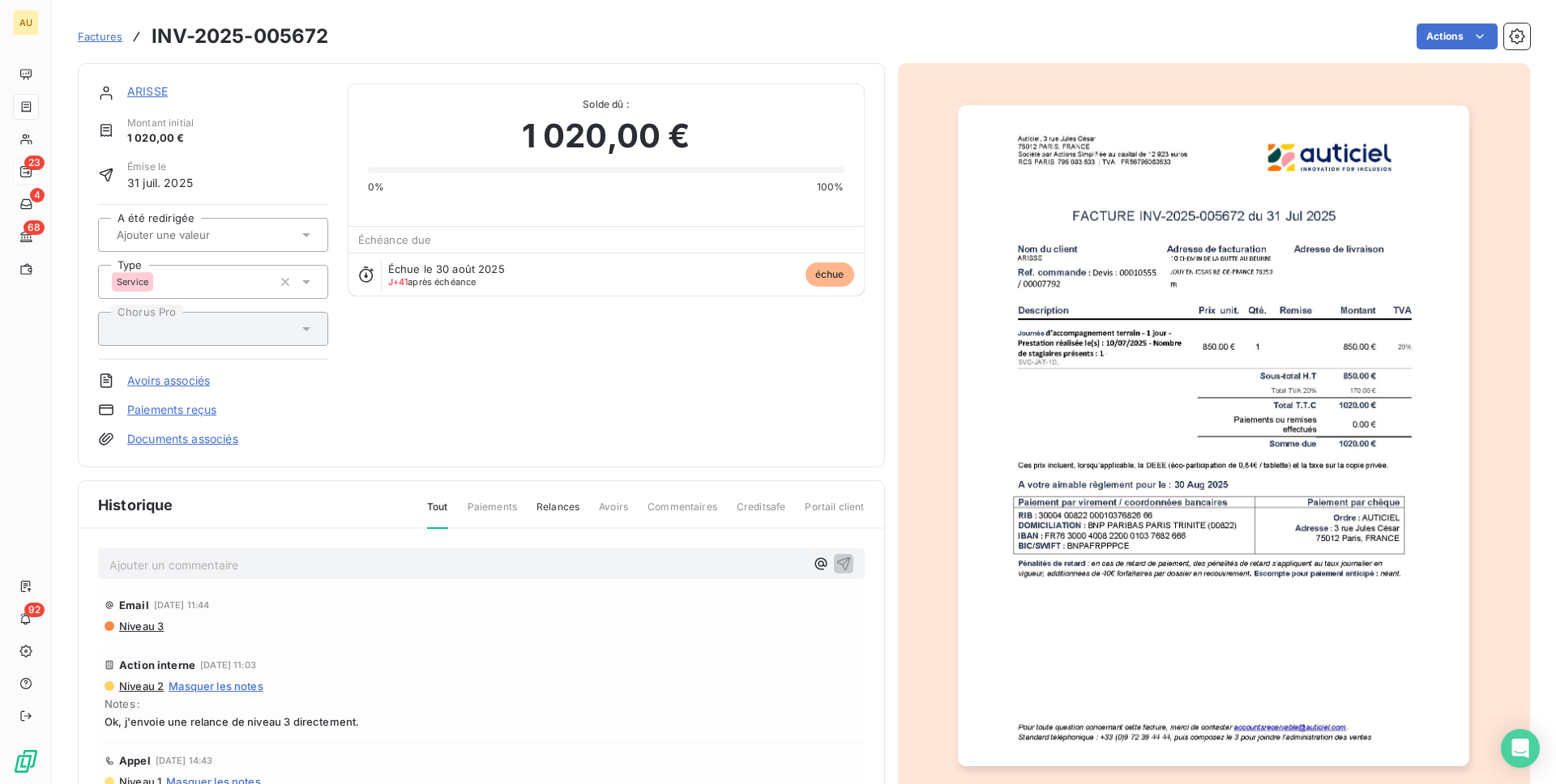
click at [145, 89] on link "ARISSE" at bounding box center [147, 91] width 41 height 14
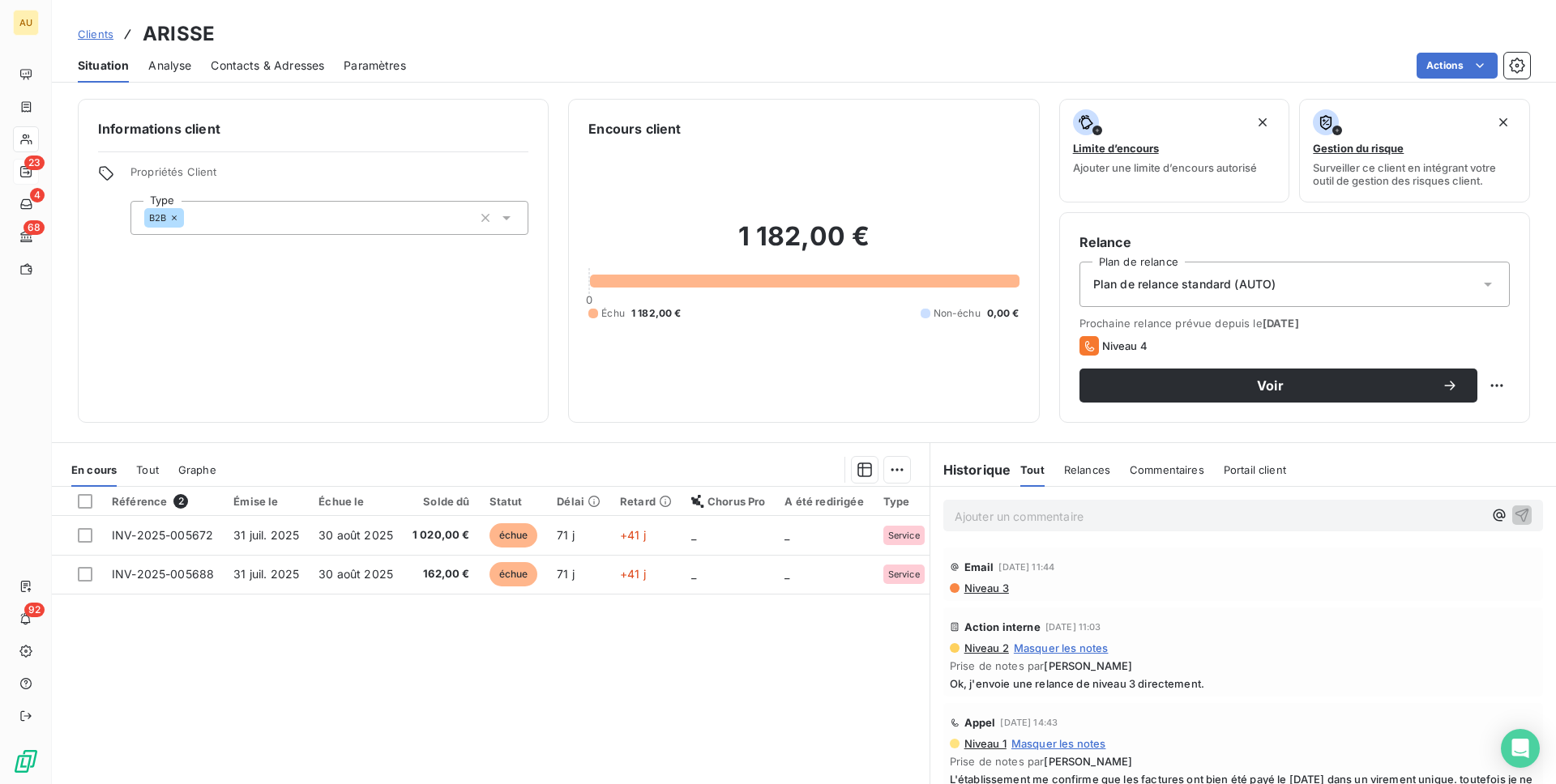
click at [389, 662] on div "Référence 2 Émise le Échue le Solde dû Statut Délai Retard Chorus Pro A été red…" at bounding box center [490, 642] width 877 height 312
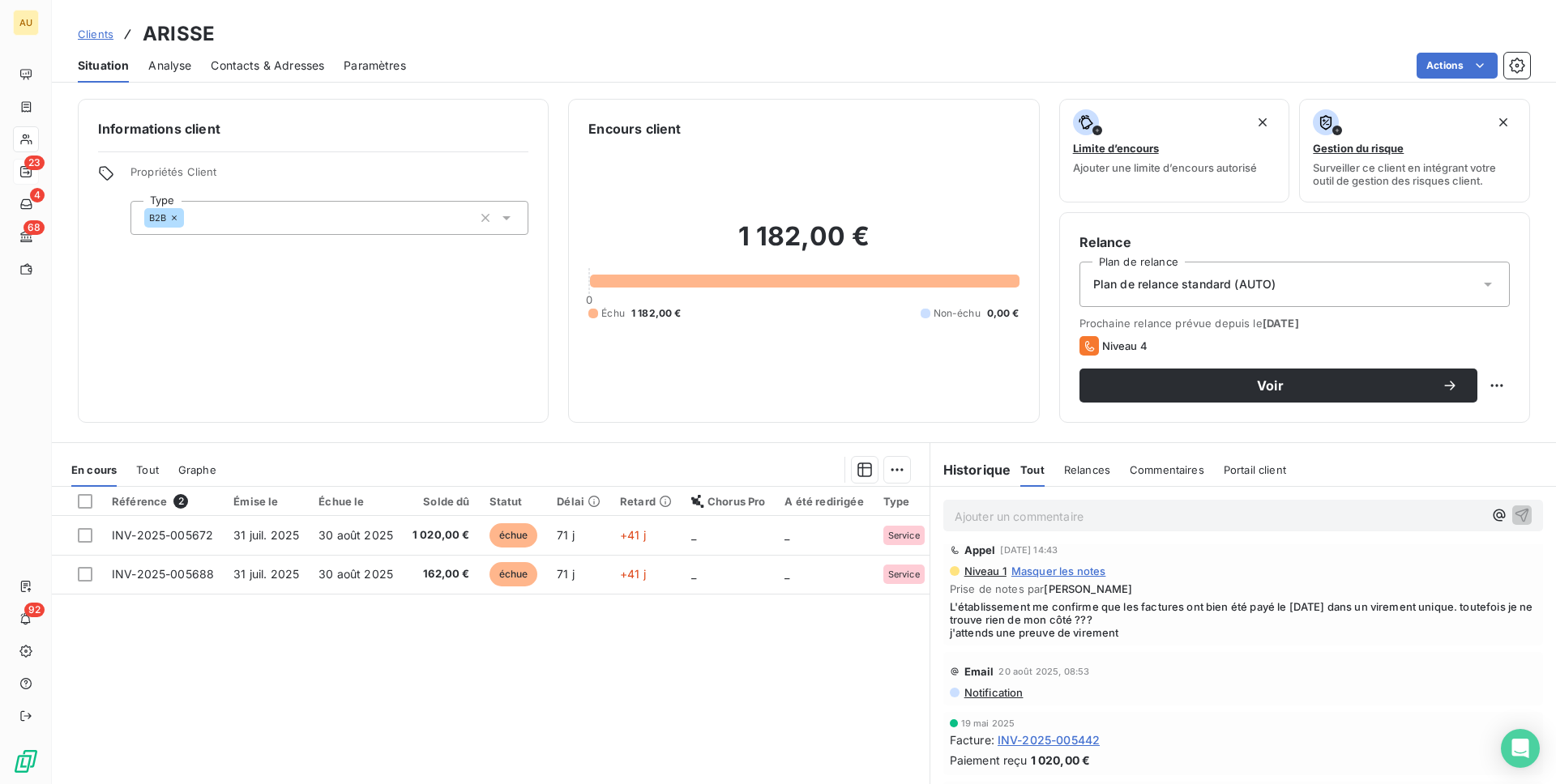
scroll to position [290, 0]
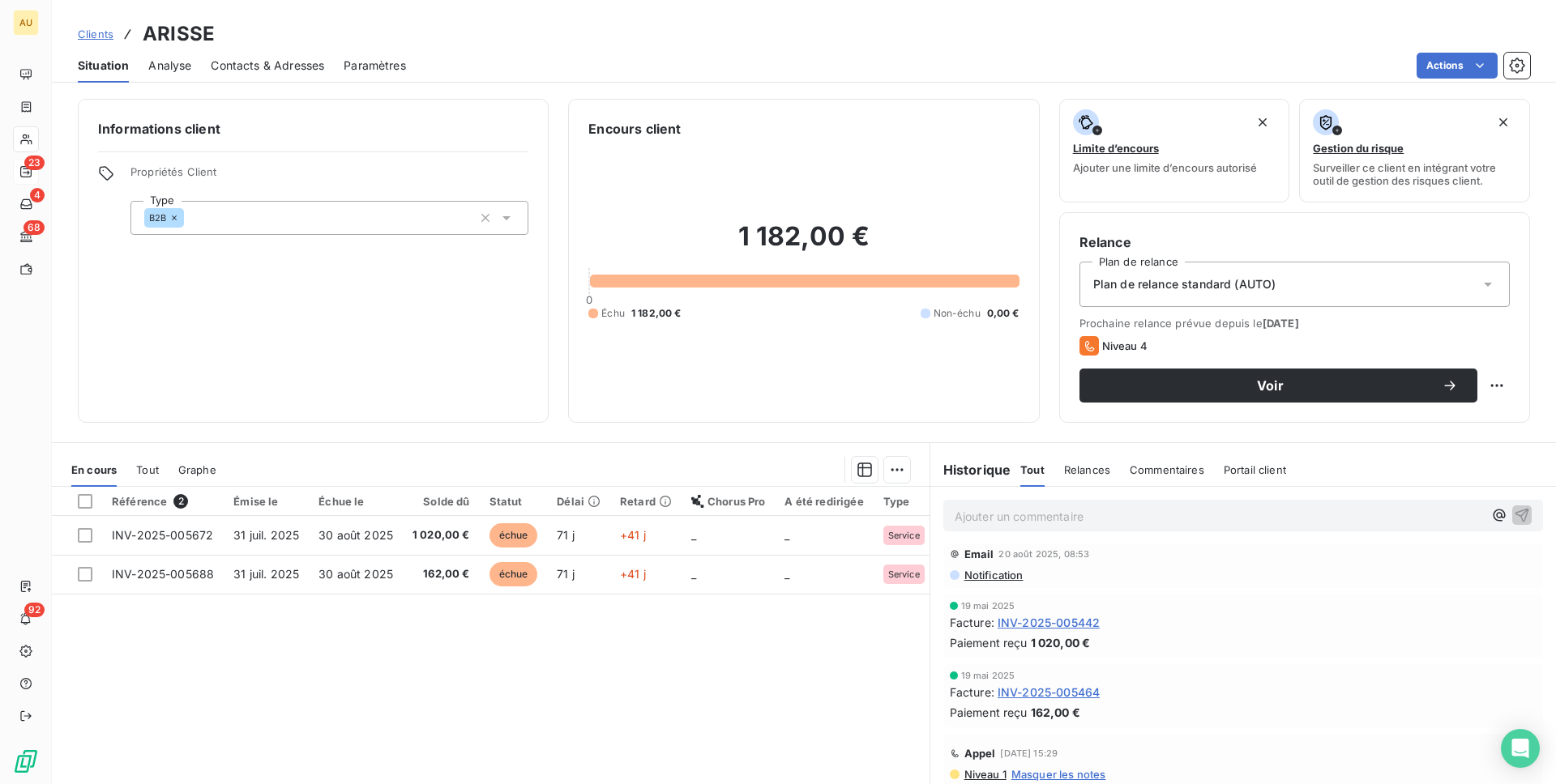
click at [258, 69] on span "Contacts & Adresses" at bounding box center [267, 66] width 113 height 17
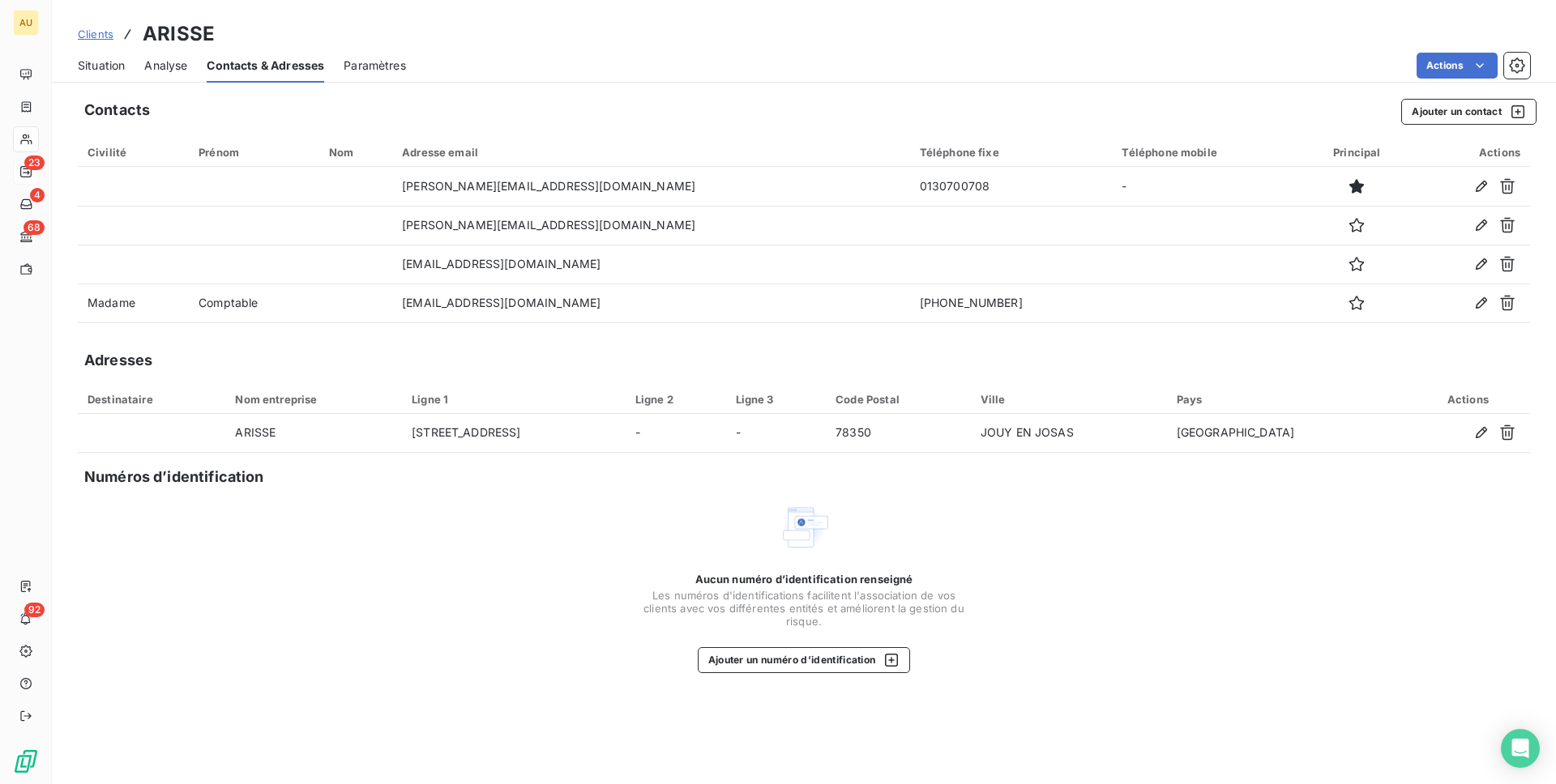
click at [95, 59] on span "Situation" at bounding box center [101, 66] width 47 height 17
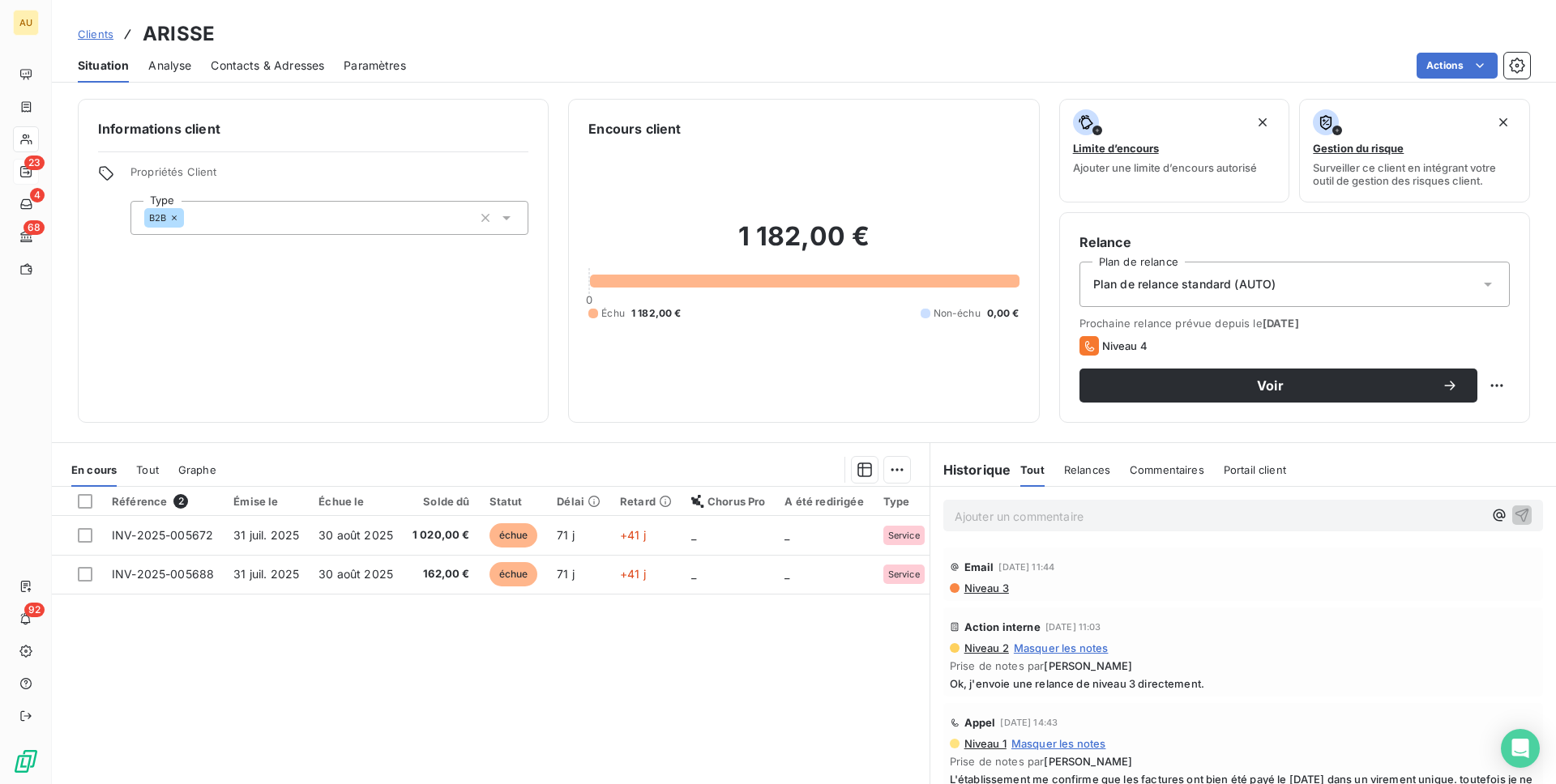
click at [258, 66] on span "Contacts & Adresses" at bounding box center [267, 66] width 113 height 17
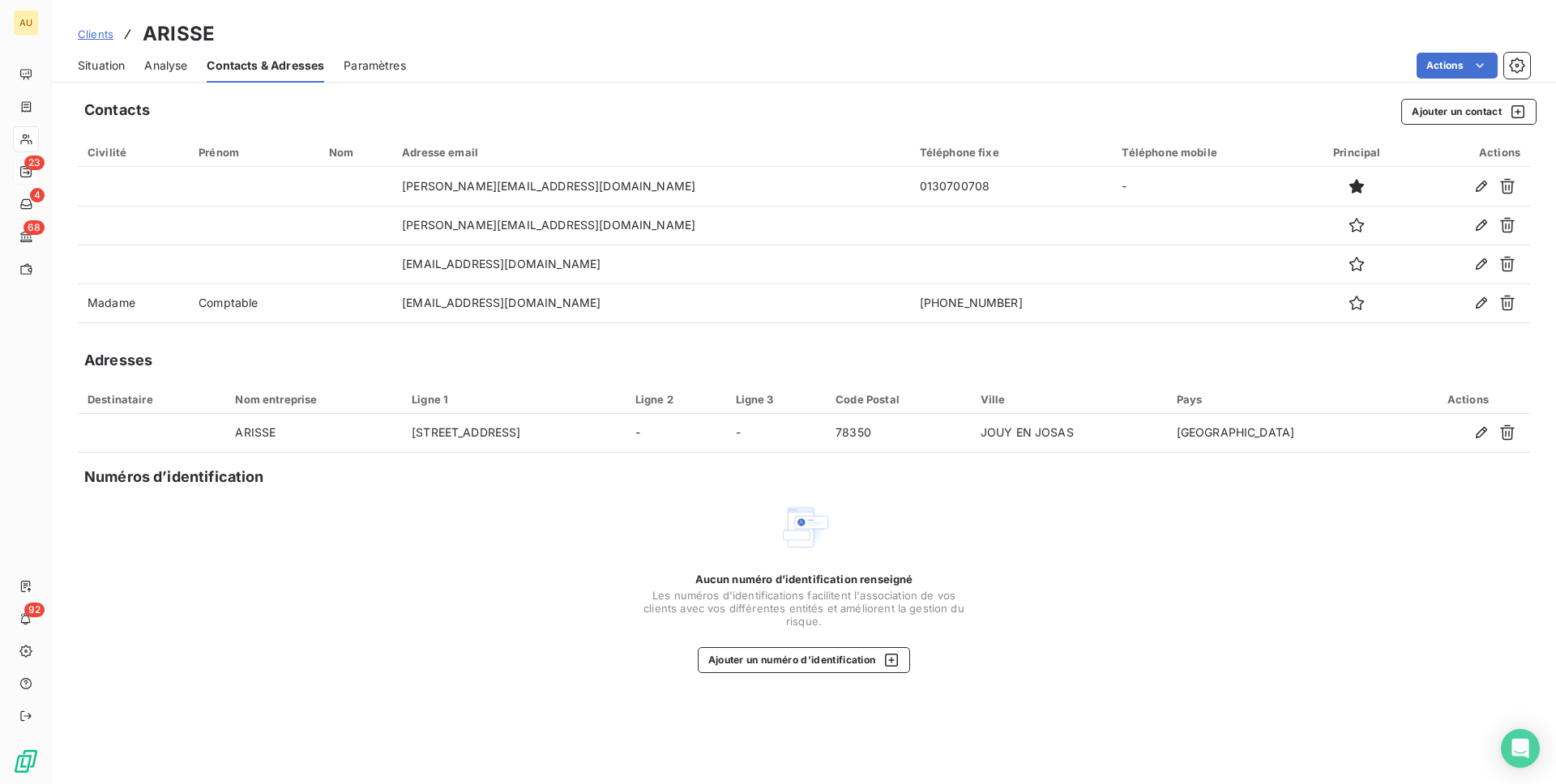
click at [99, 63] on span "Situation" at bounding box center [101, 66] width 47 height 17
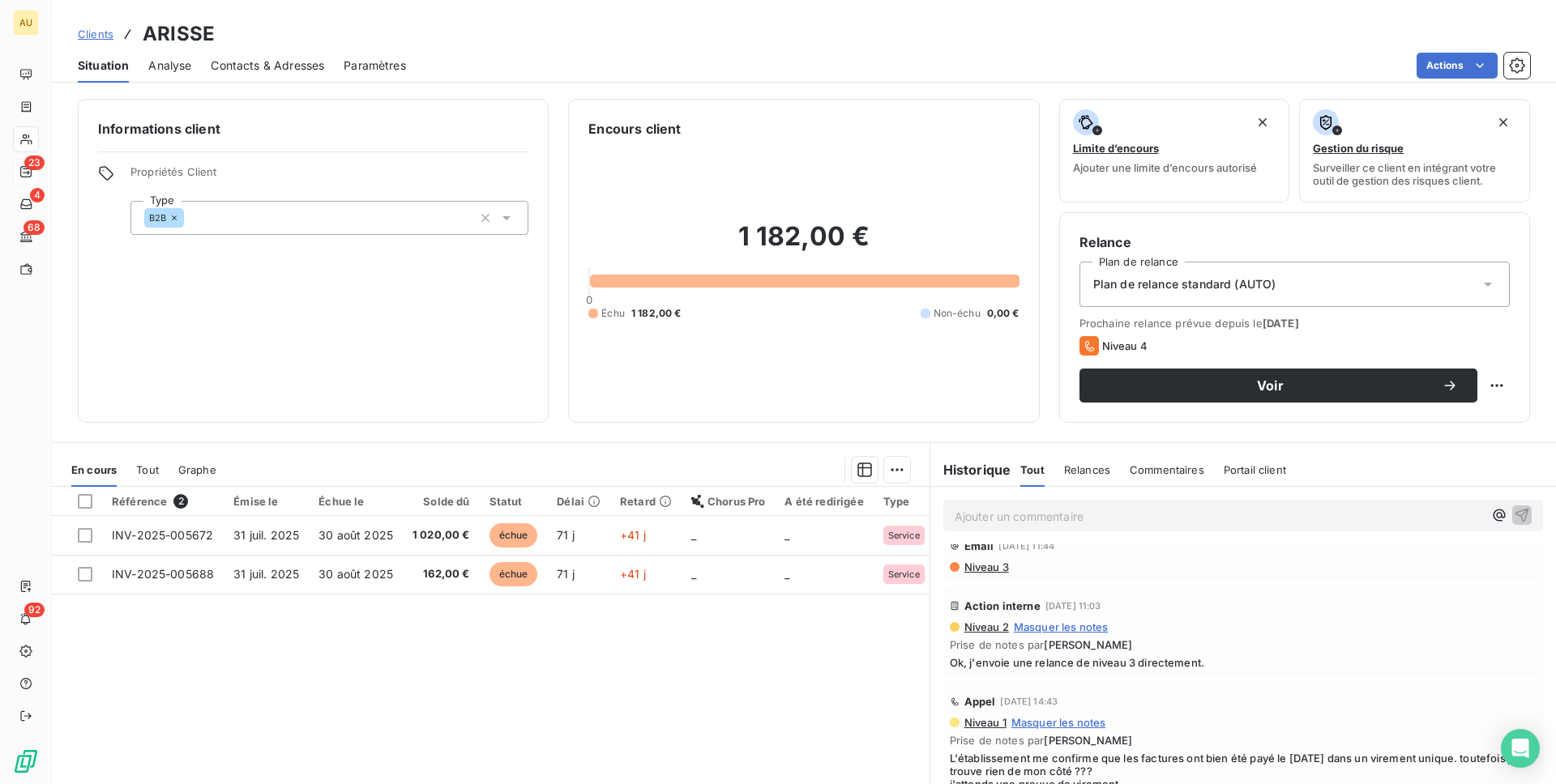
scroll to position [0, 0]
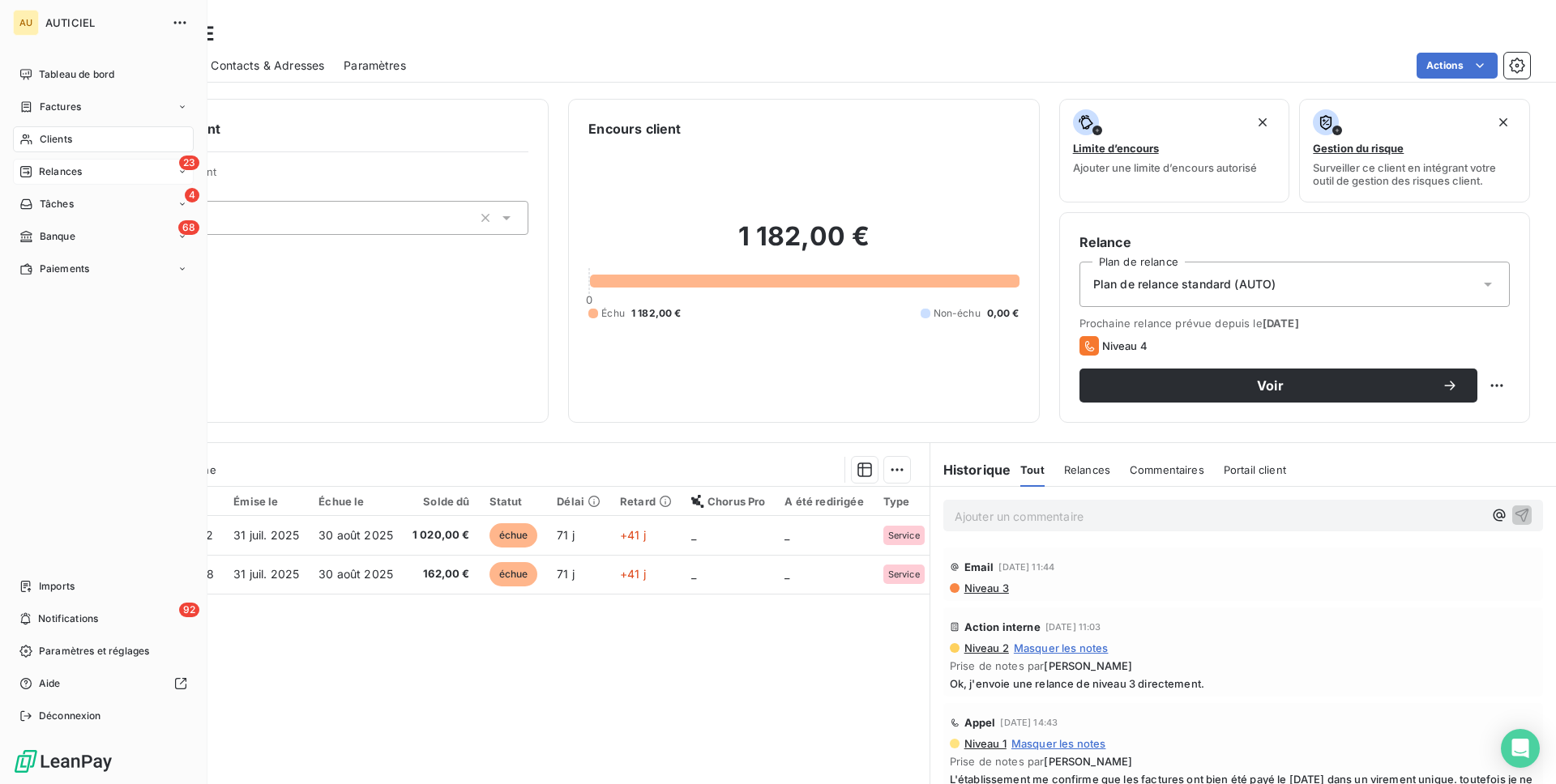
click at [60, 137] on span "Clients" at bounding box center [55, 140] width 32 height 15
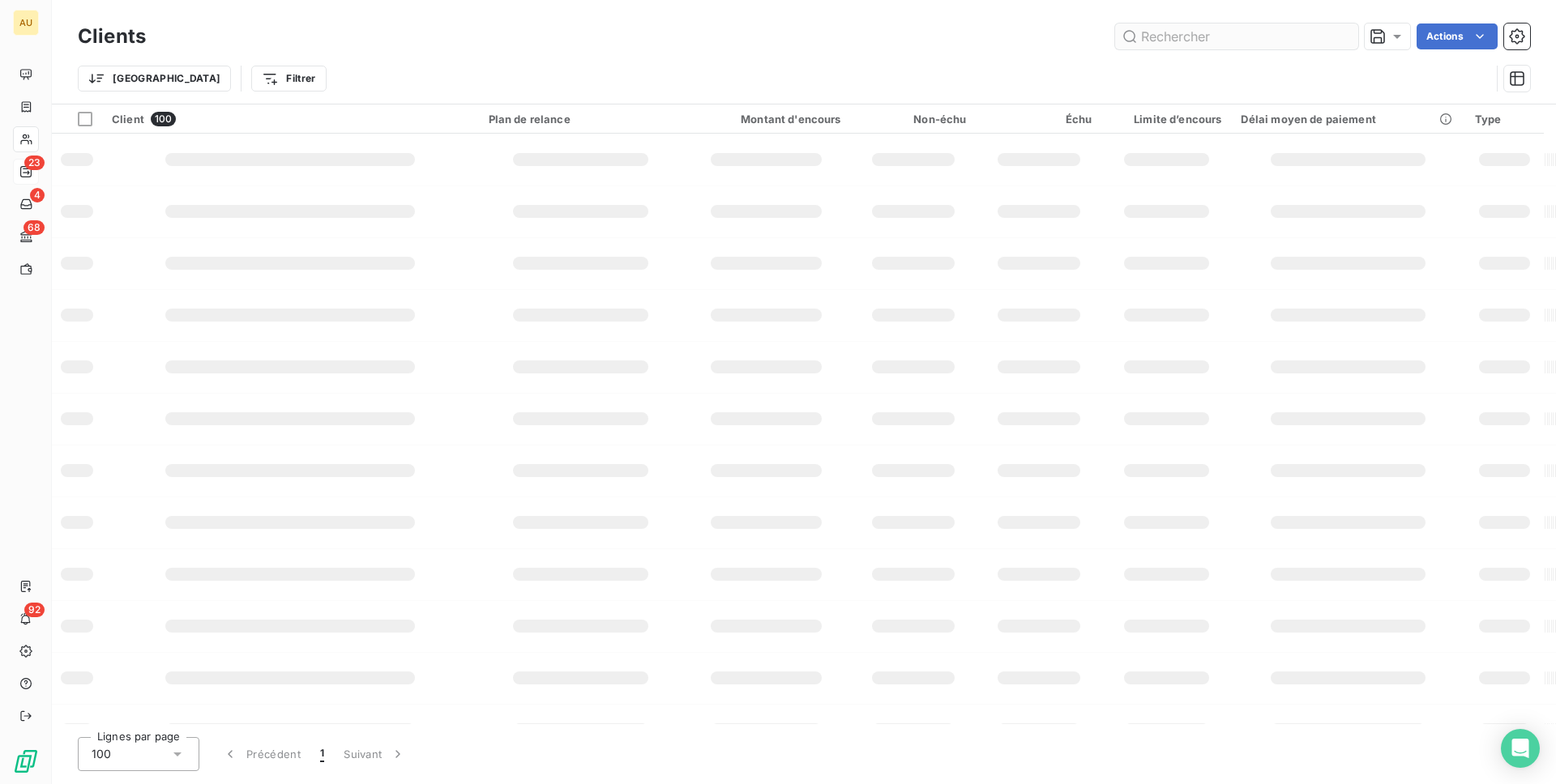
click at [1177, 40] on input "text" at bounding box center [1237, 37] width 243 height 26
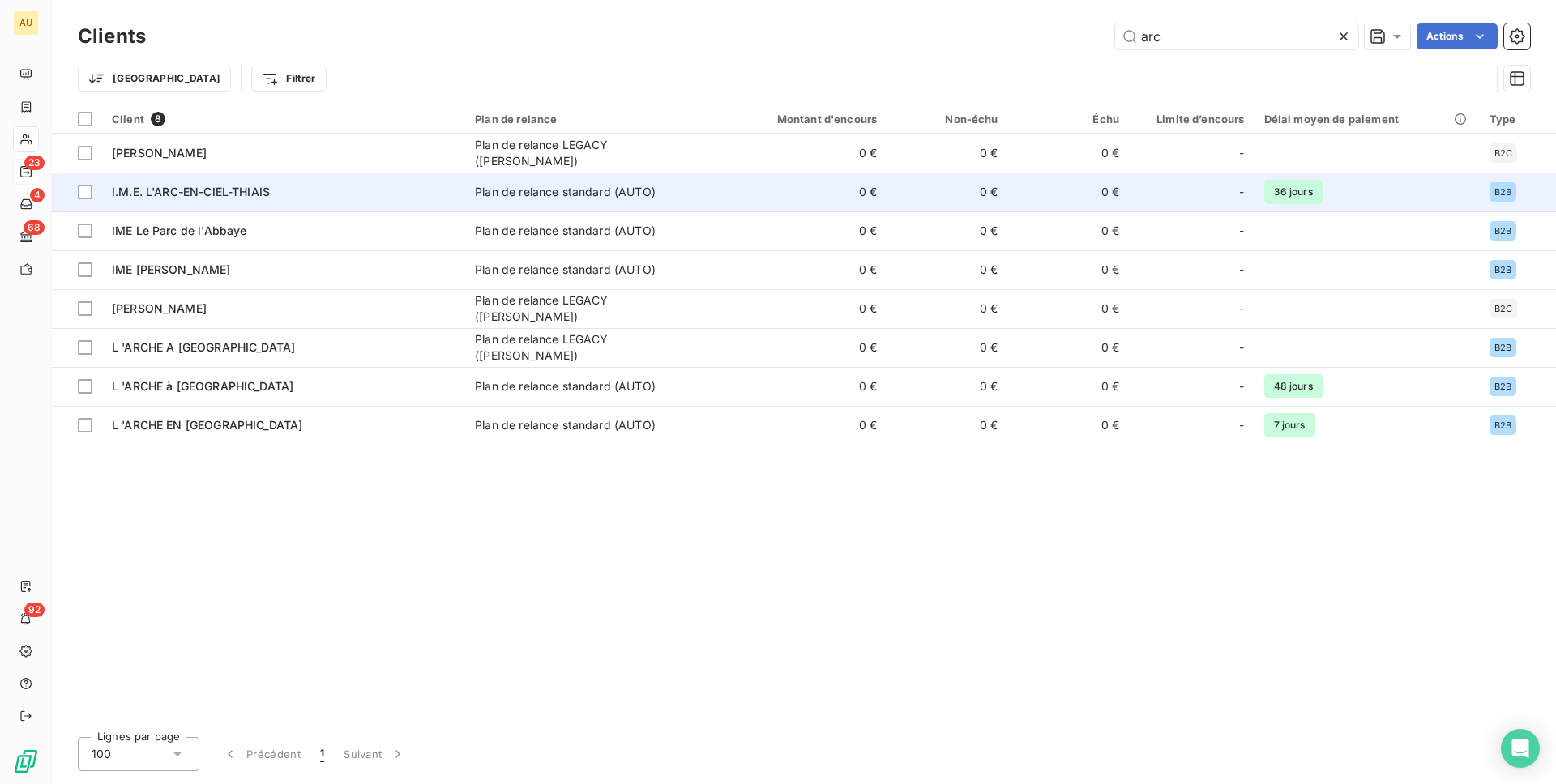
type input "arc"
click at [338, 193] on div "I.M.E. L'ARC-EN-CIEL-THIAIS" at bounding box center [283, 192] width 343 height 17
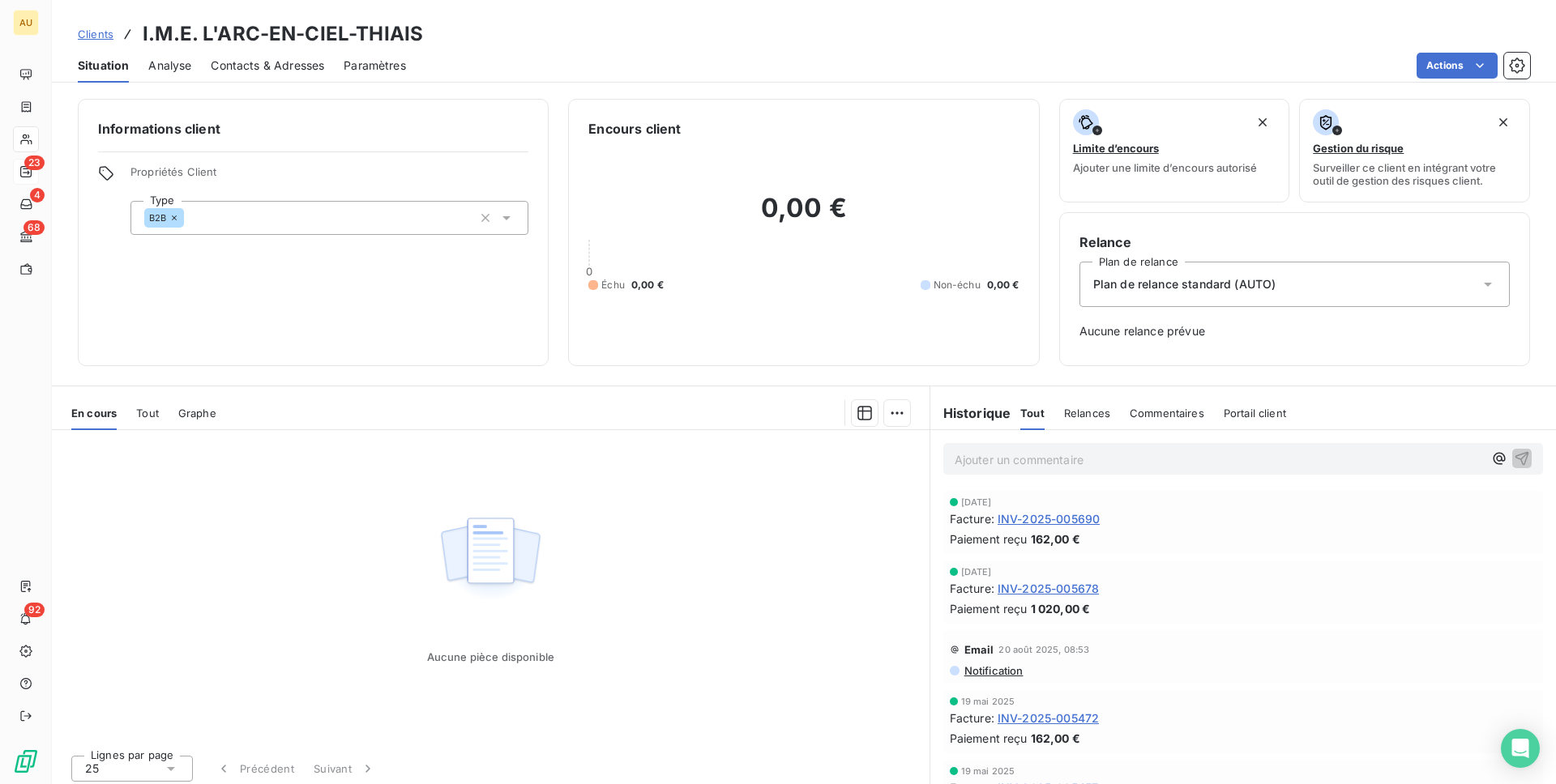
scroll to position [11, 0]
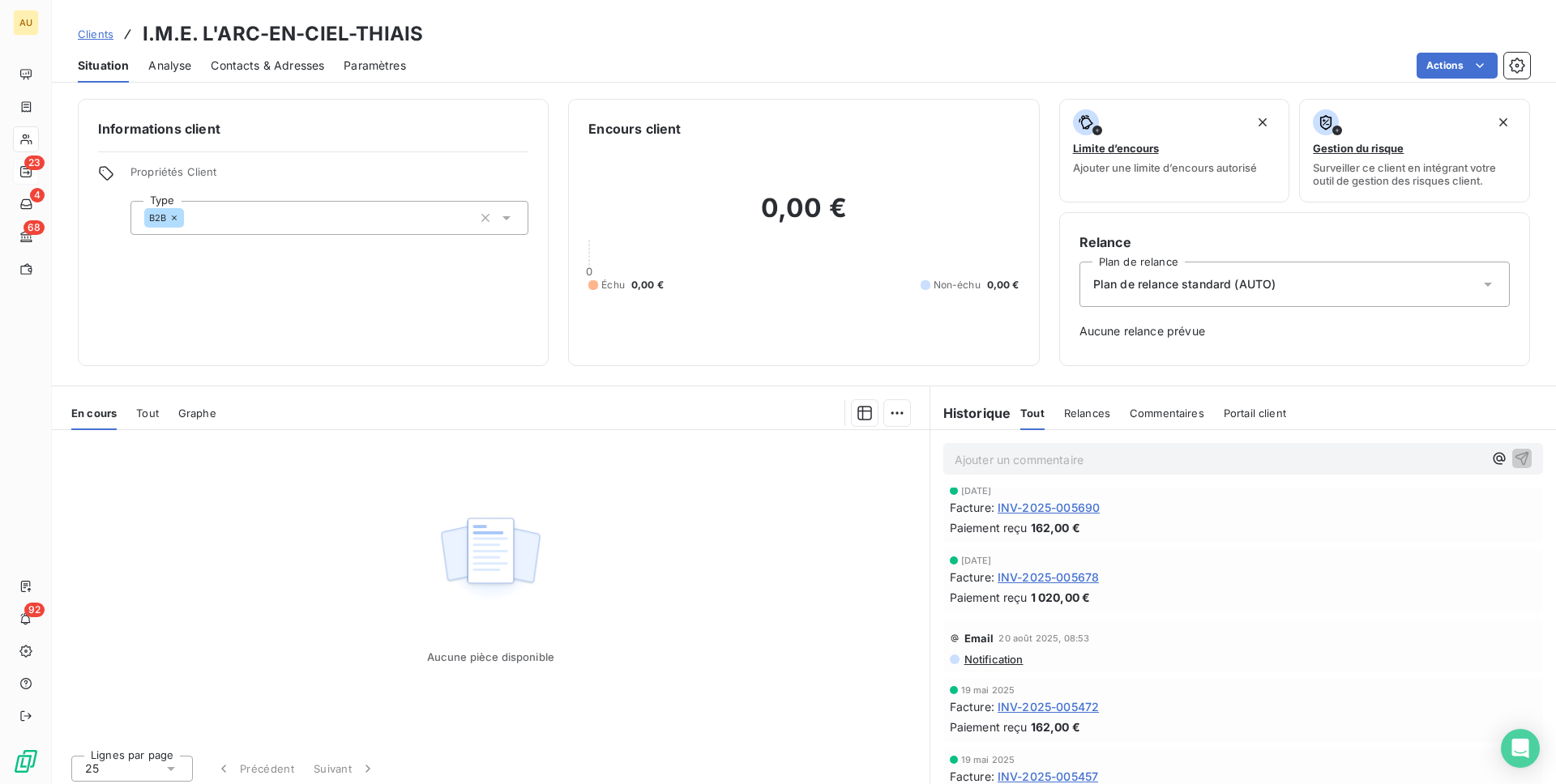
click at [787, 563] on div "Aucune pièce disponible" at bounding box center [490, 586] width 877 height 312
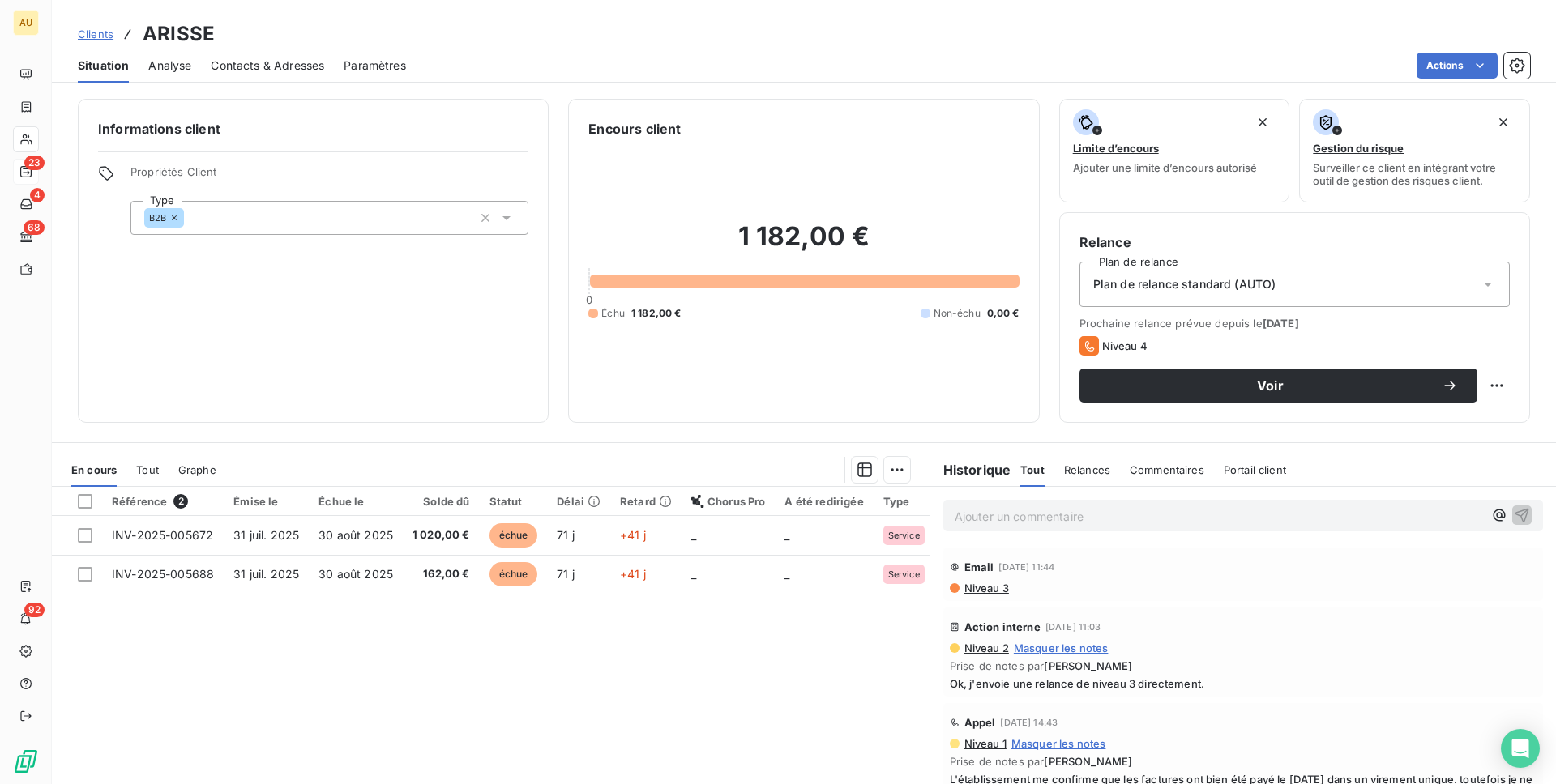
scroll to position [88, 0]
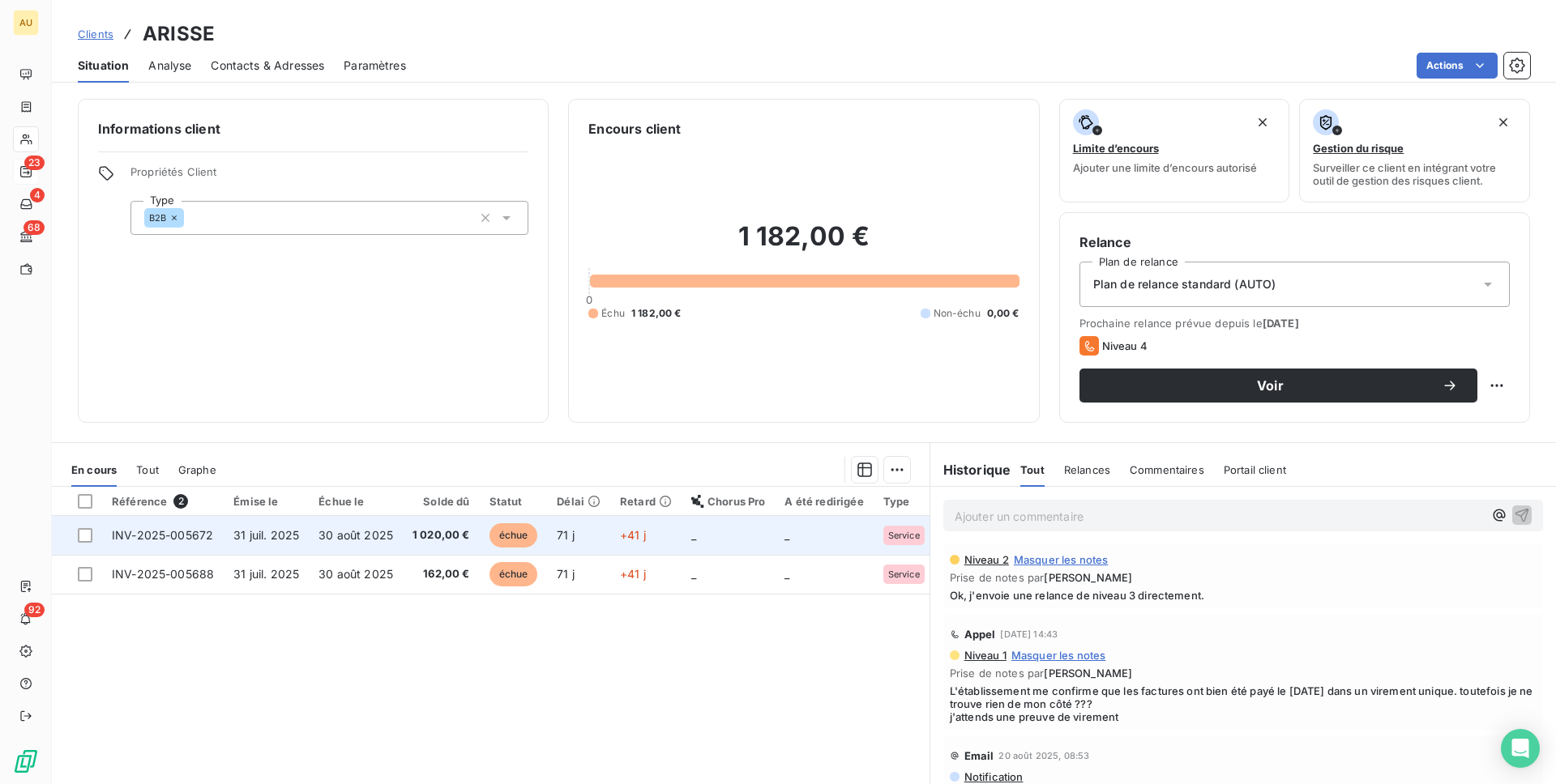
click at [160, 533] on span "INV-2025-005672" at bounding box center [162, 535] width 101 height 14
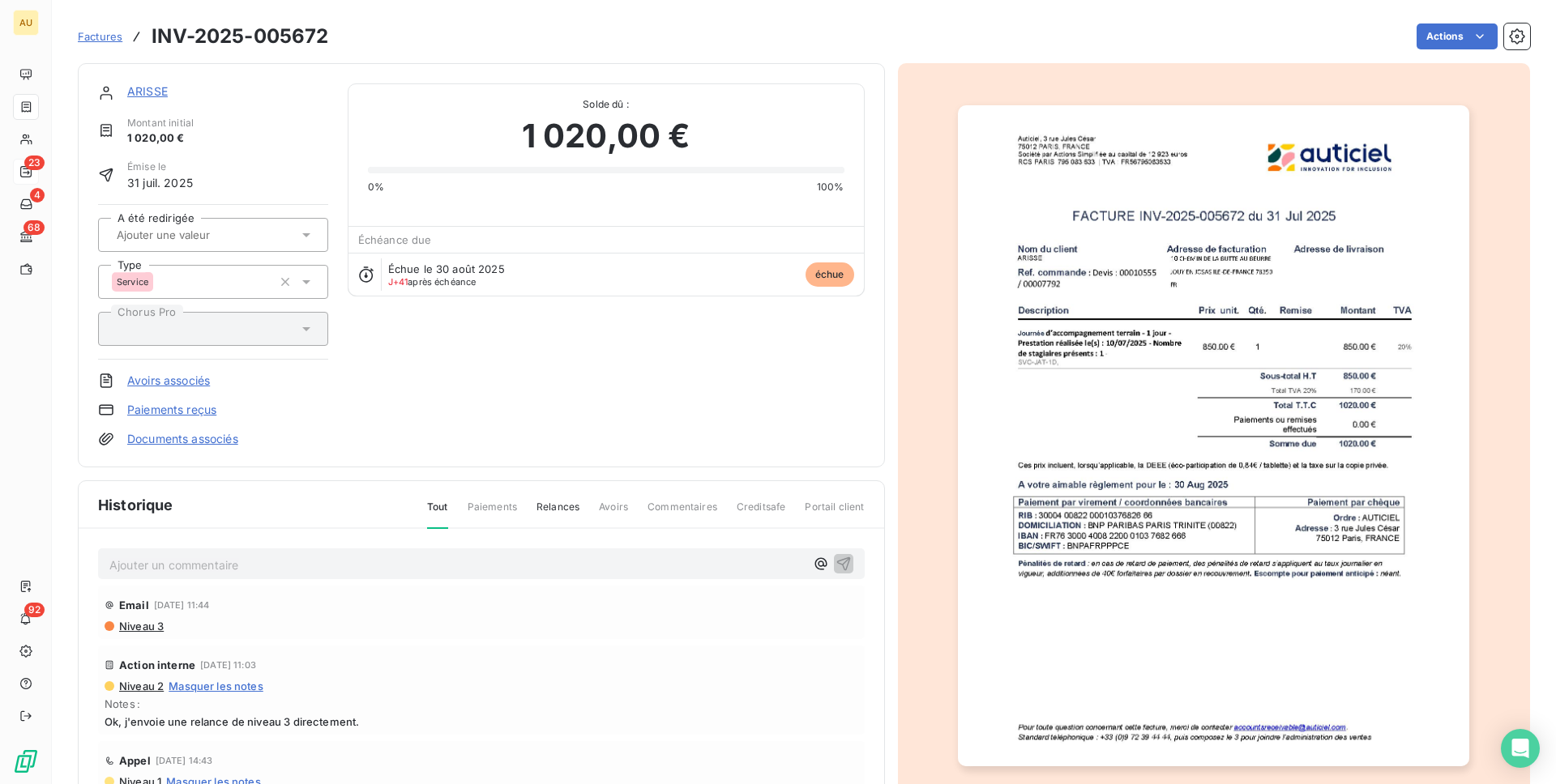
click at [282, 38] on h3 "INV-2025-005672" at bounding box center [240, 37] width 177 height 29
copy h3 "005672"
click at [145, 89] on link "ARISSE" at bounding box center [147, 91] width 41 height 14
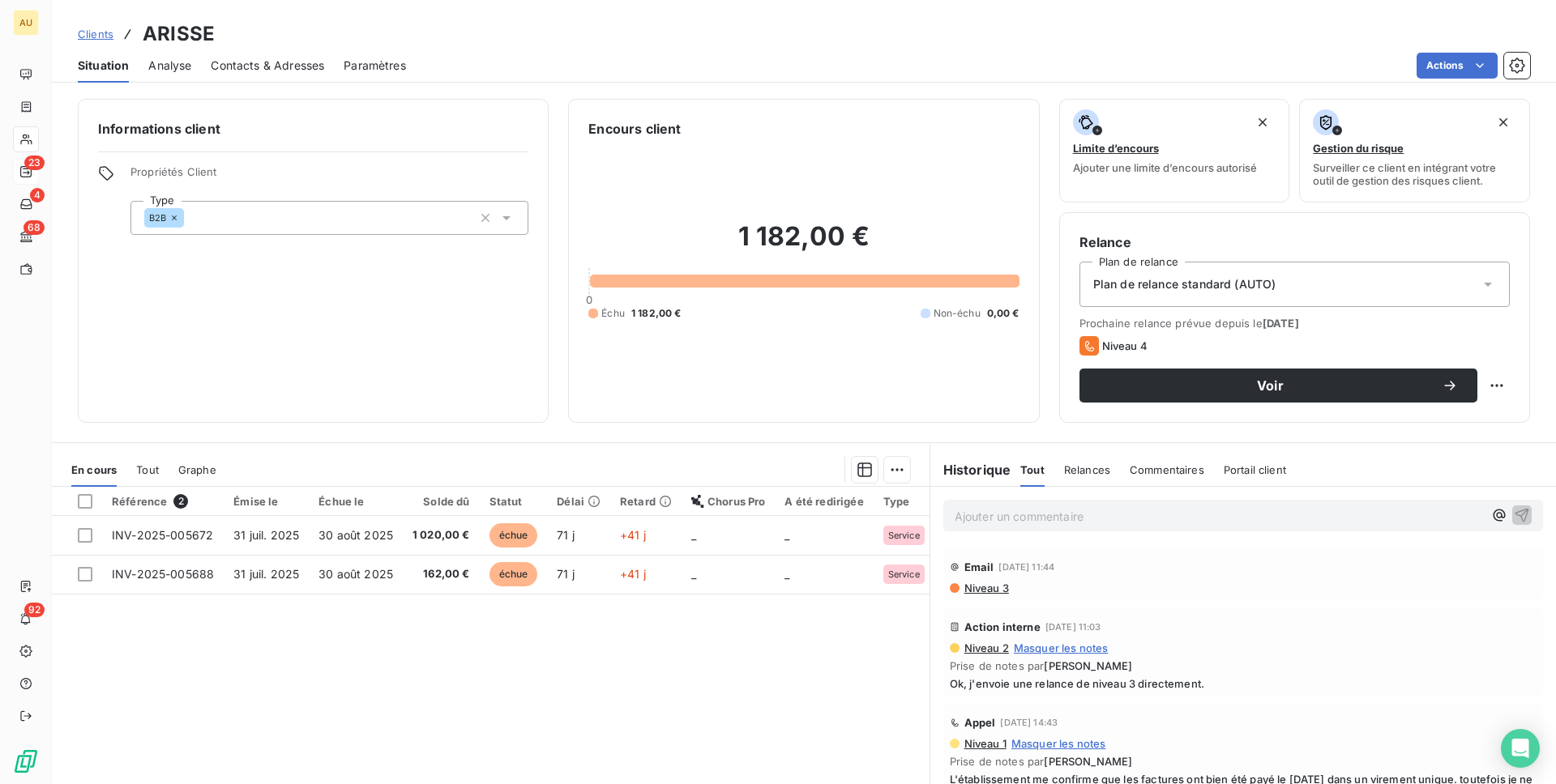
click at [249, 50] on div "Contacts & Adresses" at bounding box center [267, 65] width 113 height 34
click at [249, 58] on span "Contacts & Adresses" at bounding box center [267, 66] width 113 height 17
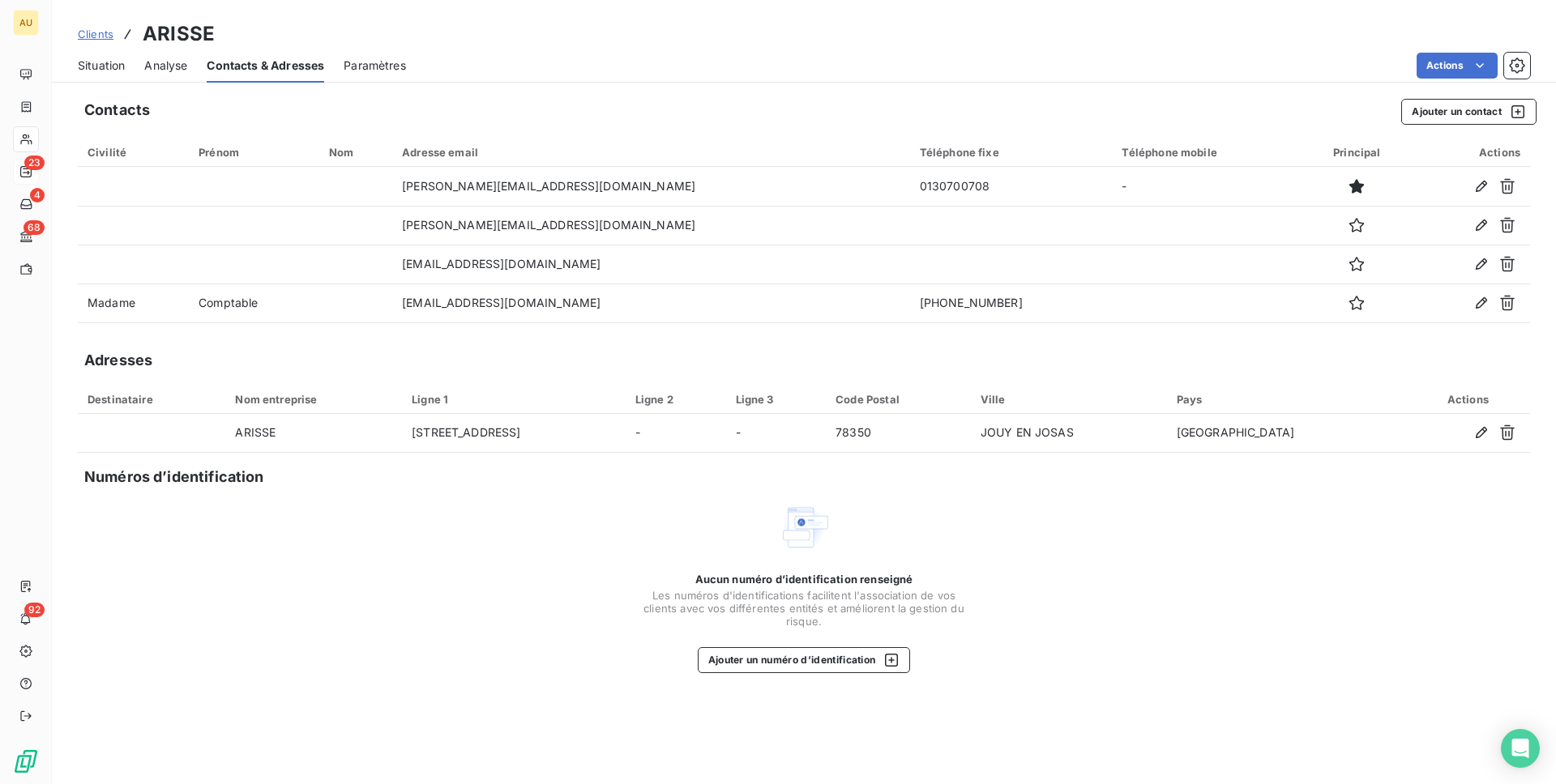
click at [99, 68] on span "Situation" at bounding box center [101, 66] width 47 height 17
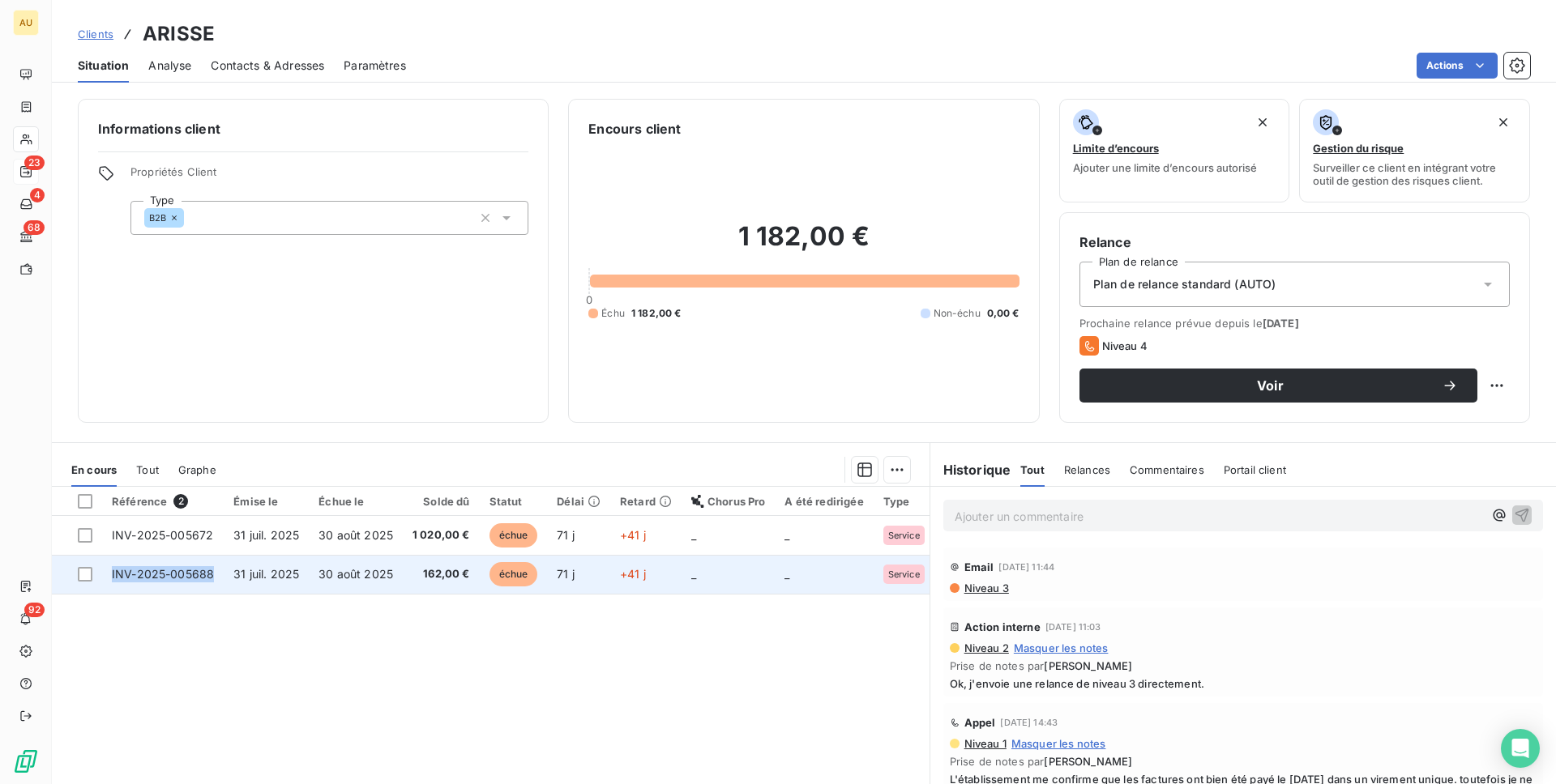
copy span "INV-2025-005688"
drag, startPoint x: 219, startPoint y: 574, endPoint x: 112, endPoint y: 574, distance: 107.0
click at [112, 574] on td "INV-2025-005688" at bounding box center [163, 574] width 122 height 39
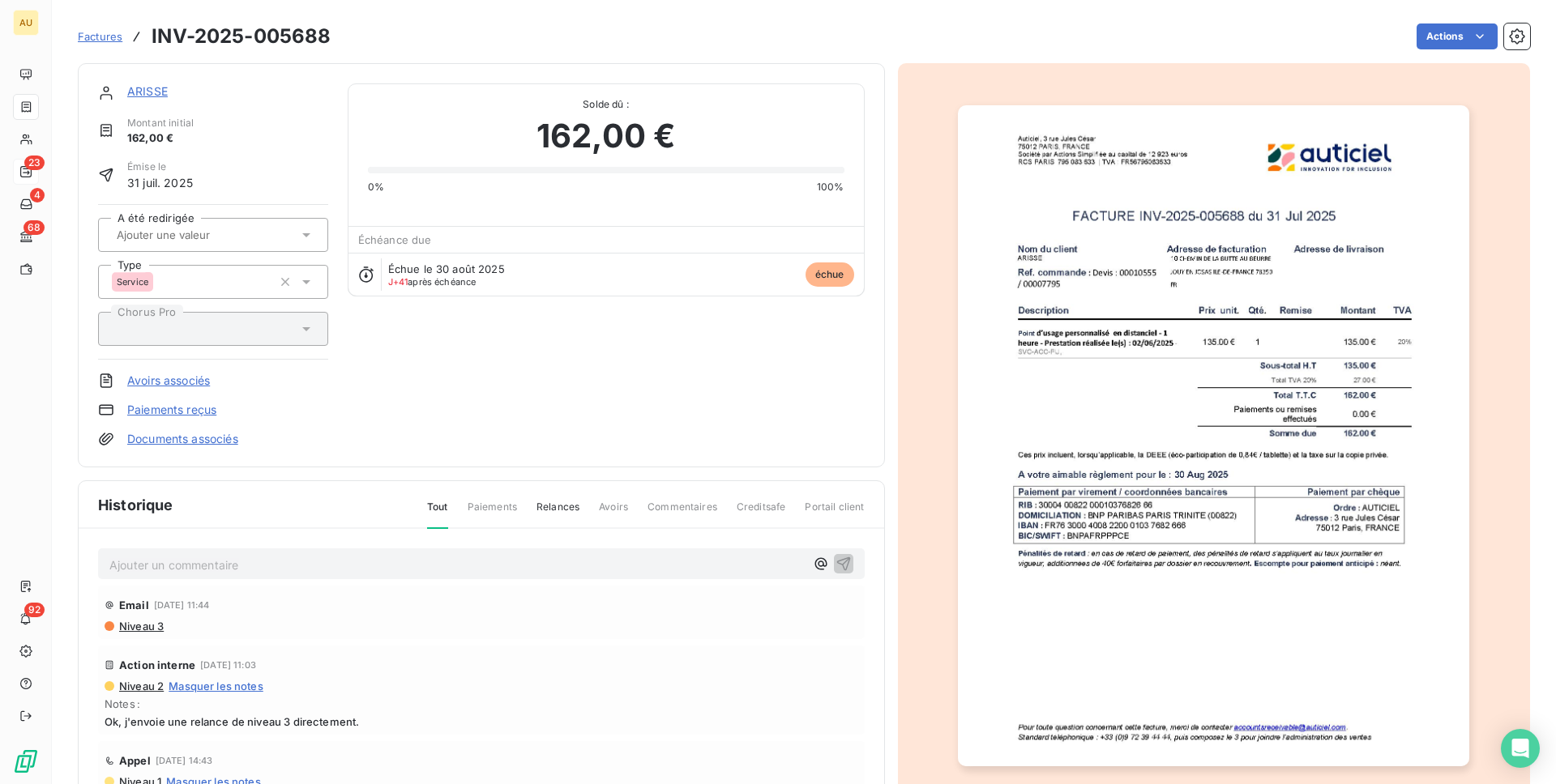
click at [154, 92] on link "ARISSE" at bounding box center [147, 91] width 41 height 14
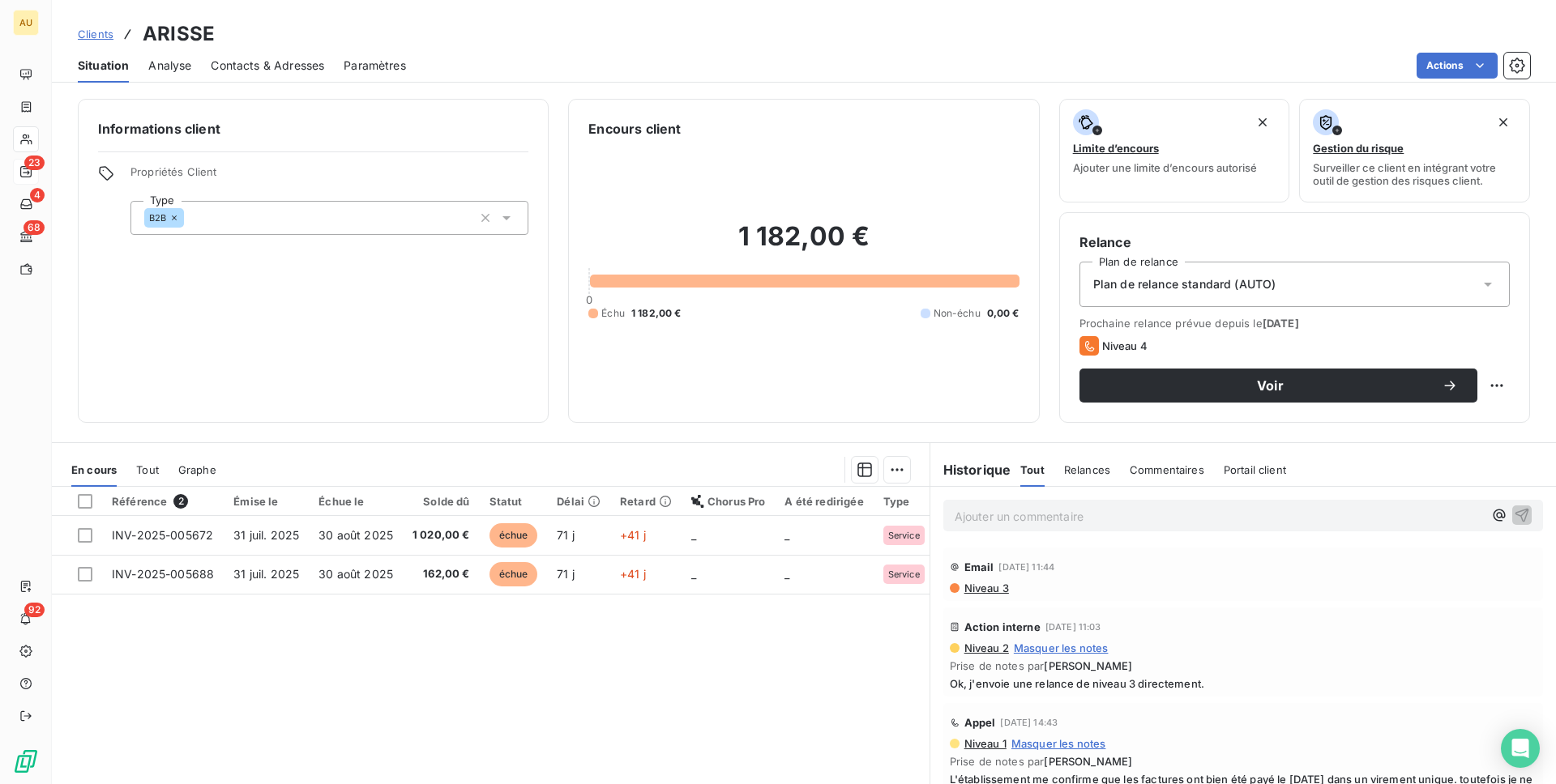
click at [702, 653] on div "Référence 2 Émise le Échue le Solde dû Statut Délai Retard Chorus Pro A été red…" at bounding box center [490, 642] width 877 height 312
click at [731, 673] on div "Référence 2 Émise le Échue le Solde dû Statut Délai Retard Chorus Pro A été red…" at bounding box center [490, 642] width 877 height 312
click at [1475, 58] on html "AU 23 4 68 92 Clients ARISSE Situation Analyse Contacts & Adresses Paramètres A…" at bounding box center [778, 392] width 1556 height 784
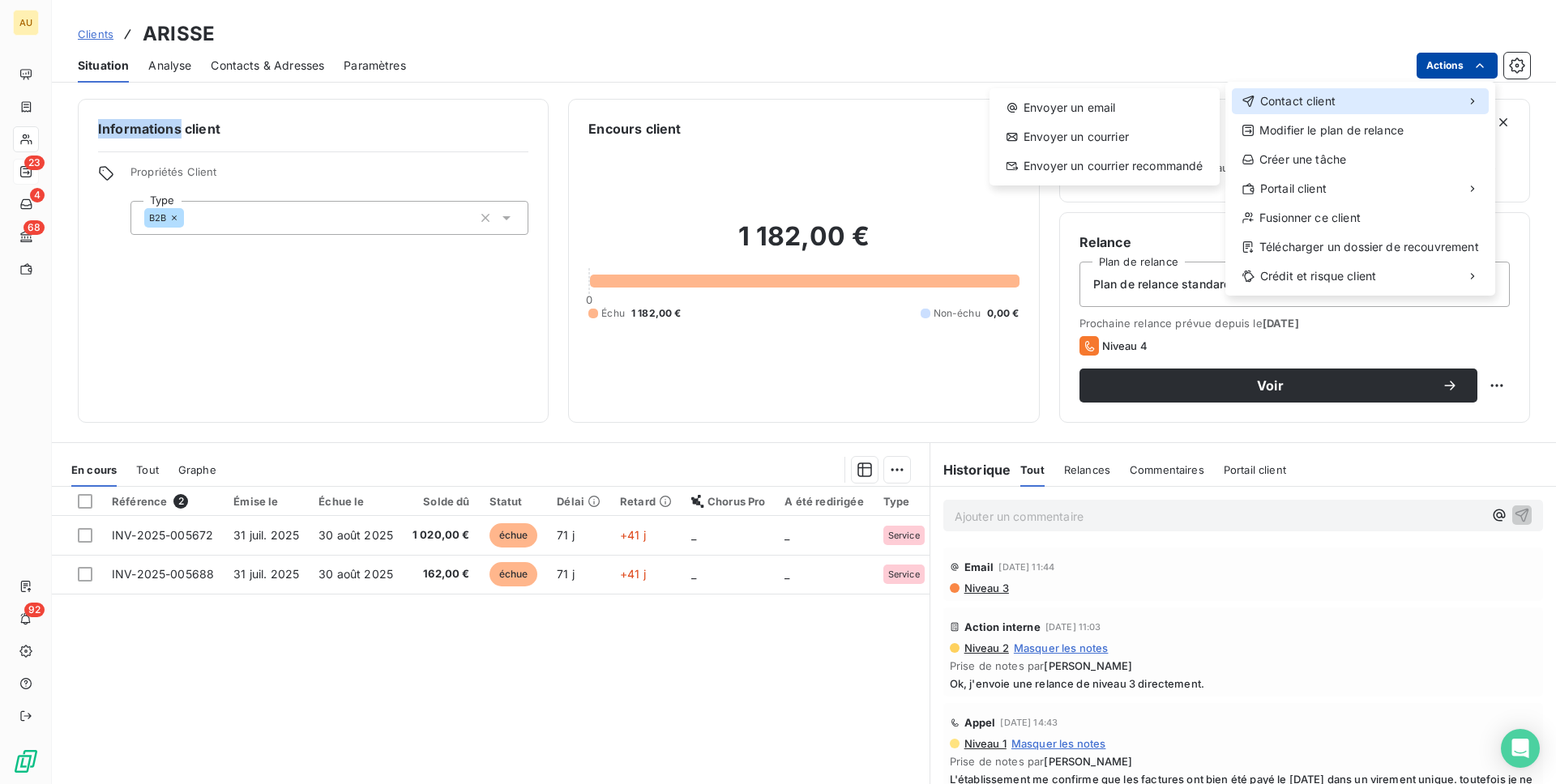
click at [1304, 95] on span "Contact client" at bounding box center [1298, 101] width 75 height 17
click at [282, 70] on html "AU 23 4 68 92 Clients ARISSE Situation Analyse Contacts & Adresses Paramètres A…" at bounding box center [778, 392] width 1556 height 784
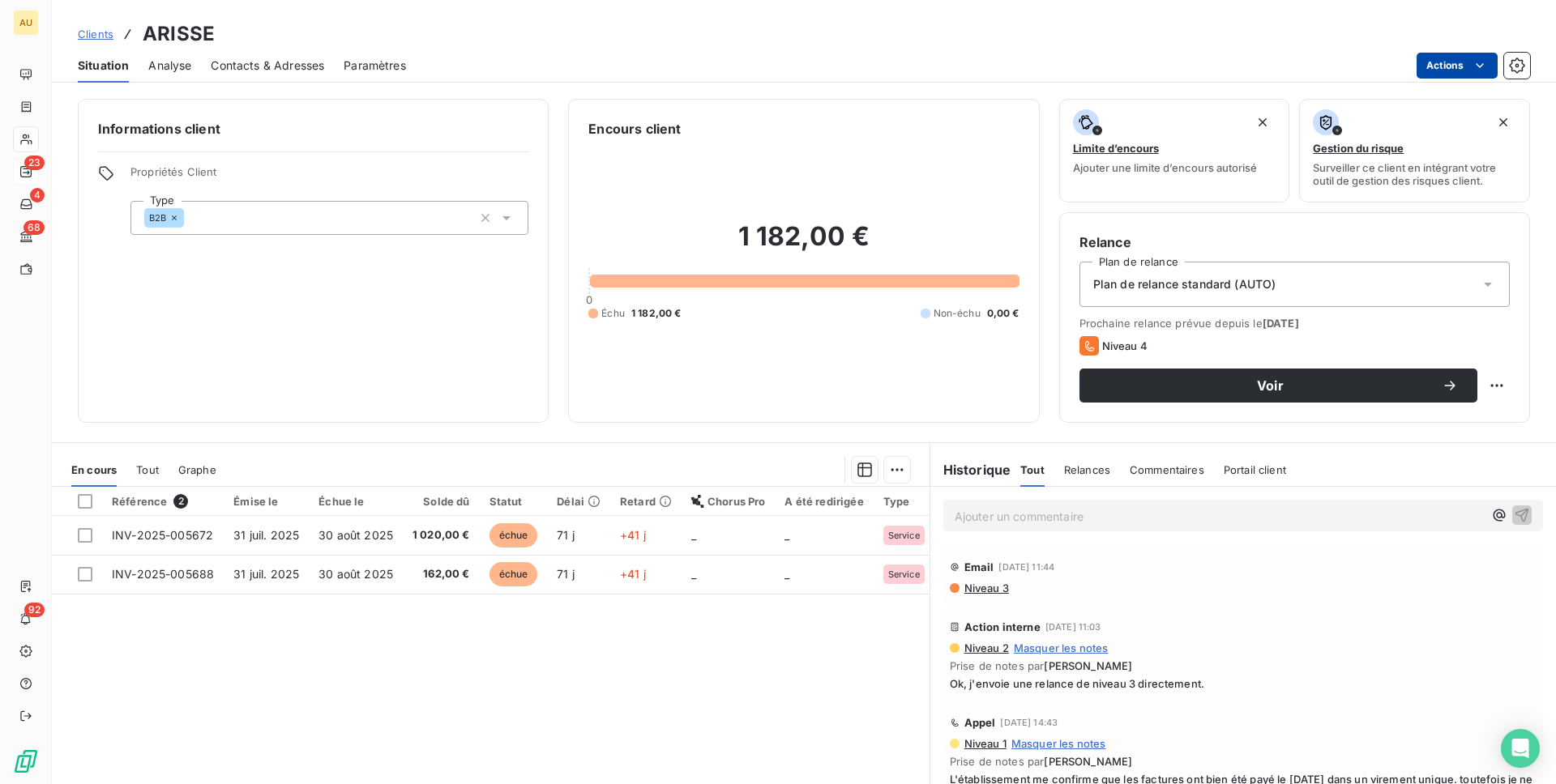
click at [310, 63] on span "Contacts & Adresses" at bounding box center [267, 66] width 113 height 17
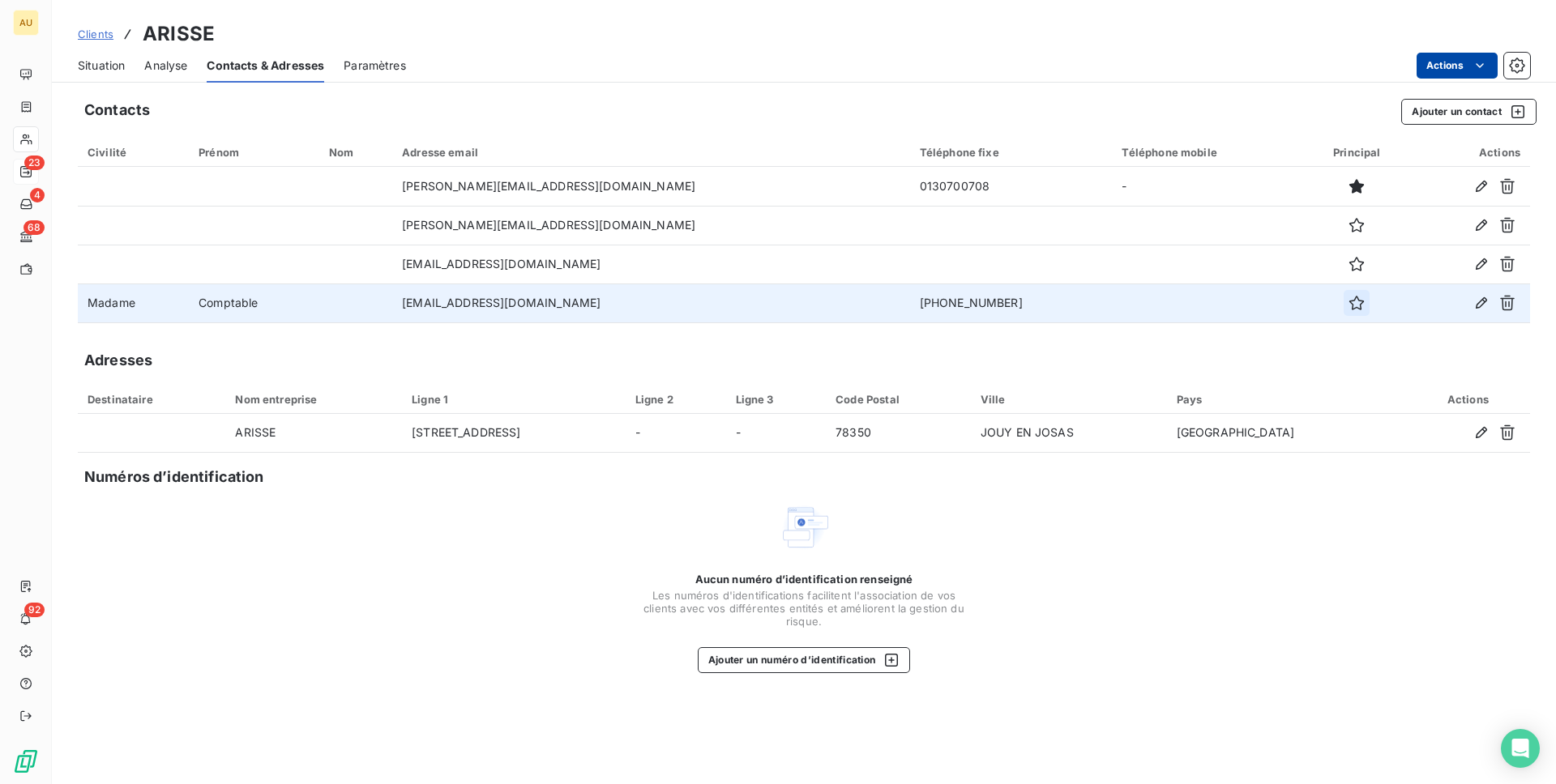
click at [1349, 300] on icon "button" at bounding box center [1357, 303] width 17 height 17
click at [112, 65] on span "Situation" at bounding box center [101, 66] width 47 height 17
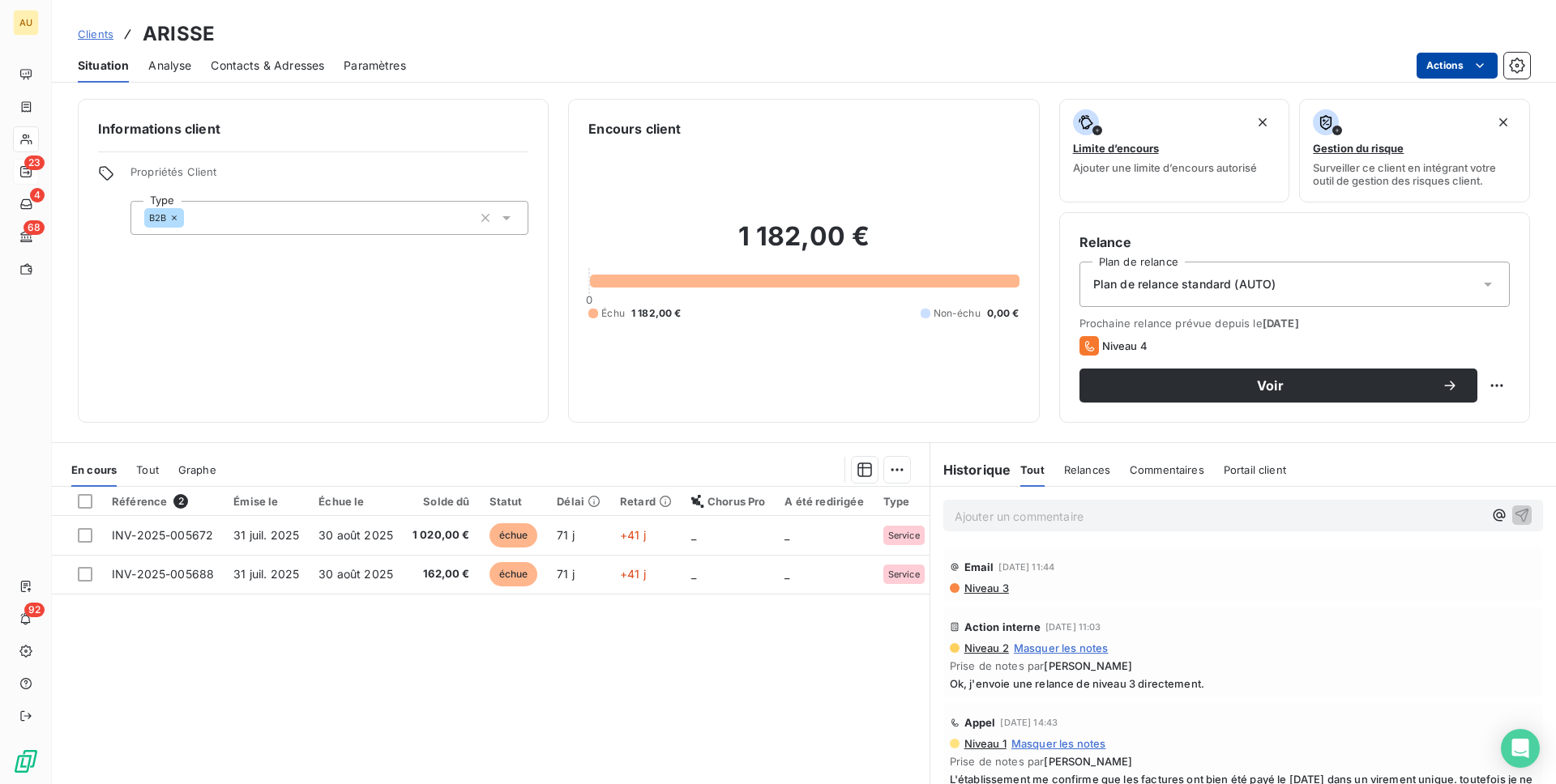
click at [1456, 61] on html "AU 23 4 68 92 Clients ARISSE Situation Analyse Contacts & Adresses Paramètres A…" at bounding box center [778, 392] width 1556 height 784
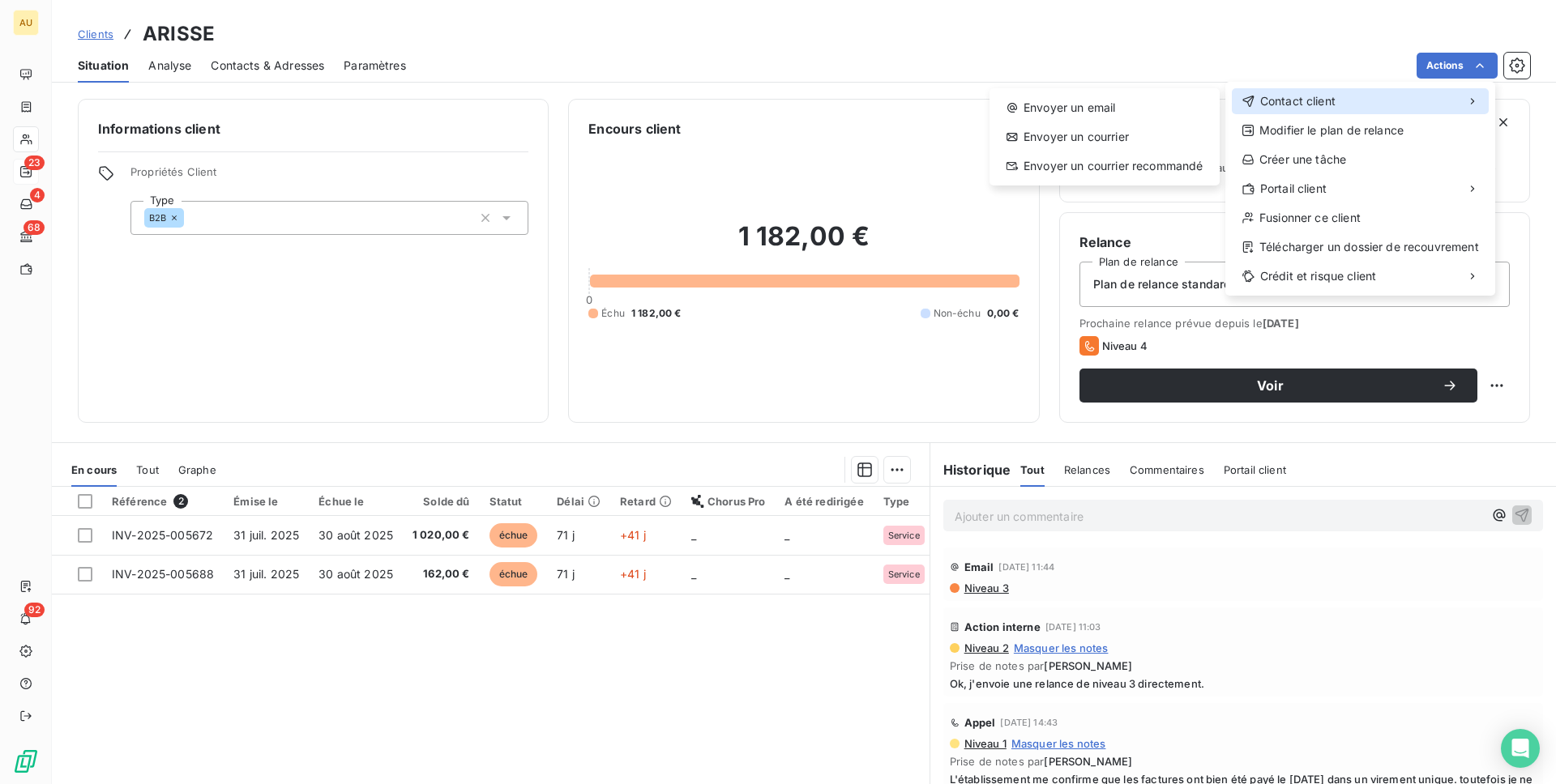
click at [1339, 97] on div "Contact client" at bounding box center [1360, 101] width 257 height 26
click at [829, 727] on html "AU 23 4 68 92 Clients ARISSE Situation Analyse Contacts & Adresses Paramètres A…" at bounding box center [778, 392] width 1556 height 784
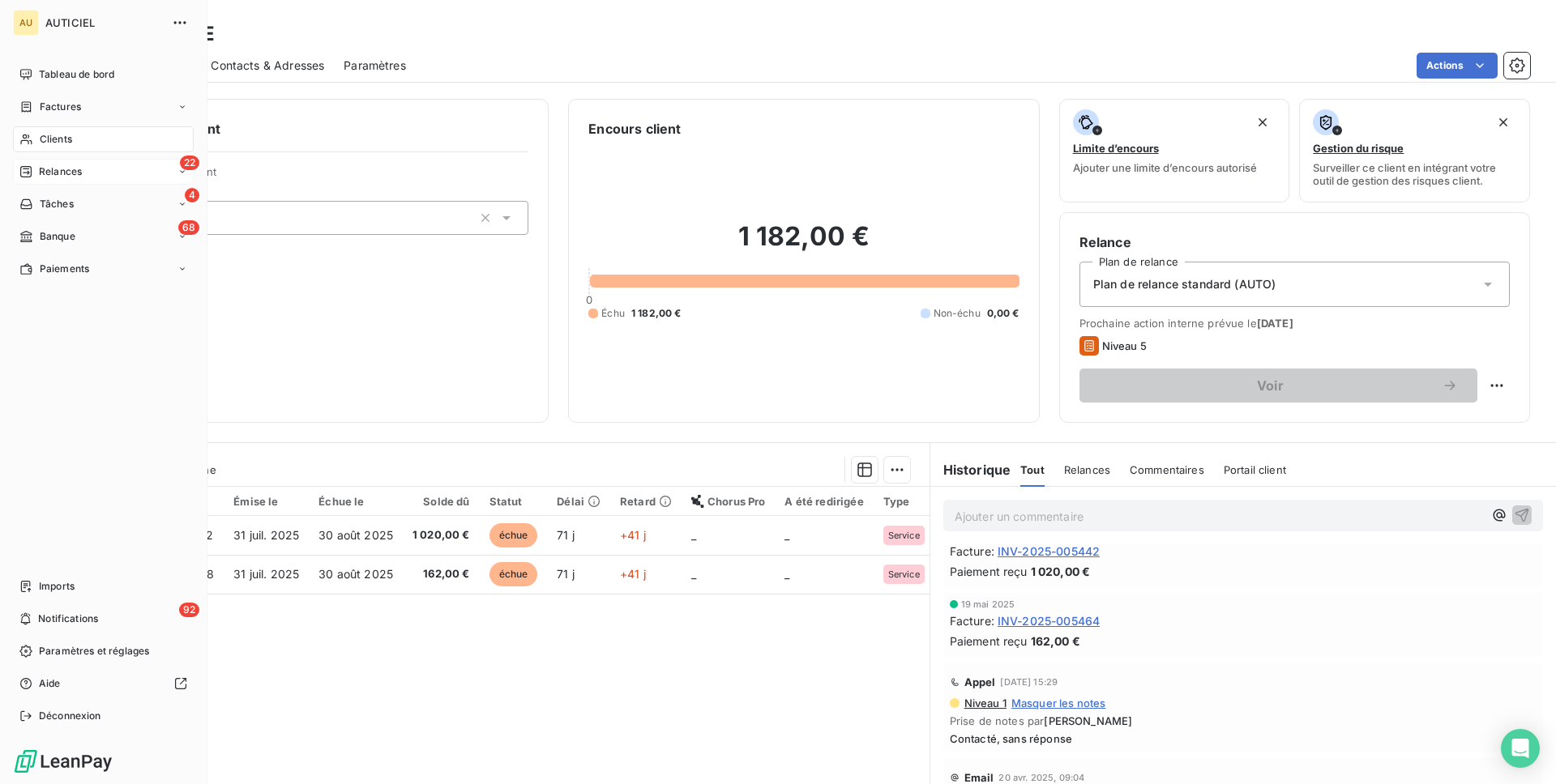
click at [52, 171] on span "Relances" at bounding box center [60, 172] width 43 height 15
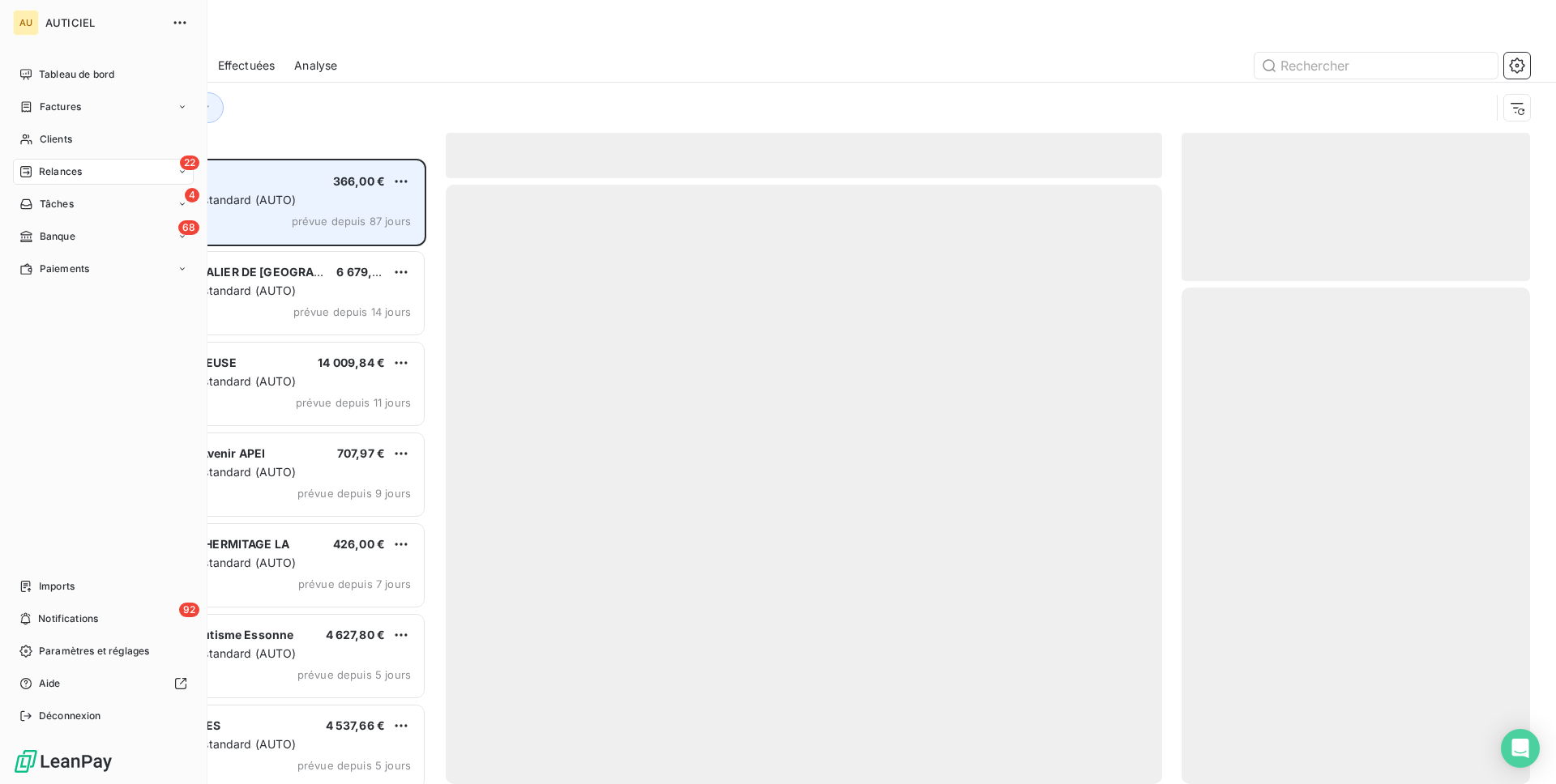
scroll to position [626, 349]
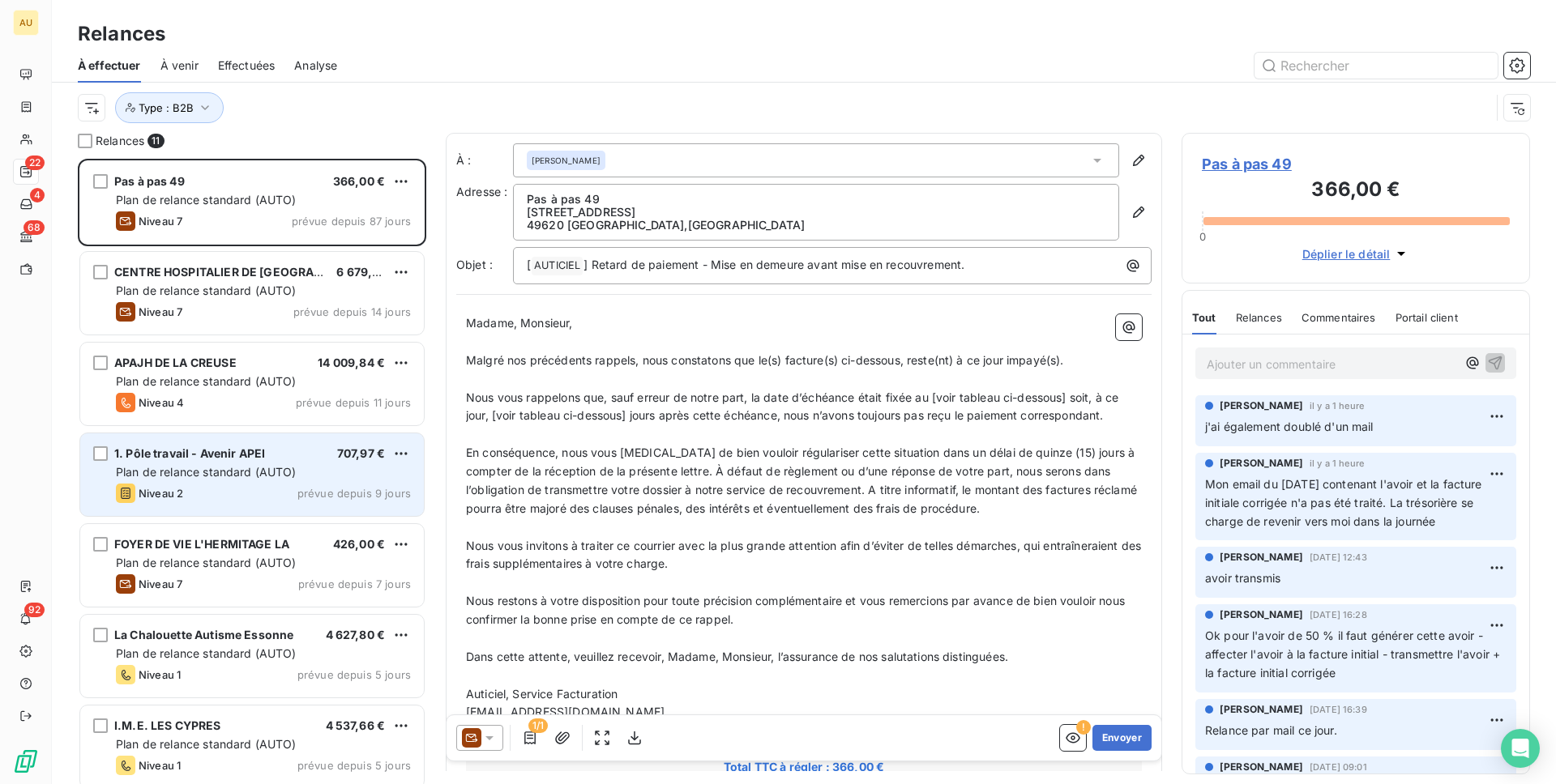
click at [284, 488] on div "Niveau 2 prévue depuis 9 jours" at bounding box center [263, 493] width 295 height 19
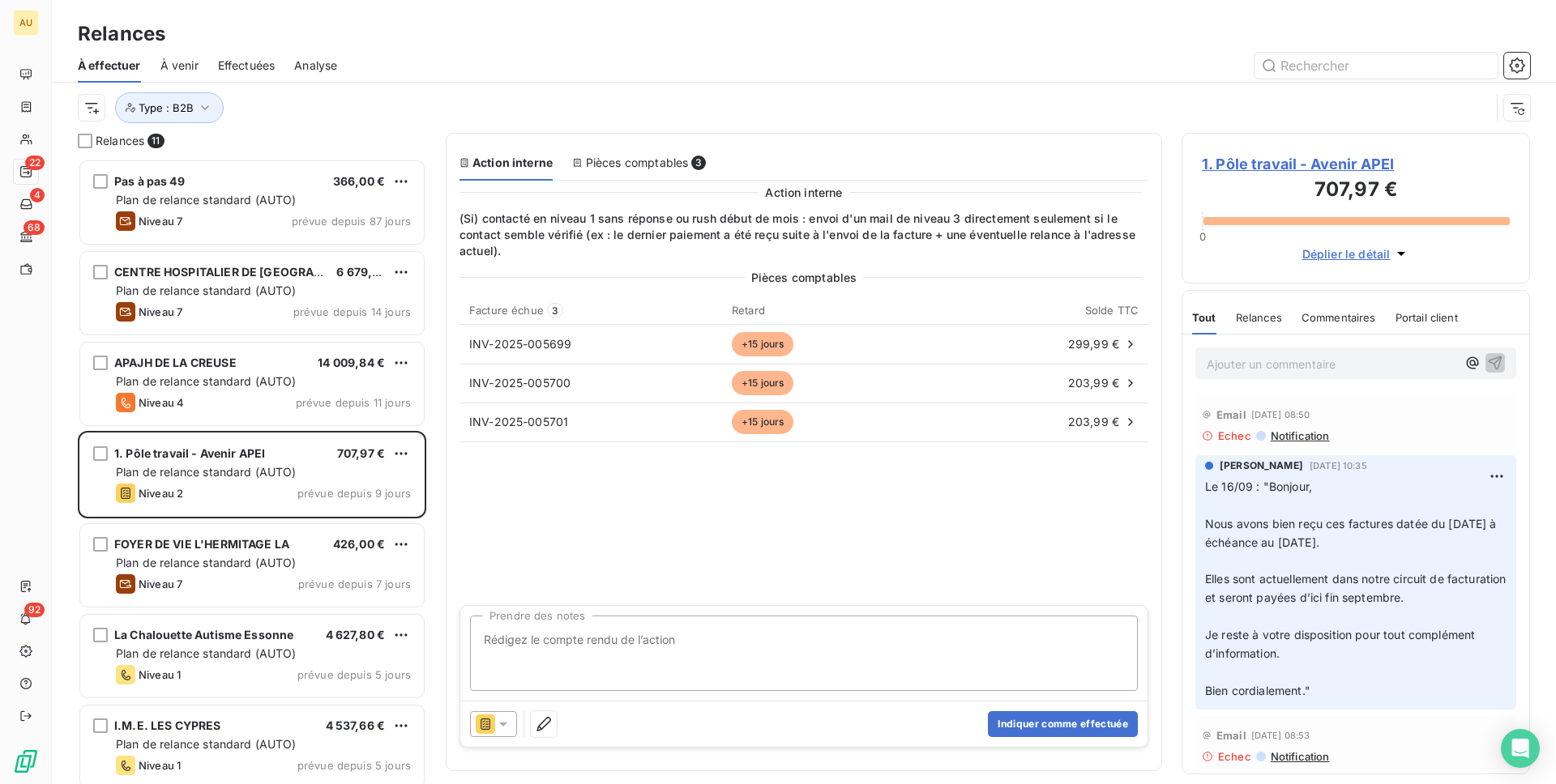
click at [1248, 152] on div "1. Pôle travail - Avenir APEI 707,97 € 0 Déplier le détail" at bounding box center [1356, 208] width 349 height 151
click at [1248, 159] on span "1. Pôle travail - Avenir APEI" at bounding box center [1356, 164] width 308 height 22
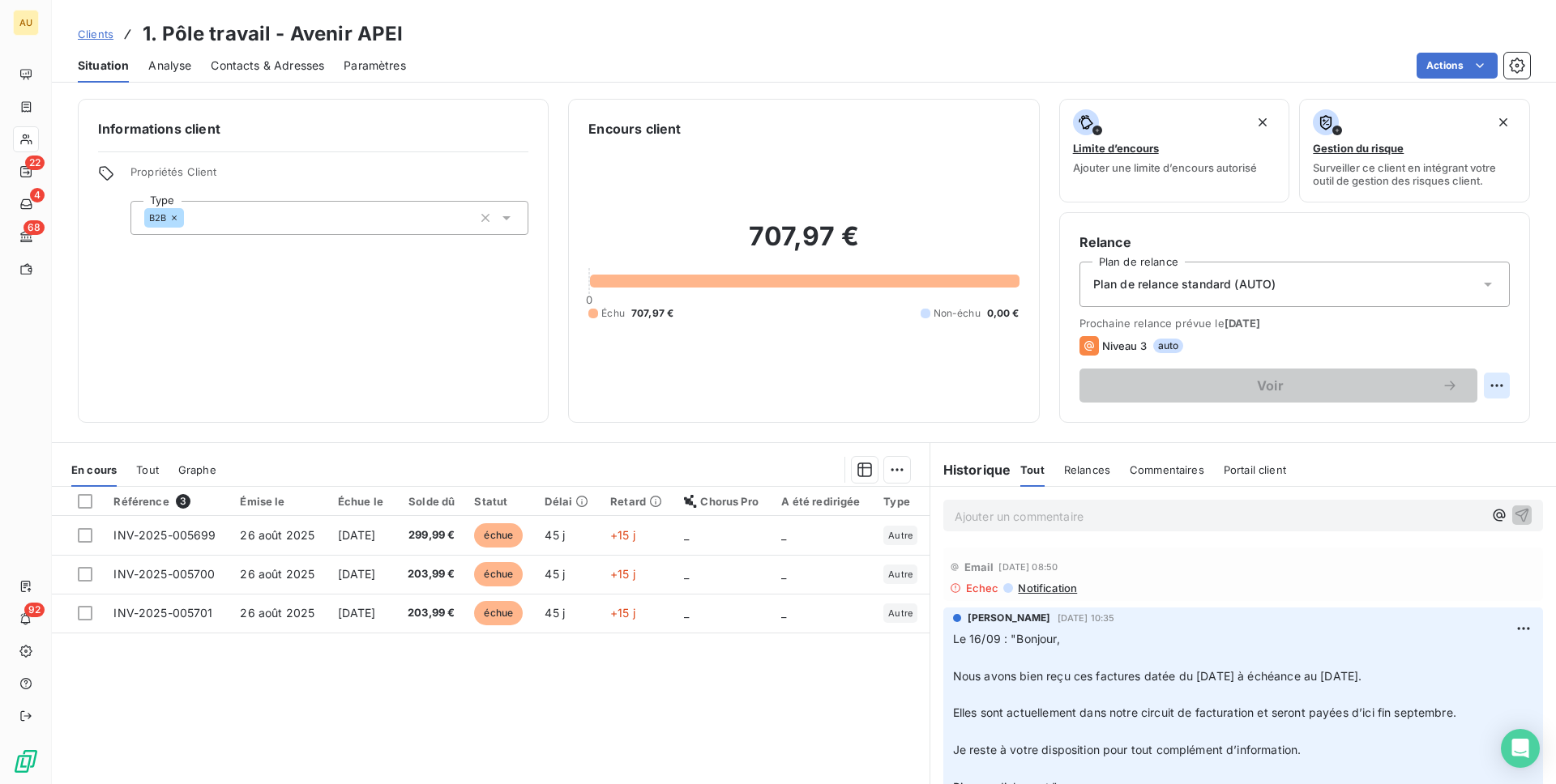
click at [1492, 386] on html "AU 22 4 68 92 Clients 1. Pôle travail - Avenir APEI Situation Analyse Contacts …" at bounding box center [778, 392] width 1556 height 784
click at [1421, 420] on div "Replanifier cette action" at bounding box center [1431, 421] width 145 height 26
select select "9"
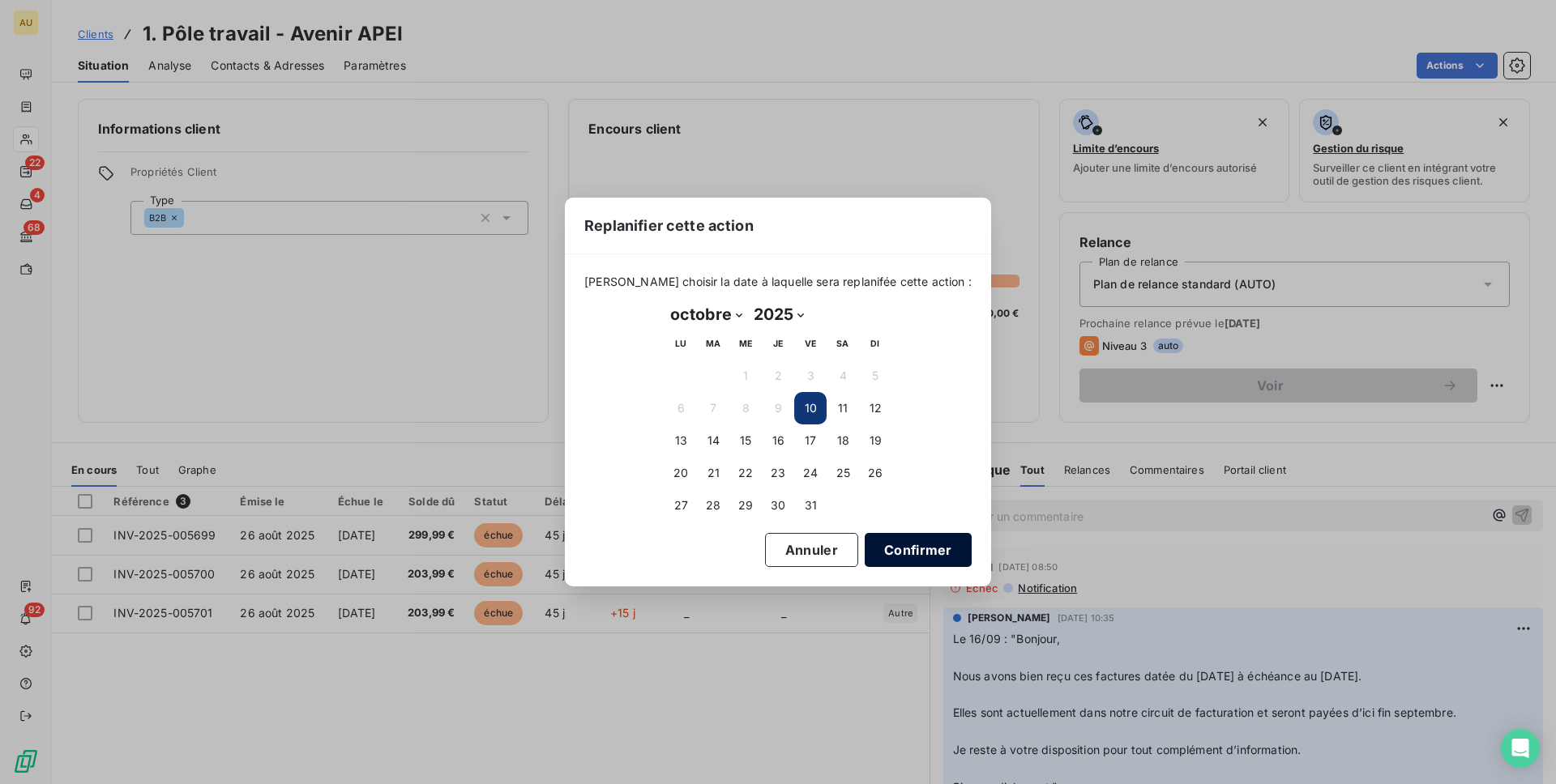
click at [896, 547] on button "Confirmer" at bounding box center [918, 549] width 107 height 34
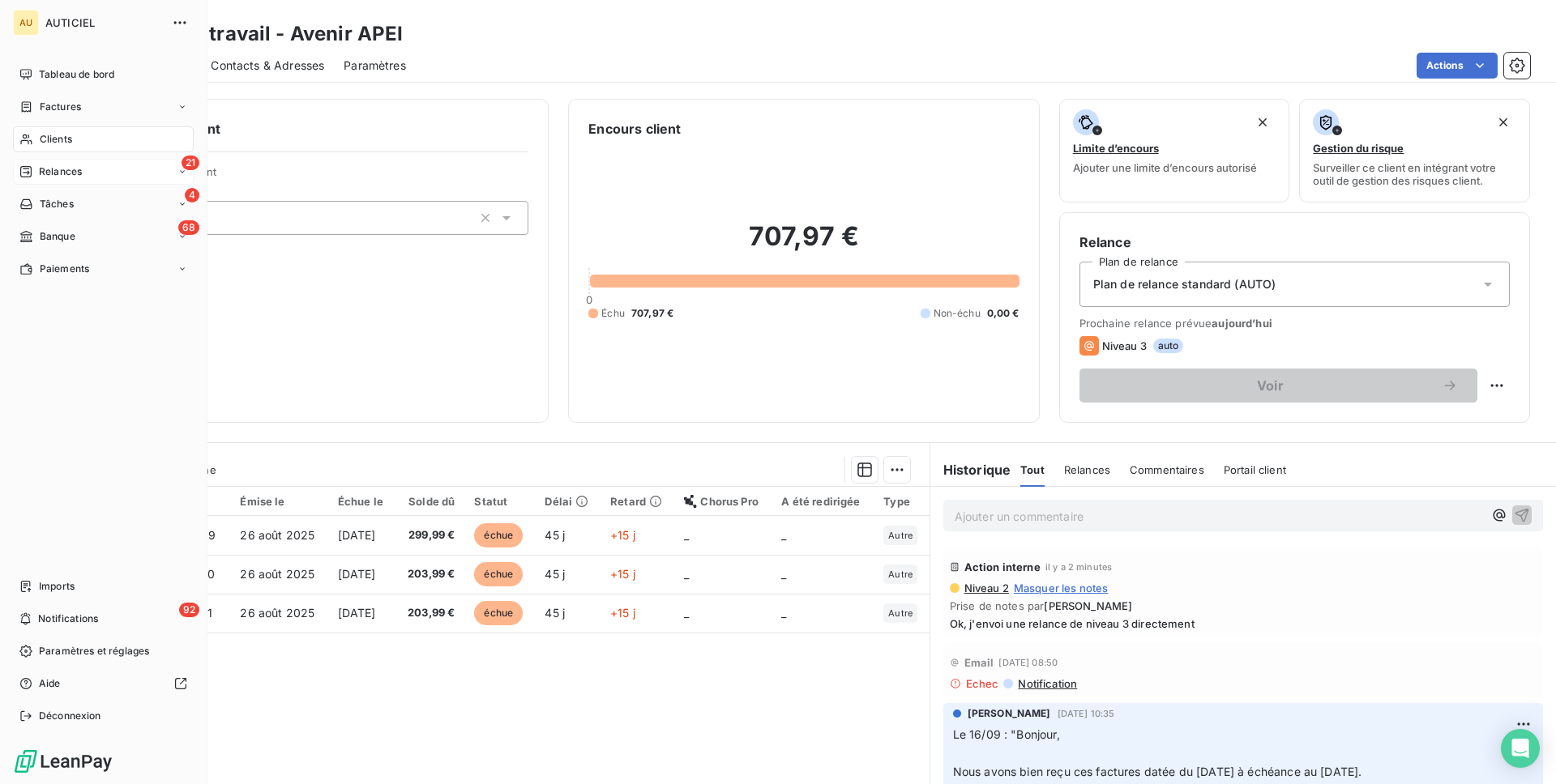
click at [86, 174] on div "21 Relances" at bounding box center [103, 172] width 180 height 26
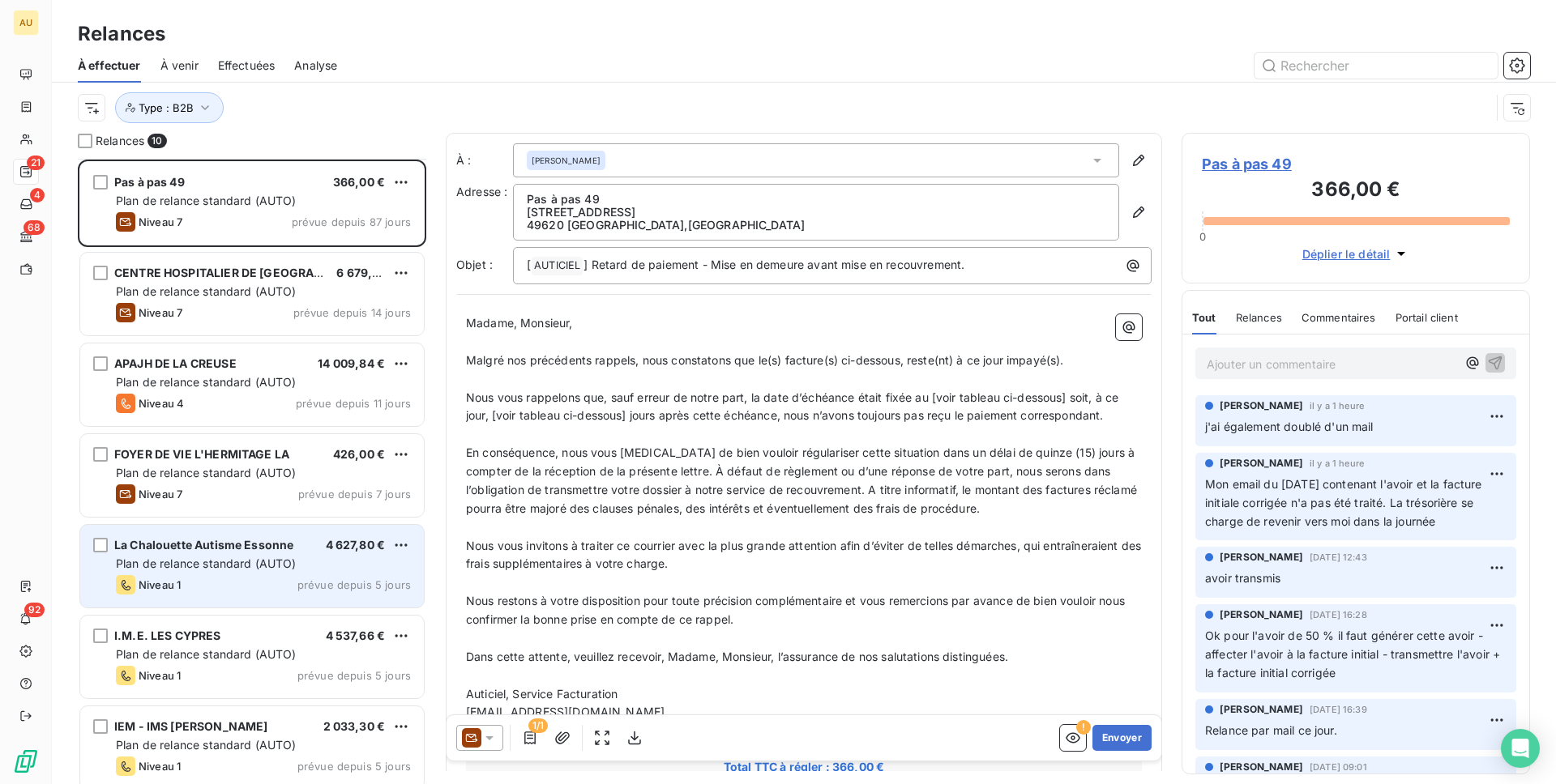
scroll to position [78, 0]
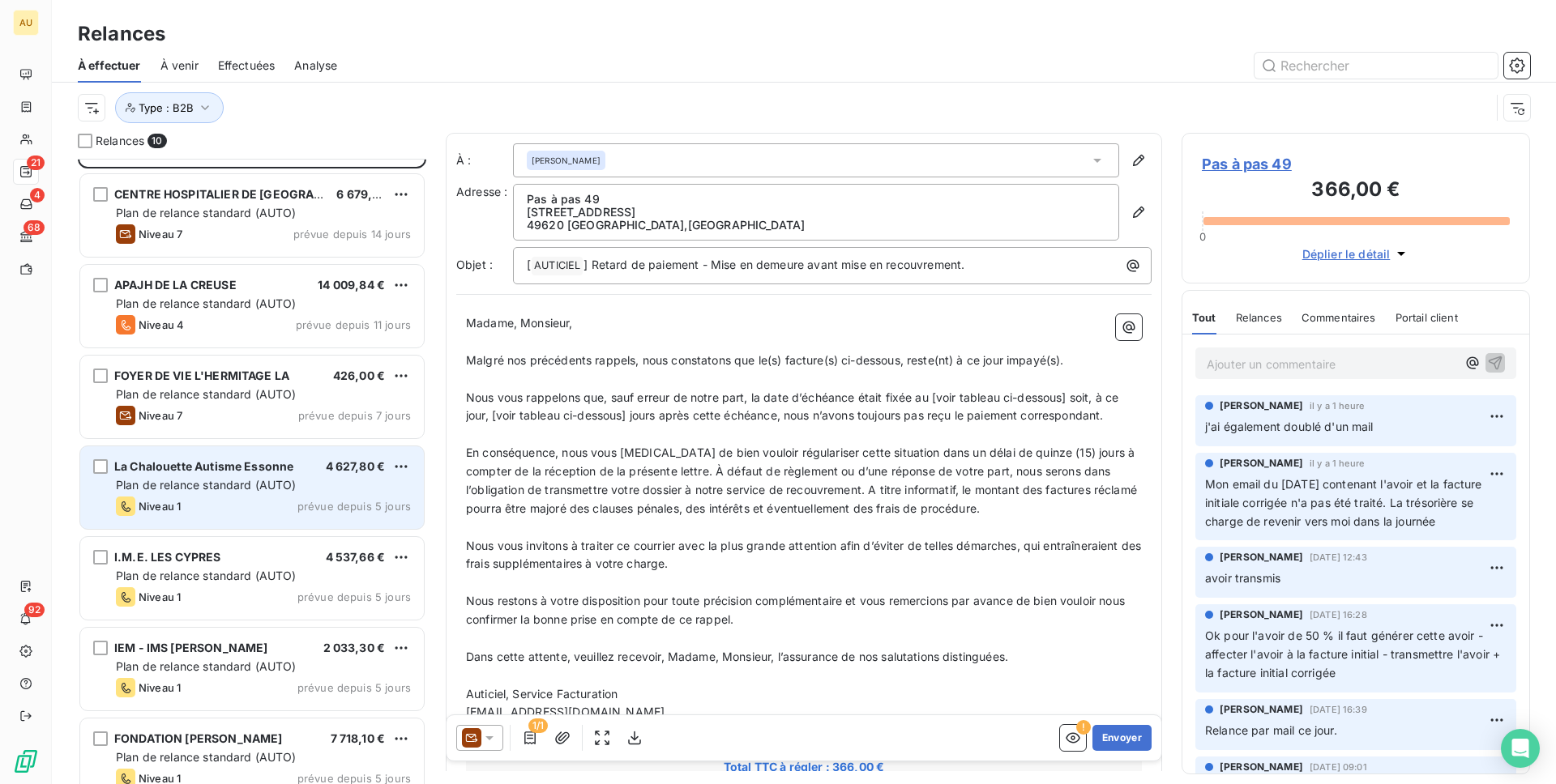
click at [269, 476] on div "La Chalouette Autisme Essonne 4 627,80 € Plan de relance standard (AUTO) Niveau…" at bounding box center [251, 488] width 343 height 83
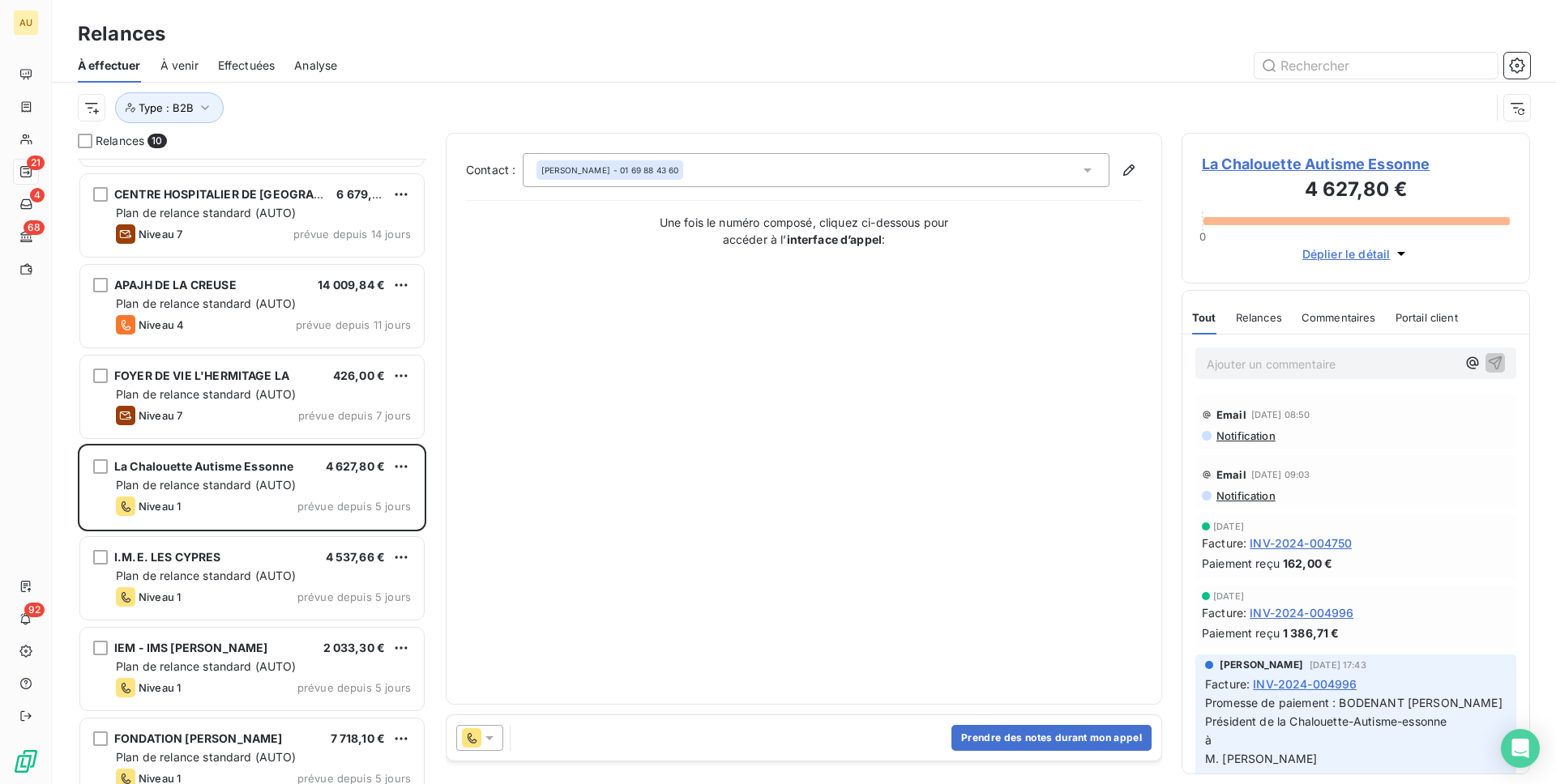
click at [1258, 157] on span "La Chalouette Autisme Essonne" at bounding box center [1356, 164] width 308 height 22
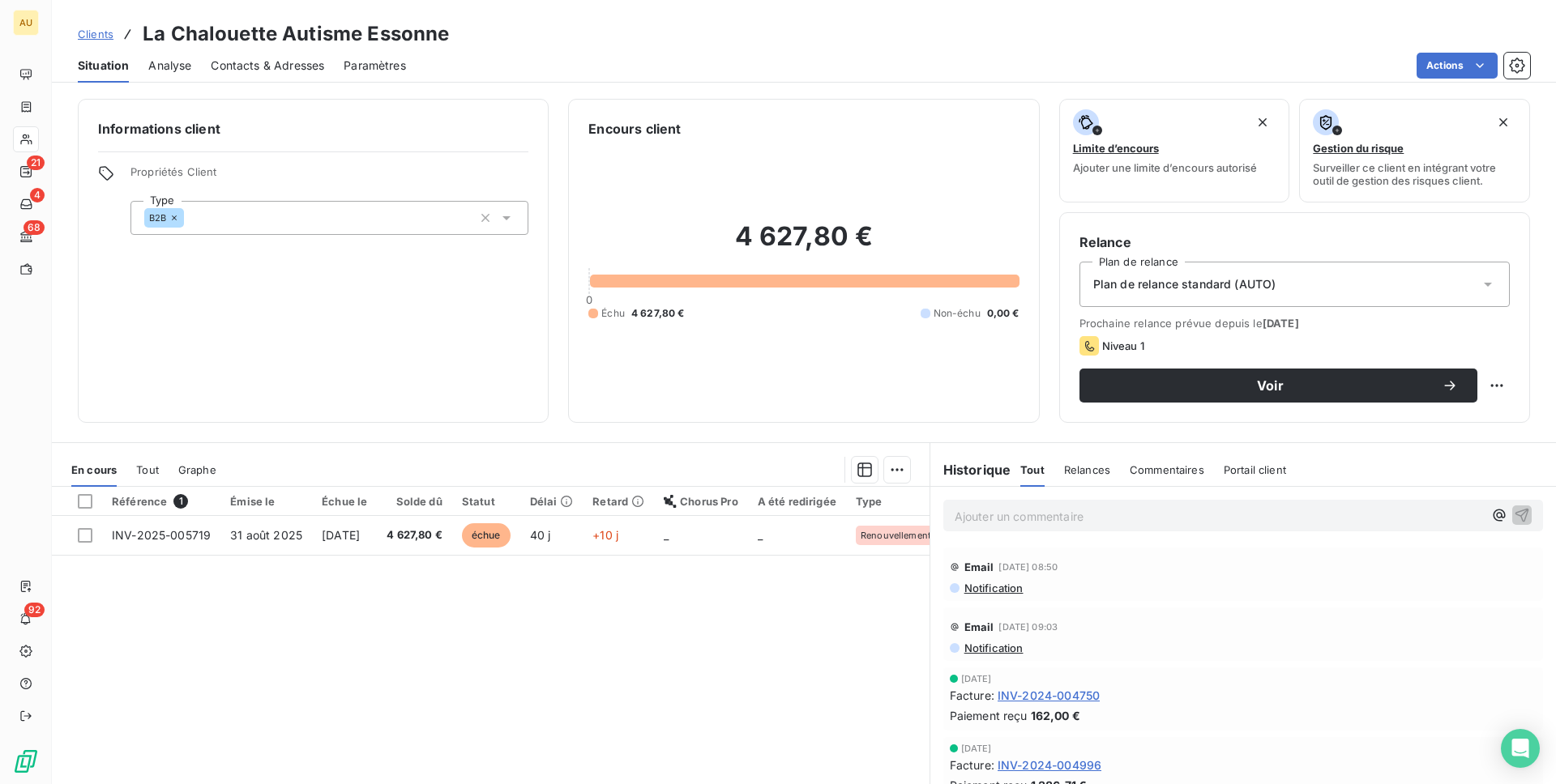
click at [254, 58] on span "Contacts & Adresses" at bounding box center [267, 66] width 113 height 17
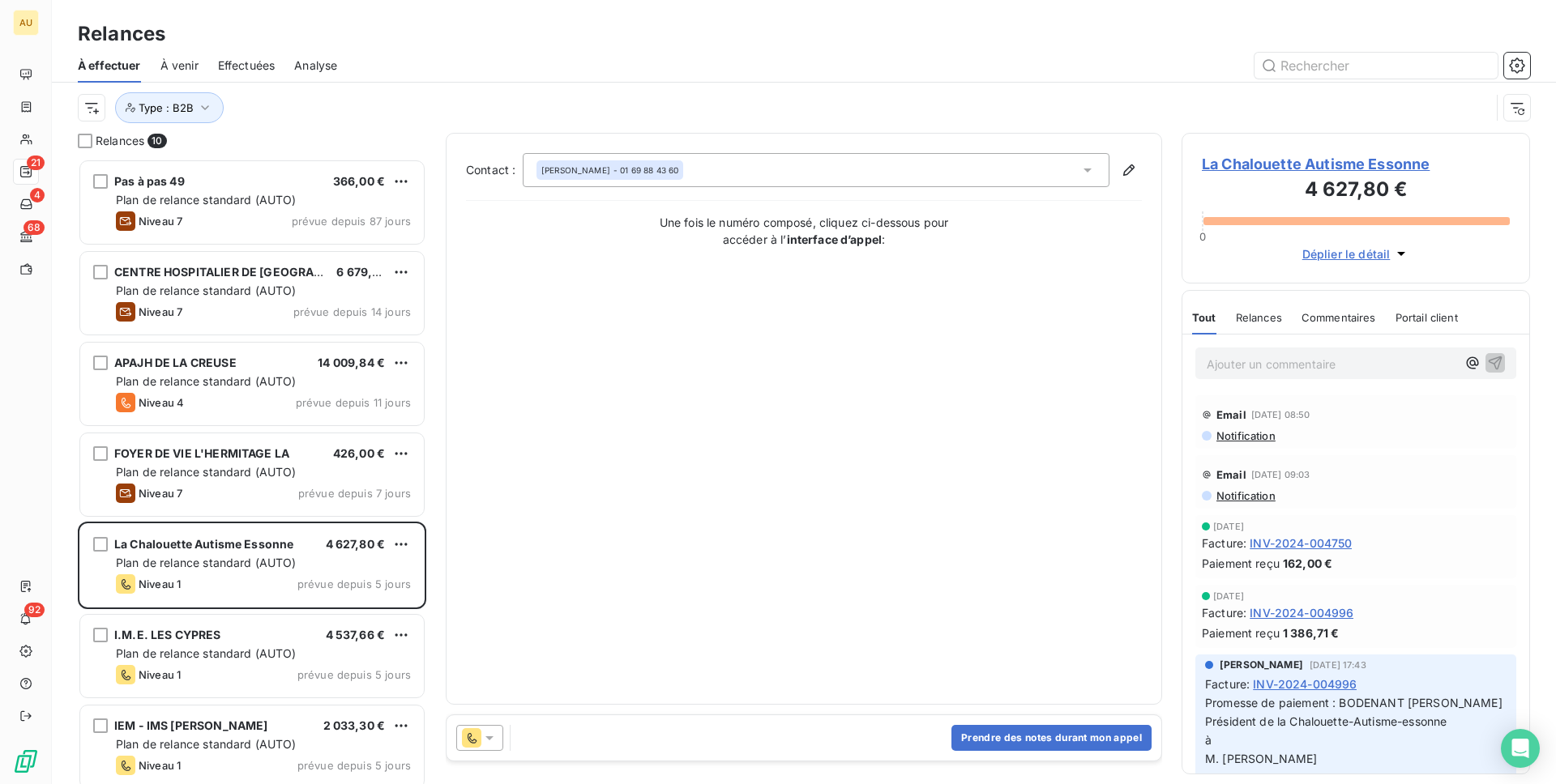
scroll to position [626, 349]
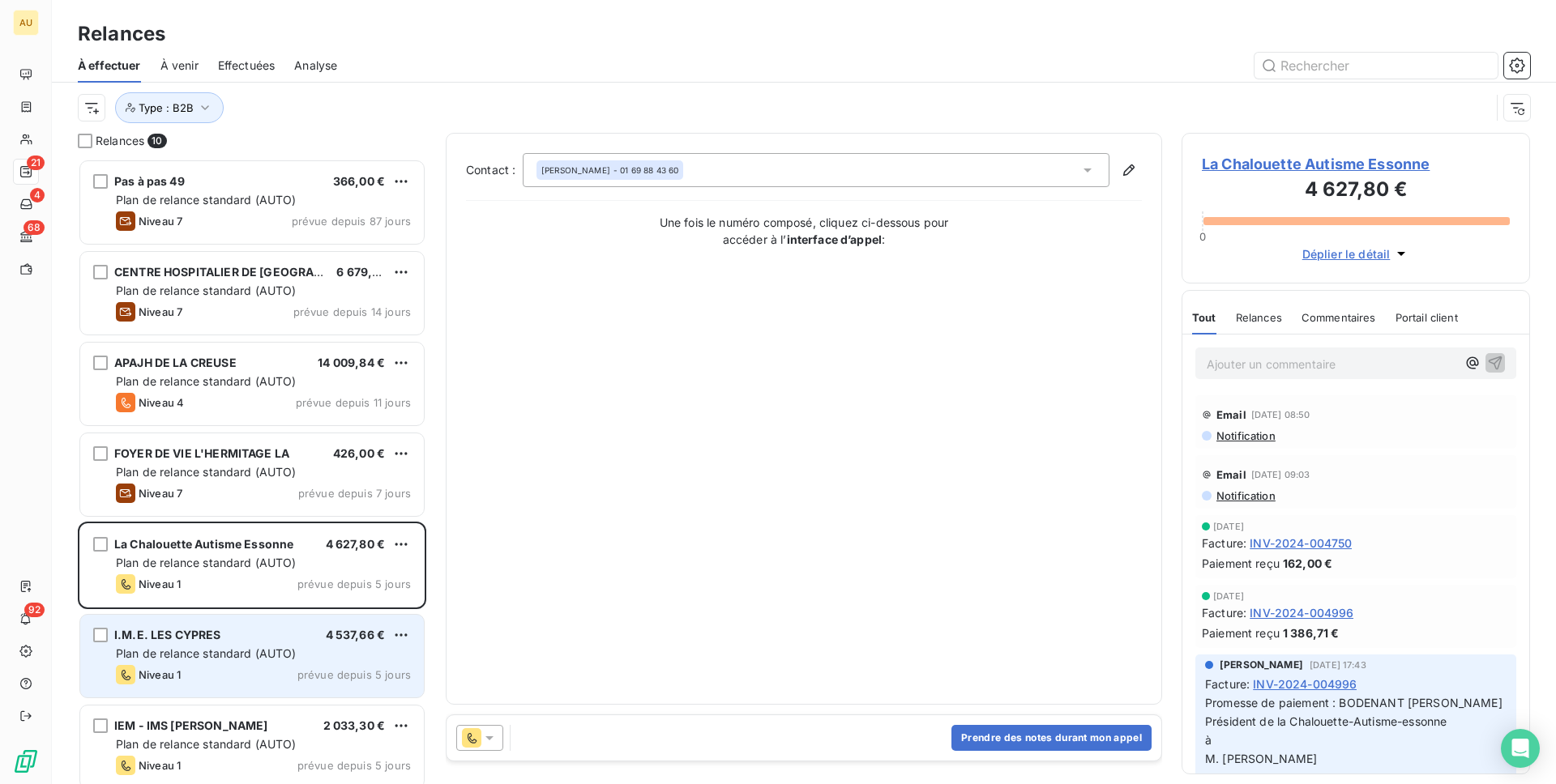
click at [310, 640] on div "I.M.E. LES CYPRES 4 537,66 €" at bounding box center [263, 635] width 295 height 15
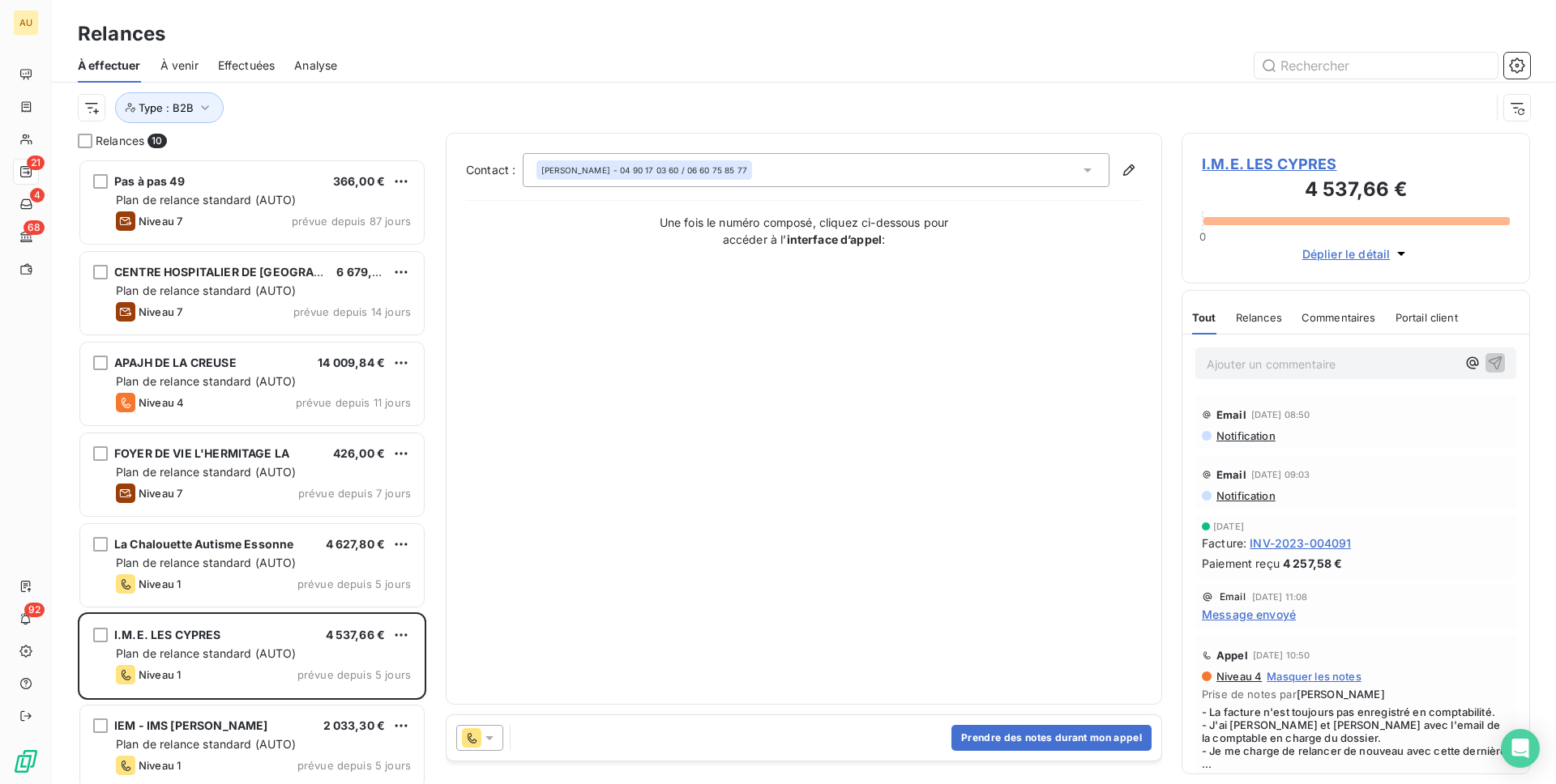
click at [1222, 172] on span "I.M.E. LES CYPRES" at bounding box center [1356, 164] width 308 height 22
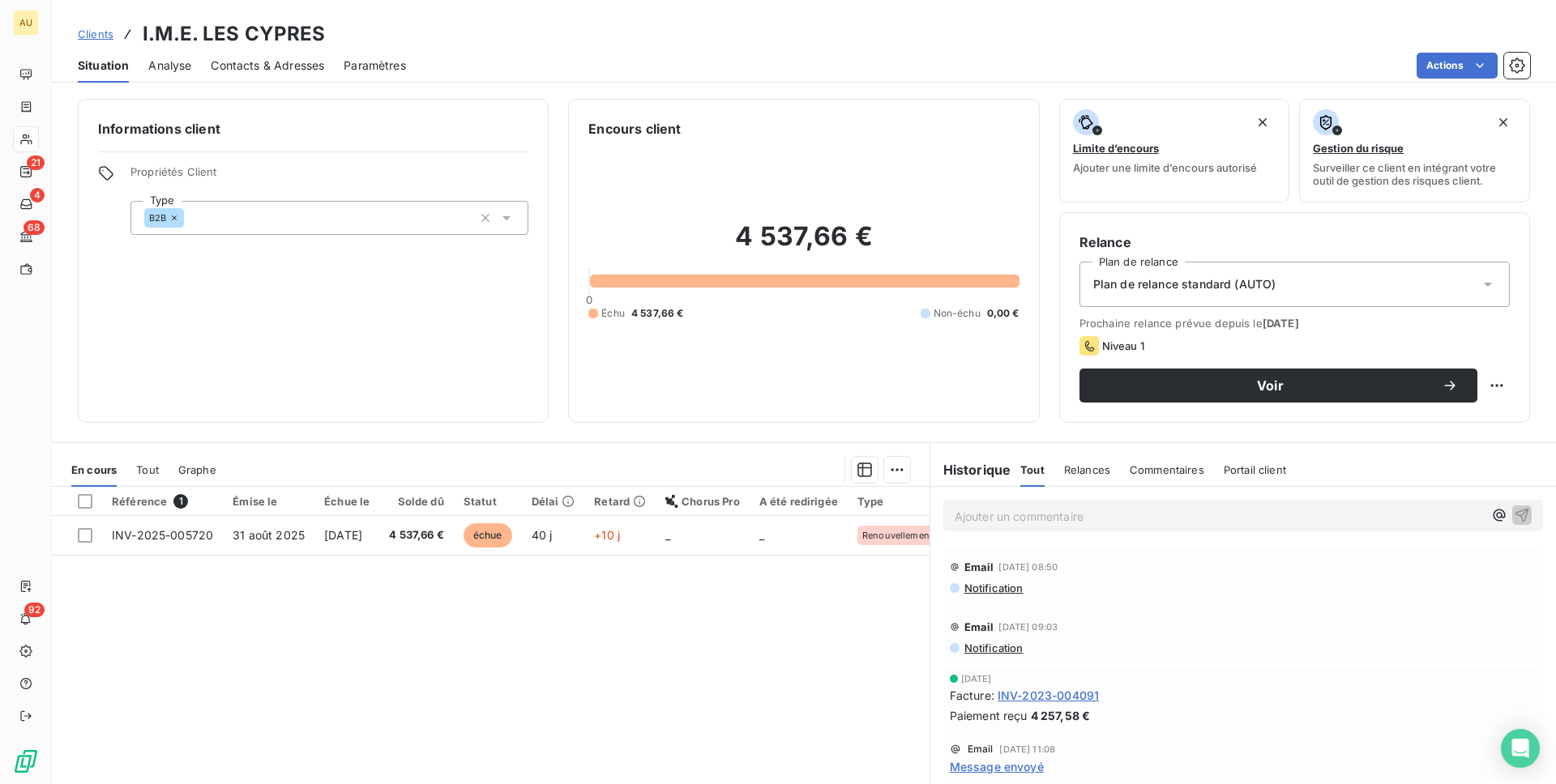
click at [248, 59] on span "Contacts & Adresses" at bounding box center [267, 66] width 113 height 17
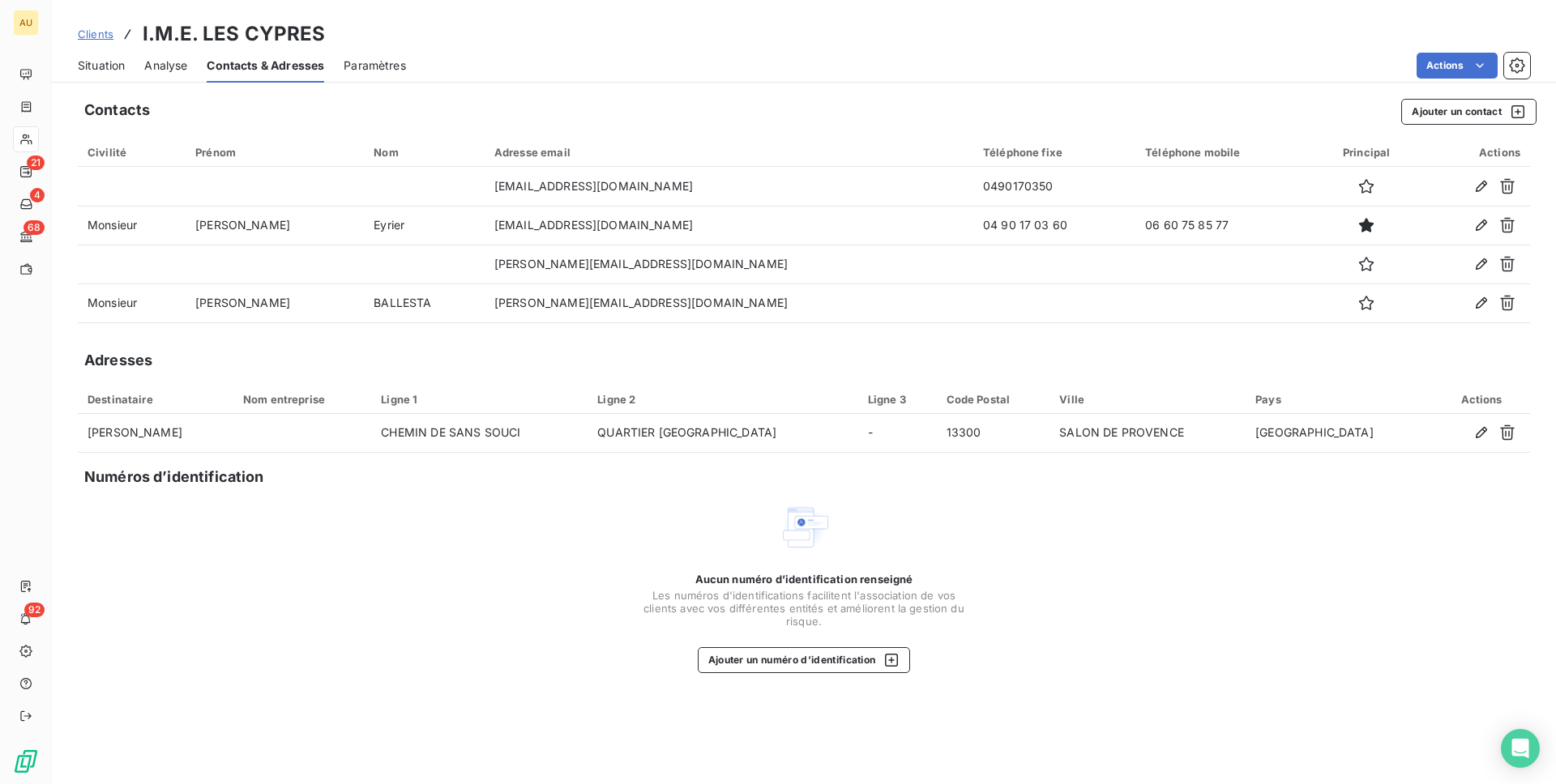
click at [94, 70] on span "Situation" at bounding box center [101, 66] width 47 height 17
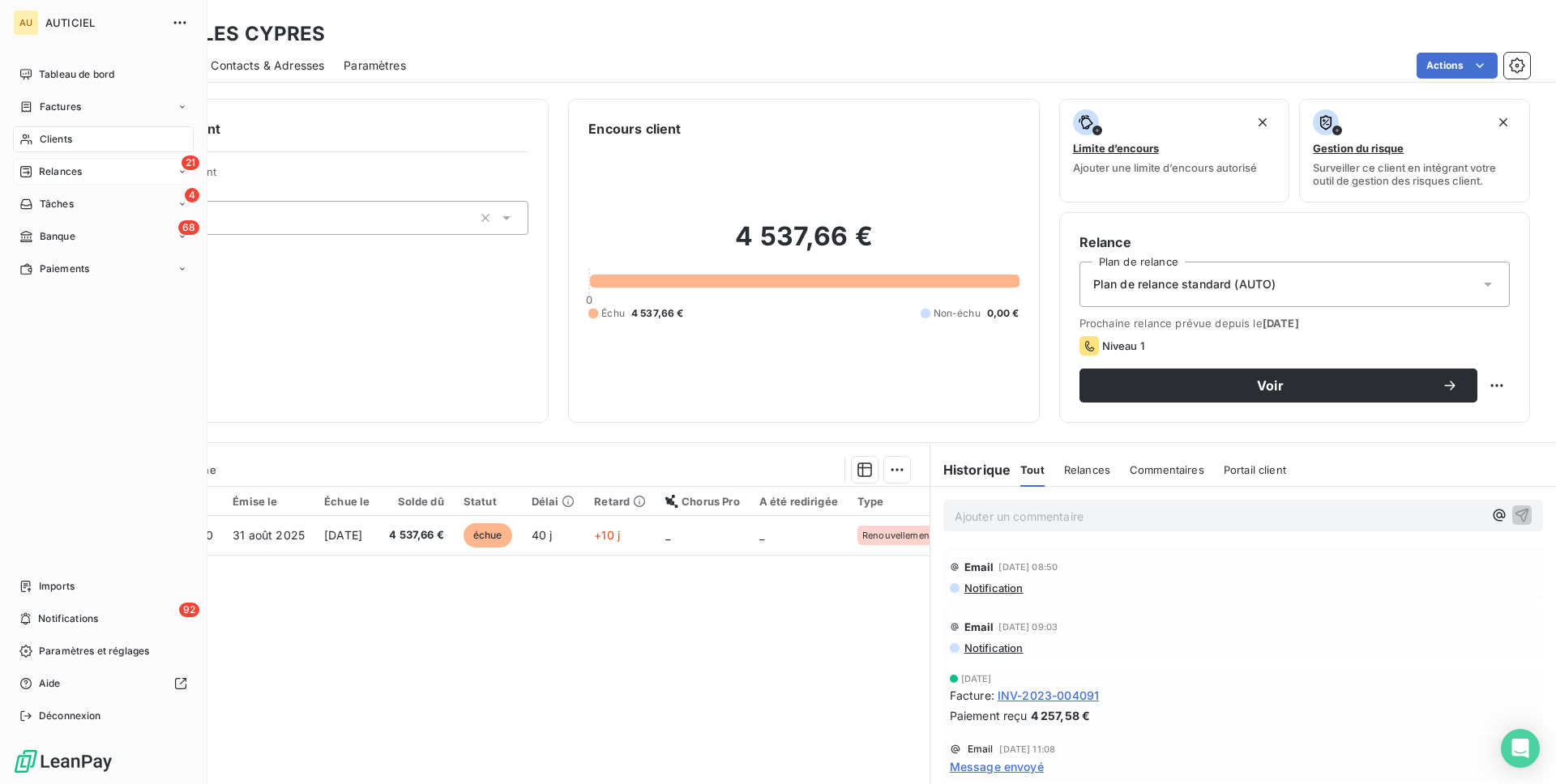
click at [33, 168] on div "Relances" at bounding box center [51, 172] width 63 height 15
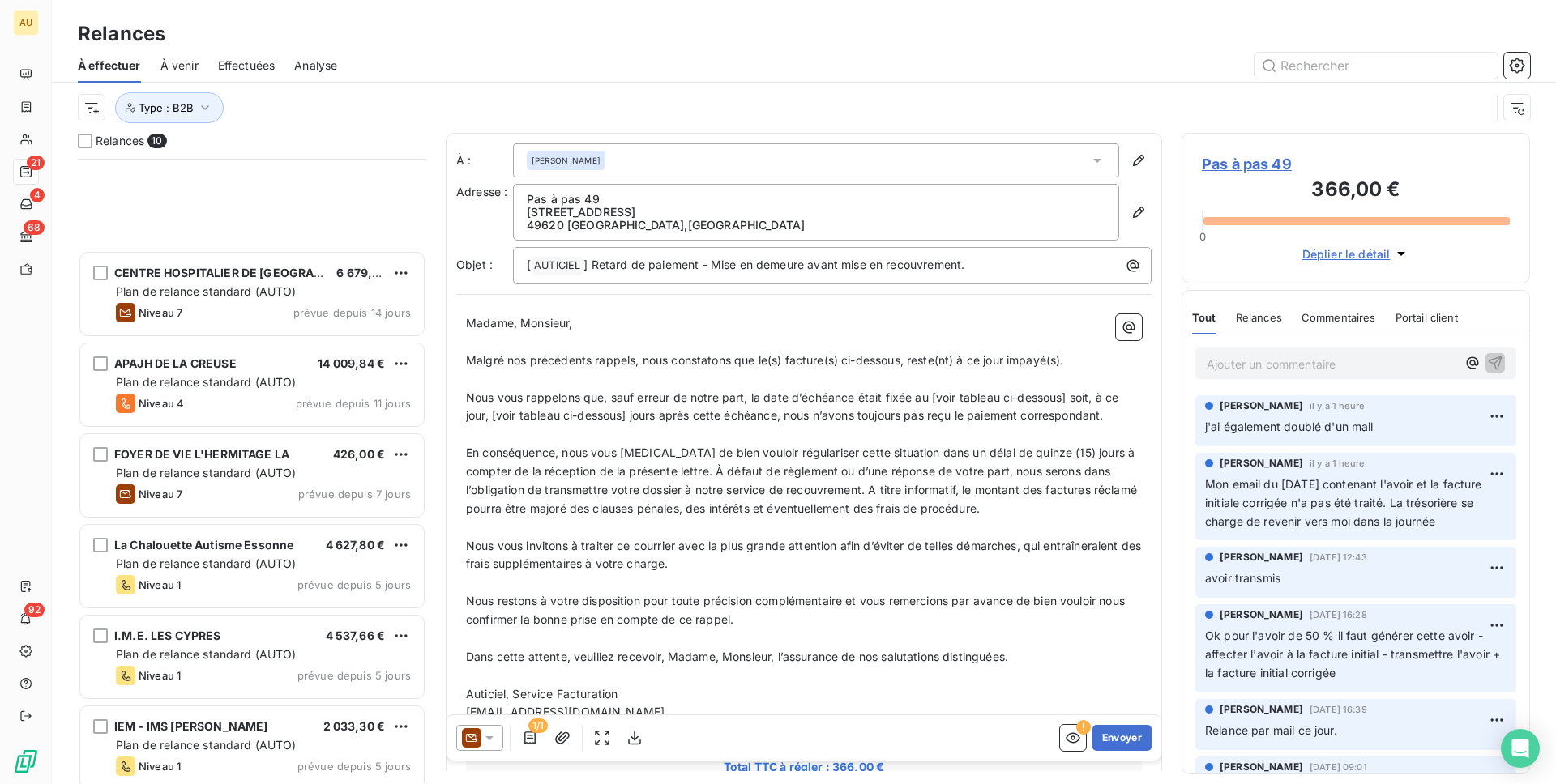
scroll to position [282, 0]
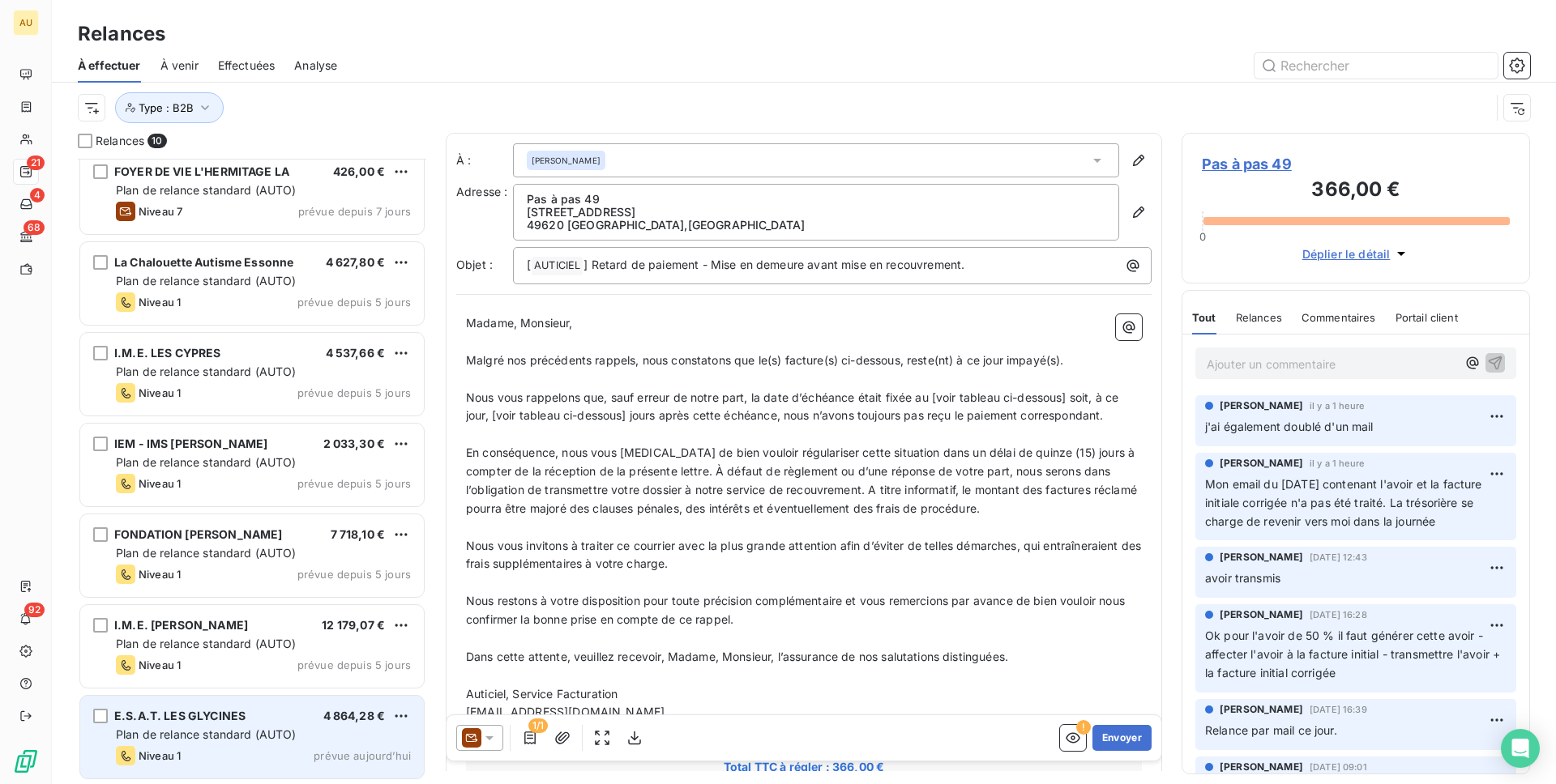
click at [233, 748] on div "Niveau 1 prévue aujourd’hui" at bounding box center [263, 755] width 295 height 19
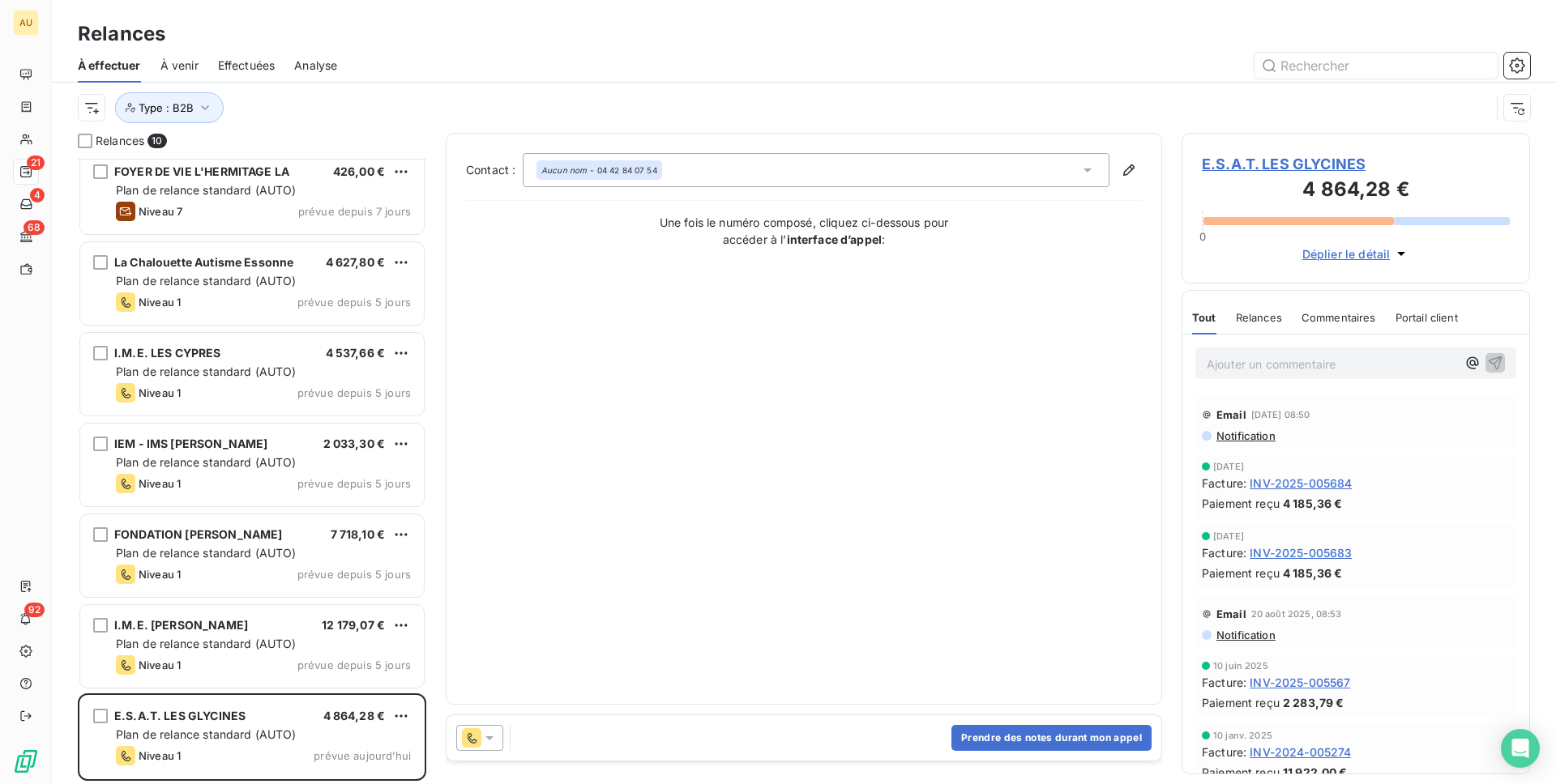
click at [1240, 155] on span "E.S.A.T. LES GLYCINES" at bounding box center [1356, 164] width 308 height 22
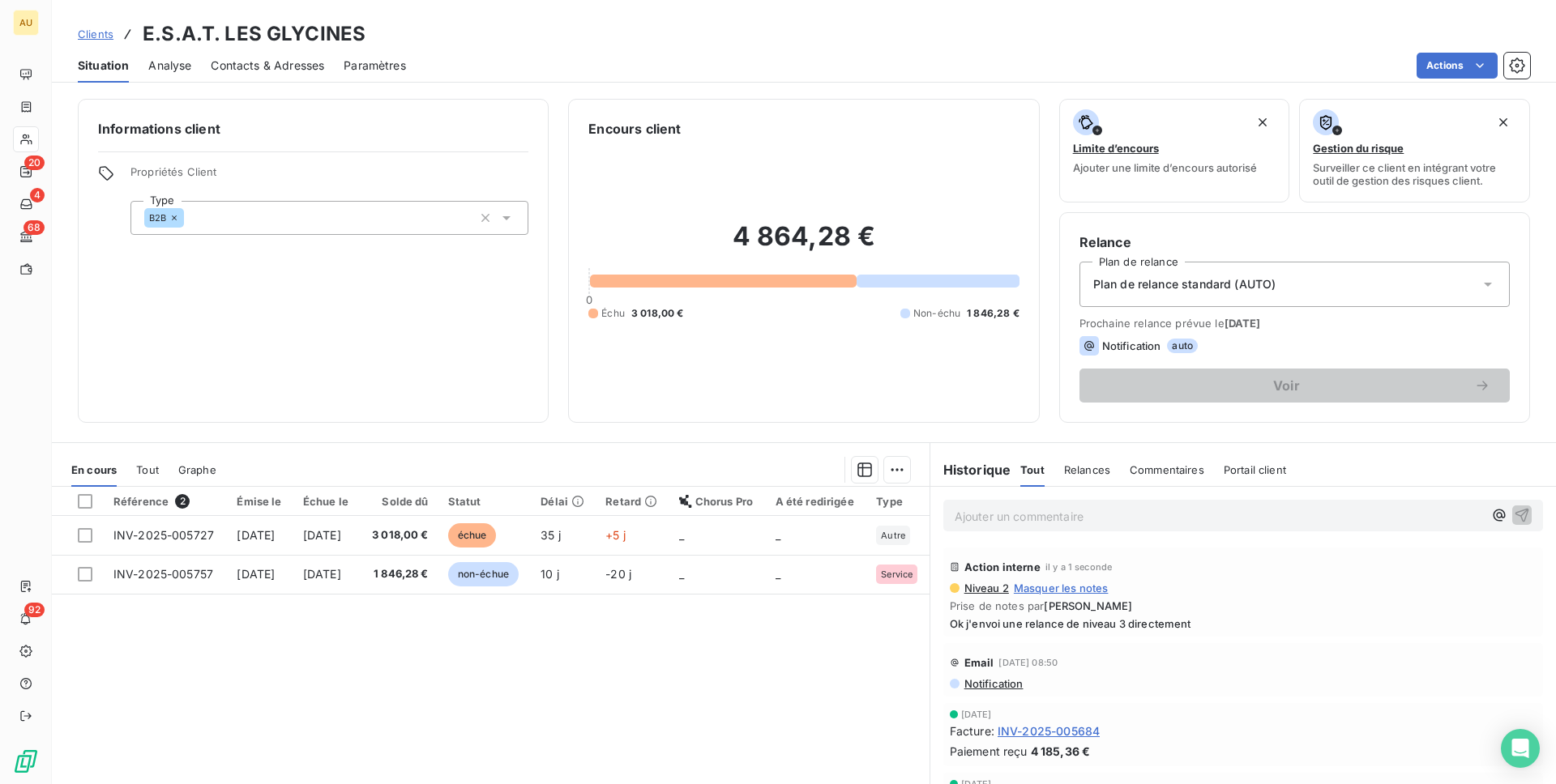
click at [1210, 344] on div "Notification auto" at bounding box center [1295, 345] width 431 height 19
click at [1095, 342] on icon at bounding box center [1089, 345] width 19 height 19
click at [1150, 340] on span "Notification" at bounding box center [1132, 346] width 59 height 13
click at [1092, 342] on icon at bounding box center [1089, 346] width 10 height 10
click at [1468, 72] on html "AU 20 4 68 92 Clients E.S.A.T. LES GLYCINES Situation Analyse Contacts & Adress…" at bounding box center [778, 392] width 1556 height 784
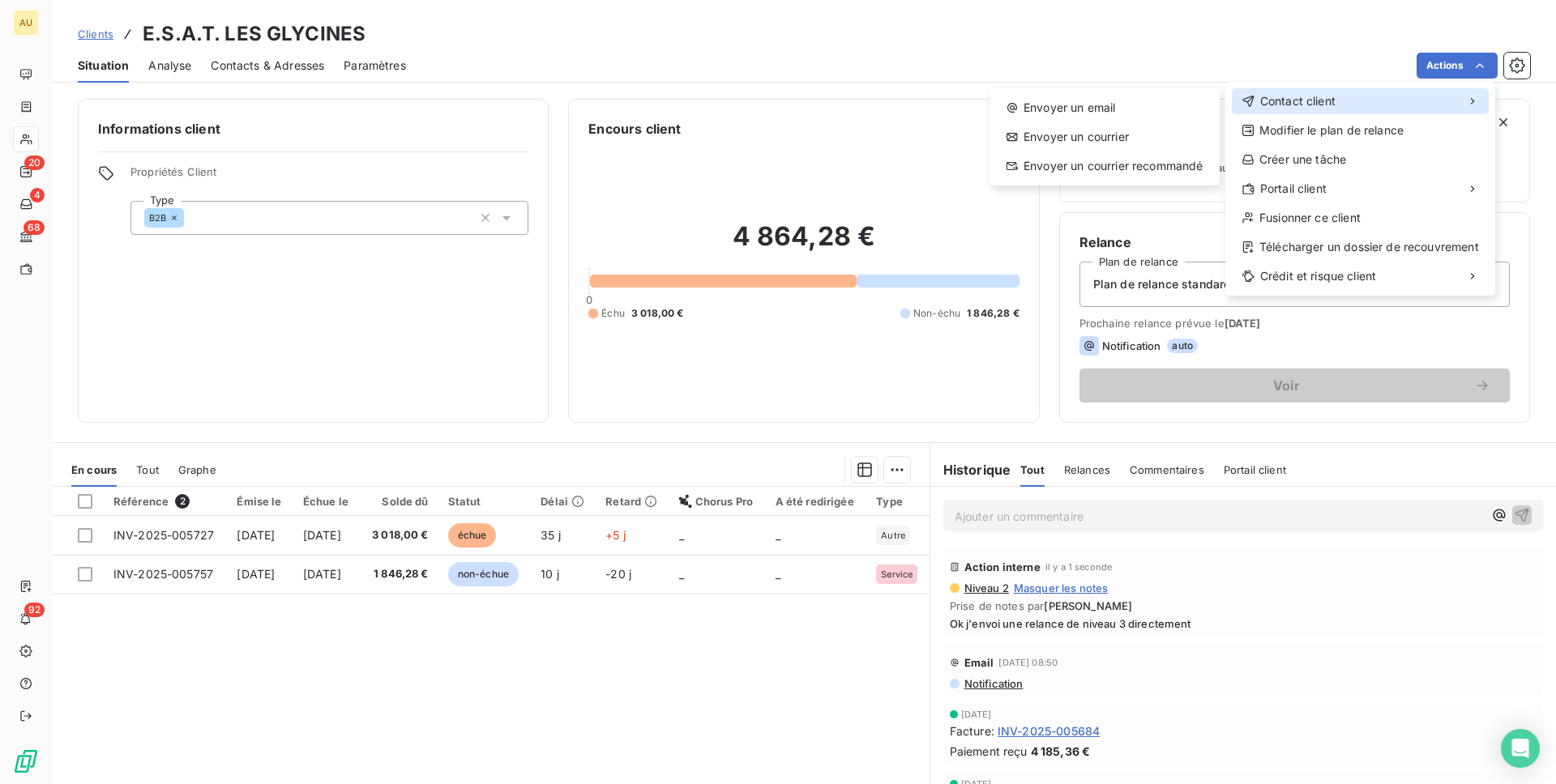
click at [1326, 103] on span "Contact client" at bounding box center [1298, 101] width 75 height 17
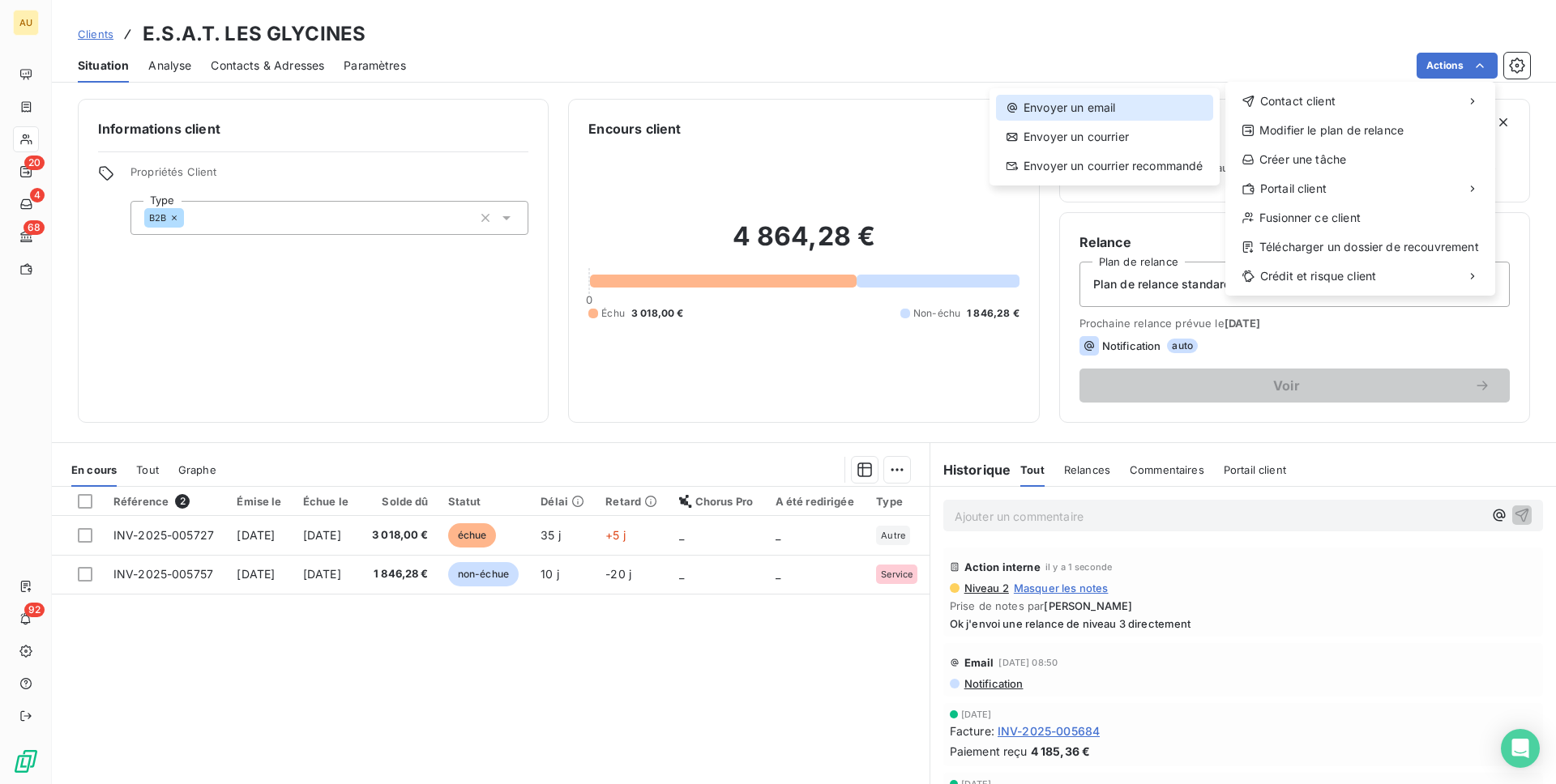
click at [1081, 107] on div "Envoyer un email" at bounding box center [1105, 108] width 217 height 26
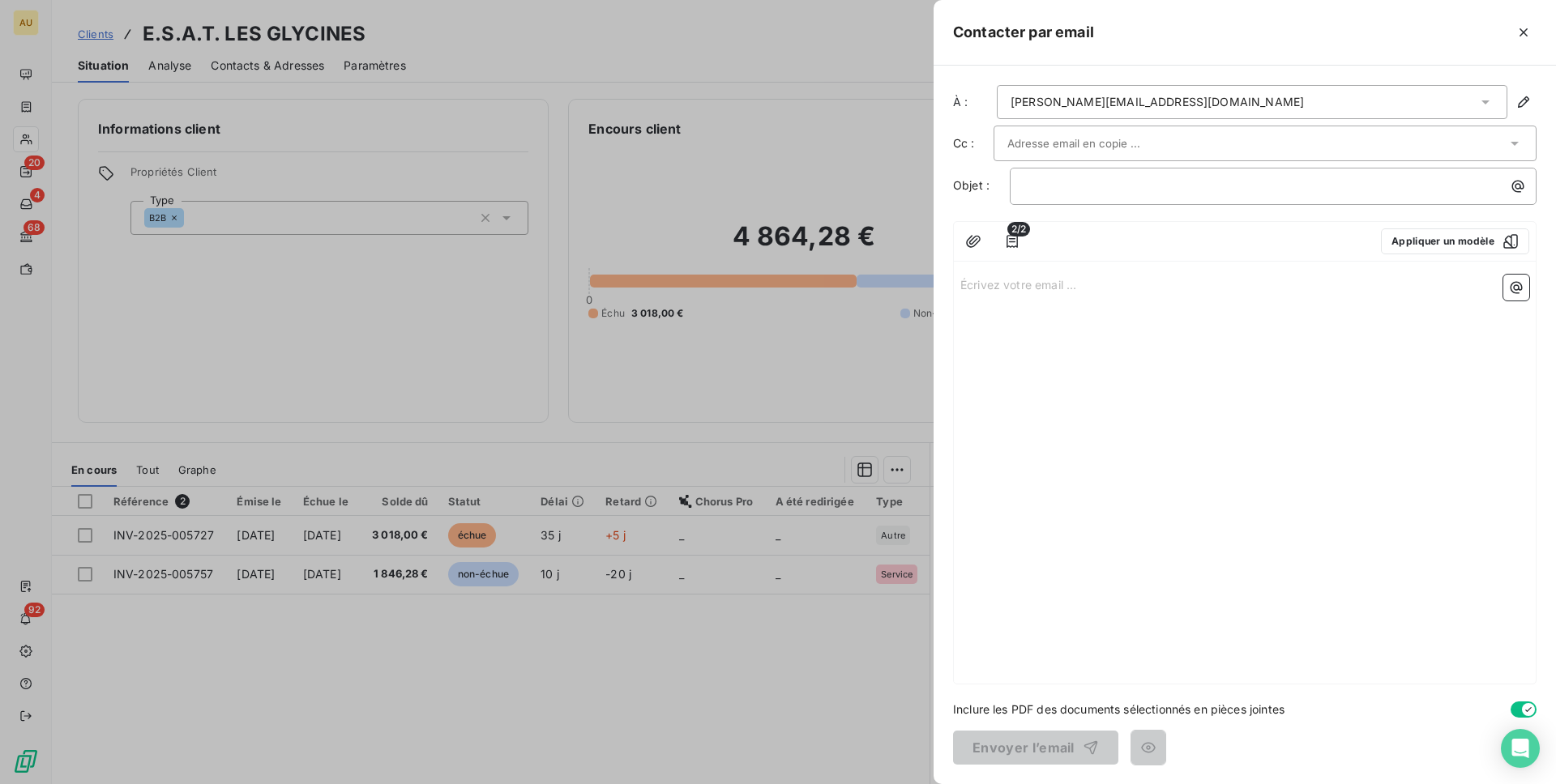
click at [1461, 144] on div at bounding box center [1257, 144] width 499 height 24
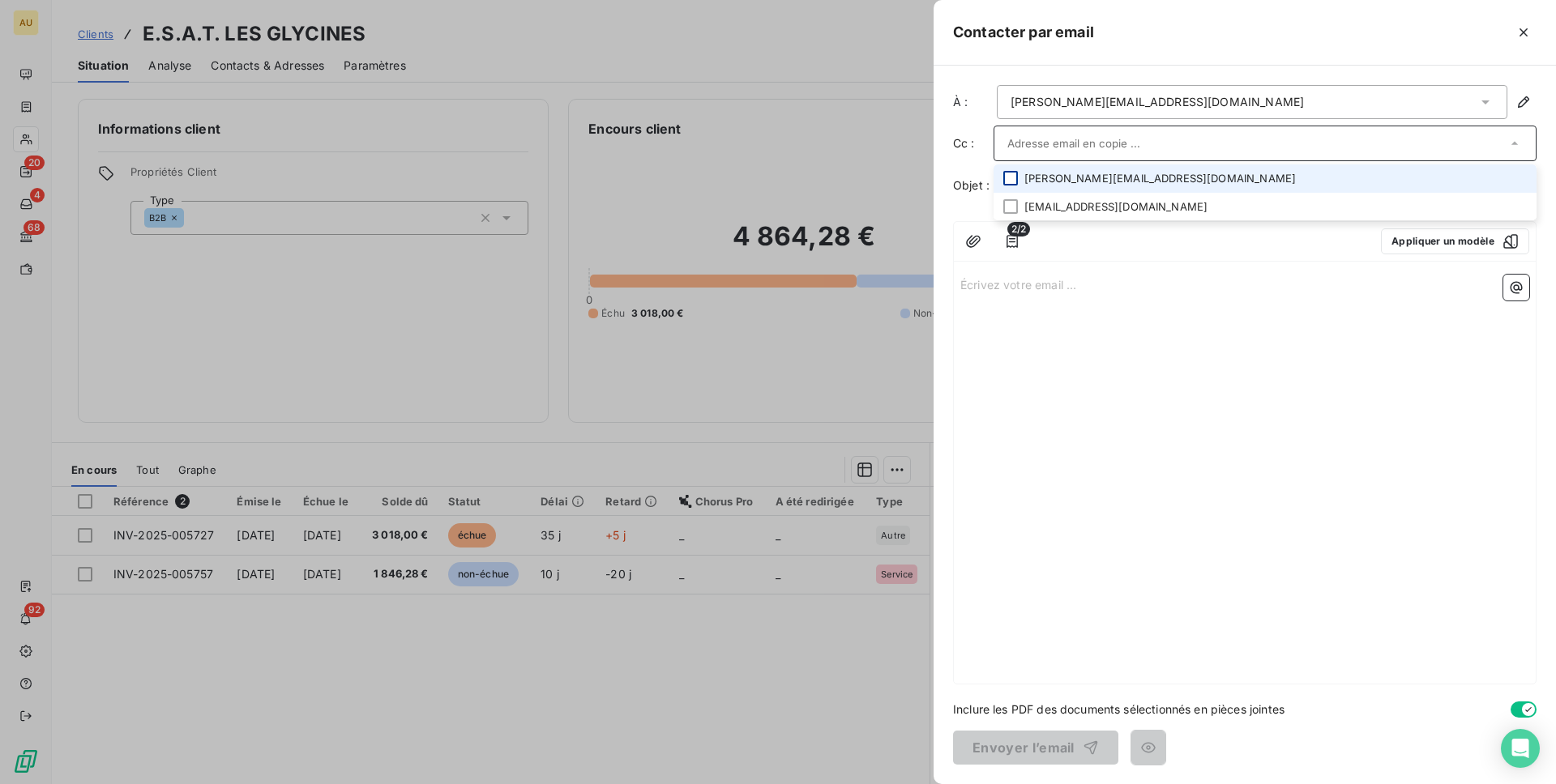
click at [1006, 179] on div at bounding box center [1011, 179] width 15 height 15
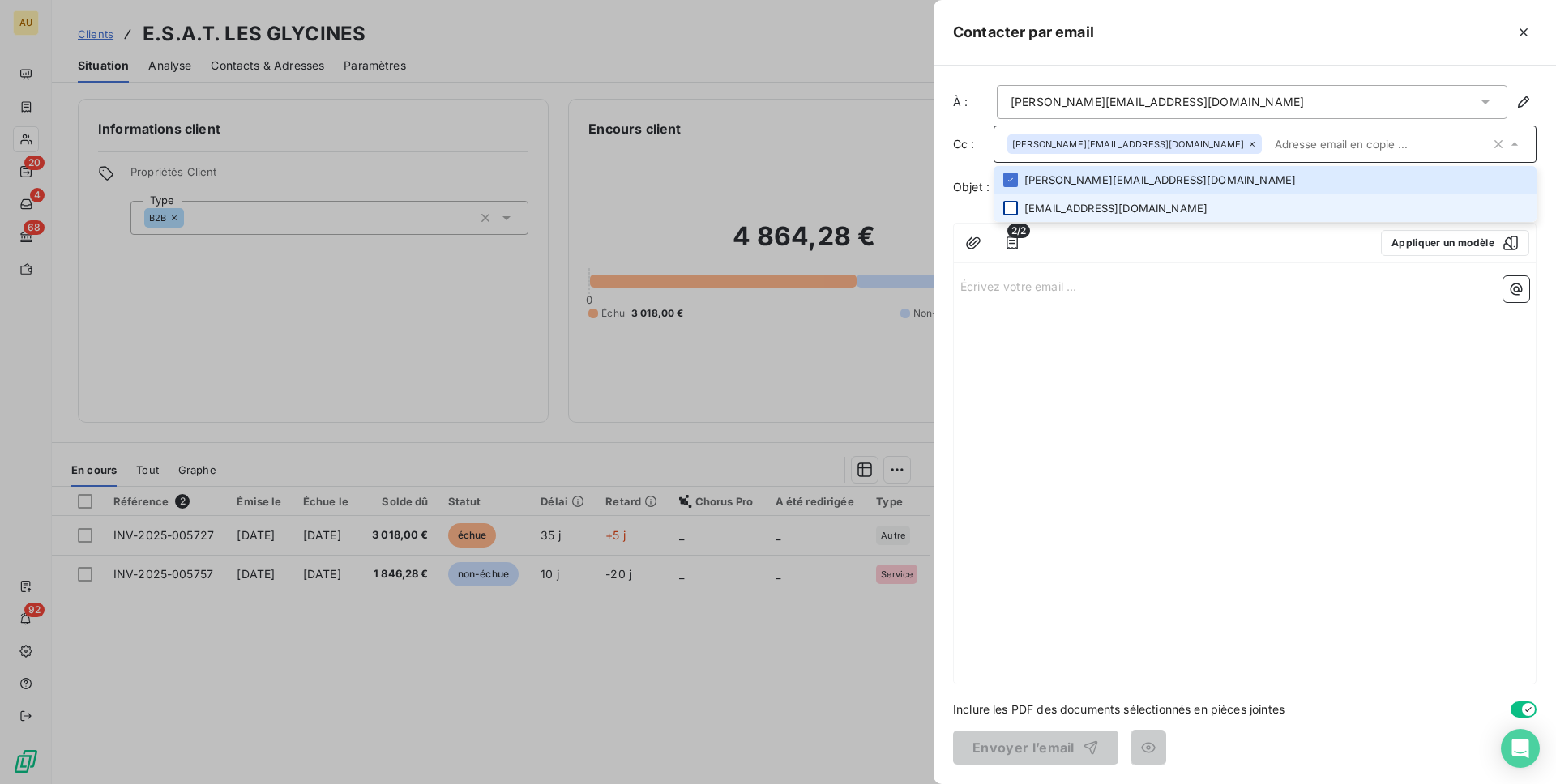
click at [1014, 212] on div at bounding box center [1011, 208] width 15 height 15
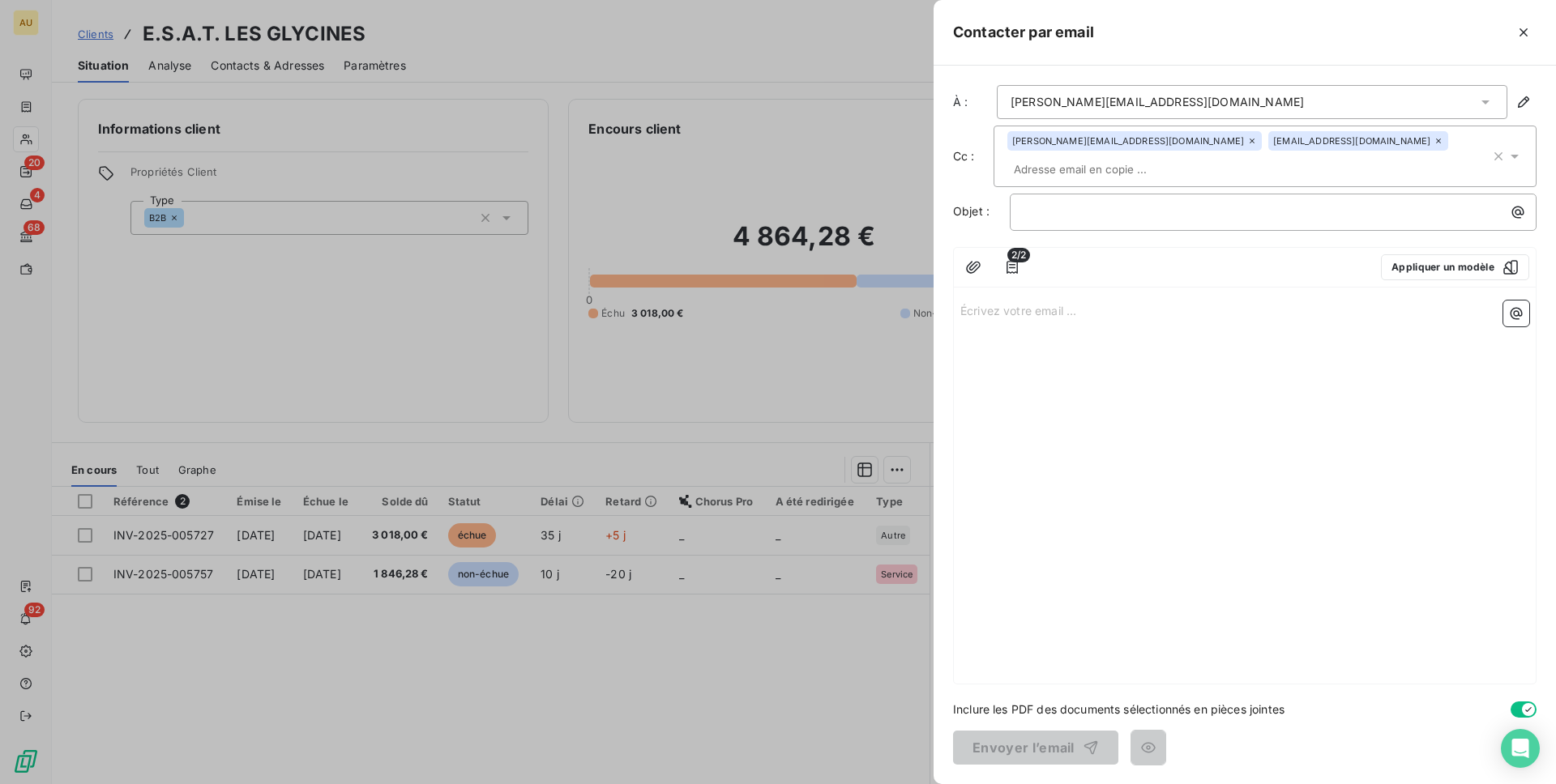
click at [1224, 314] on div "Écrivez votre email ... ﻿" at bounding box center [1245, 489] width 582 height 389
click at [1446, 255] on button "Appliquer un modèle" at bounding box center [1455, 267] width 148 height 26
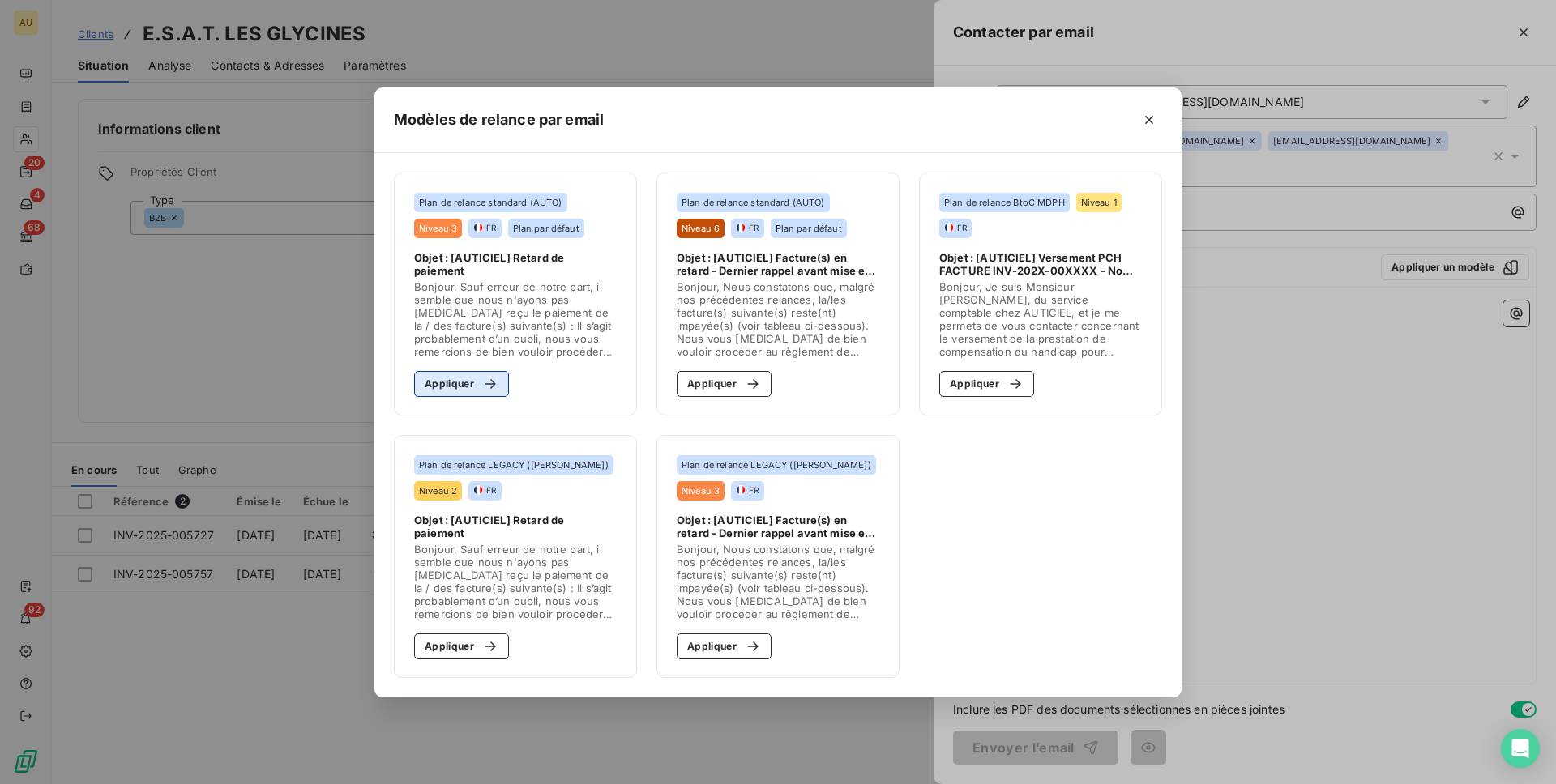
click at [475, 376] on div "button" at bounding box center [486, 385] width 24 height 17
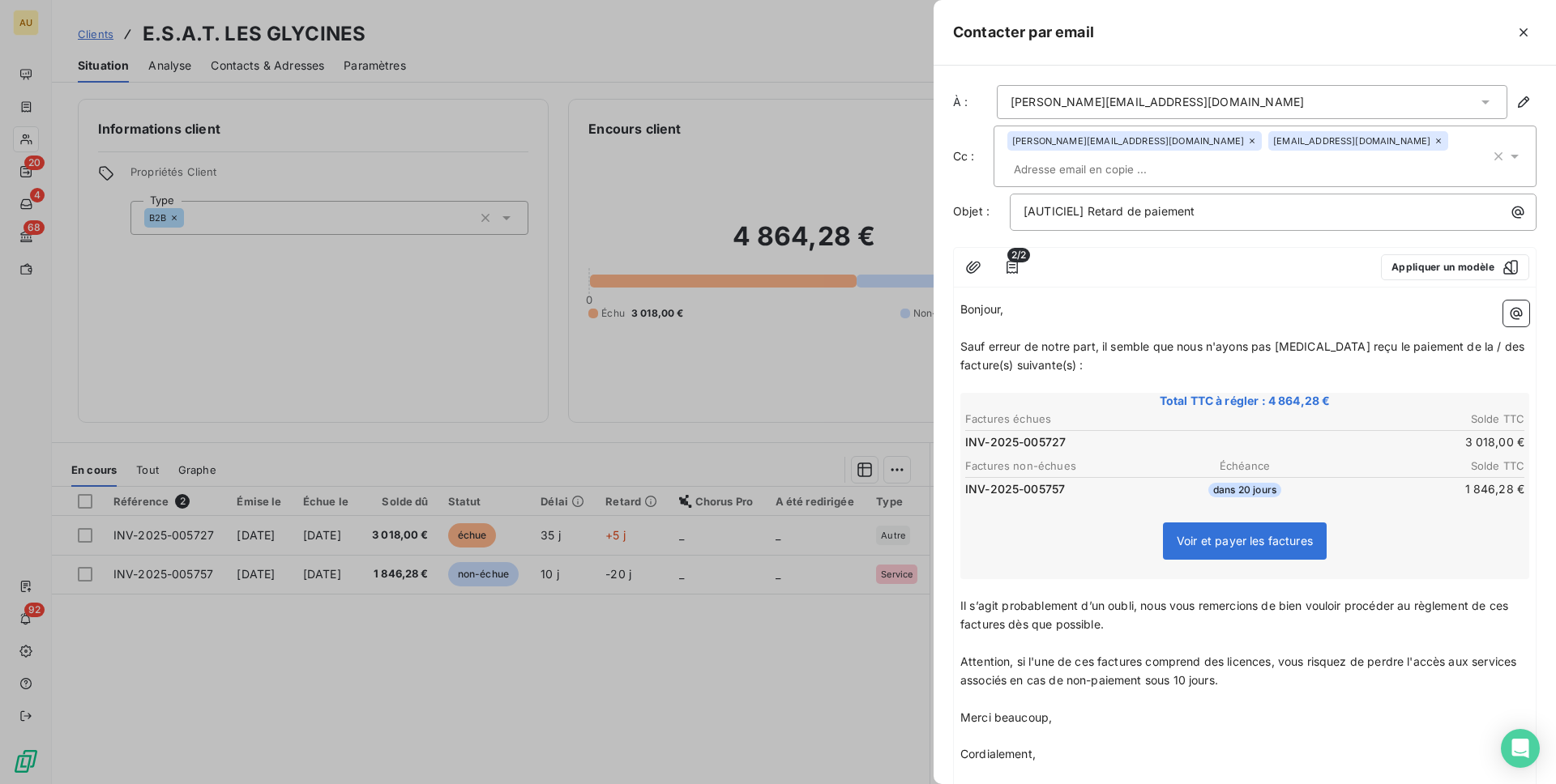
scroll to position [137, 0]
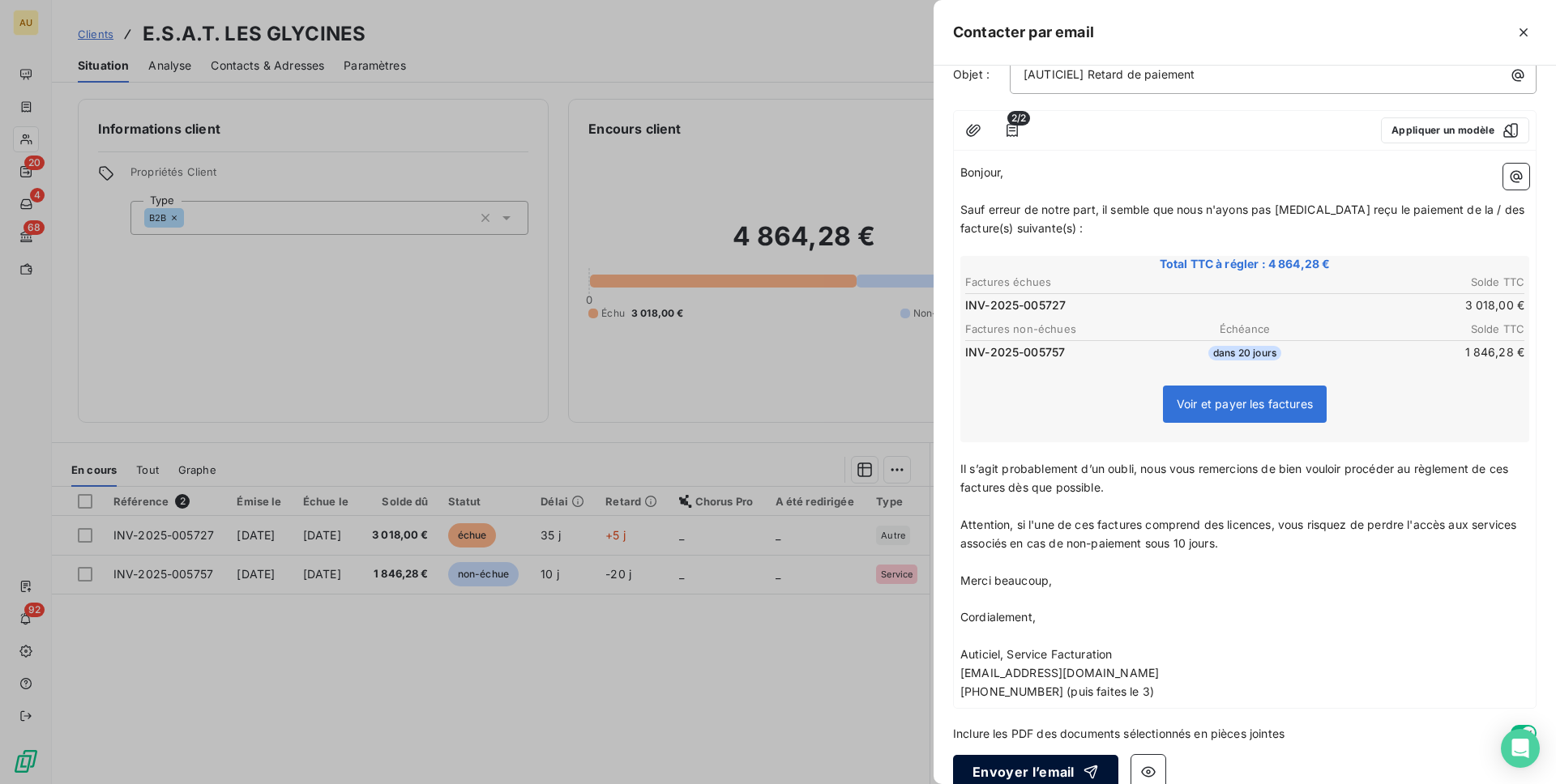
click at [1019, 755] on button "Envoyer l’email" at bounding box center [1036, 772] width 166 height 34
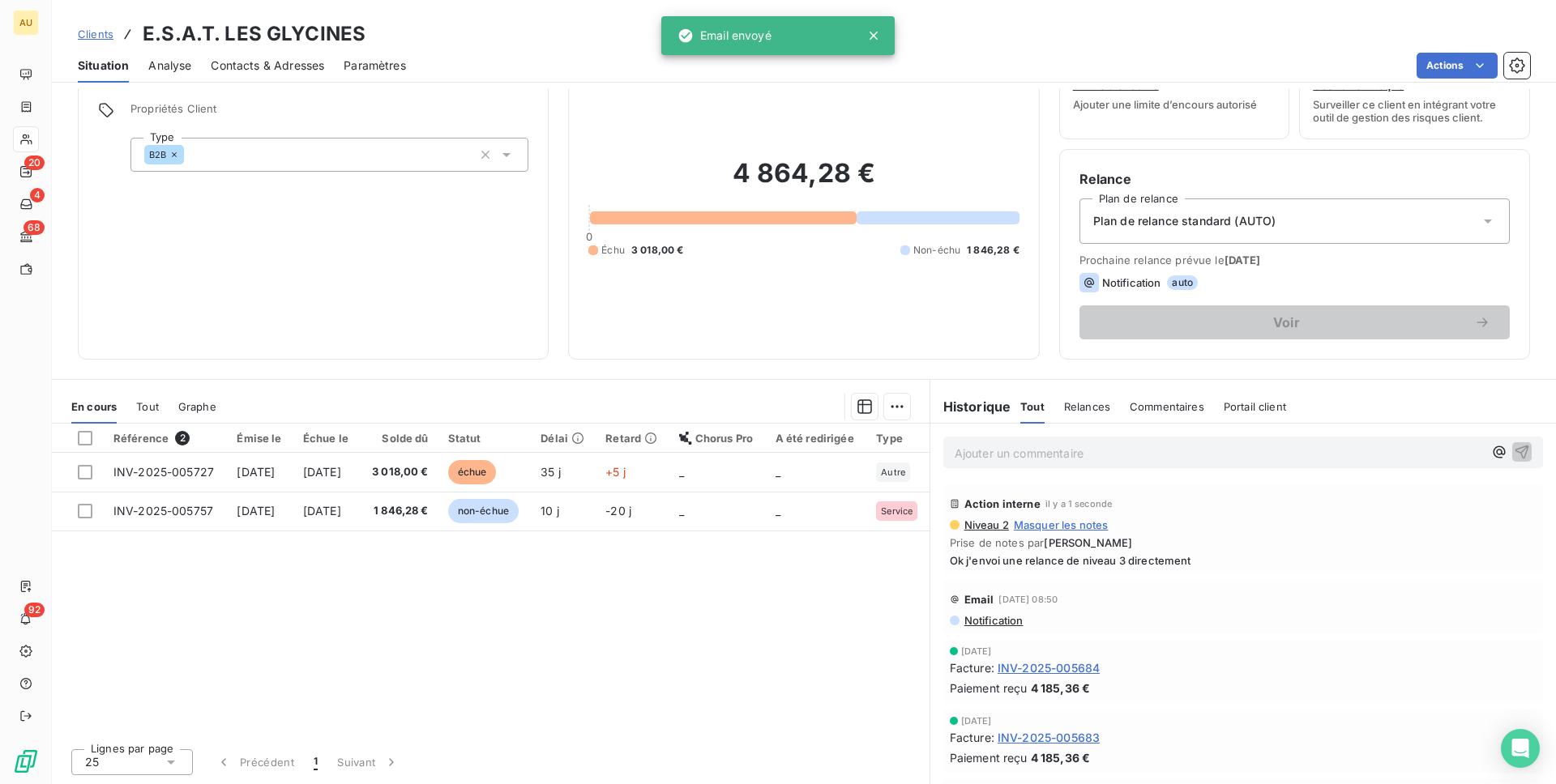
scroll to position [0, 0]
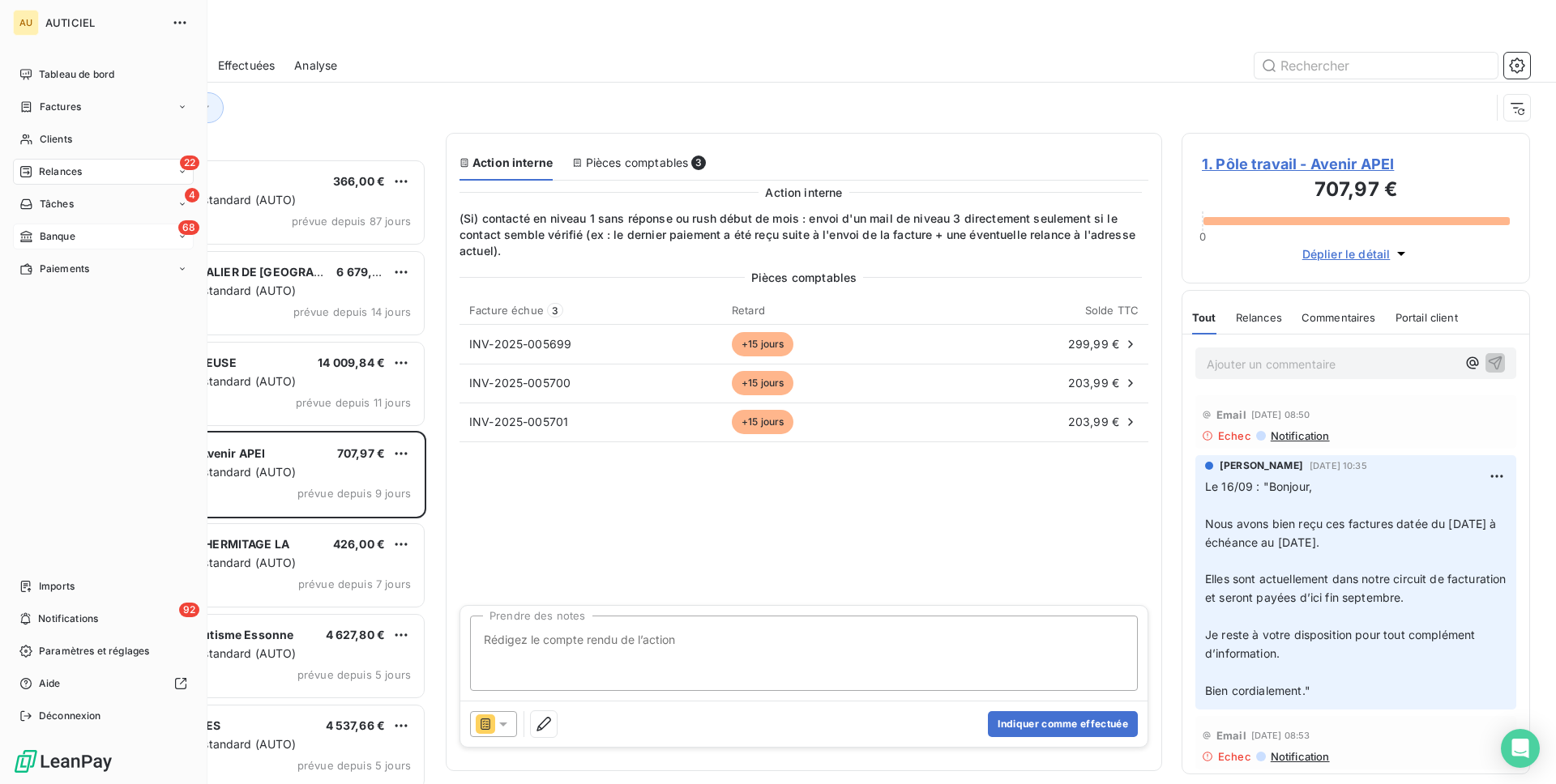
scroll to position [626, 349]
click at [51, 239] on span "Banque" at bounding box center [57, 236] width 36 height 15
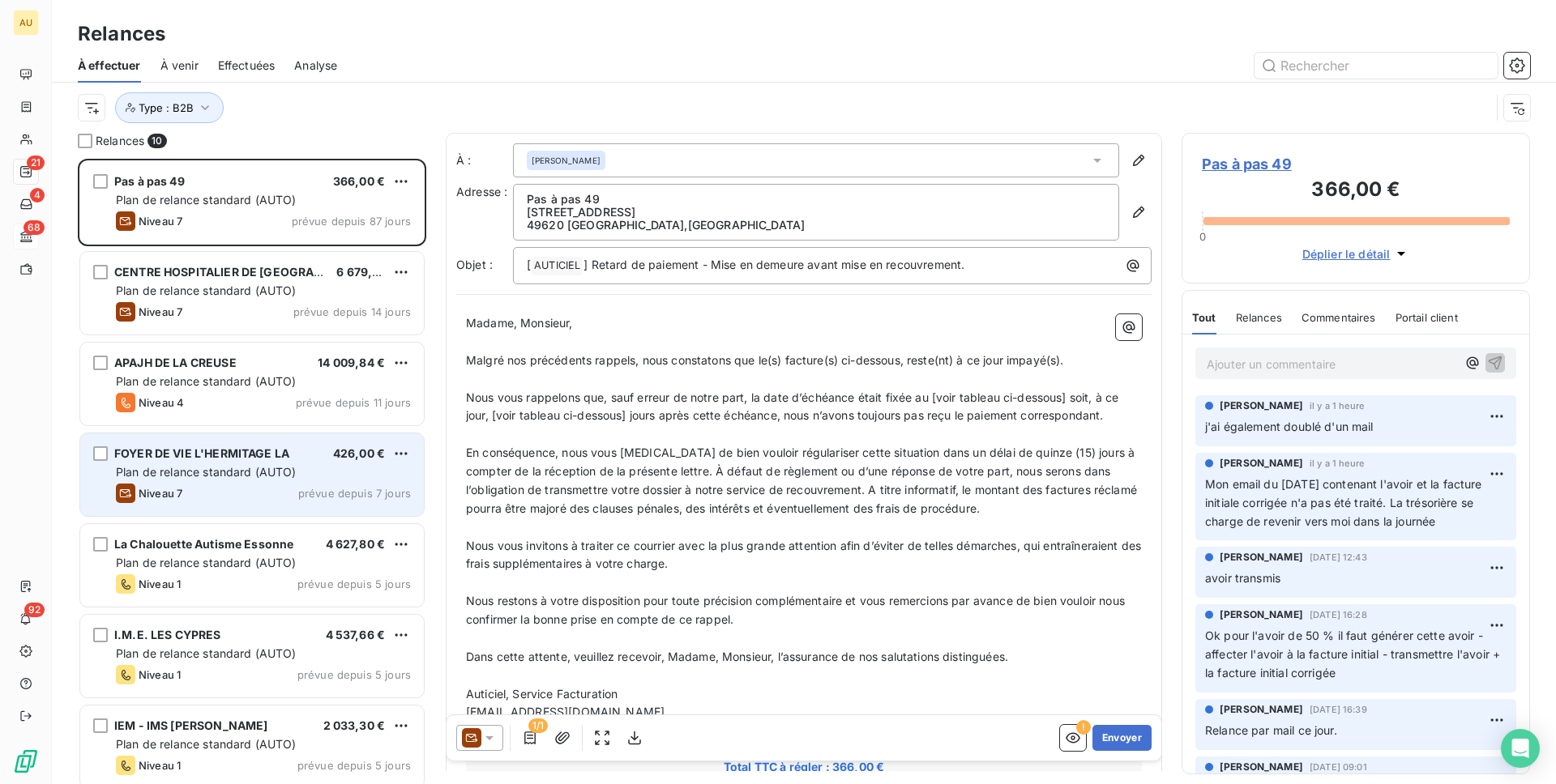
scroll to position [138, 0]
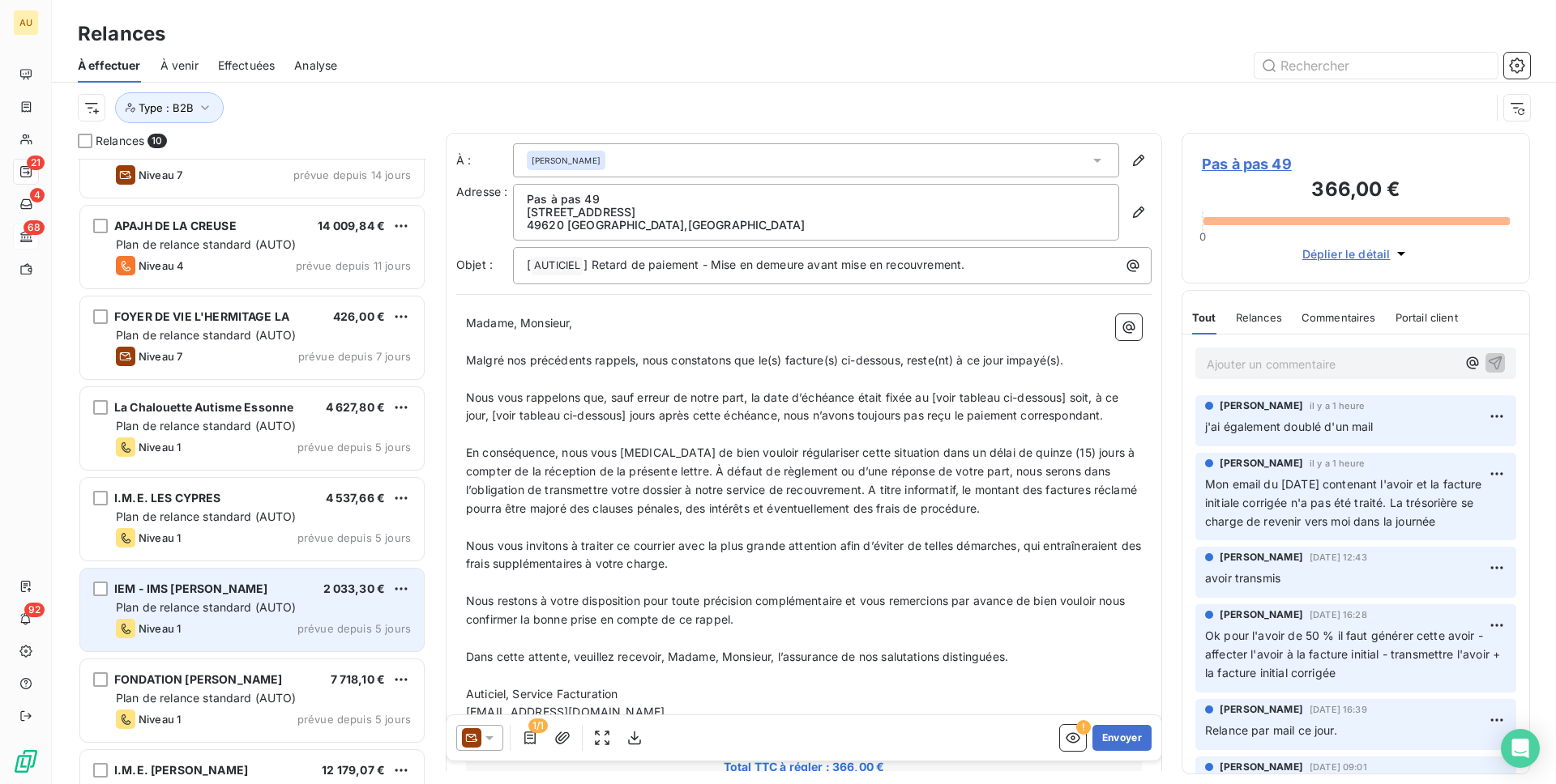
click at [232, 600] on span "Plan de relance standard (AUTO)" at bounding box center [206, 606] width 180 height 14
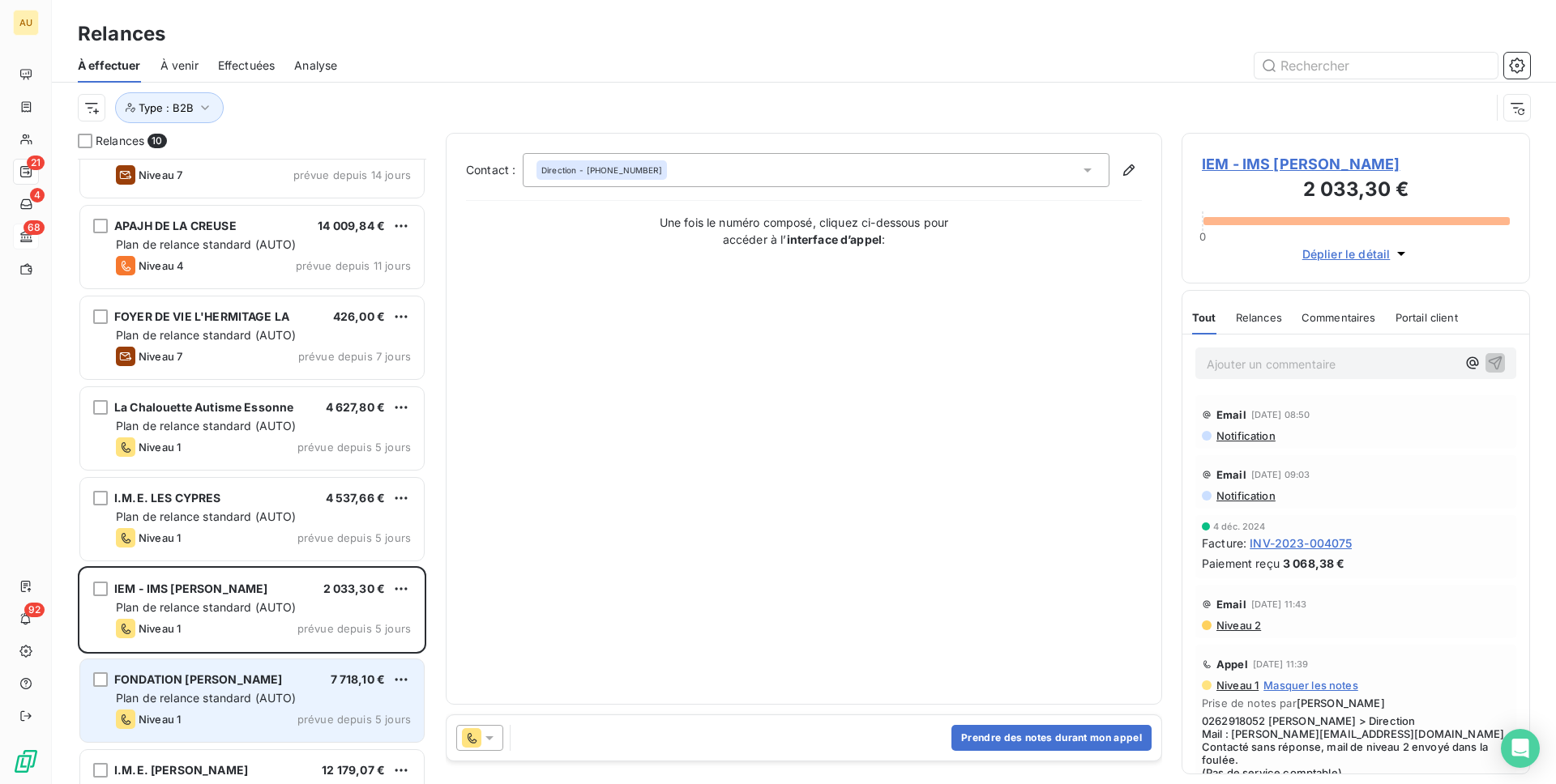
scroll to position [282, 0]
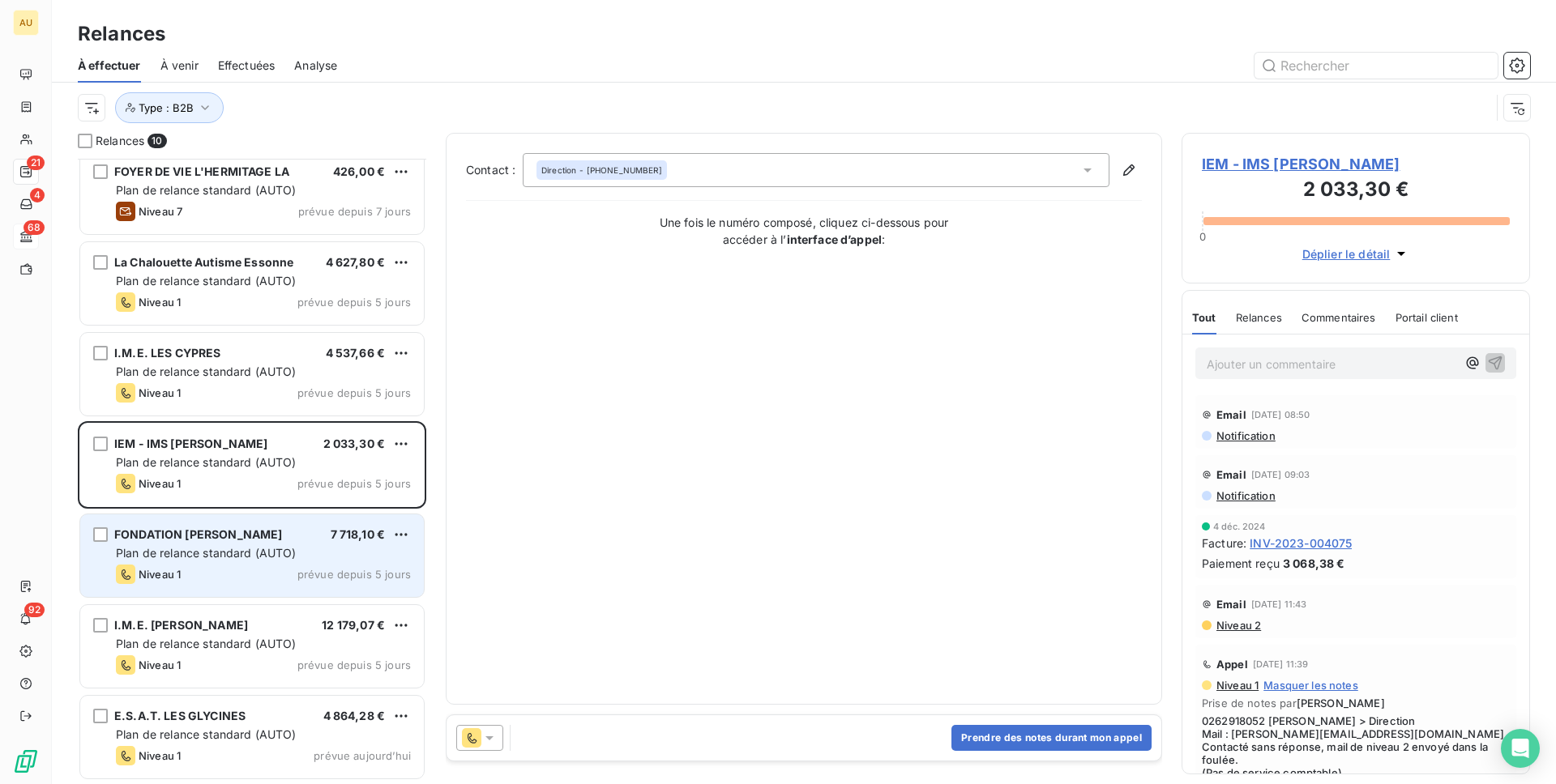
click at [315, 558] on div "Plan de relance standard (AUTO)" at bounding box center [263, 554] width 295 height 17
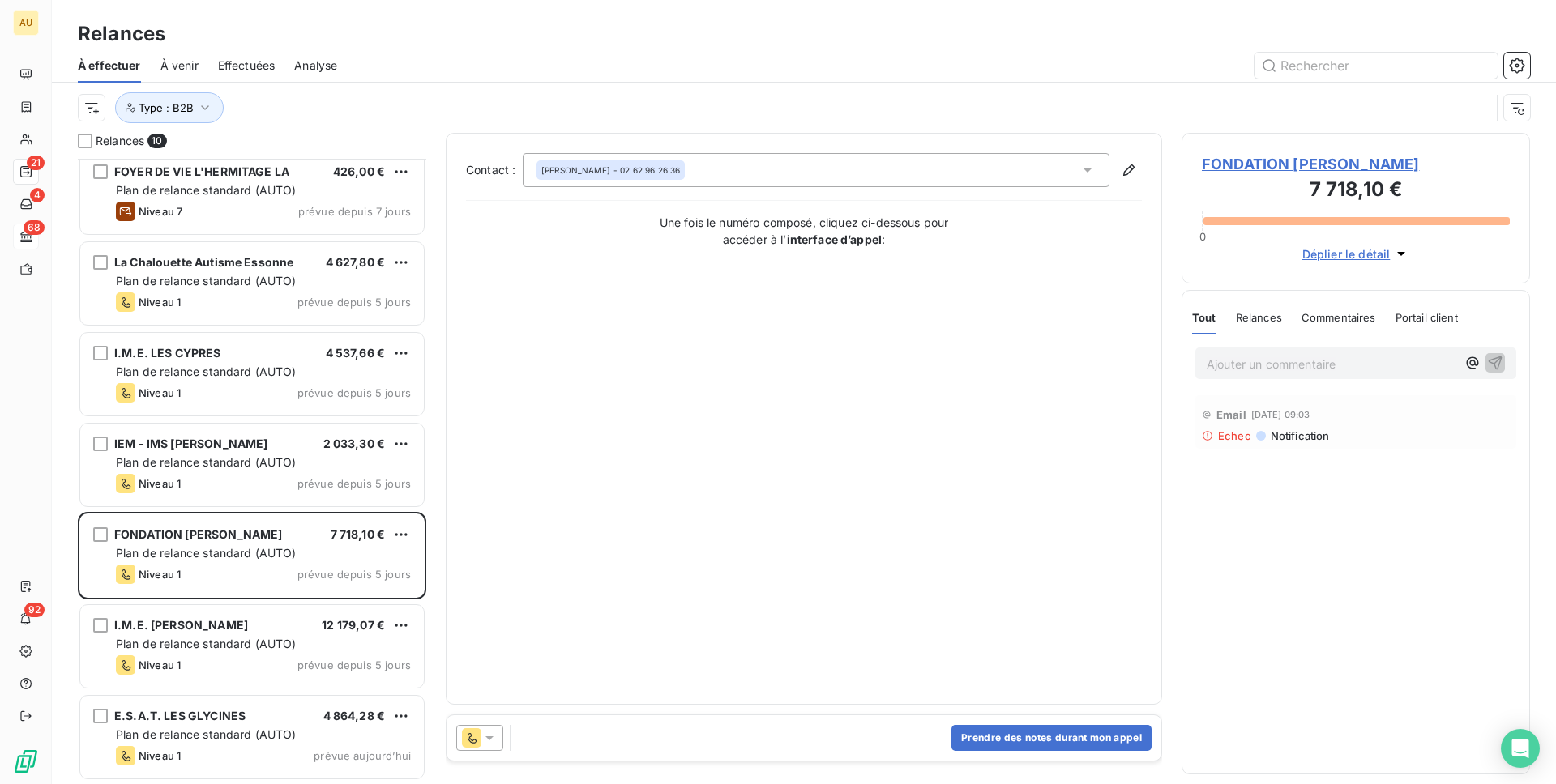
click at [1292, 436] on span "Notification" at bounding box center [1300, 436] width 61 height 13
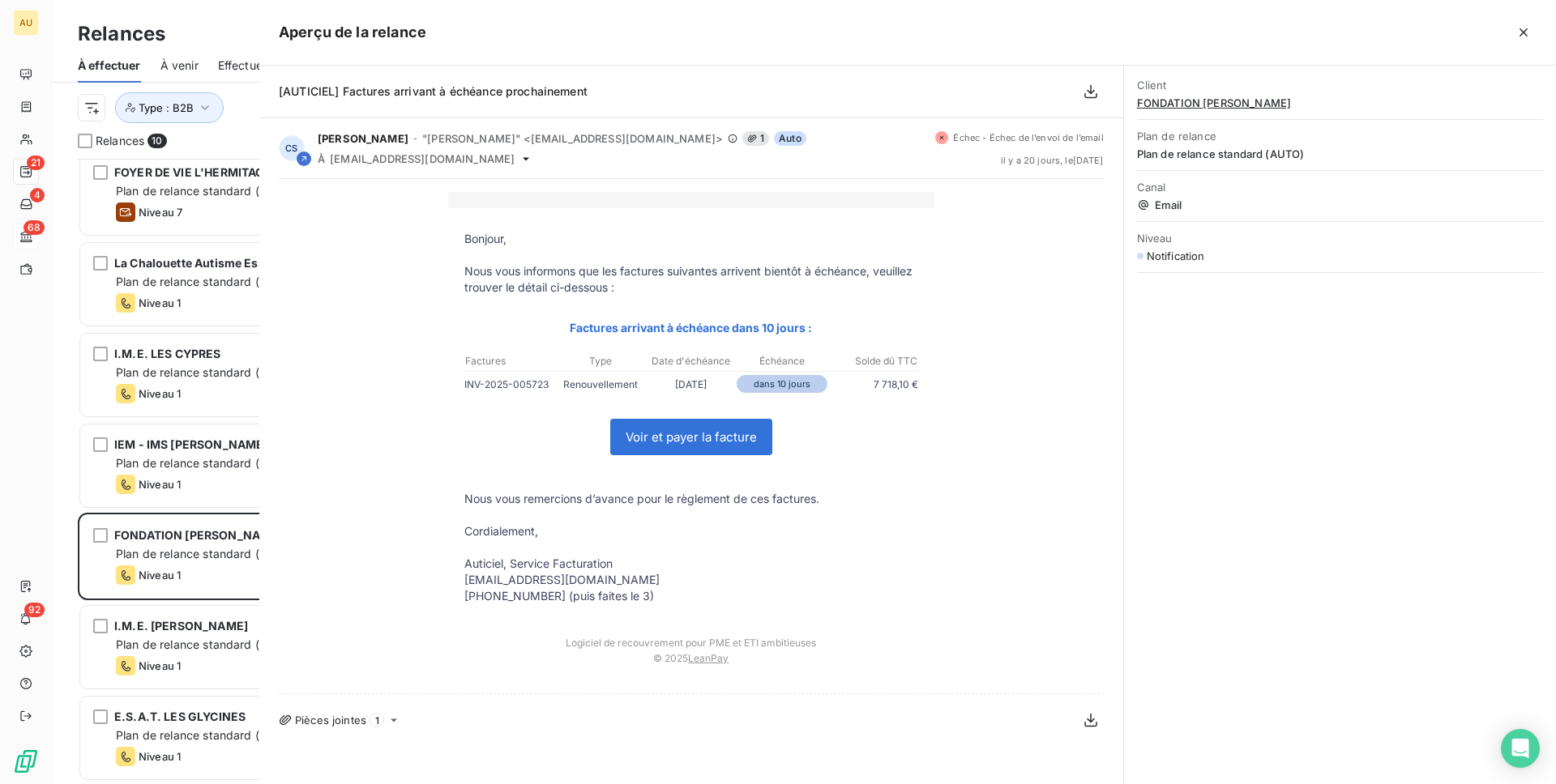
scroll to position [626, 349]
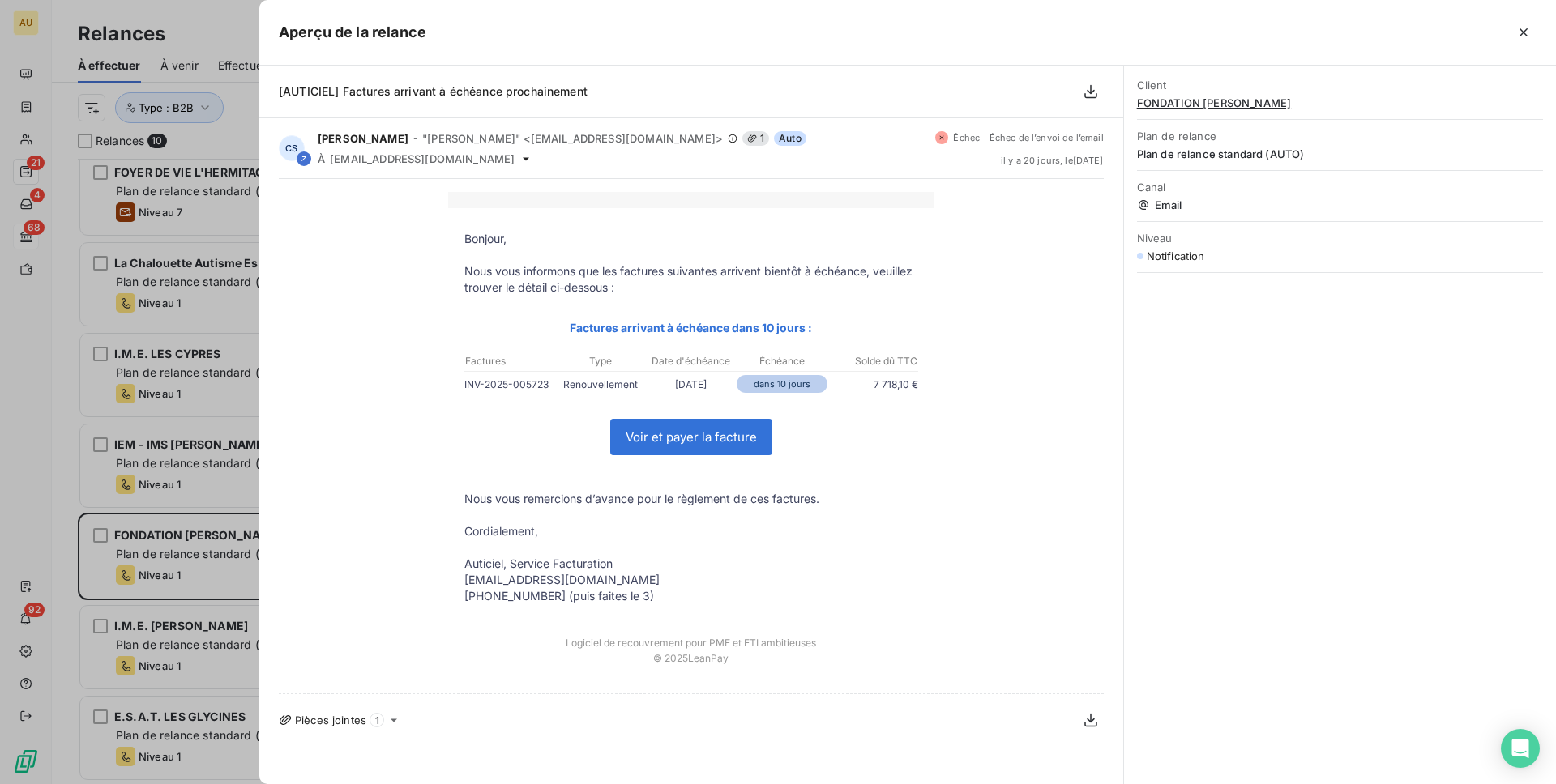
click at [140, 447] on div at bounding box center [778, 392] width 1556 height 784
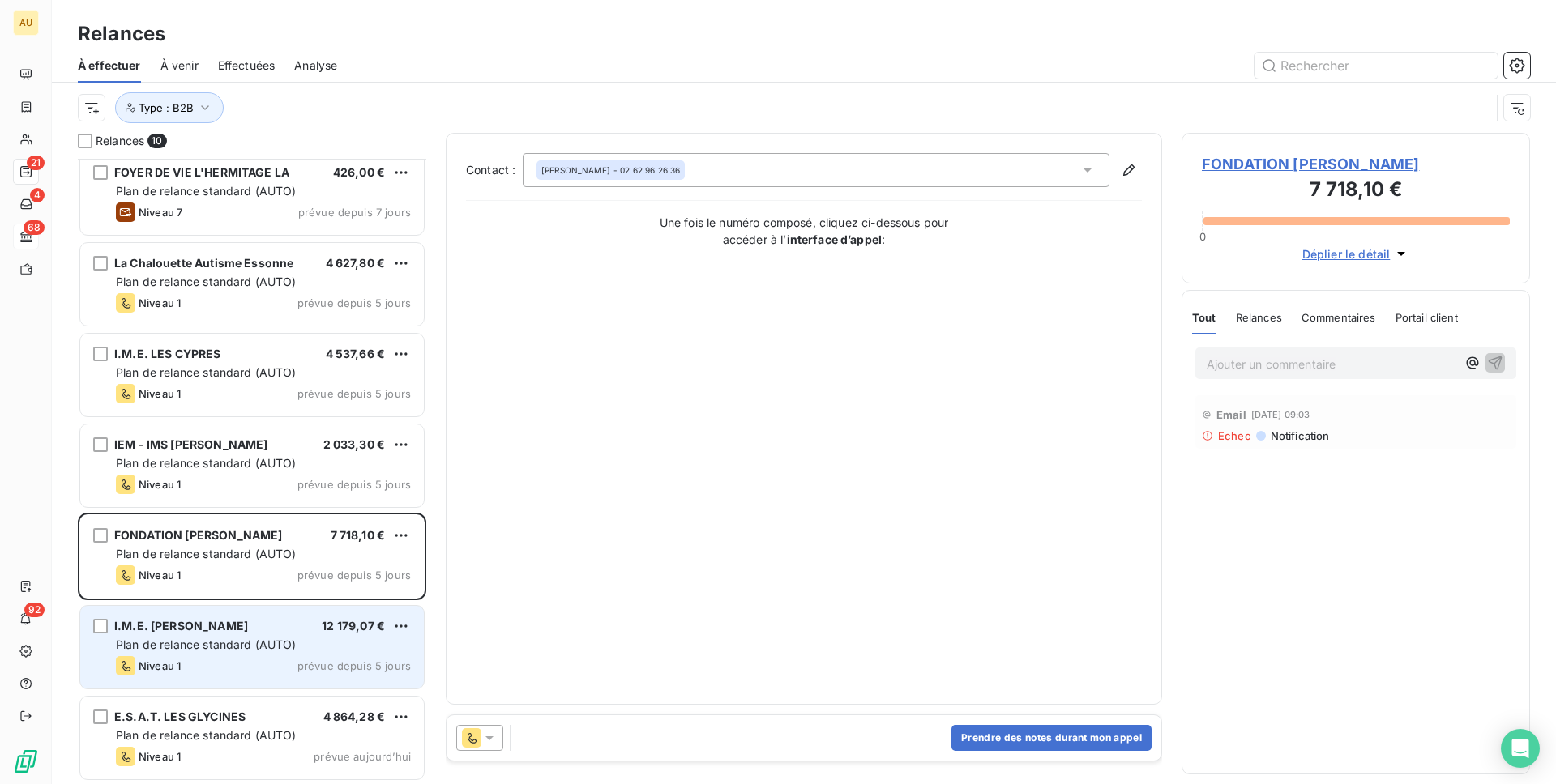
click at [256, 653] on div "I.M.E. ROBERT DESNOS 12 179,07 € Plan de relance standard (AUTO) Niveau 1 prévu…" at bounding box center [251, 648] width 343 height 83
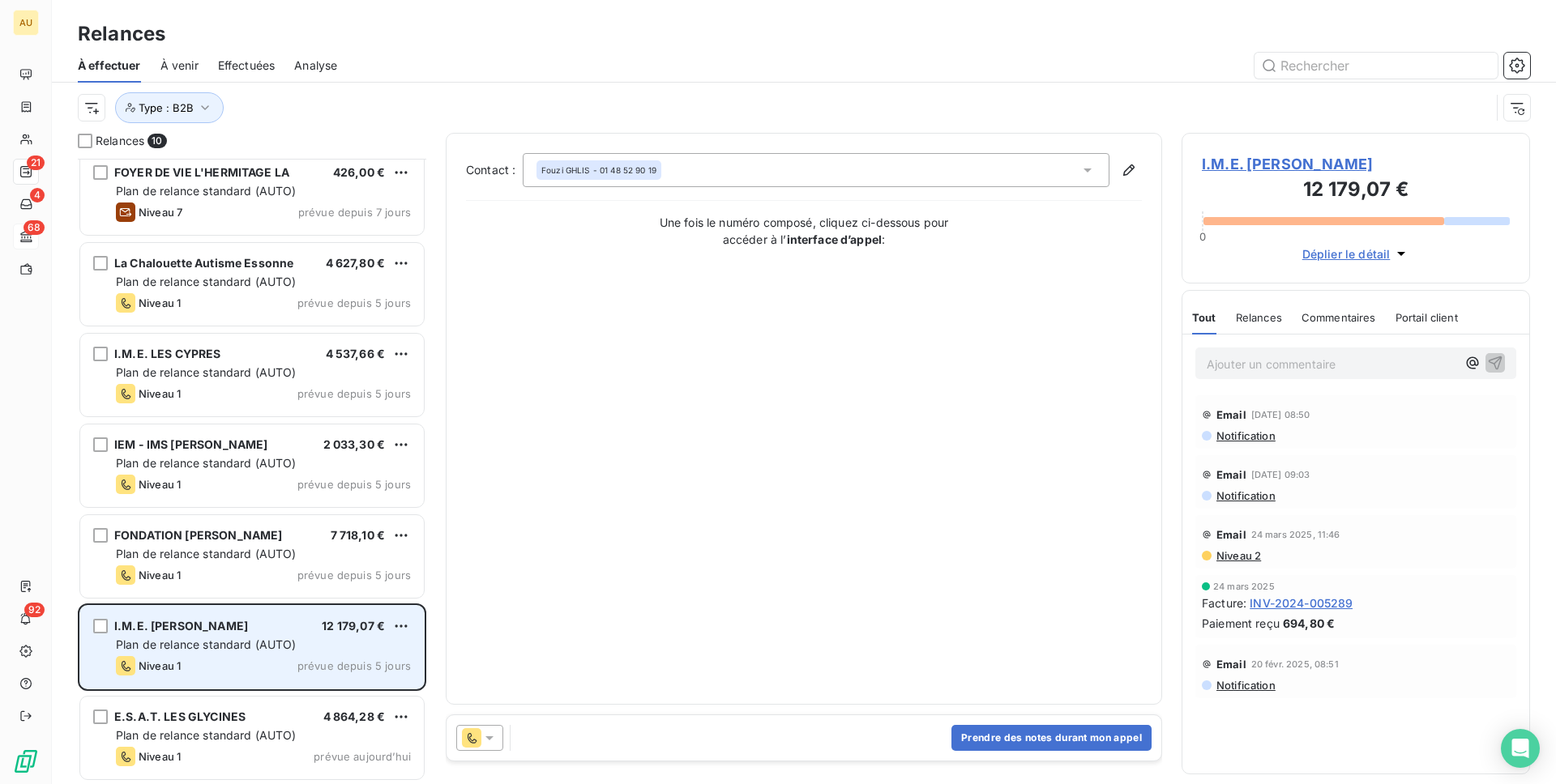
scroll to position [282, 0]
click at [308, 668] on span "prévue depuis 5 jours" at bounding box center [354, 665] width 113 height 13
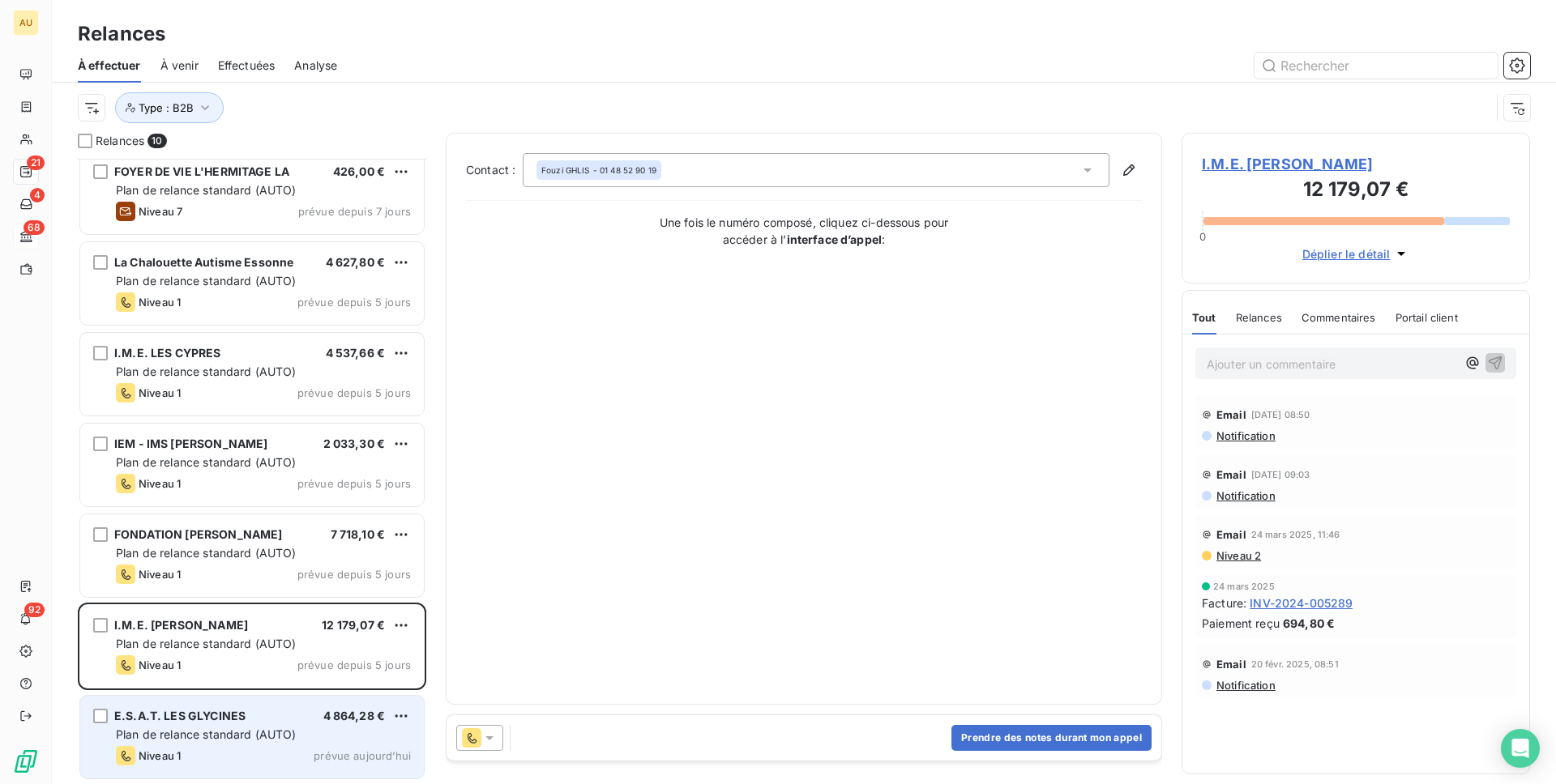
click at [233, 733] on span "Plan de relance standard (AUTO)" at bounding box center [206, 734] width 180 height 14
